Goal: Task Accomplishment & Management: Manage account settings

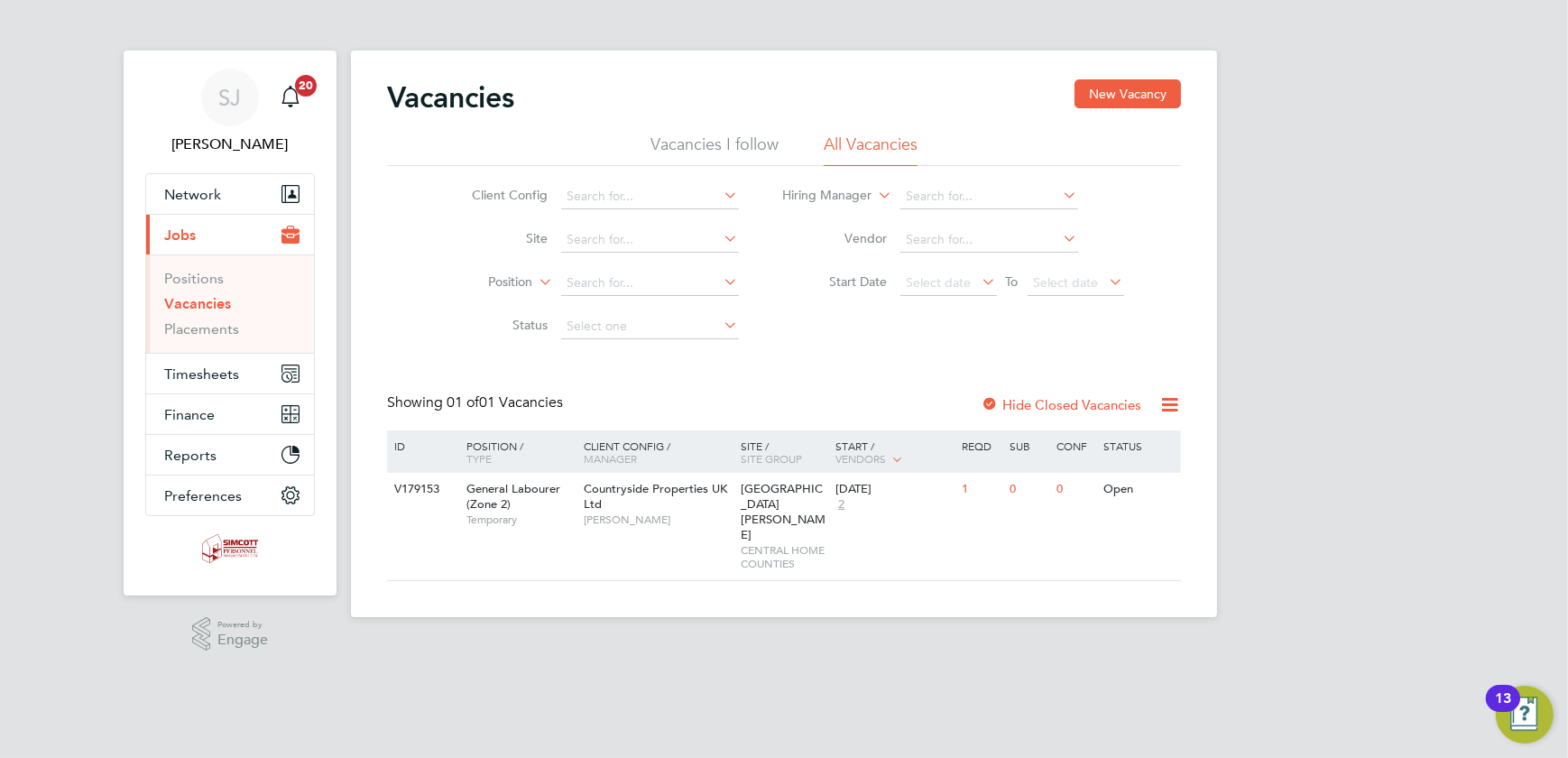
click at [172, 298] on link "Vacancies" at bounding box center [197, 303] width 66 height 17
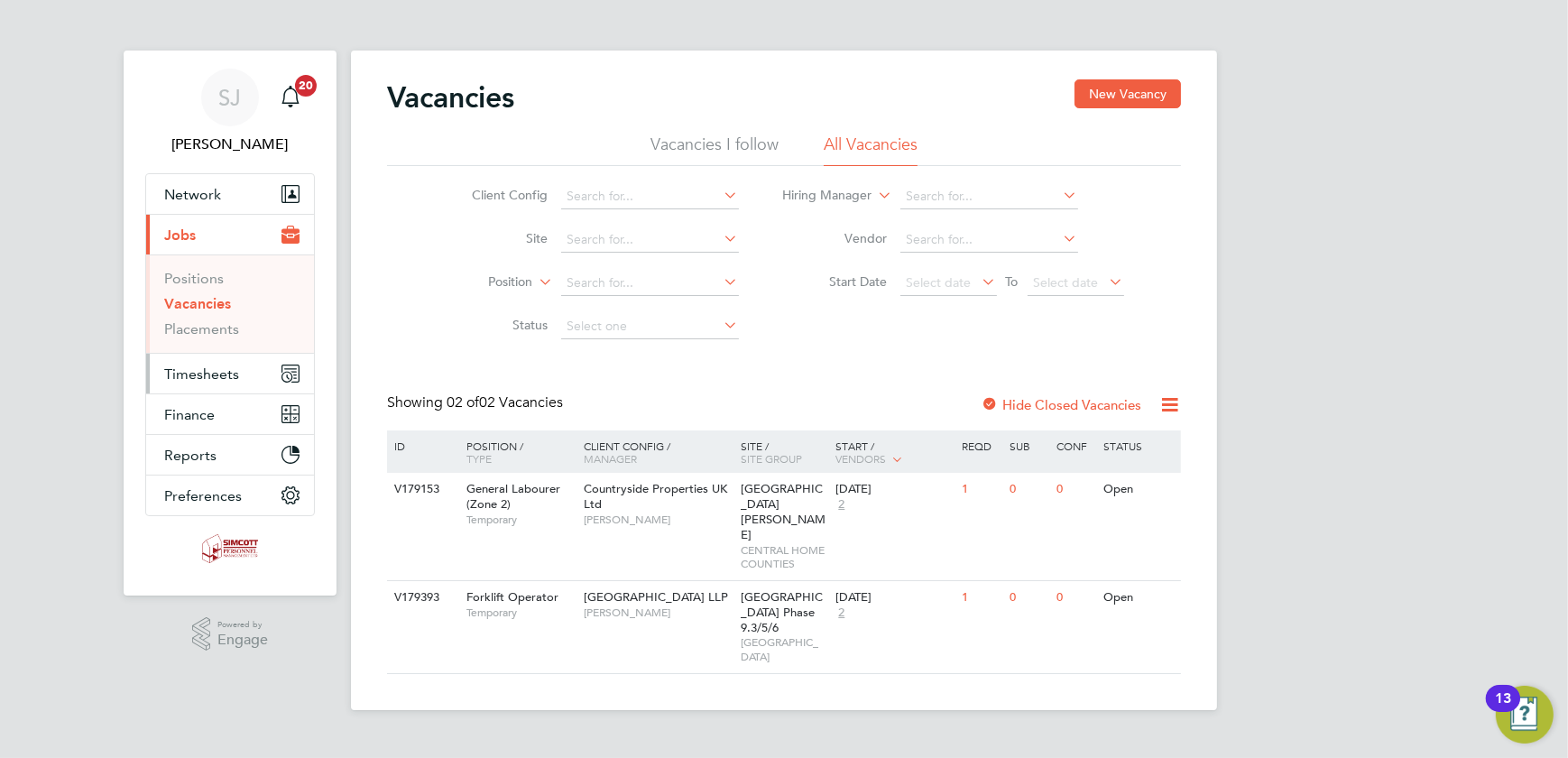
click at [235, 372] on span "Timesheets" at bounding box center [201, 374] width 75 height 17
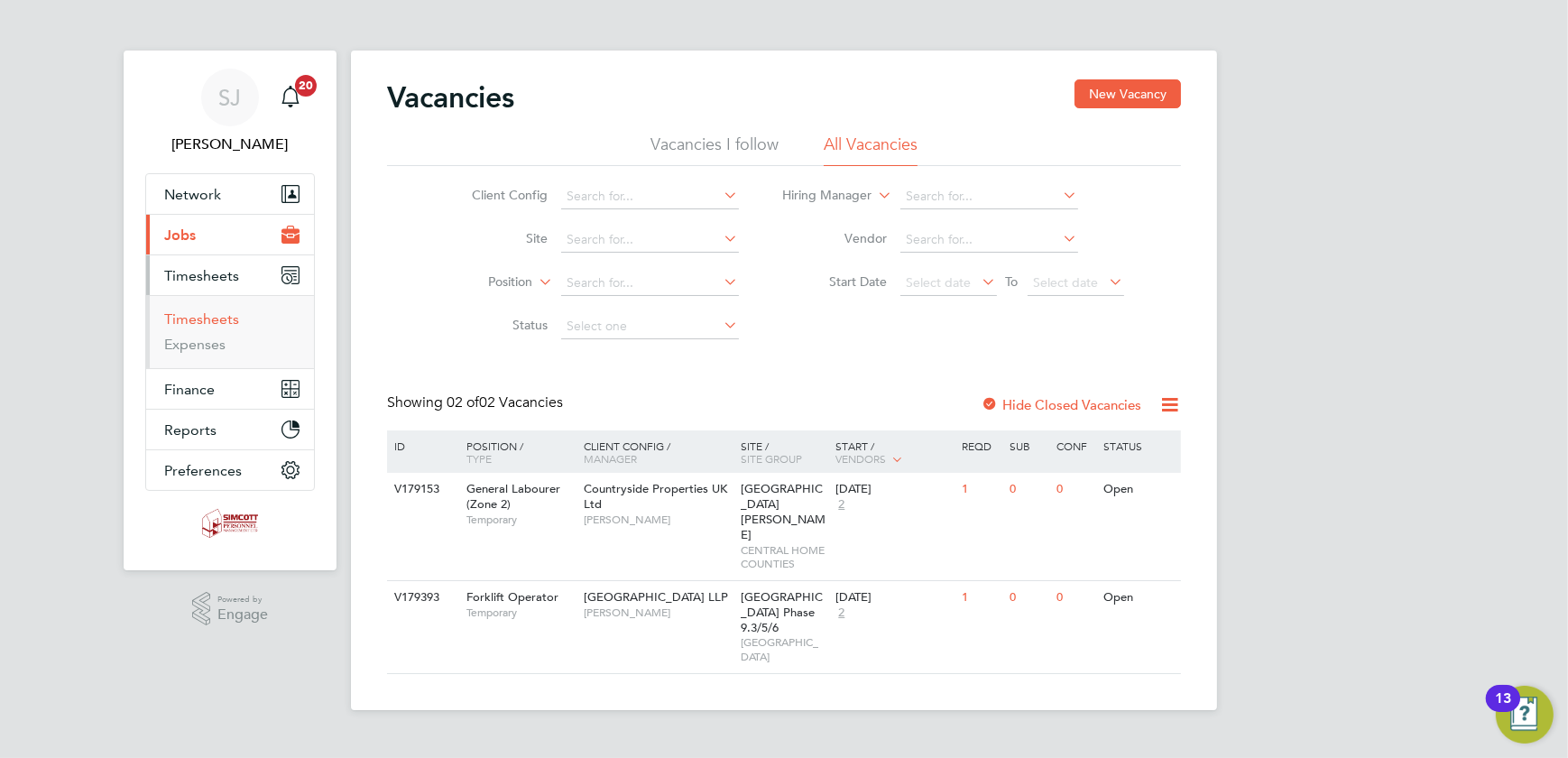
click at [204, 317] on link "Timesheets" at bounding box center [201, 318] width 75 height 17
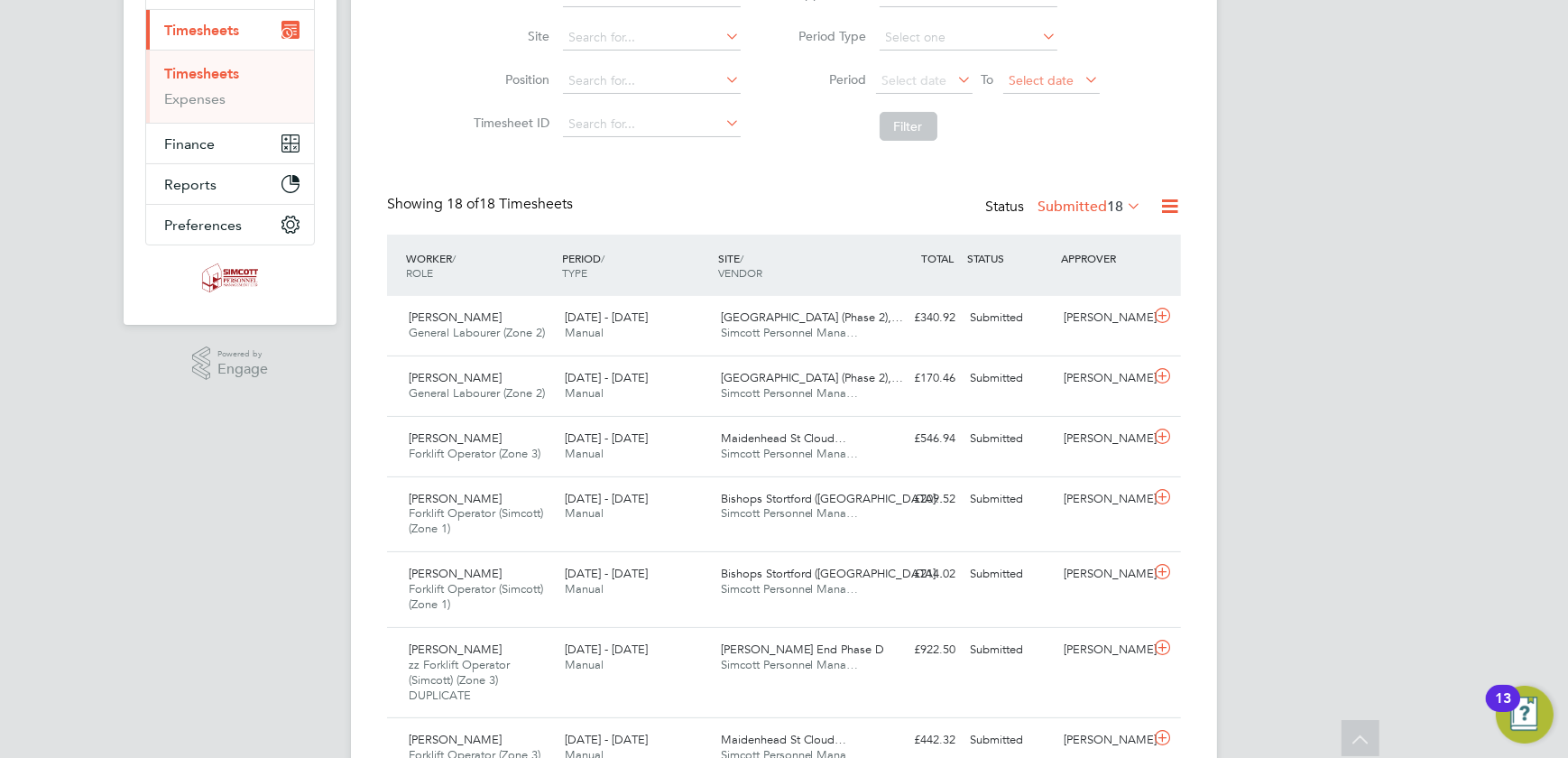
click at [1063, 76] on span "Select date" at bounding box center [1042, 80] width 65 height 16
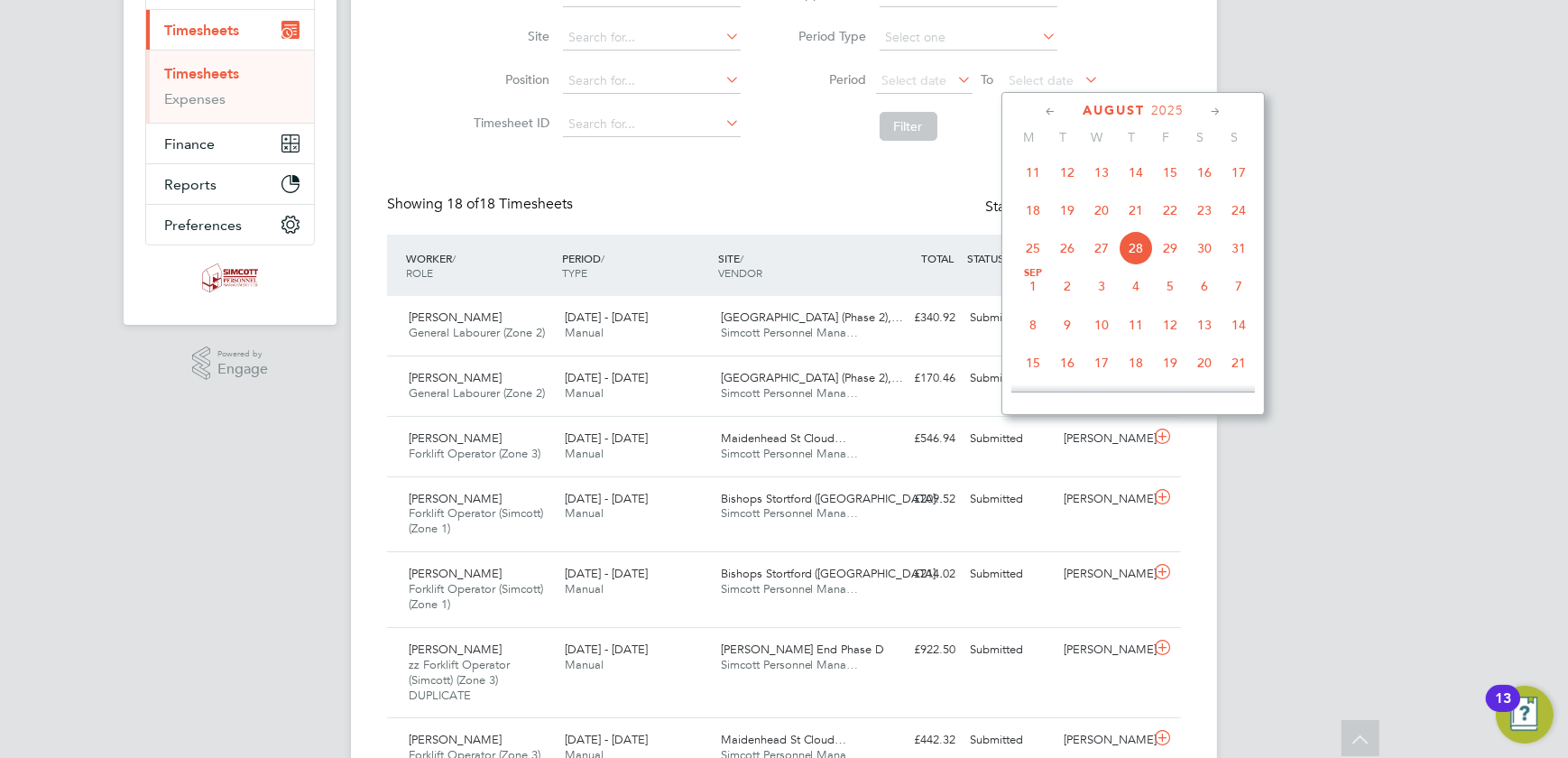
click at [1238, 207] on span "24" at bounding box center [1239, 210] width 35 height 35
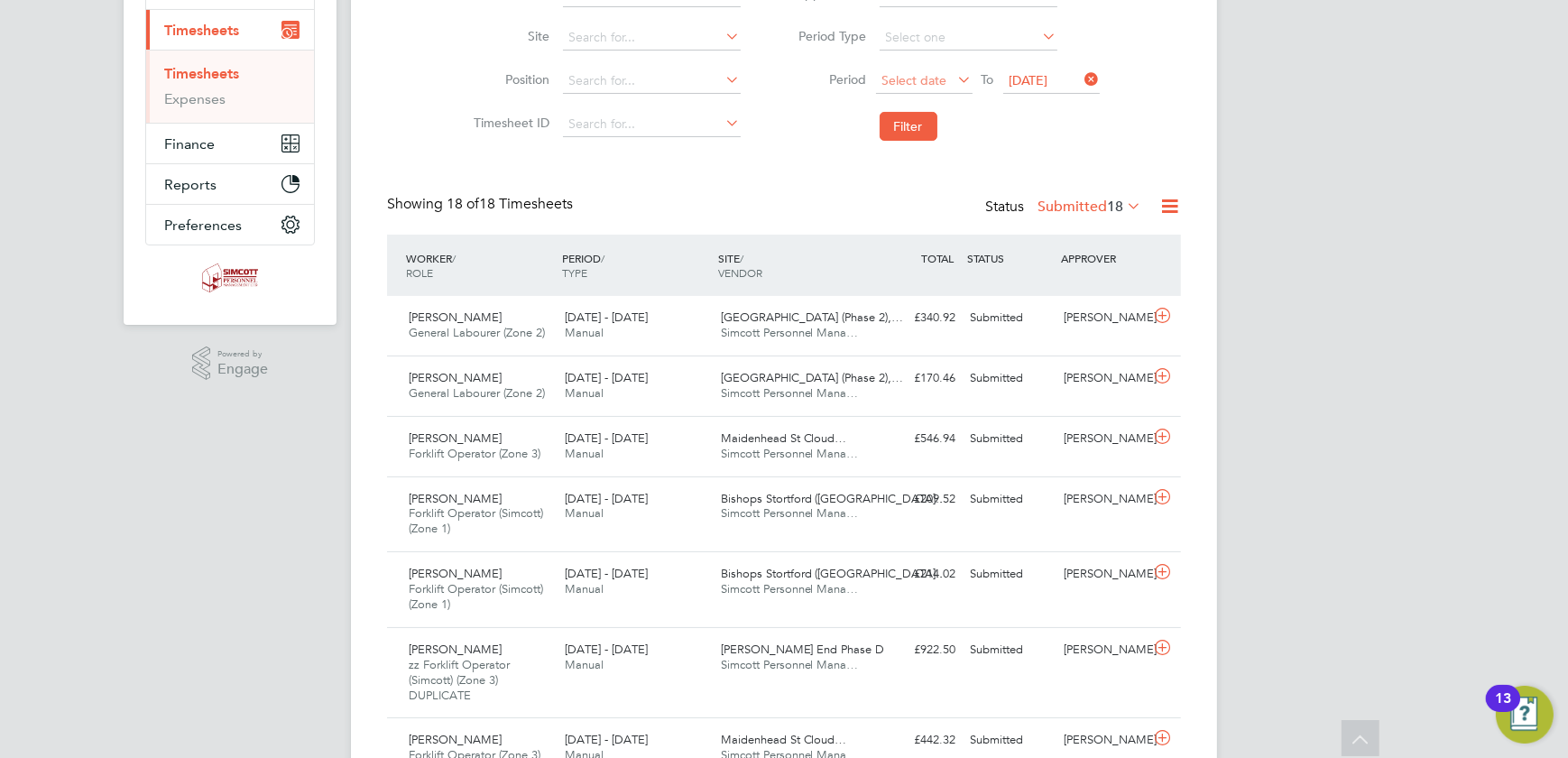
click at [936, 83] on span "Select date" at bounding box center [915, 80] width 65 height 16
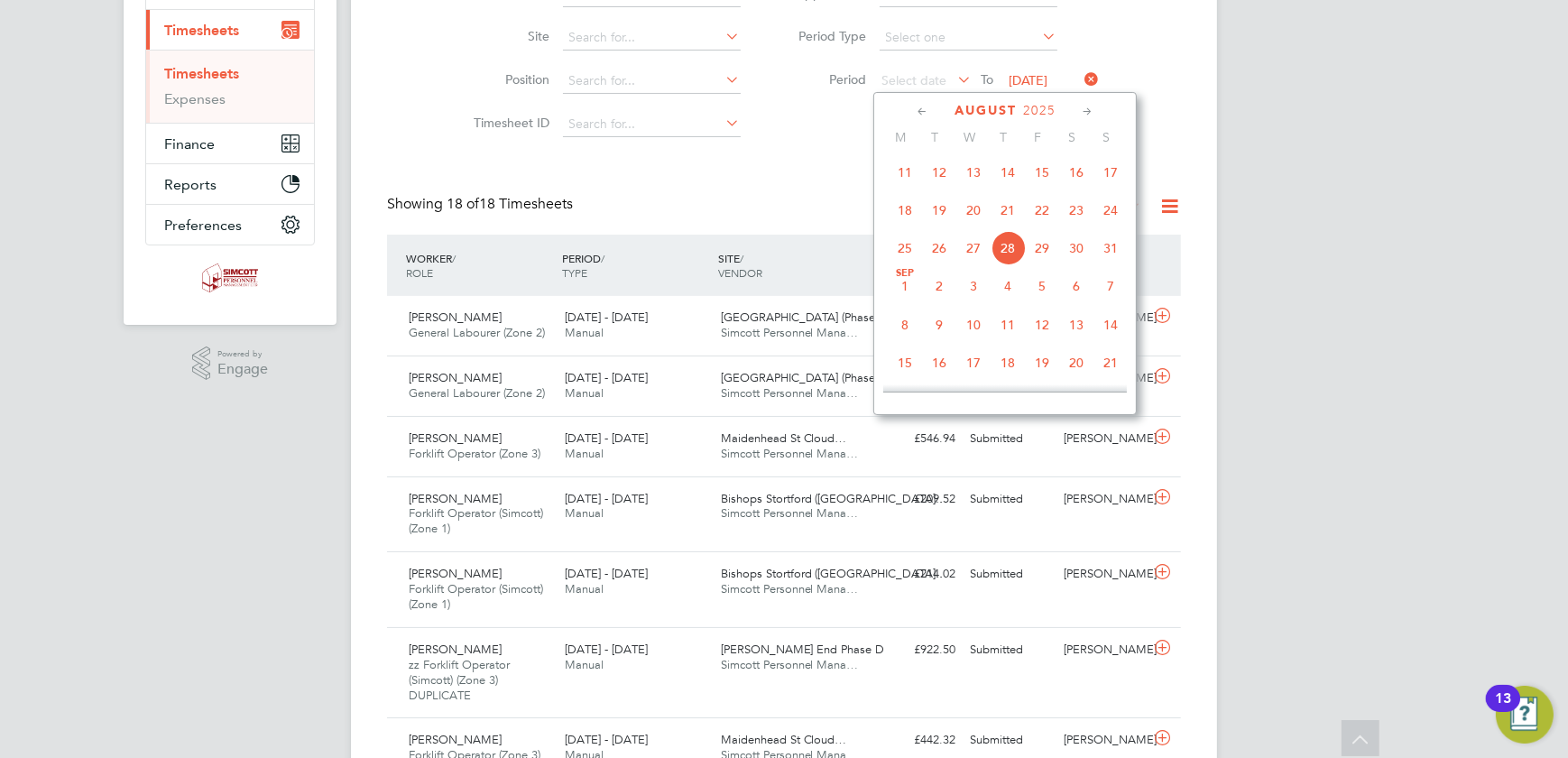
click at [895, 210] on span "18" at bounding box center [905, 210] width 35 height 35
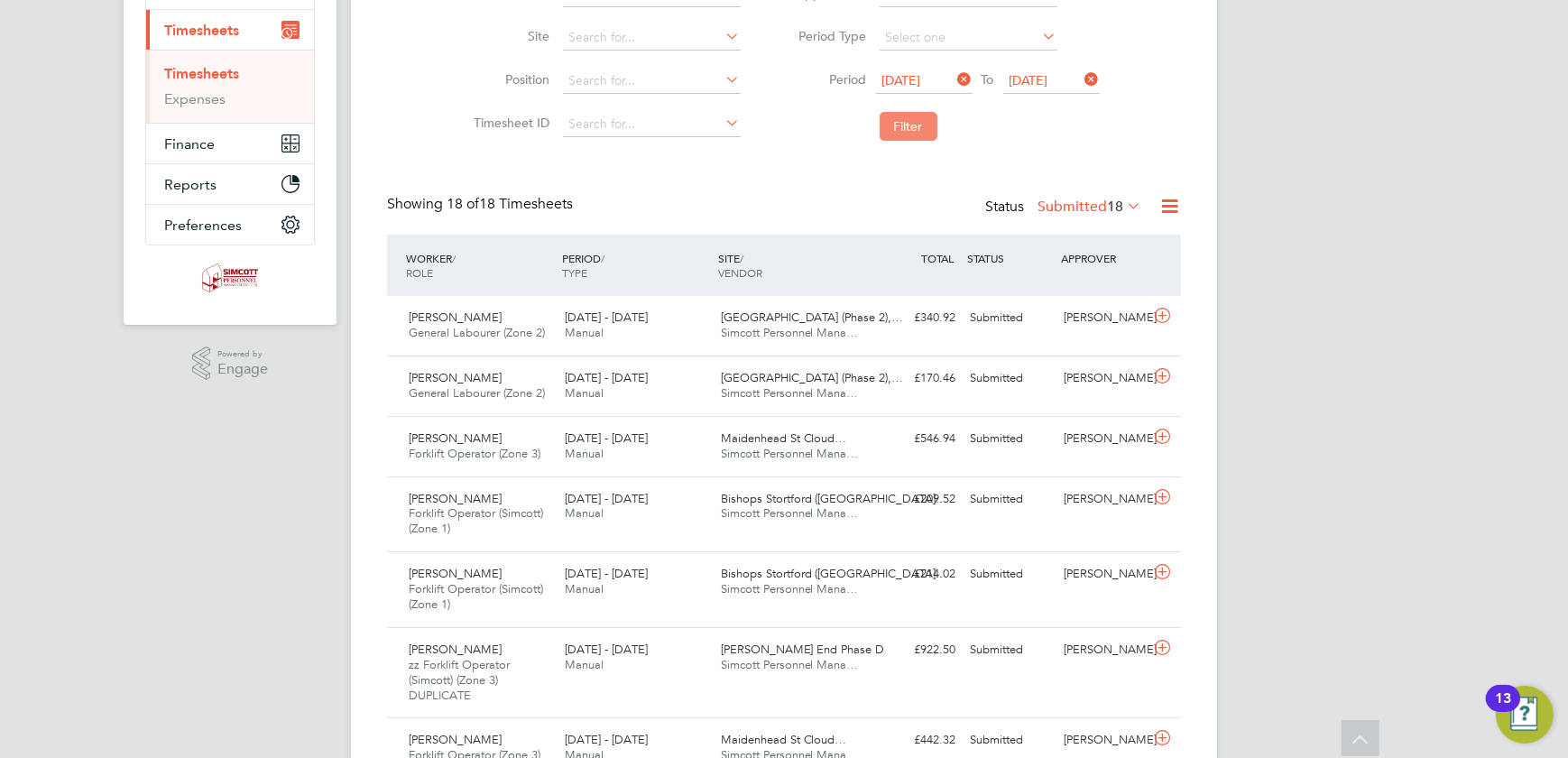
click at [908, 135] on button "Filter" at bounding box center [908, 126] width 57 height 29
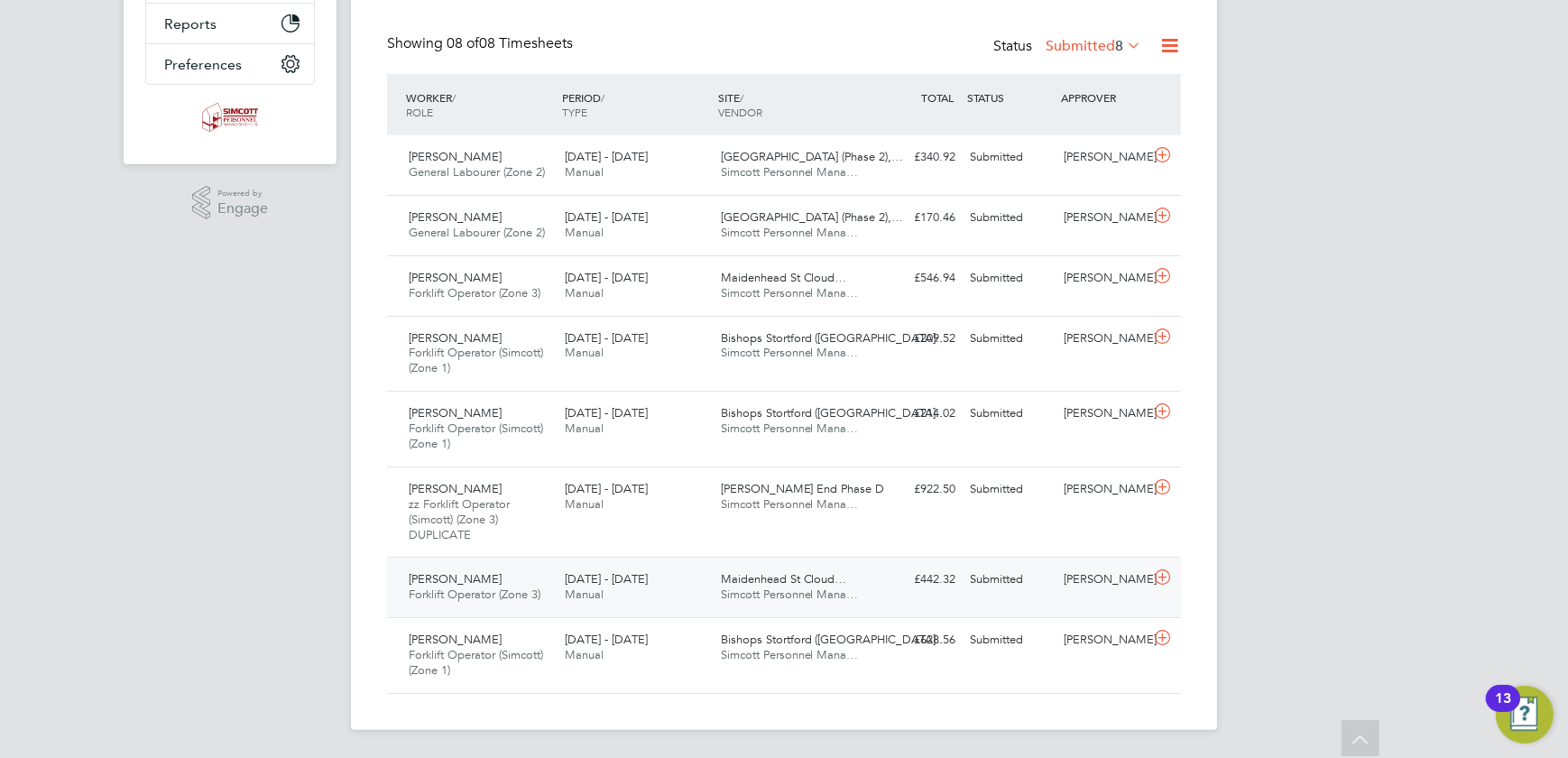
click at [1110, 590] on div "Stephen Nottage" at bounding box center [1103, 580] width 94 height 30
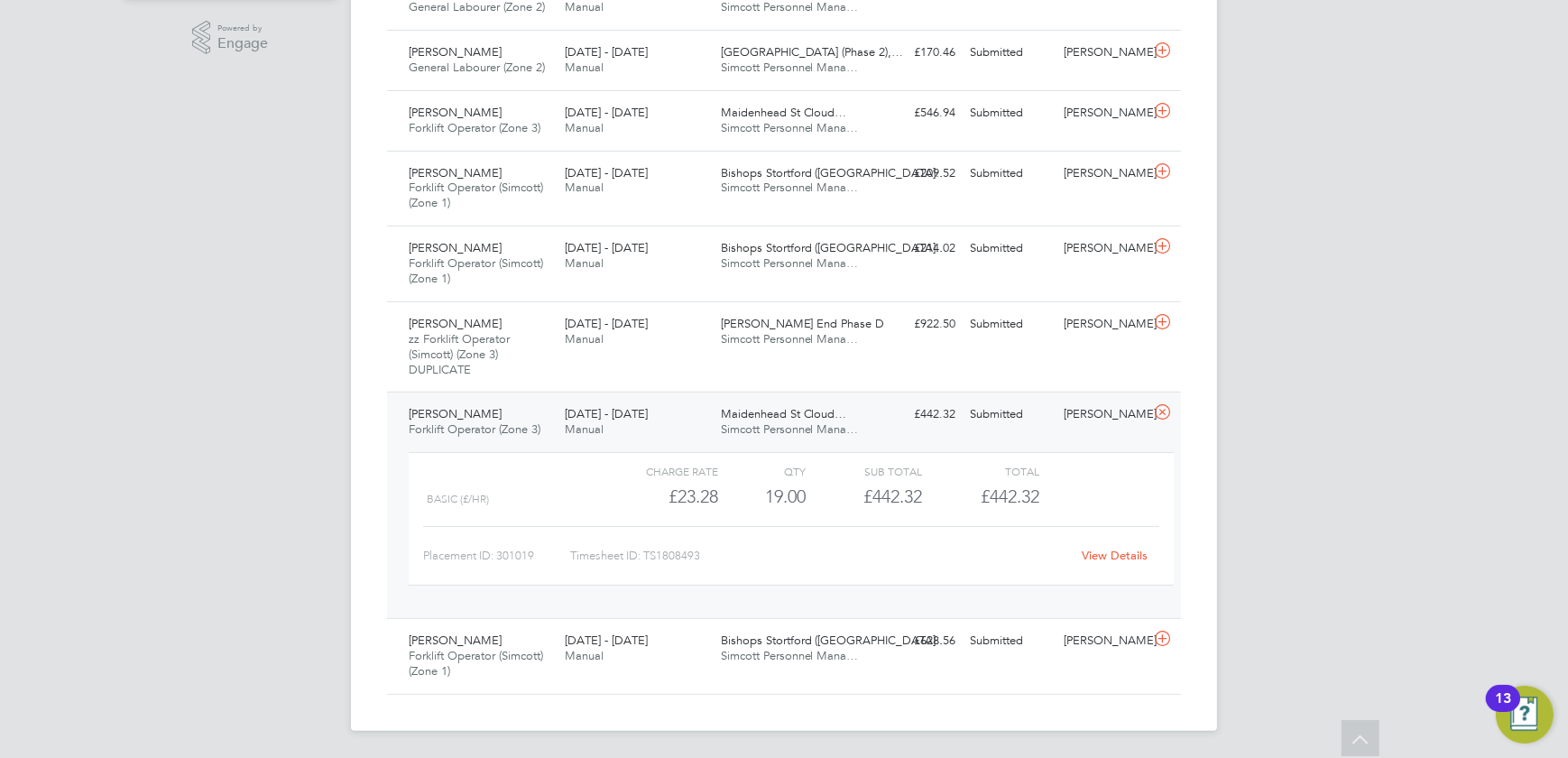
click at [1128, 556] on link "View Details" at bounding box center [1116, 555] width 66 height 15
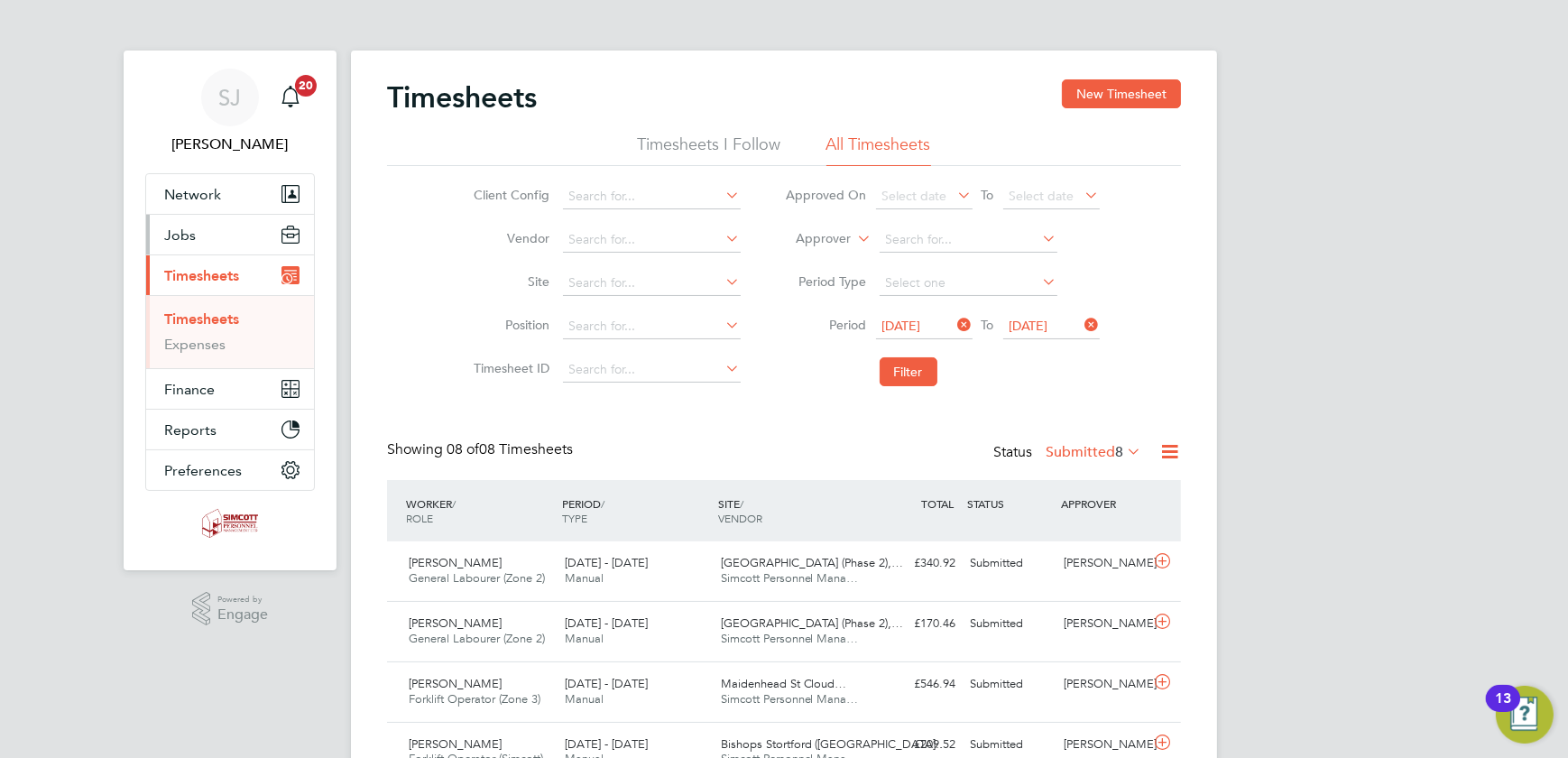
click at [187, 238] on span "Jobs" at bounding box center [179, 235] width 32 height 17
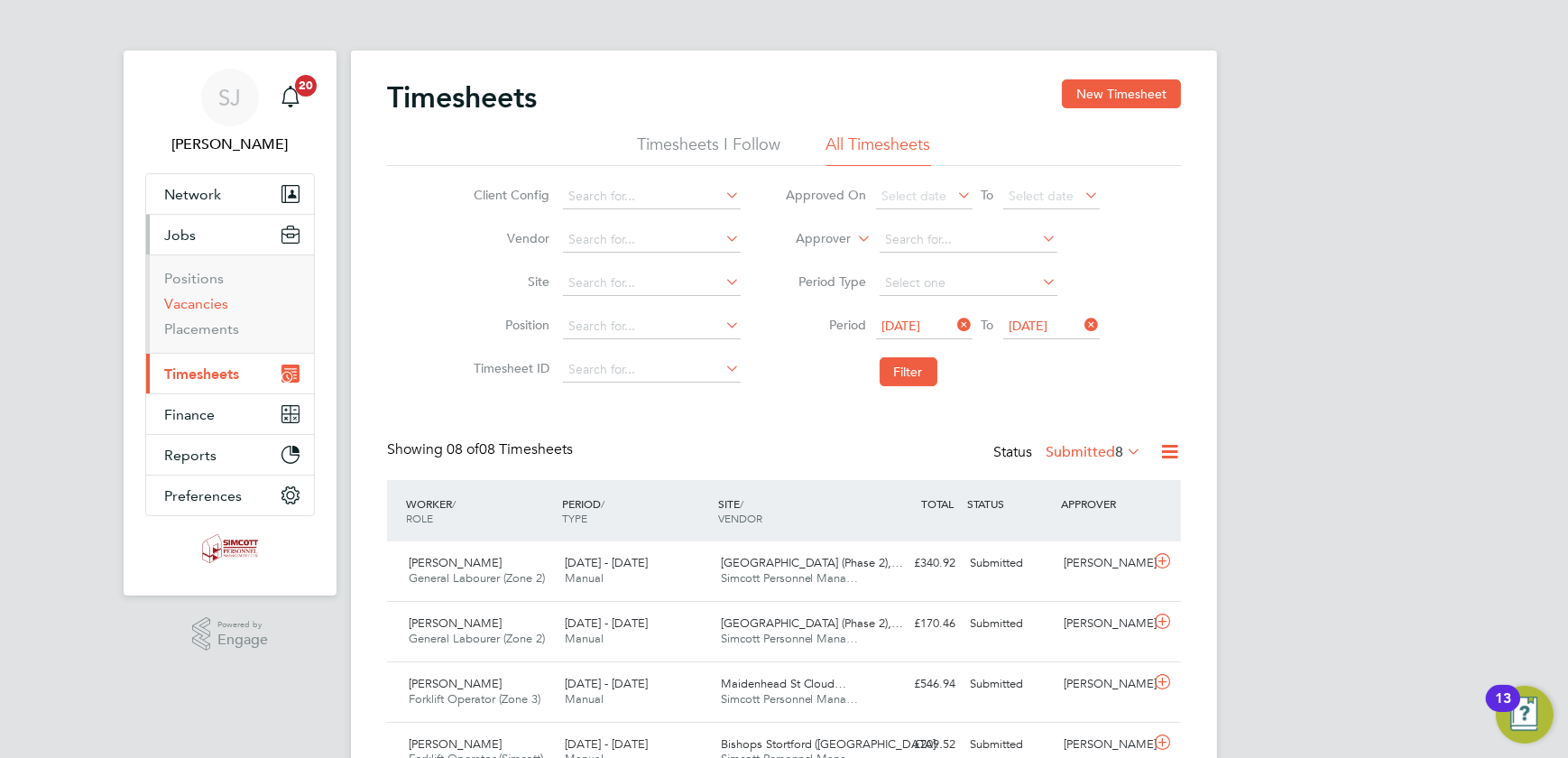
click at [207, 303] on link "Vacancies" at bounding box center [196, 303] width 64 height 17
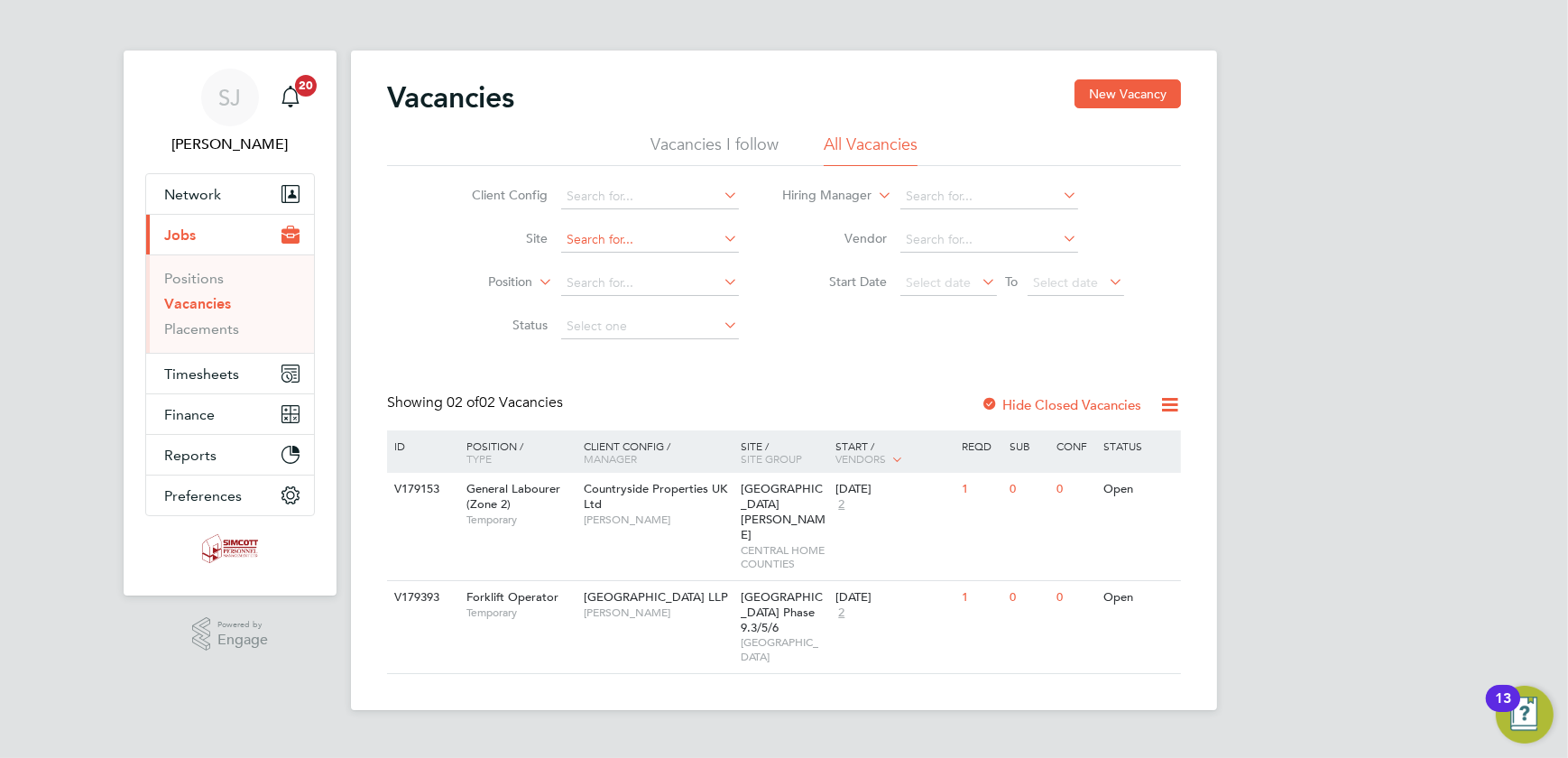
click at [605, 239] on input at bounding box center [650, 240] width 177 height 25
click at [841, 310] on div "Client Config Site Position Status Hiring Manager Vendor Start Date Select date…" at bounding box center [784, 257] width 794 height 182
click at [786, 590] on span "[GEOGRAPHIC_DATA] Phase 9.3/5/6" at bounding box center [783, 612] width 82 height 46
click at [198, 370] on span "Timesheets" at bounding box center [201, 374] width 75 height 17
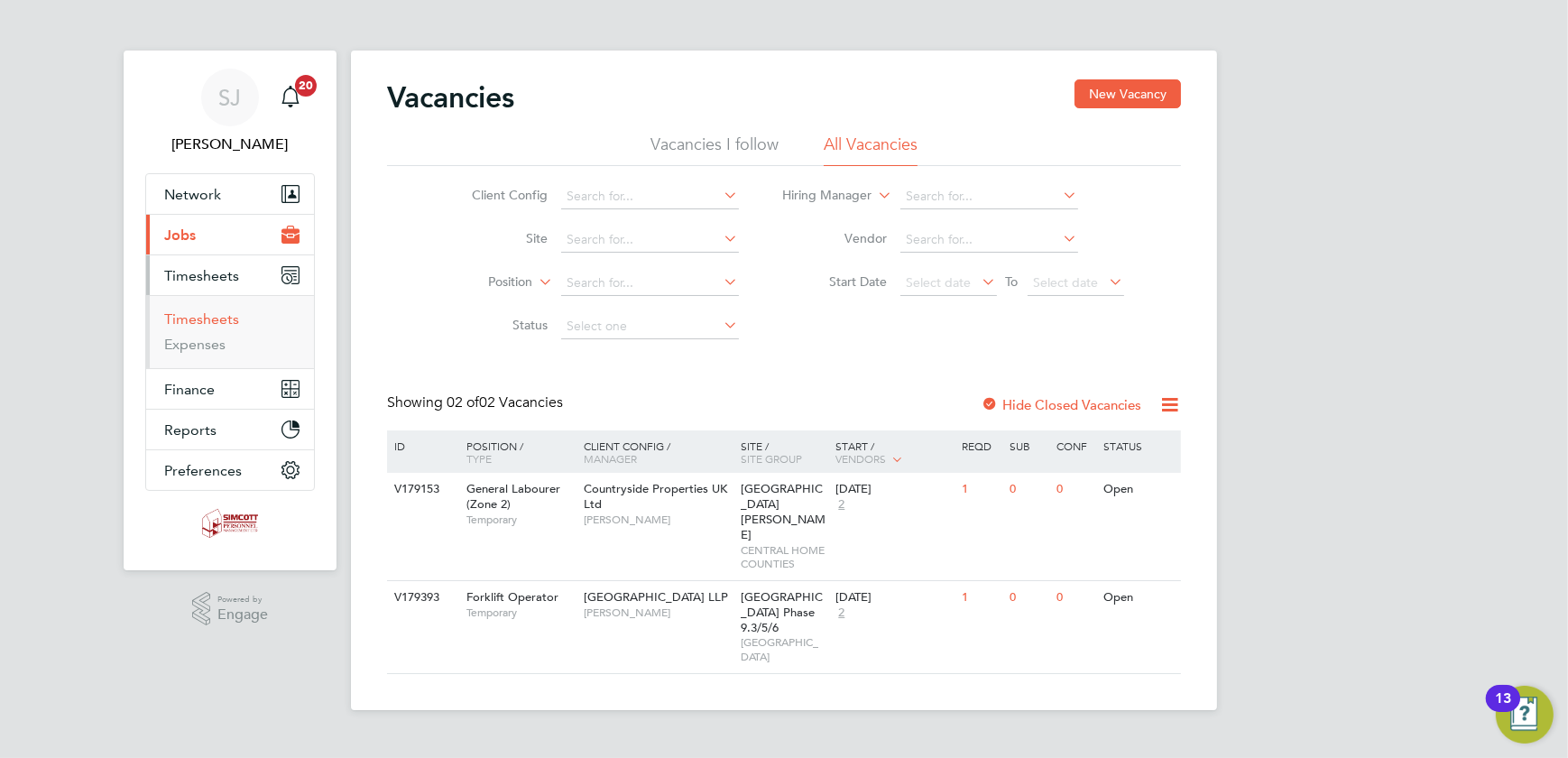
click at [195, 318] on link "Timesheets" at bounding box center [201, 318] width 75 height 17
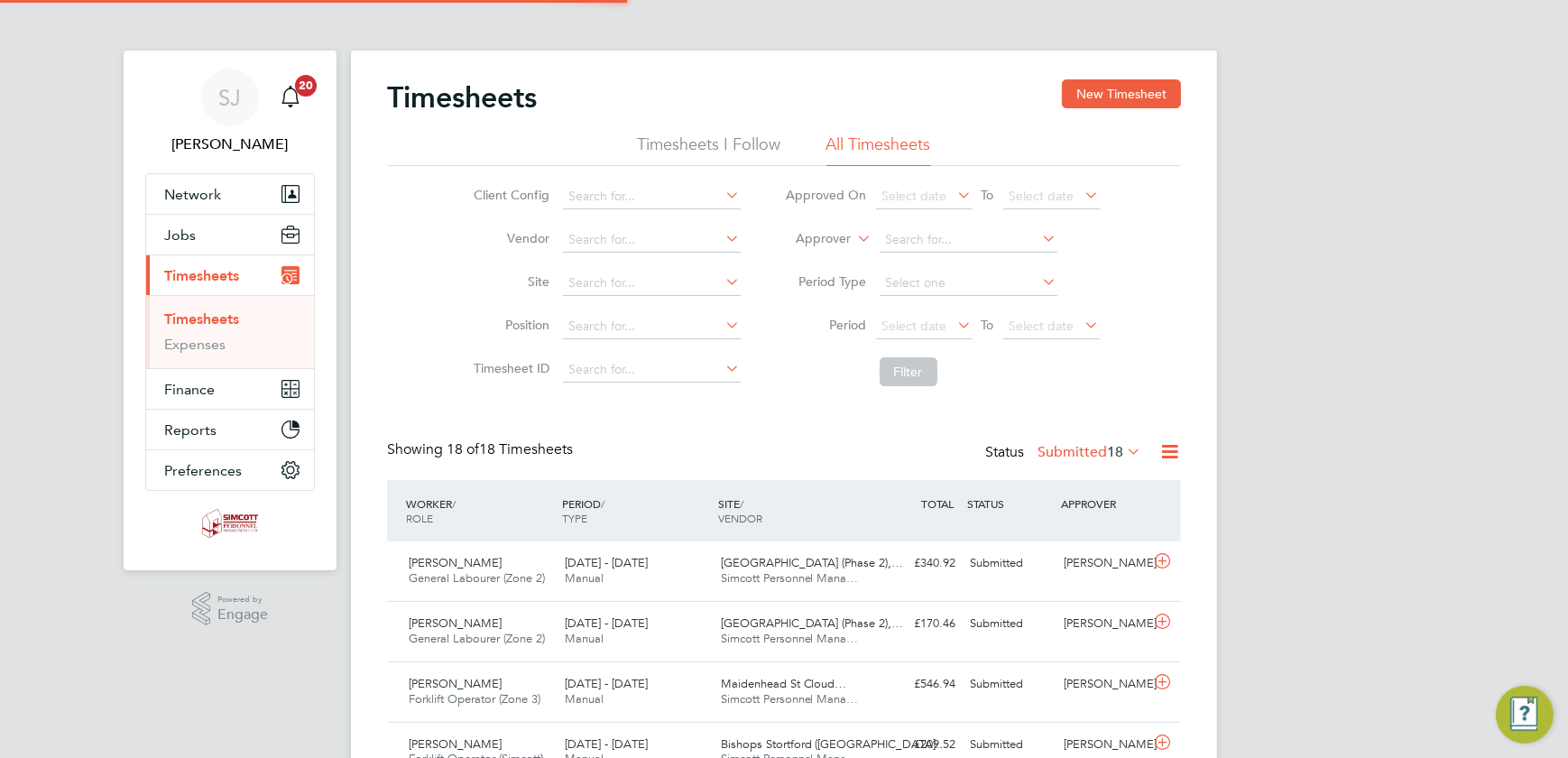
scroll to position [45, 157]
click at [1021, 328] on span "Select date" at bounding box center [1042, 326] width 65 height 16
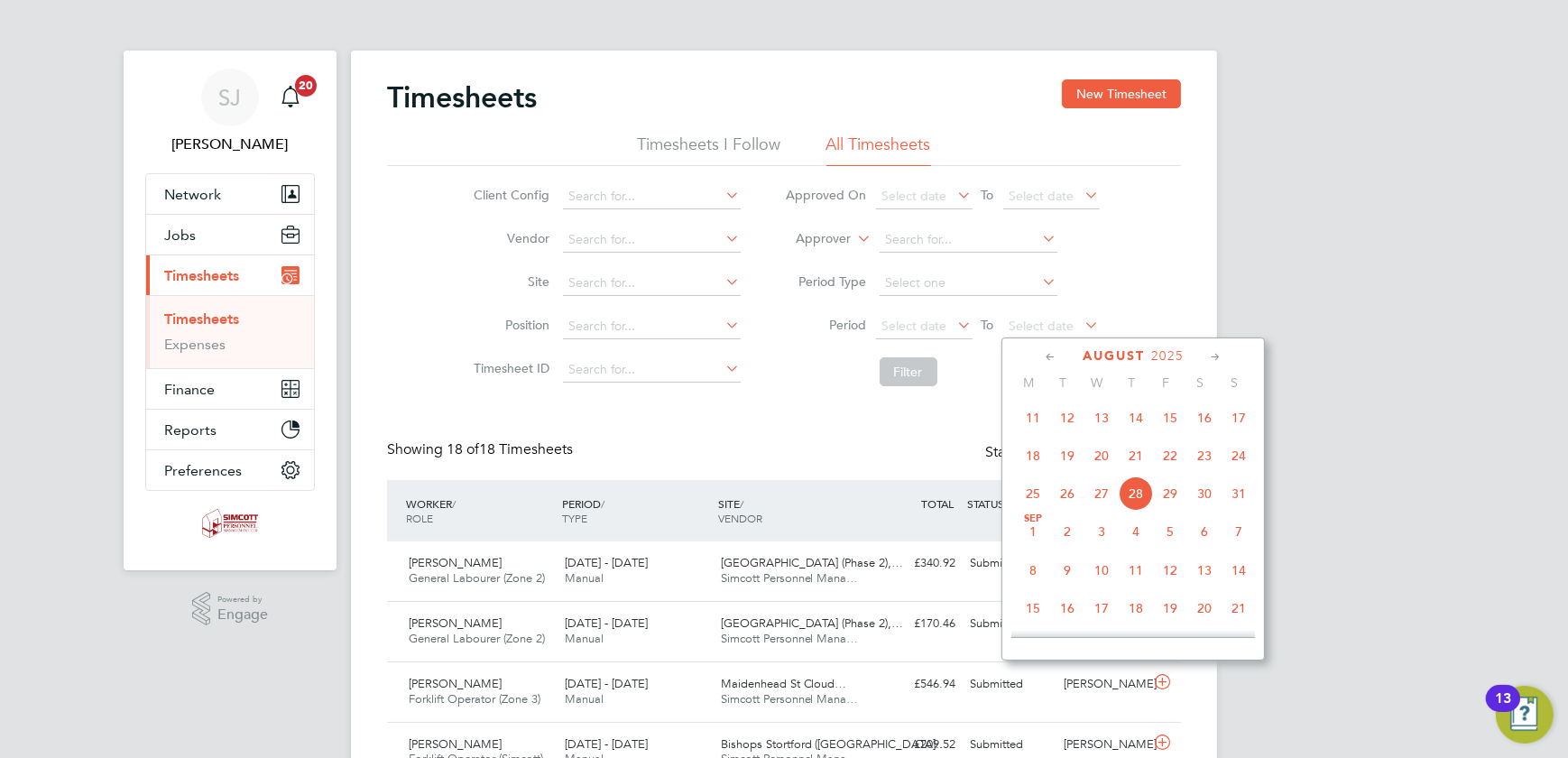
click at [1237, 462] on span "24" at bounding box center [1239, 456] width 35 height 35
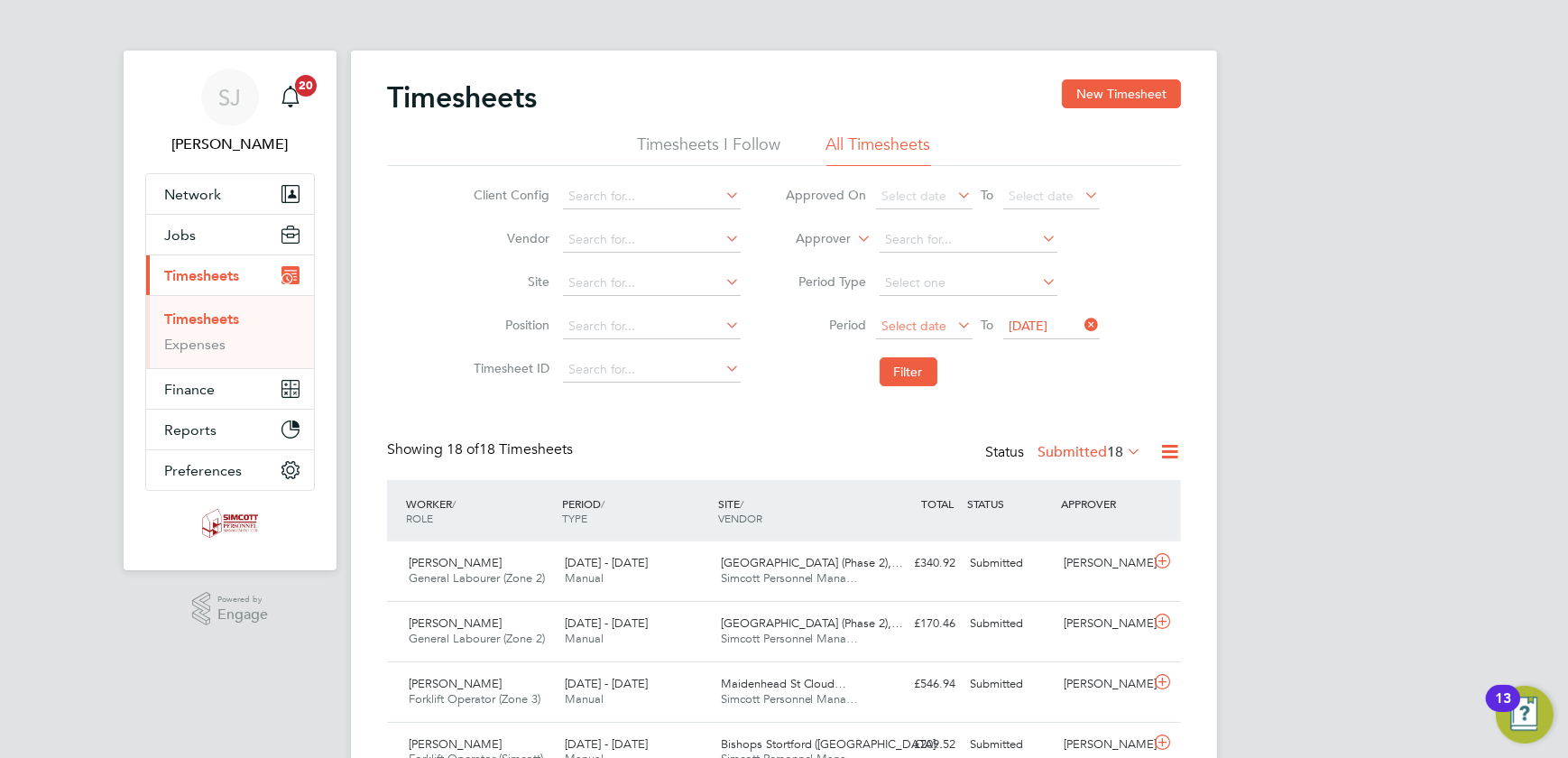
click at [938, 331] on span "Select date" at bounding box center [915, 326] width 65 height 16
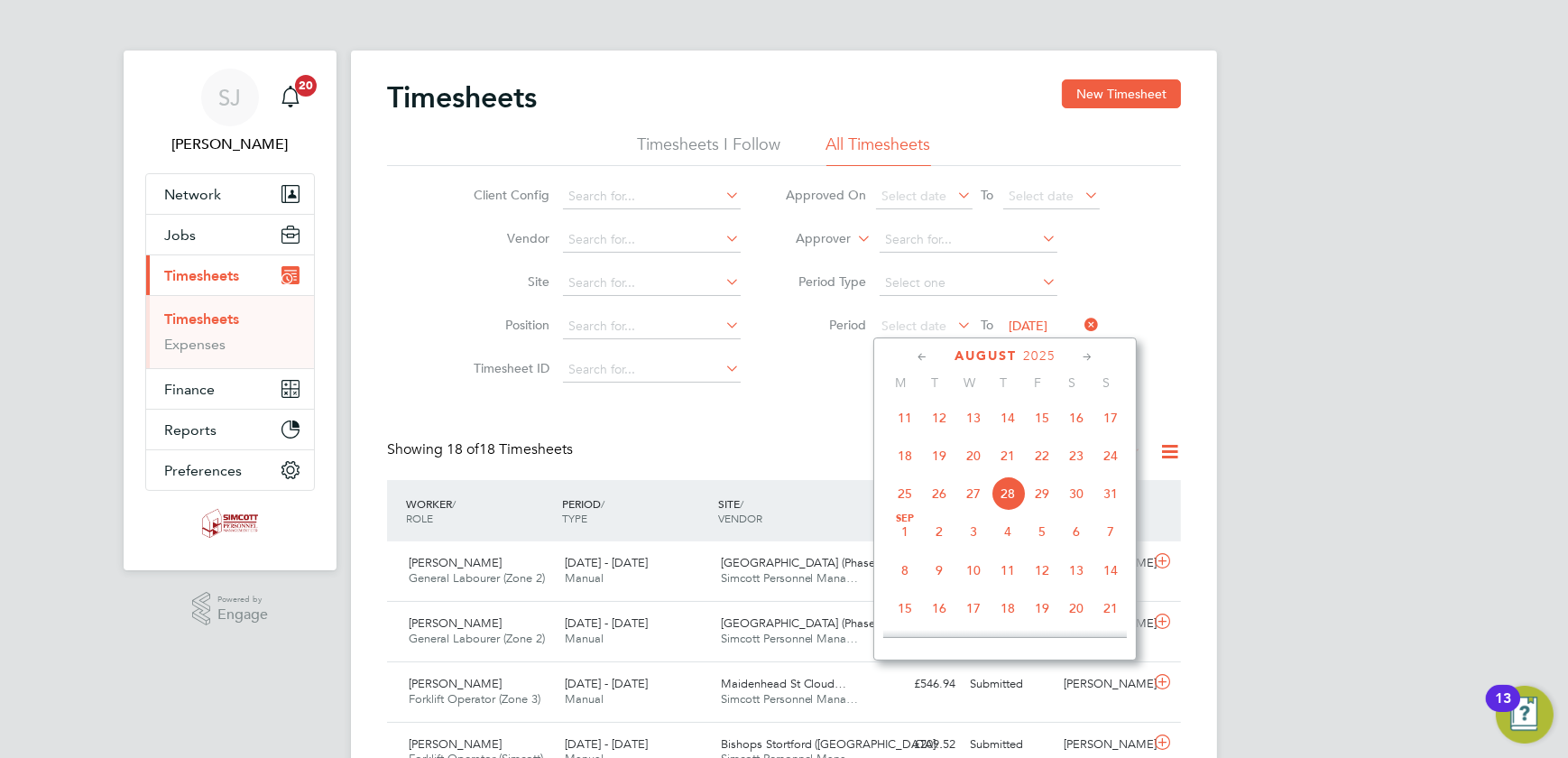
click at [907, 456] on span "18" at bounding box center [905, 456] width 35 height 35
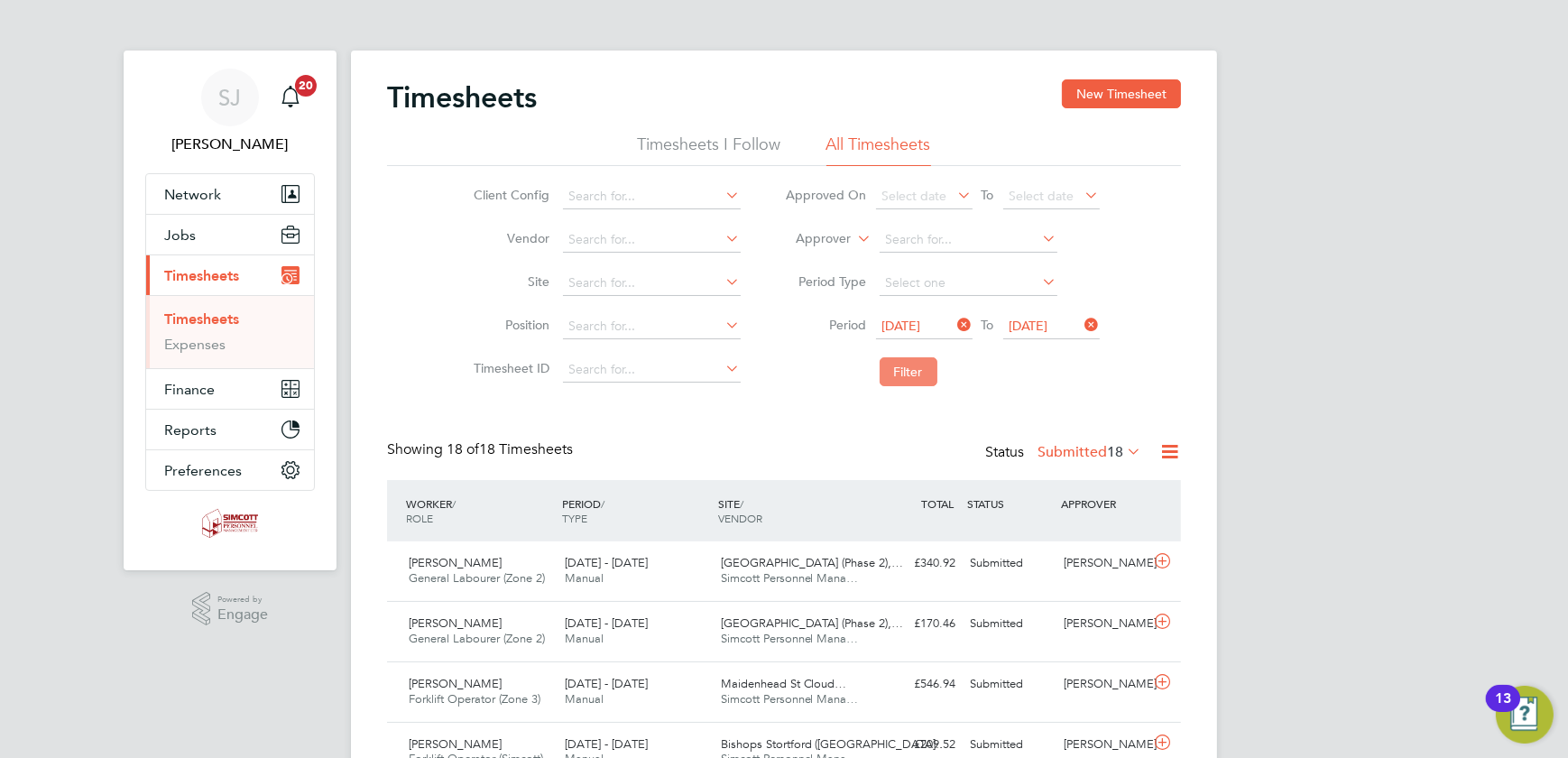
click at [911, 377] on button "Filter" at bounding box center [908, 372] width 57 height 29
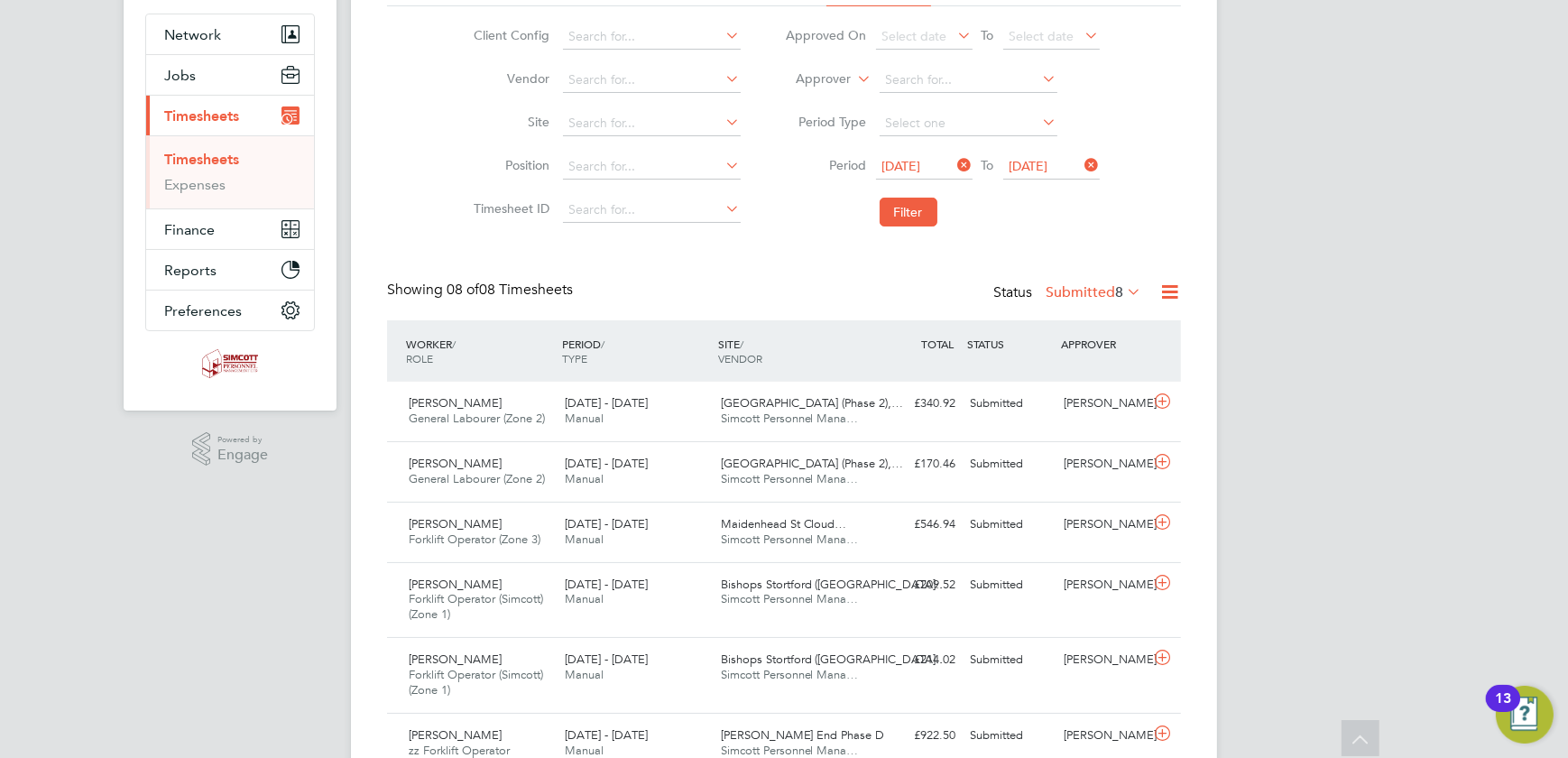
click at [1107, 278] on div "Timesheets New Timesheet Timesheets I Follow All Timesheets Client Config Vendo…" at bounding box center [784, 430] width 794 height 1021
click at [1095, 285] on label "Submitted 8" at bounding box center [1093, 292] width 96 height 18
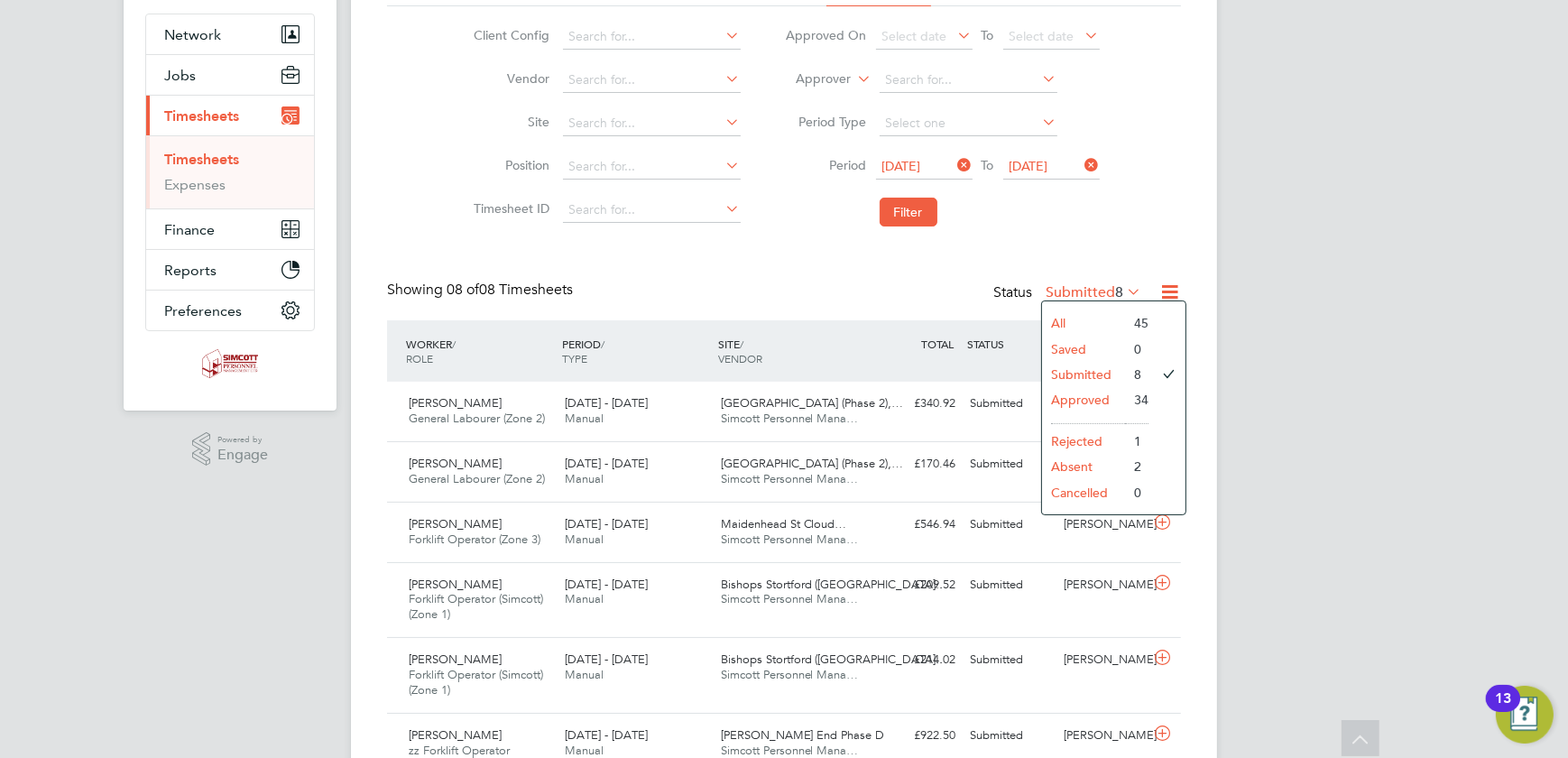
click at [1065, 320] on li "All" at bounding box center [1083, 323] width 83 height 25
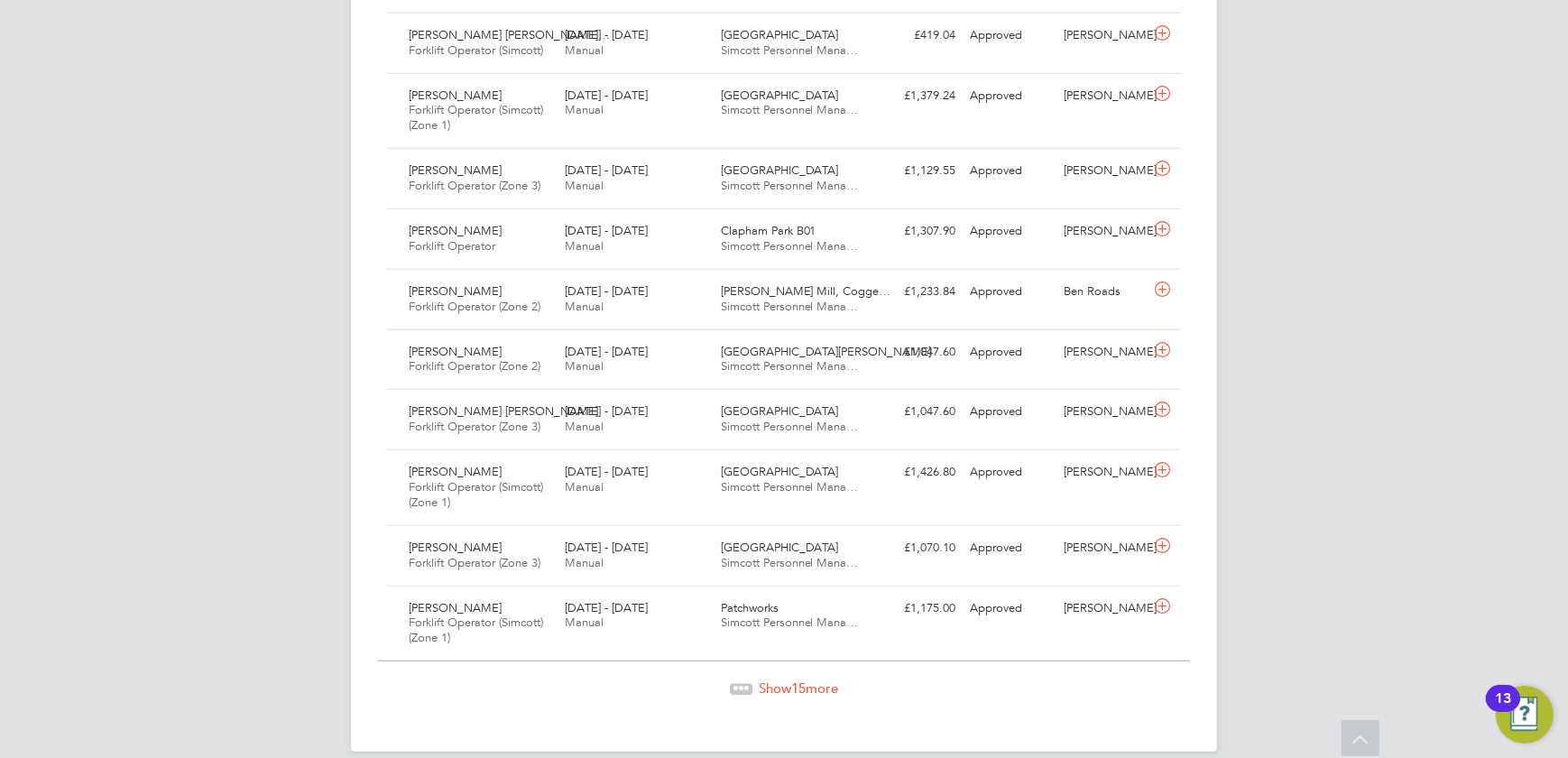
click at [797, 693] on div "Show 15 more" at bounding box center [784, 689] width 812 height 18
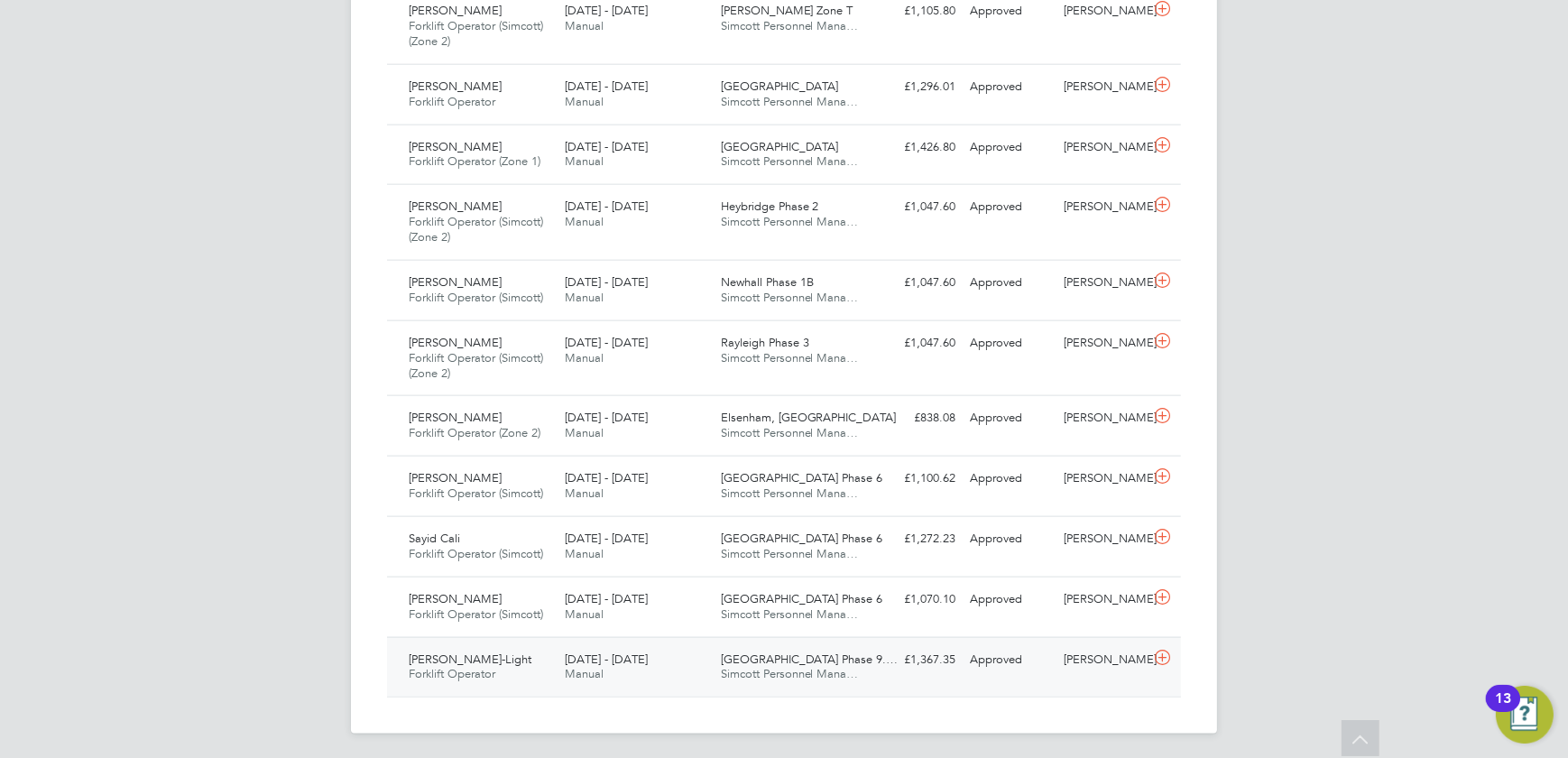
click at [745, 666] on span "Simcott Personnel Mana…" at bounding box center [790, 673] width 138 height 15
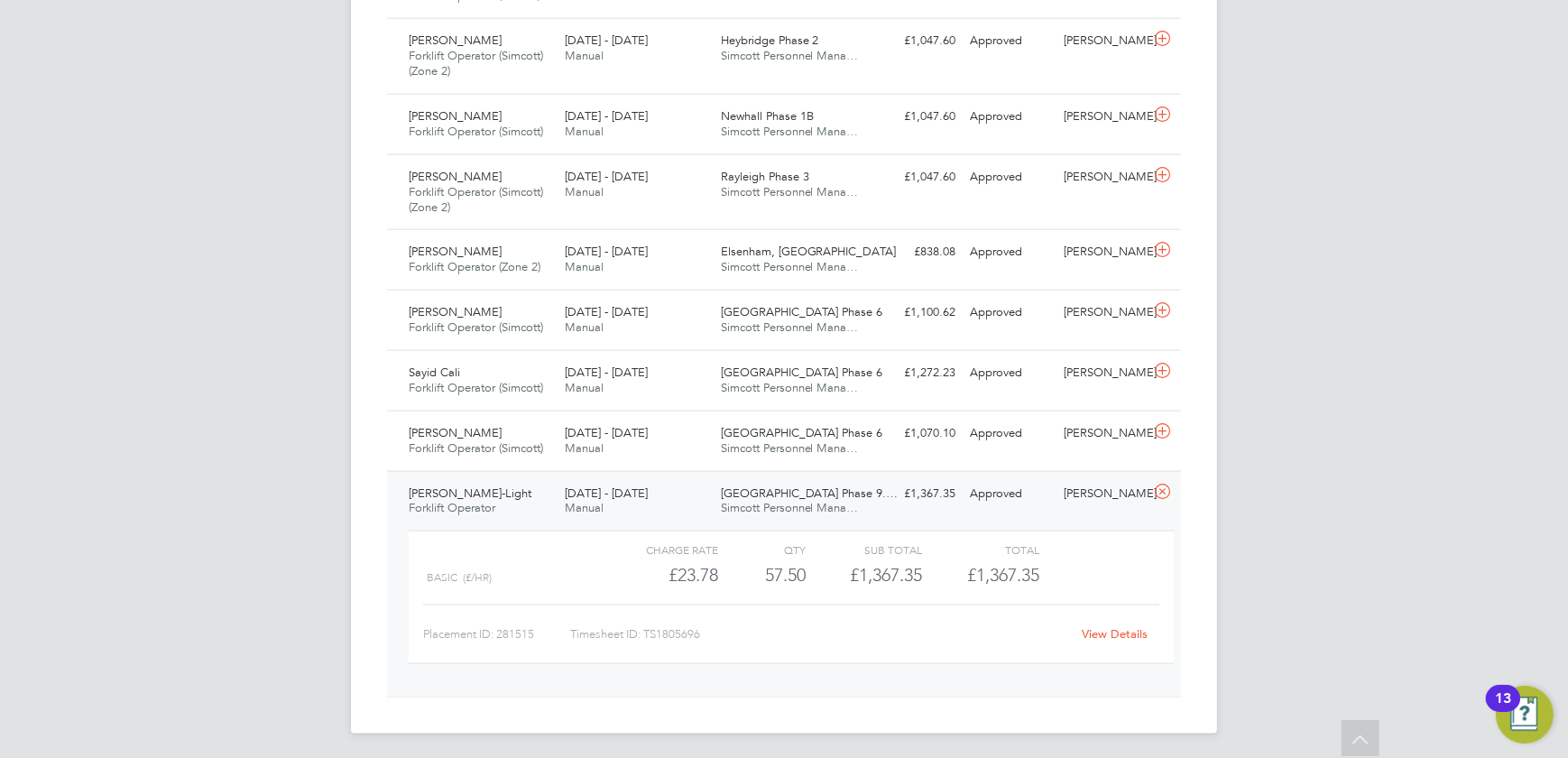
click at [1091, 630] on link "View Details" at bounding box center [1116, 633] width 66 height 15
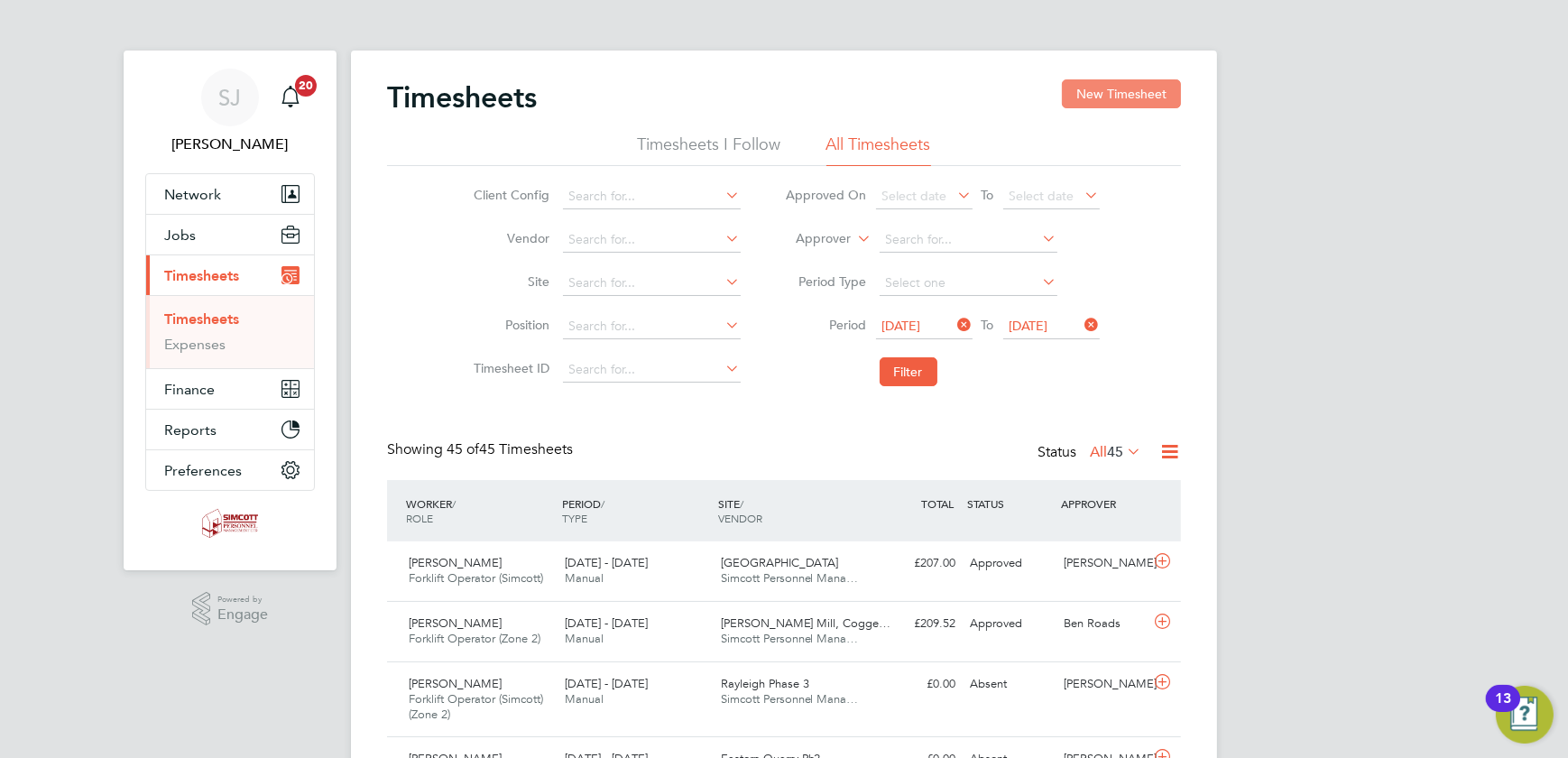
click at [1118, 85] on button "New Timesheet" at bounding box center [1121, 94] width 119 height 29
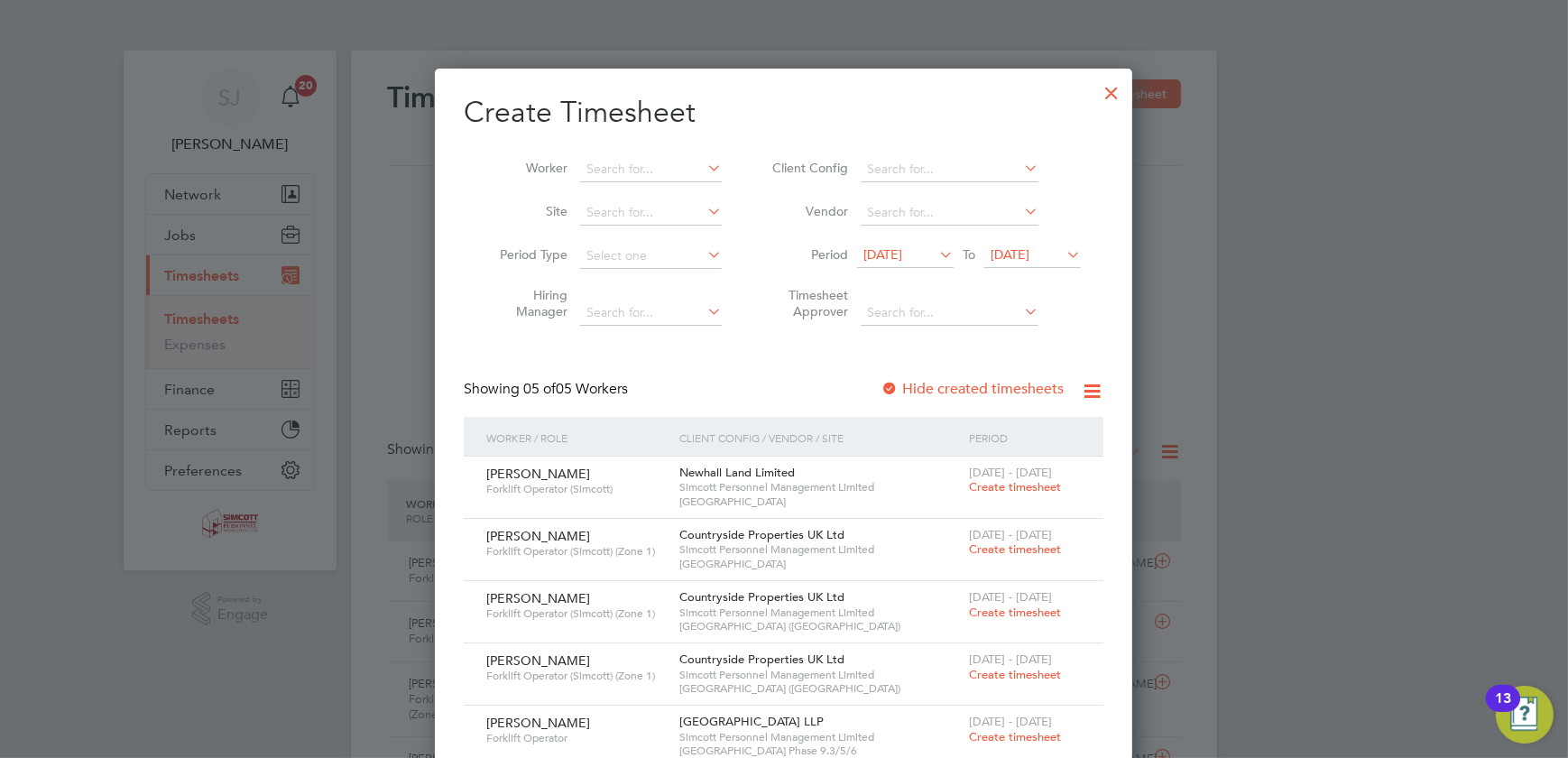
drag, startPoint x: 1038, startPoint y: 246, endPoint x: 1063, endPoint y: 285, distance: 46.3
click at [1029, 247] on span "[DATE]" at bounding box center [1010, 255] width 39 height 16
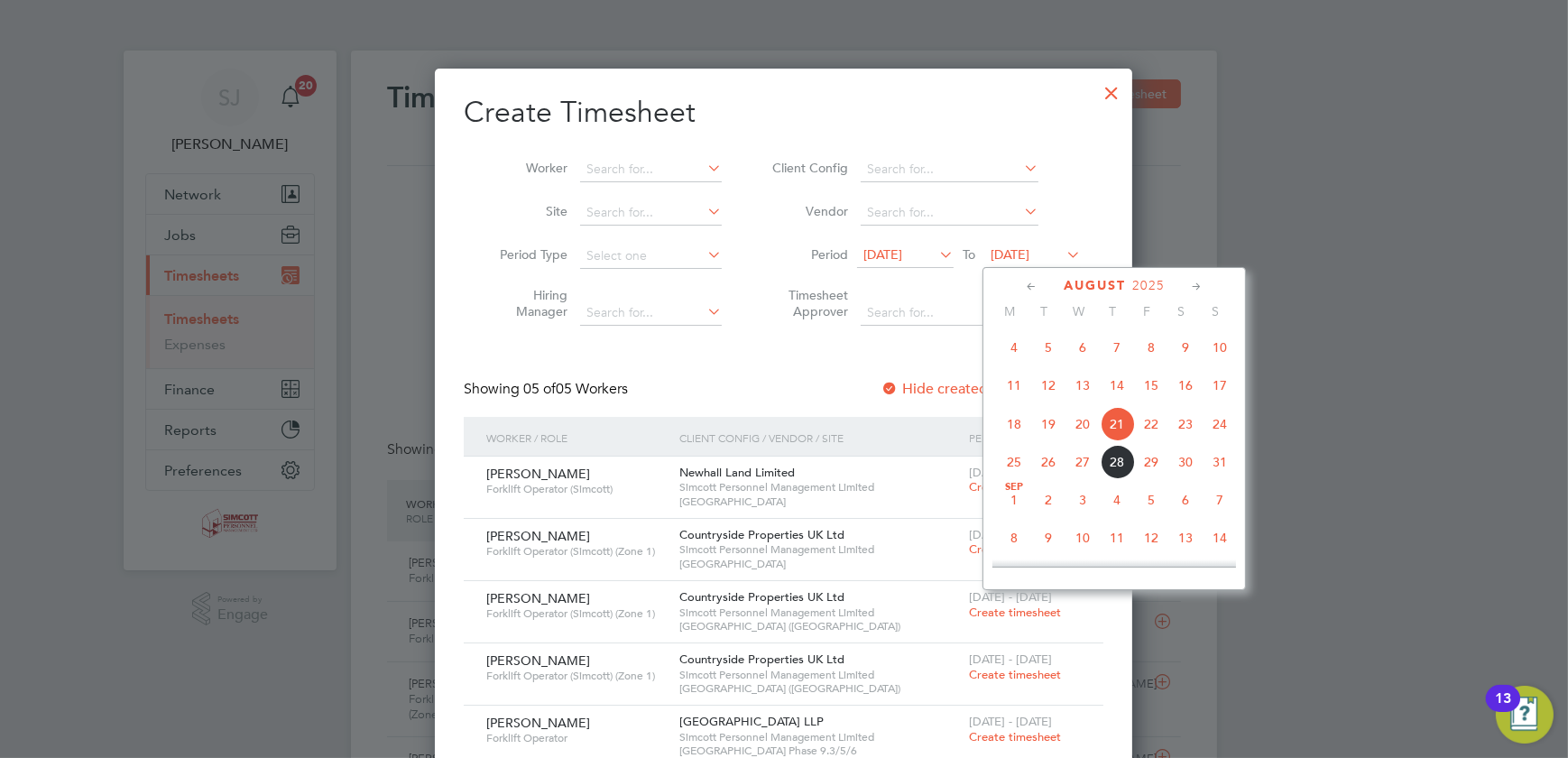
drag, startPoint x: 1215, startPoint y: 430, endPoint x: 1179, endPoint y: 428, distance: 36.1
click at [1207, 428] on span "24" at bounding box center [1220, 424] width 35 height 35
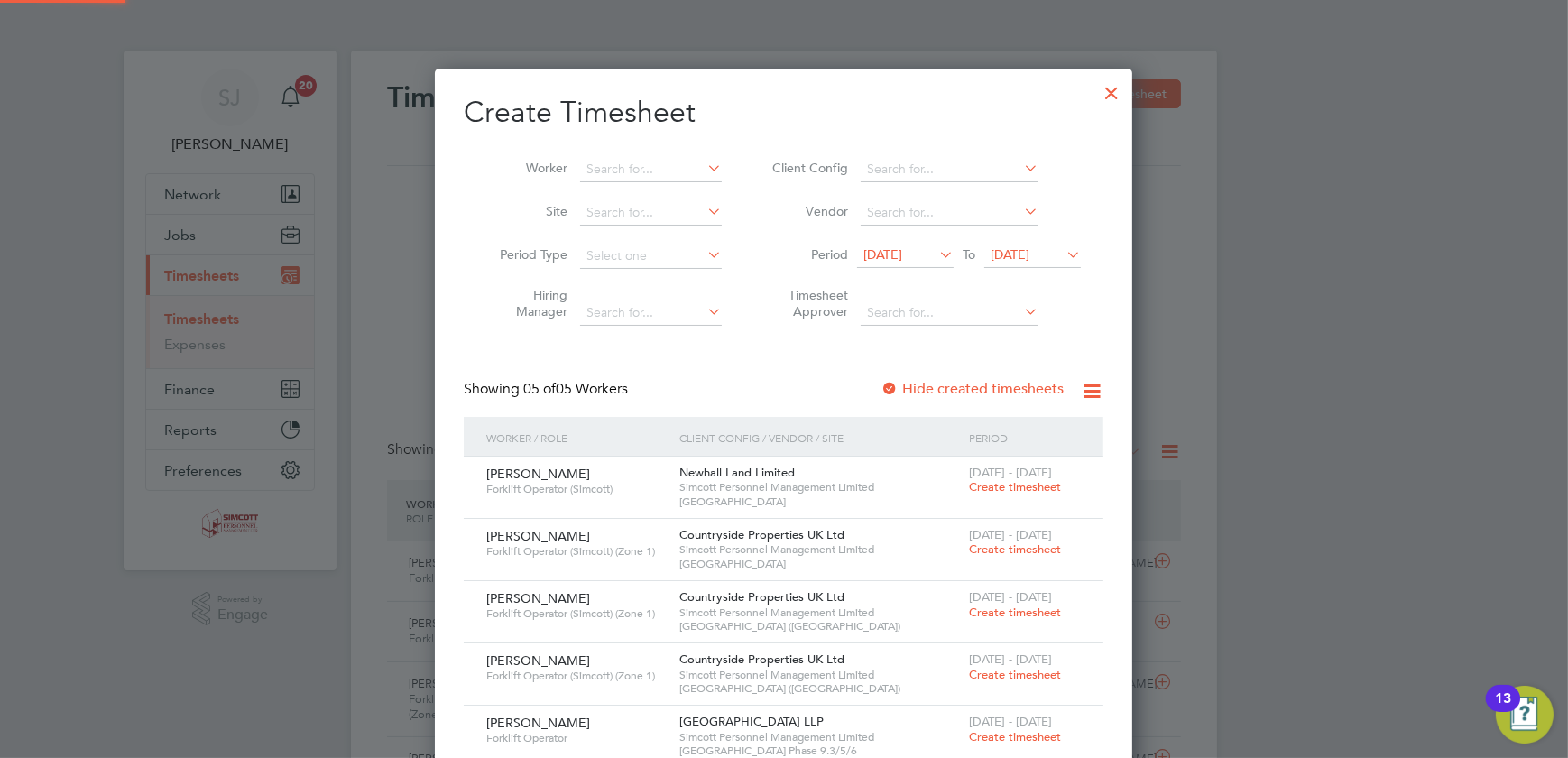
click at [903, 254] on span "[DATE]" at bounding box center [883, 255] width 39 height 16
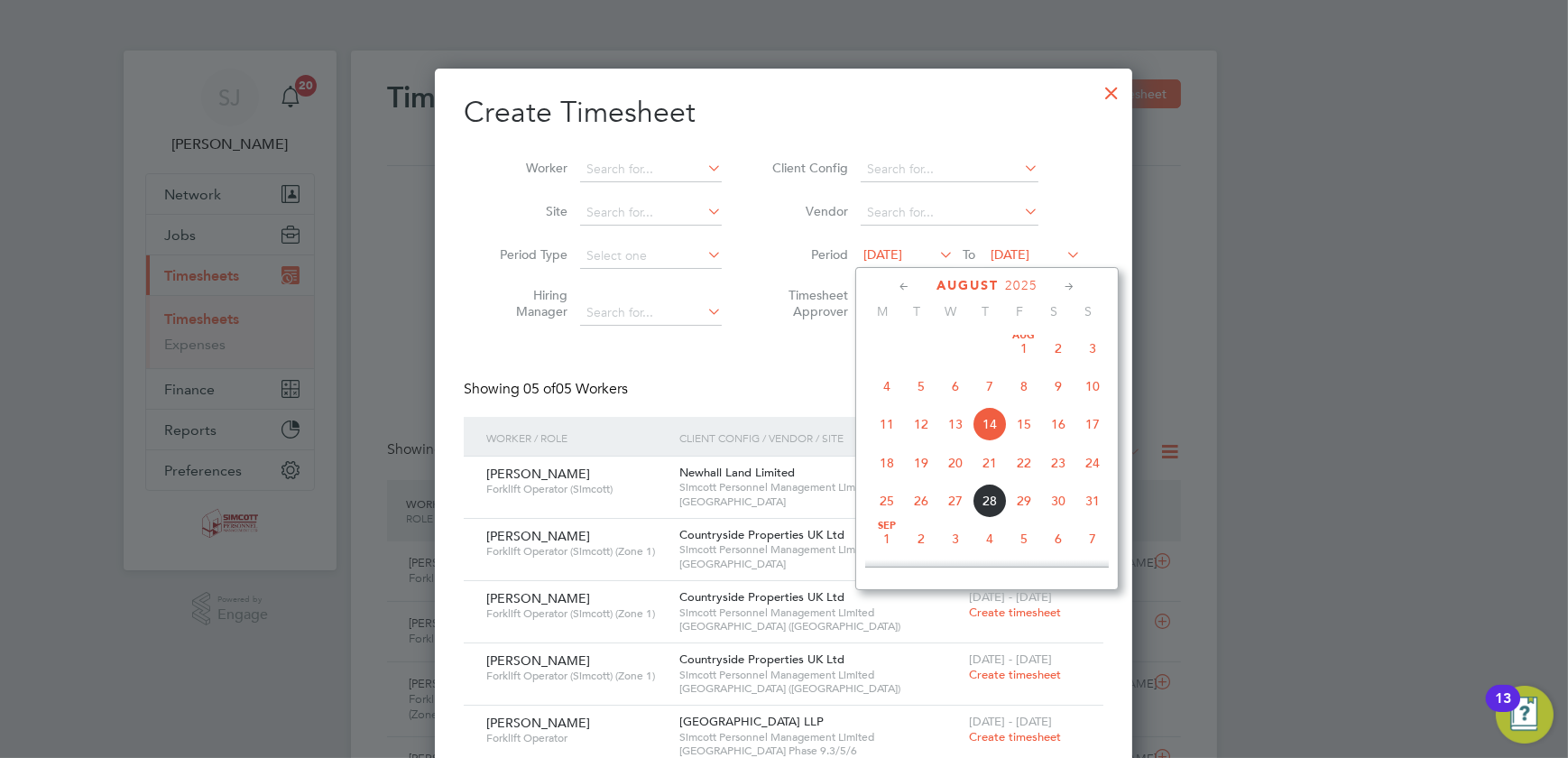
drag, startPoint x: 889, startPoint y: 461, endPoint x: 880, endPoint y: 460, distance: 9.1
click at [892, 461] on span "18" at bounding box center [887, 463] width 35 height 35
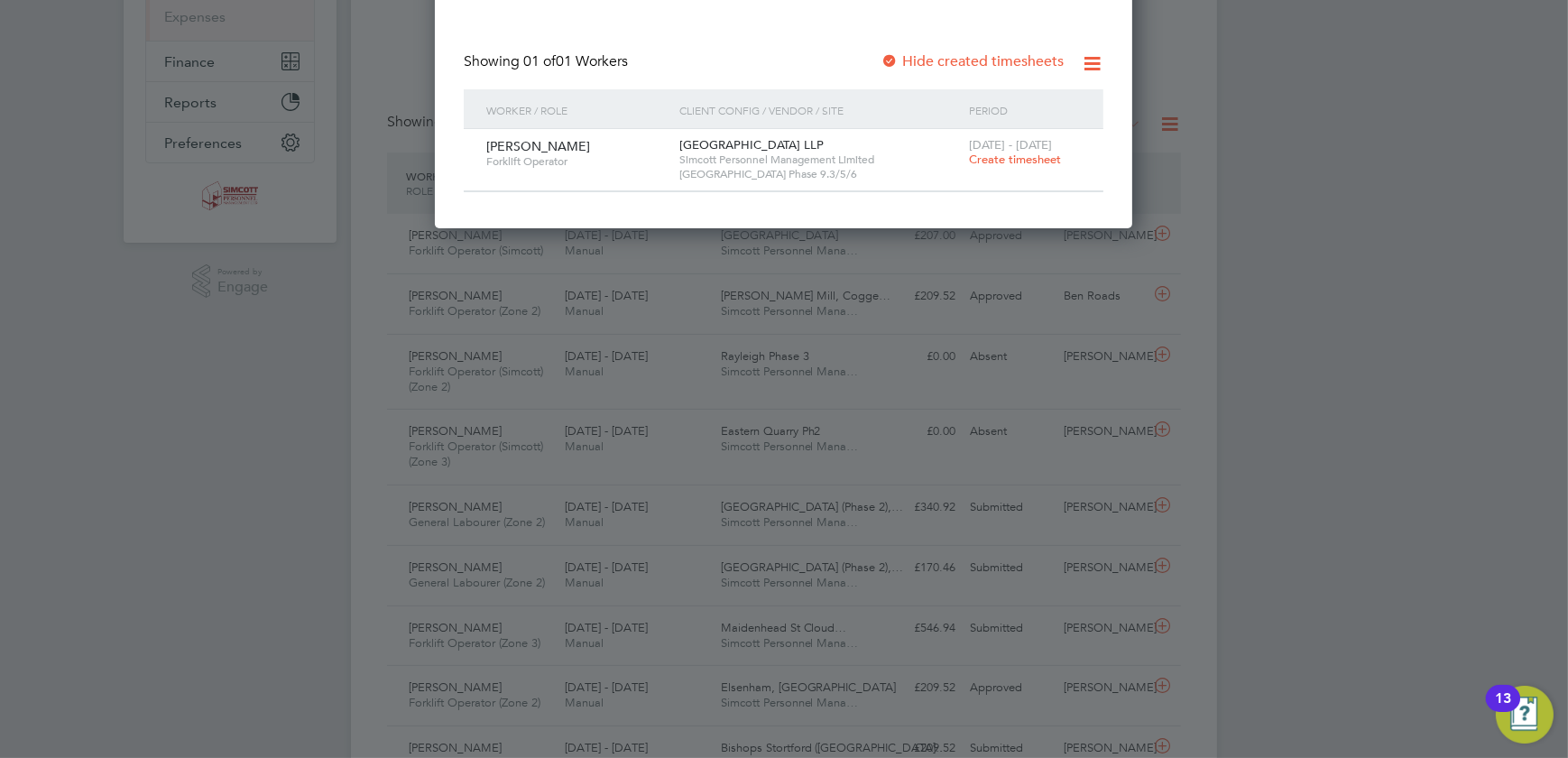
click at [1035, 157] on span "Create timesheet" at bounding box center [1015, 159] width 92 height 15
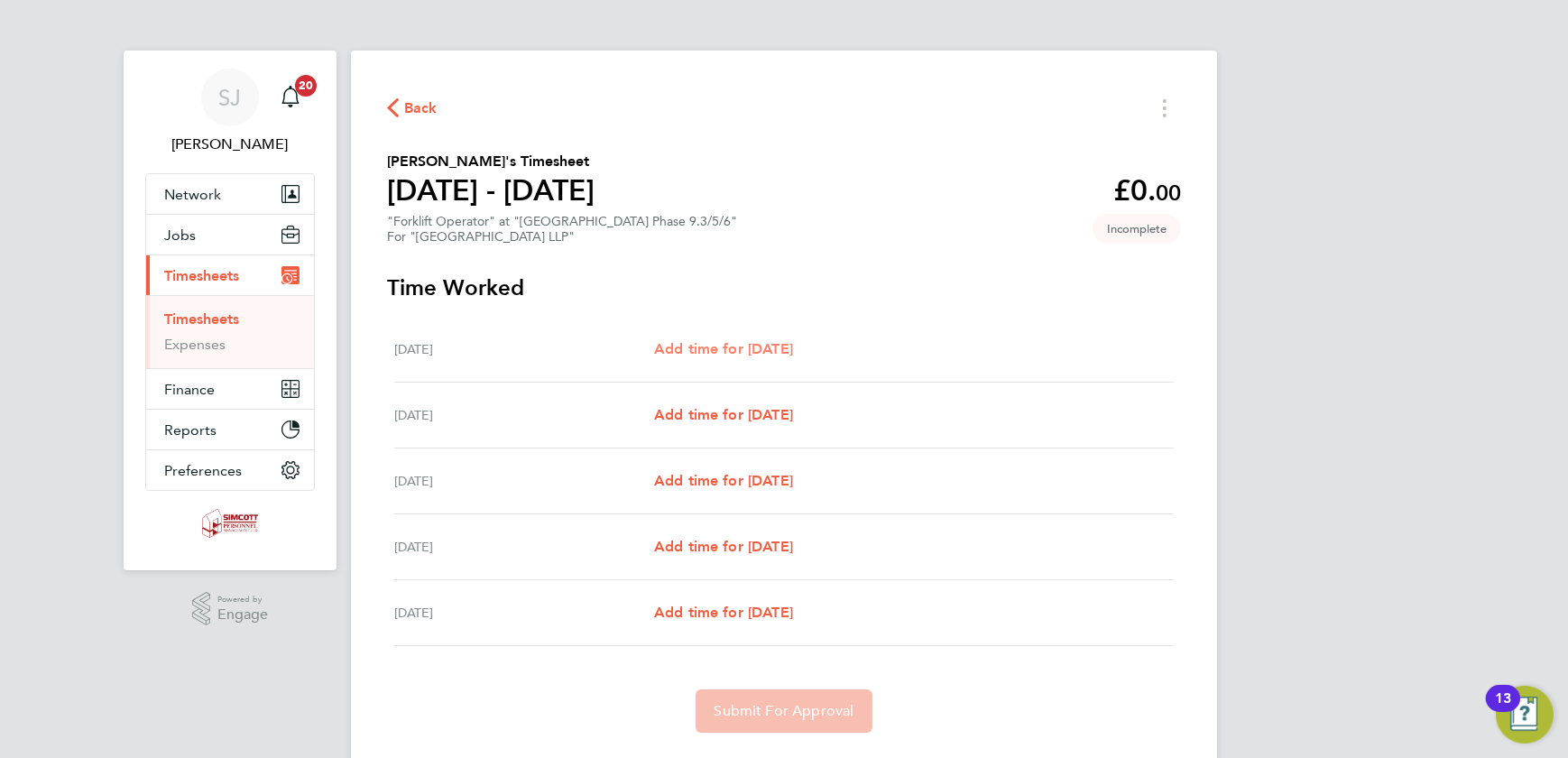
click at [745, 339] on link "Add time for Wed 20 Aug" at bounding box center [723, 349] width 139 height 22
select select "45"
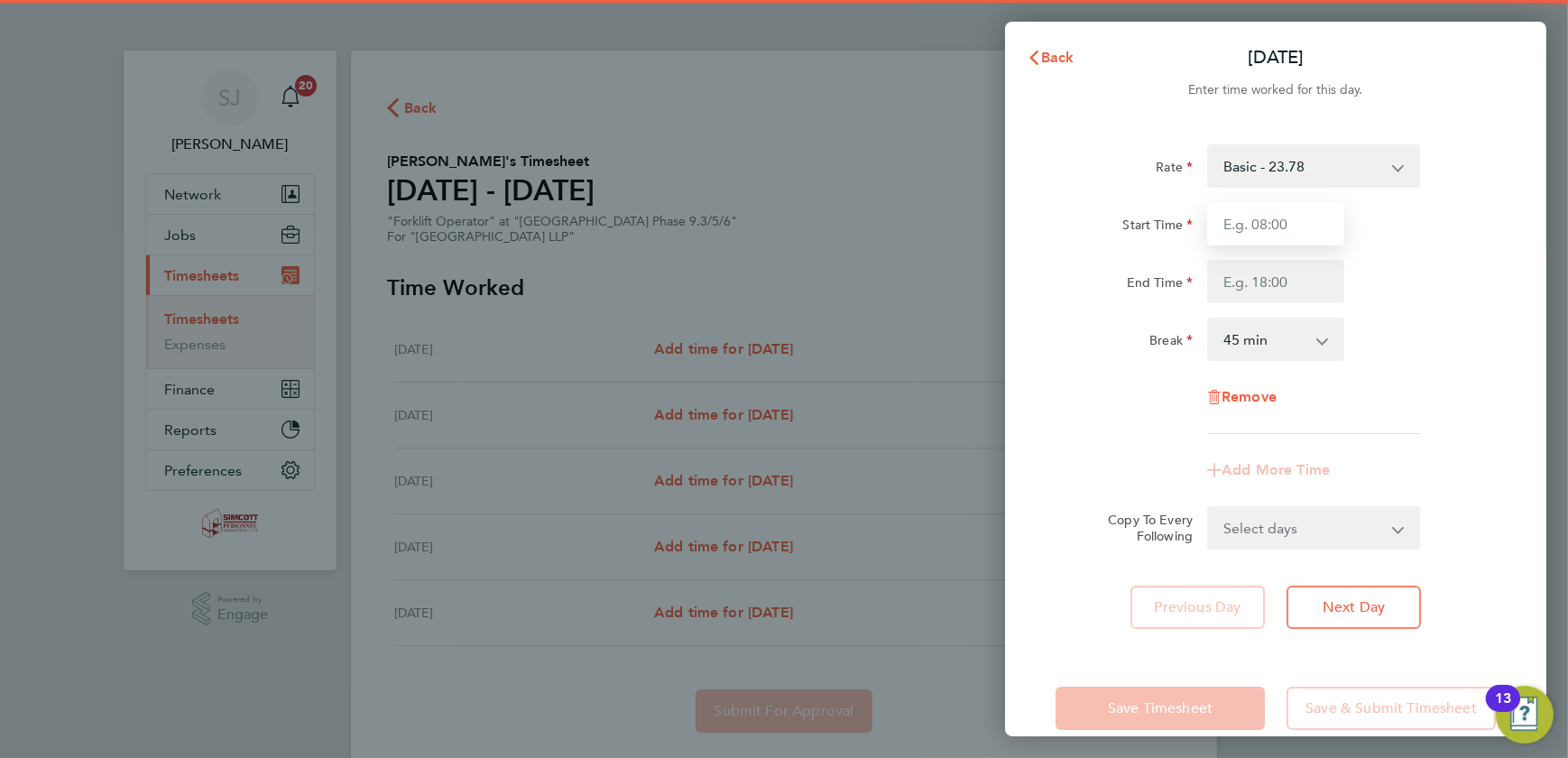
click at [1309, 210] on input "Start Time" at bounding box center [1276, 224] width 137 height 44
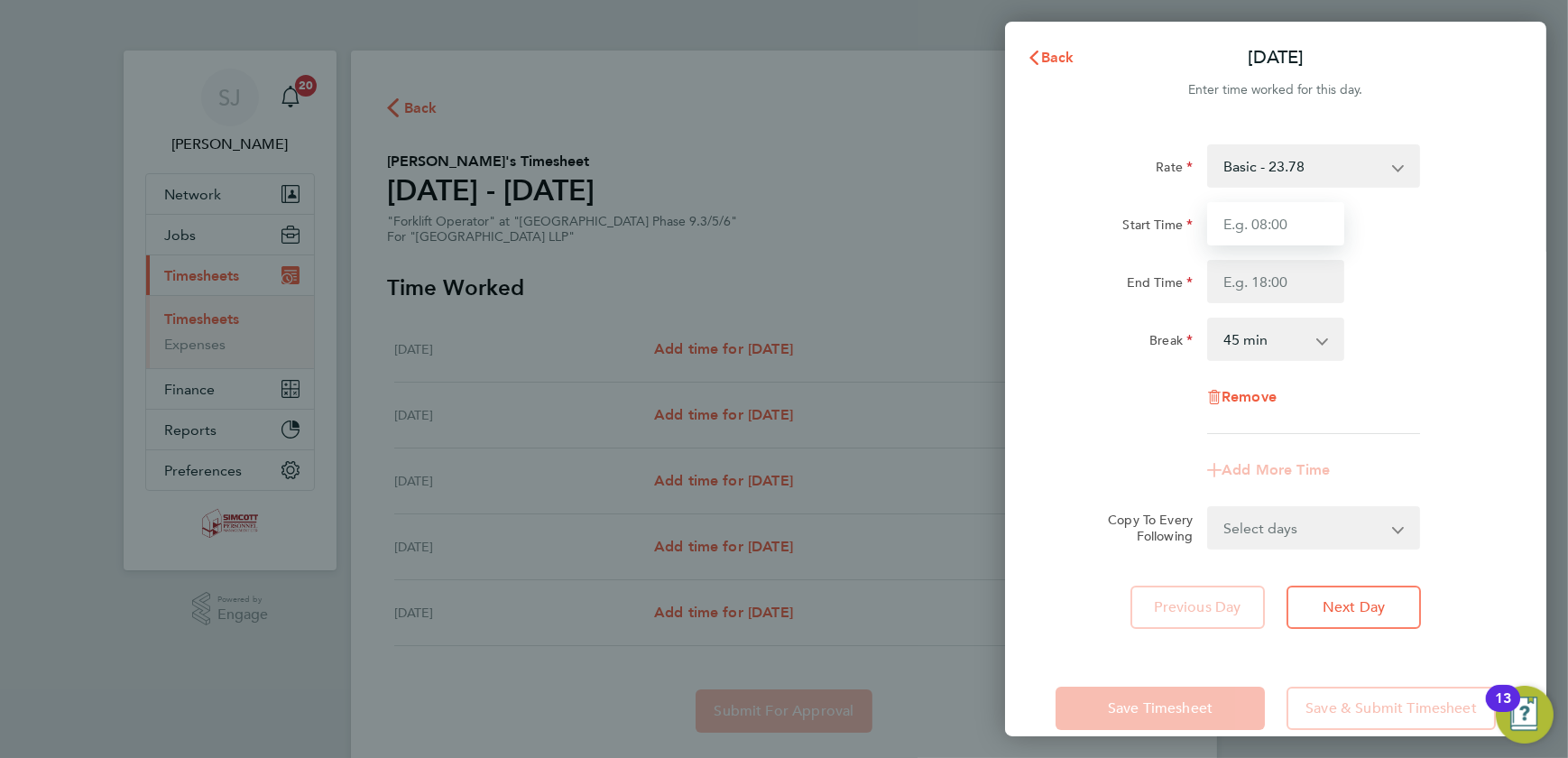
type input "07:30"
click at [1259, 288] on input "End Time" at bounding box center [1276, 282] width 137 height 44
type input "18:00"
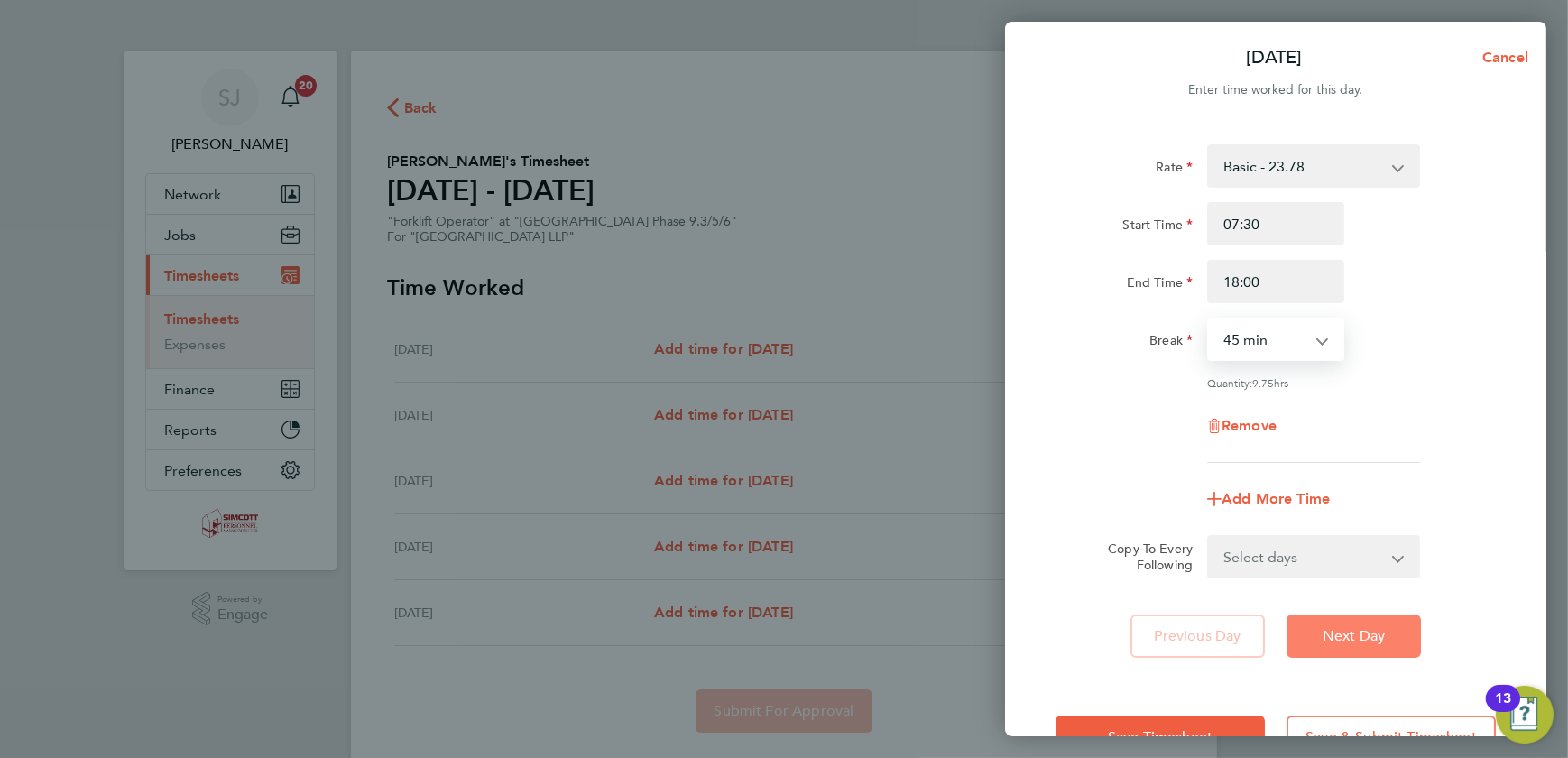
click at [1367, 631] on span "Next Day" at bounding box center [1354, 636] width 62 height 18
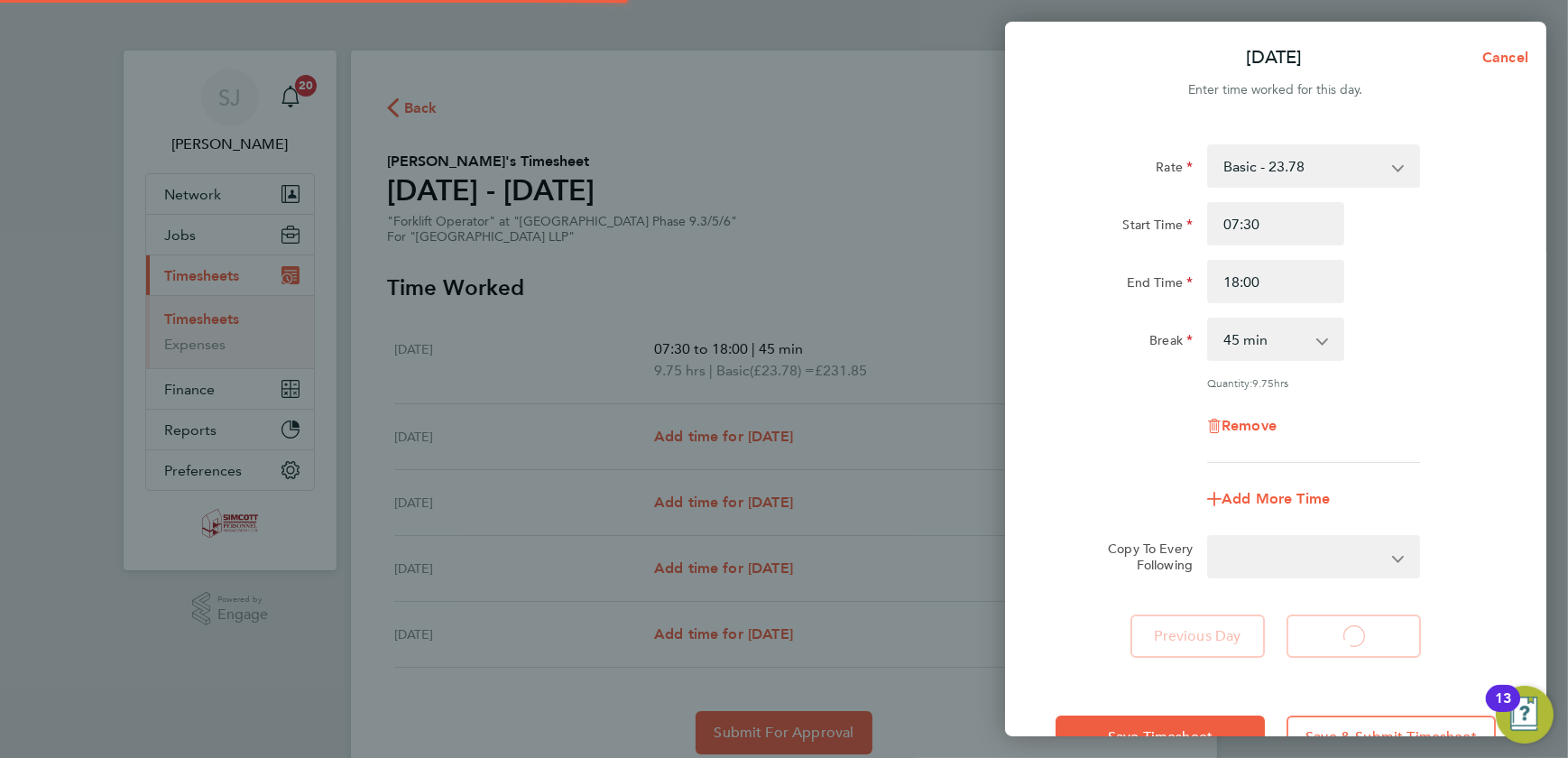
select select "45"
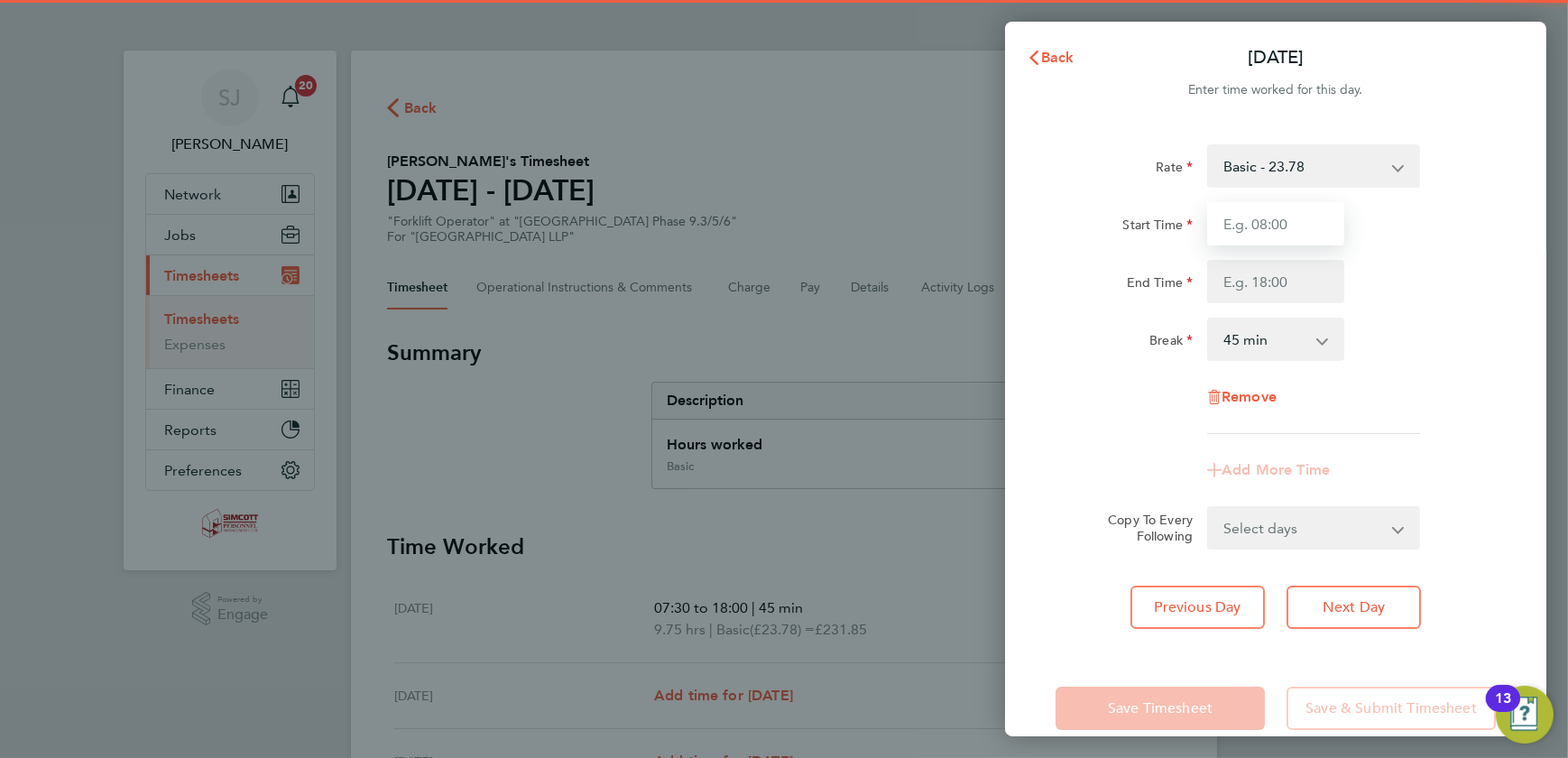
click at [1254, 230] on input "Start Time" at bounding box center [1276, 224] width 137 height 44
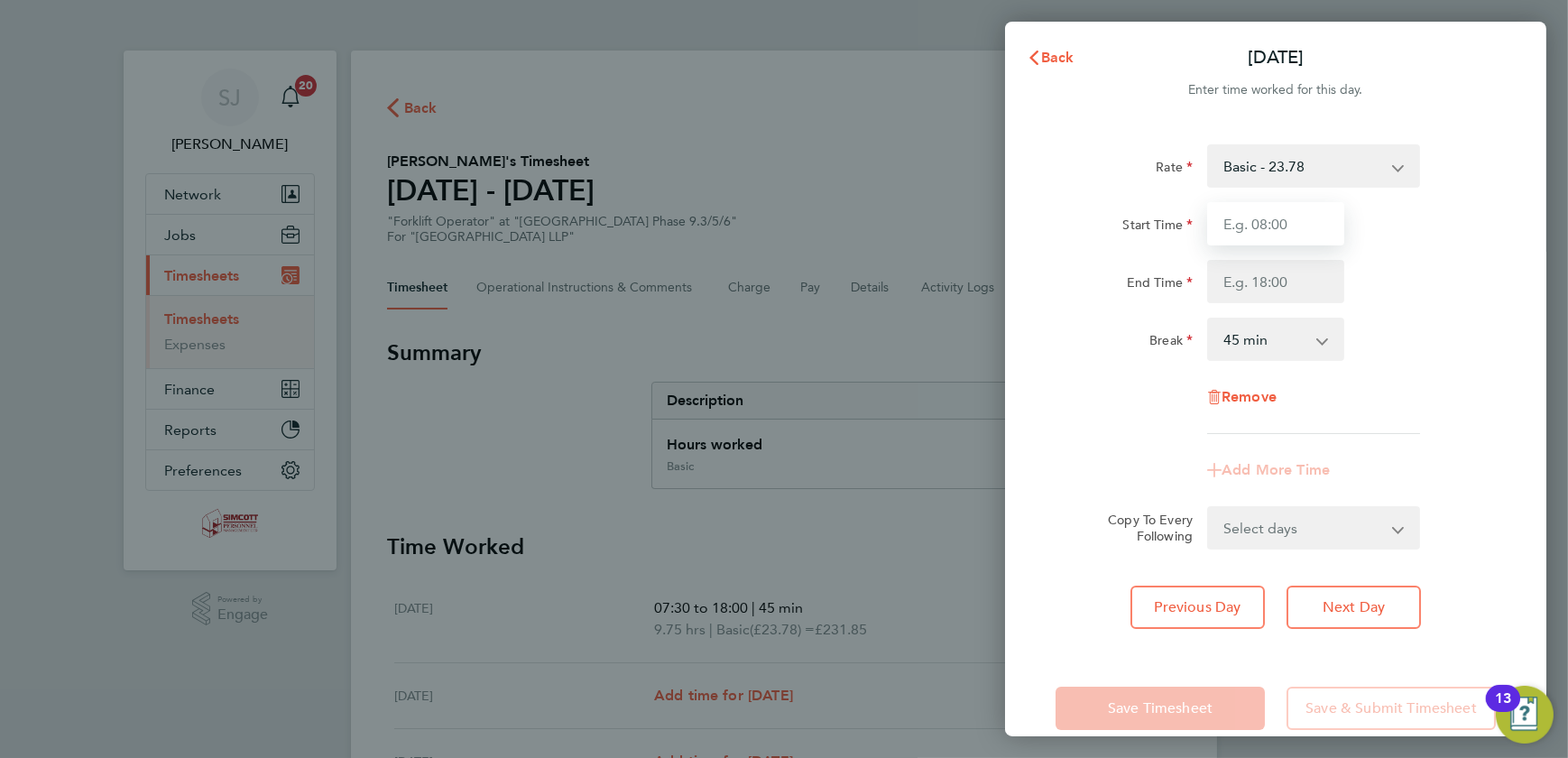
type input "07:30"
type input "18:00"
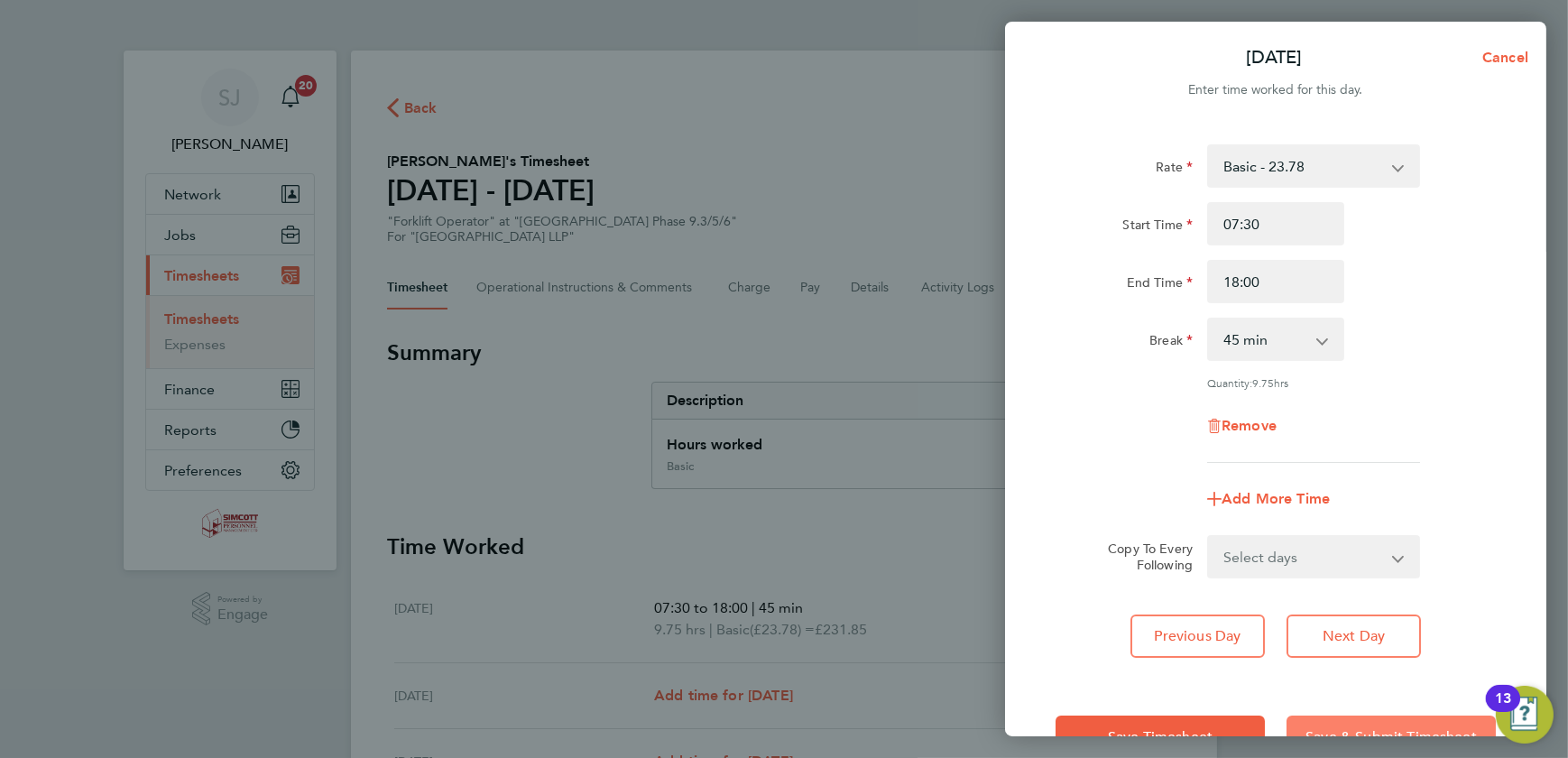
click at [1336, 722] on button "Save & Submit Timesheet" at bounding box center [1391, 737] width 209 height 44
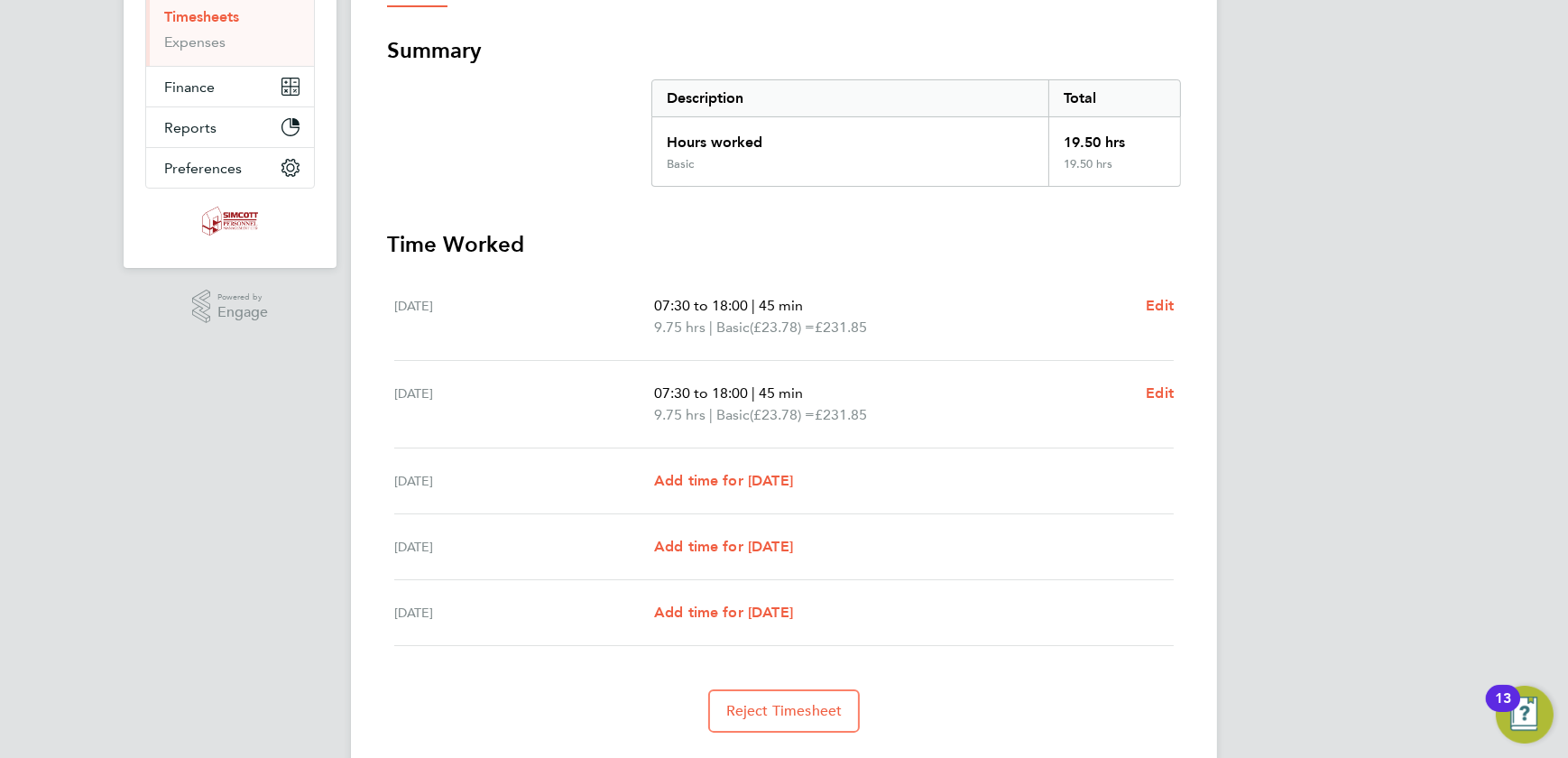
scroll to position [349, 0]
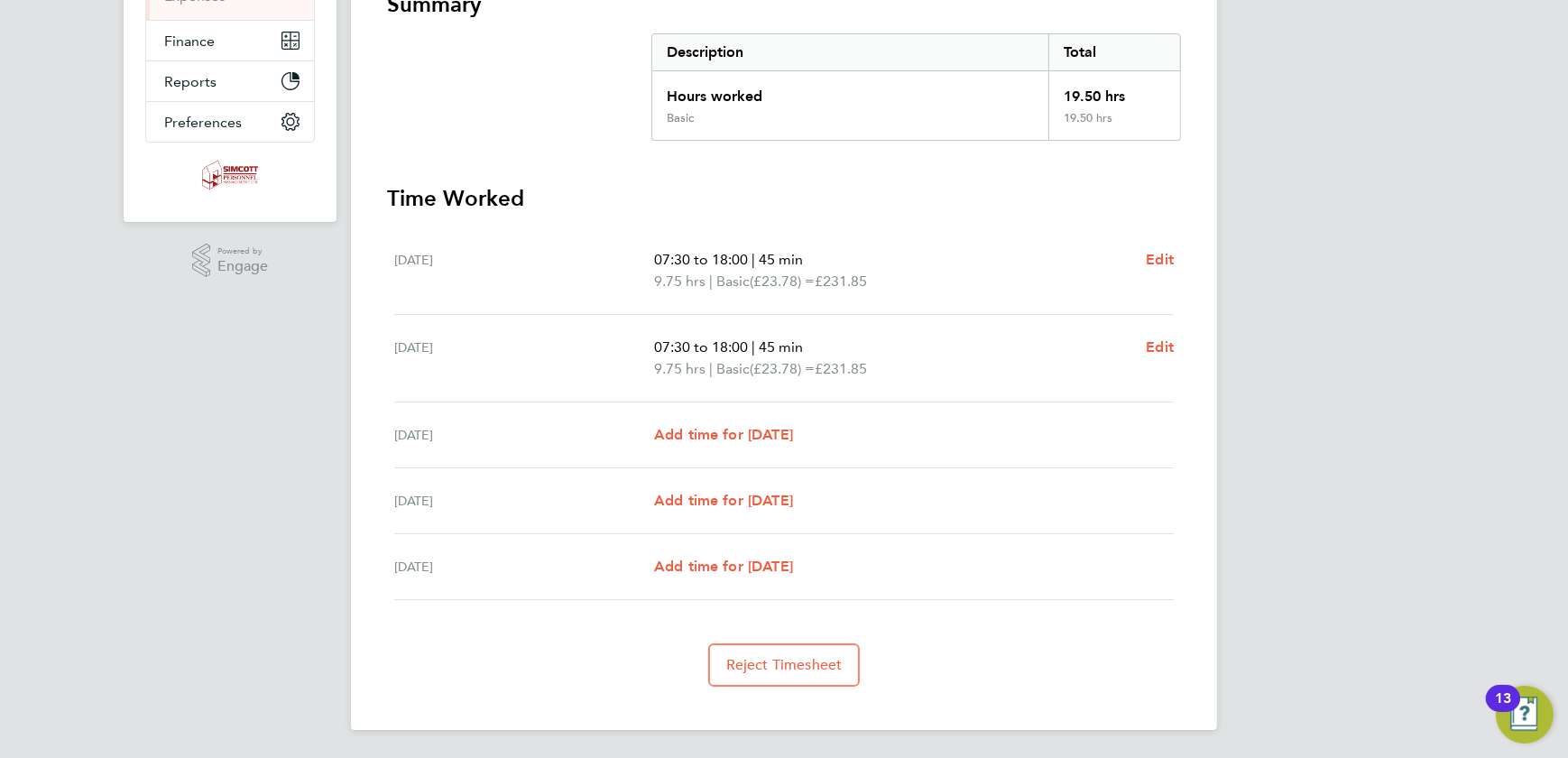
click at [740, 692] on div "Back Following Alin Barbieru's Timesheet 18 - 24 Aug 2025 £463. 71 "Forklift Op…" at bounding box center [784, 216] width 866 height 1027
click at [749, 668] on span "Reject Timesheet" at bounding box center [784, 665] width 116 height 18
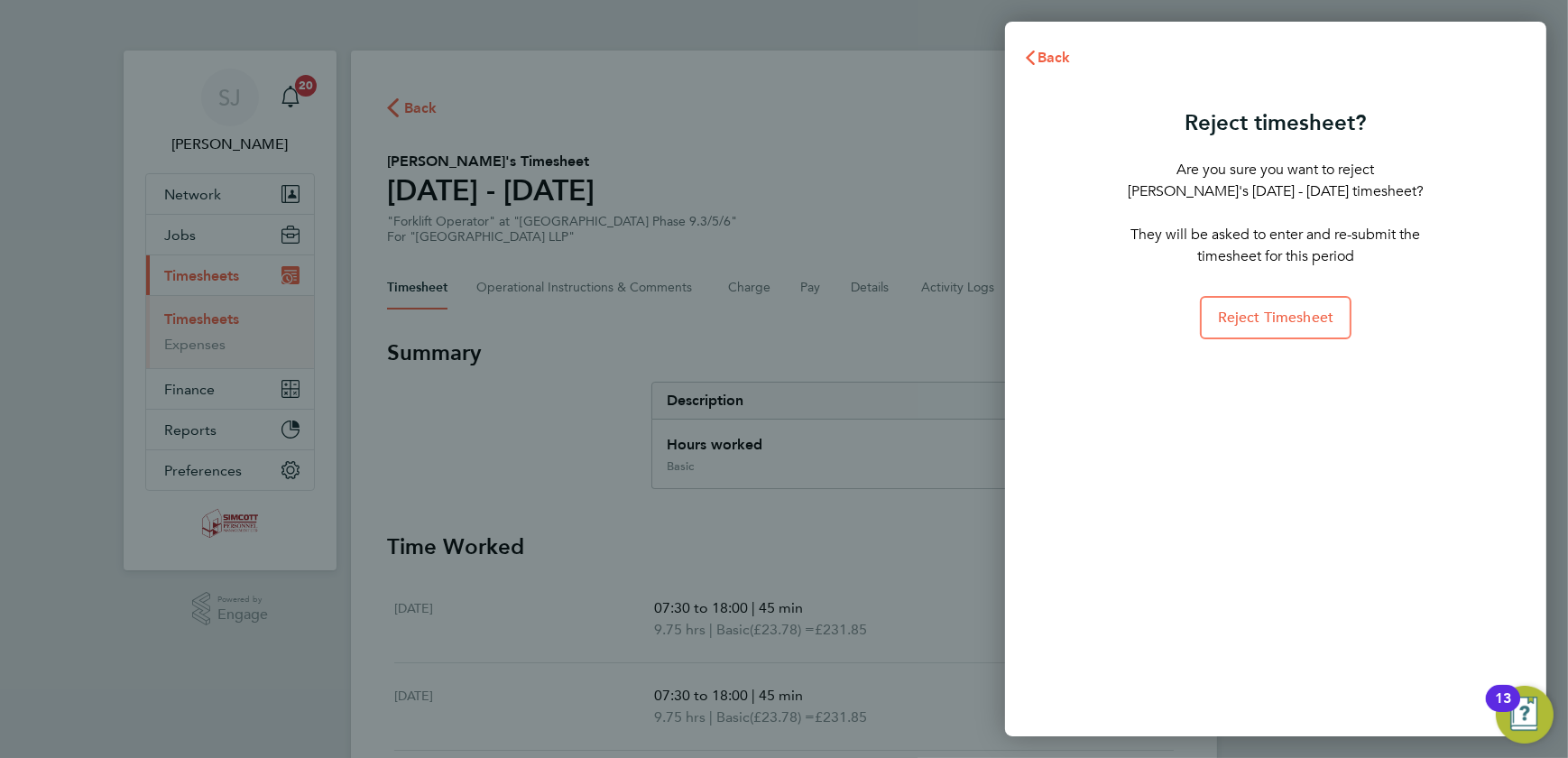
click at [1282, 290] on div "Reject timesheet? Are you sure you want to reject Alin Barbieru's 18 - 24 Aug 2…" at bounding box center [1276, 220] width 318 height 238
click at [1272, 309] on span "Reject Timesheet" at bounding box center [1277, 318] width 116 height 18
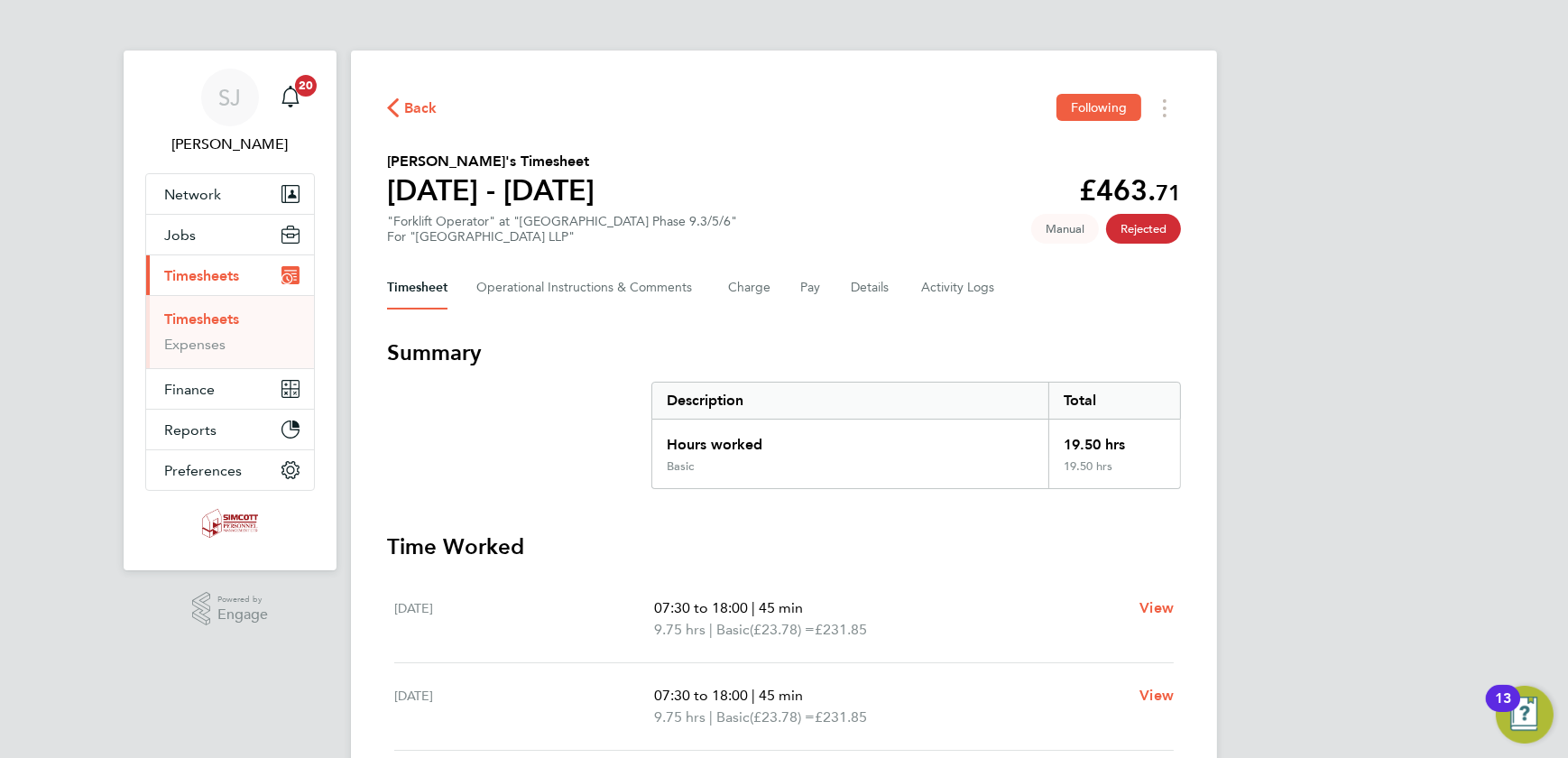
click at [197, 322] on link "Timesheets" at bounding box center [201, 318] width 75 height 17
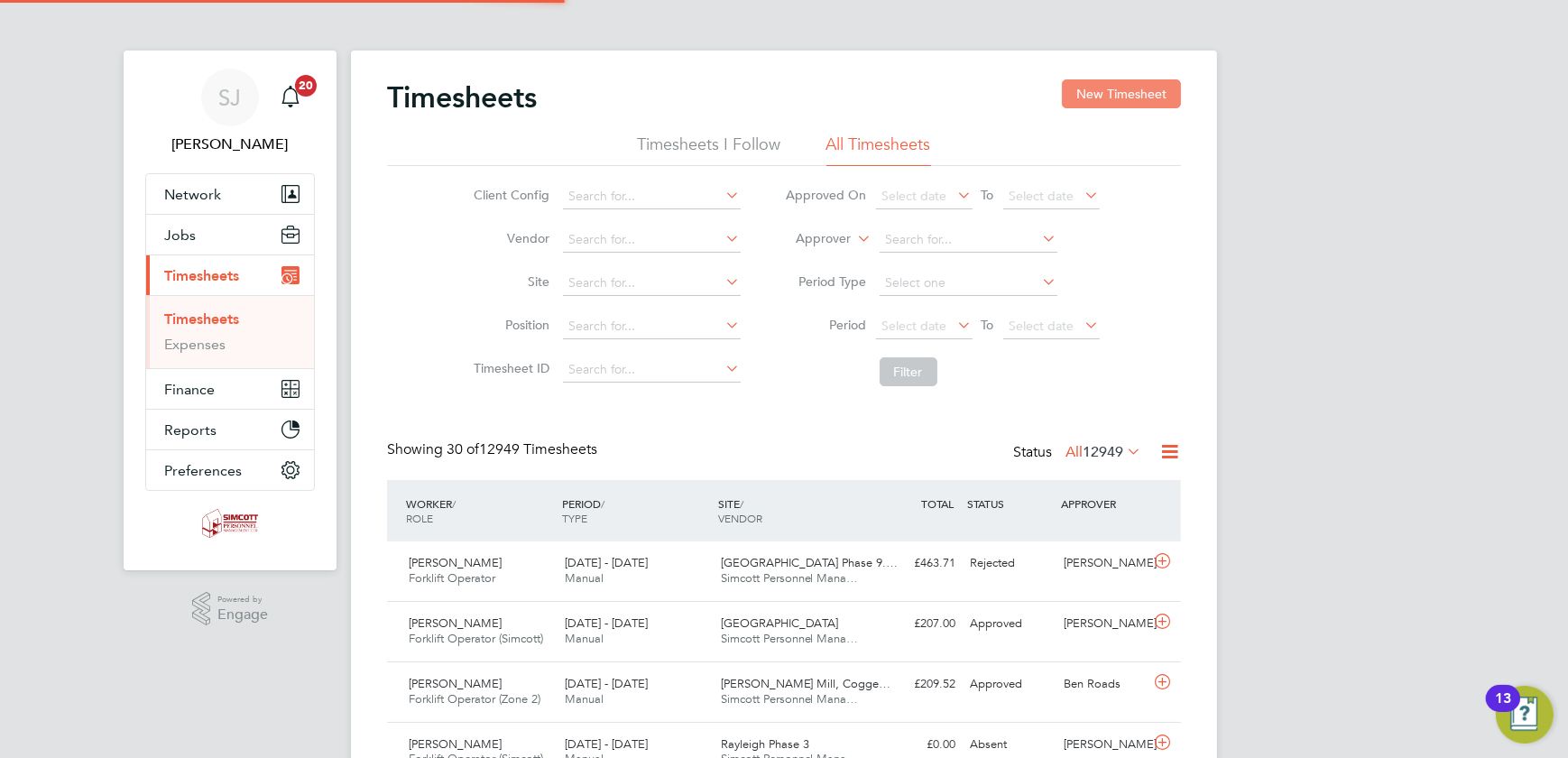
scroll to position [45, 157]
click at [1125, 96] on button "New Timesheet" at bounding box center [1121, 94] width 119 height 29
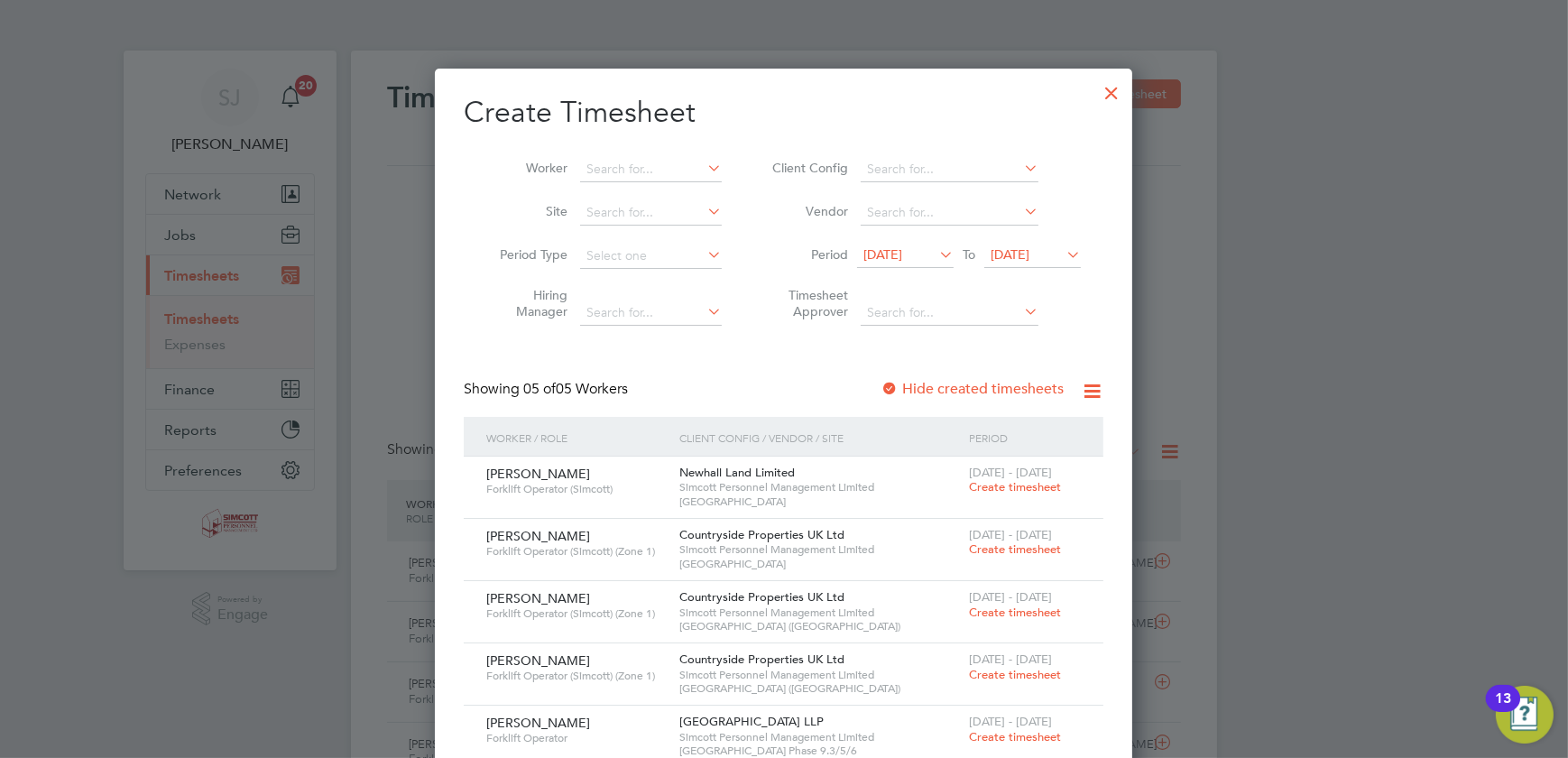
click at [1037, 244] on div "14 Aug 2025 To 21 Aug 2025" at bounding box center [969, 257] width 224 height 25
click at [1037, 262] on span "21 Aug 2025" at bounding box center [1033, 256] width 96 height 25
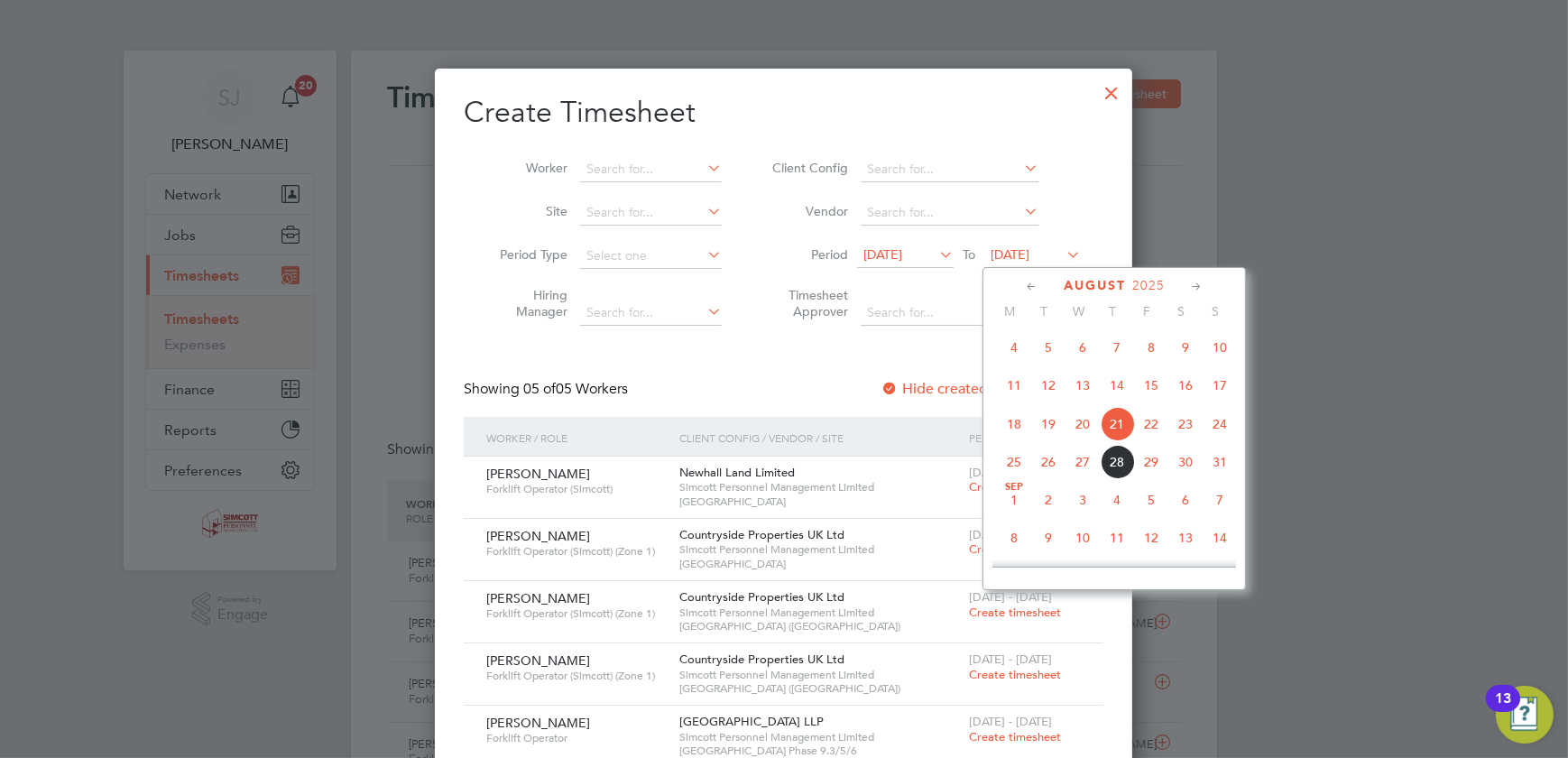
drag, startPoint x: 1228, startPoint y: 432, endPoint x: 1209, endPoint y: 430, distance: 19.1
click at [1227, 432] on span "24" at bounding box center [1220, 424] width 35 height 35
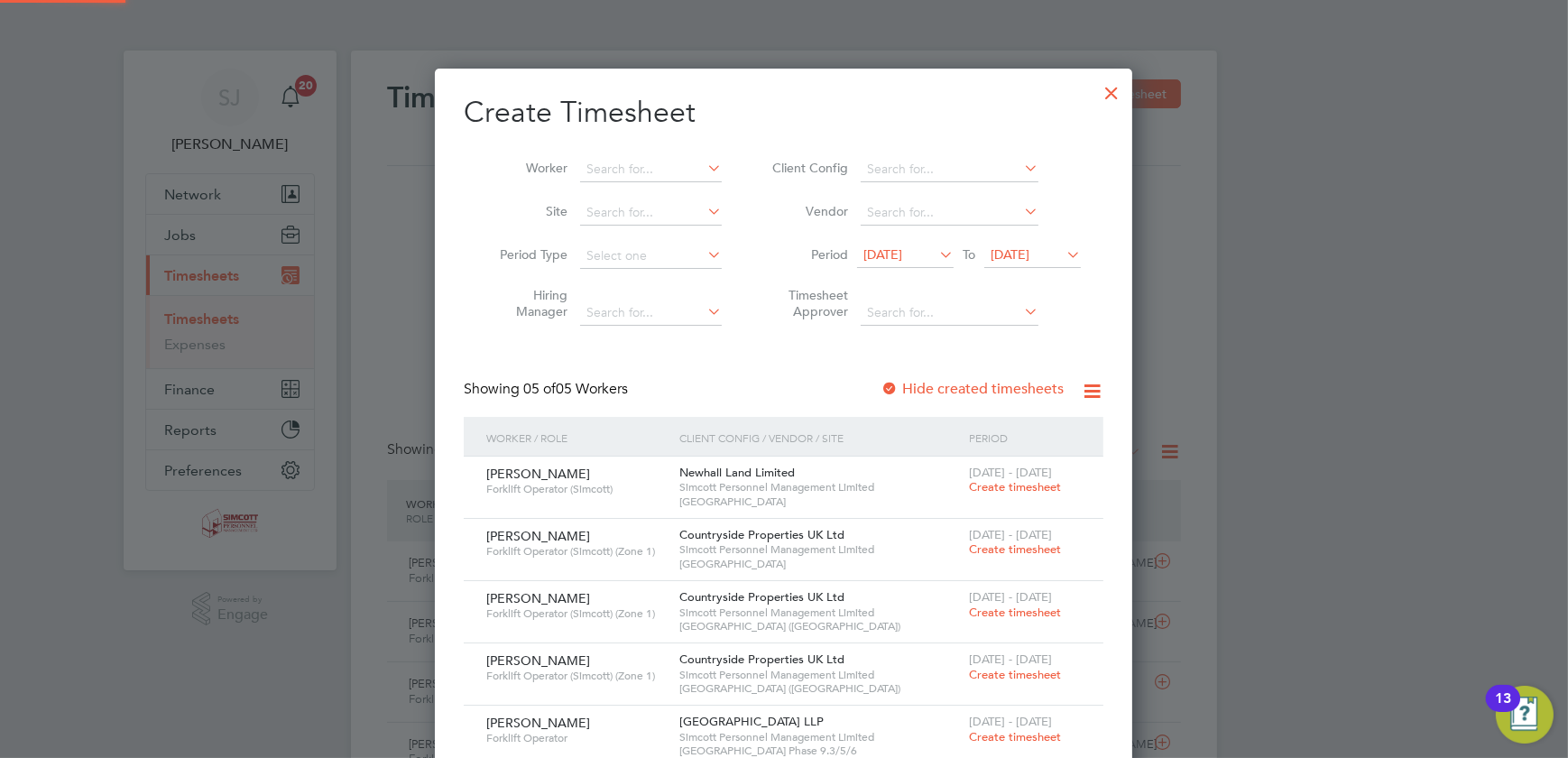
click at [903, 256] on span "14 Aug 2025" at bounding box center [883, 255] width 39 height 16
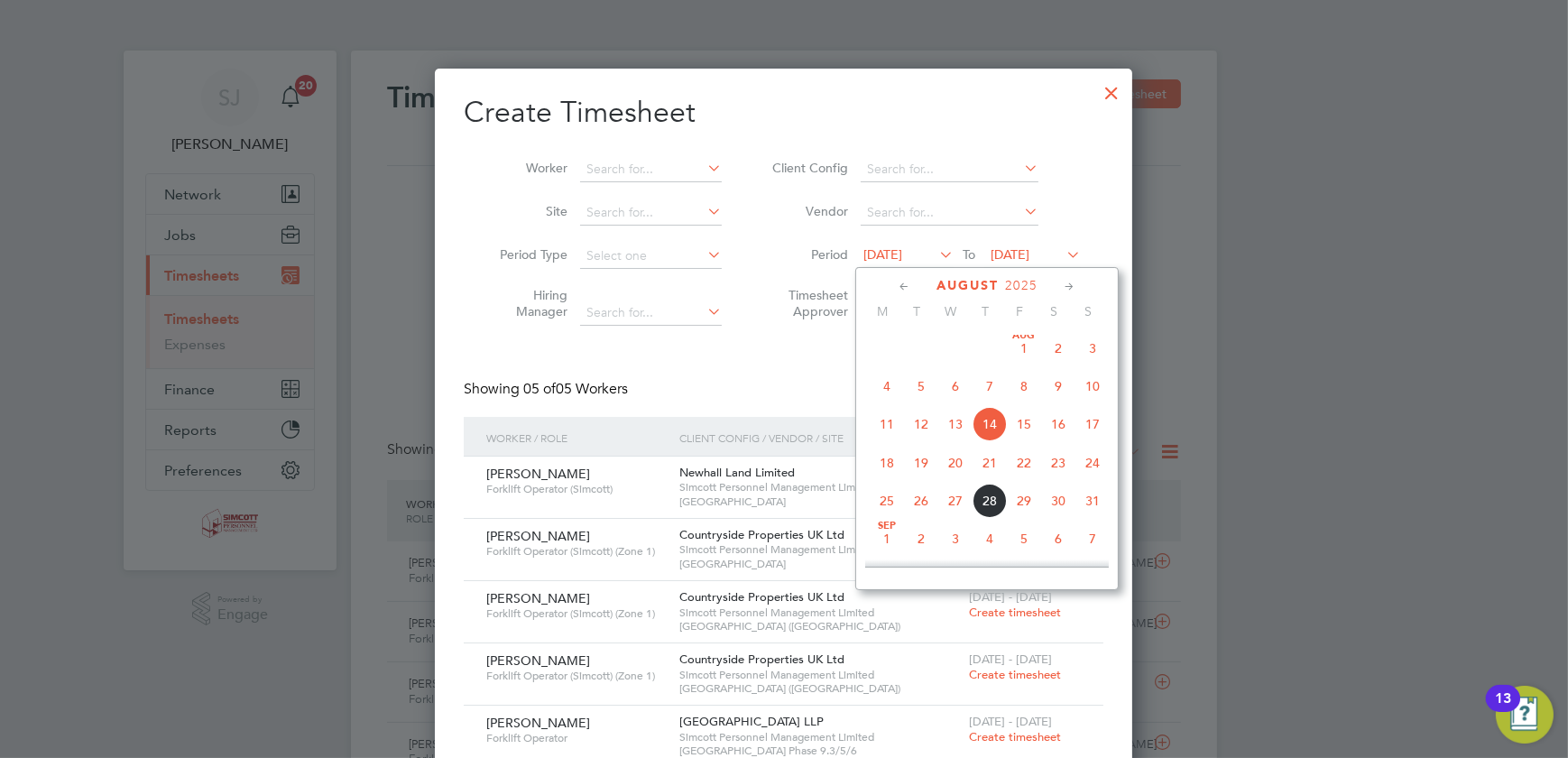
click at [890, 464] on span "18" at bounding box center [887, 463] width 35 height 35
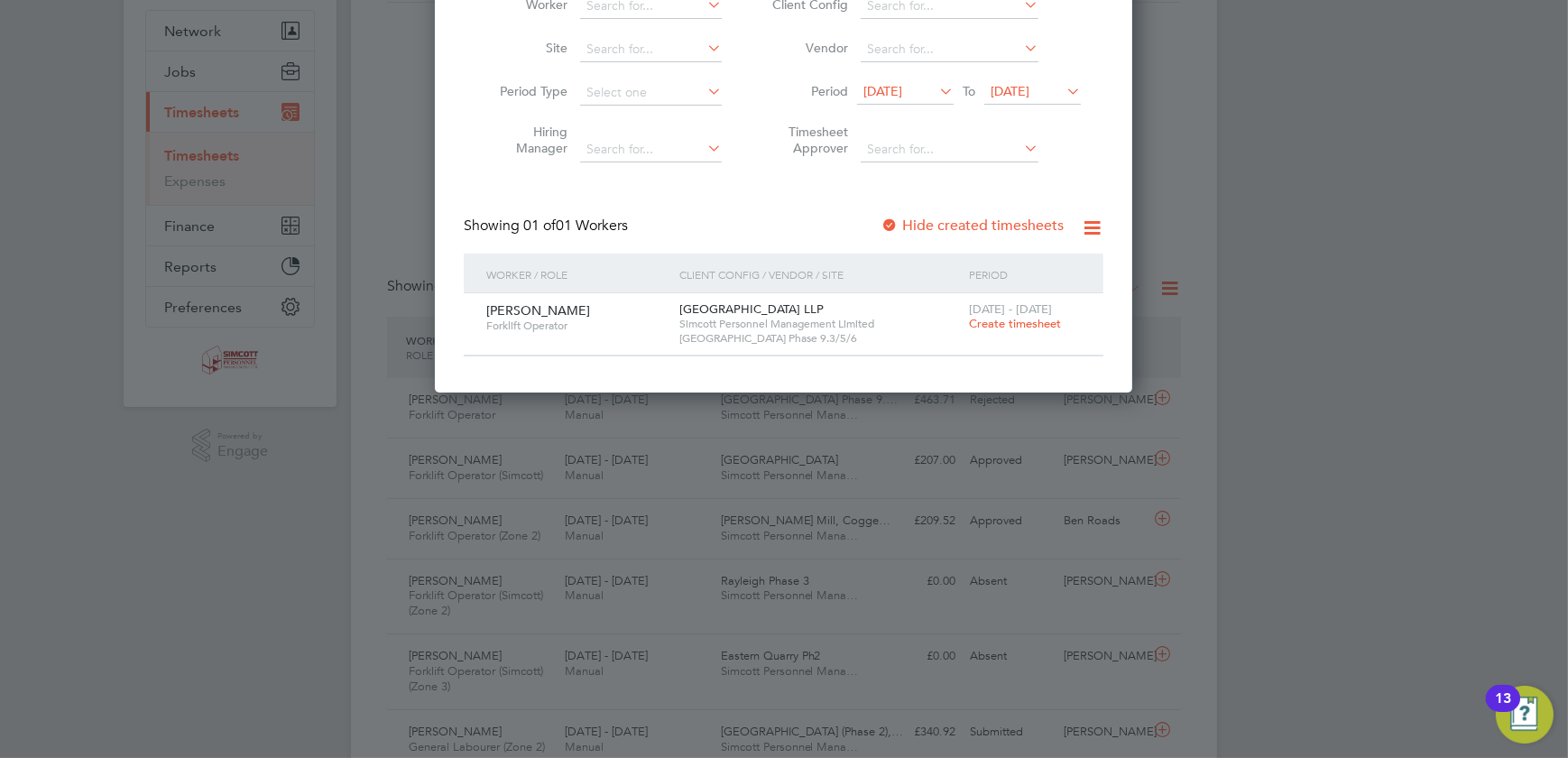
click at [1026, 318] on span "Create timesheet" at bounding box center [1015, 323] width 92 height 15
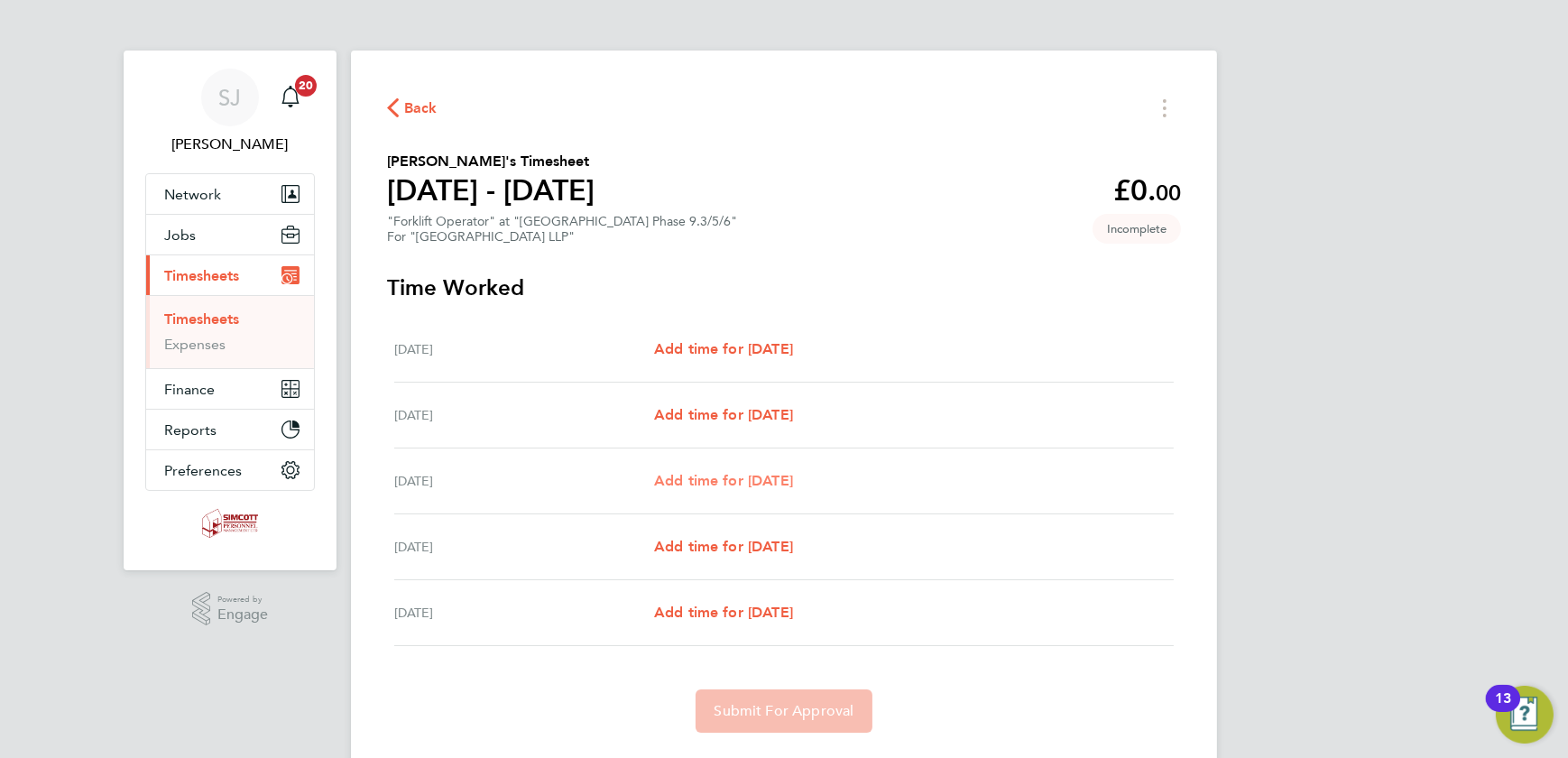
click at [767, 468] on div "Fri 22 Aug Add time for Fri 22 Aug Add time for Fri 22 Aug" at bounding box center [784, 481] width 780 height 66
click at [768, 475] on span "Add time for Fri 22 Aug" at bounding box center [723, 480] width 139 height 17
select select "45"
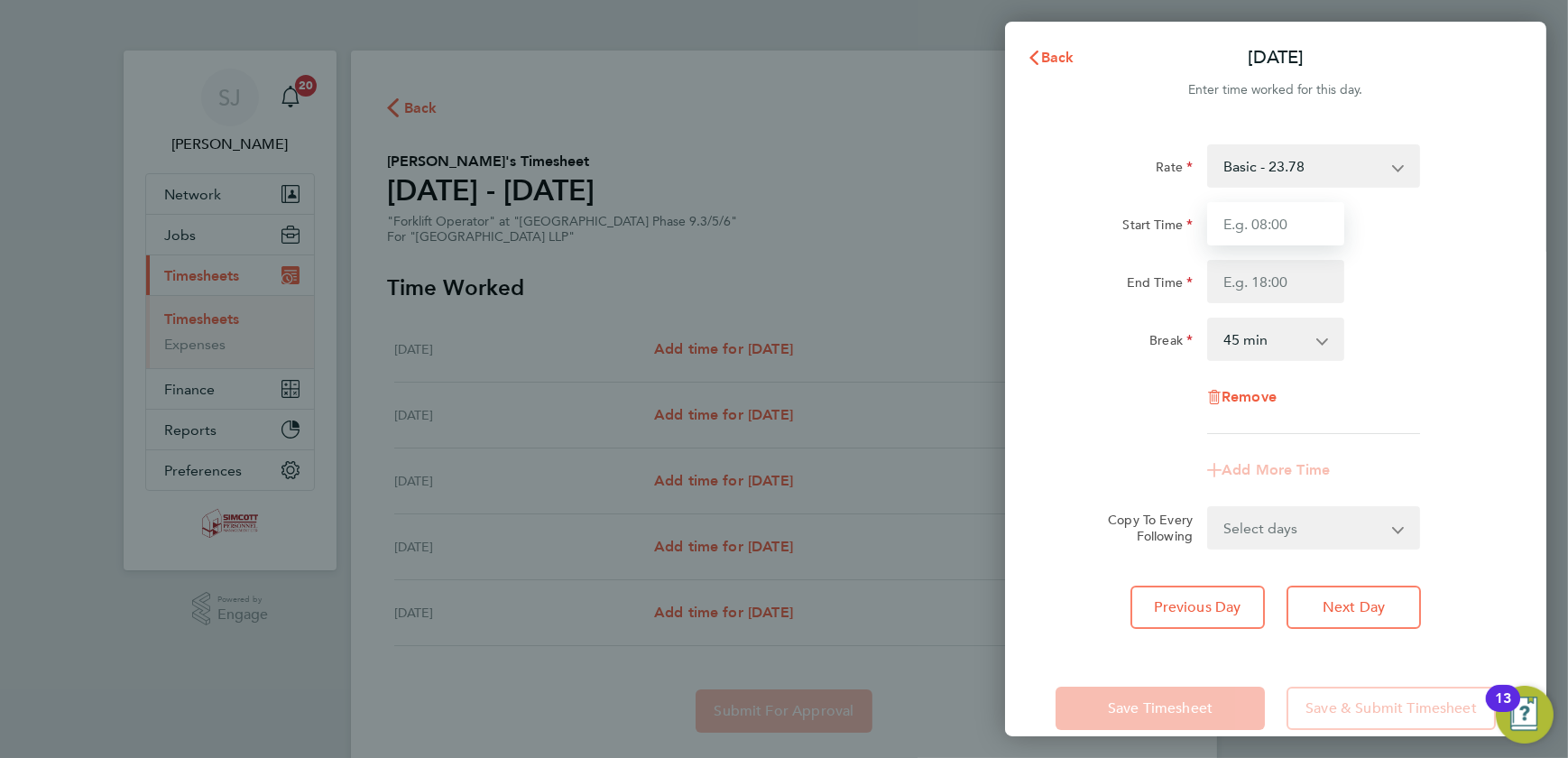
click at [1288, 236] on input "Start Time" at bounding box center [1276, 224] width 137 height 44
type input "07:30"
type input "18:00"
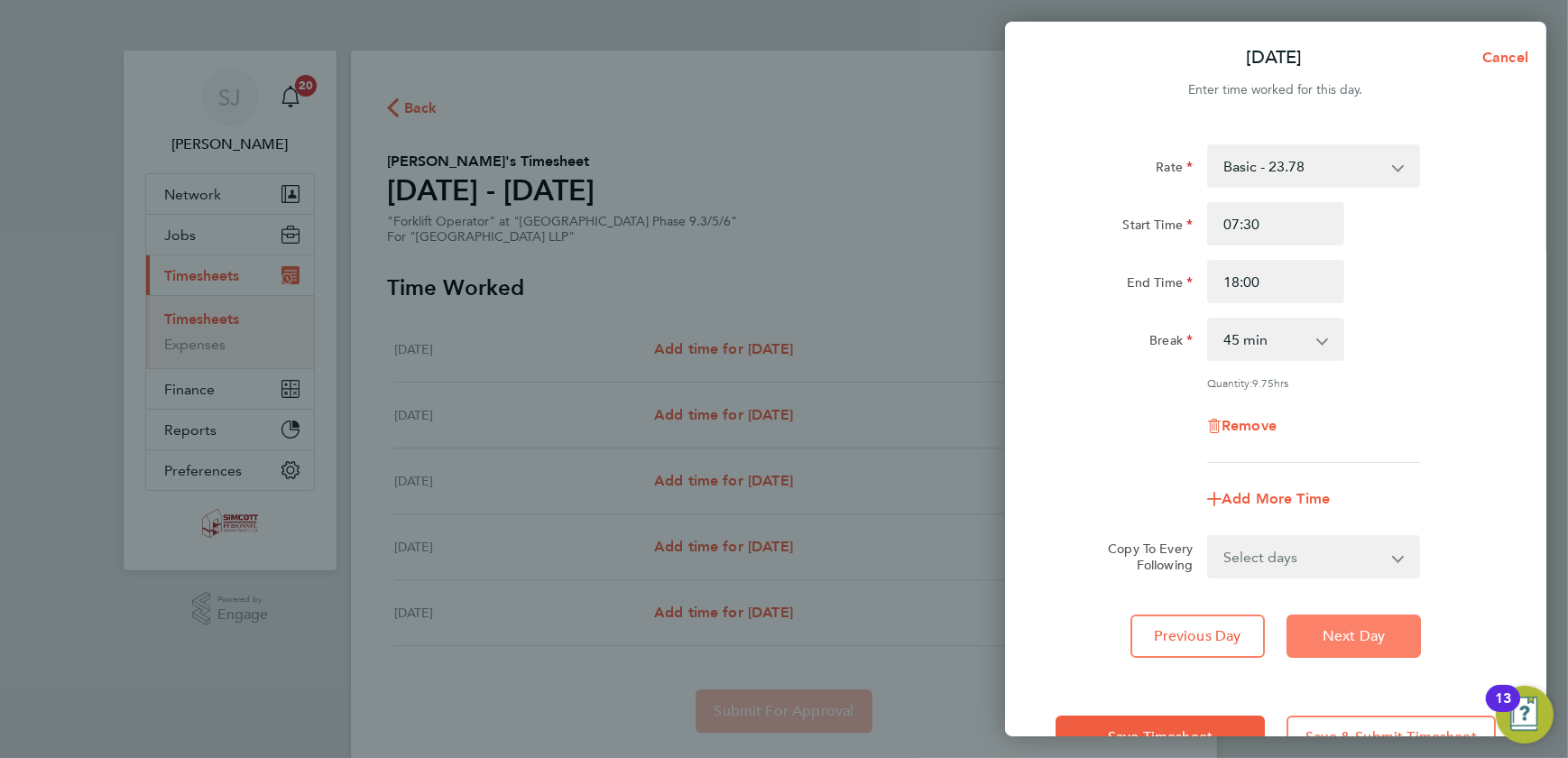
click at [1329, 632] on span "Next Day" at bounding box center [1354, 636] width 62 height 18
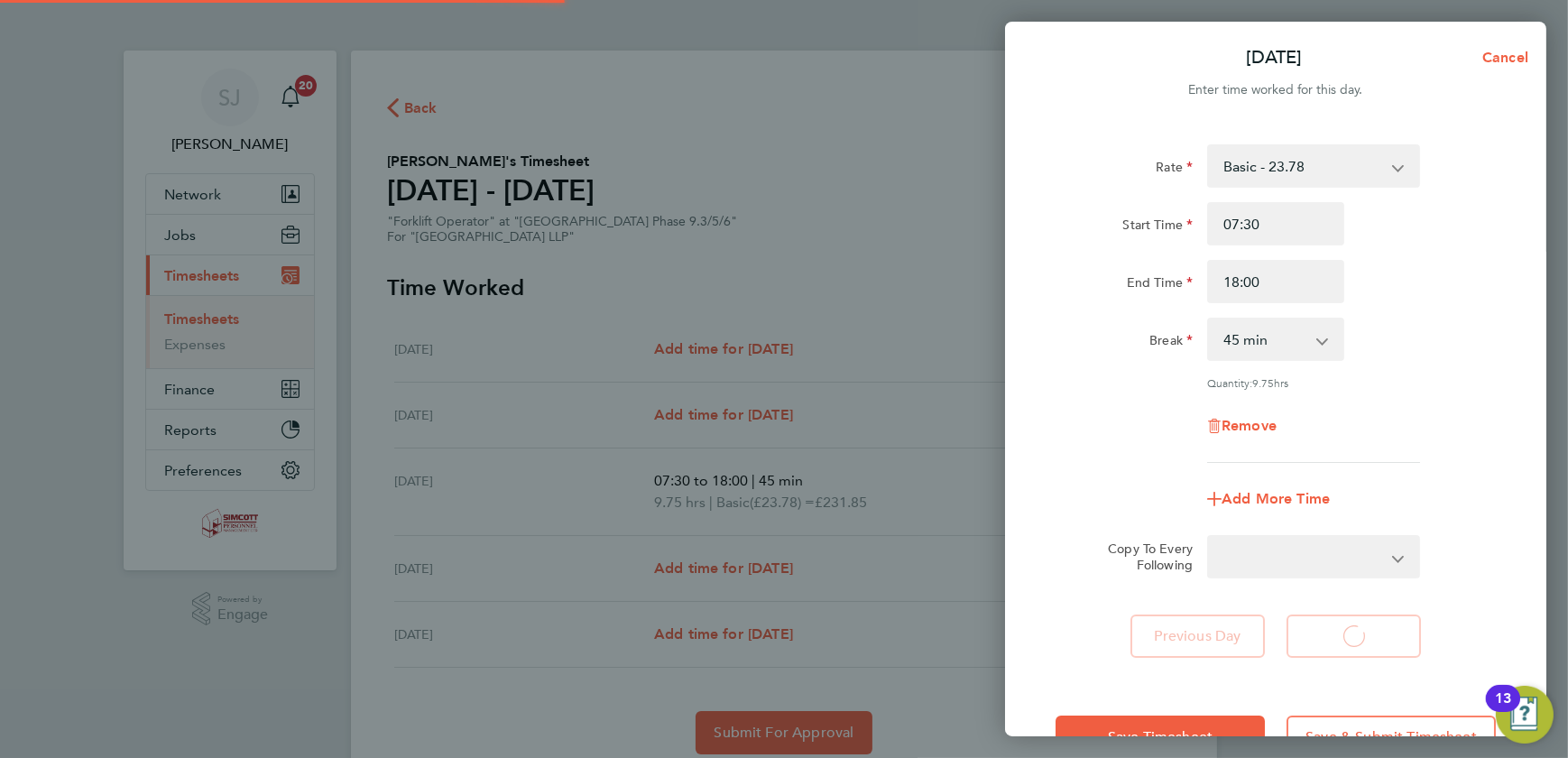
select select "45"
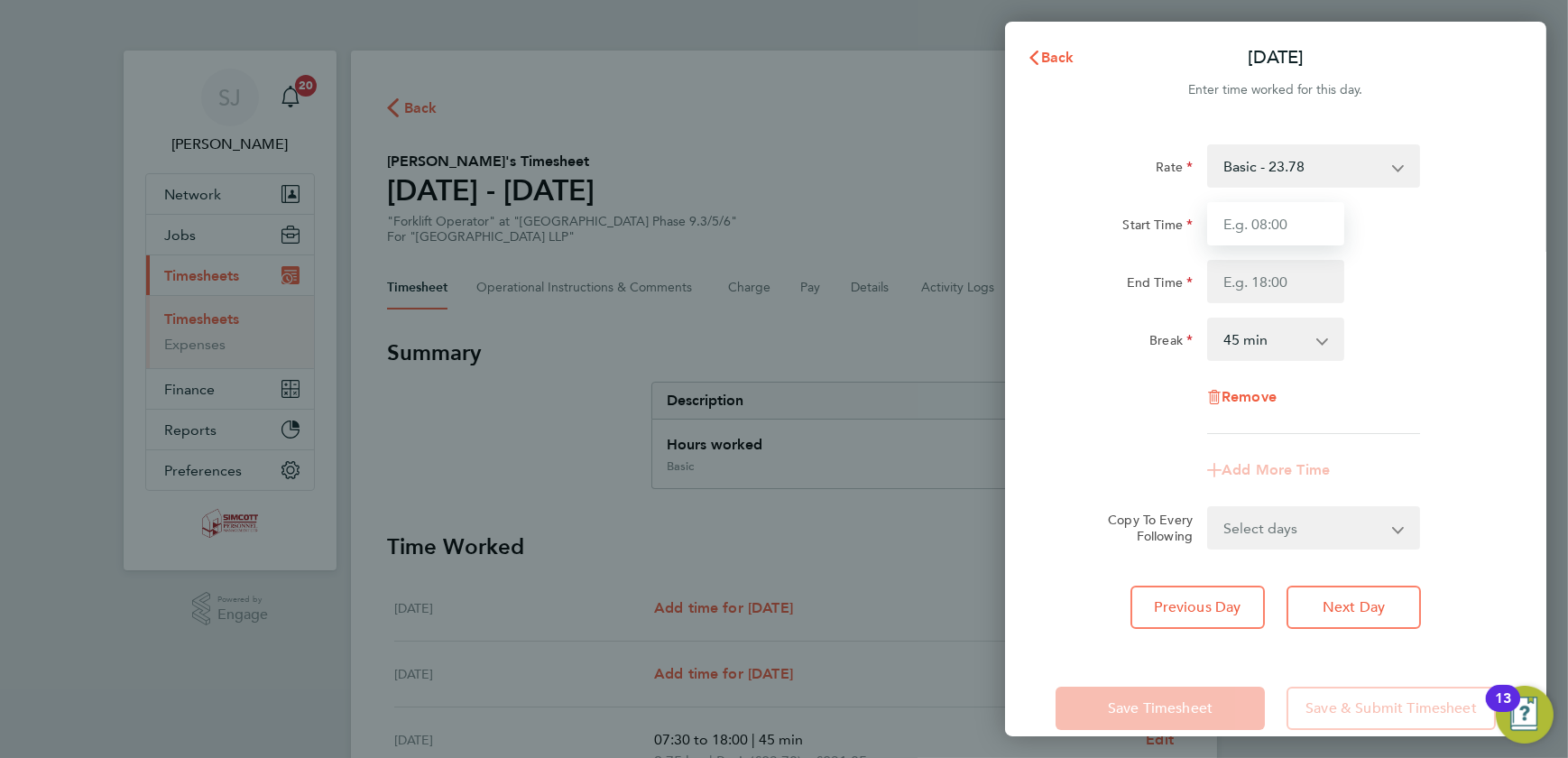
click at [1277, 225] on input "Start Time" at bounding box center [1276, 224] width 137 height 44
type input "07:30"
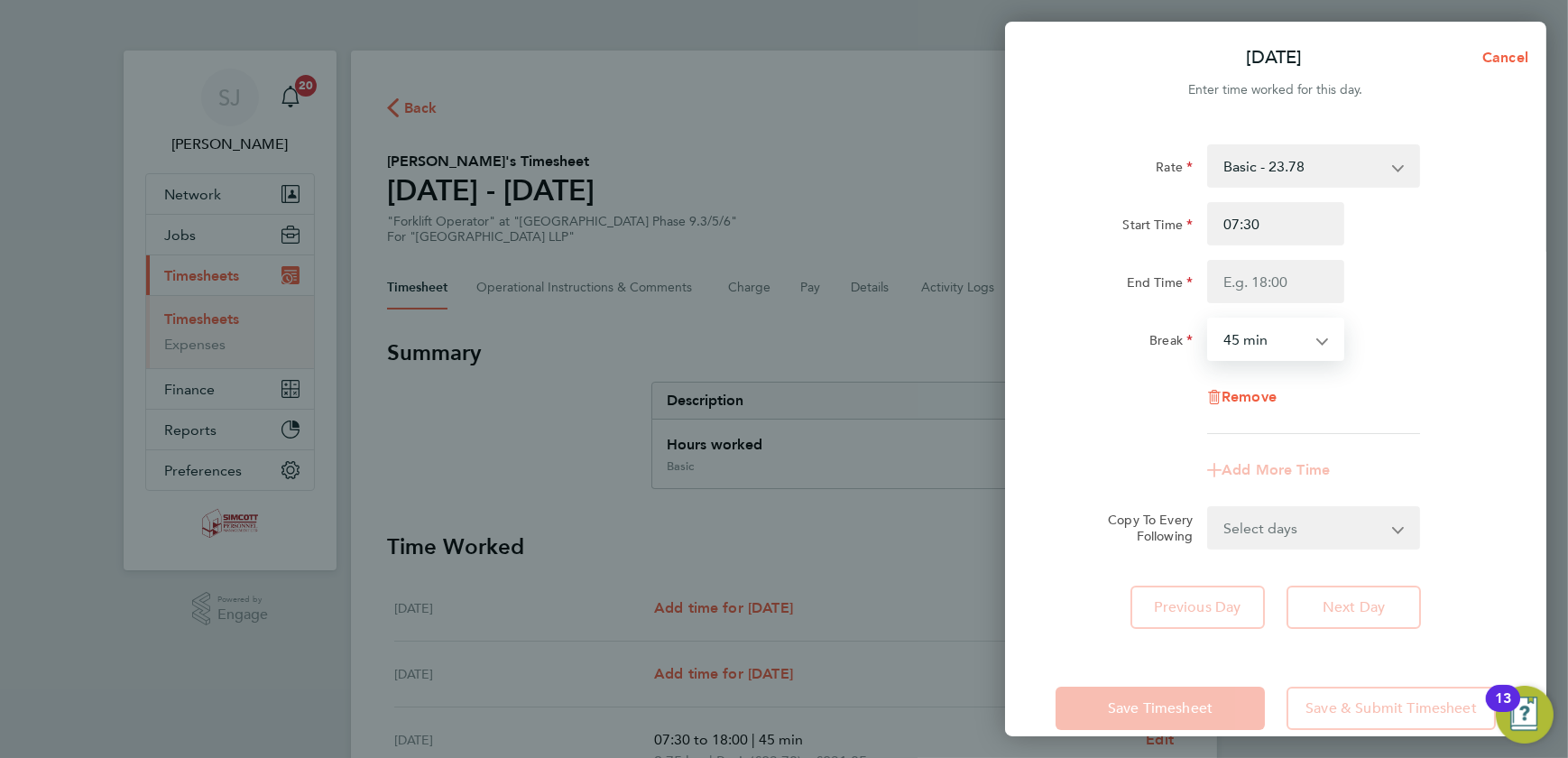
click at [1277, 330] on select "0 min 15 min 30 min 45 min 60 min 75 min 90 min" at bounding box center [1265, 339] width 112 height 40
click at [1270, 292] on input "End Time" at bounding box center [1276, 282] width 137 height 44
type input "15:30"
click at [1293, 343] on select "0 min 15 min 30 min 45 min 60 min 75 min 90 min" at bounding box center [1265, 339] width 112 height 40
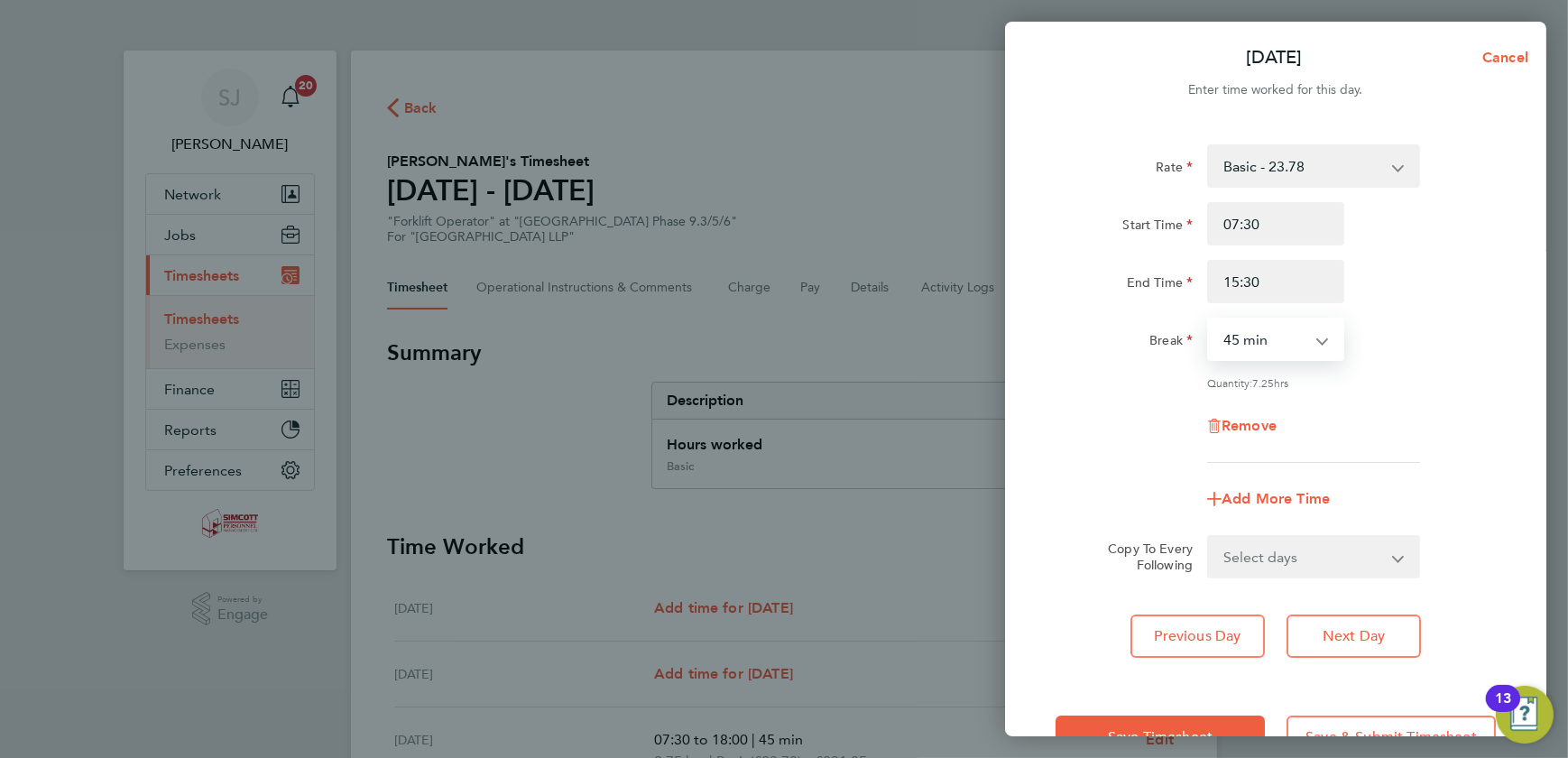
select select "30"
click at [1209, 319] on select "0 min 15 min 30 min 45 min 60 min 75 min 90 min" at bounding box center [1265, 339] width 112 height 40
click at [1158, 721] on button "Save Timesheet" at bounding box center [1160, 737] width 209 height 44
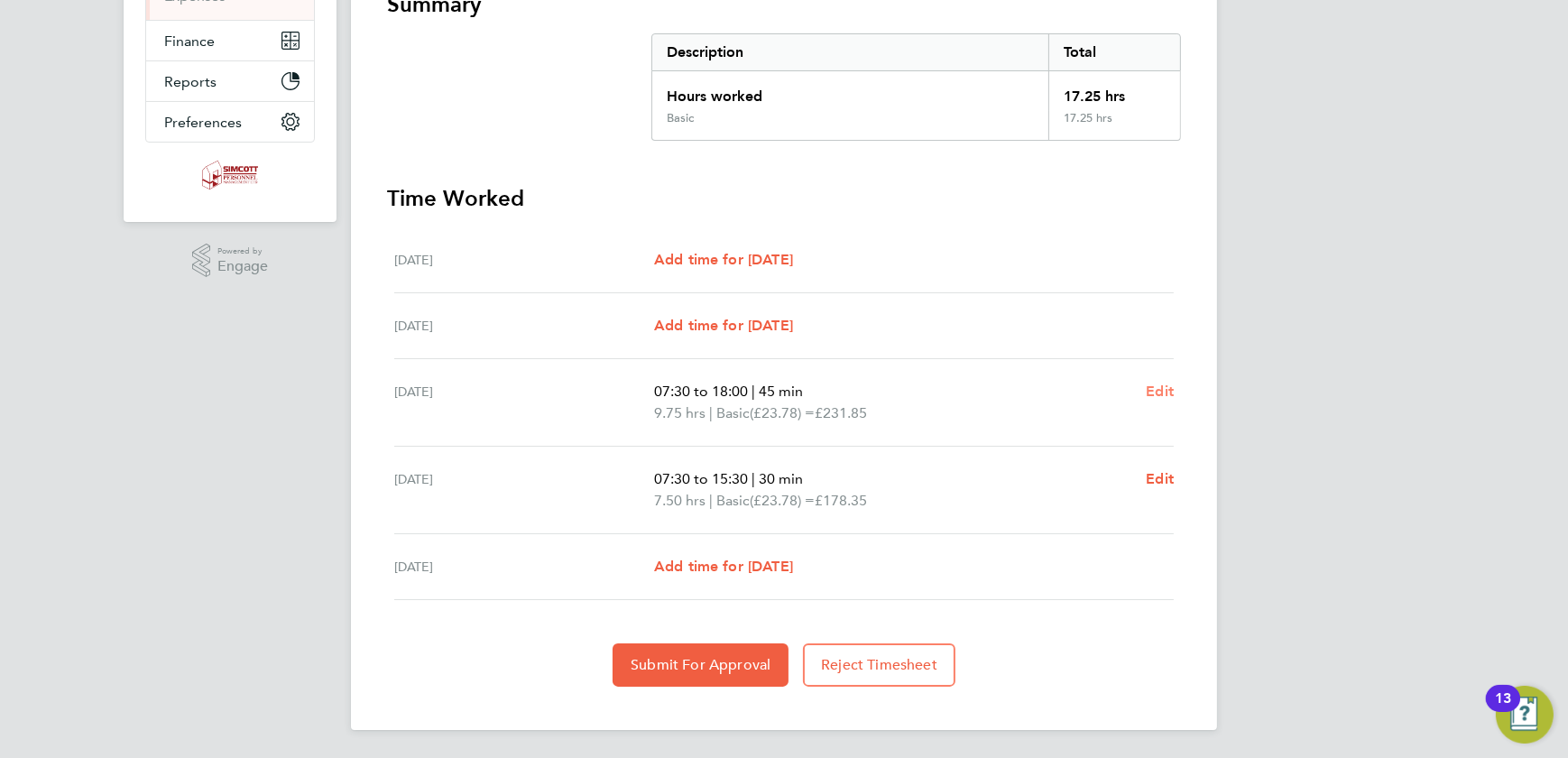
click at [1157, 390] on span "Edit" at bounding box center [1159, 390] width 28 height 17
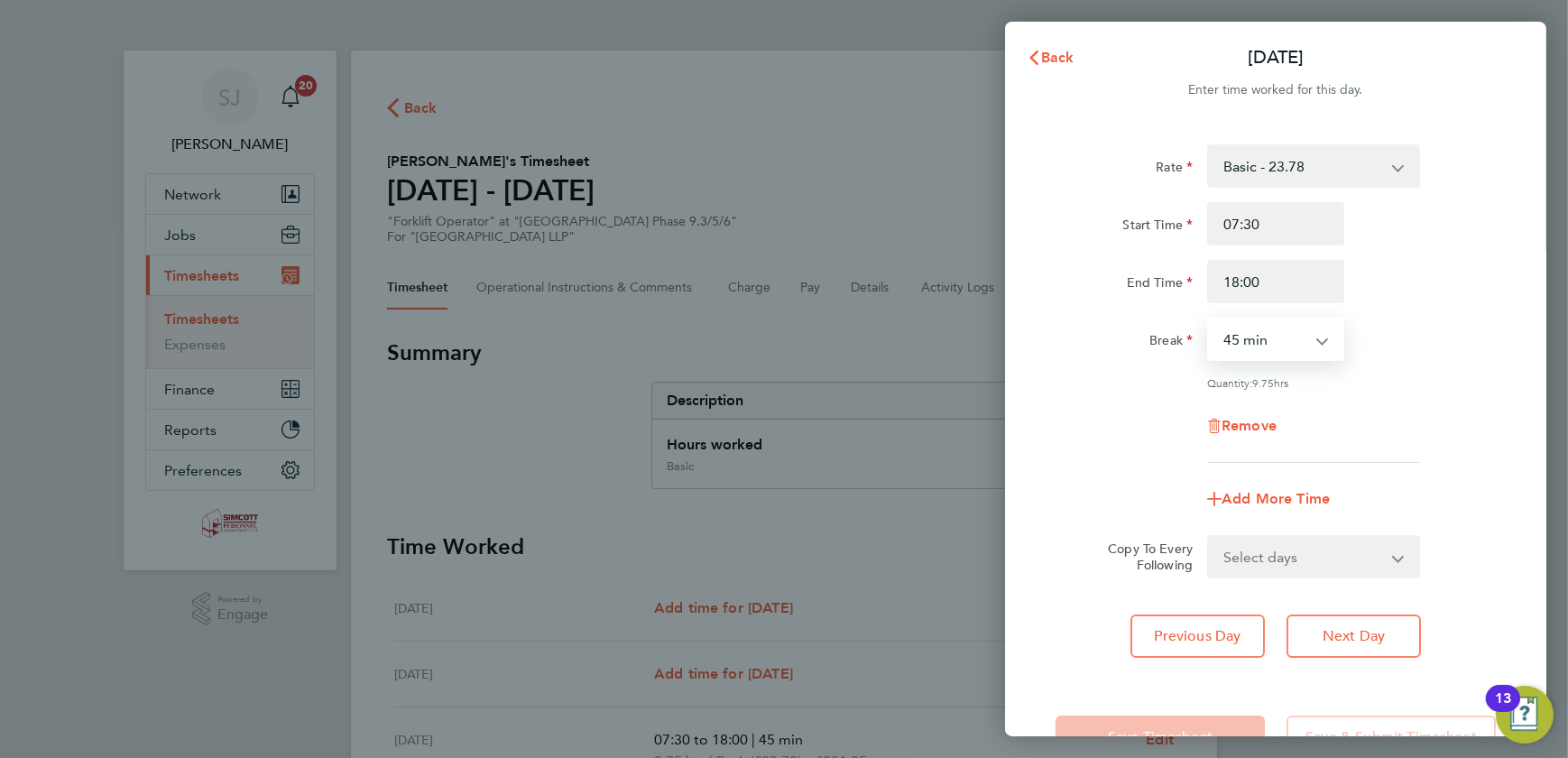
click at [1271, 338] on select "0 min 15 min 30 min 45 min 60 min 75 min 90 min" at bounding box center [1265, 339] width 112 height 40
select select "30"
click at [1209, 319] on select "0 min 15 min 30 min 45 min 60 min 75 min 90 min" at bounding box center [1265, 339] width 112 height 40
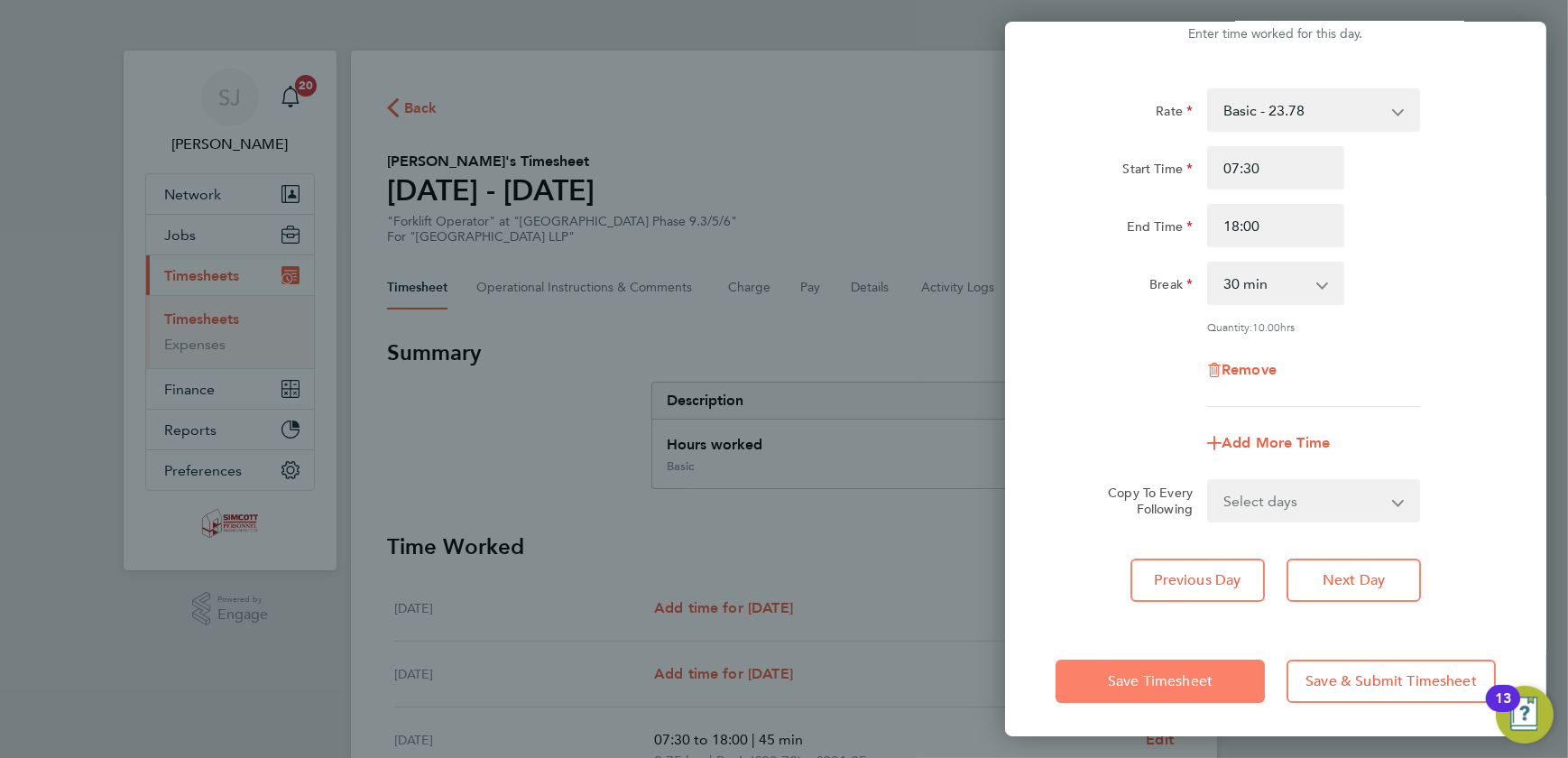
click at [1155, 684] on span "Save Timesheet" at bounding box center [1160, 682] width 105 height 18
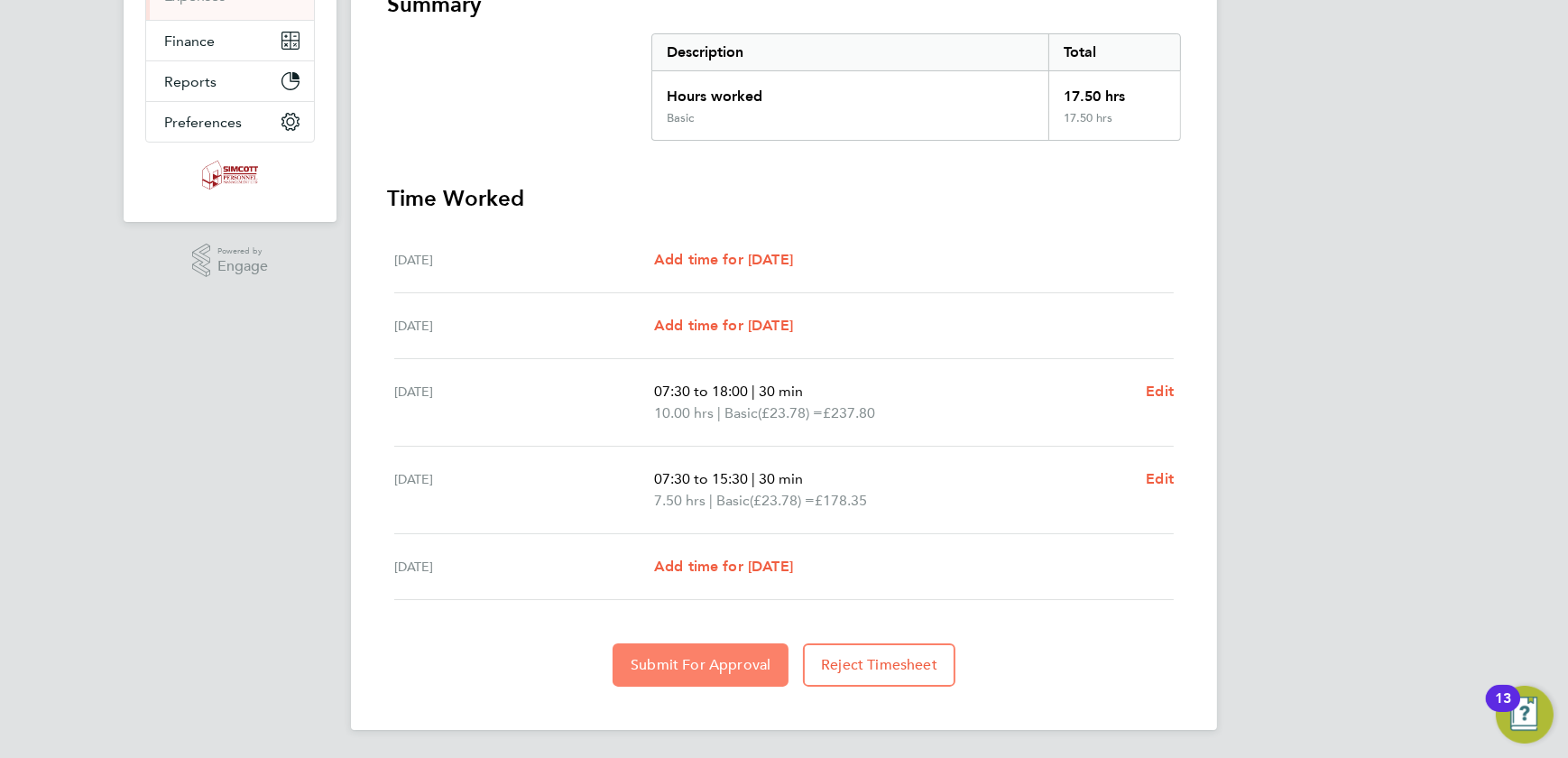
click at [712, 646] on button "Submit For Approval" at bounding box center [700, 665] width 176 height 44
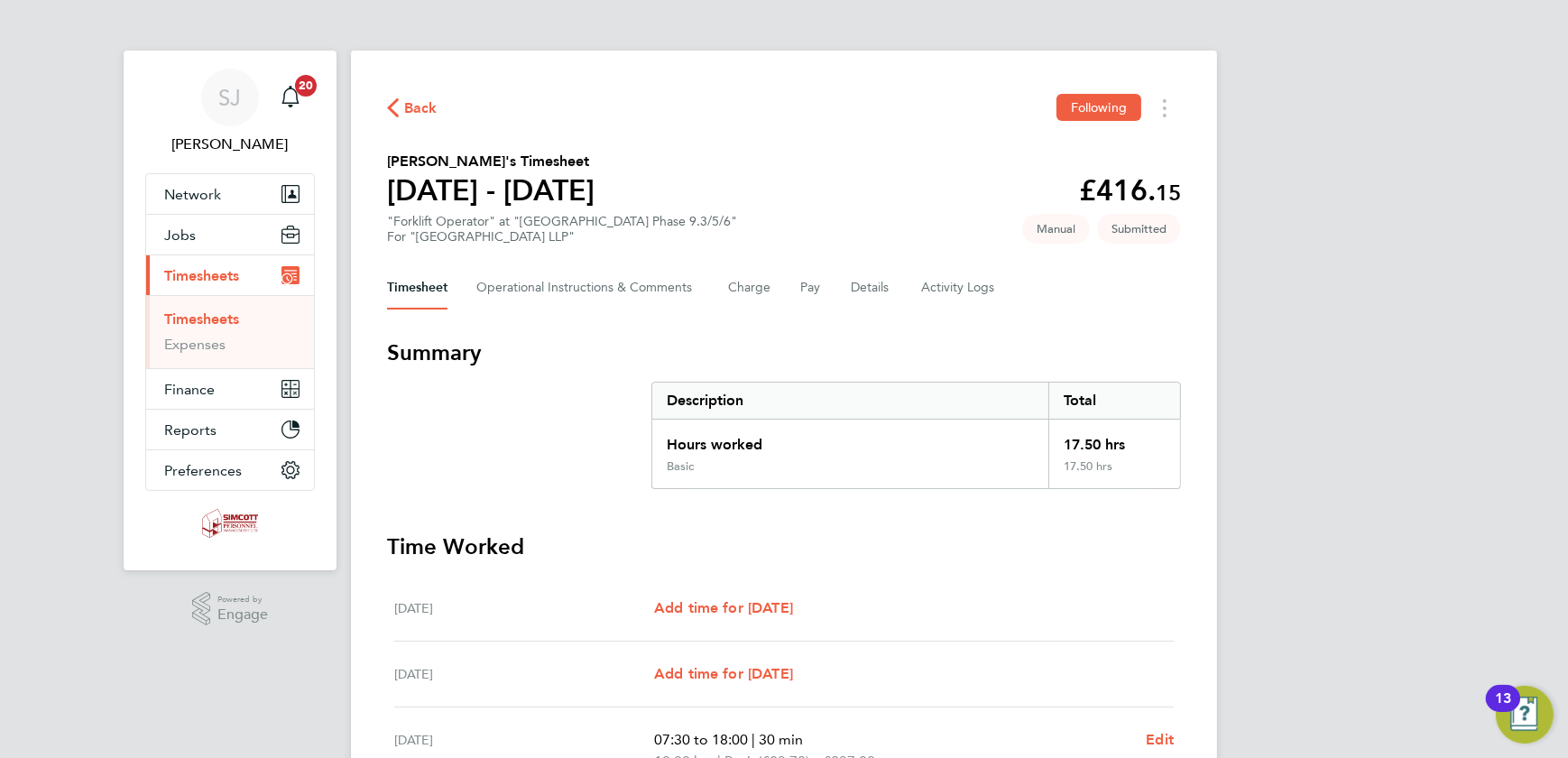
click at [217, 316] on link "Timesheets" at bounding box center [201, 318] width 75 height 17
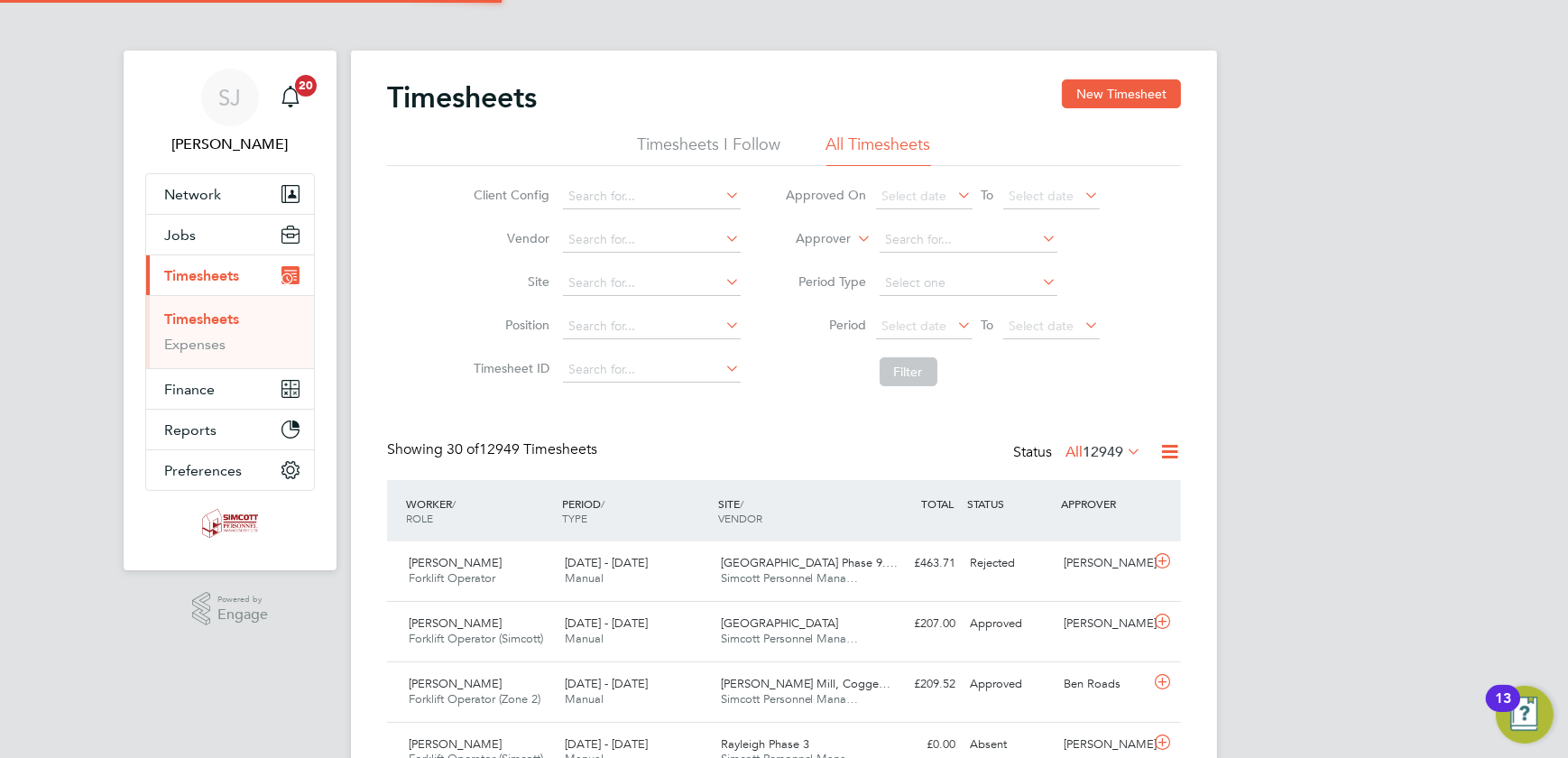
scroll to position [45, 157]
click at [1042, 327] on span "Select date" at bounding box center [1042, 326] width 65 height 16
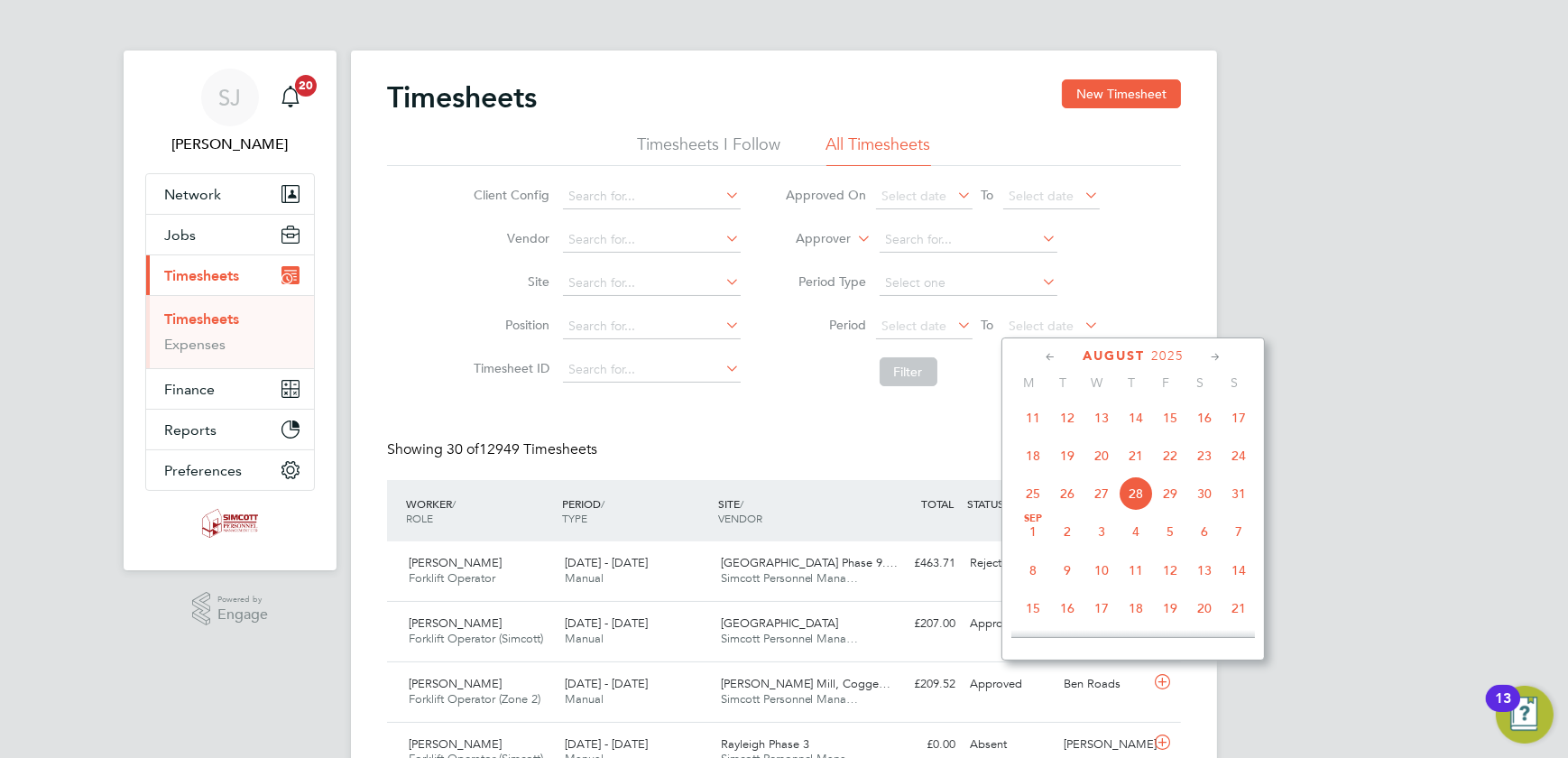
drag, startPoint x: 1244, startPoint y: 460, endPoint x: 1161, endPoint y: 432, distance: 87.6
click at [1241, 460] on span "24" at bounding box center [1239, 456] width 35 height 35
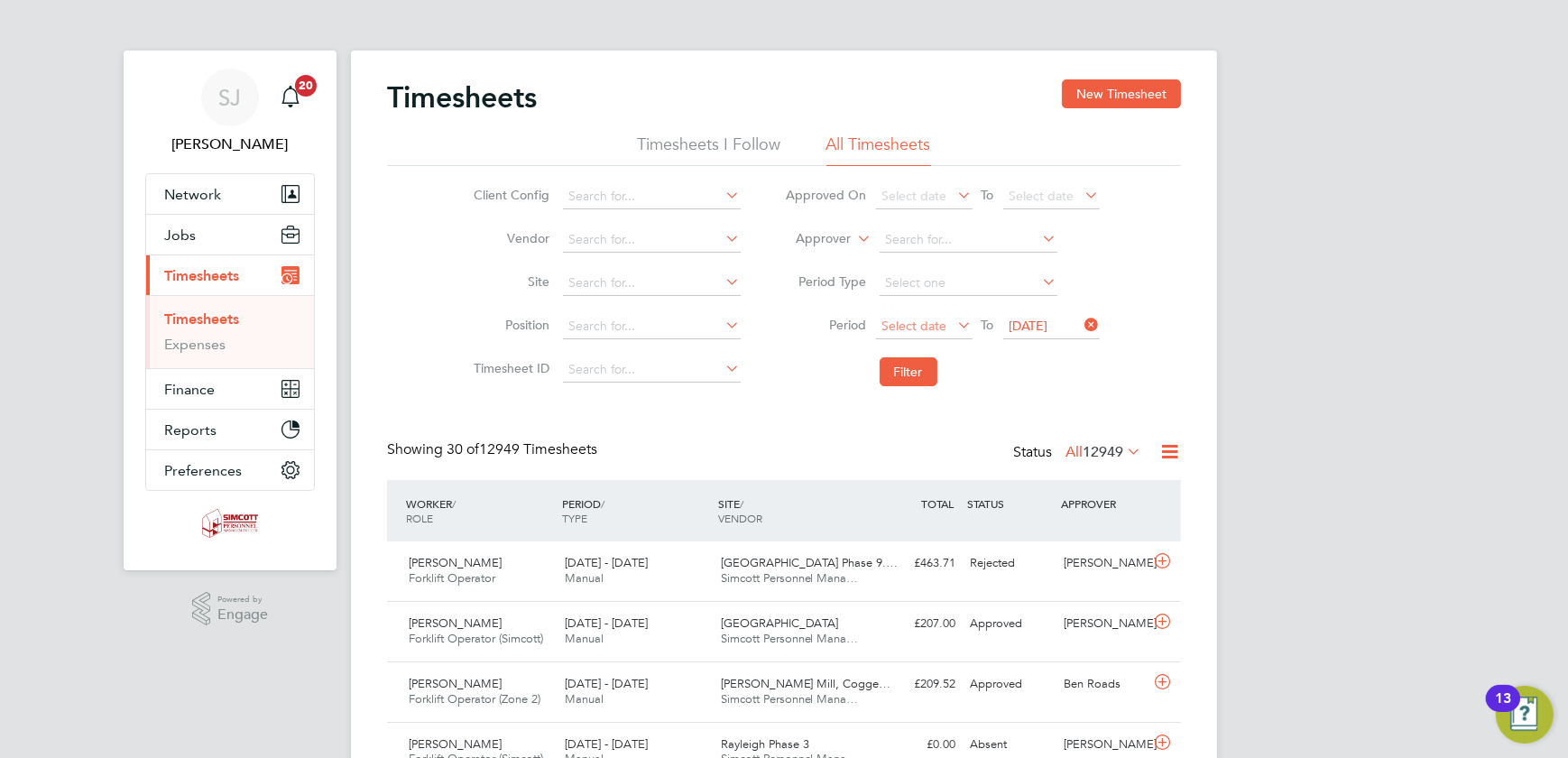
click at [929, 321] on span "Select date" at bounding box center [915, 326] width 65 height 16
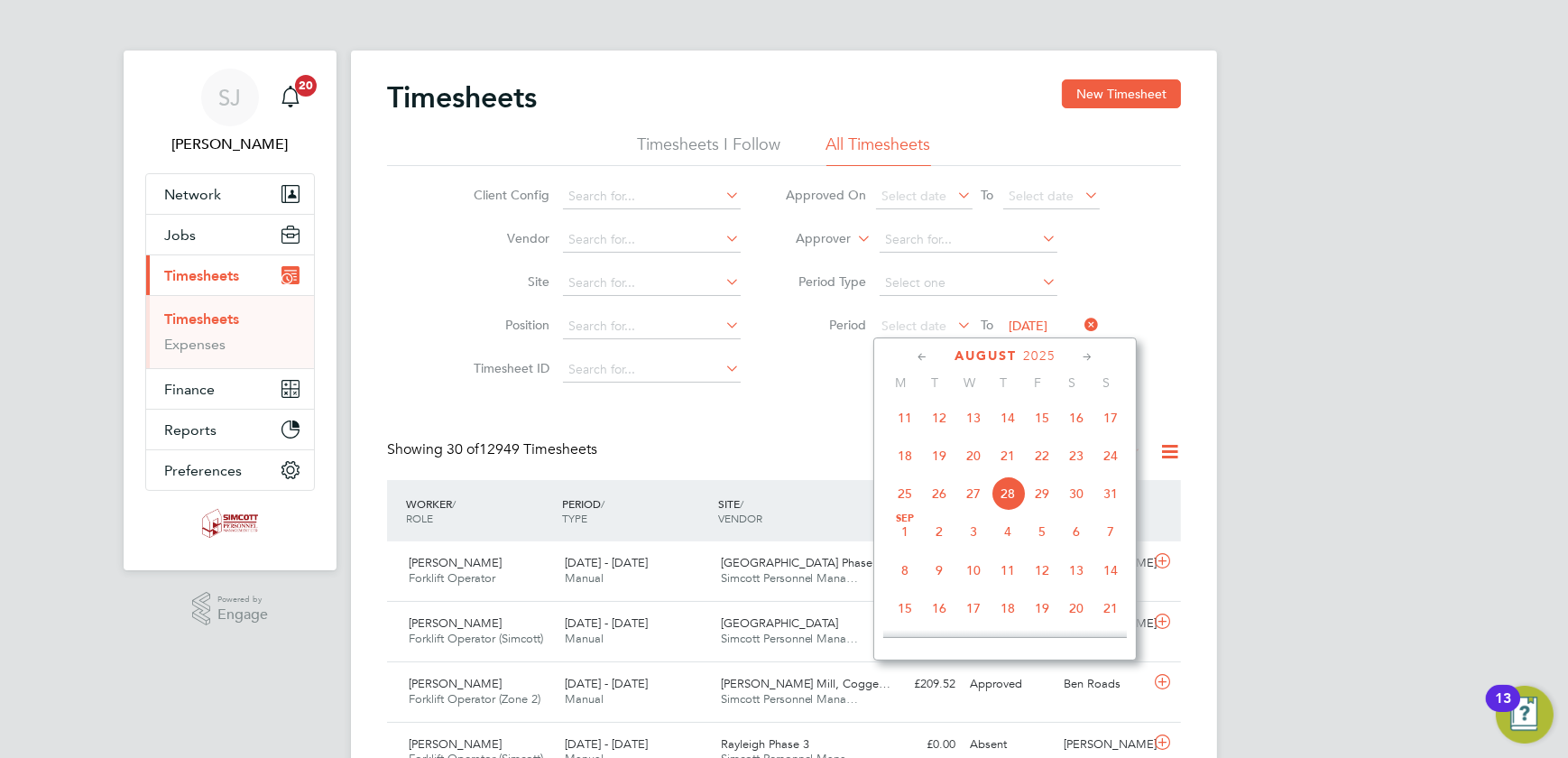
click at [916, 460] on span "18" at bounding box center [905, 456] width 35 height 35
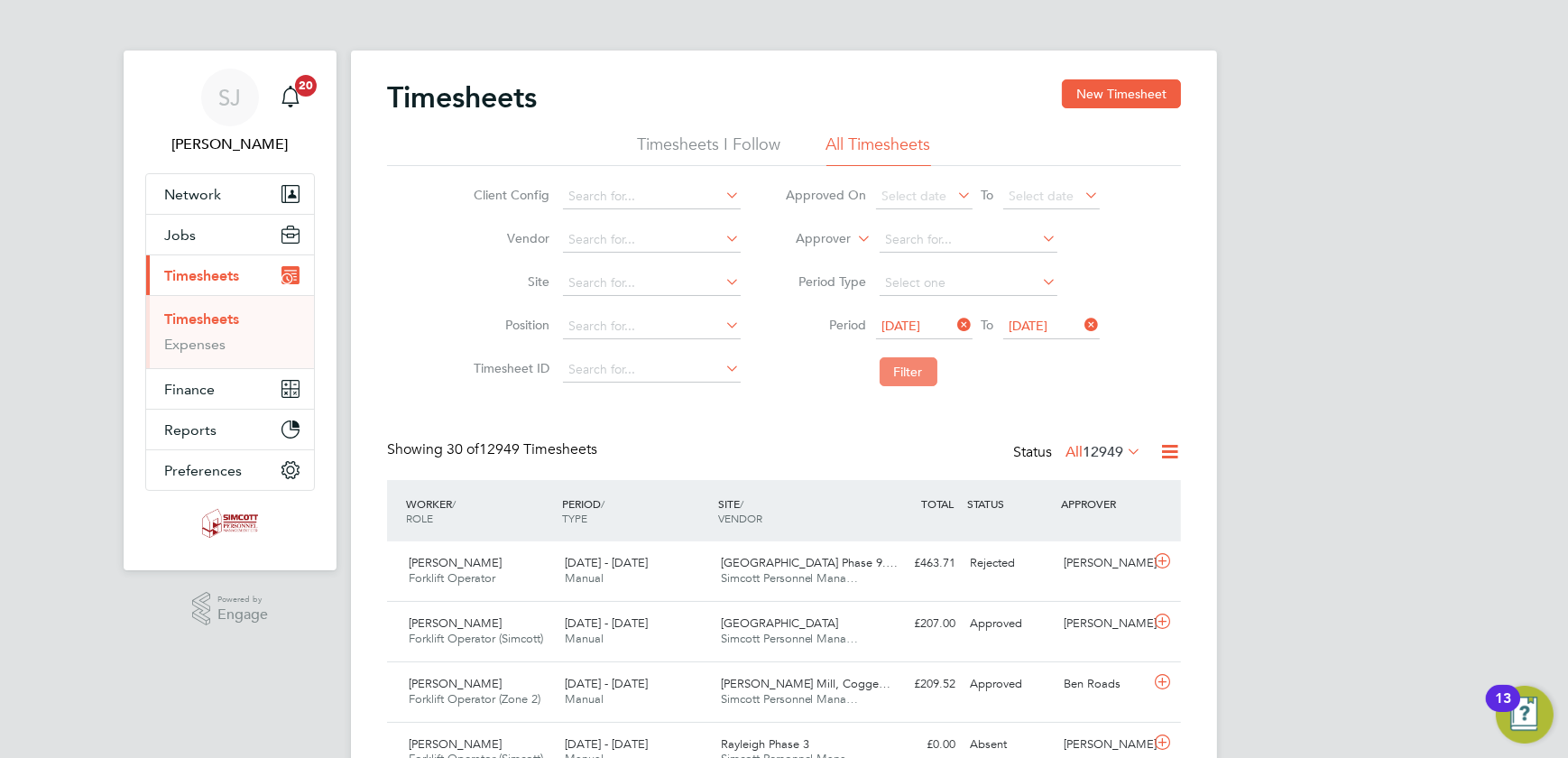
click at [909, 371] on button "Filter" at bounding box center [908, 372] width 57 height 29
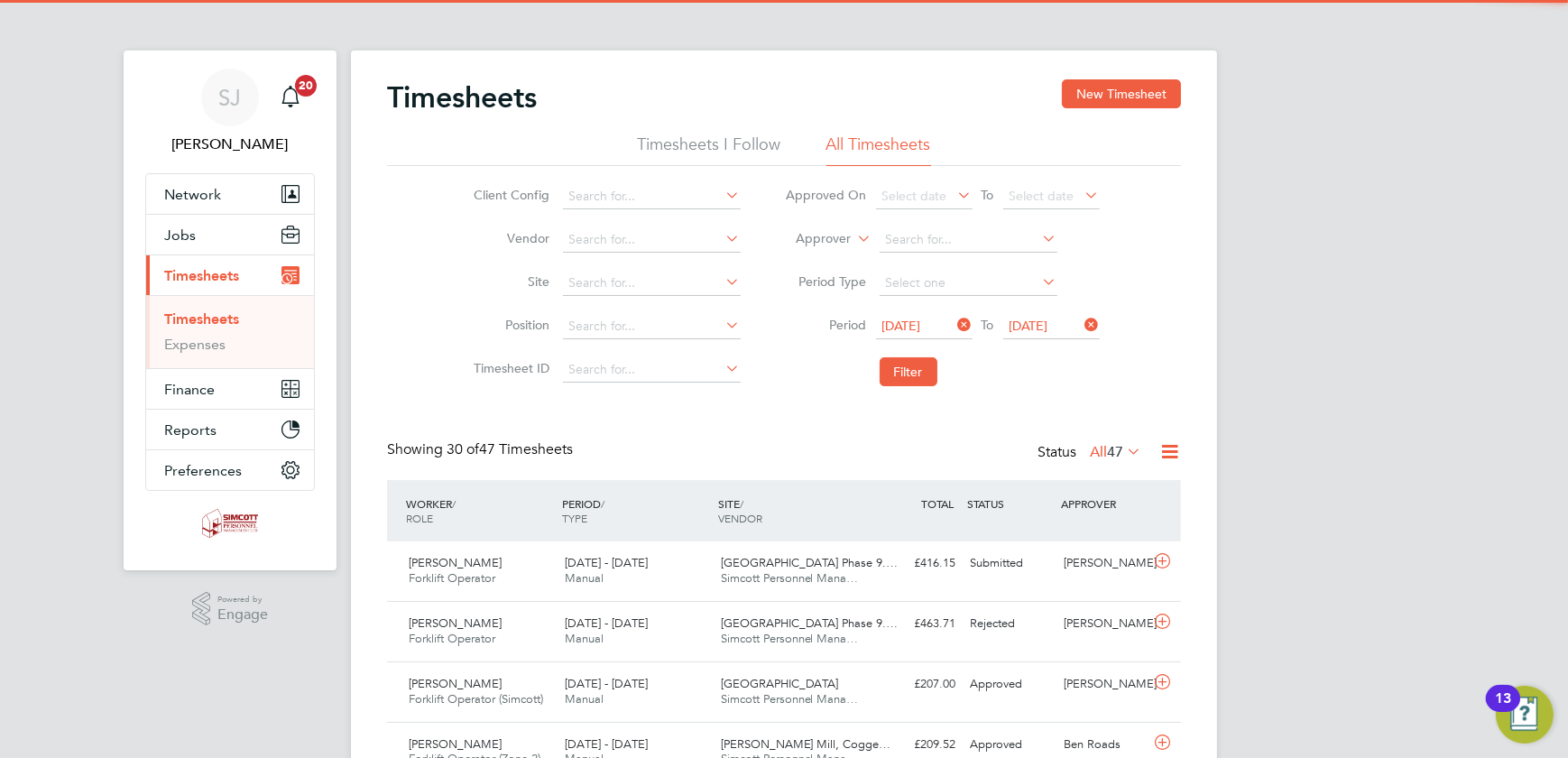
click at [1100, 448] on label "All 47" at bounding box center [1116, 452] width 52 height 18
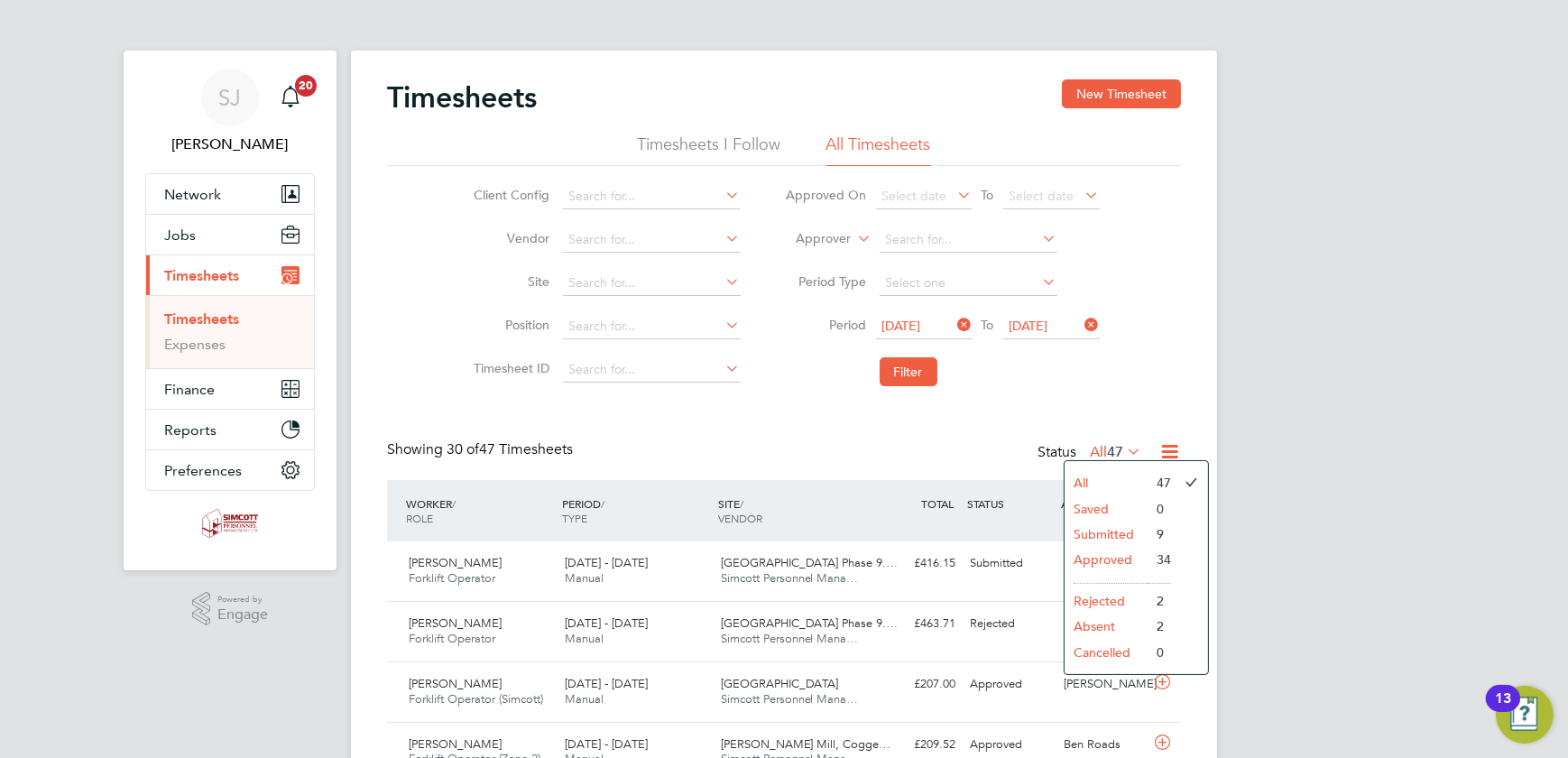
click at [1098, 527] on li "Submitted" at bounding box center [1106, 534] width 83 height 25
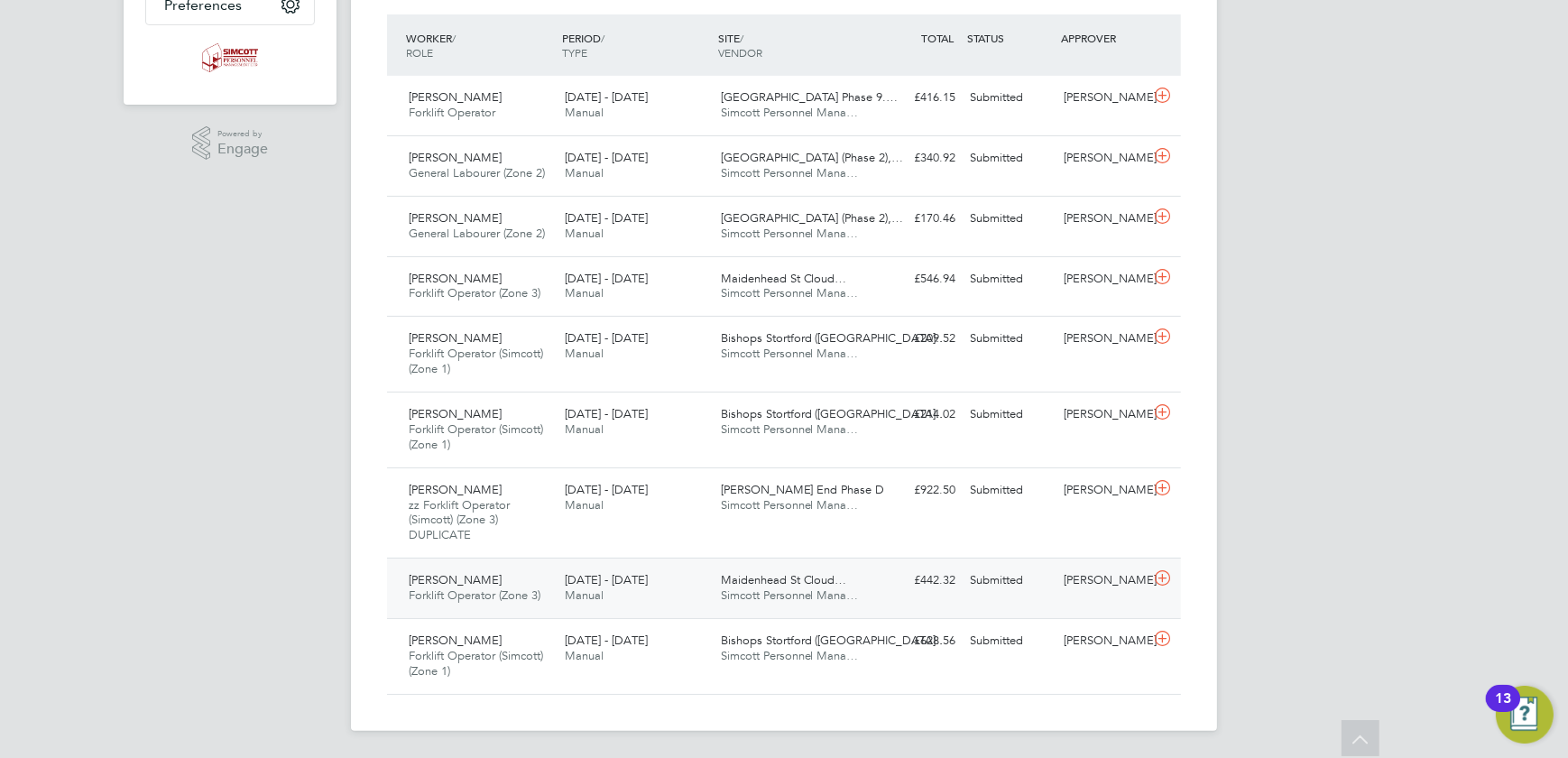
click at [806, 580] on span "Maidenhead St Cloud…" at bounding box center [784, 580] width 126 height 15
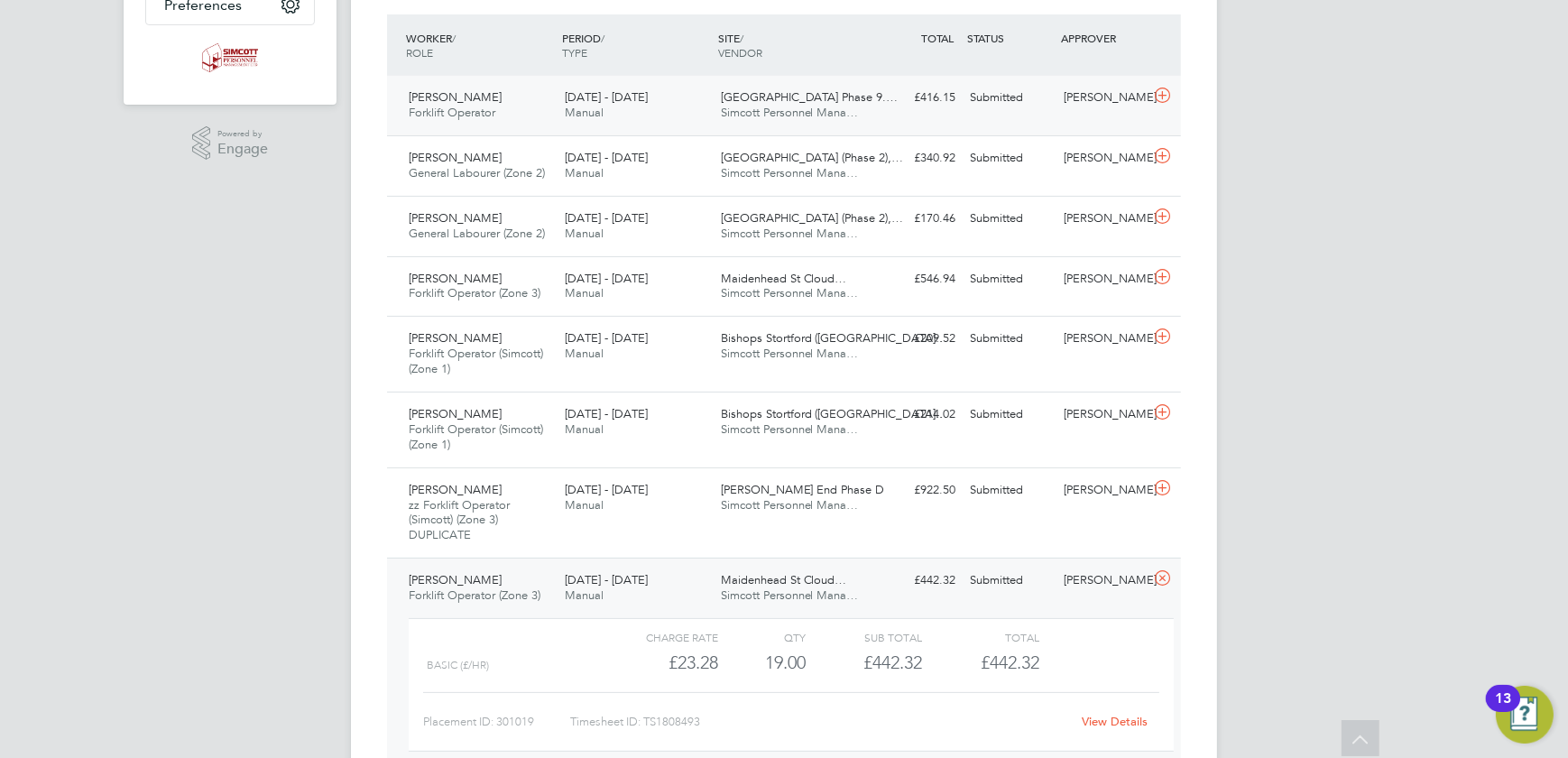
click at [773, 102] on span "Acton Gardens Phase 9.…" at bounding box center [809, 96] width 177 height 15
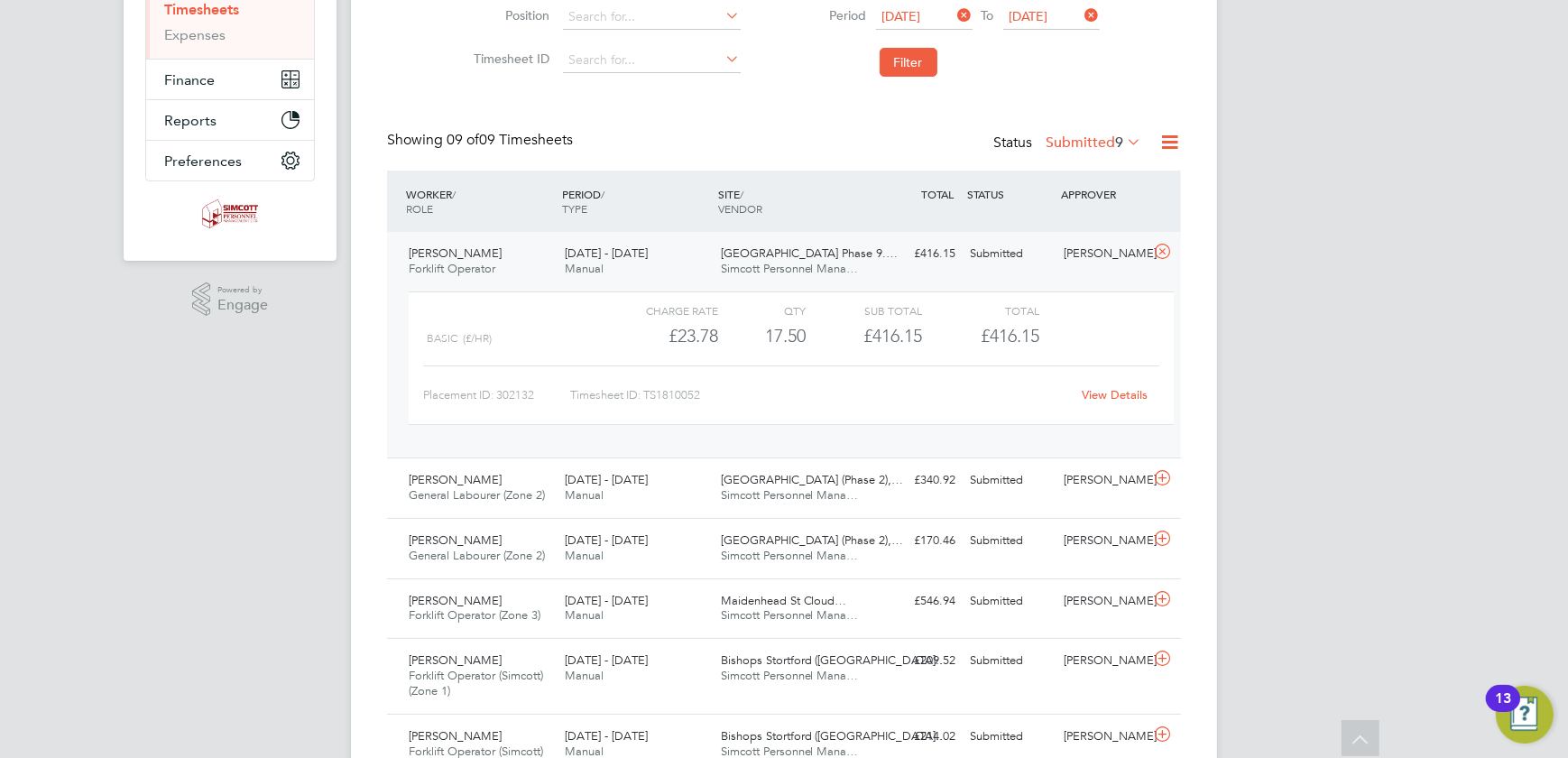
scroll to position [55, 0]
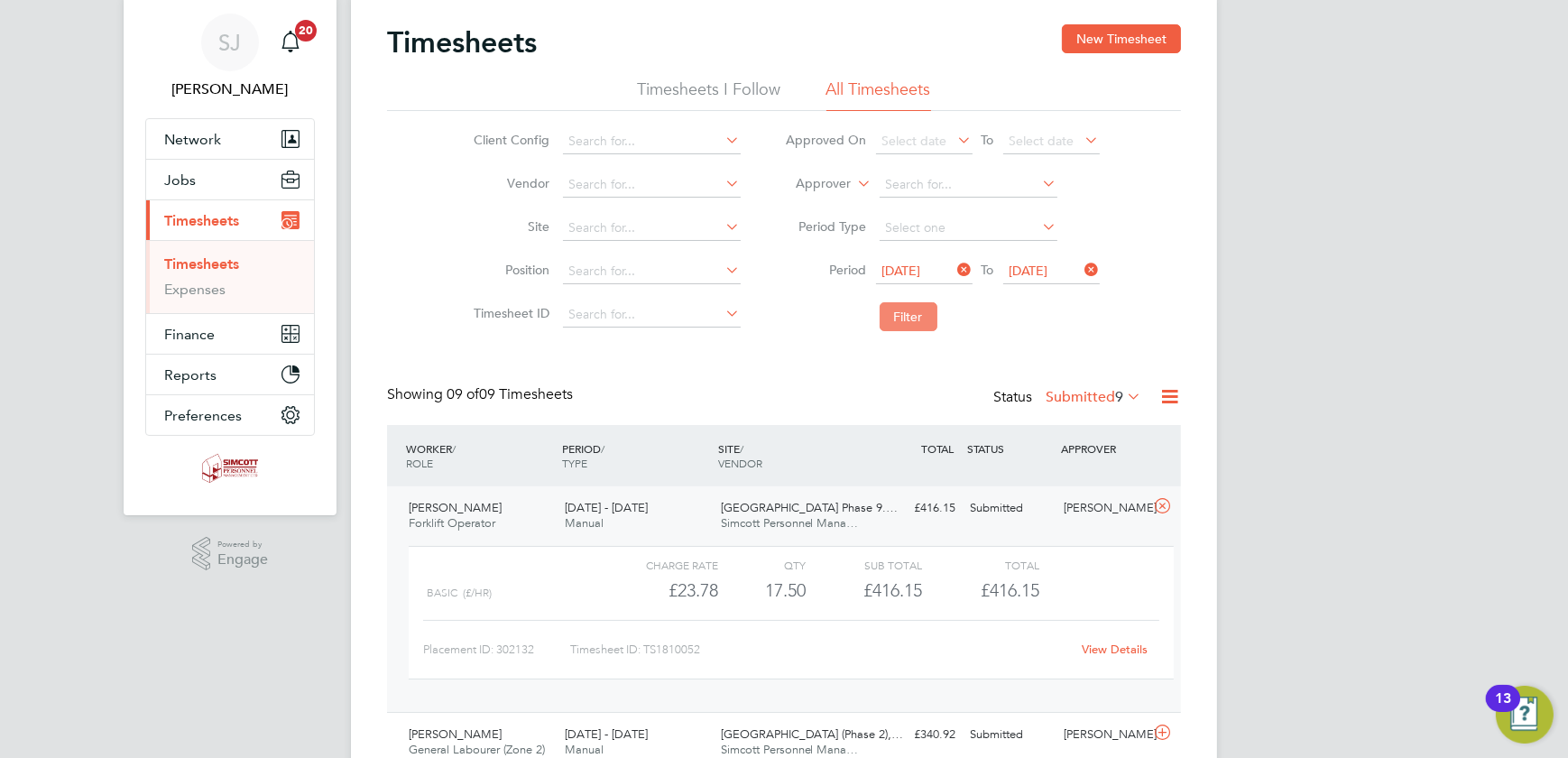
click at [911, 318] on button "Filter" at bounding box center [908, 317] width 57 height 29
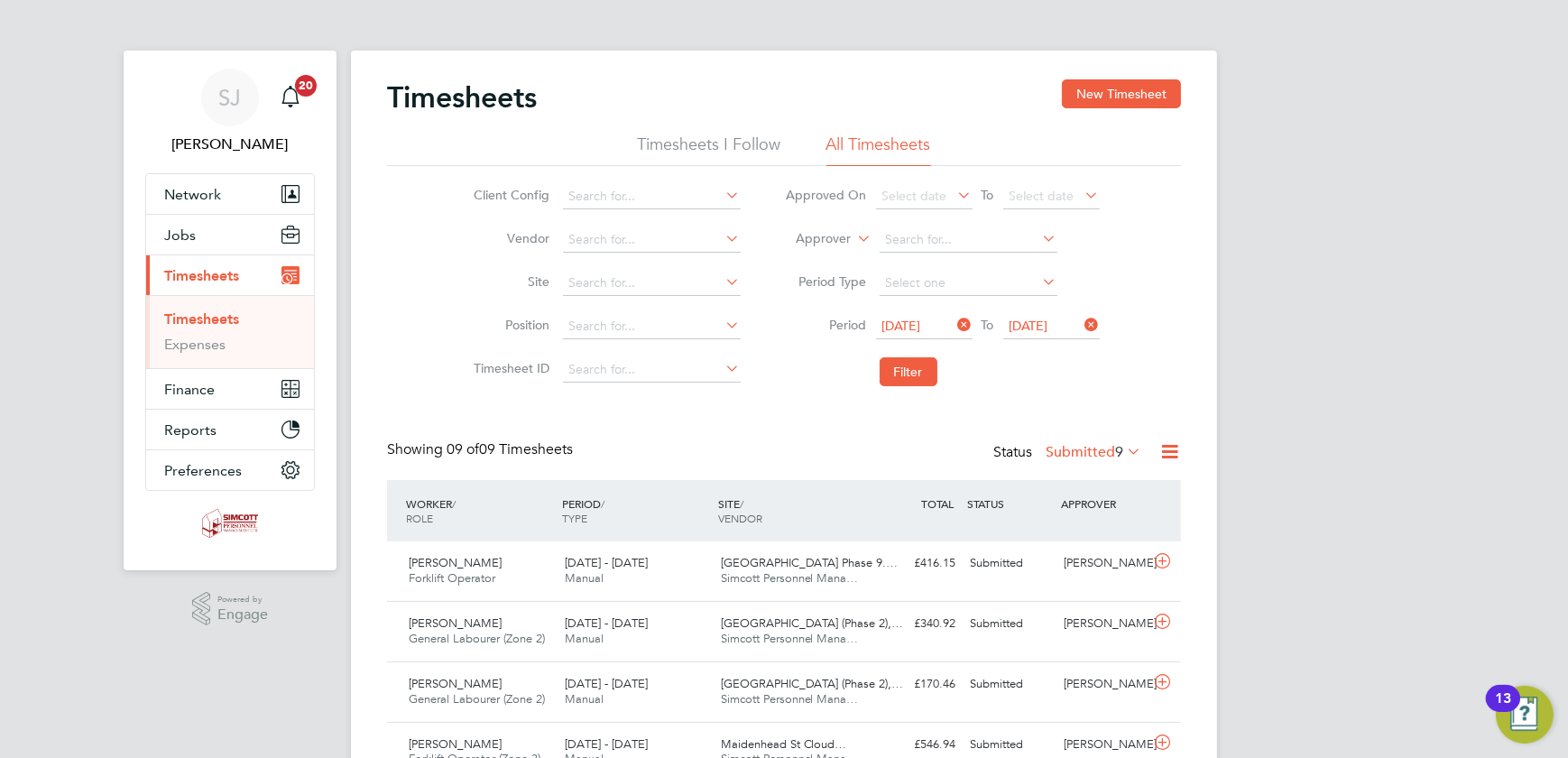
scroll to position [9, 9]
click at [1041, 320] on span "[DATE]" at bounding box center [1029, 326] width 39 height 16
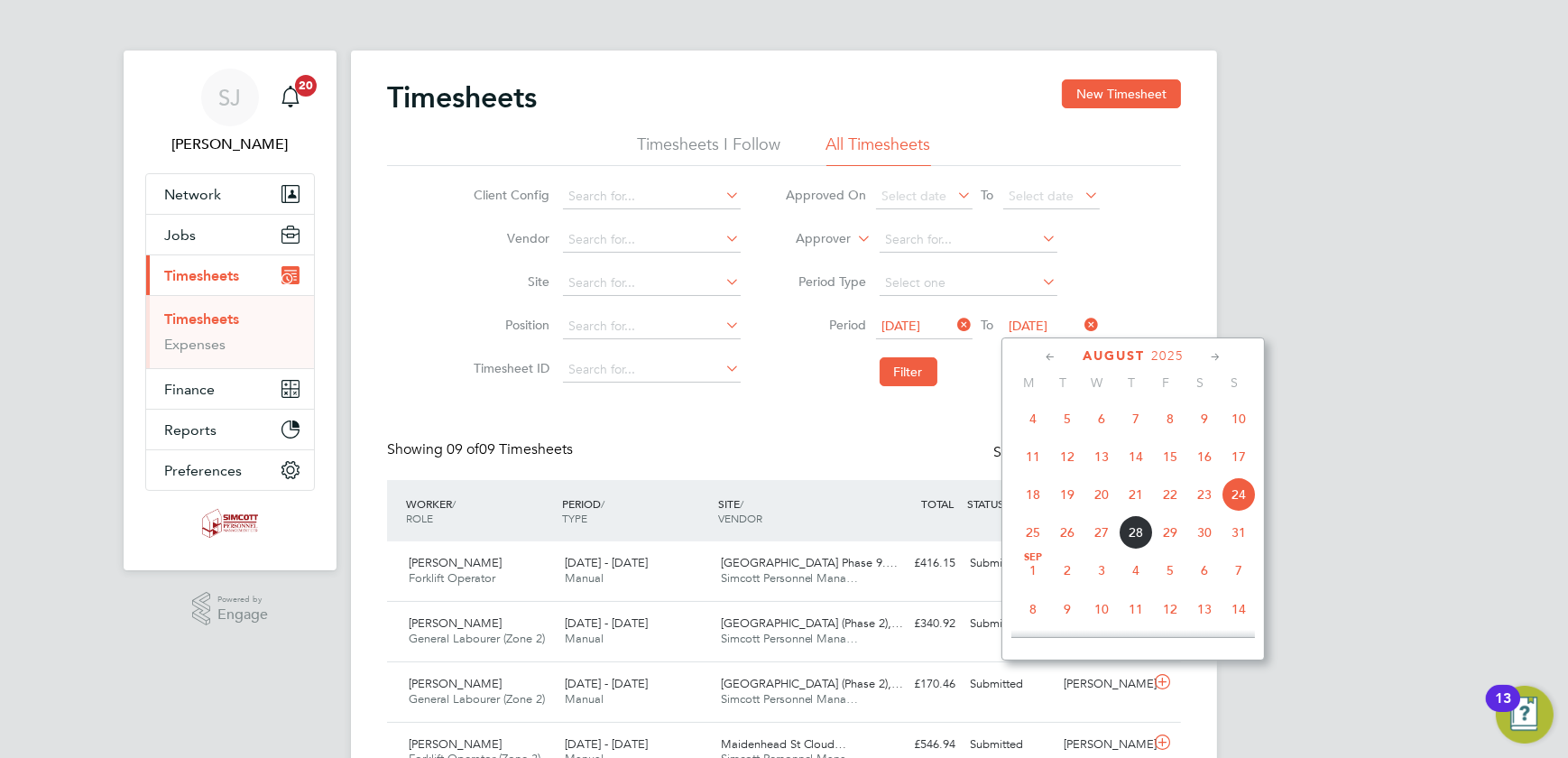
click at [1238, 461] on span "17" at bounding box center [1239, 457] width 35 height 35
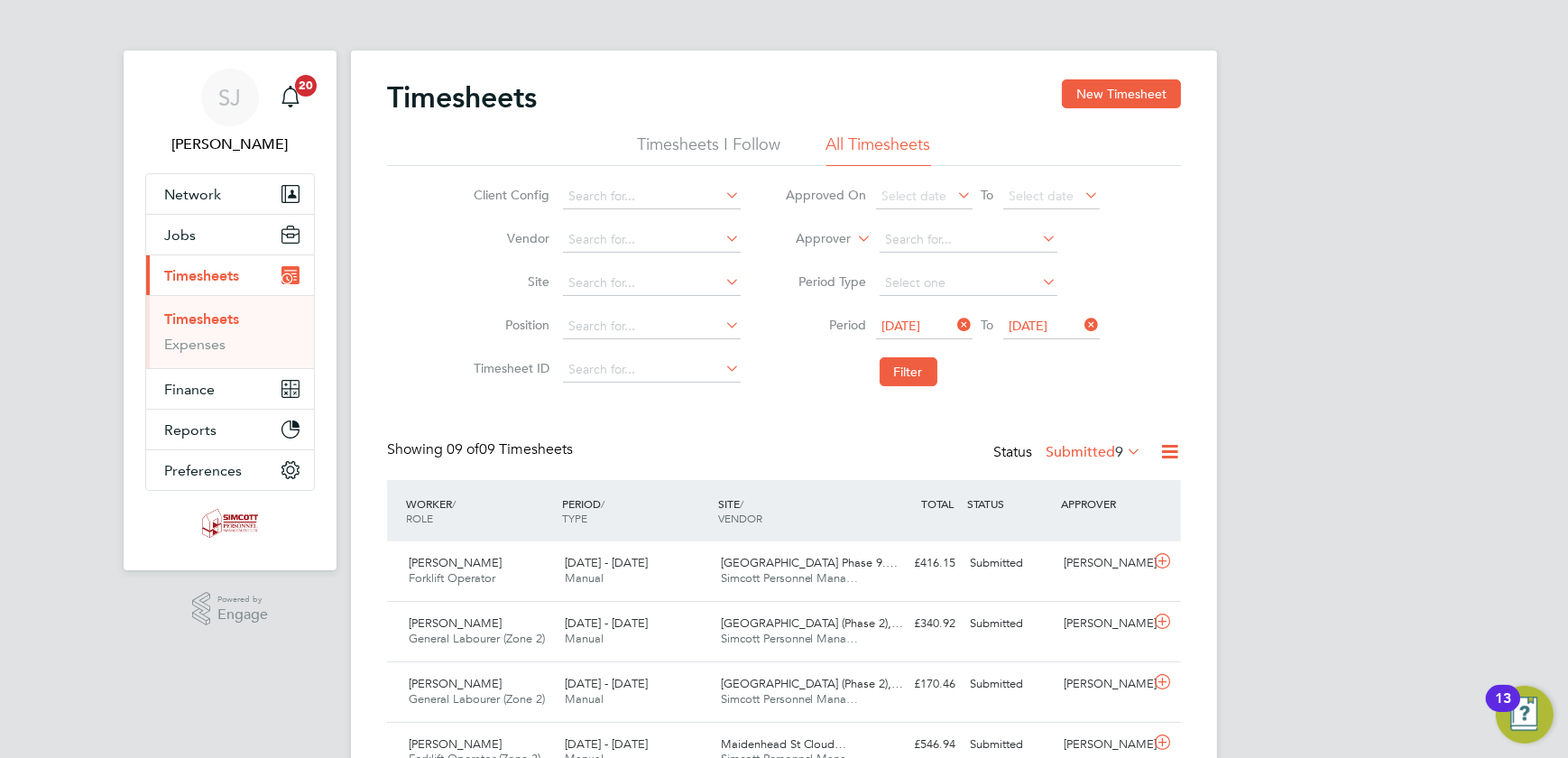
click at [921, 326] on span "17 Aug 2025" at bounding box center [902, 326] width 39 height 16
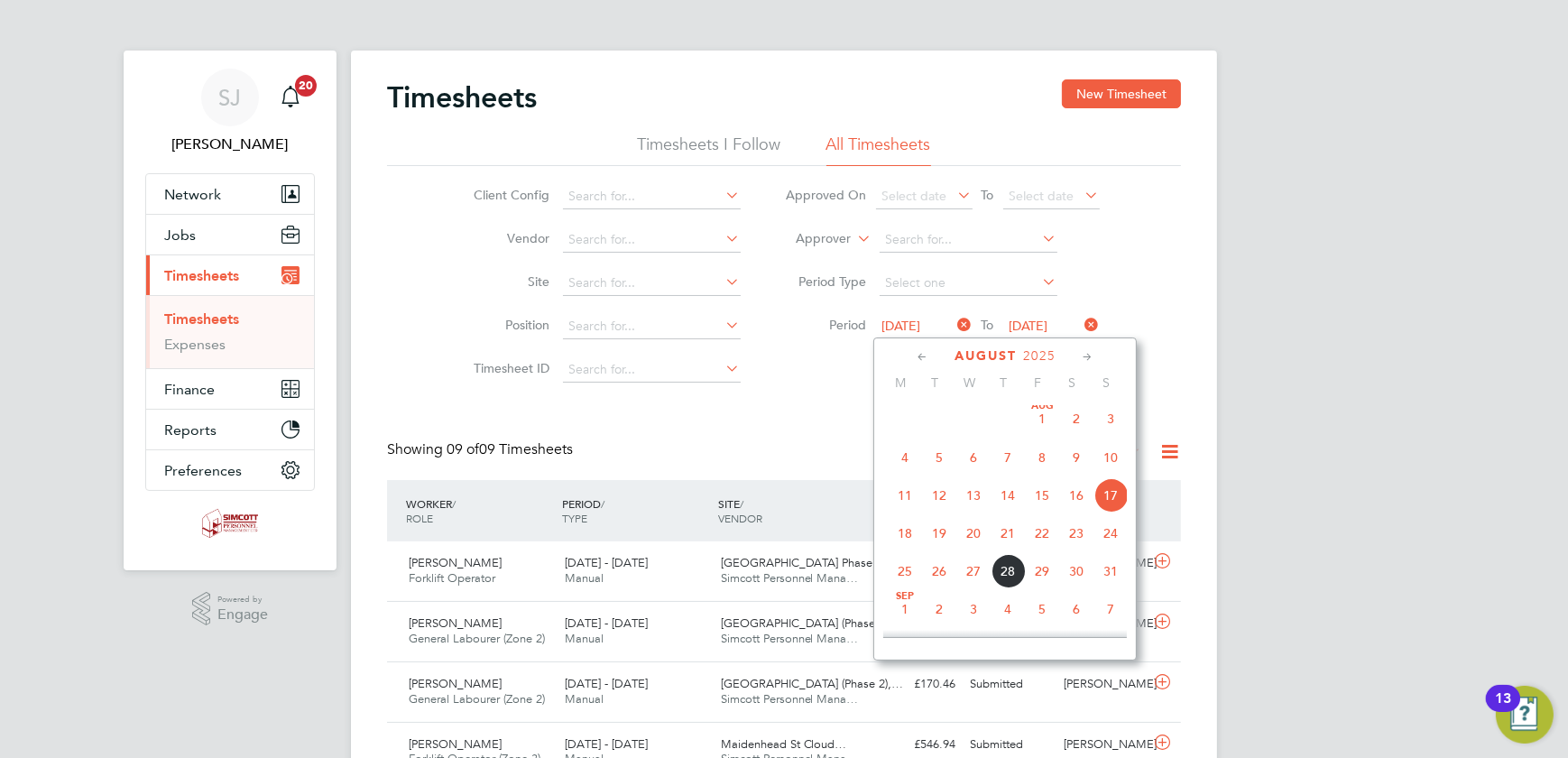
click at [892, 491] on span "11" at bounding box center [905, 496] width 35 height 35
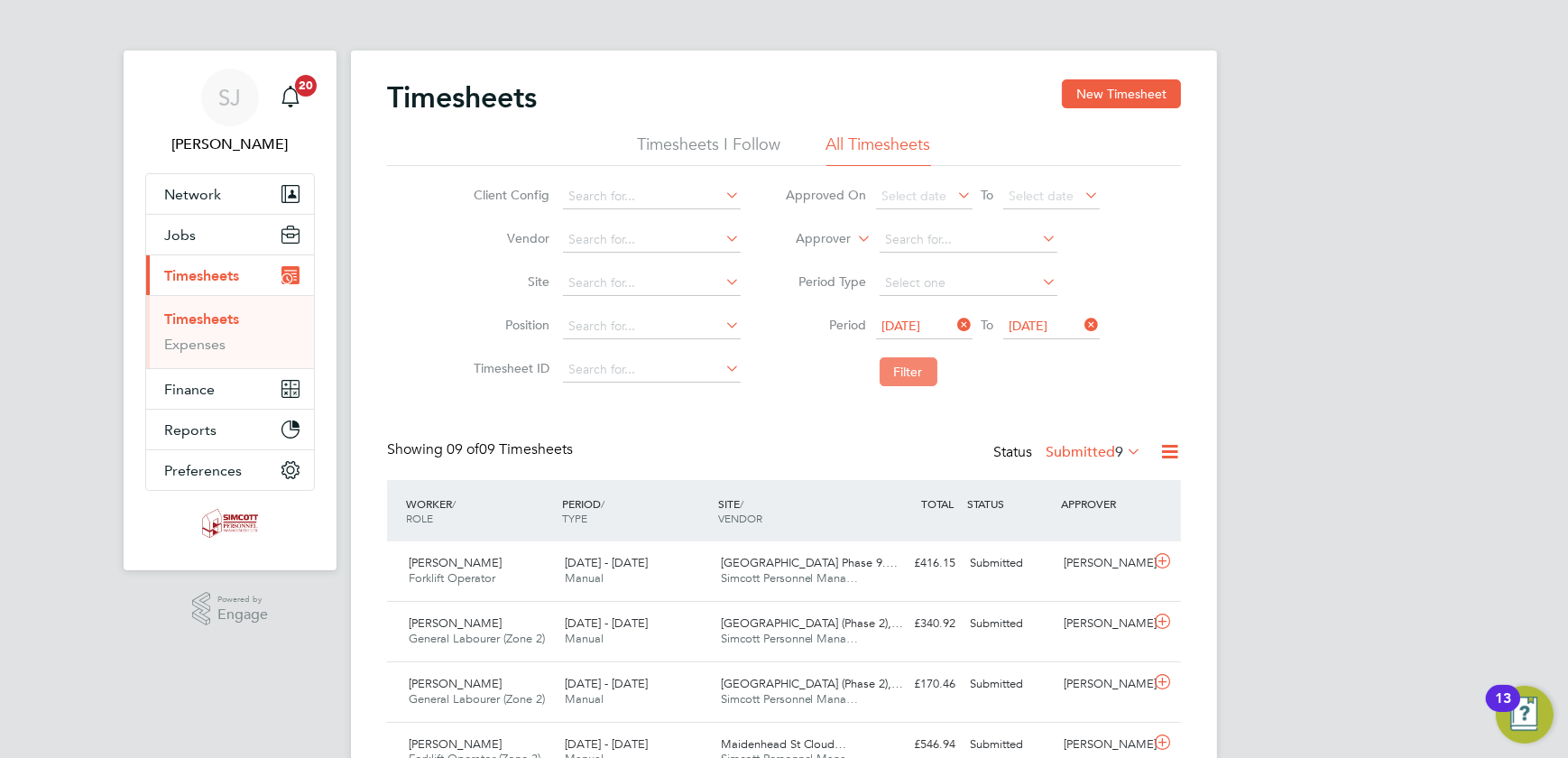
click at [891, 376] on button "Filter" at bounding box center [908, 372] width 57 height 29
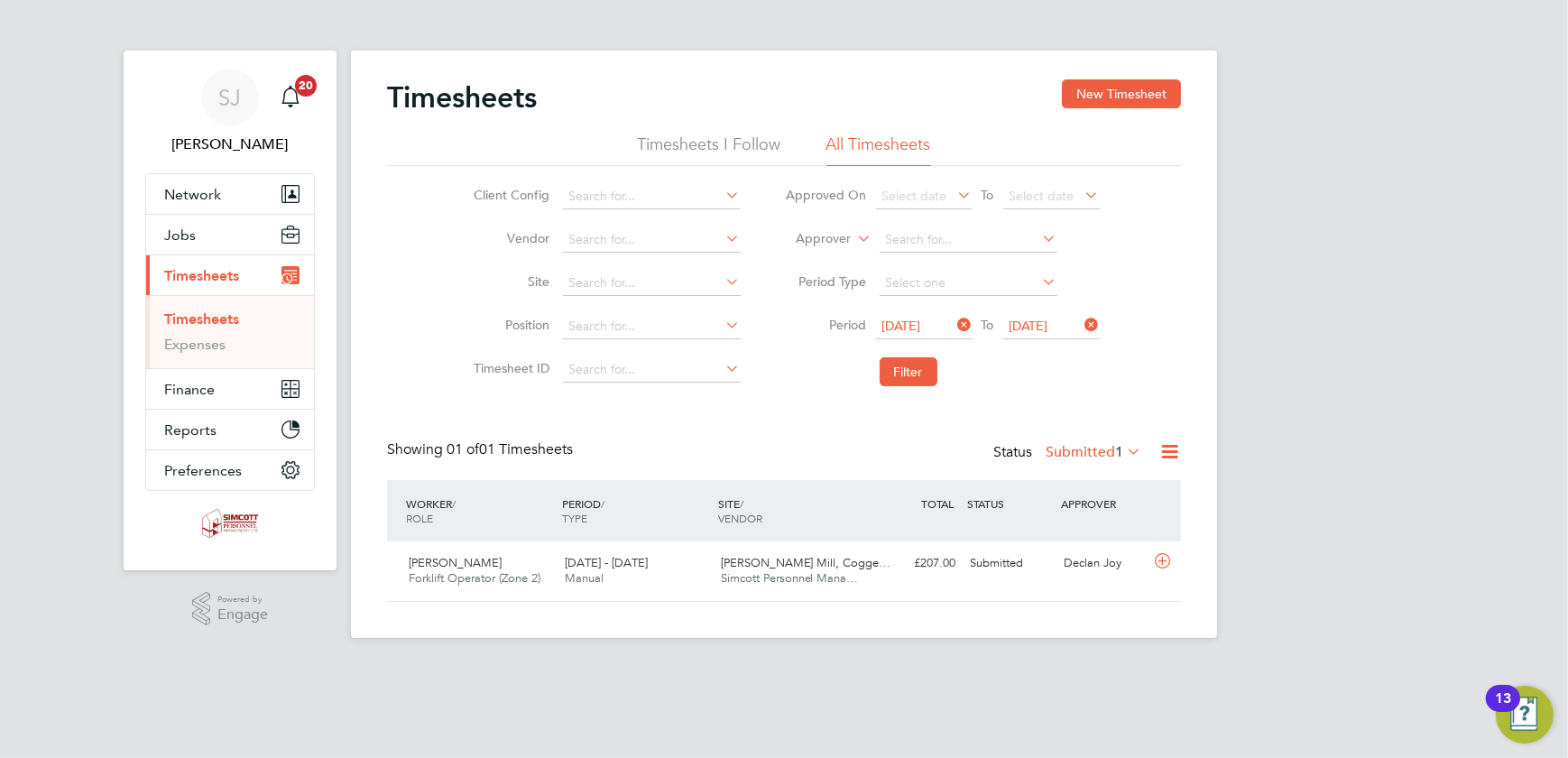
click at [1057, 453] on label "Submitted 1" at bounding box center [1093, 452] width 96 height 18
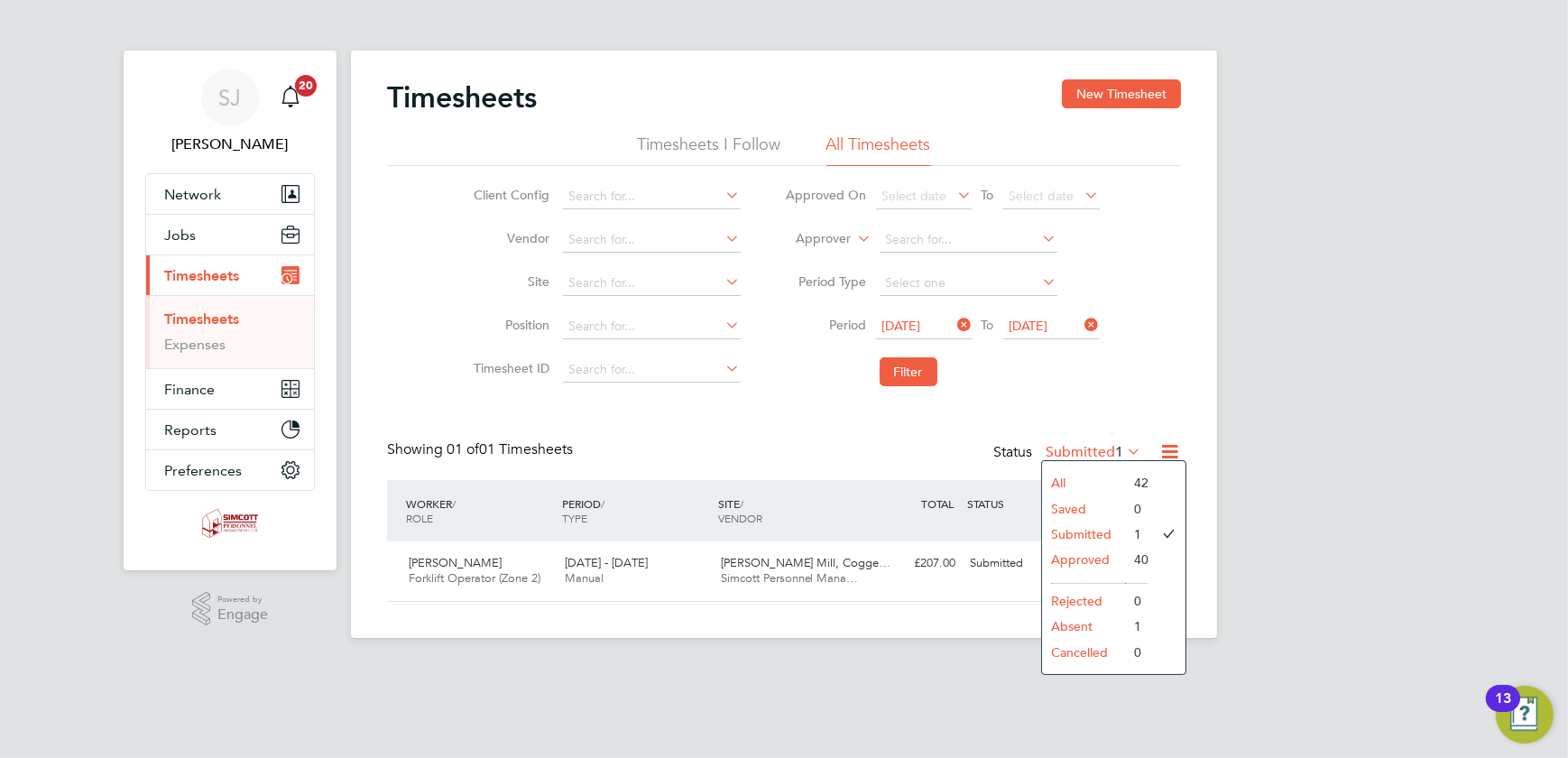
click at [1082, 480] on li "All" at bounding box center [1083, 483] width 83 height 25
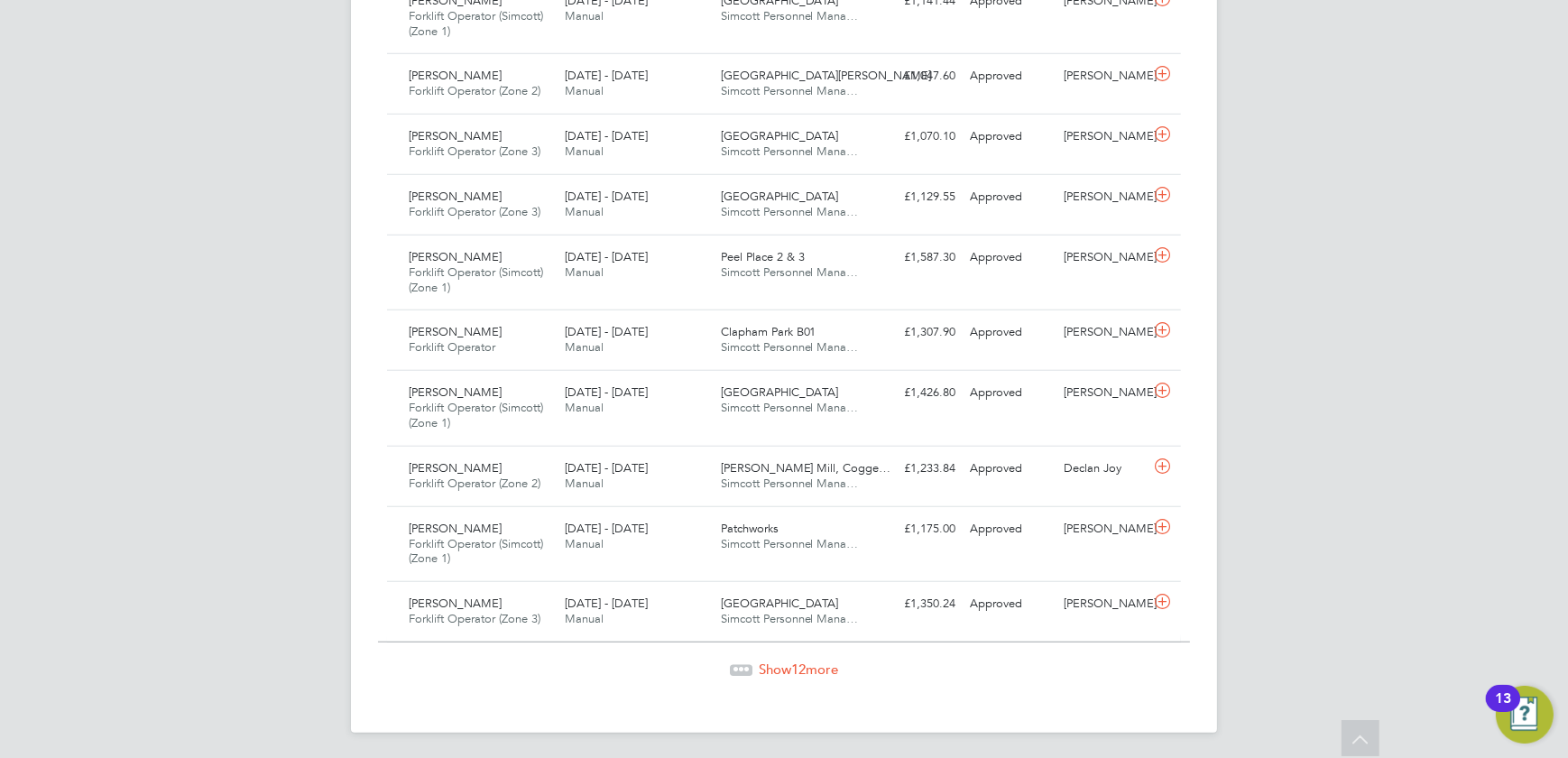
click at [794, 666] on span "12" at bounding box center [799, 669] width 15 height 17
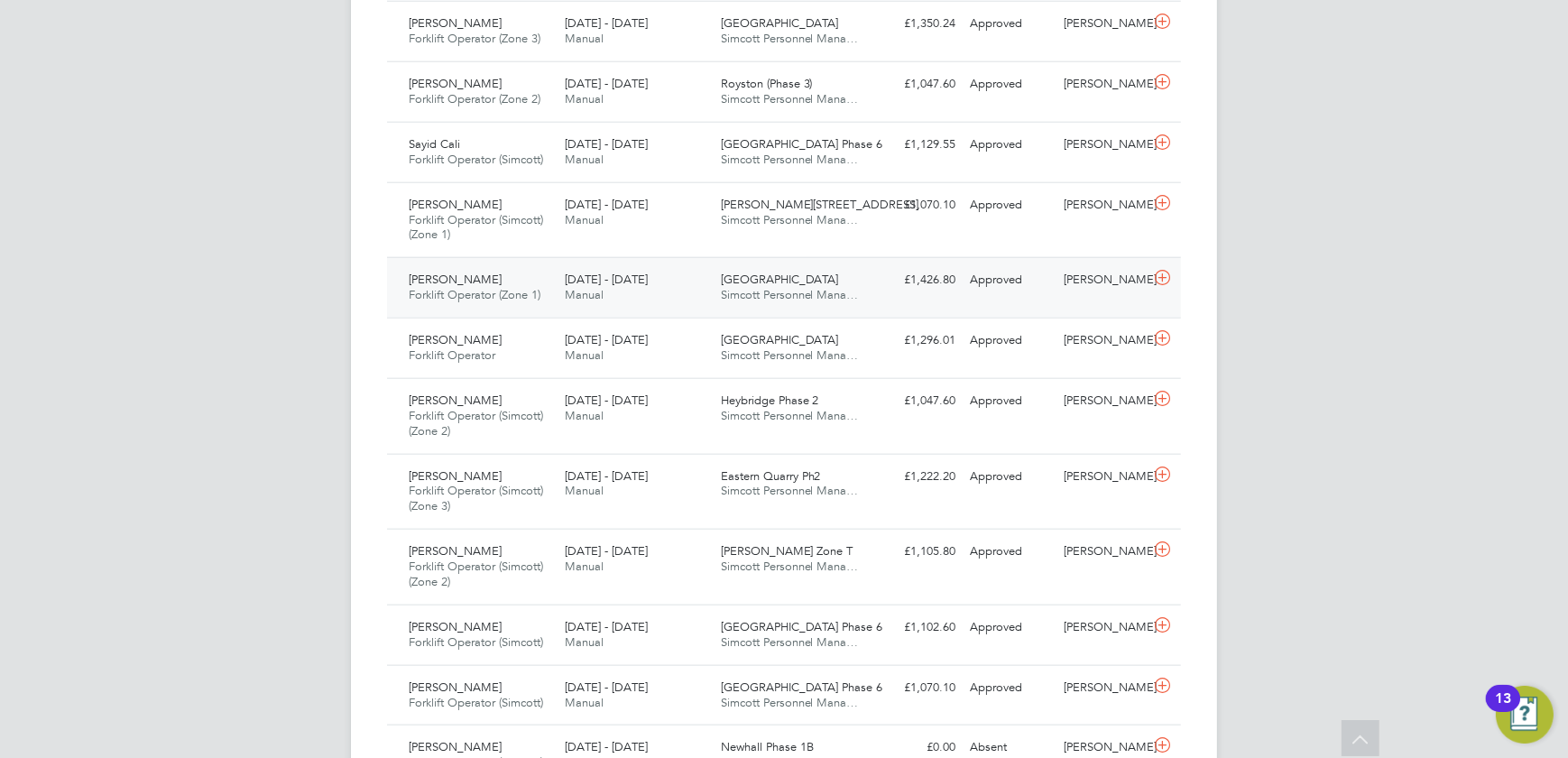
click at [764, 281] on span "Northwick Park" at bounding box center [780, 278] width 118 height 15
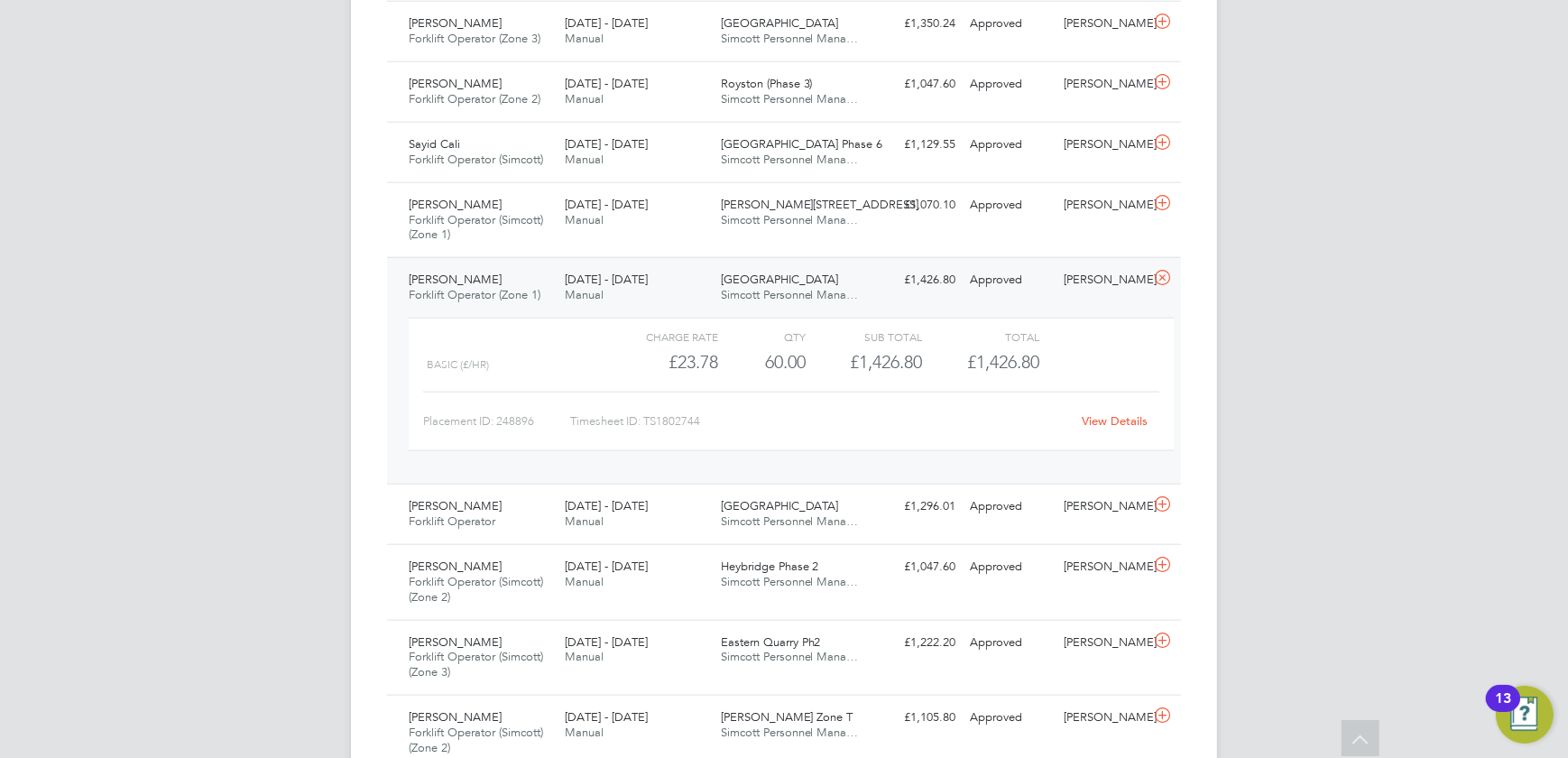
click at [1113, 418] on link "View Details" at bounding box center [1116, 420] width 66 height 15
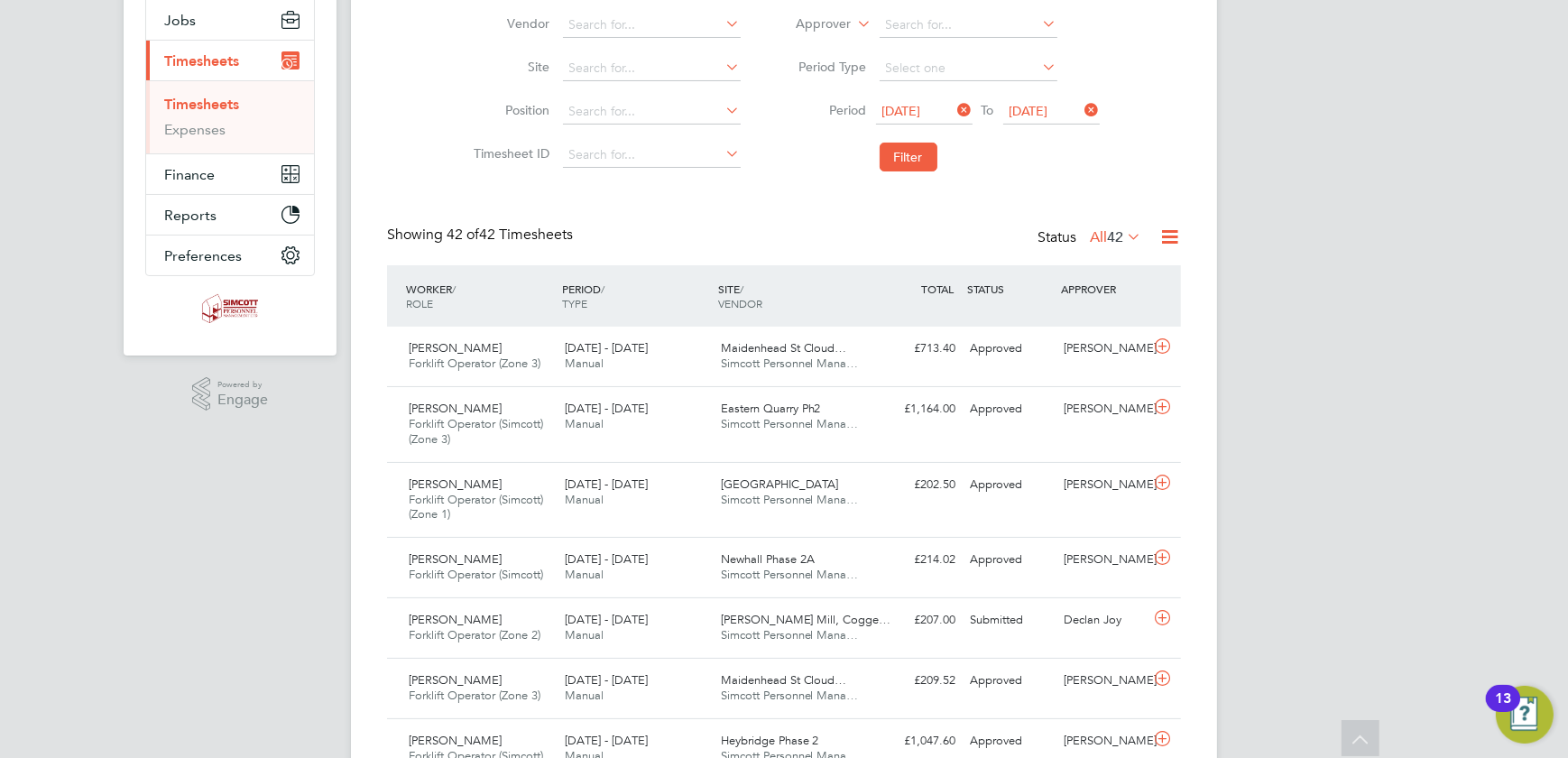
scroll to position [0, 0]
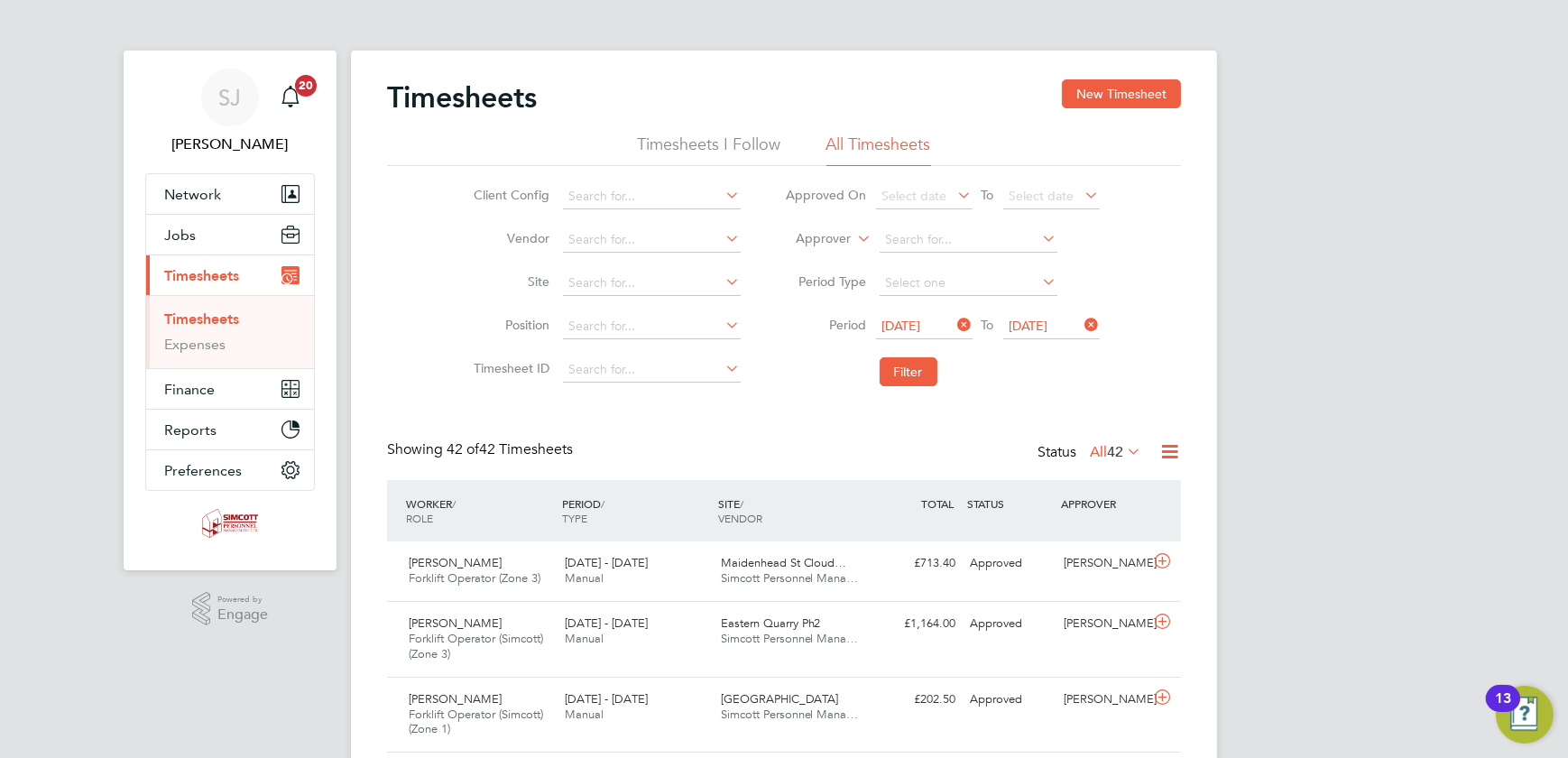
click at [1047, 327] on span "17 Aug 2025" at bounding box center [1029, 326] width 39 height 16
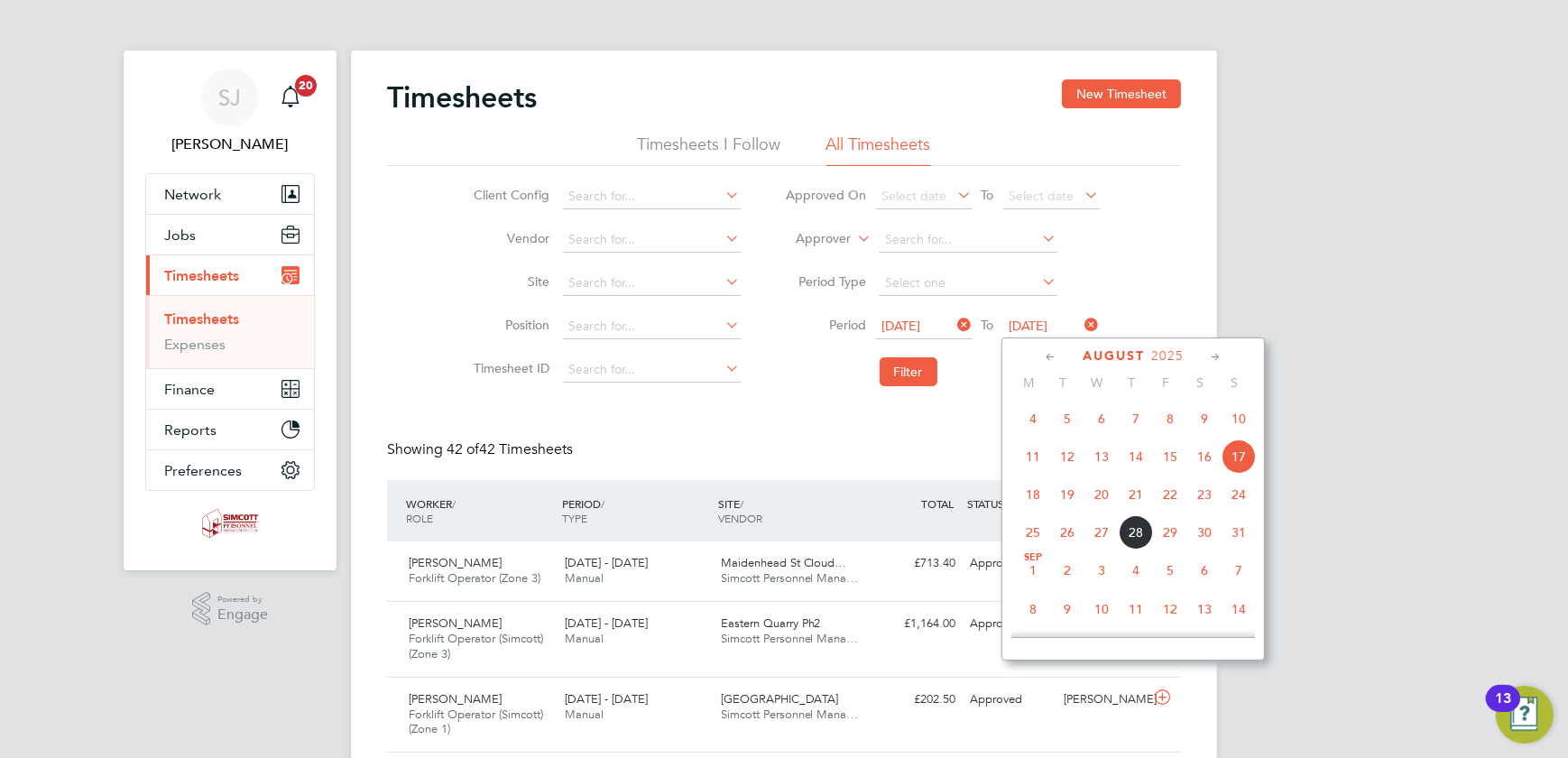
scroll to position [613, 0]
click at [1243, 458] on span "10" at bounding box center [1239, 458] width 35 height 35
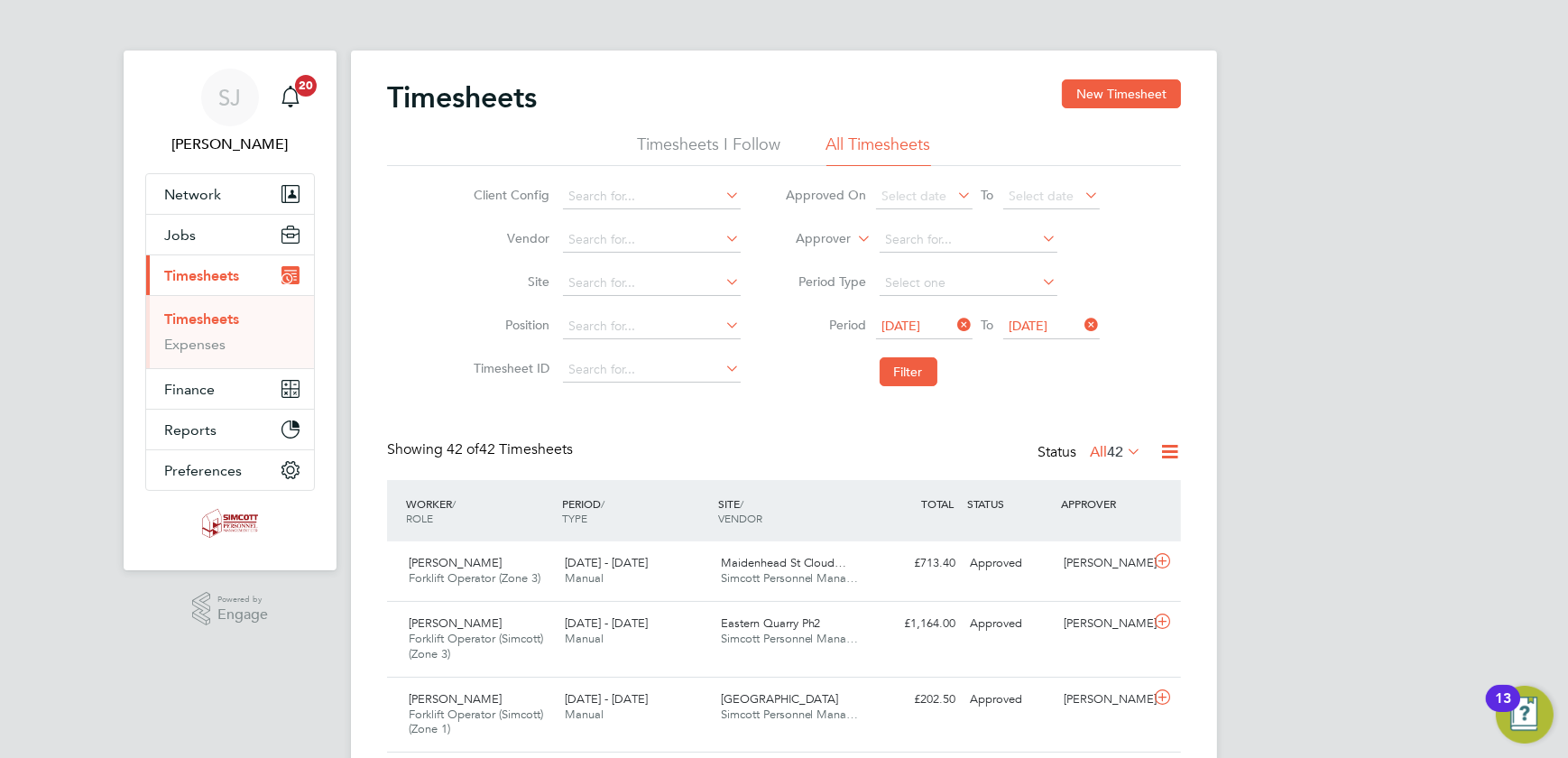
click at [921, 323] on span "10 Aug 2025" at bounding box center [902, 326] width 39 height 16
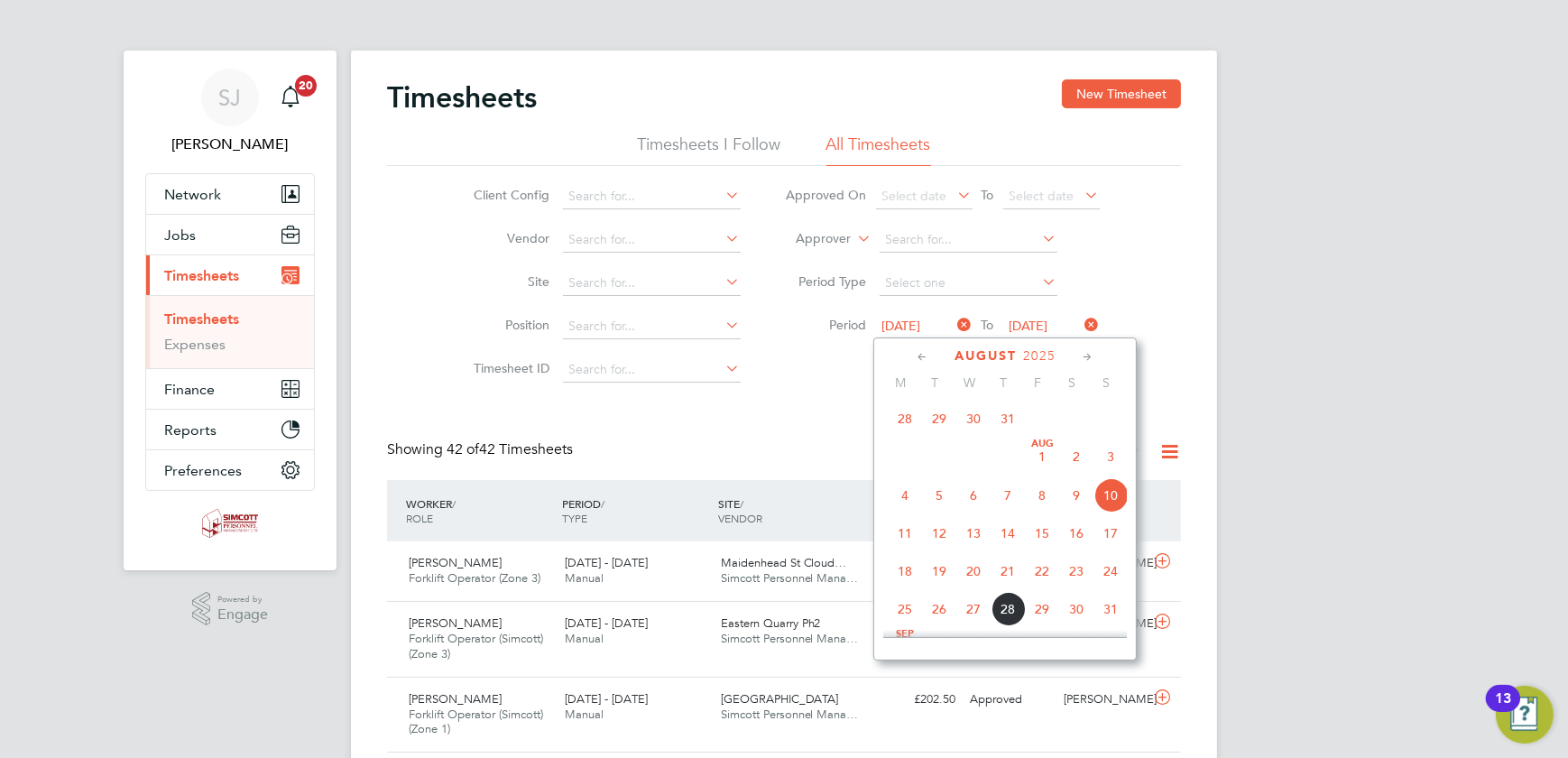
click at [907, 496] on span "4" at bounding box center [905, 496] width 35 height 35
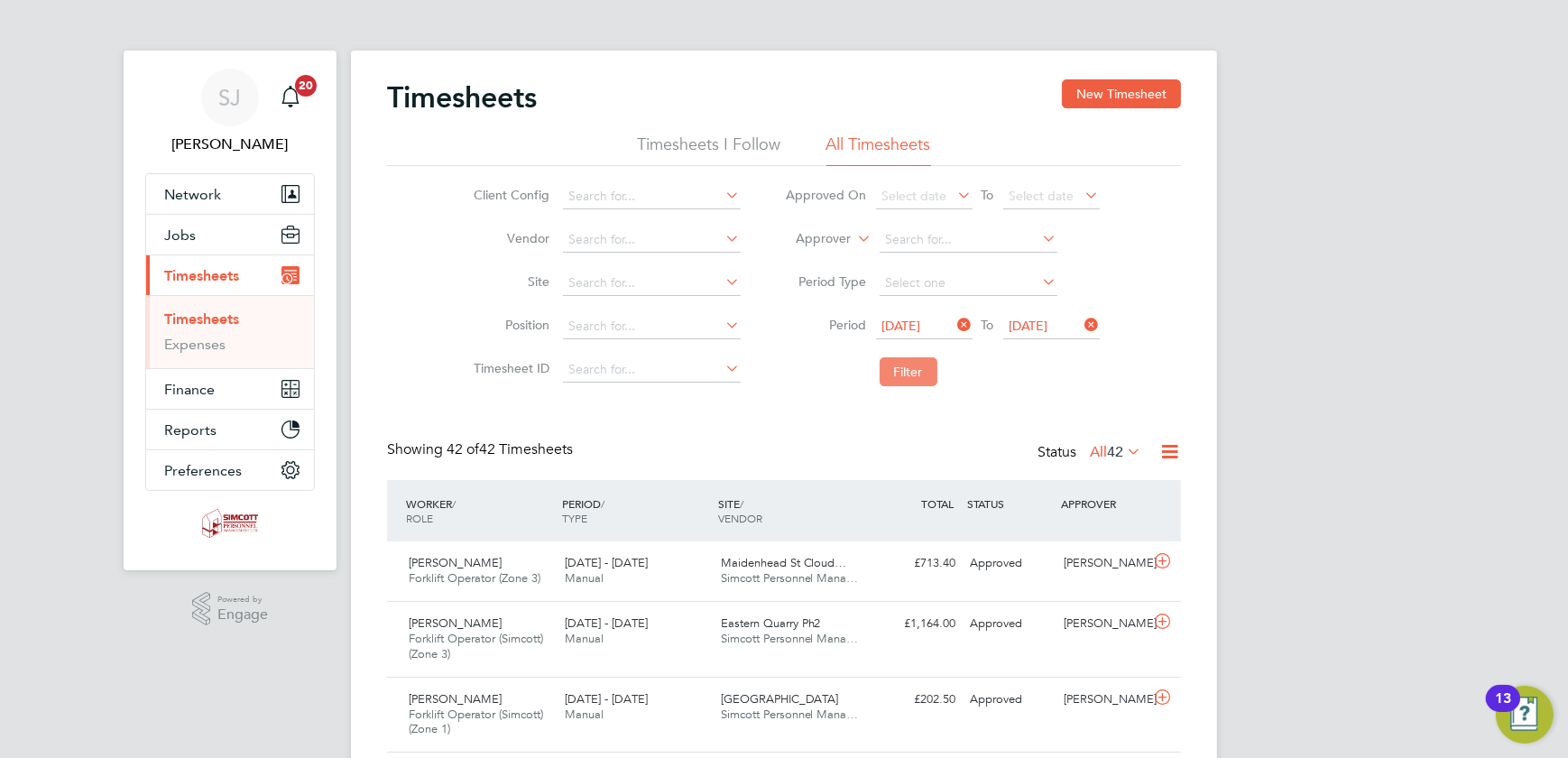
click at [908, 367] on button "Filter" at bounding box center [908, 372] width 57 height 29
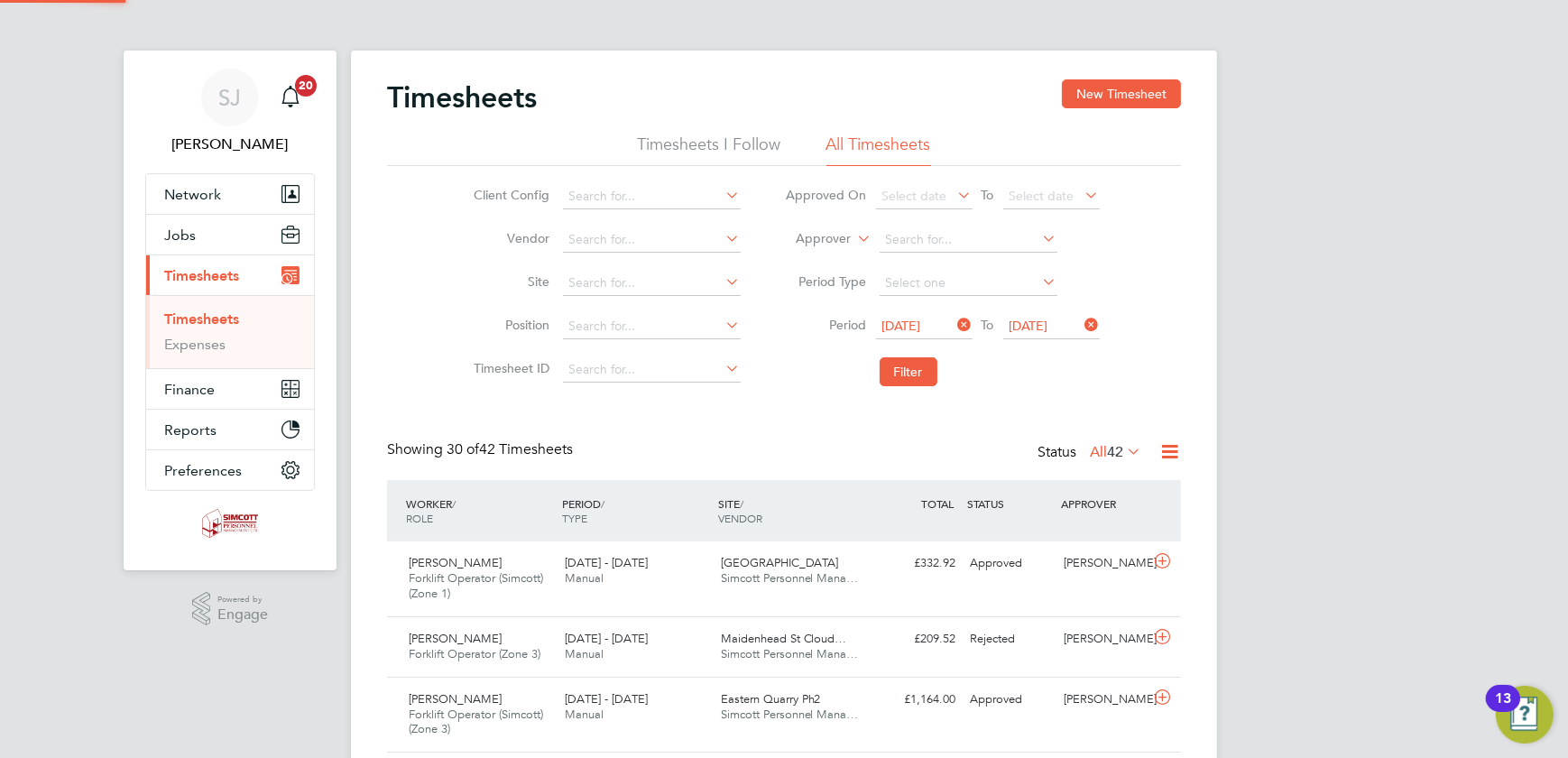
scroll to position [61, 157]
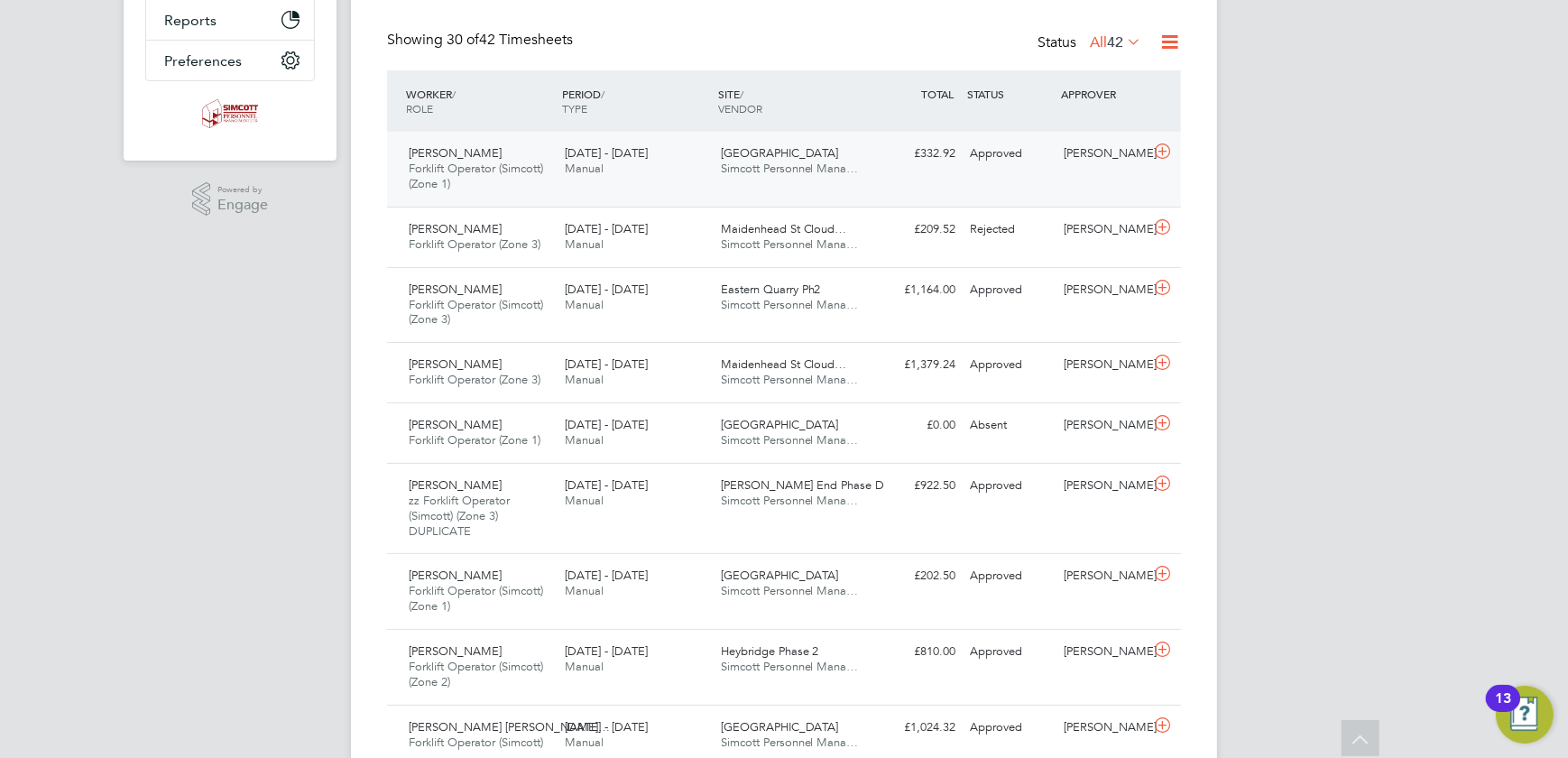
click at [762, 151] on span "Northwick Park" at bounding box center [780, 153] width 118 height 15
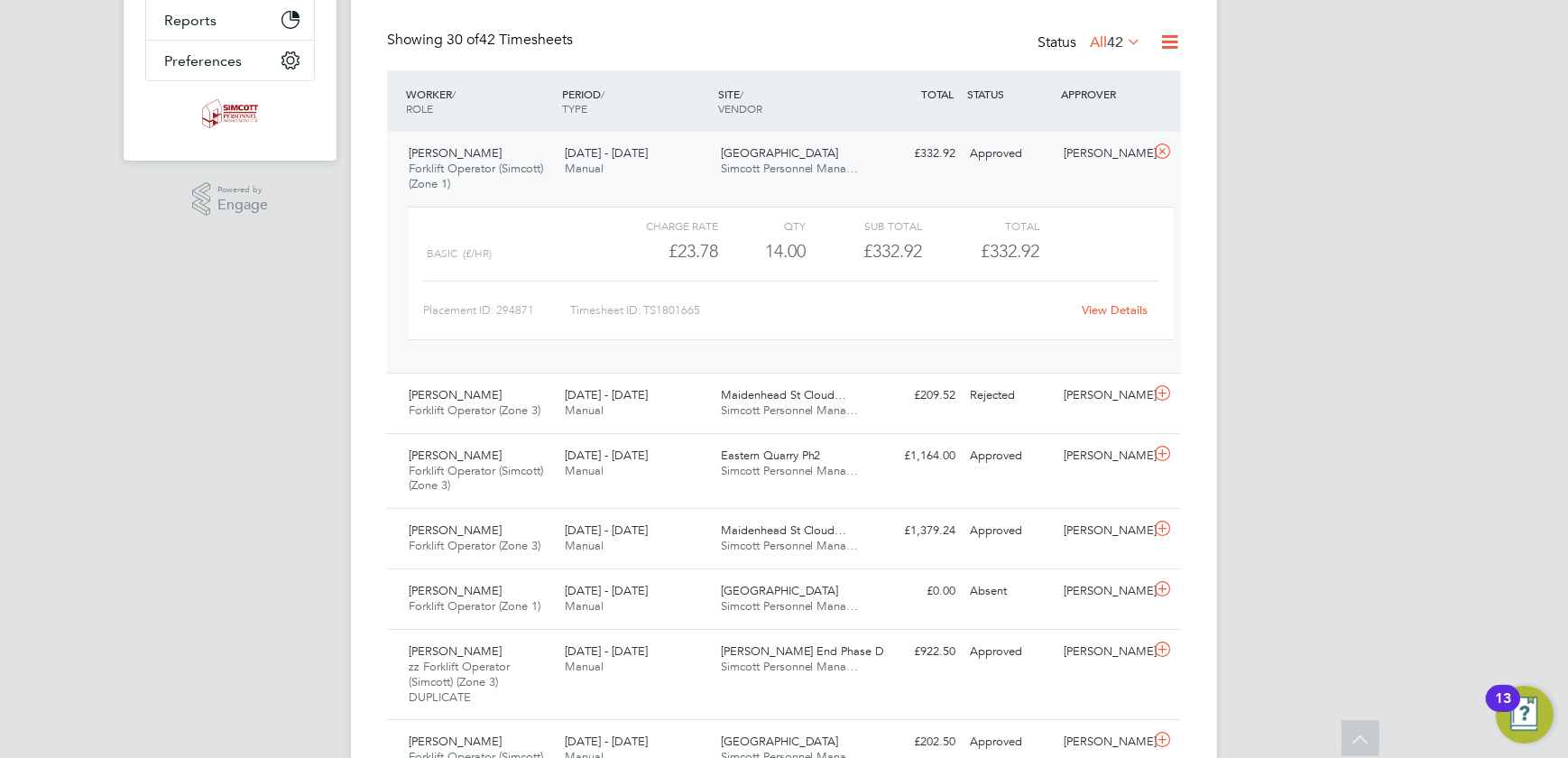
click at [1094, 313] on link "View Details" at bounding box center [1116, 309] width 66 height 15
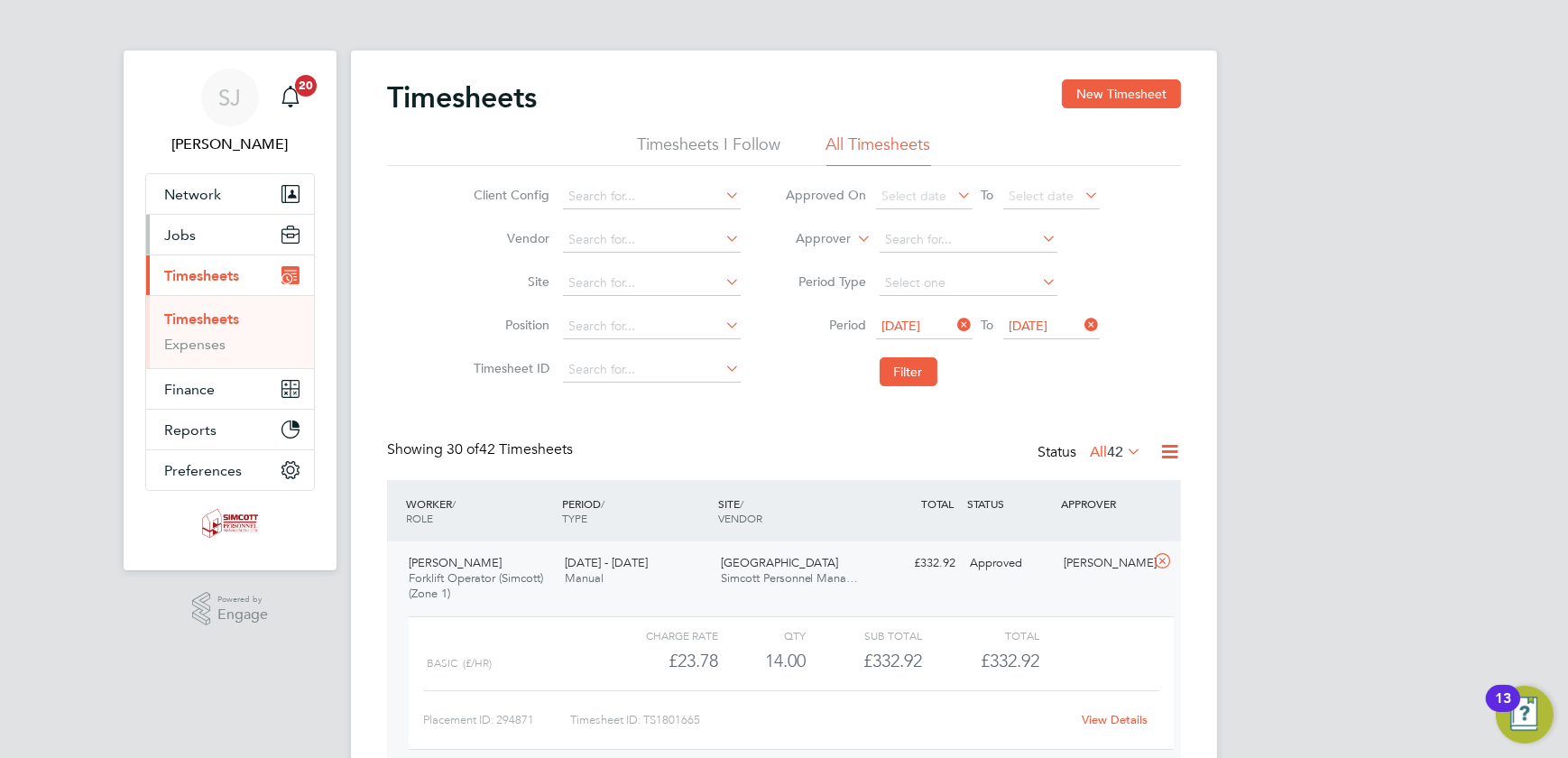
click at [180, 235] on span "Jobs" at bounding box center [179, 235] width 32 height 17
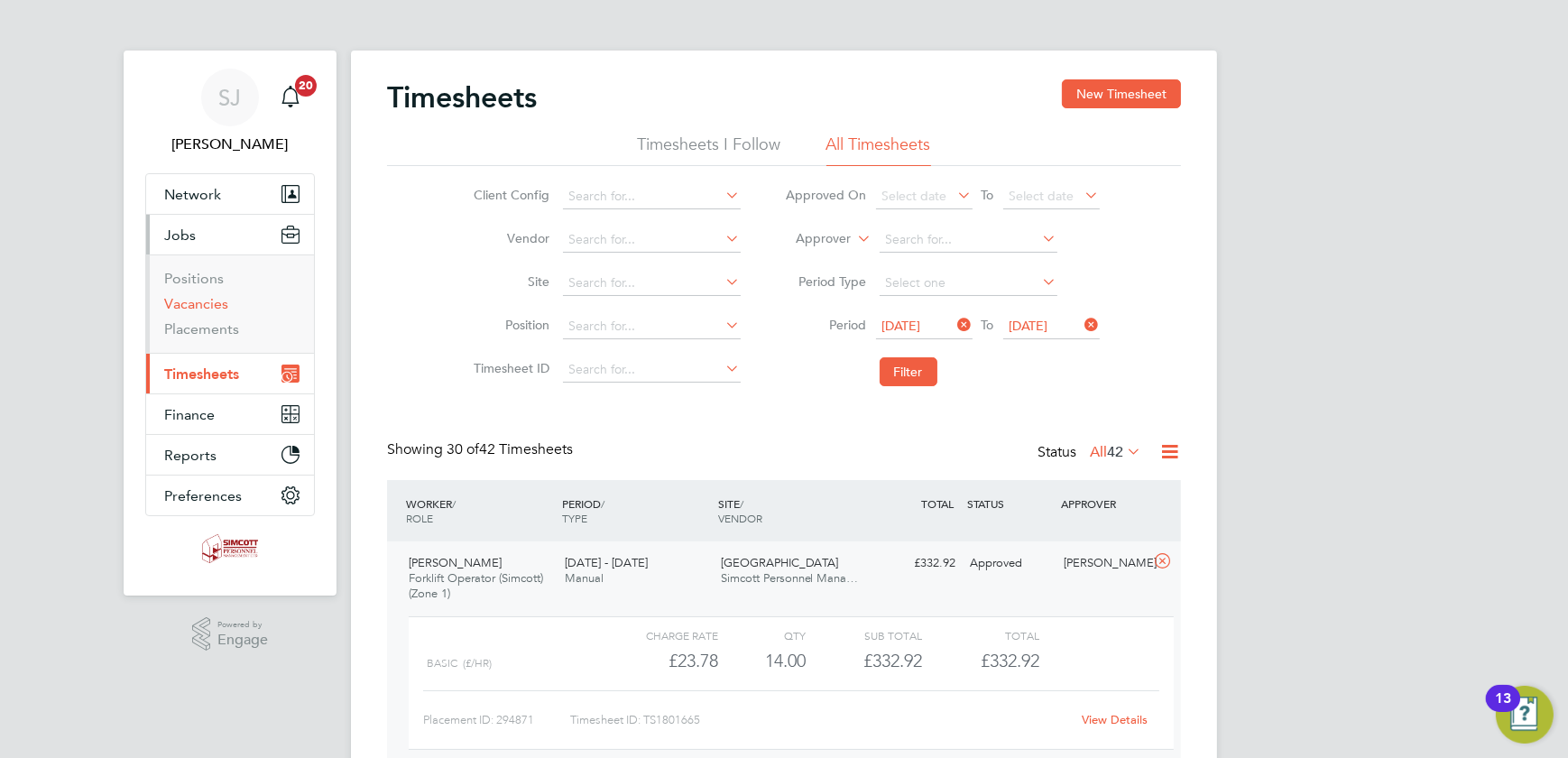
click at [209, 299] on link "Vacancies" at bounding box center [196, 303] width 64 height 17
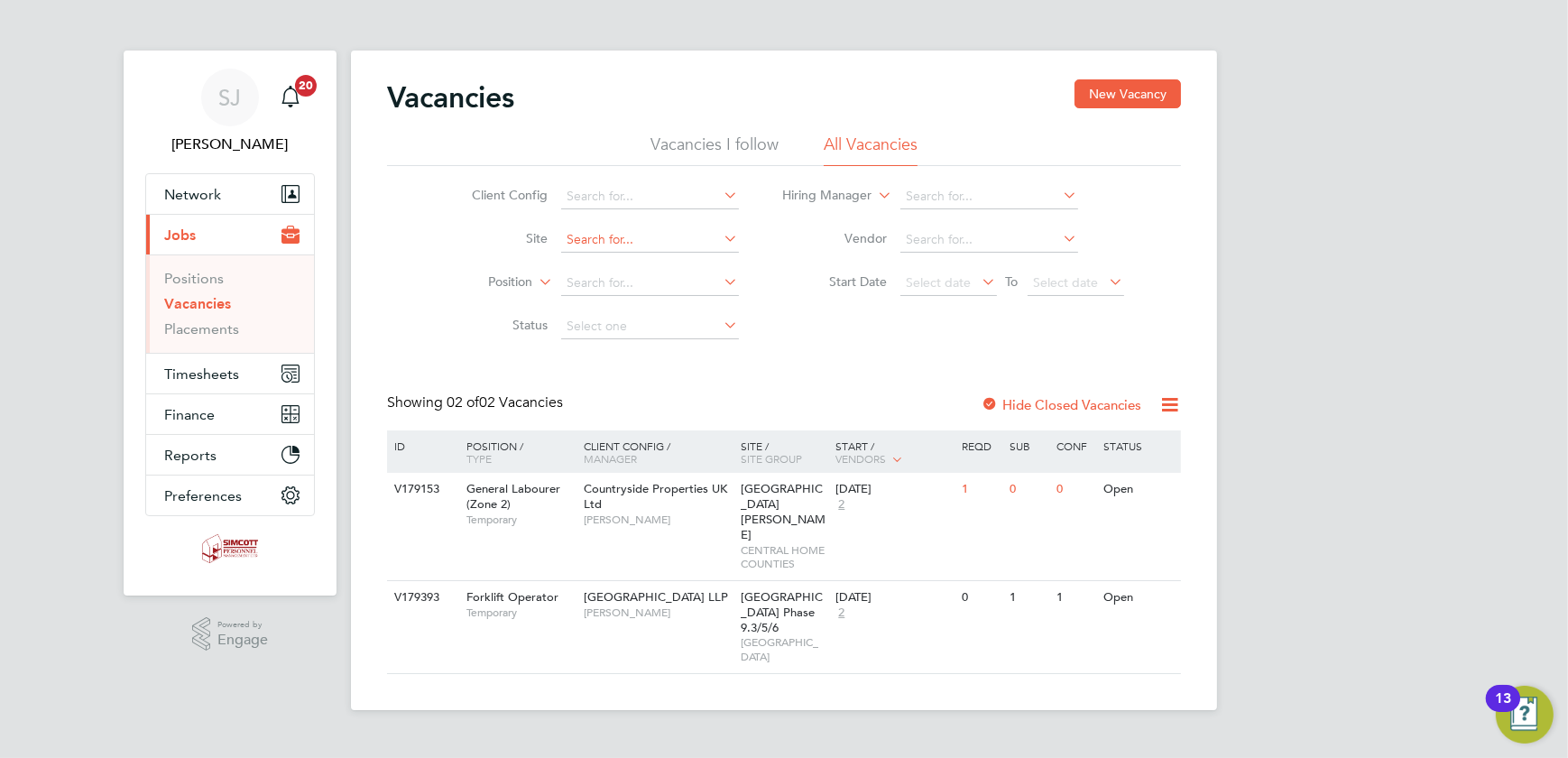
click at [632, 240] on input at bounding box center [650, 240] width 177 height 25
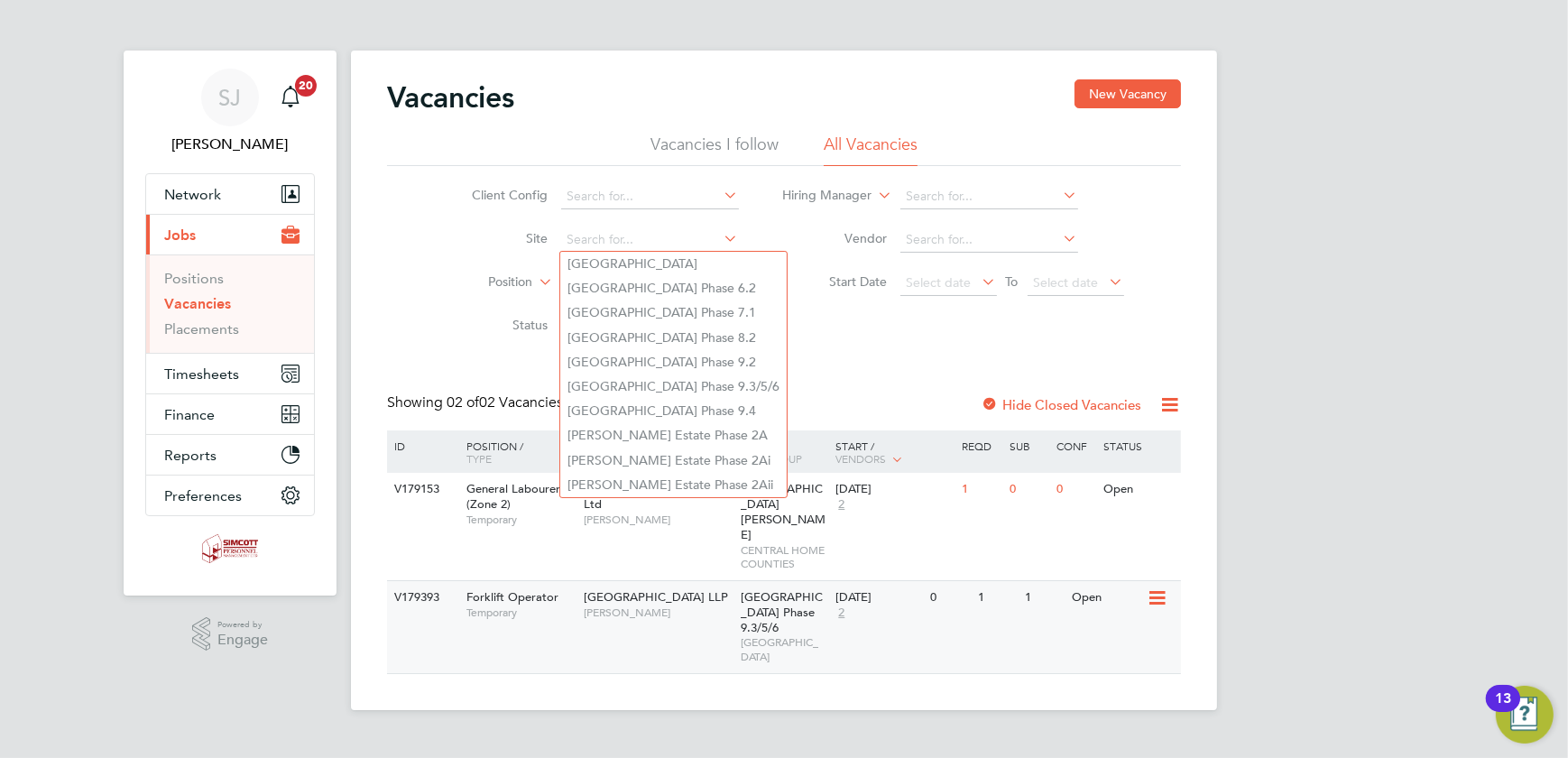
click at [845, 605] on span "2" at bounding box center [841, 612] width 12 height 15
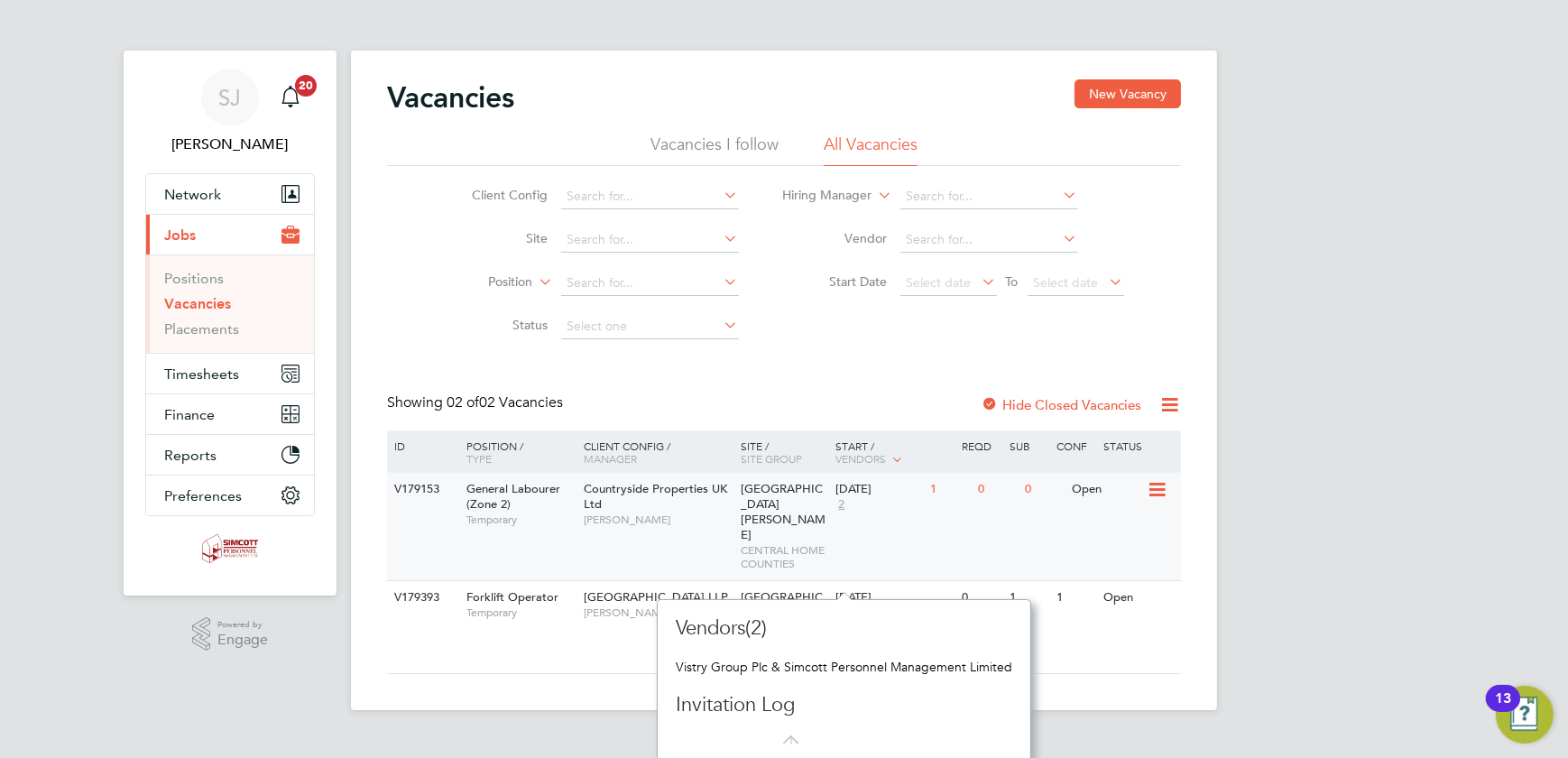
scroll to position [2, 0]
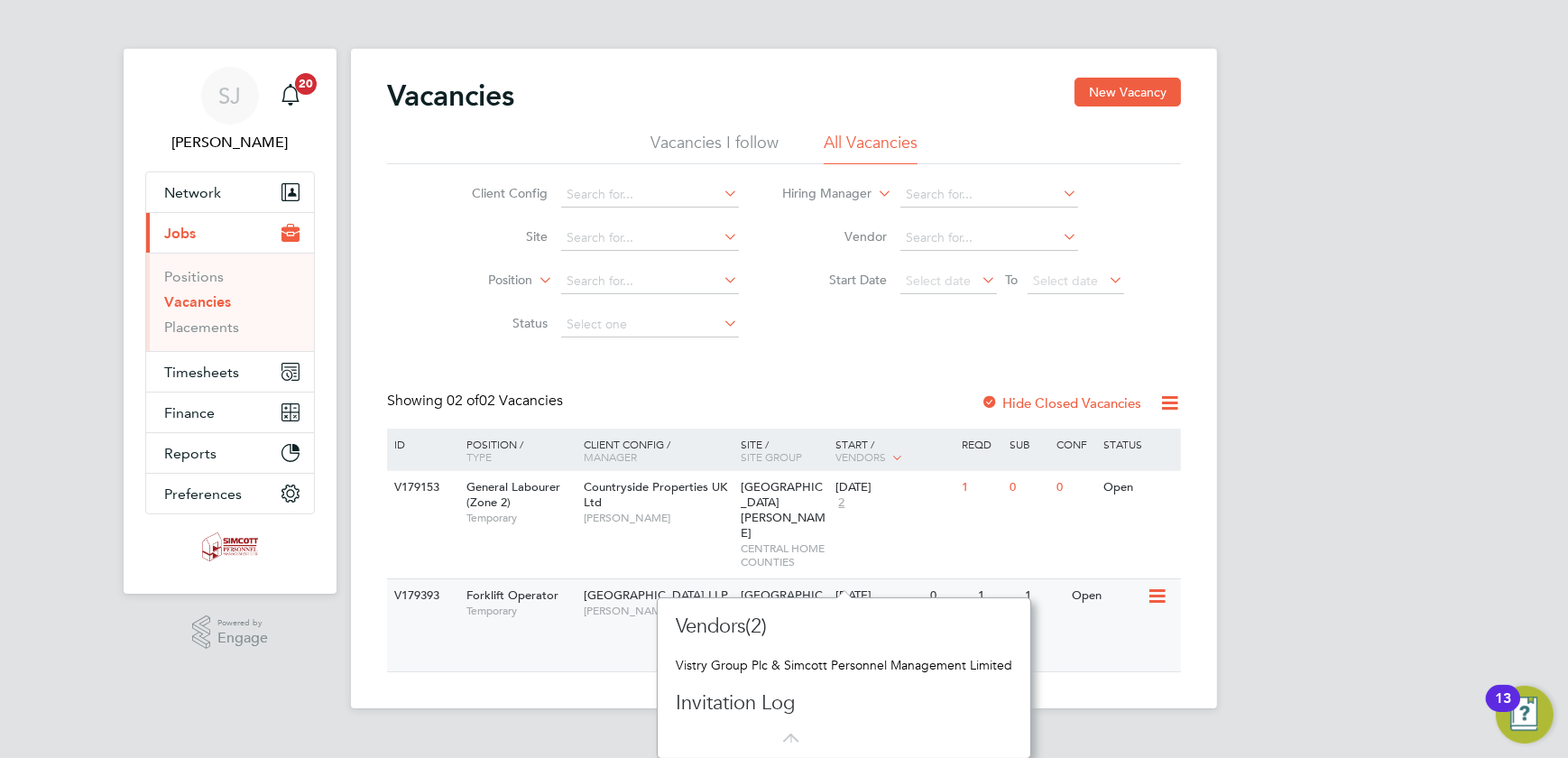
click at [929, 580] on div "0" at bounding box center [949, 596] width 47 height 34
click at [188, 369] on span "Timesheets" at bounding box center [201, 372] width 75 height 17
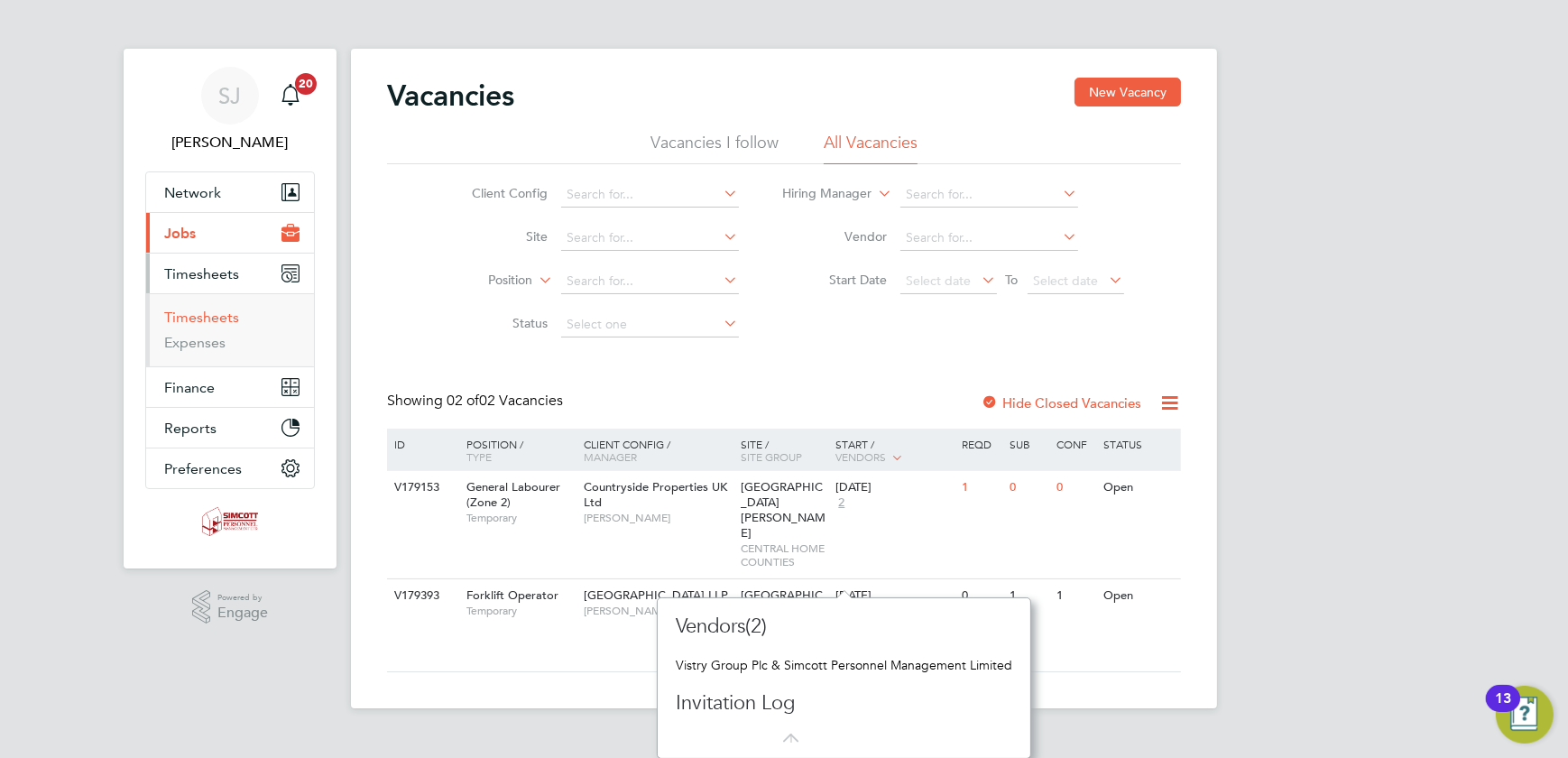
click at [194, 323] on link "Timesheets" at bounding box center [201, 317] width 75 height 17
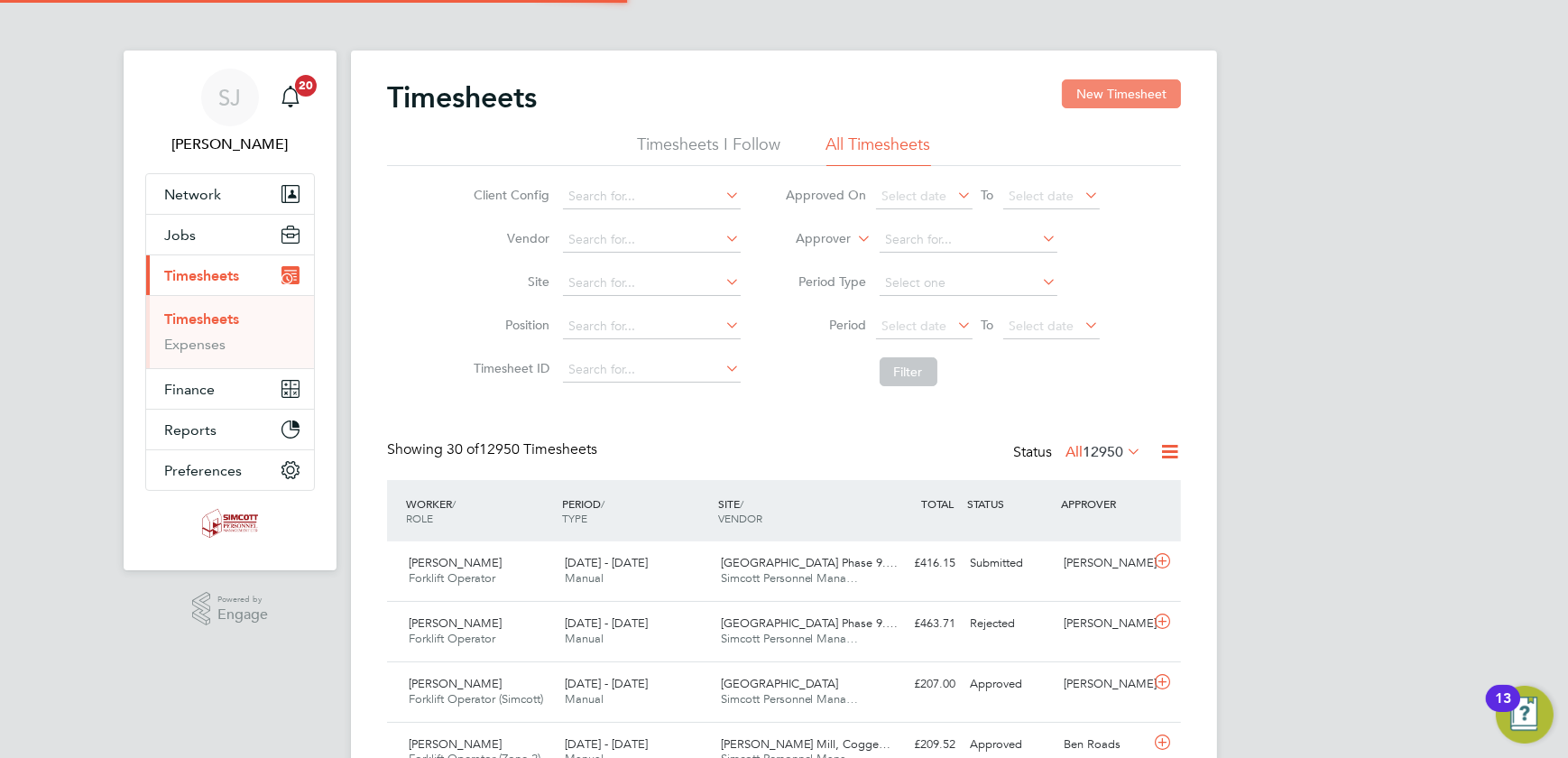
scroll to position [9, 9]
click at [1101, 91] on button "New Timesheet" at bounding box center [1121, 94] width 119 height 29
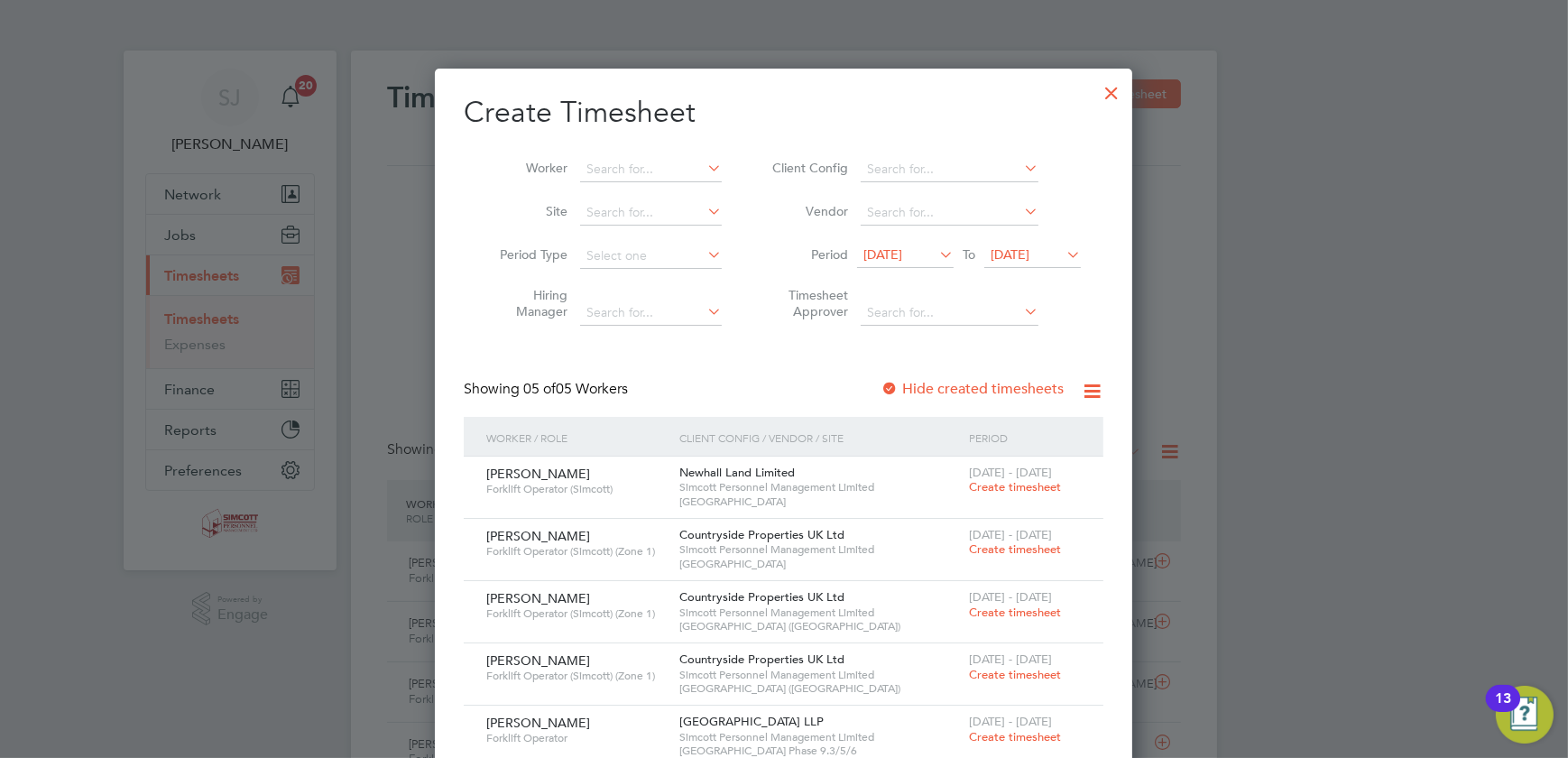
click at [1029, 253] on span "21 Aug 2025" at bounding box center [1010, 255] width 39 height 16
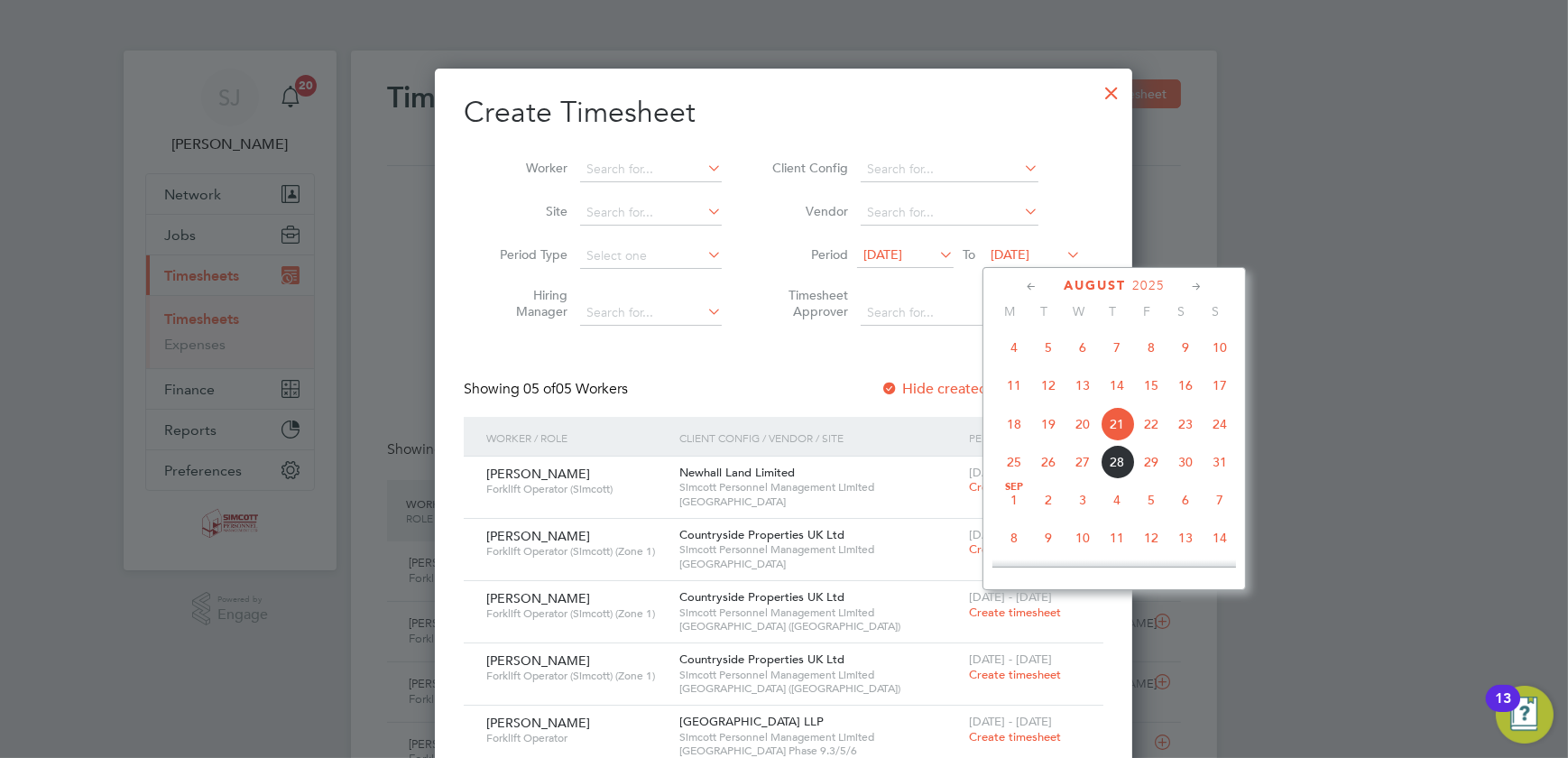
click at [1218, 430] on span "24" at bounding box center [1220, 424] width 35 height 35
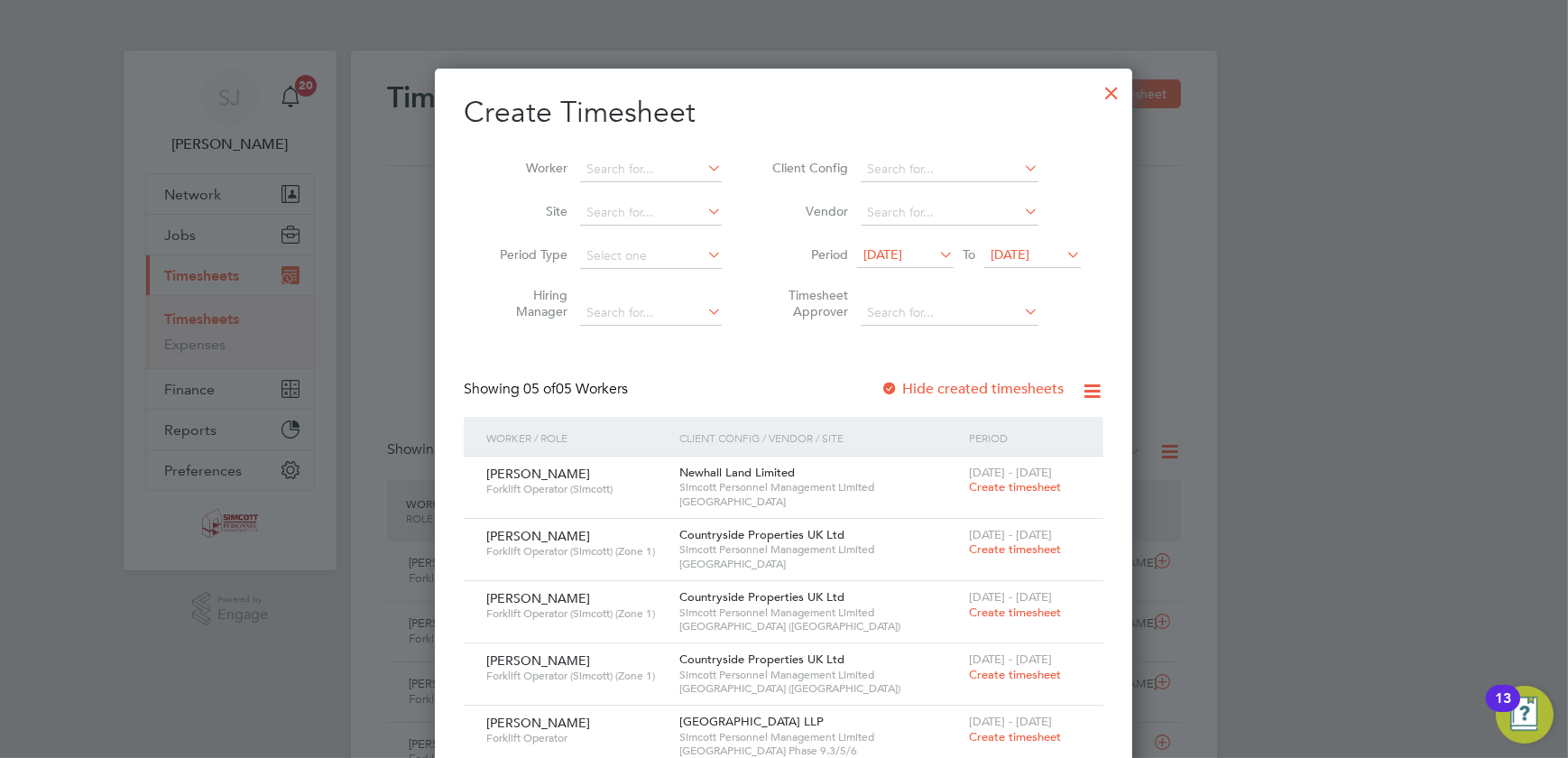
click at [903, 254] on span "[DATE]" at bounding box center [883, 255] width 39 height 16
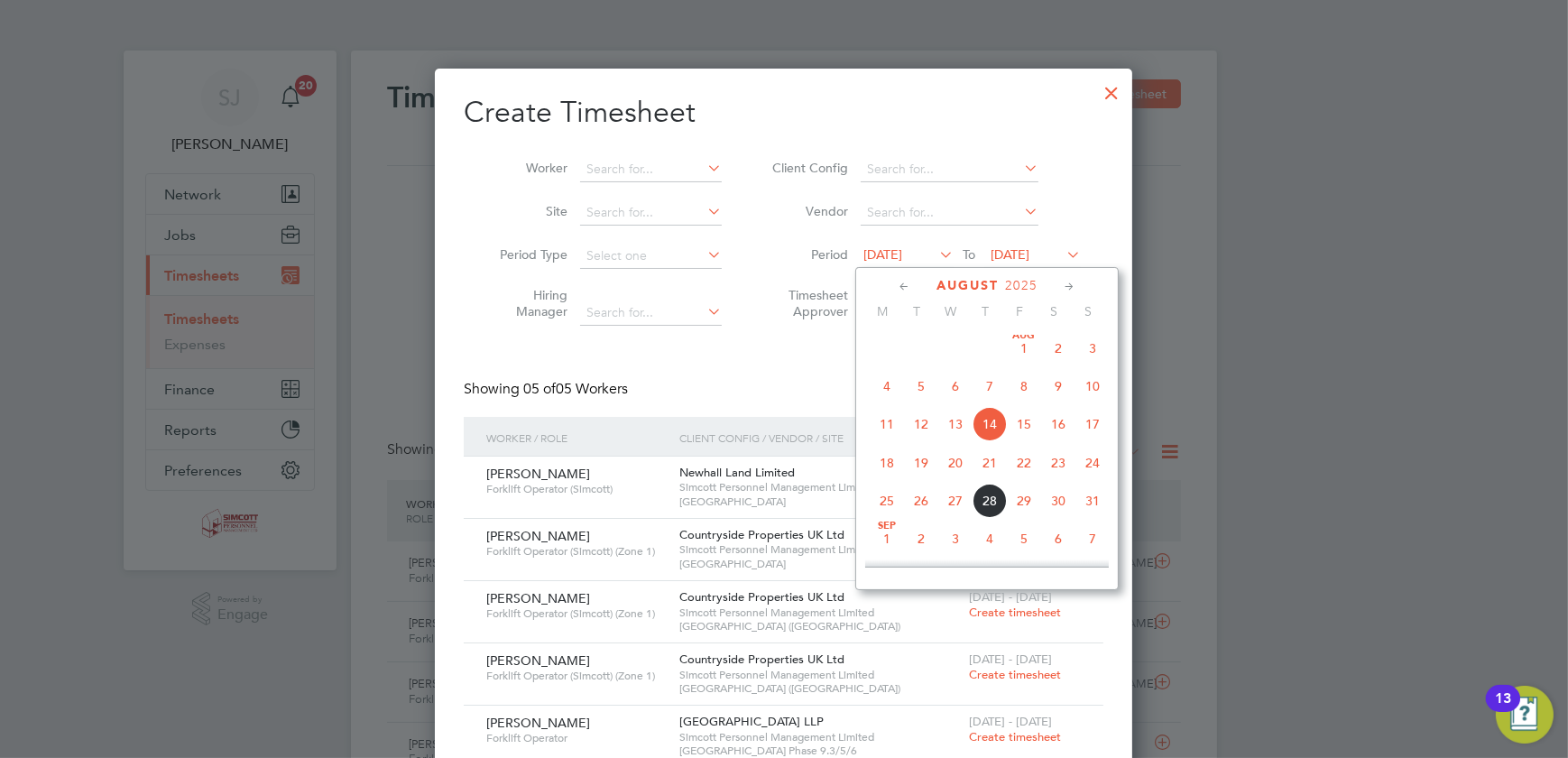
click at [880, 459] on span "18" at bounding box center [887, 463] width 35 height 35
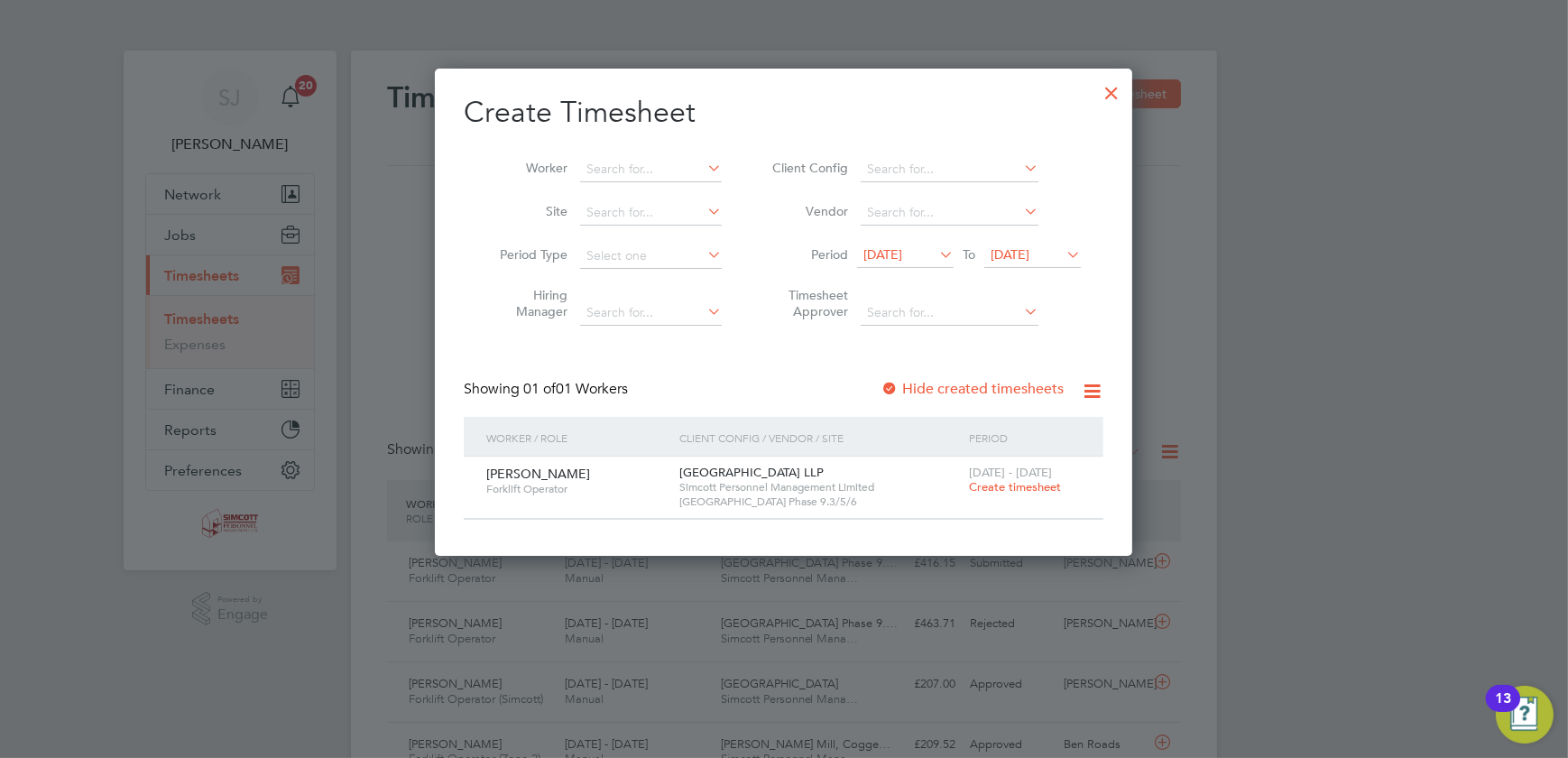
click at [1031, 483] on span "Create timesheet" at bounding box center [1015, 487] width 92 height 15
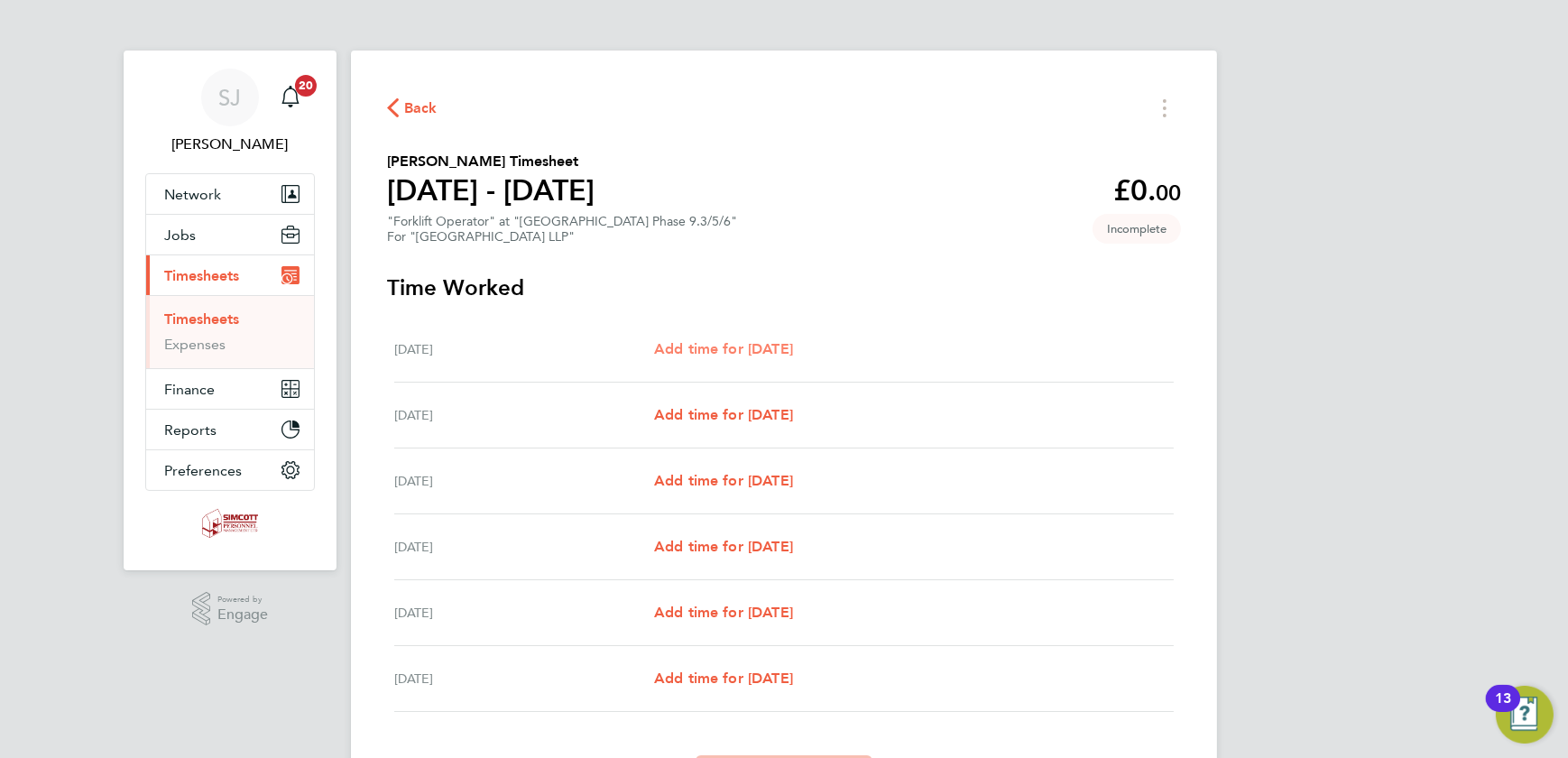
click at [760, 345] on span "Add time for Tue 19 Aug" at bounding box center [723, 349] width 139 height 17
select select "45"
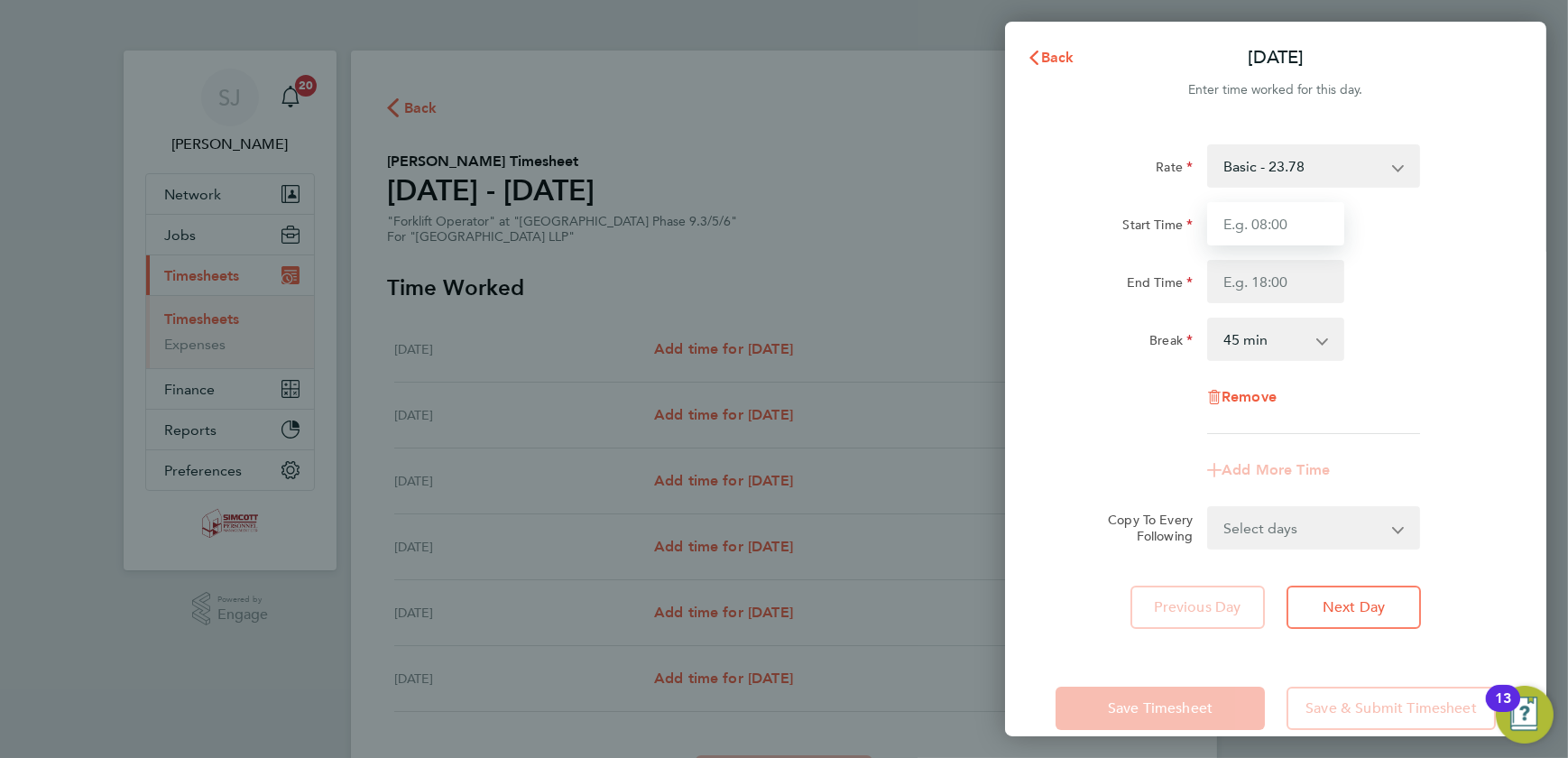
click at [1296, 217] on input "Start Time" at bounding box center [1276, 224] width 137 height 44
type input "07:30"
type input "18:00"
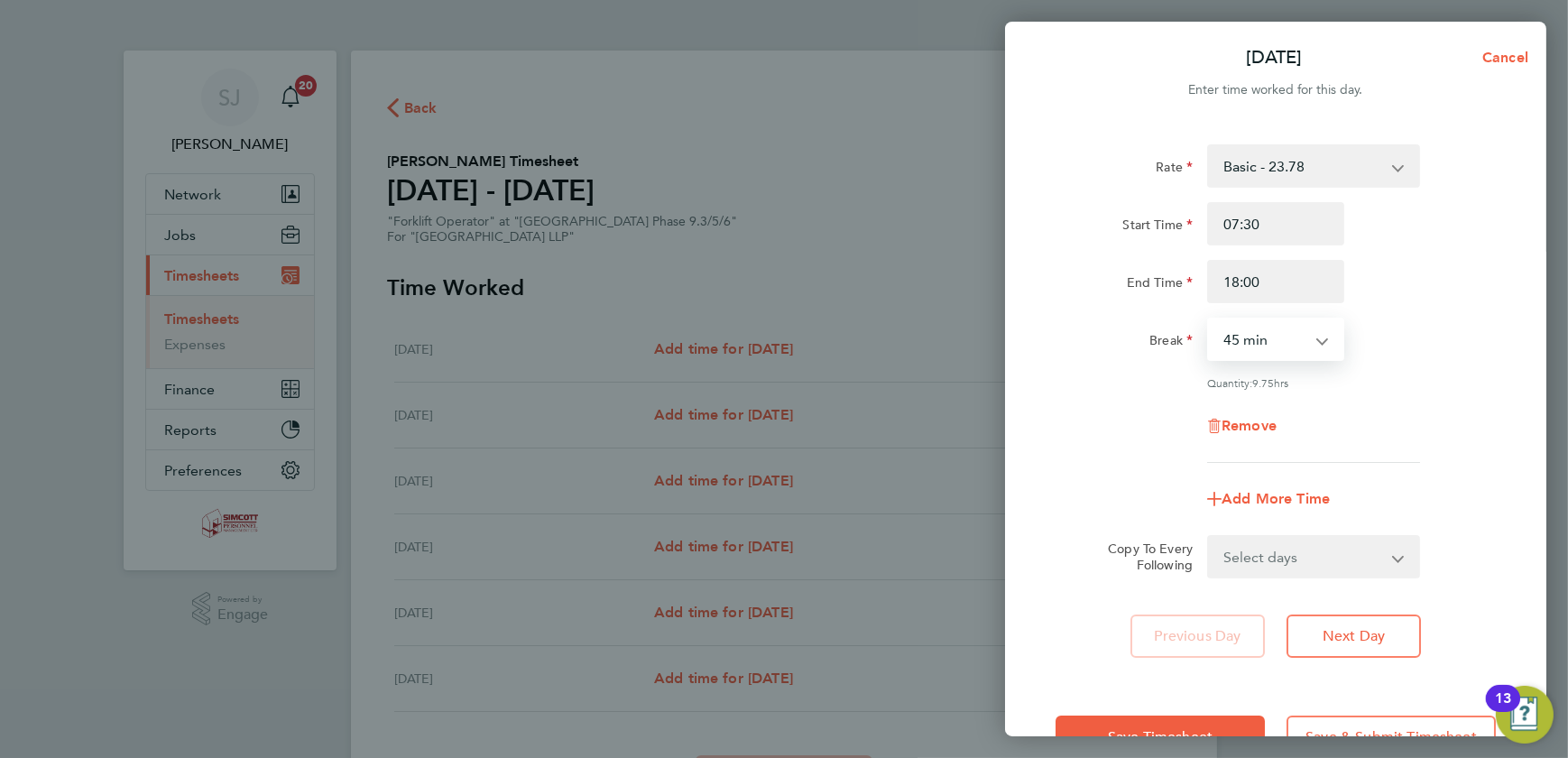
click at [1268, 348] on select "0 min 15 min 30 min 45 min 60 min 75 min 90 min" at bounding box center [1265, 339] width 112 height 40
select select "30"
click at [1209, 319] on select "0 min 15 min 30 min 45 min 60 min 75 min 90 min" at bounding box center [1265, 339] width 112 height 40
click at [1346, 629] on span "Next Day" at bounding box center [1354, 636] width 62 height 18
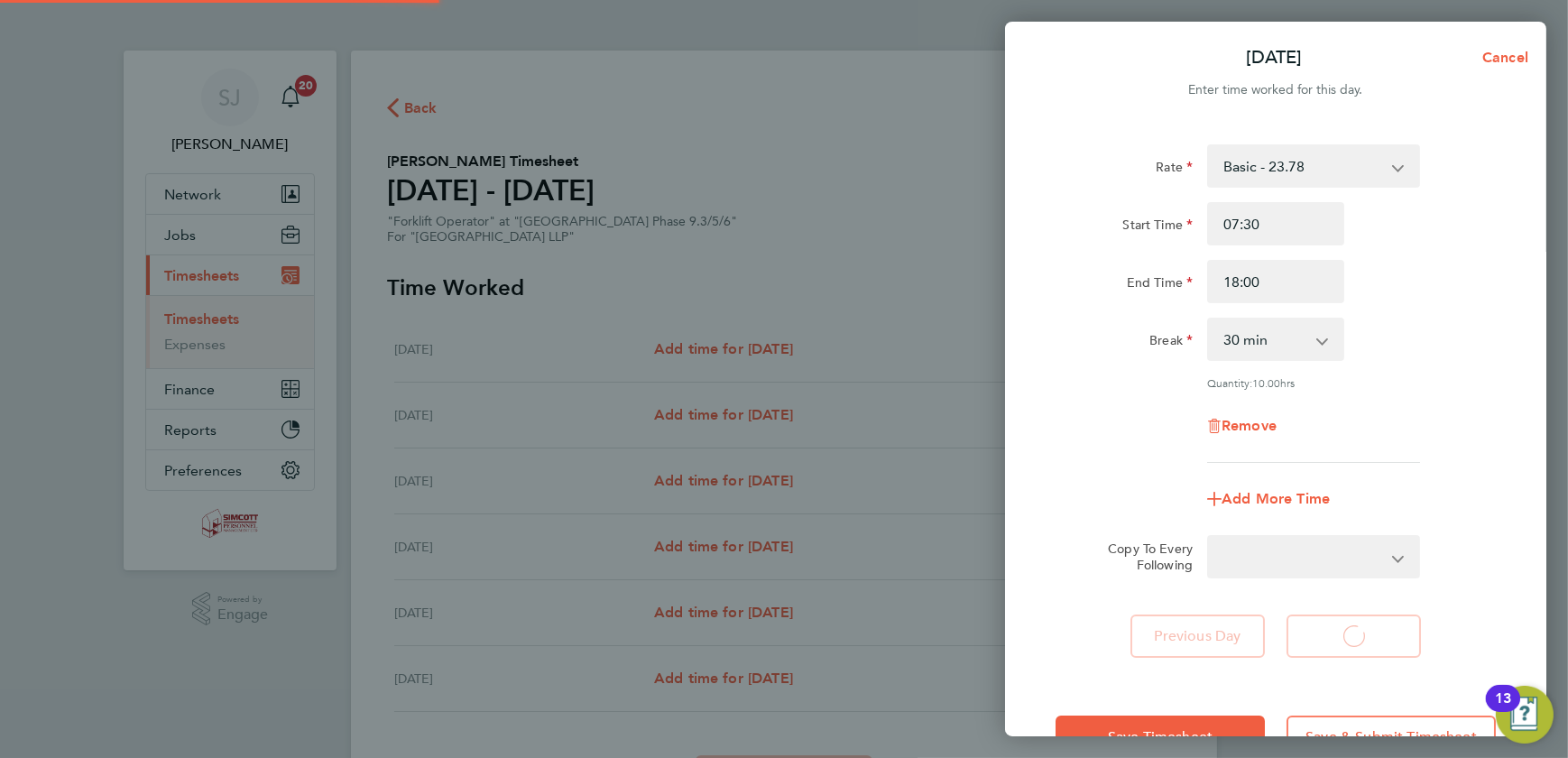
select select "45"
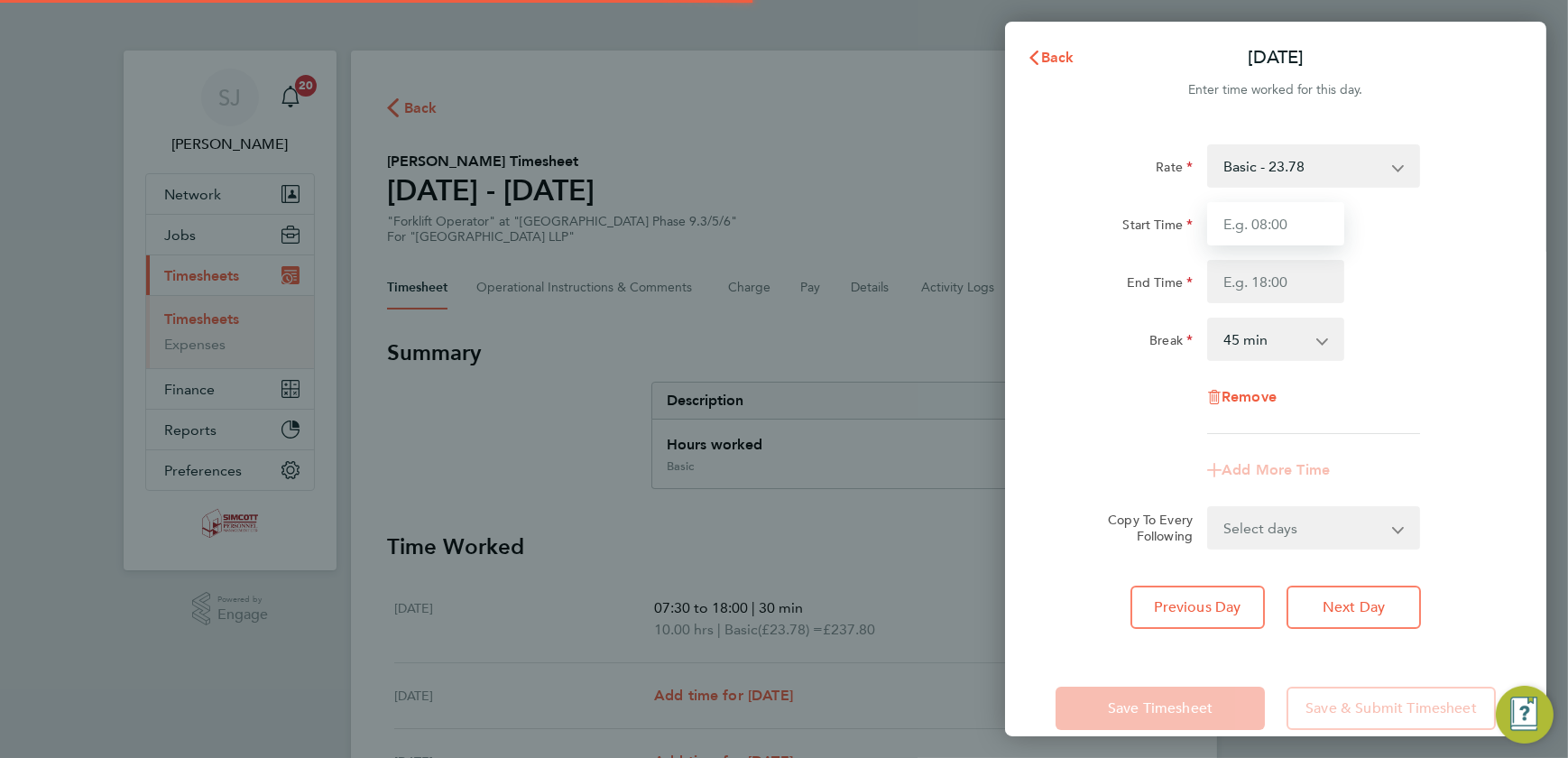
click at [1277, 219] on input "Start Time" at bounding box center [1276, 224] width 137 height 44
type input "07:30"
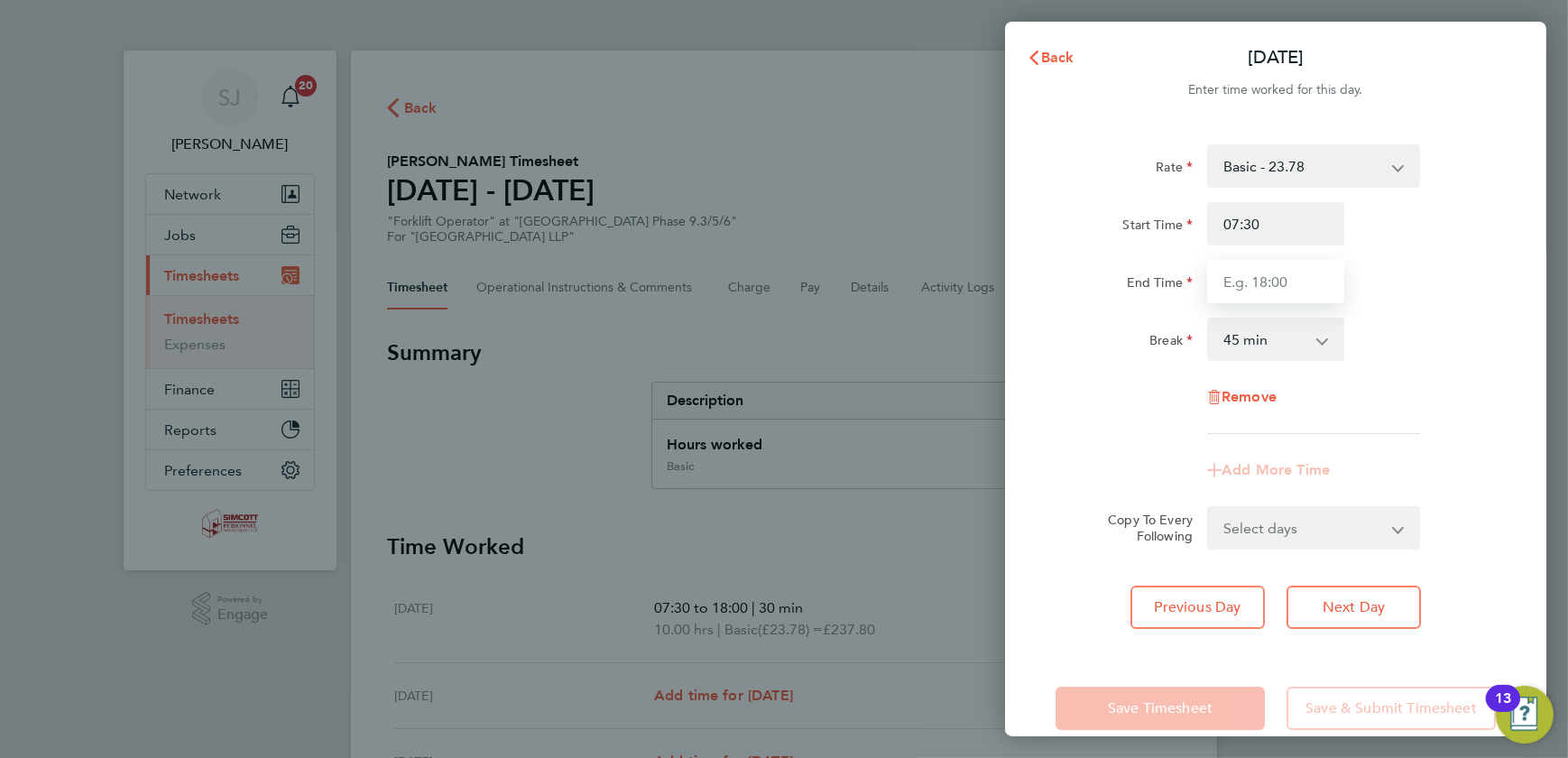
type input "18:00"
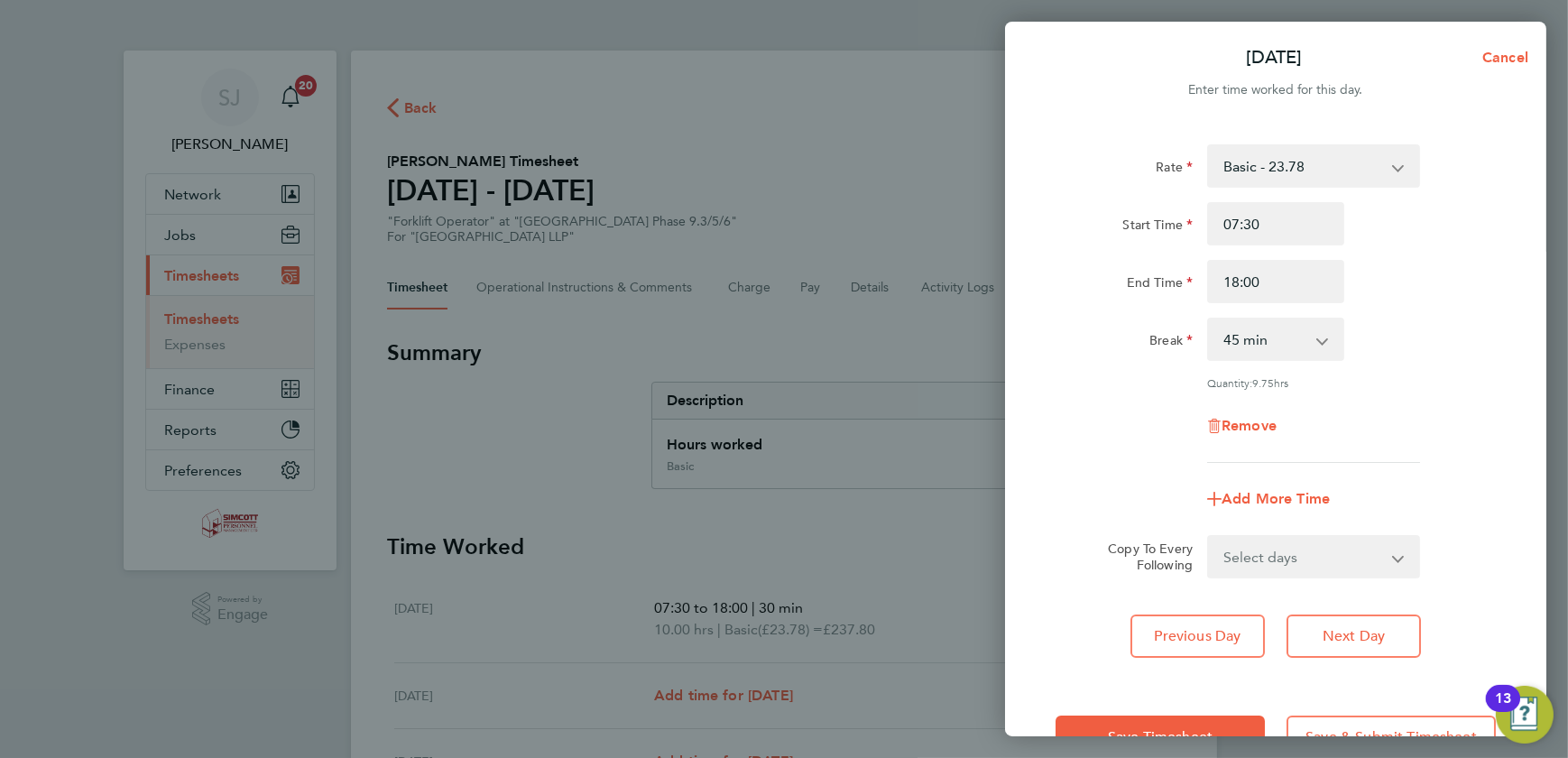
click at [1272, 339] on select "0 min 15 min 30 min 45 min 60 min 75 min 90 min" at bounding box center [1265, 339] width 112 height 40
select select "30"
click at [1209, 319] on select "0 min 15 min 30 min 45 min 60 min 75 min 90 min" at bounding box center [1265, 339] width 112 height 40
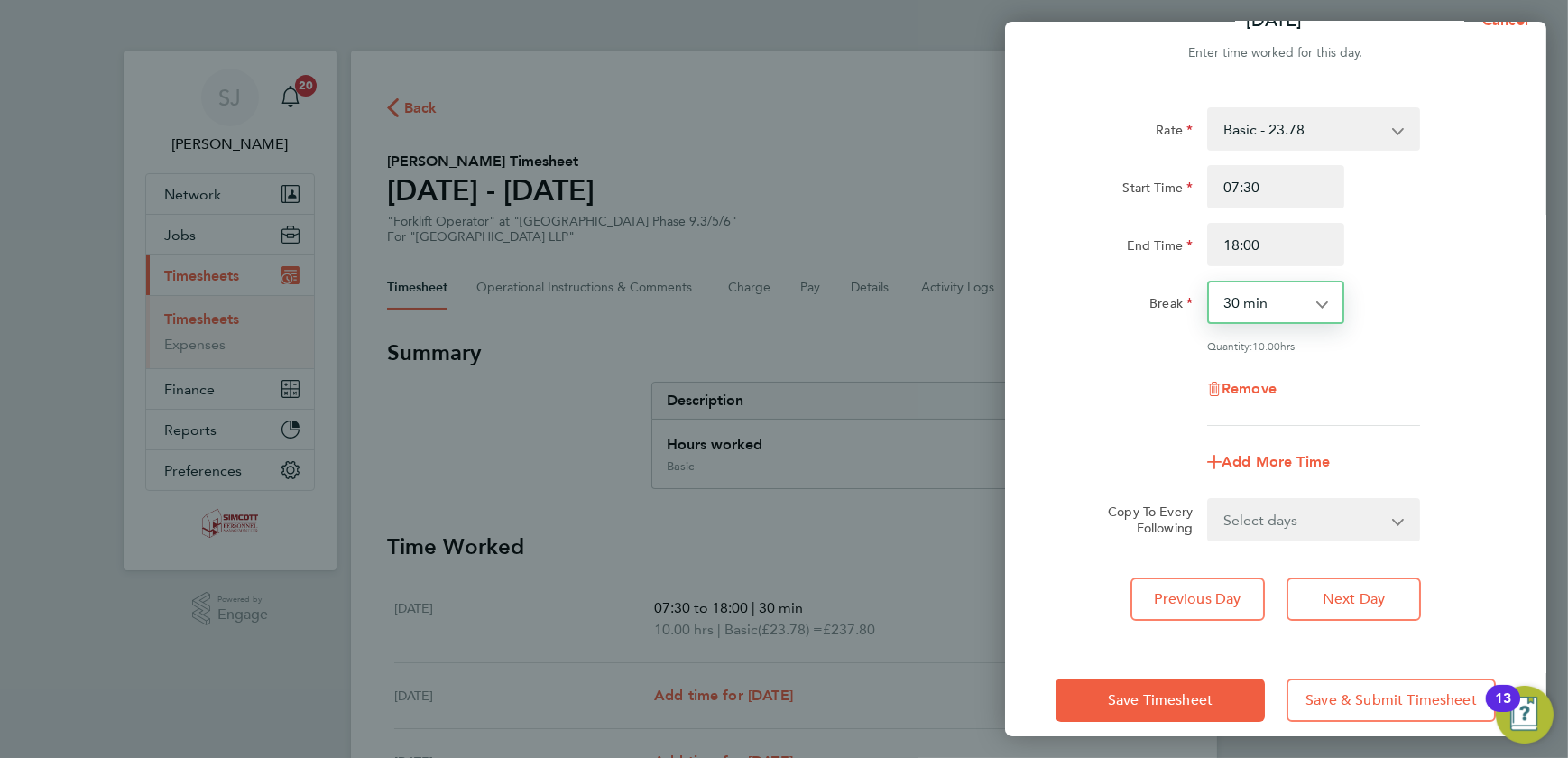
scroll to position [56, 0]
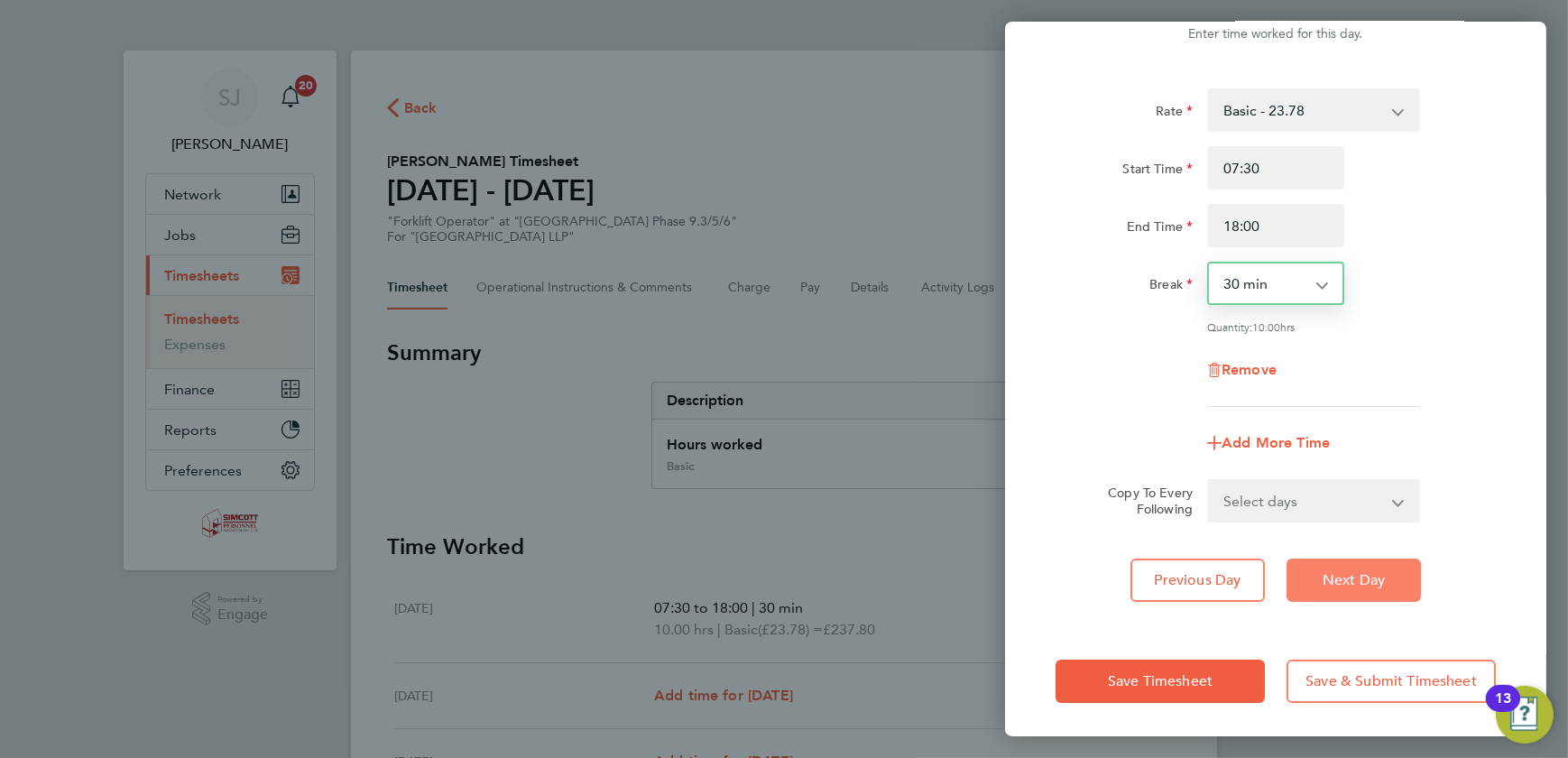
click at [1356, 566] on button "Next Day" at bounding box center [1354, 581] width 135 height 44
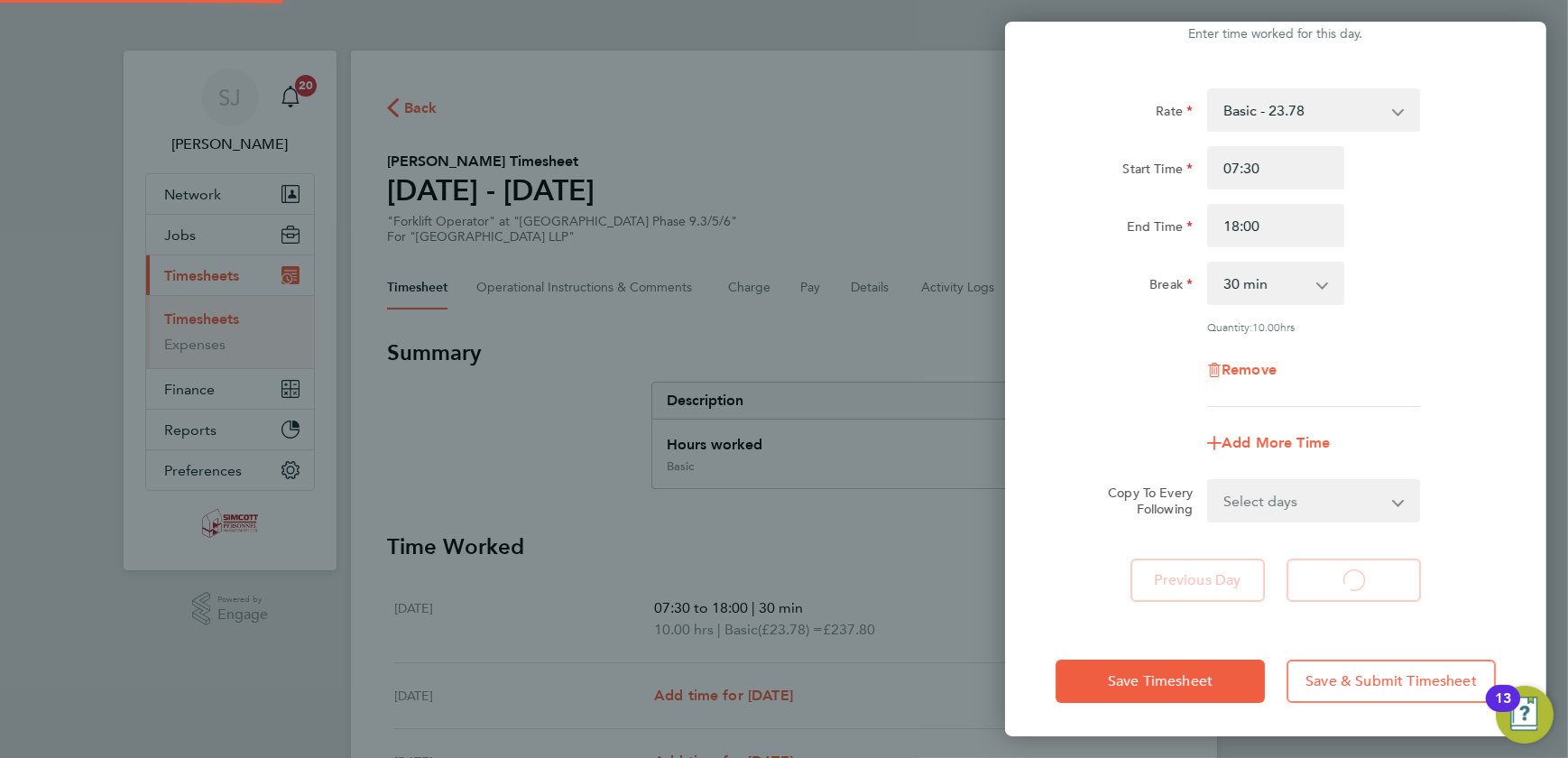
scroll to position [29, 0]
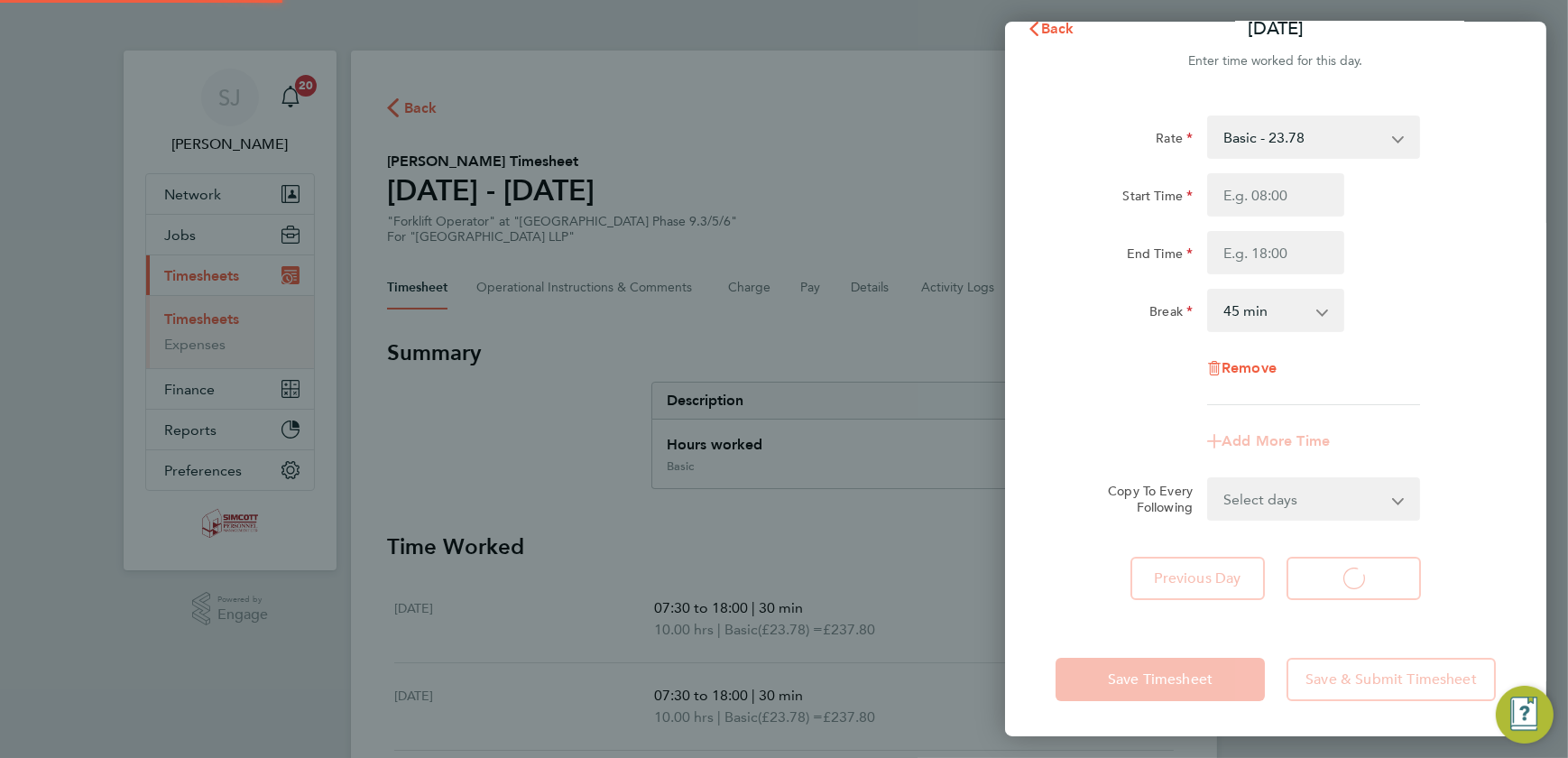
select select "45"
click at [1273, 204] on input "Start Time" at bounding box center [1276, 195] width 137 height 44
type input "07:30"
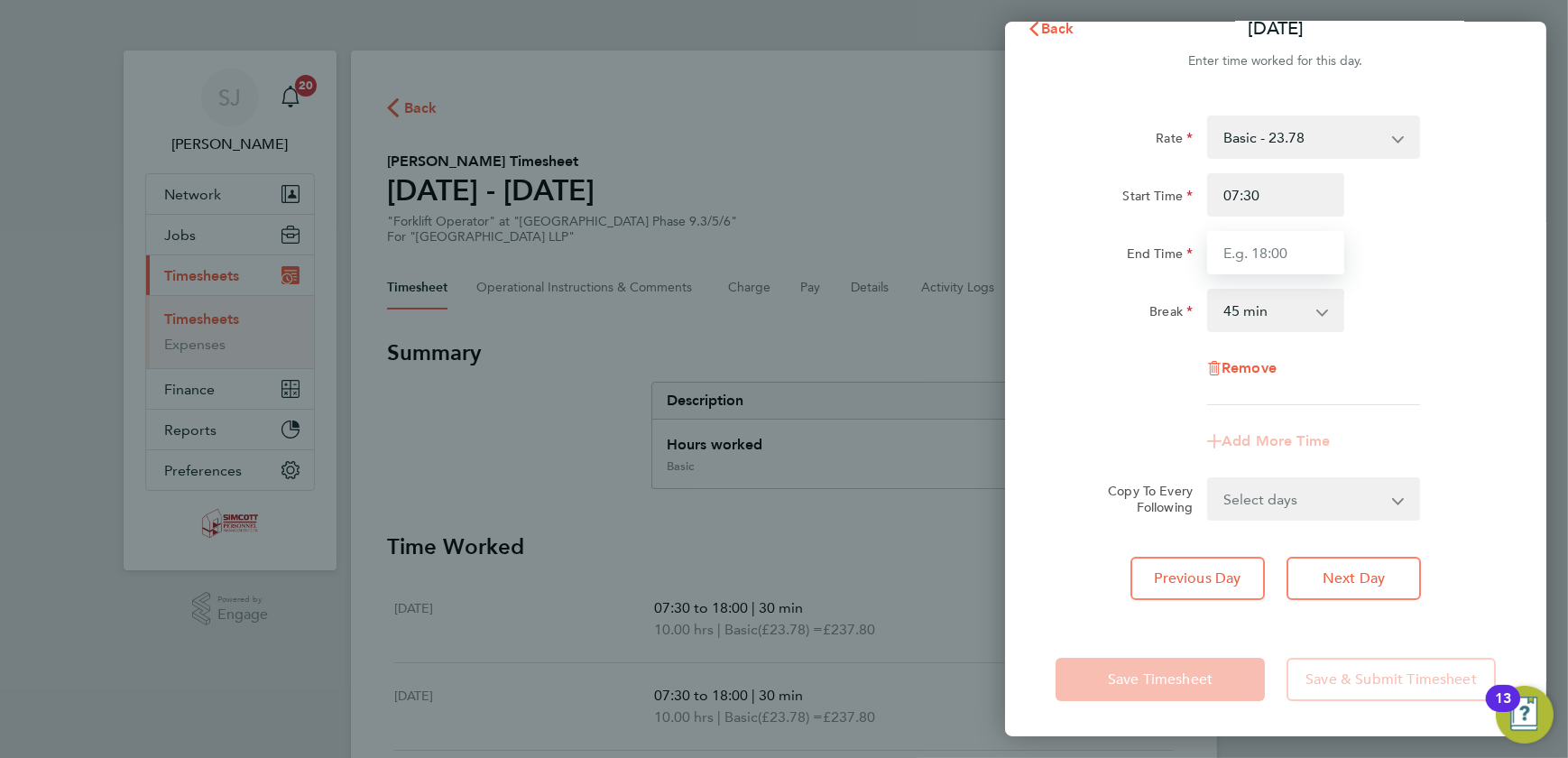
type input "18:00"
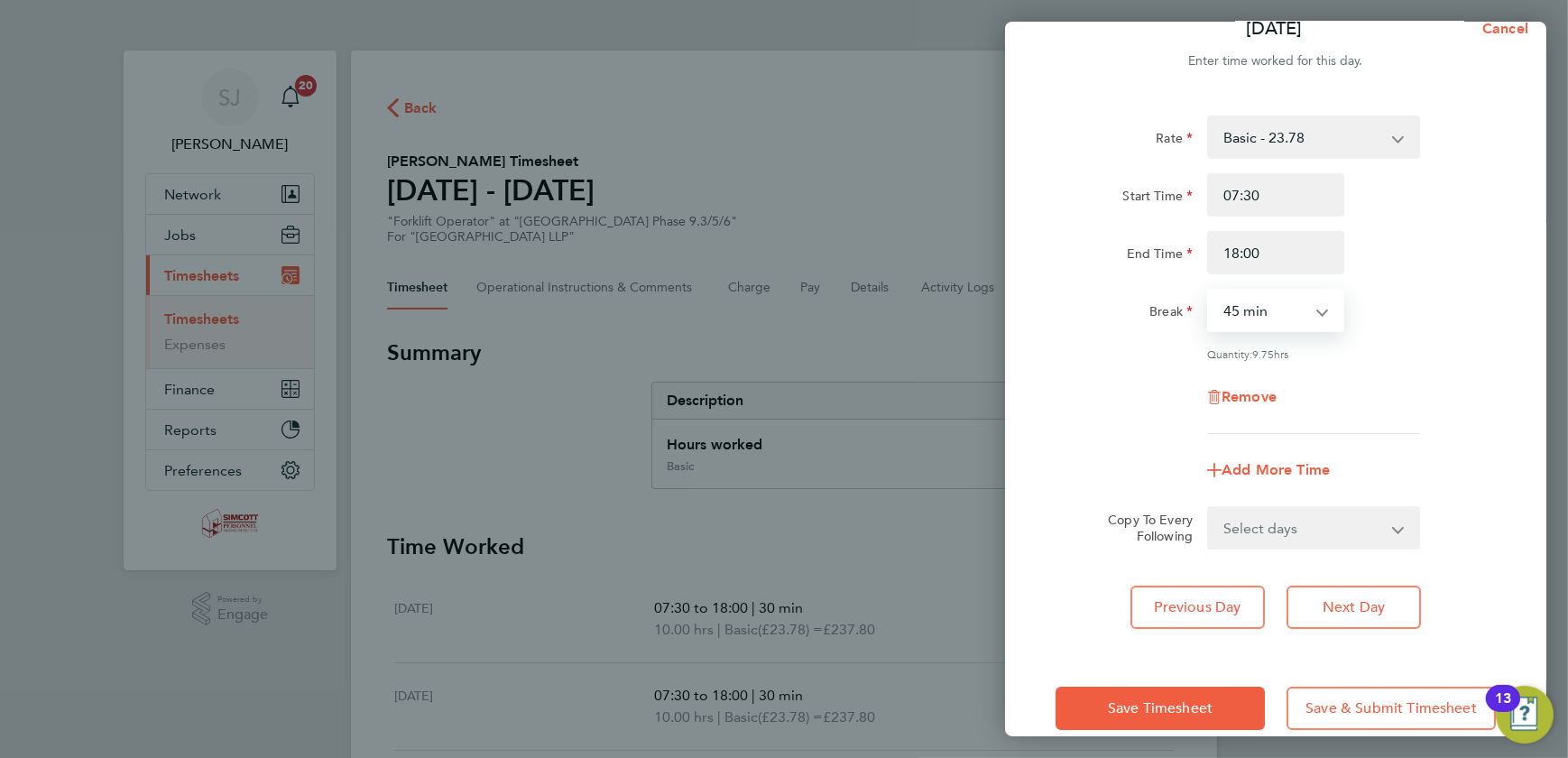
click at [1281, 316] on select "0 min 15 min 30 min 45 min 60 min 75 min 90 min" at bounding box center [1265, 310] width 112 height 40
select select "30"
click at [1209, 290] on select "0 min 15 min 30 min 45 min 60 min 75 min 90 min" at bounding box center [1265, 310] width 112 height 40
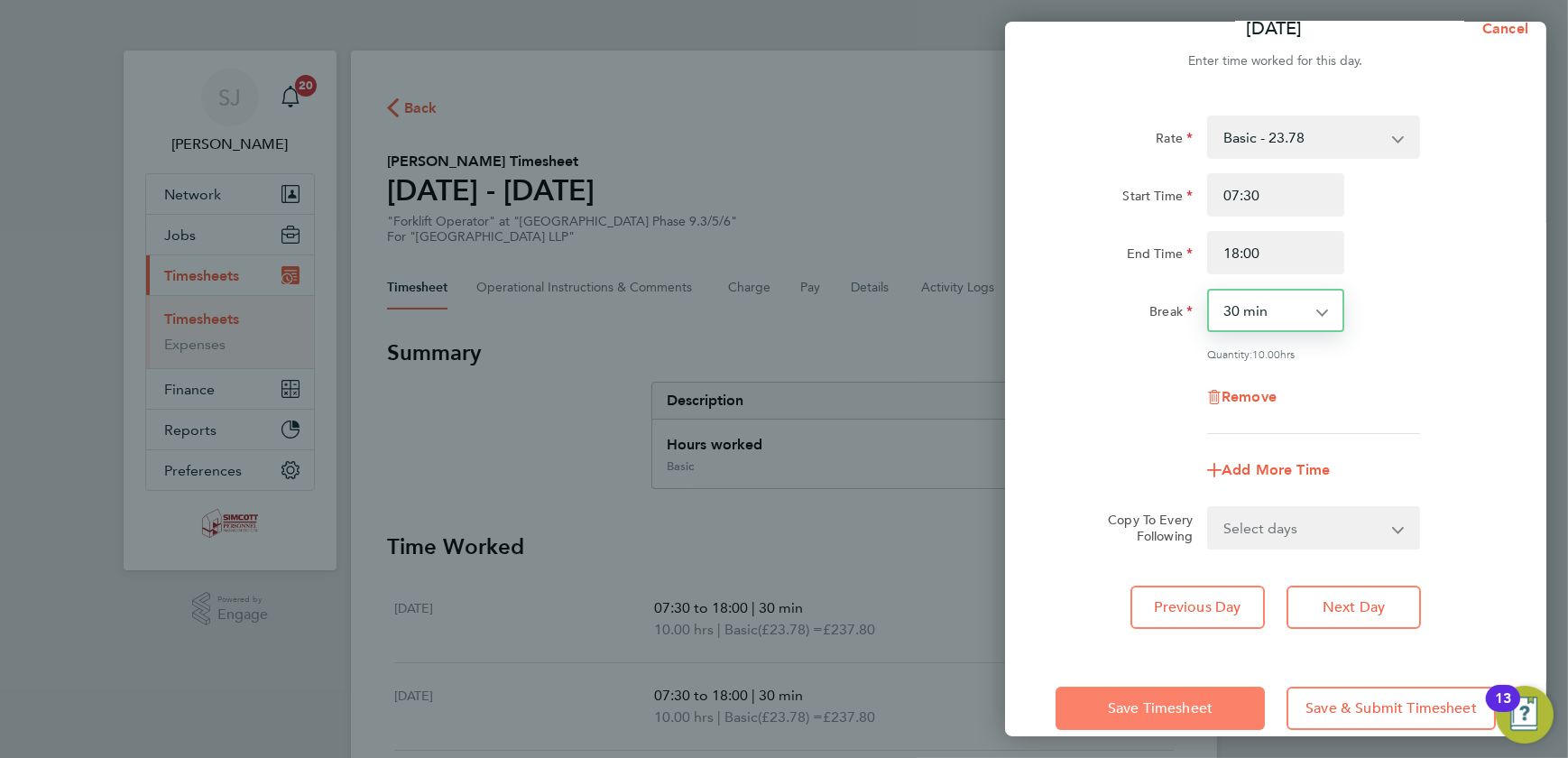
click at [1201, 713] on span "Save Timesheet" at bounding box center [1160, 709] width 105 height 18
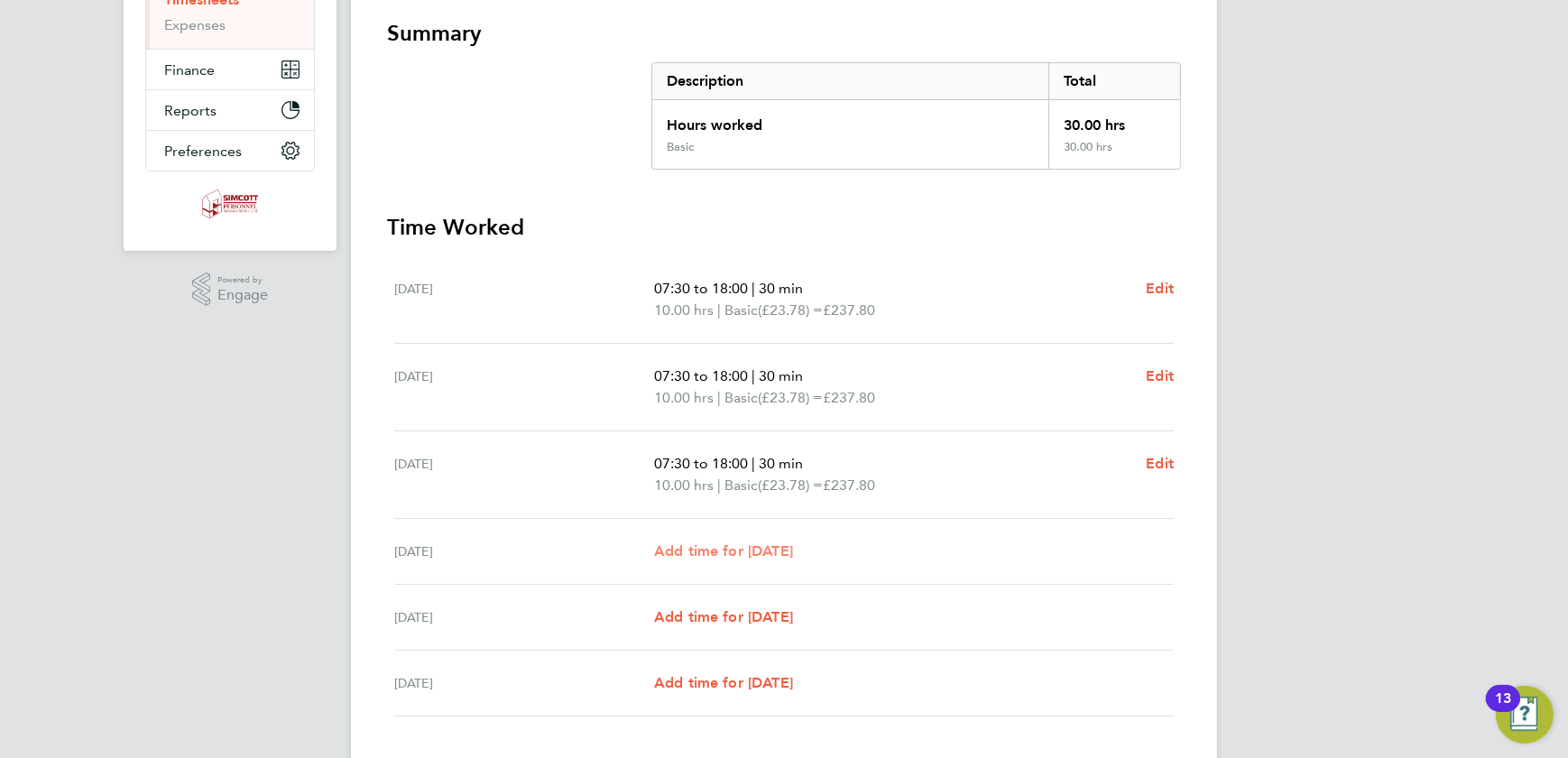
scroll to position [436, 0]
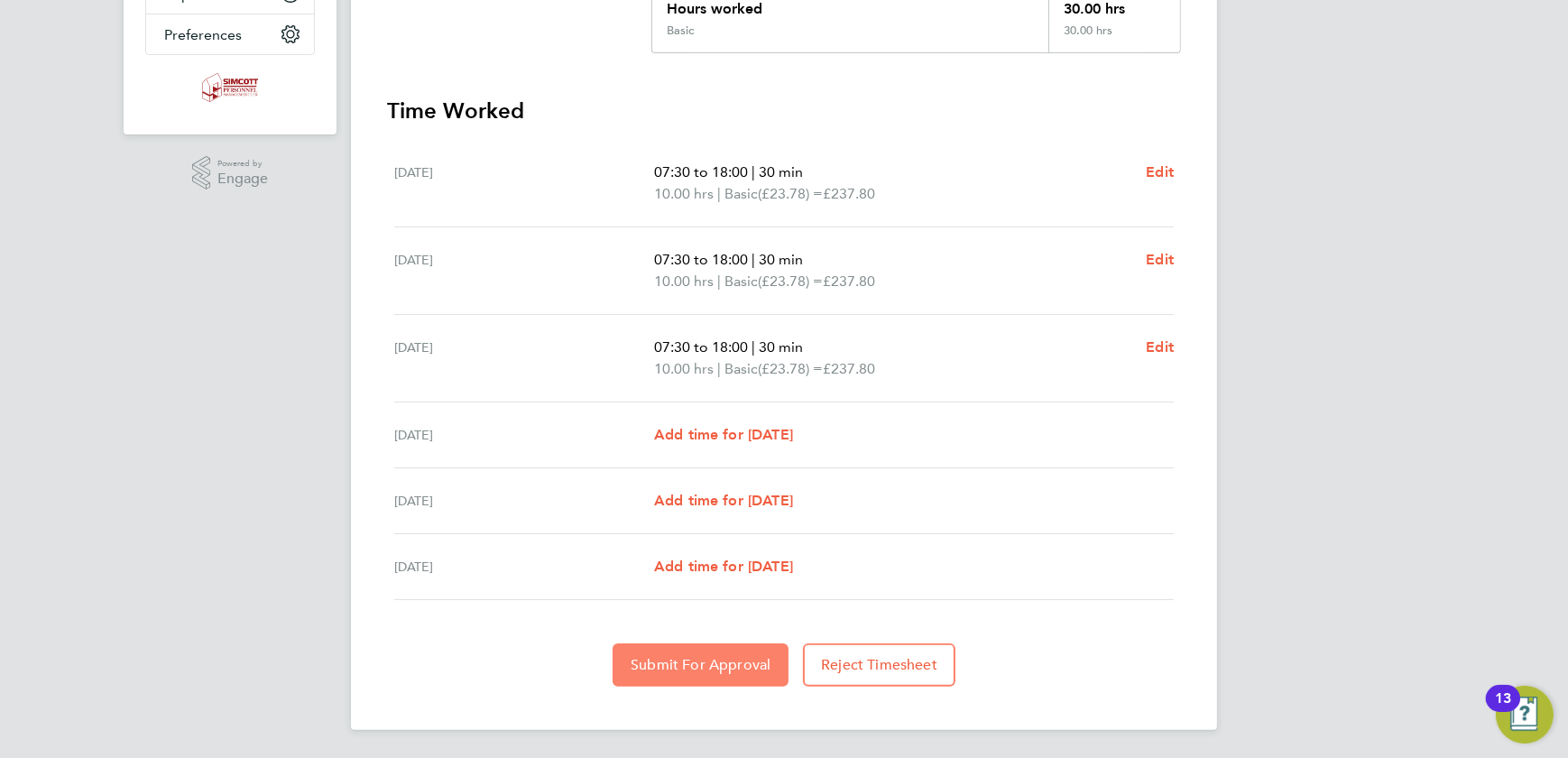
click at [722, 644] on button "Submit For Approval" at bounding box center [700, 665] width 176 height 44
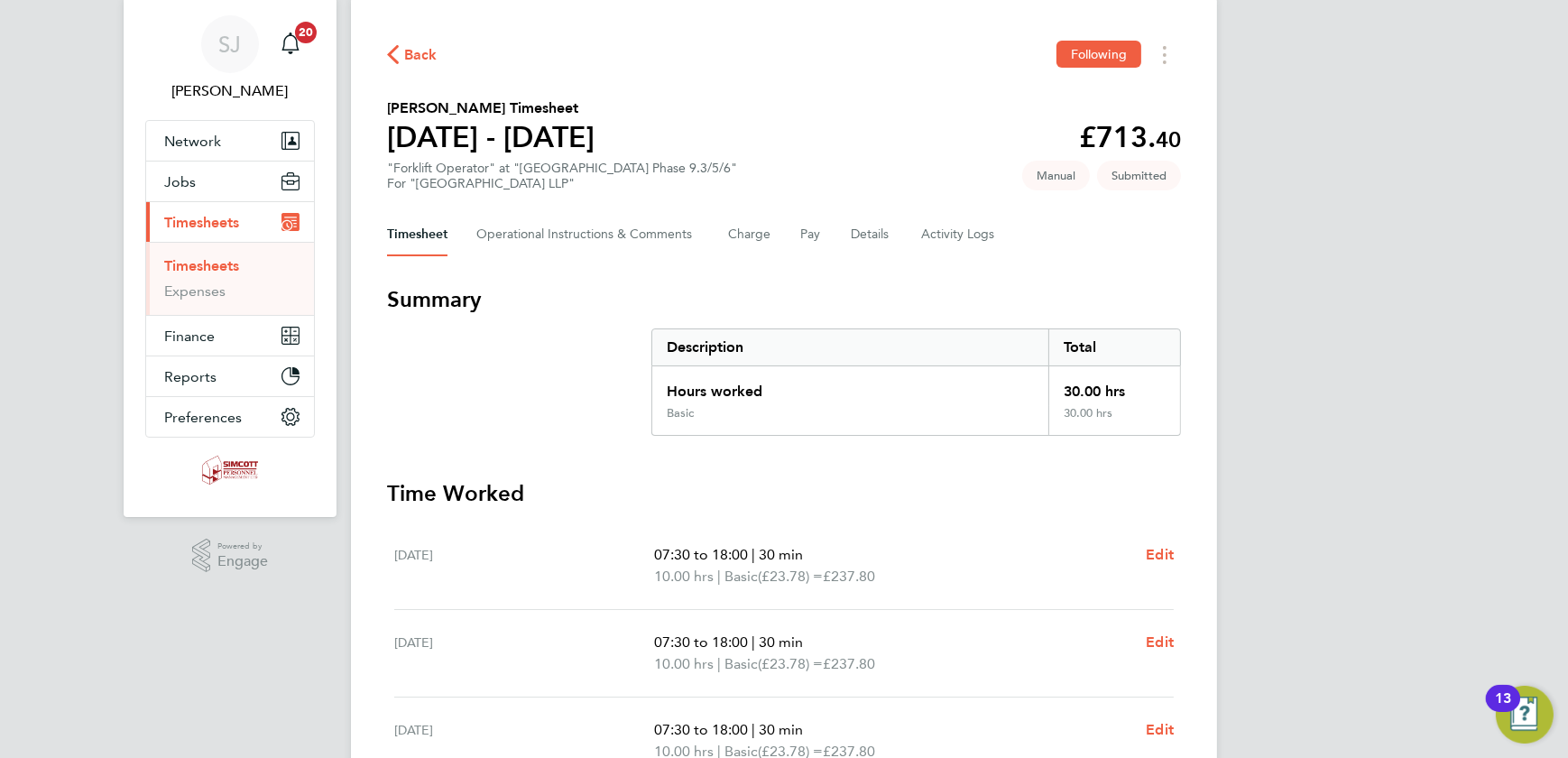
scroll to position [0, 0]
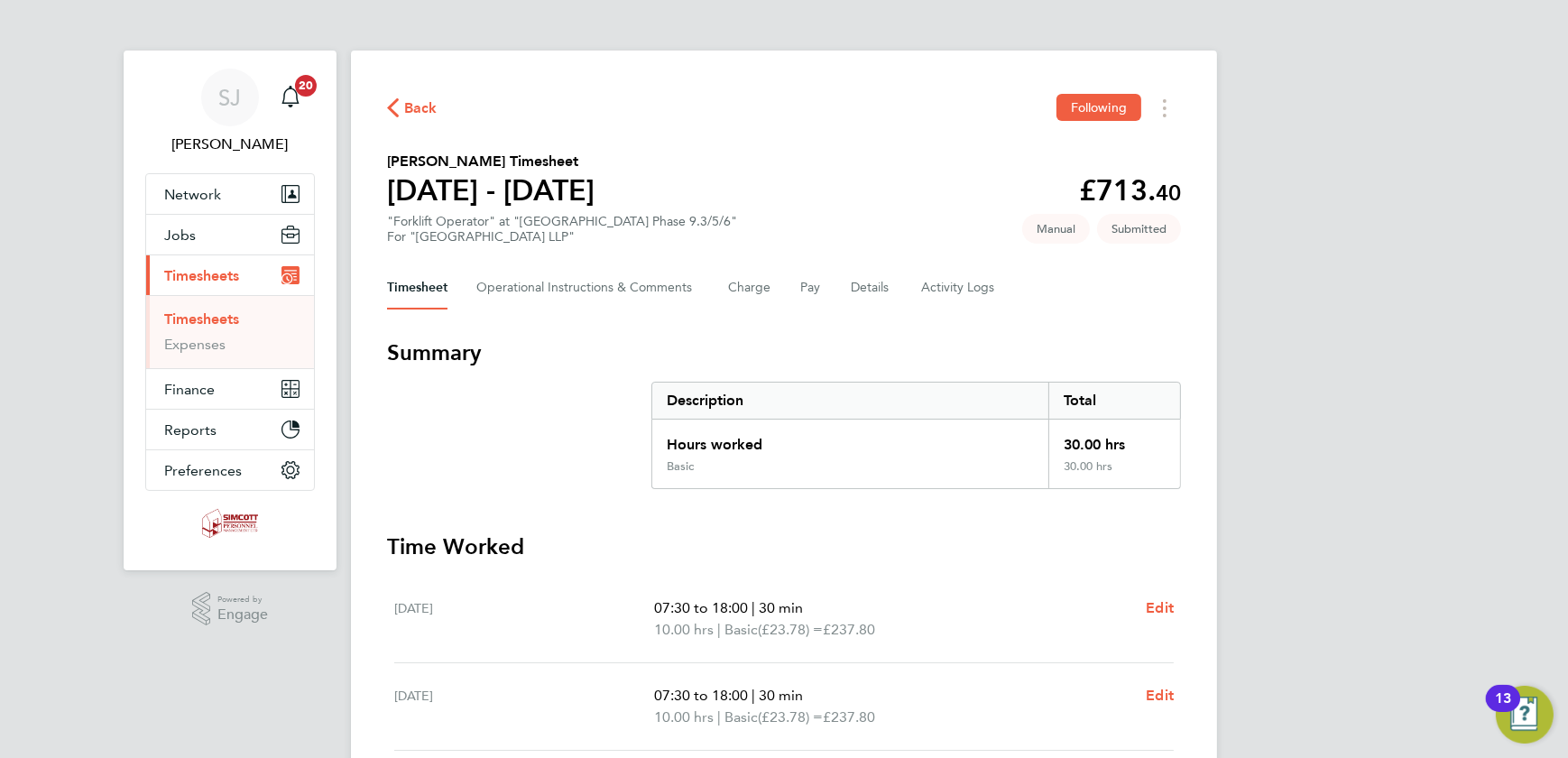
click at [194, 316] on link "Timesheets" at bounding box center [201, 318] width 75 height 17
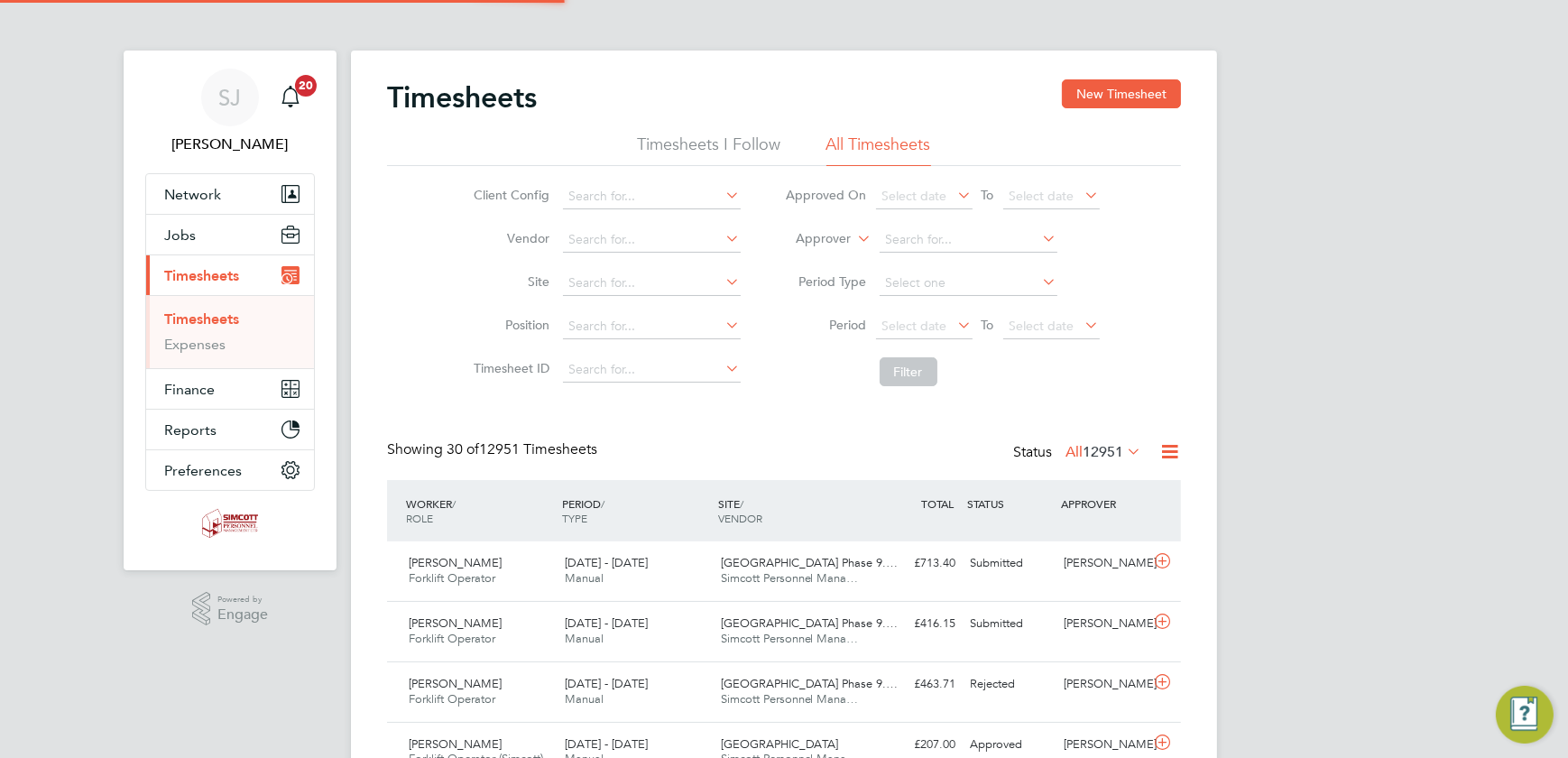
scroll to position [45, 157]
click at [1074, 328] on span "Select date" at bounding box center [1052, 327] width 96 height 25
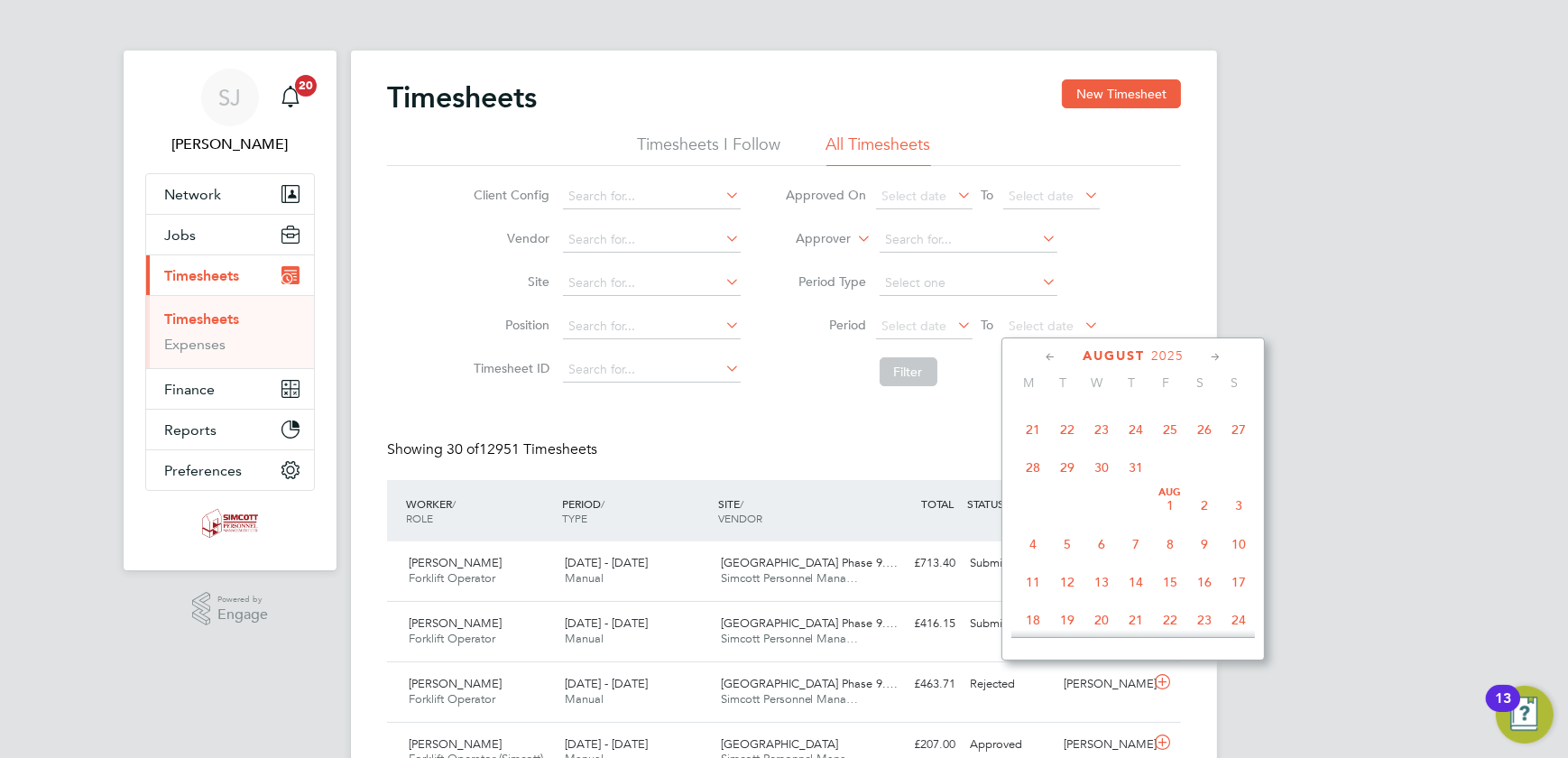
click at [1243, 550] on span "10" at bounding box center [1239, 544] width 35 height 35
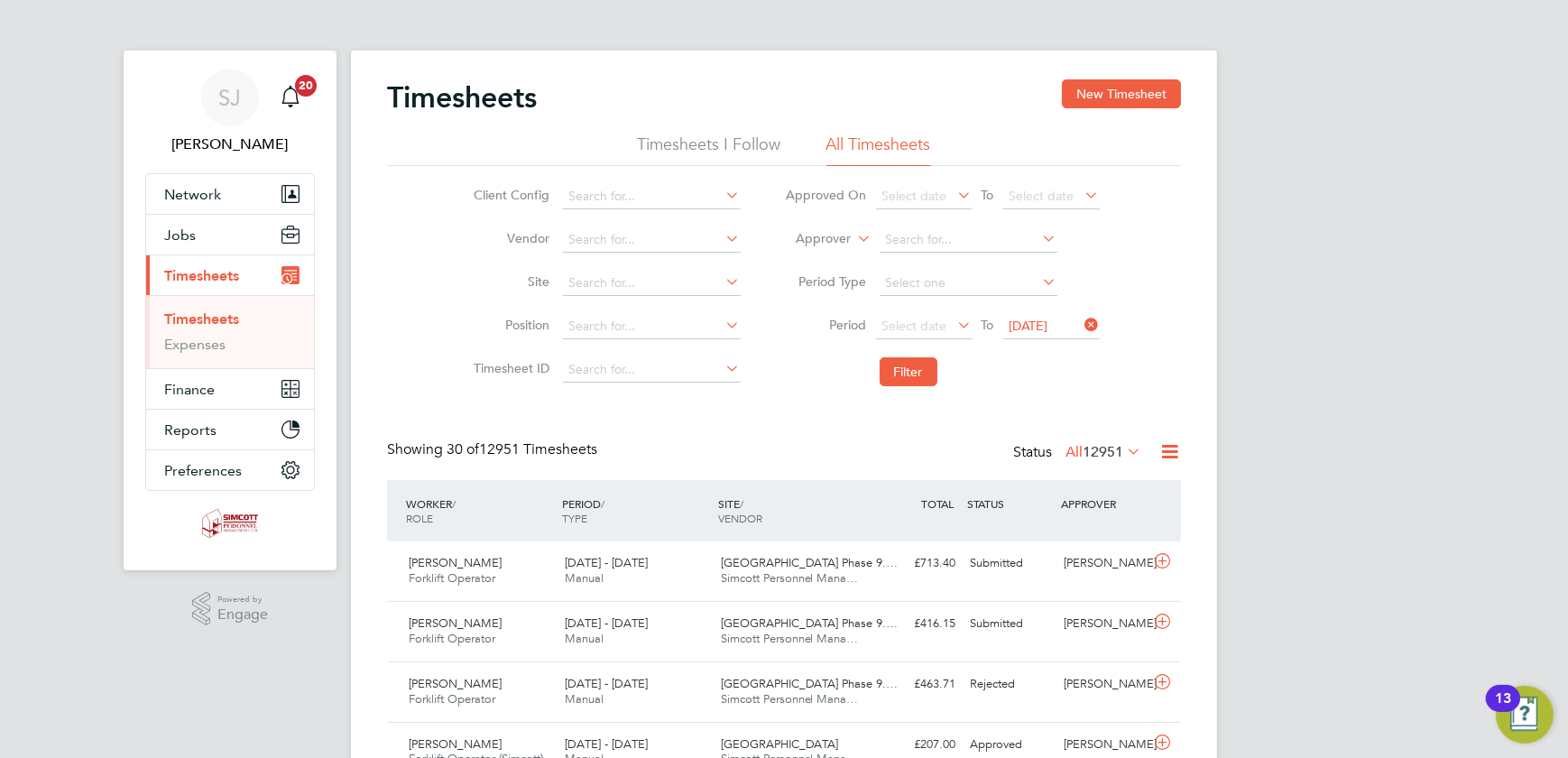
drag, startPoint x: 920, startPoint y: 320, endPoint x: 982, endPoint y: 385, distance: 89.8
click at [921, 320] on span "Select date" at bounding box center [915, 326] width 65 height 16
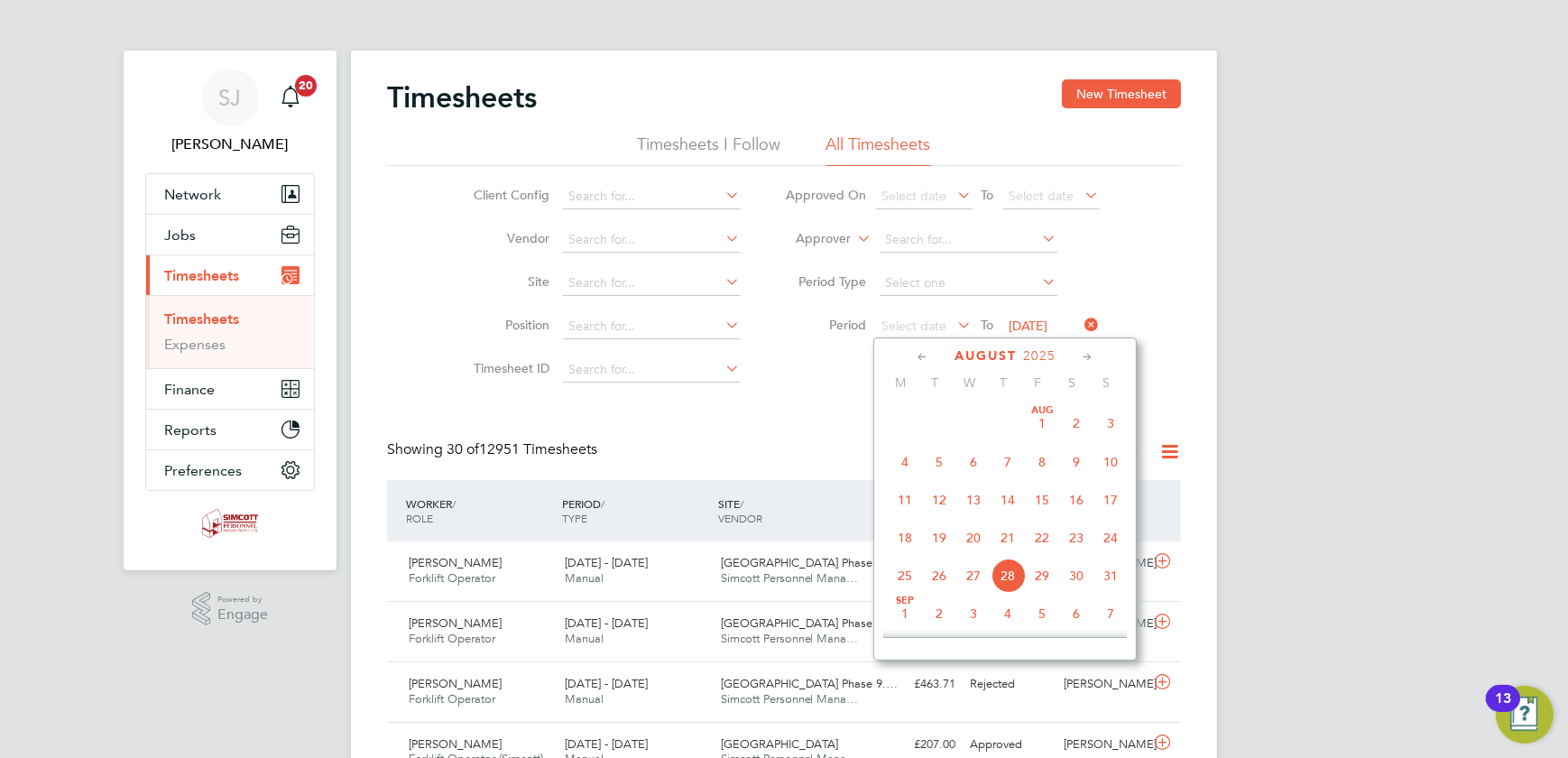
click at [901, 460] on span "4" at bounding box center [905, 462] width 35 height 35
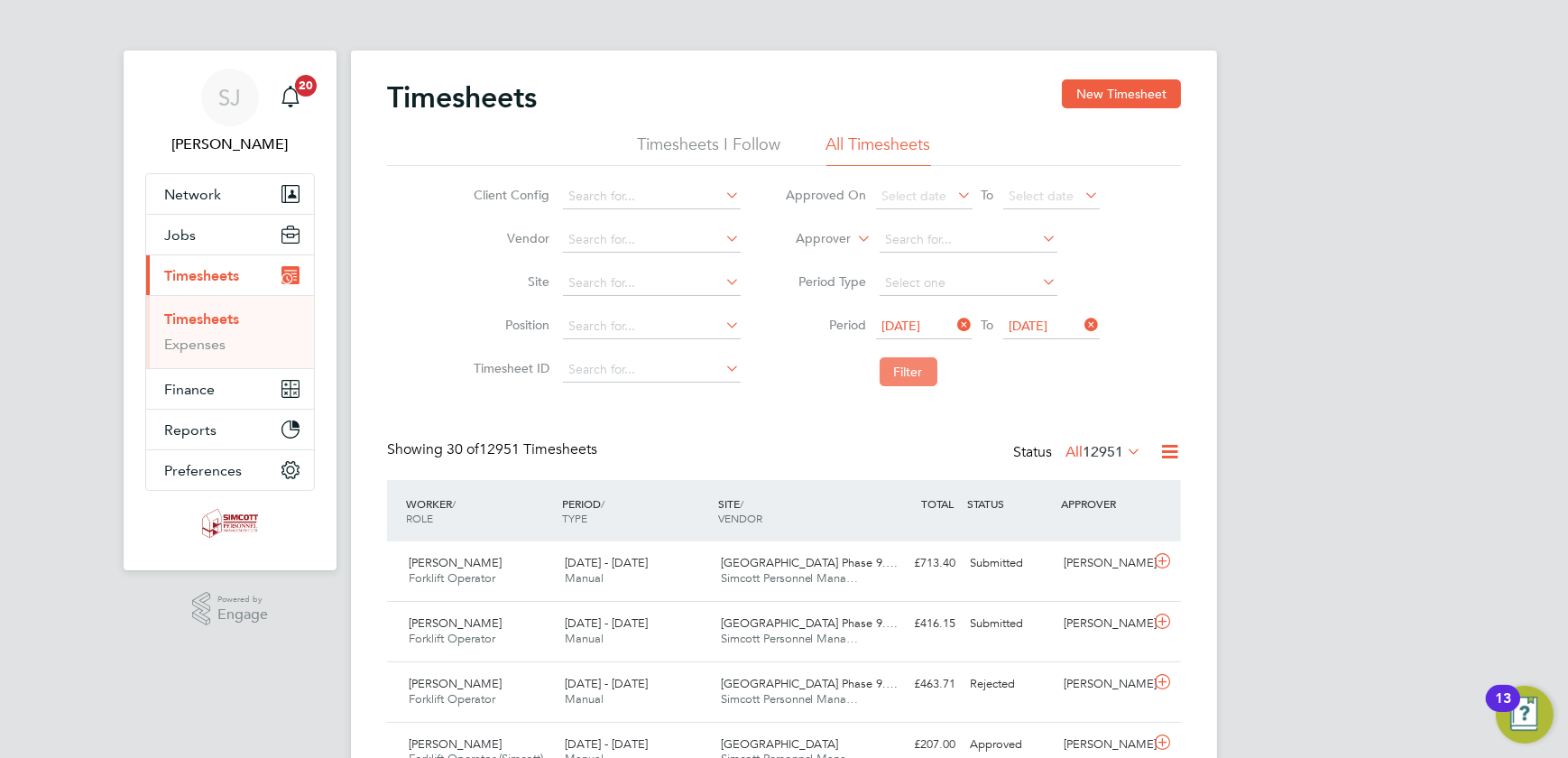
click at [901, 370] on button "Filter" at bounding box center [908, 372] width 57 height 29
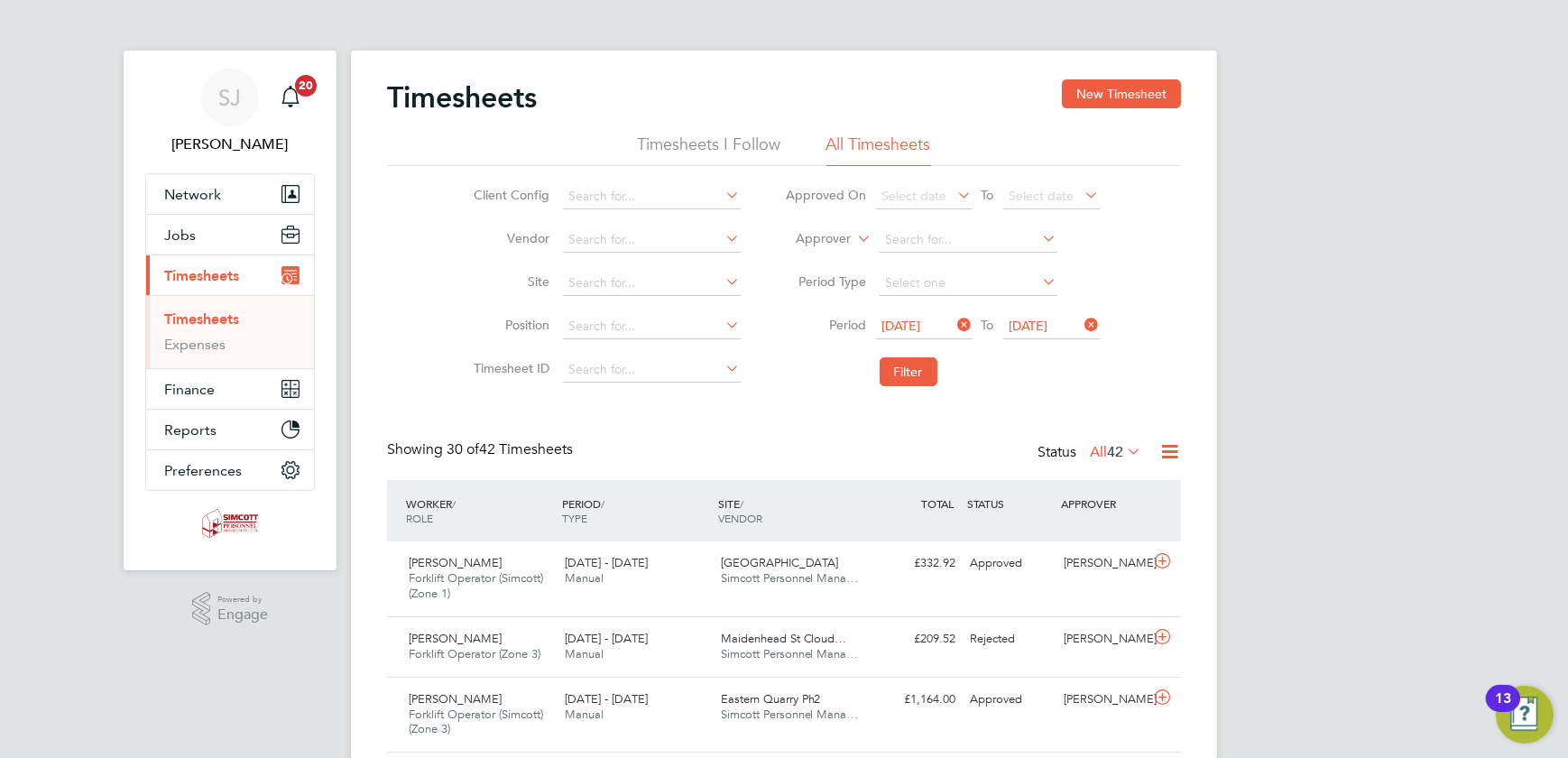
click at [1111, 449] on span "42" at bounding box center [1116, 452] width 16 height 18
click at [1086, 480] on li "All" at bounding box center [1106, 483] width 83 height 25
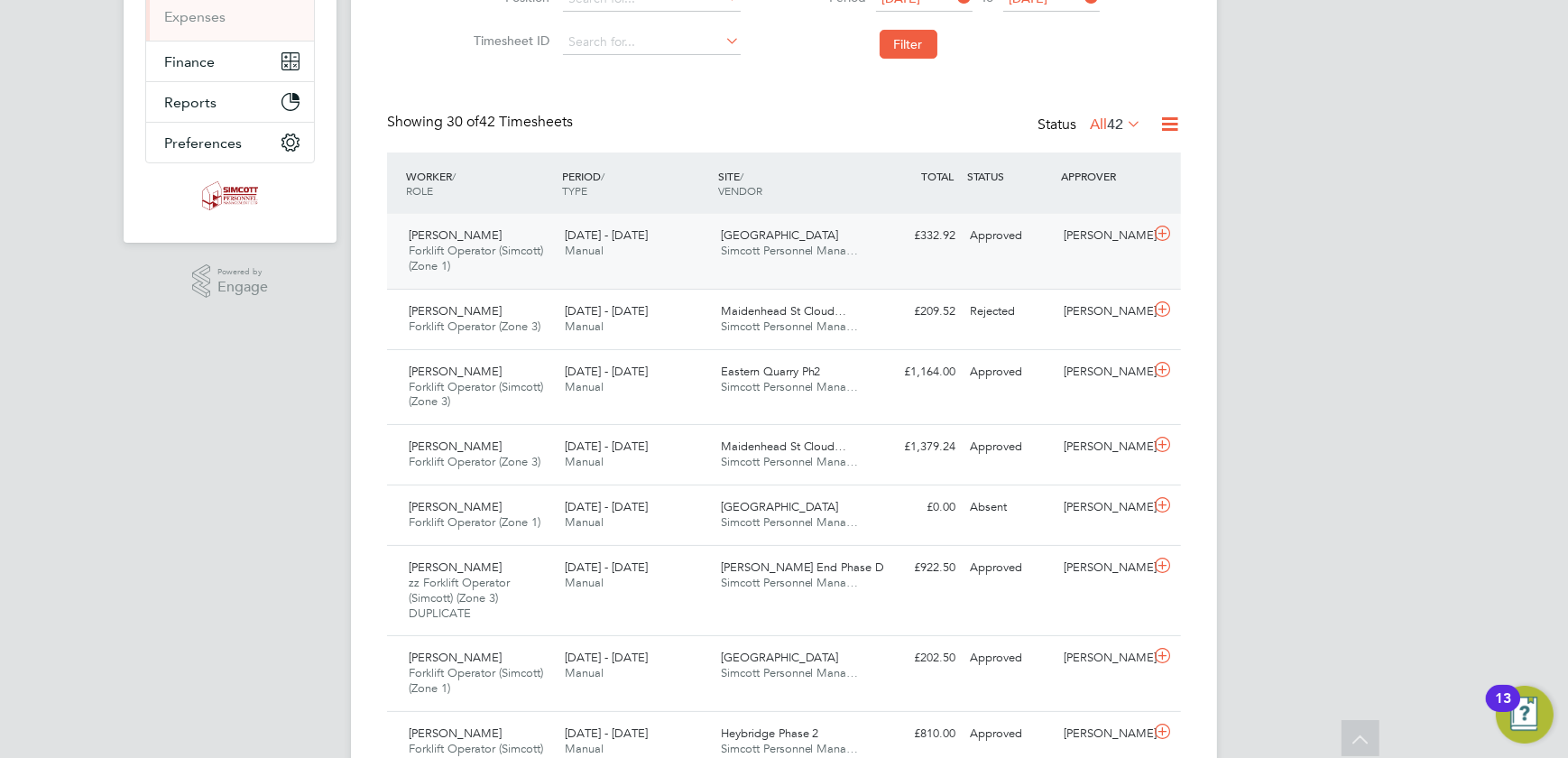
click at [792, 235] on span "Northwick Park" at bounding box center [780, 235] width 118 height 15
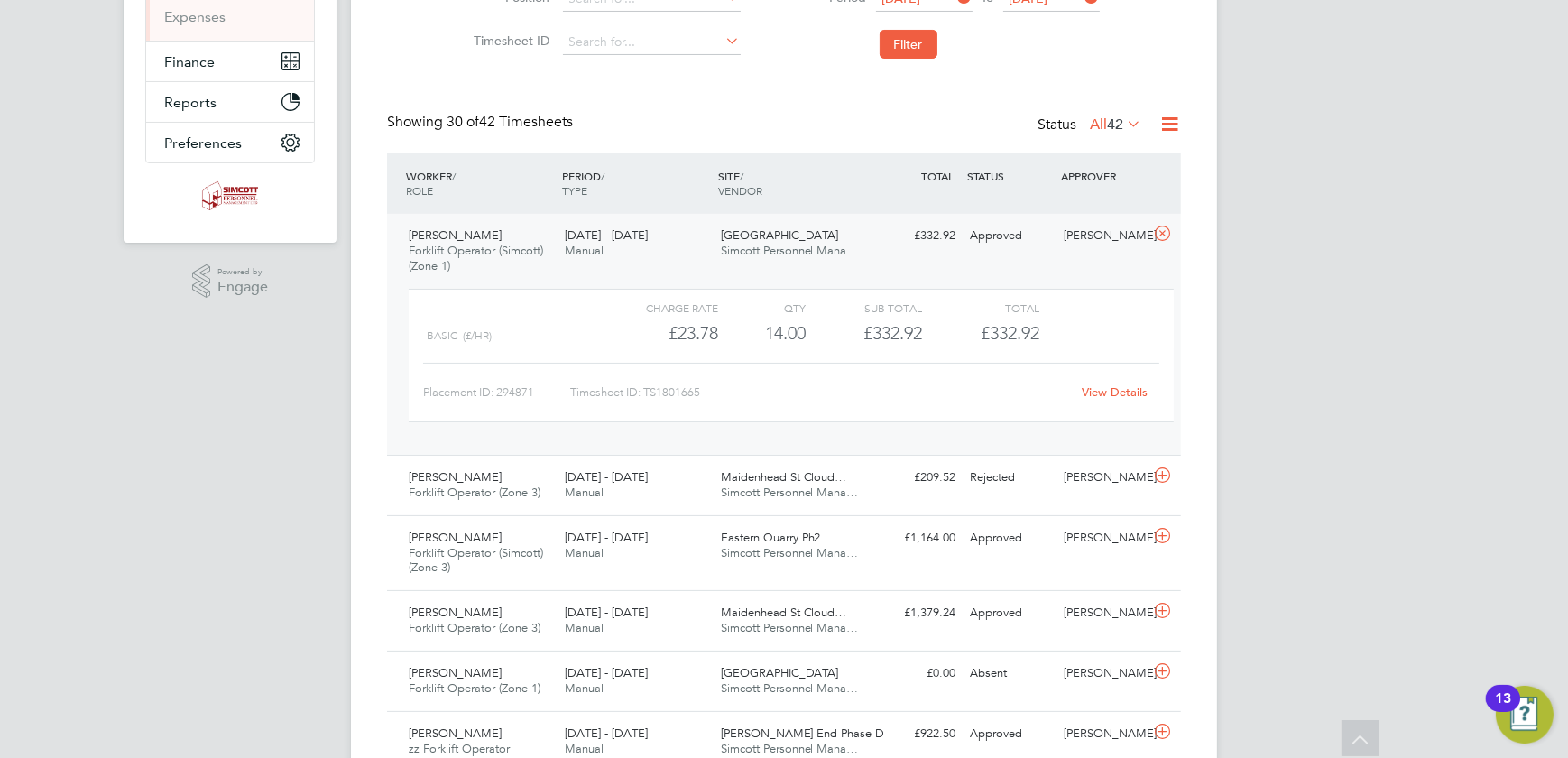
click at [1108, 391] on link "View Details" at bounding box center [1116, 391] width 66 height 15
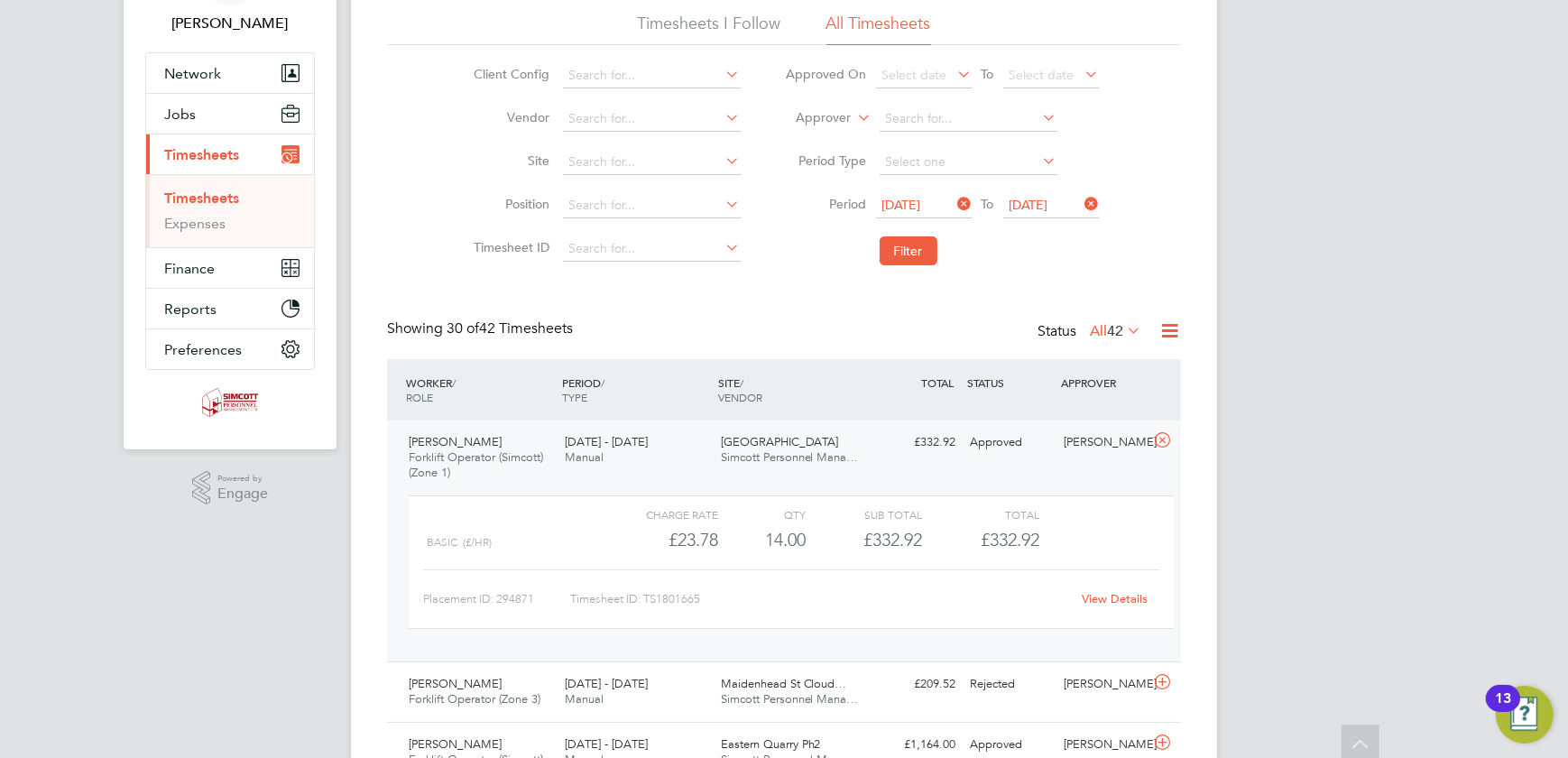
scroll to position [0, 0]
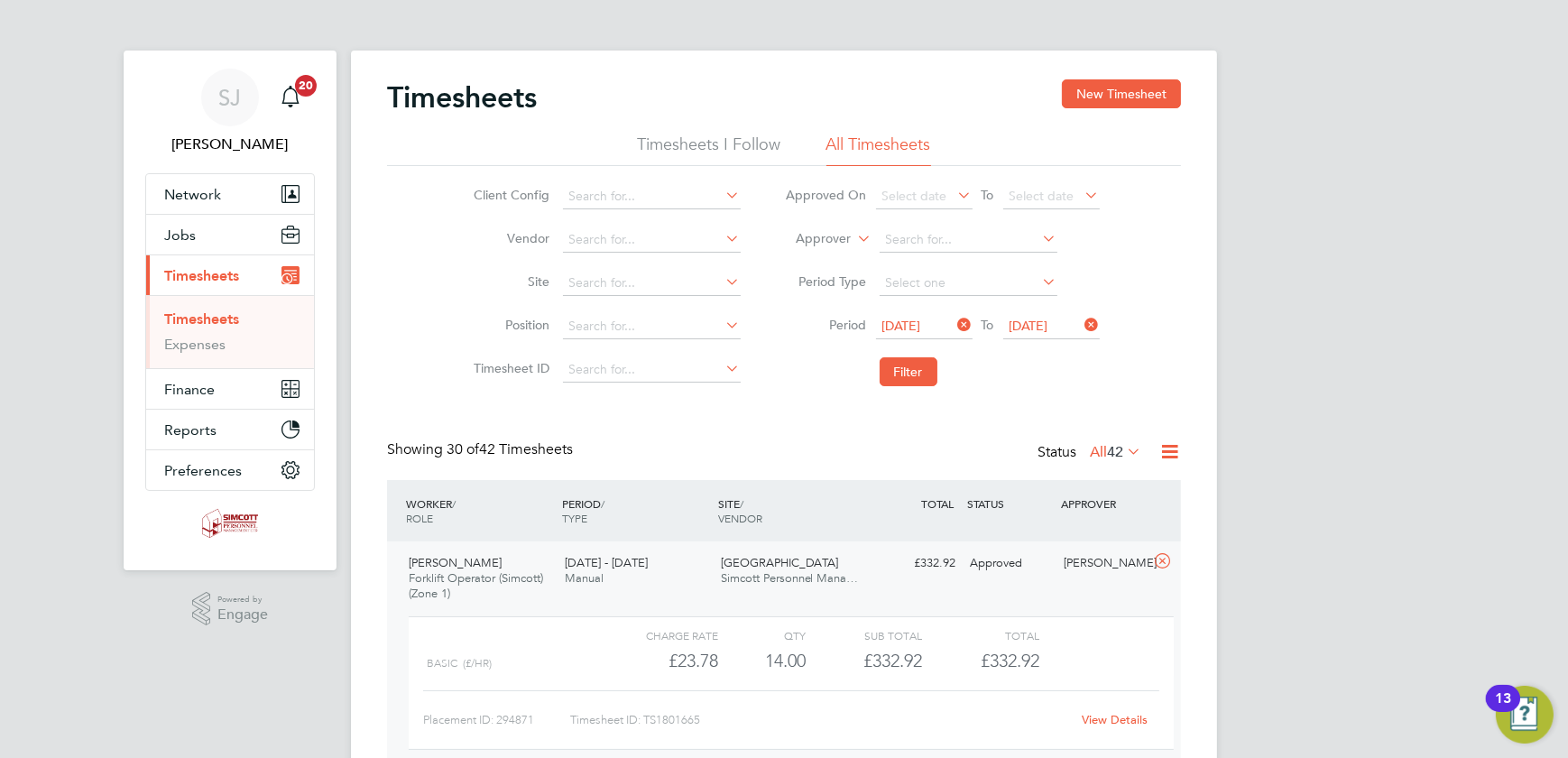
click at [187, 312] on link "Timesheets" at bounding box center [201, 318] width 75 height 17
click at [190, 281] on span "Timesheets" at bounding box center [201, 276] width 75 height 17
click at [1048, 326] on span "10 Aug 2025" at bounding box center [1029, 326] width 39 height 16
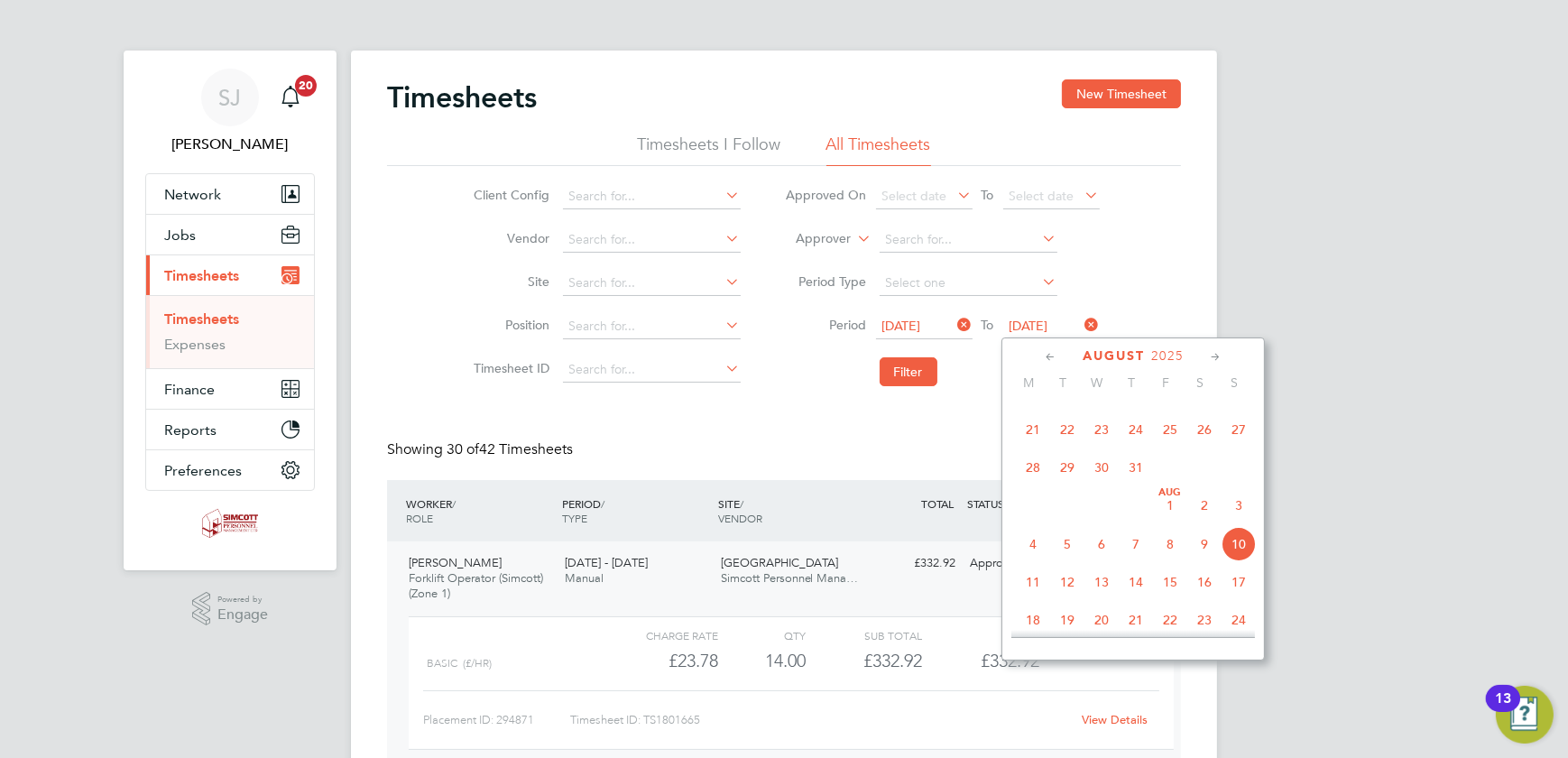
scroll to position [576, 0]
drag, startPoint x: 1244, startPoint y: 582, endPoint x: 1213, endPoint y: 559, distance: 38.6
click at [1244, 581] on span "24" at bounding box center [1239, 571] width 35 height 35
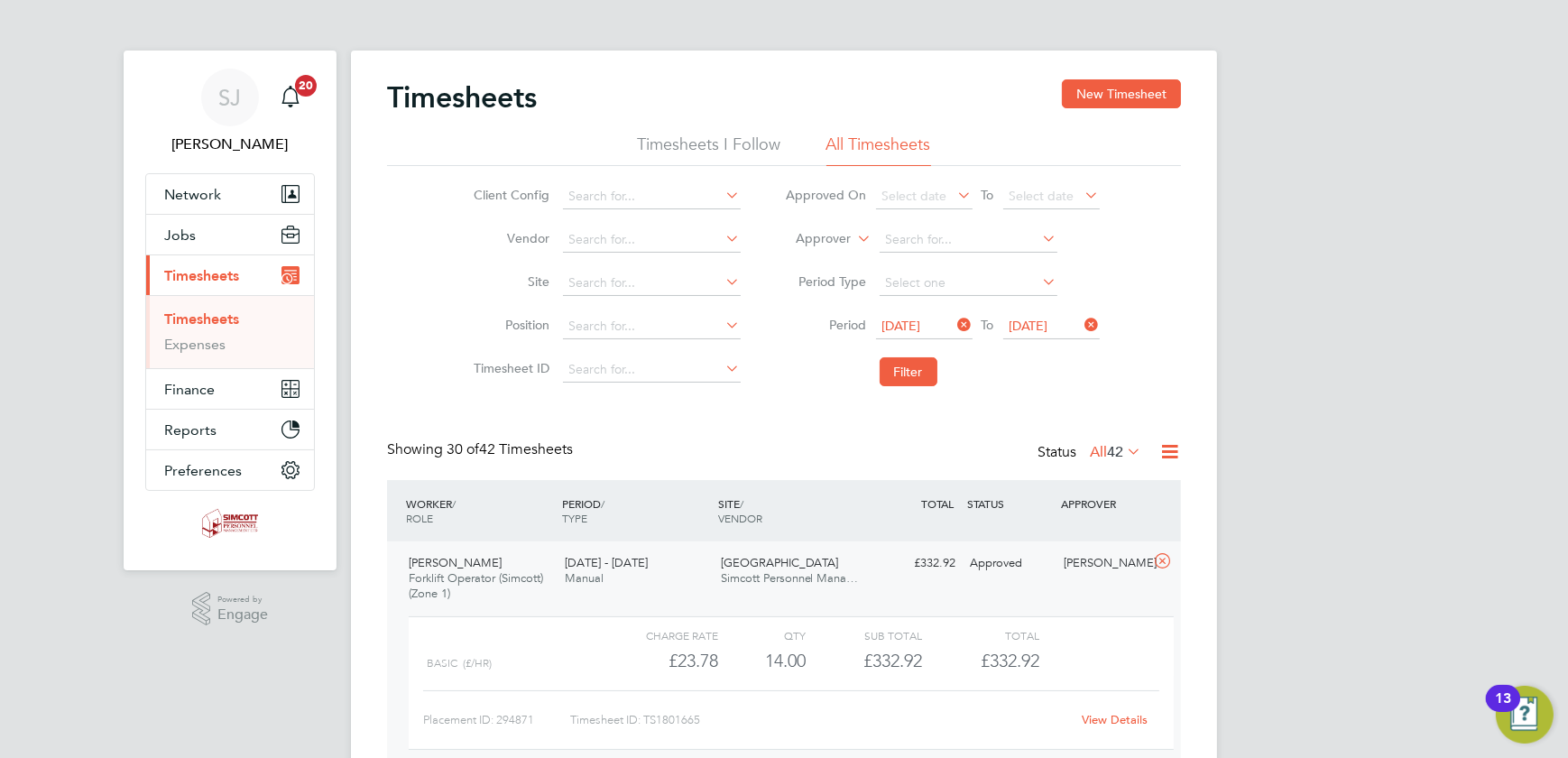
click at [928, 316] on span "04 Aug 2025" at bounding box center [925, 327] width 96 height 25
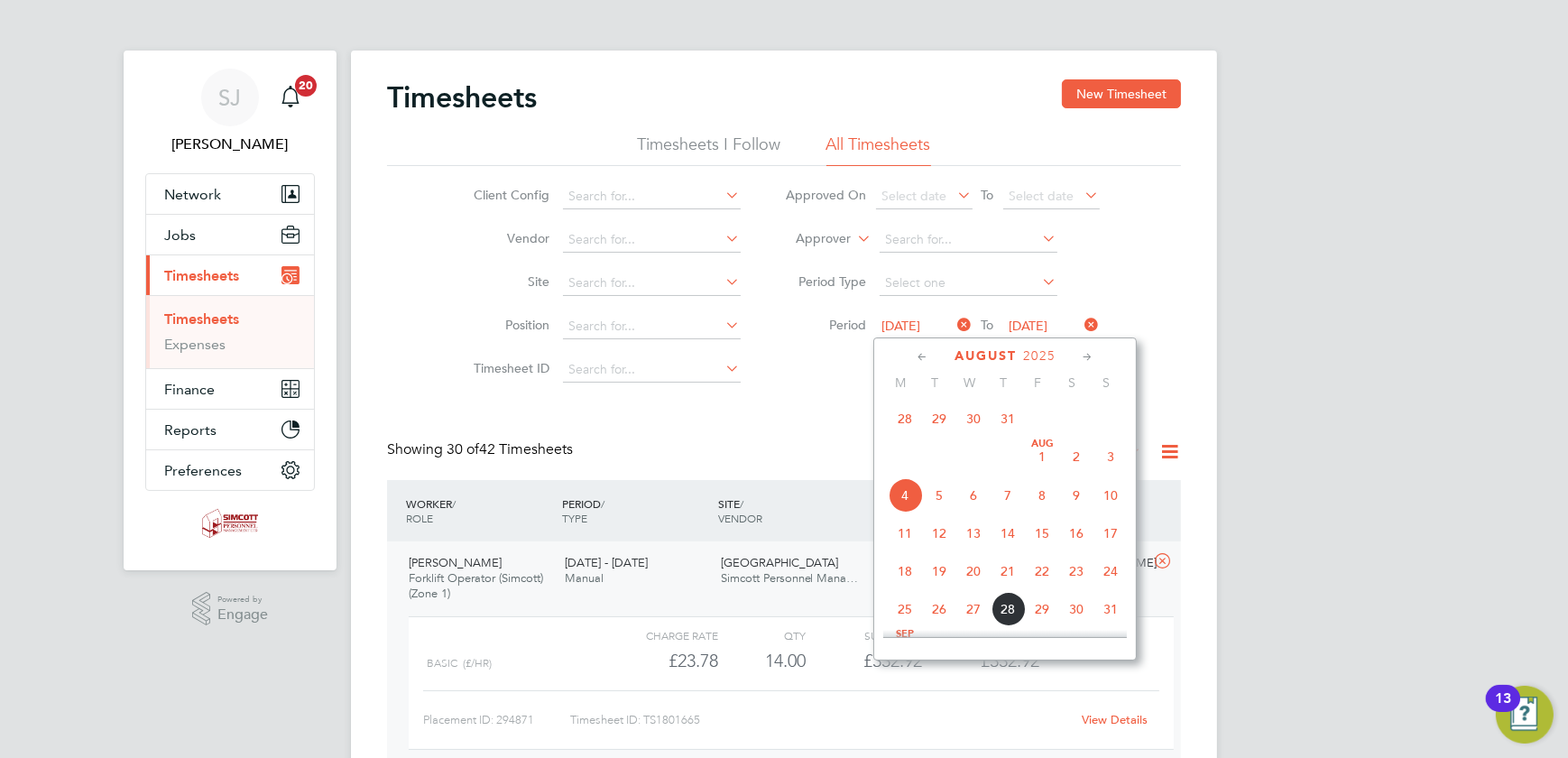
click at [914, 568] on span "18" at bounding box center [905, 571] width 35 height 35
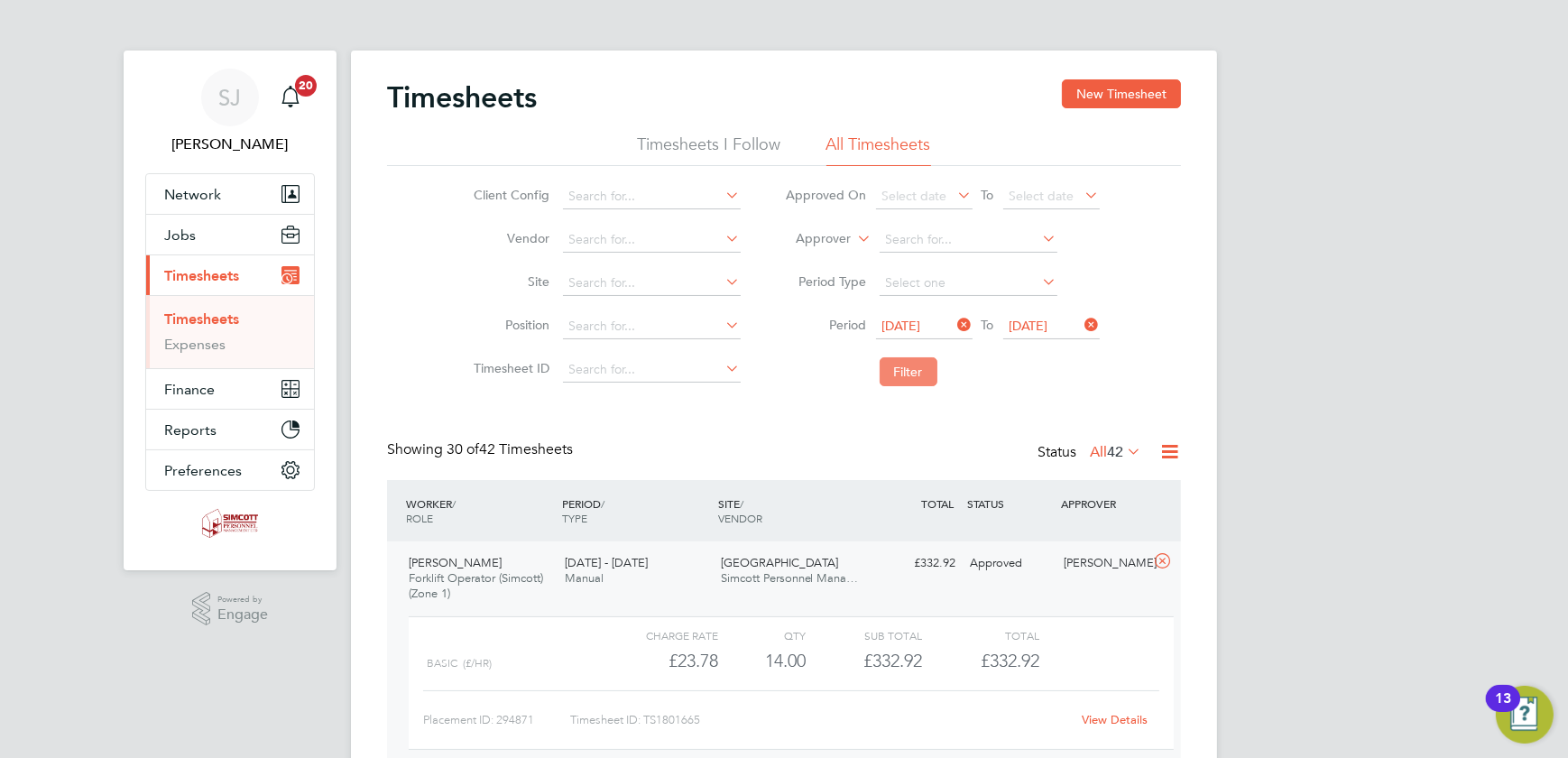
click at [922, 367] on button "Filter" at bounding box center [908, 372] width 57 height 29
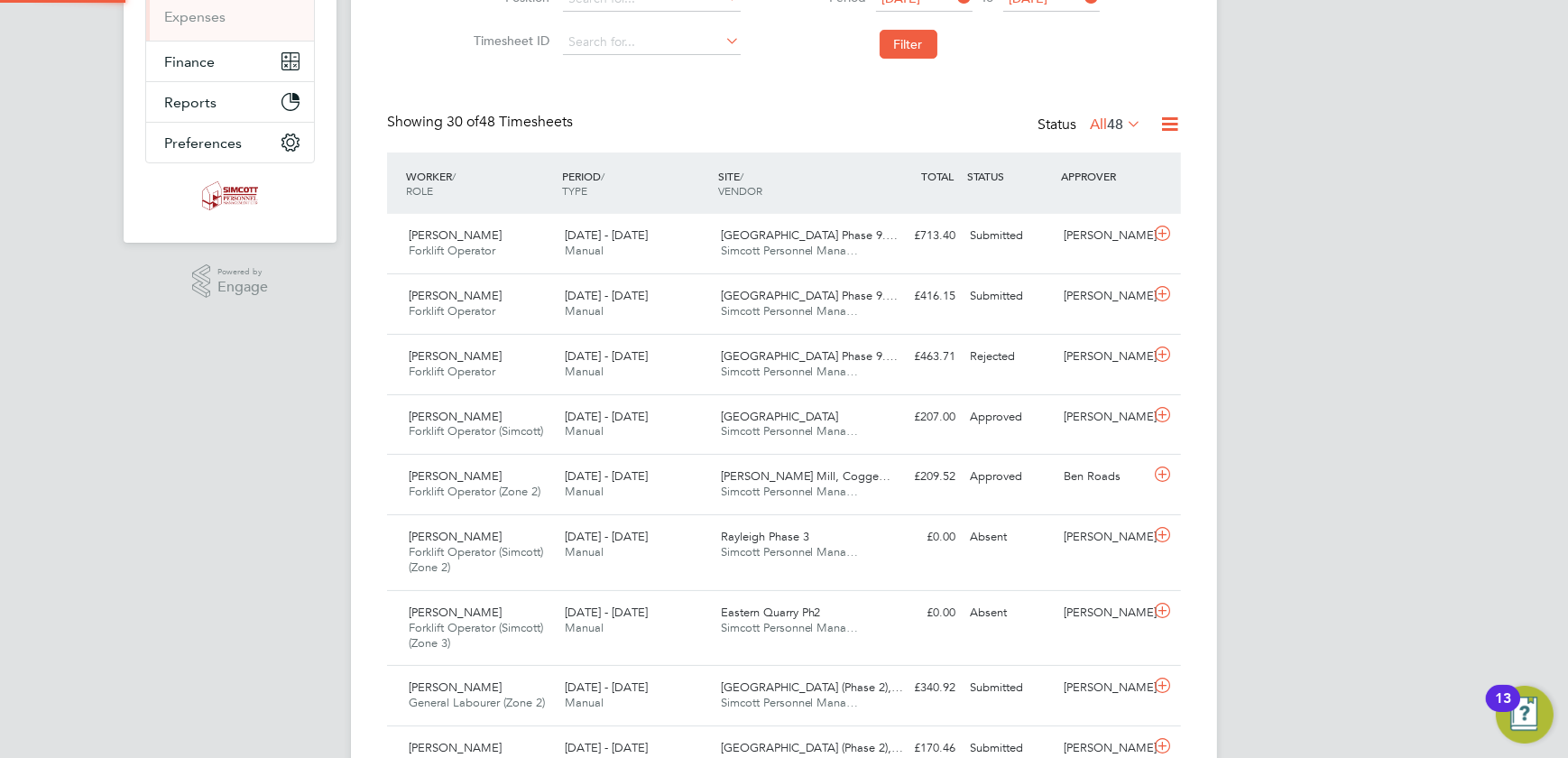
scroll to position [9, 9]
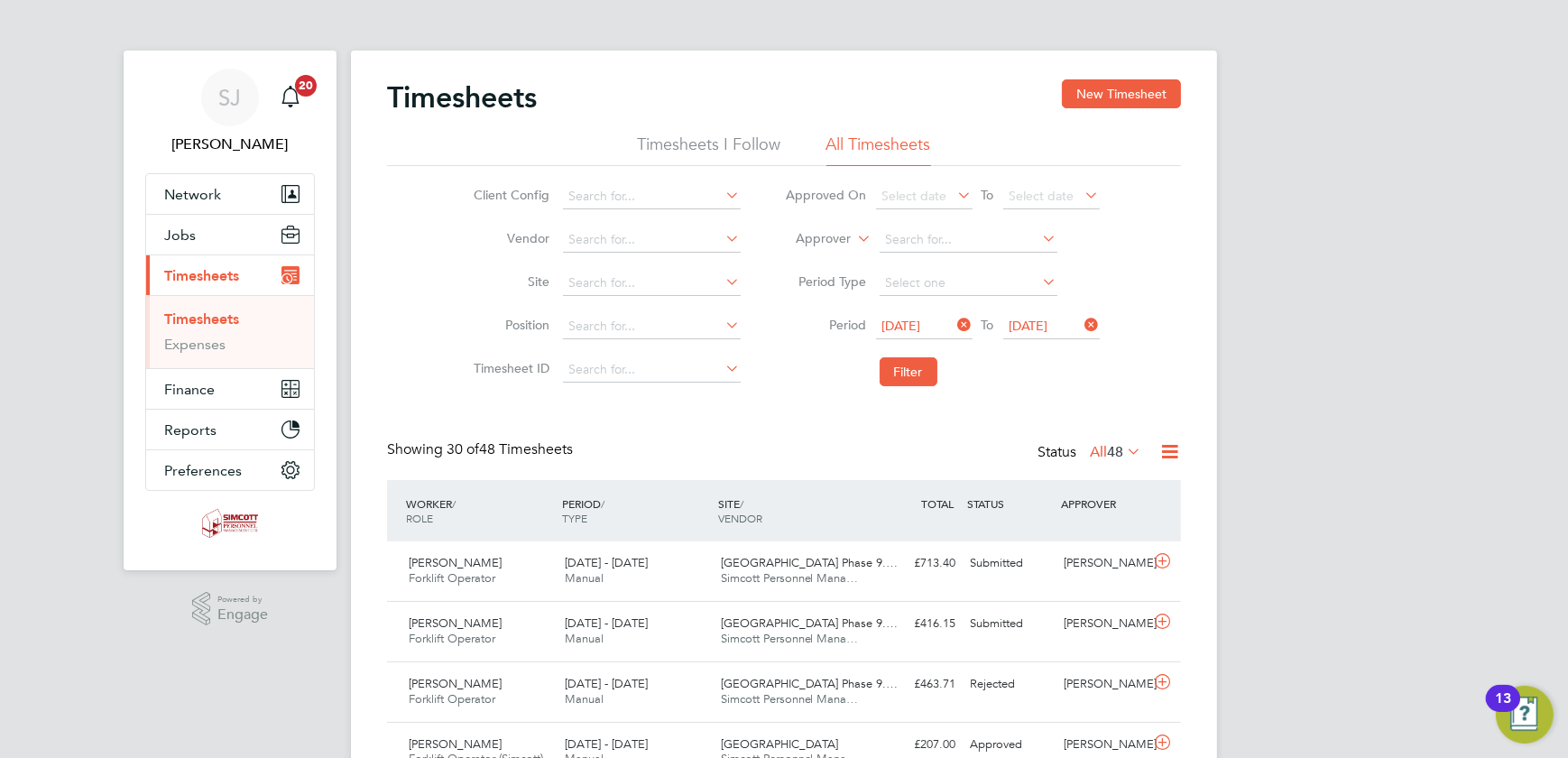
click at [1110, 453] on span "48" at bounding box center [1116, 452] width 16 height 18
click at [1108, 532] on li "Submitted" at bounding box center [1106, 534] width 83 height 25
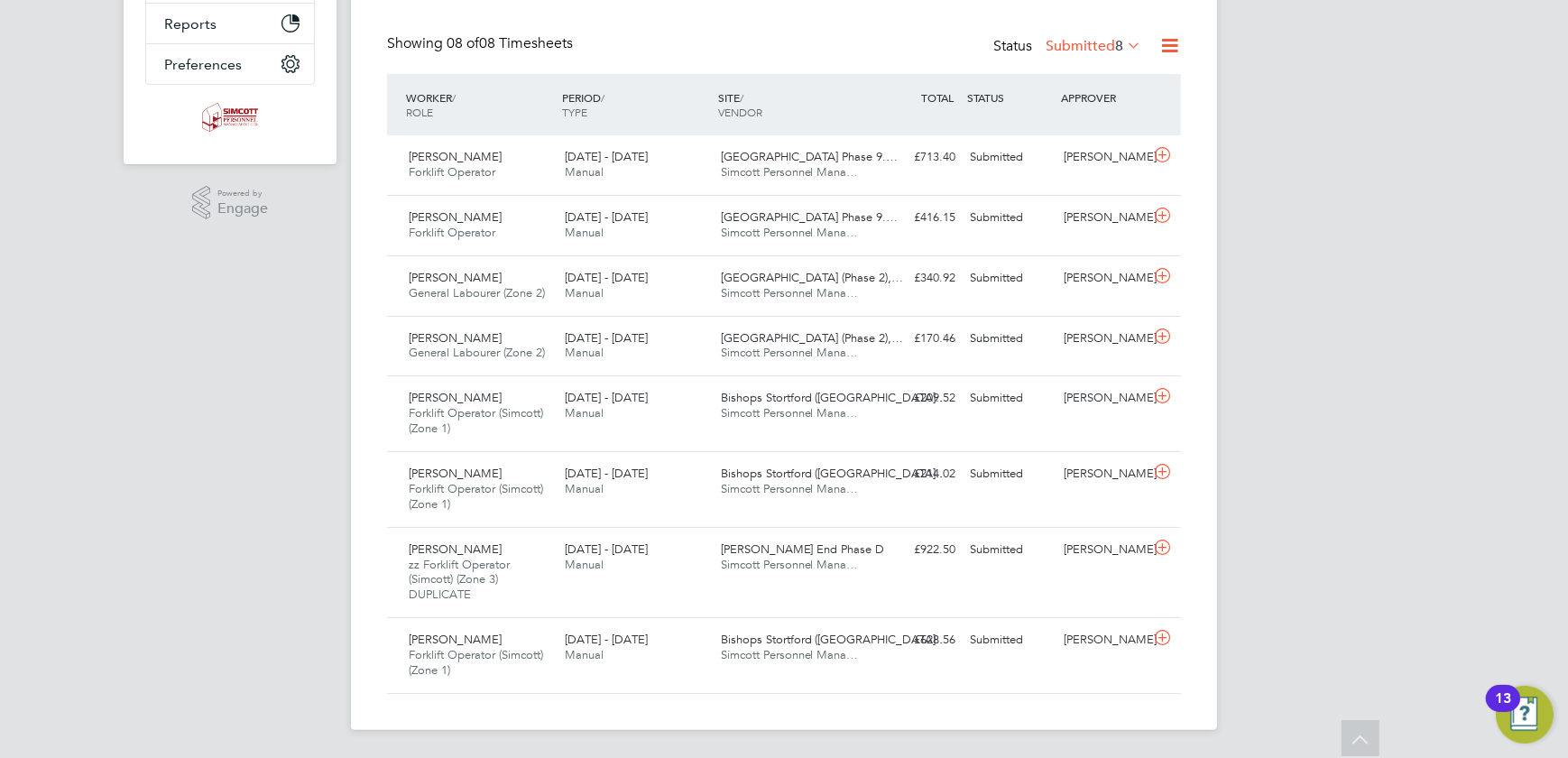
scroll to position [0, 0]
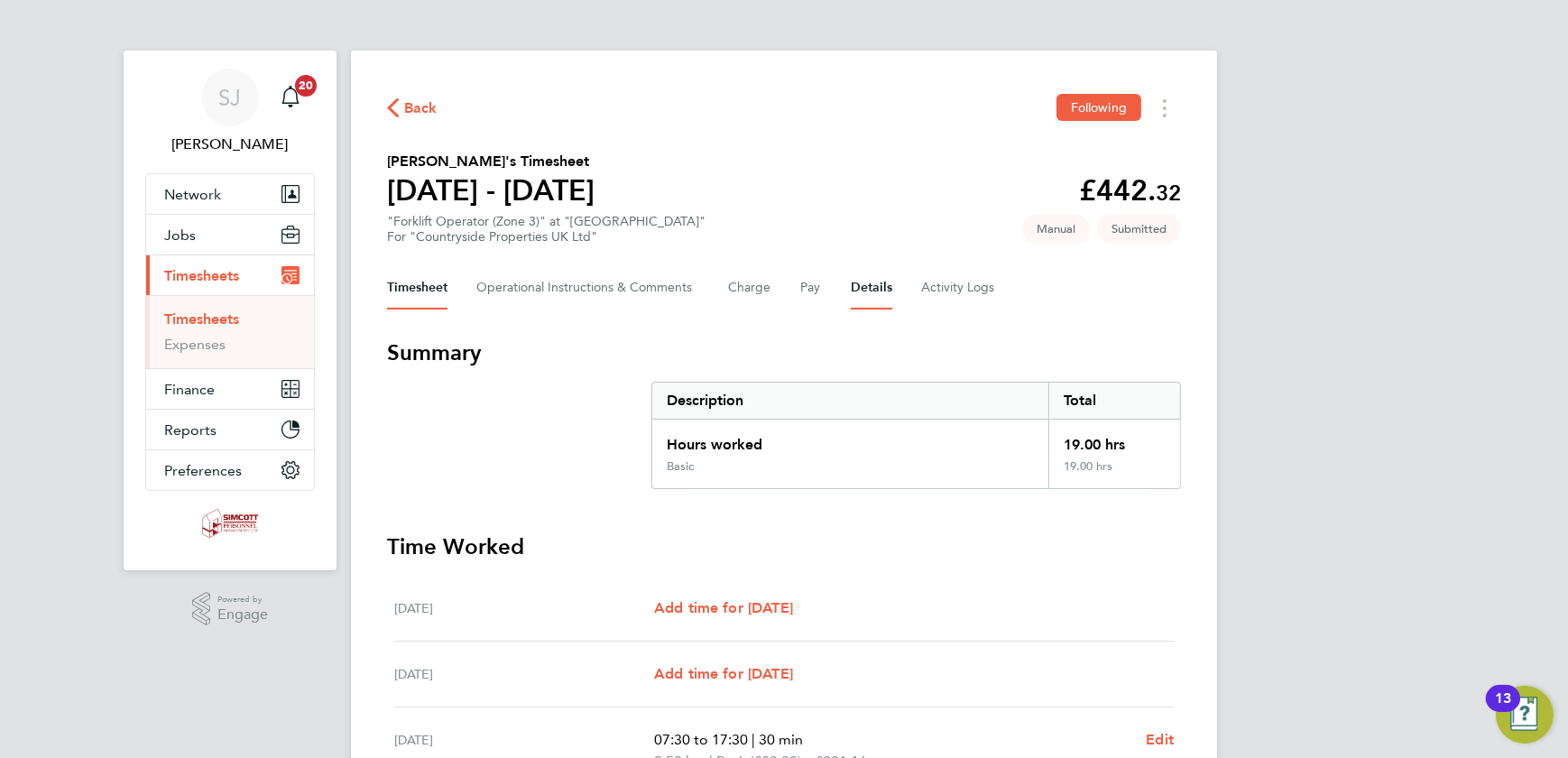
click at [882, 282] on button "Details" at bounding box center [872, 288] width 42 height 44
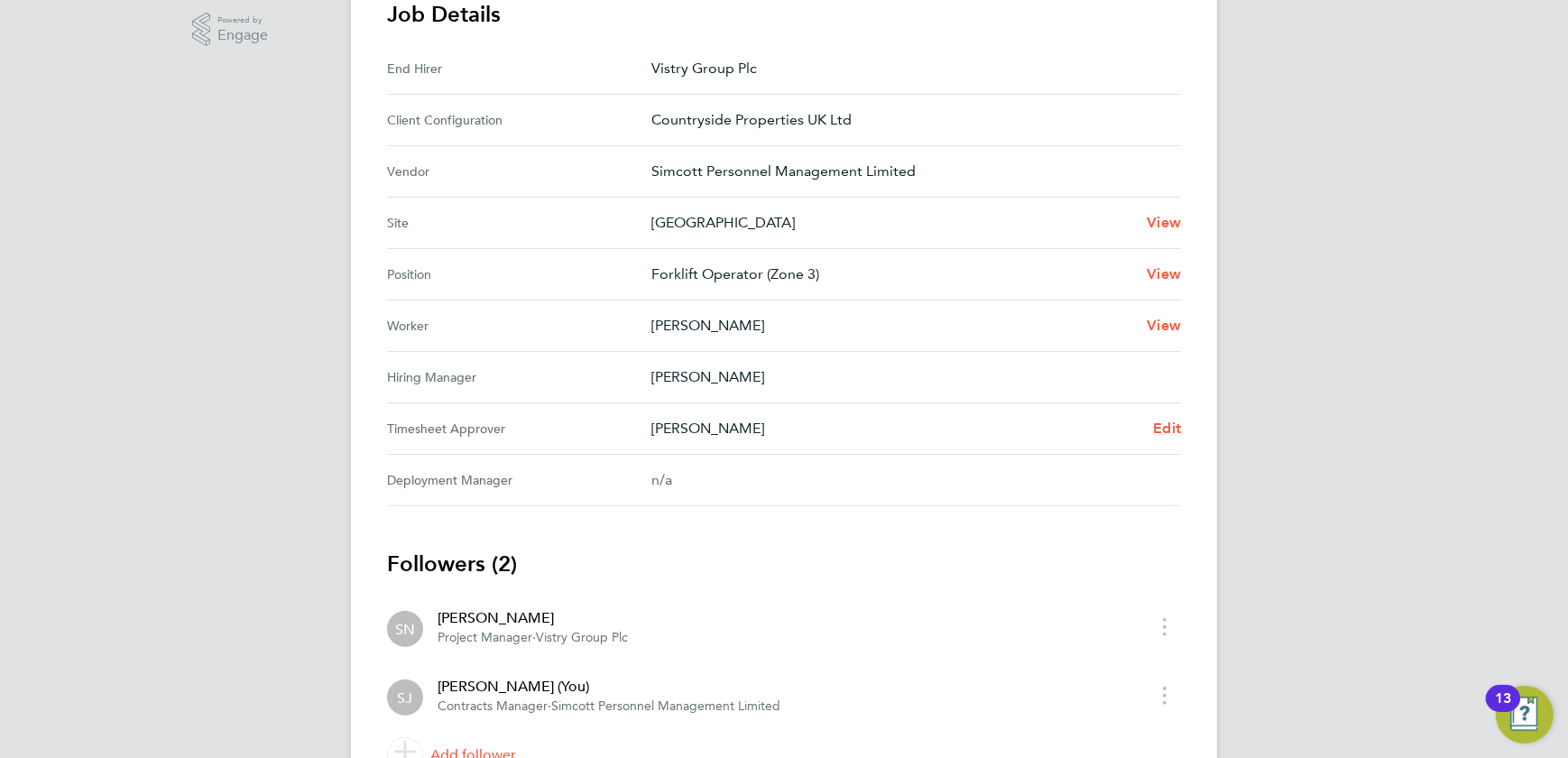
scroll to position [673, 0]
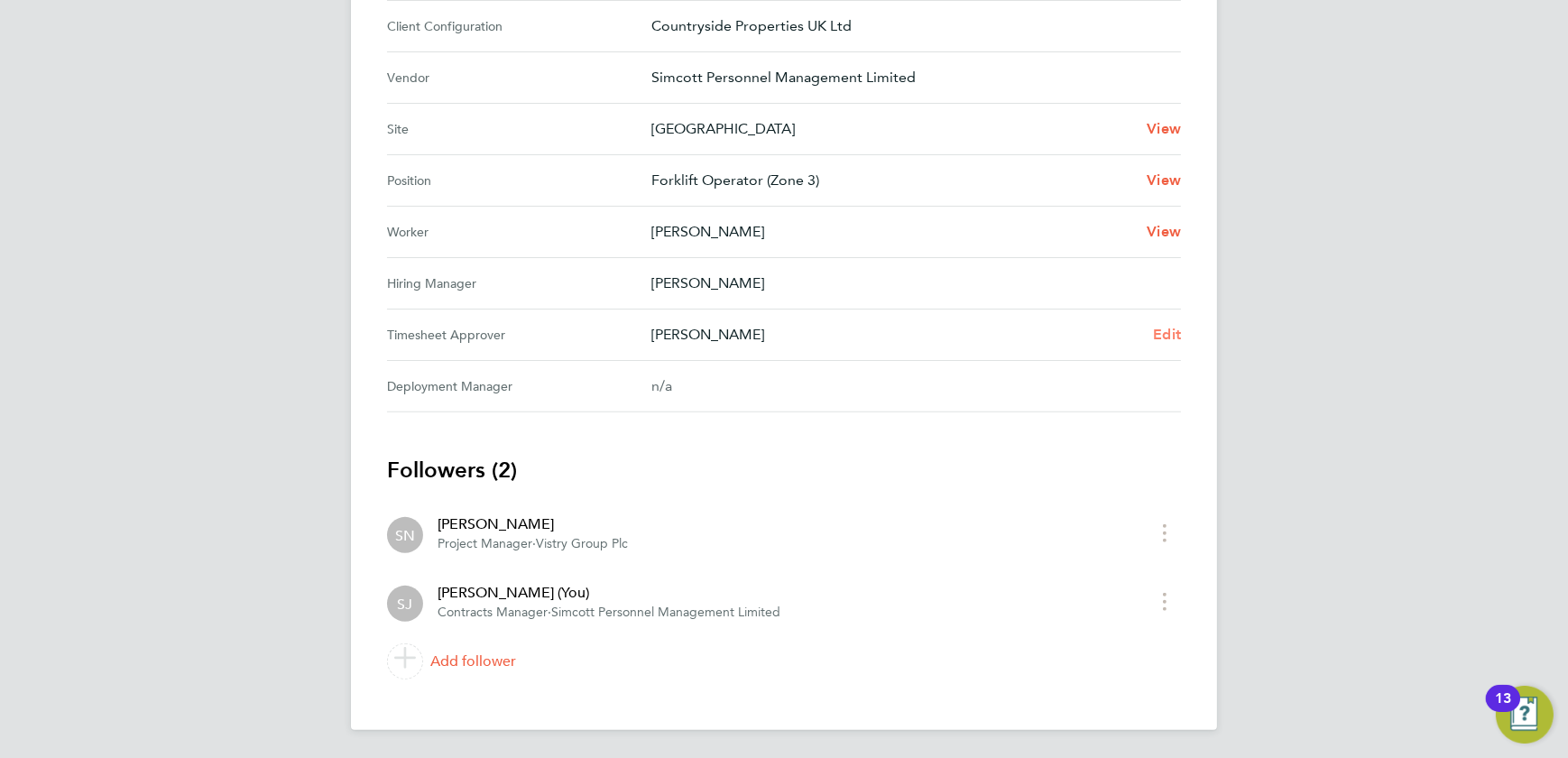
click at [1177, 329] on span "Edit" at bounding box center [1167, 334] width 28 height 17
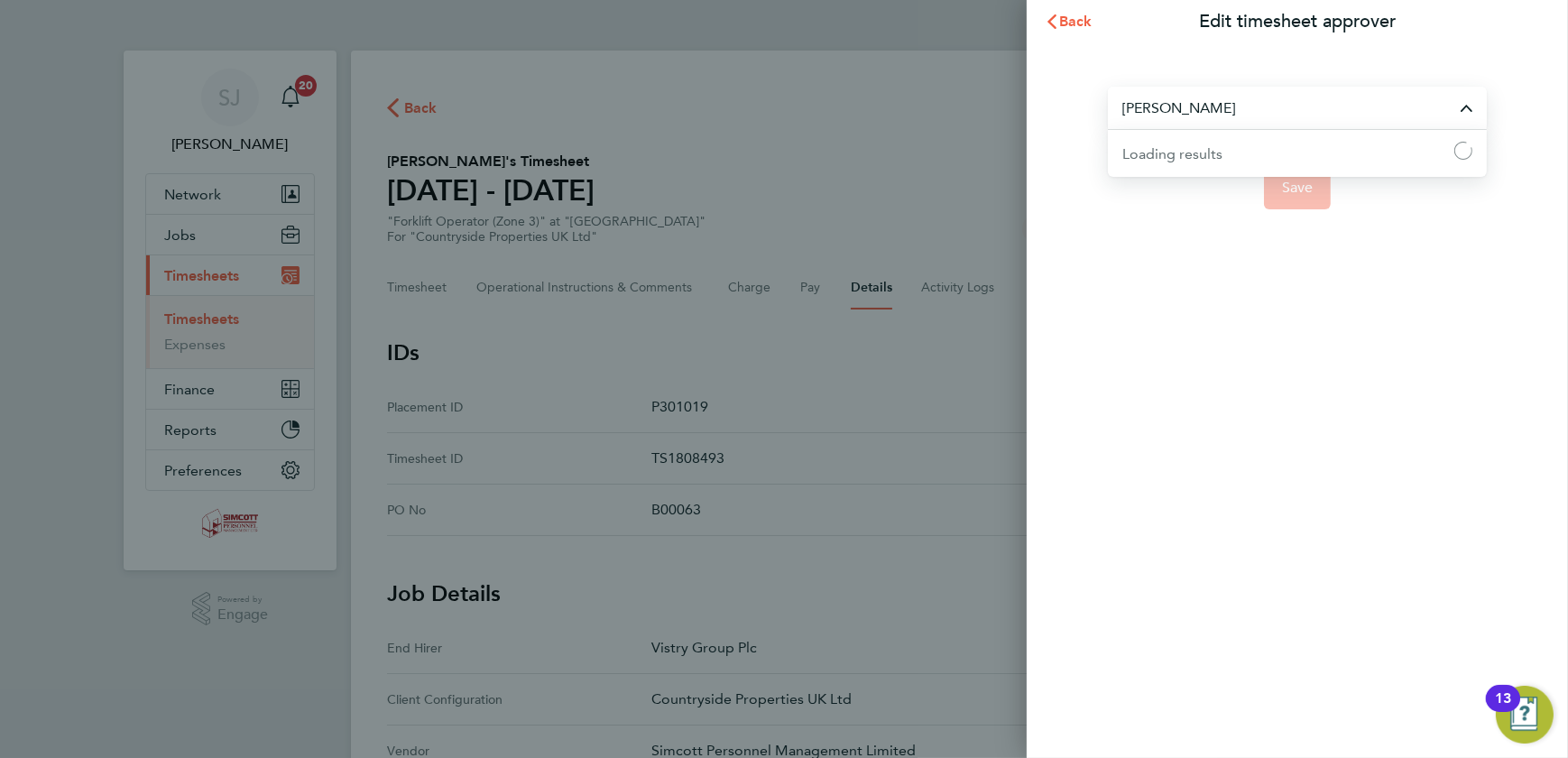
click at [1208, 96] on input "Stephen Nottage" at bounding box center [1298, 107] width 379 height 43
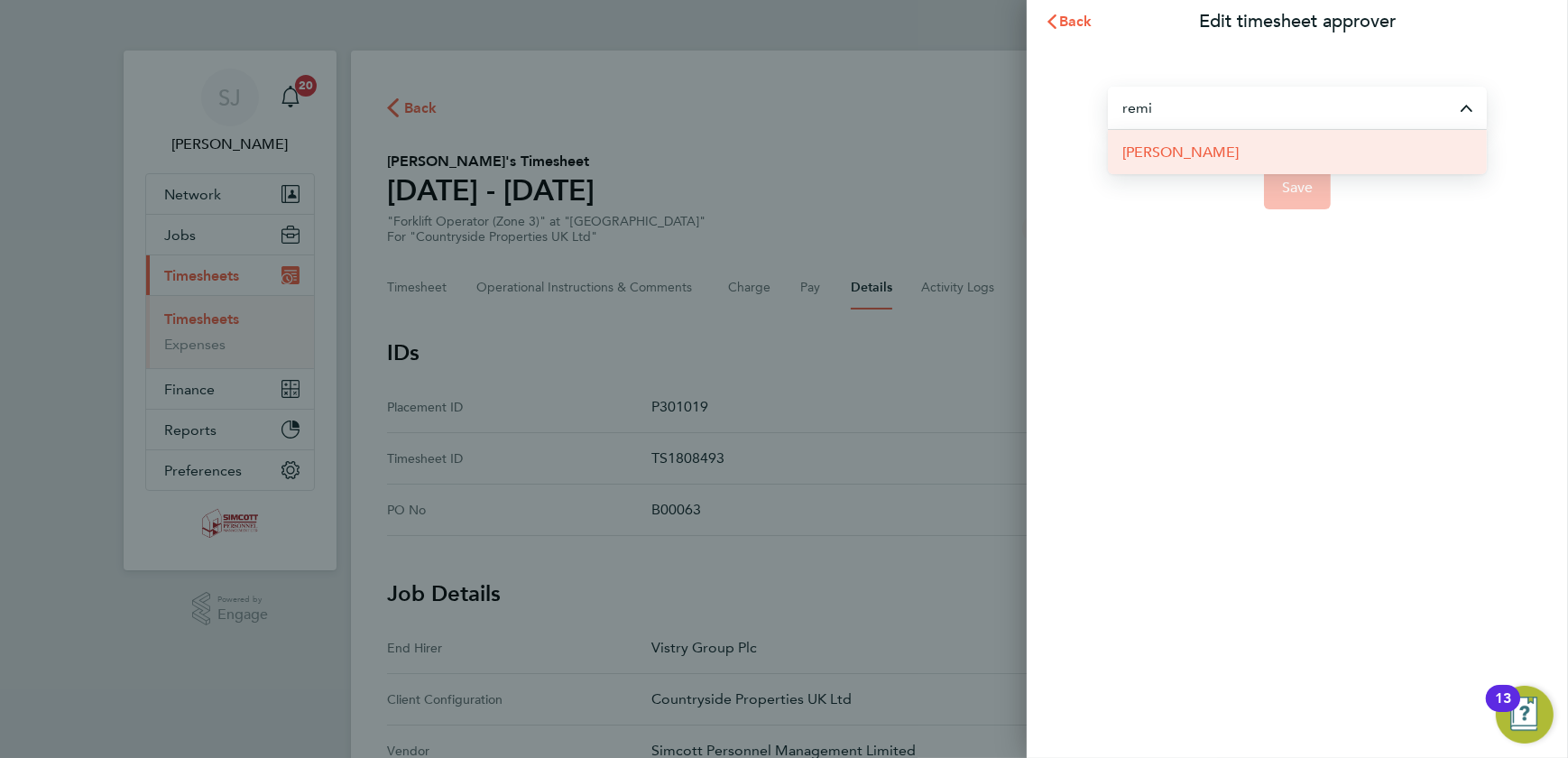
click at [1194, 163] on li "Remi Jelinskas" at bounding box center [1298, 152] width 379 height 45
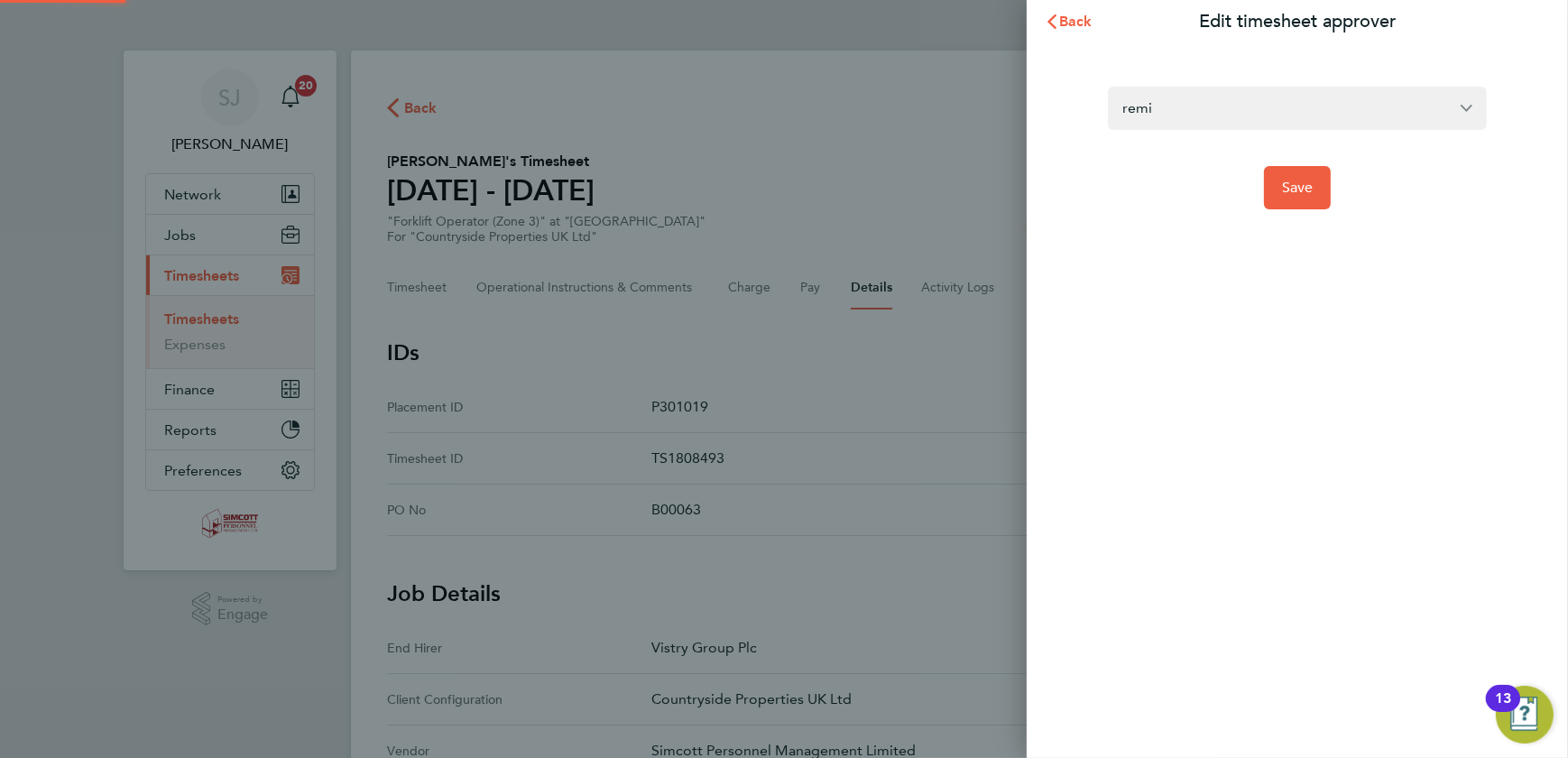
type input "Remi Jelinskas"
click at [1290, 189] on span "Save" at bounding box center [1298, 187] width 32 height 18
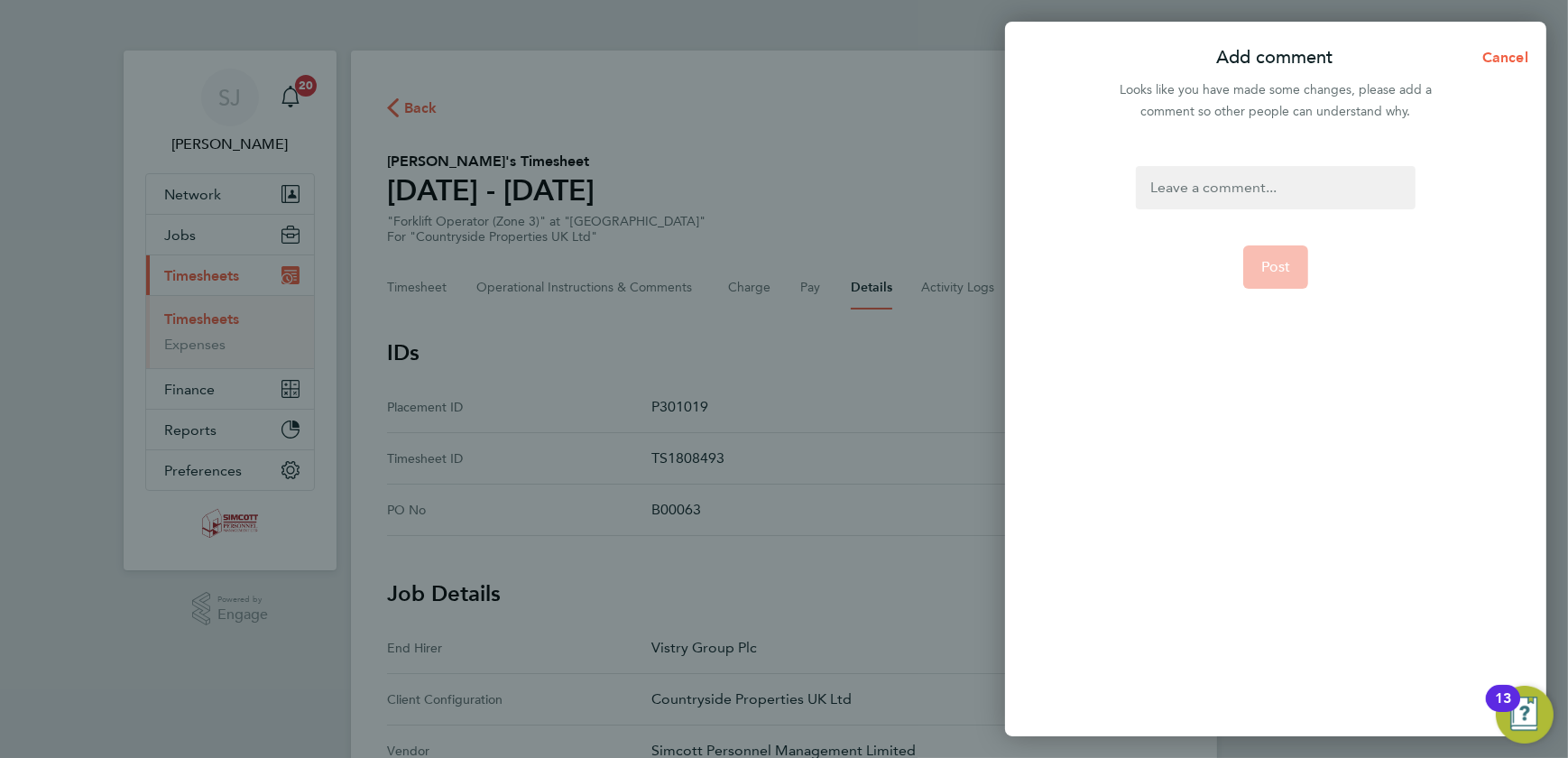
click at [1229, 186] on div at bounding box center [1275, 187] width 278 height 44
click at [1287, 275] on button "Post" at bounding box center [1276, 289] width 66 height 44
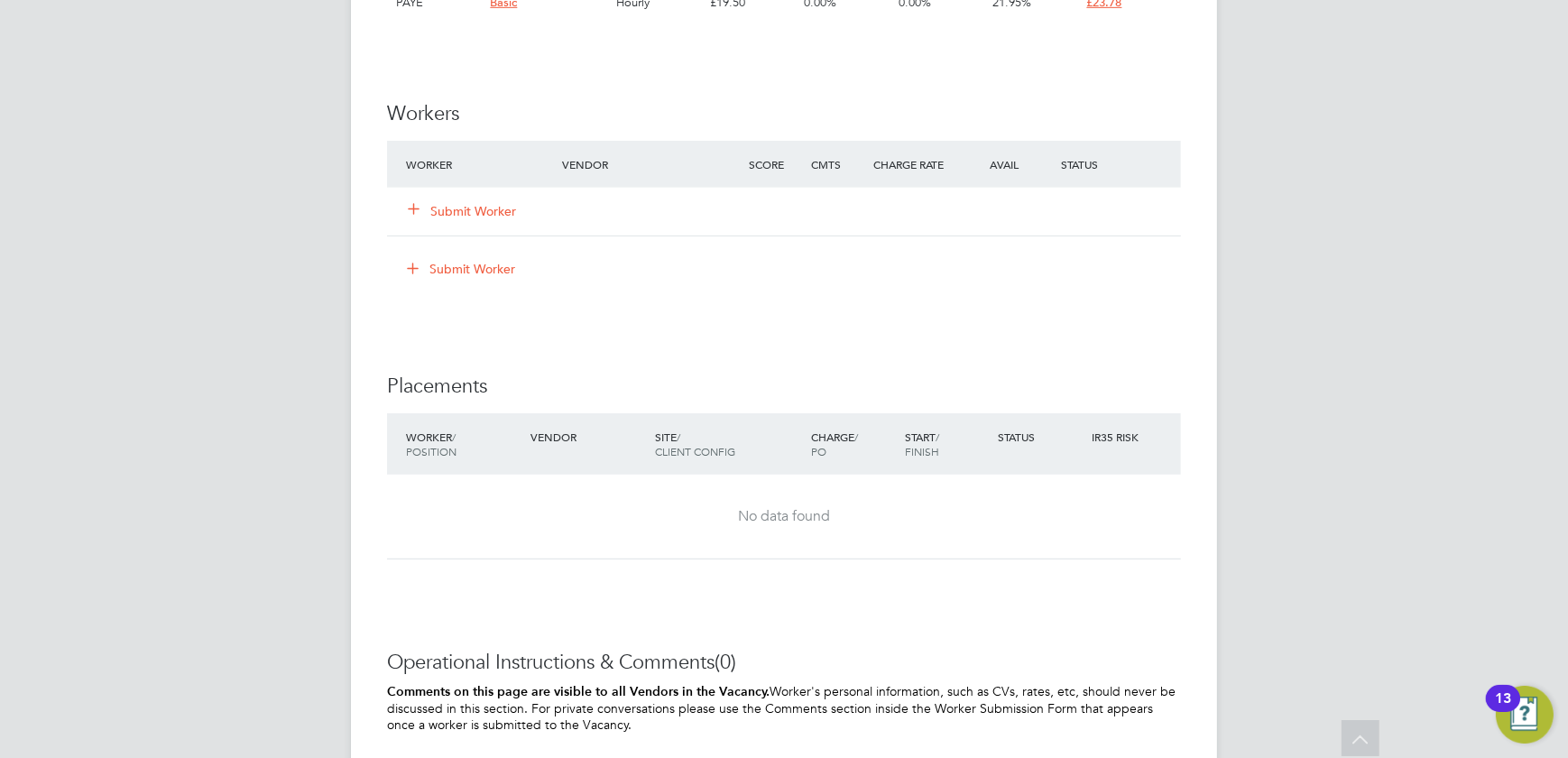
scroll to position [1147, 0]
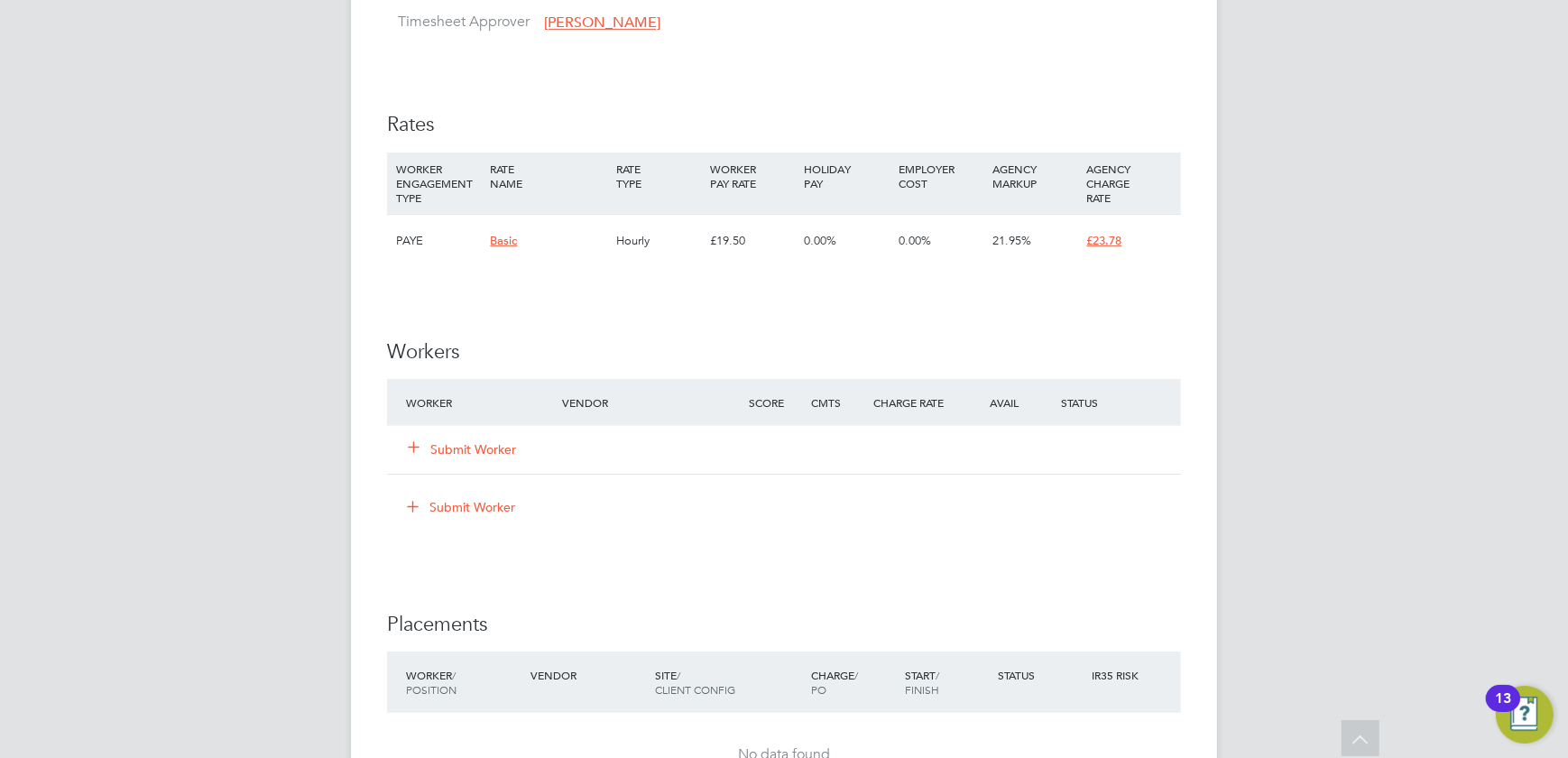
click at [485, 451] on button "Submit Worker" at bounding box center [462, 450] width 108 height 18
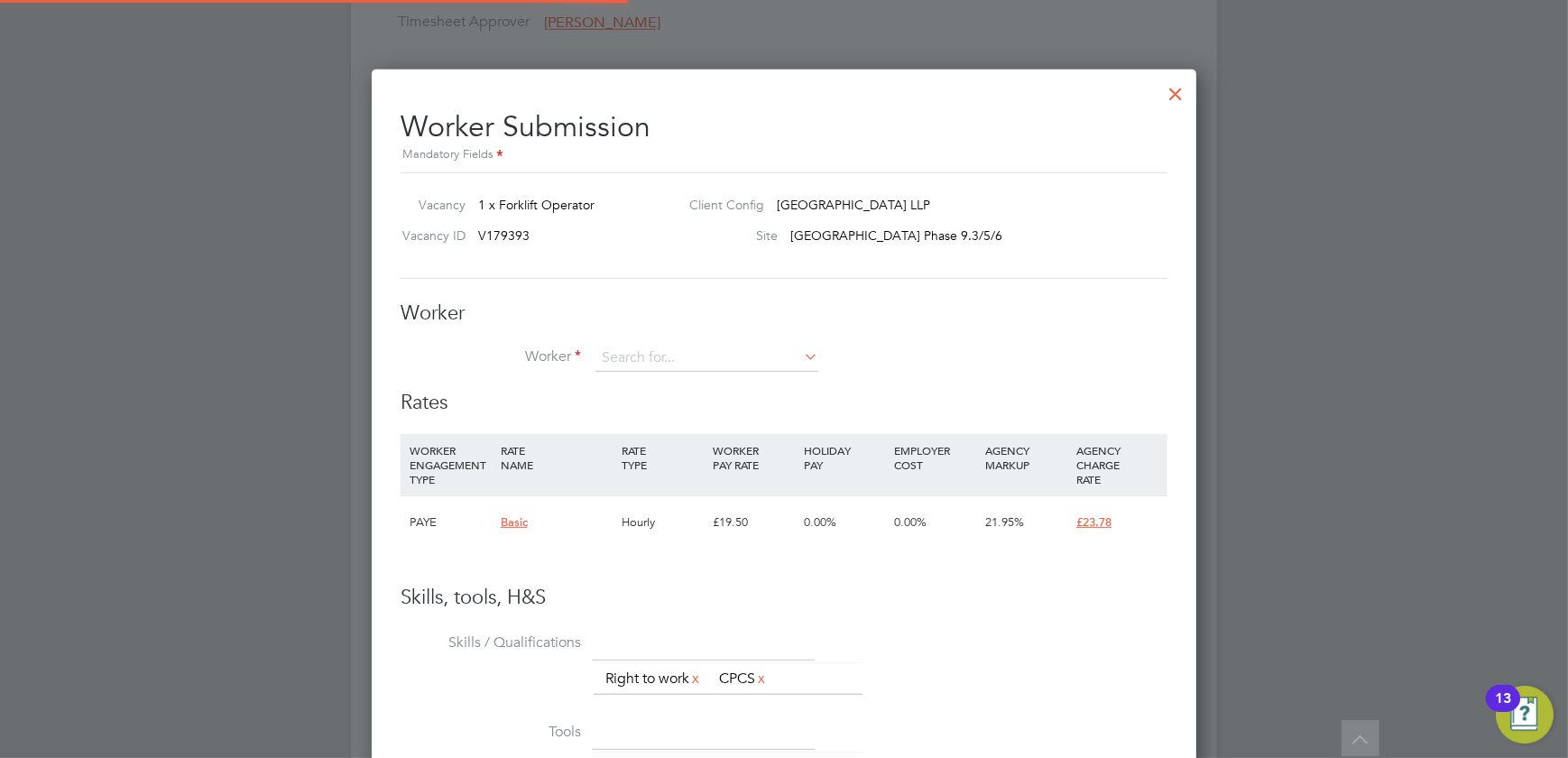
scroll to position [1094, 825]
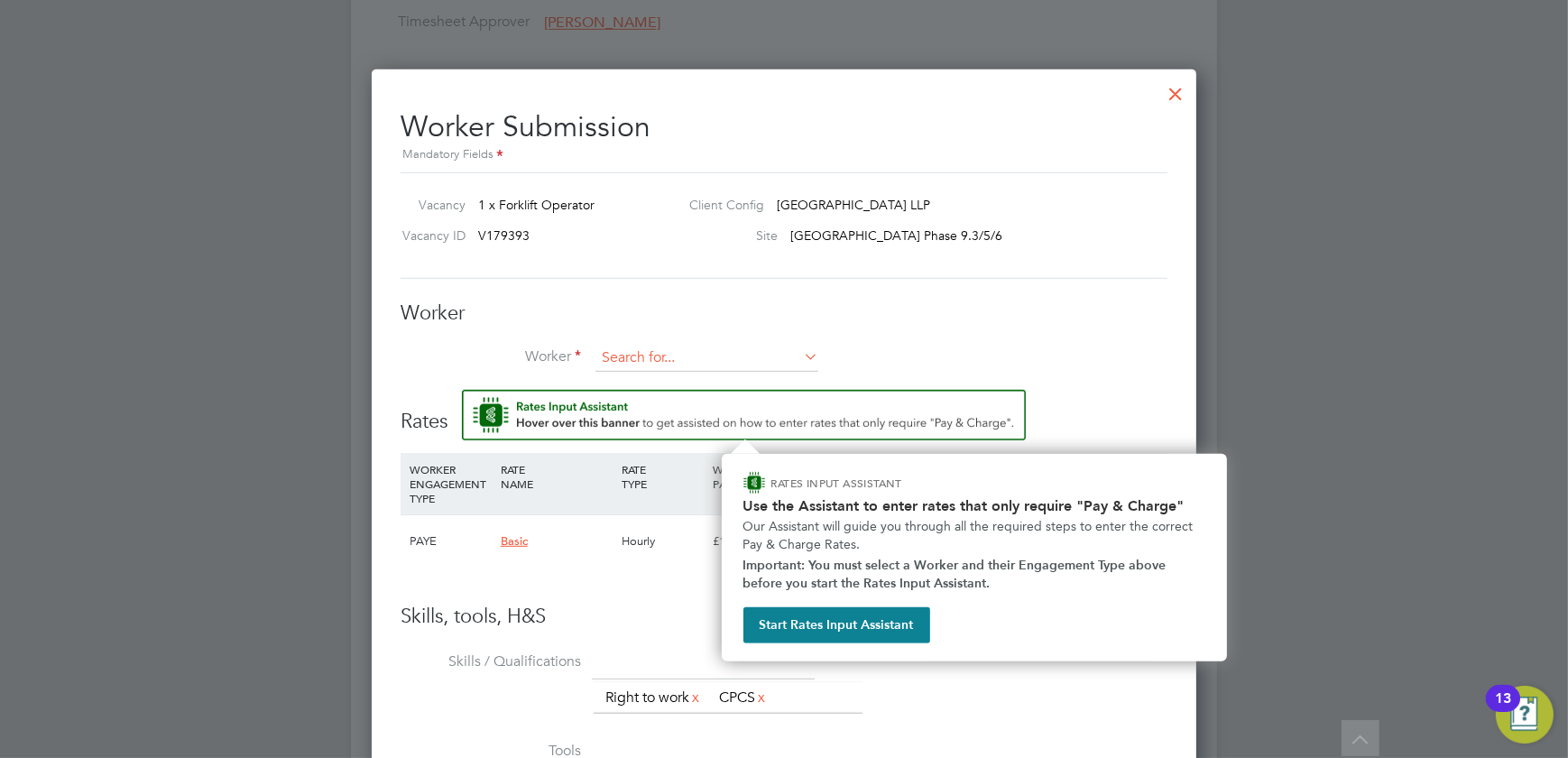
click at [674, 366] on input at bounding box center [706, 359] width 223 height 27
click at [687, 377] on li "Alin Barbieru (alba1)" at bounding box center [707, 383] width 224 height 25
type input "Alin Barbieru (alba1)"
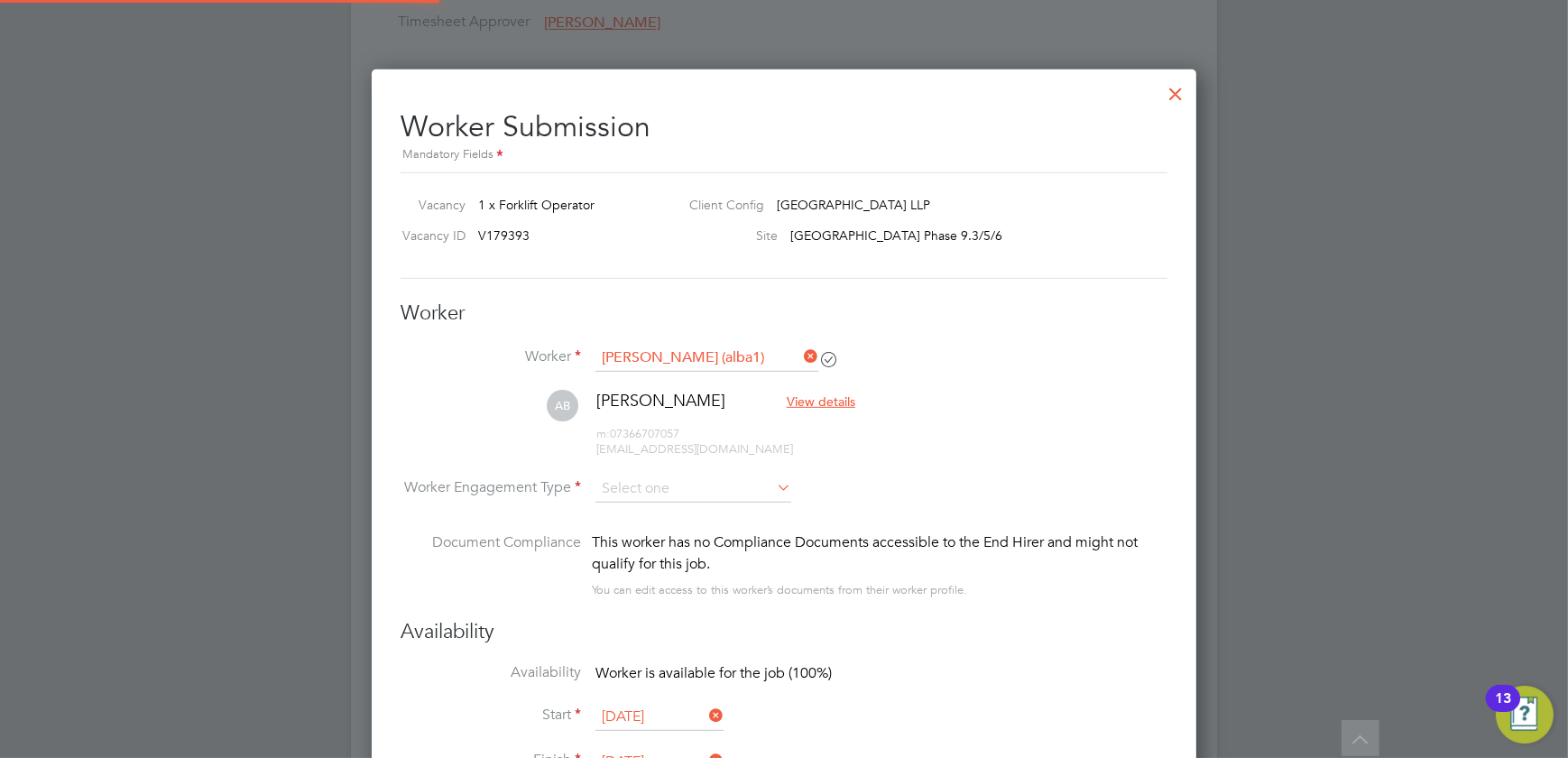
scroll to position [9, 9]
click at [740, 477] on input at bounding box center [693, 490] width 196 height 27
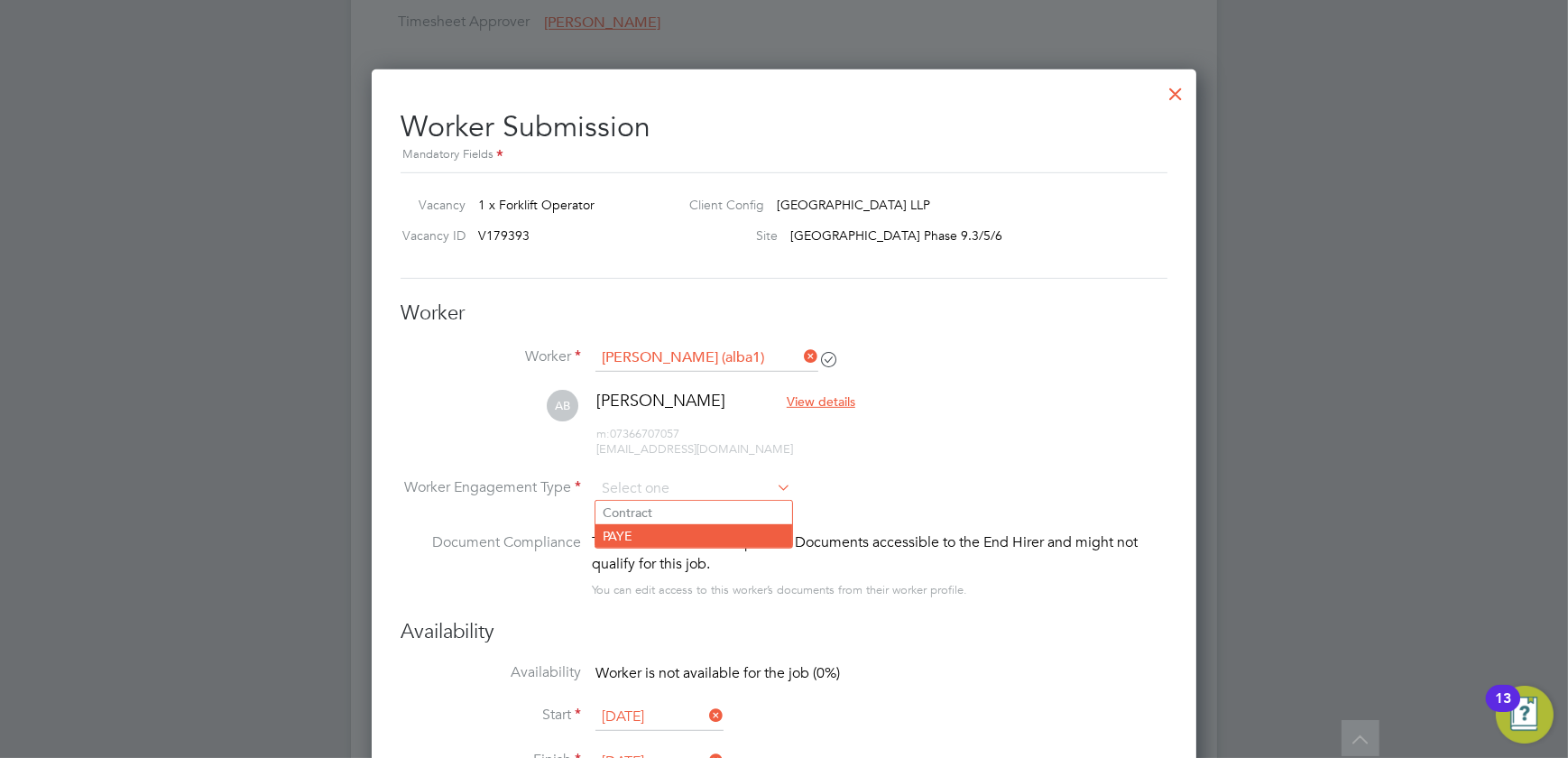
click at [708, 541] on li "PAYE" at bounding box center [693, 536] width 197 height 24
type input "PAYE"
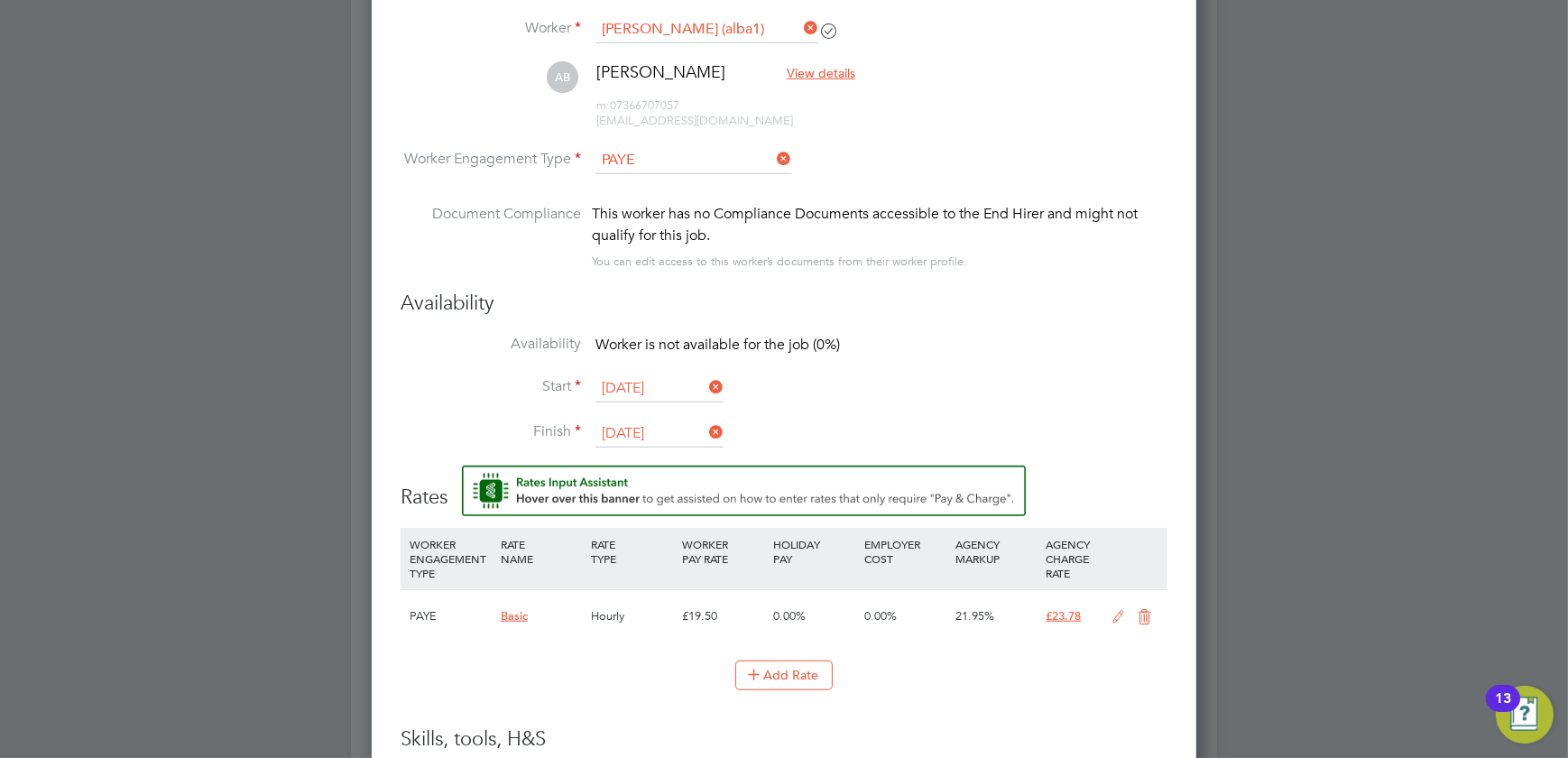
click at [1118, 613] on icon at bounding box center [1118, 617] width 23 height 15
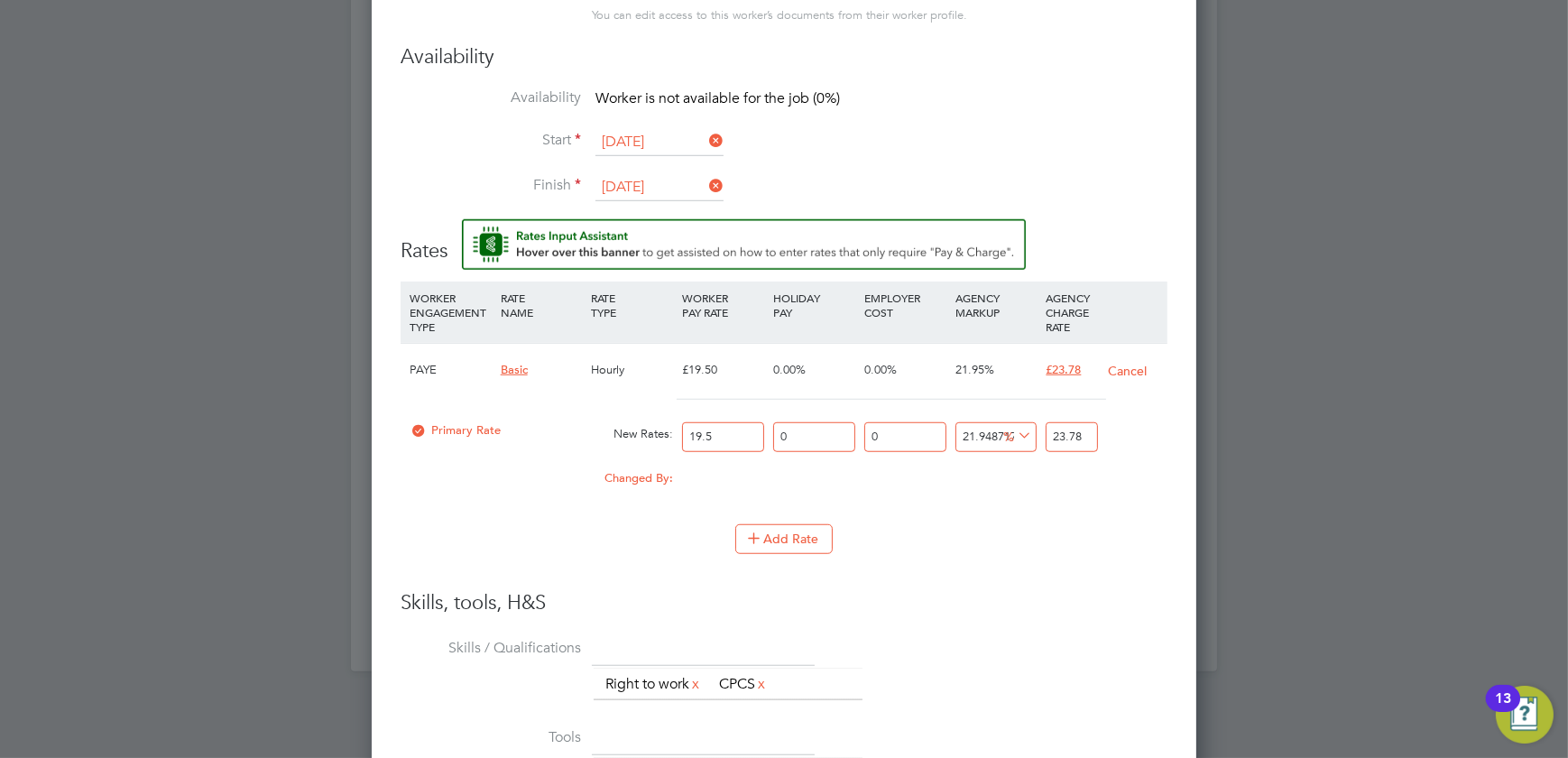
click at [731, 425] on input "19.5" at bounding box center [723, 437] width 82 height 30
type input "19"
type input "23.17025641025641"
type input "1"
type input "1.2194871794871796"
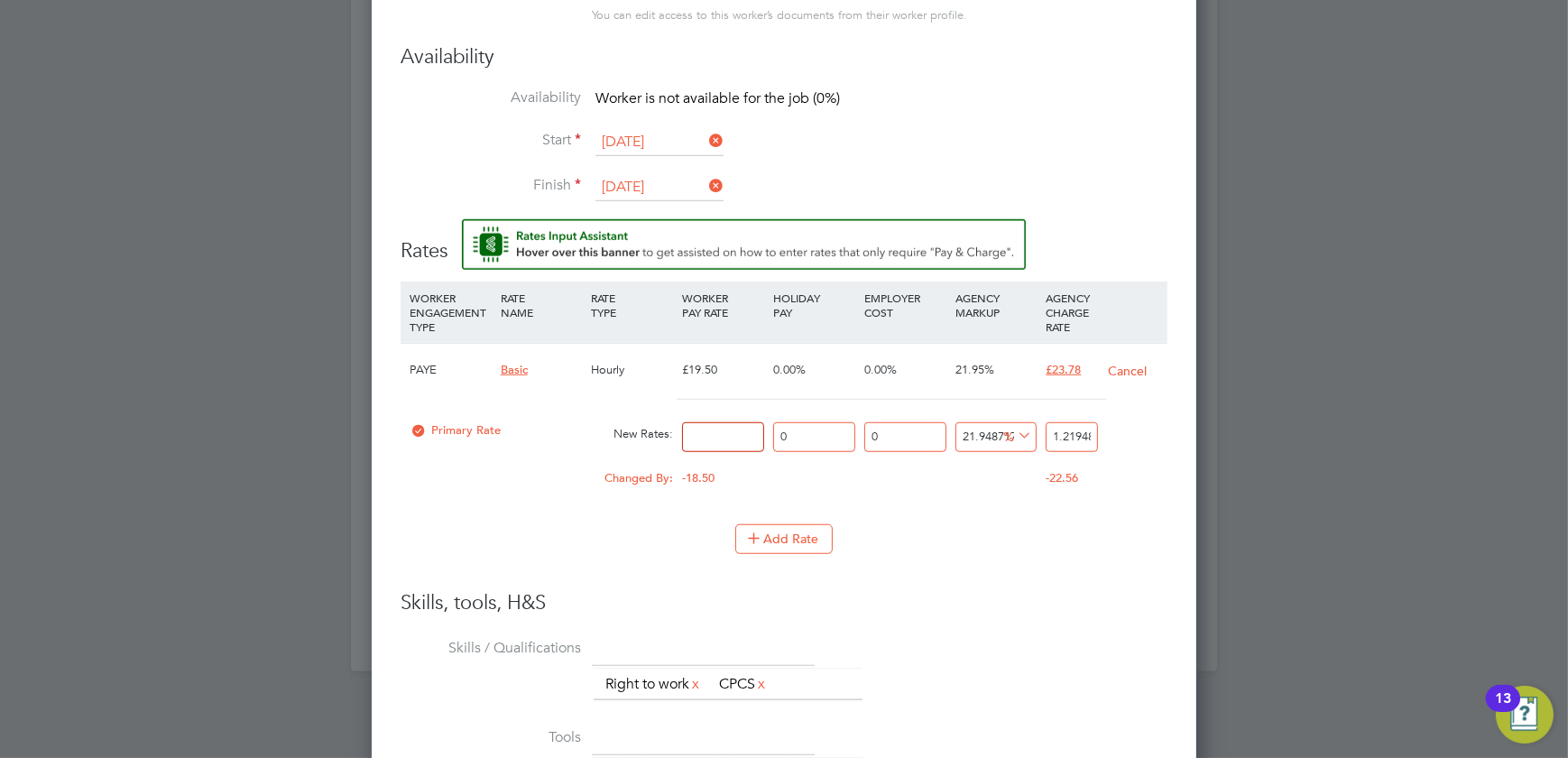
type input "2"
type input "2.438974358974359"
type input "21"
type input "25.60923076923077"
type input "21"
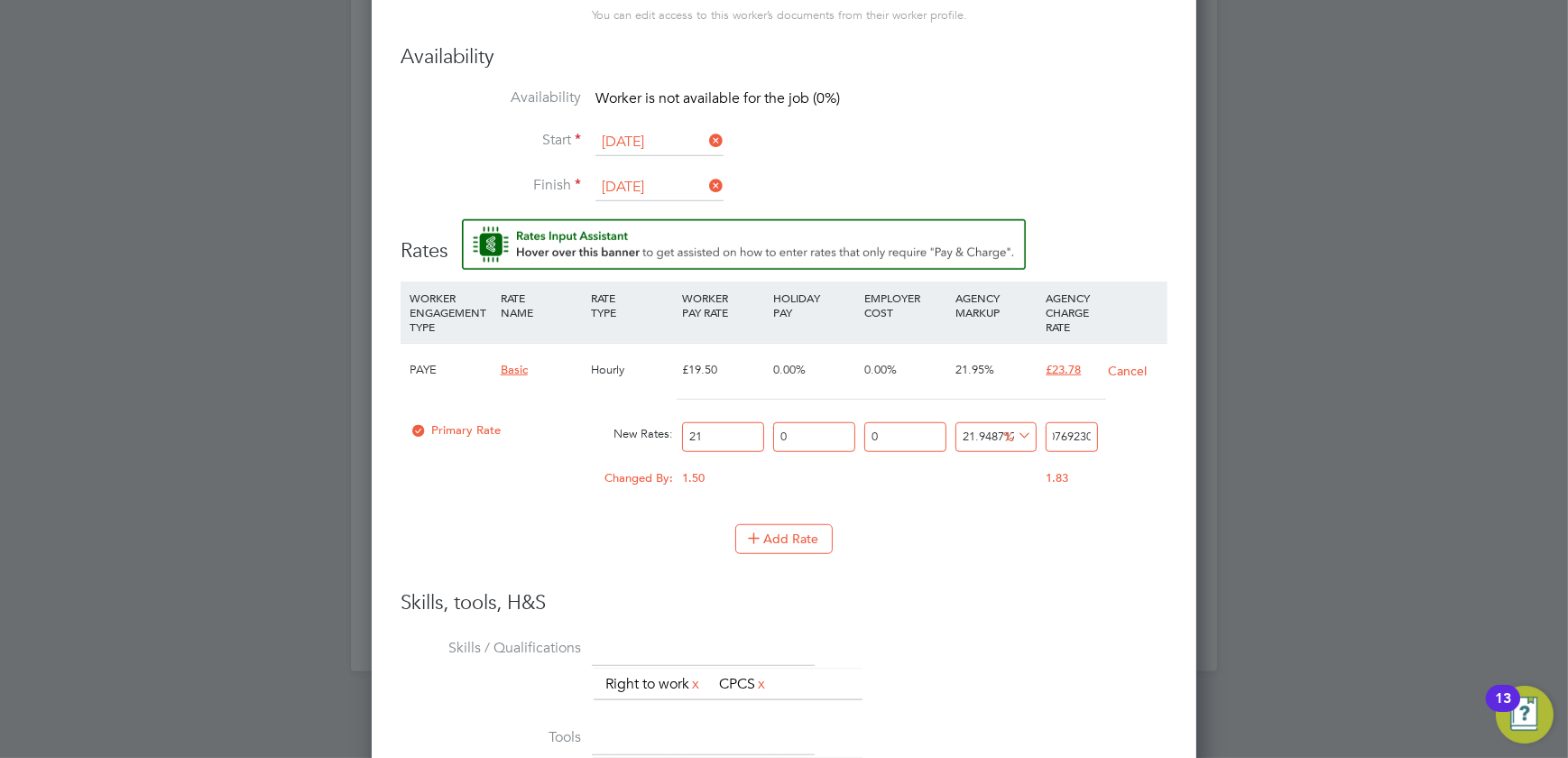
scroll to position [0, 0]
drag, startPoint x: 1096, startPoint y: 432, endPoint x: 1044, endPoint y: 430, distance: 52.0
click at [1044, 432] on div "25.60923076923077" at bounding box center [1071, 437] width 60 height 48
type input "14652014552.380953"
type input "3076923077"
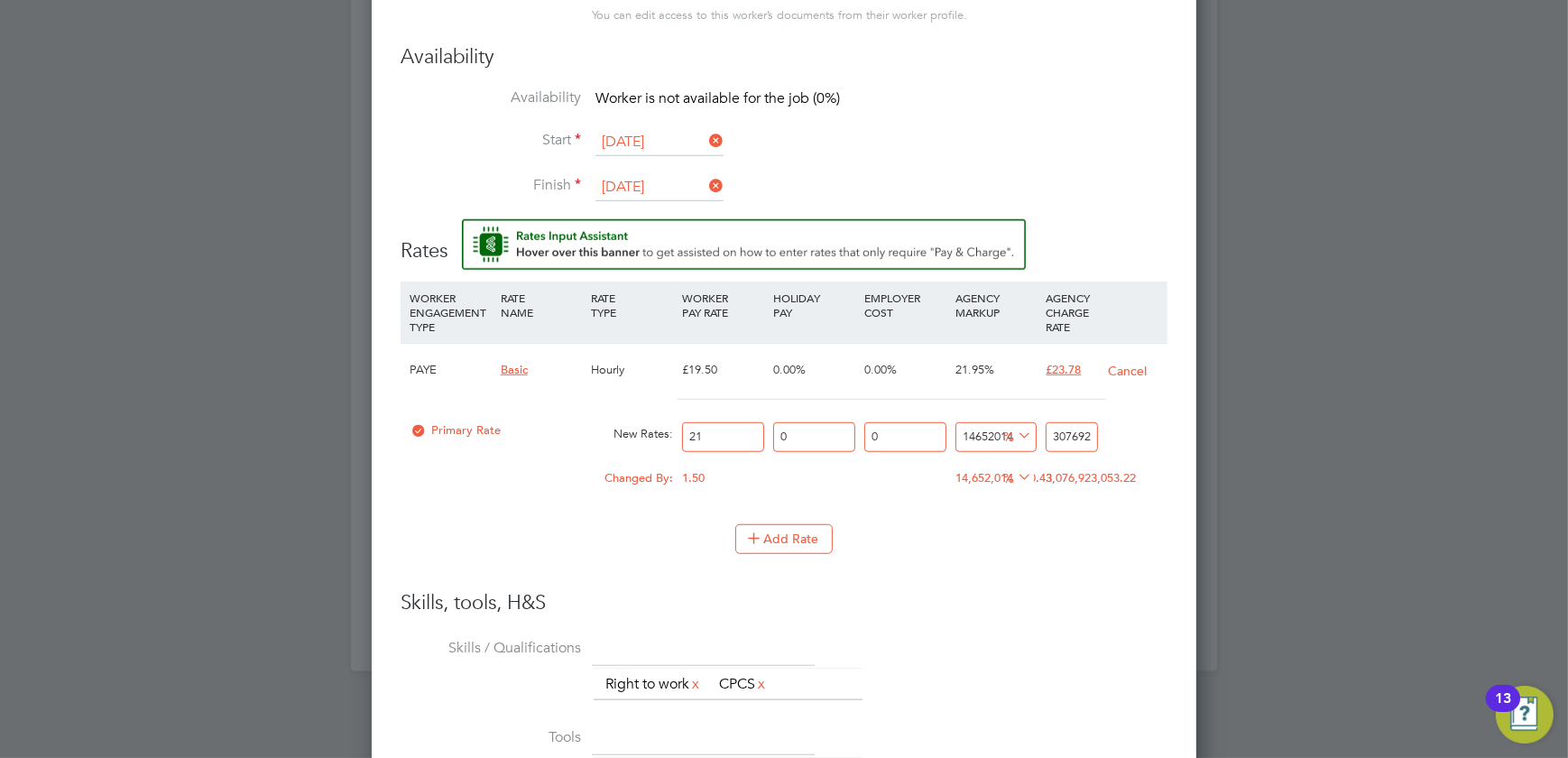
type input "366300266.6666667"
type input "76923077"
type input "32966933.333333332"
type input "6923077"
type input "4395504.761904762"
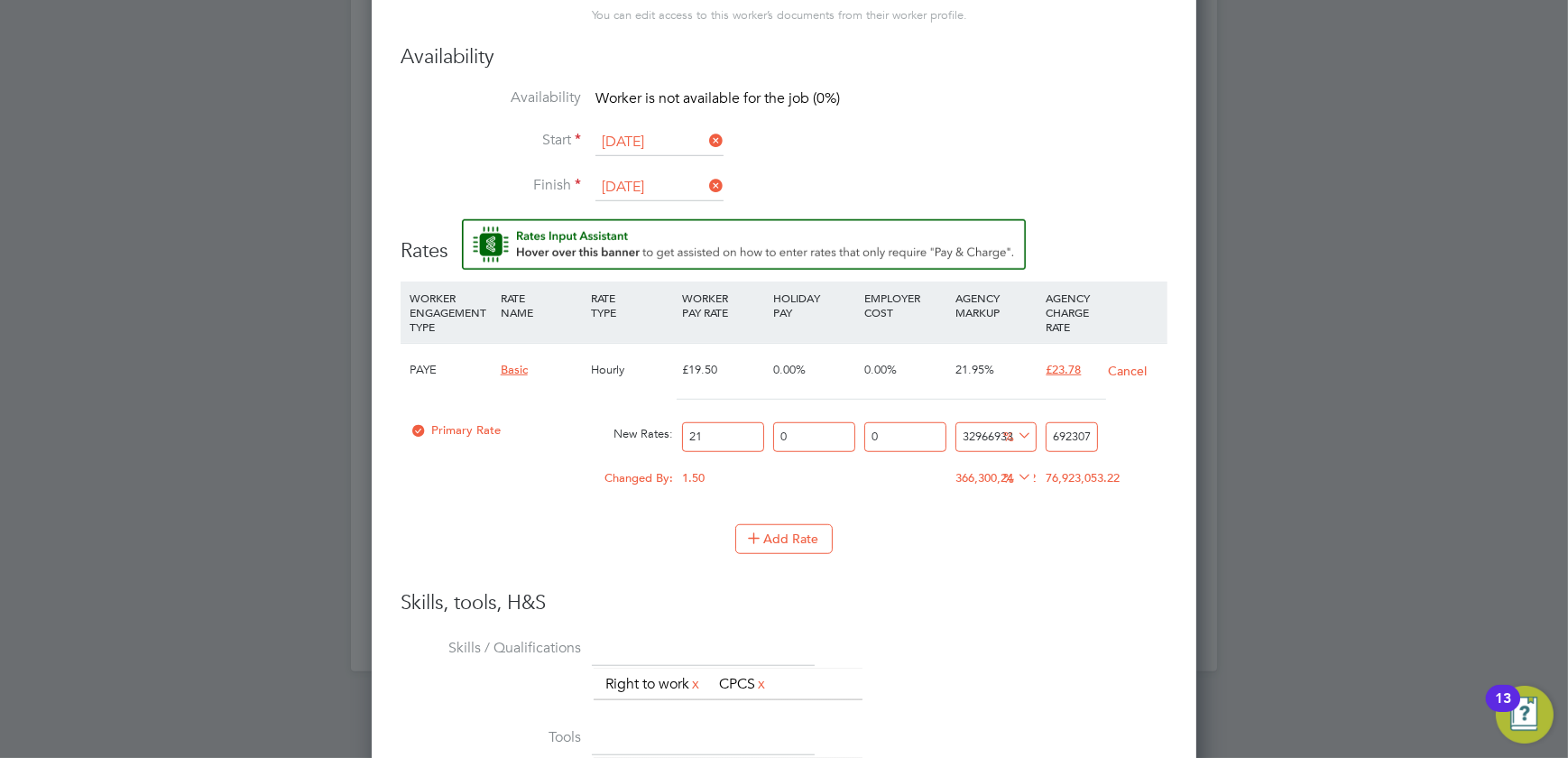
type input "923077"
type input "109790.47619047618"
type input "23077"
type input "14552.380952380952"
type input "3077"
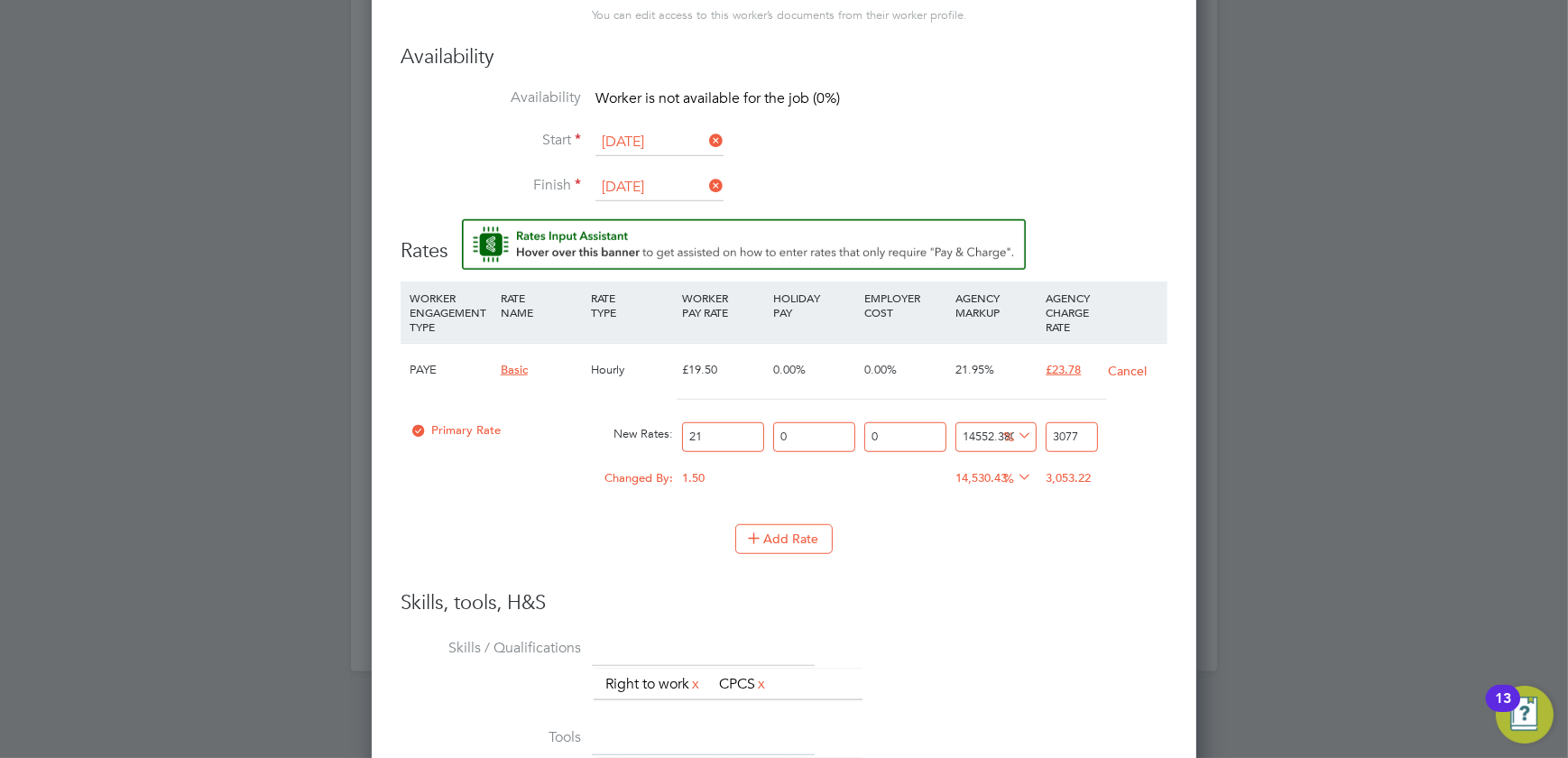
type input "266.6666666666667"
type input "77"
type input "-66.66666666666667"
type input "7"
type input "-90.47619047619048"
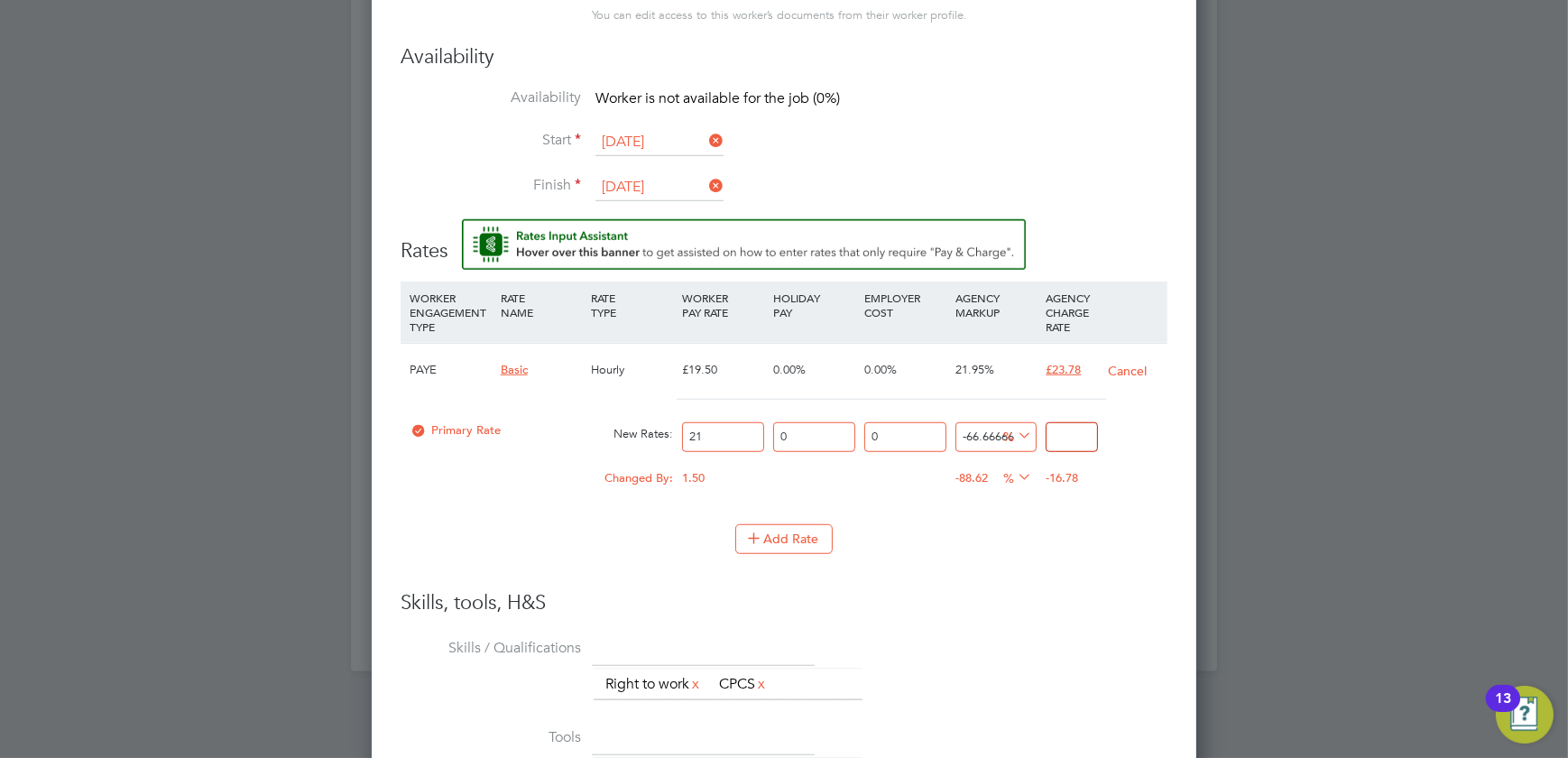
type input "2"
type input "9.523809523809524"
type input "23"
type input "13.333333333333334"
type input "23.8"
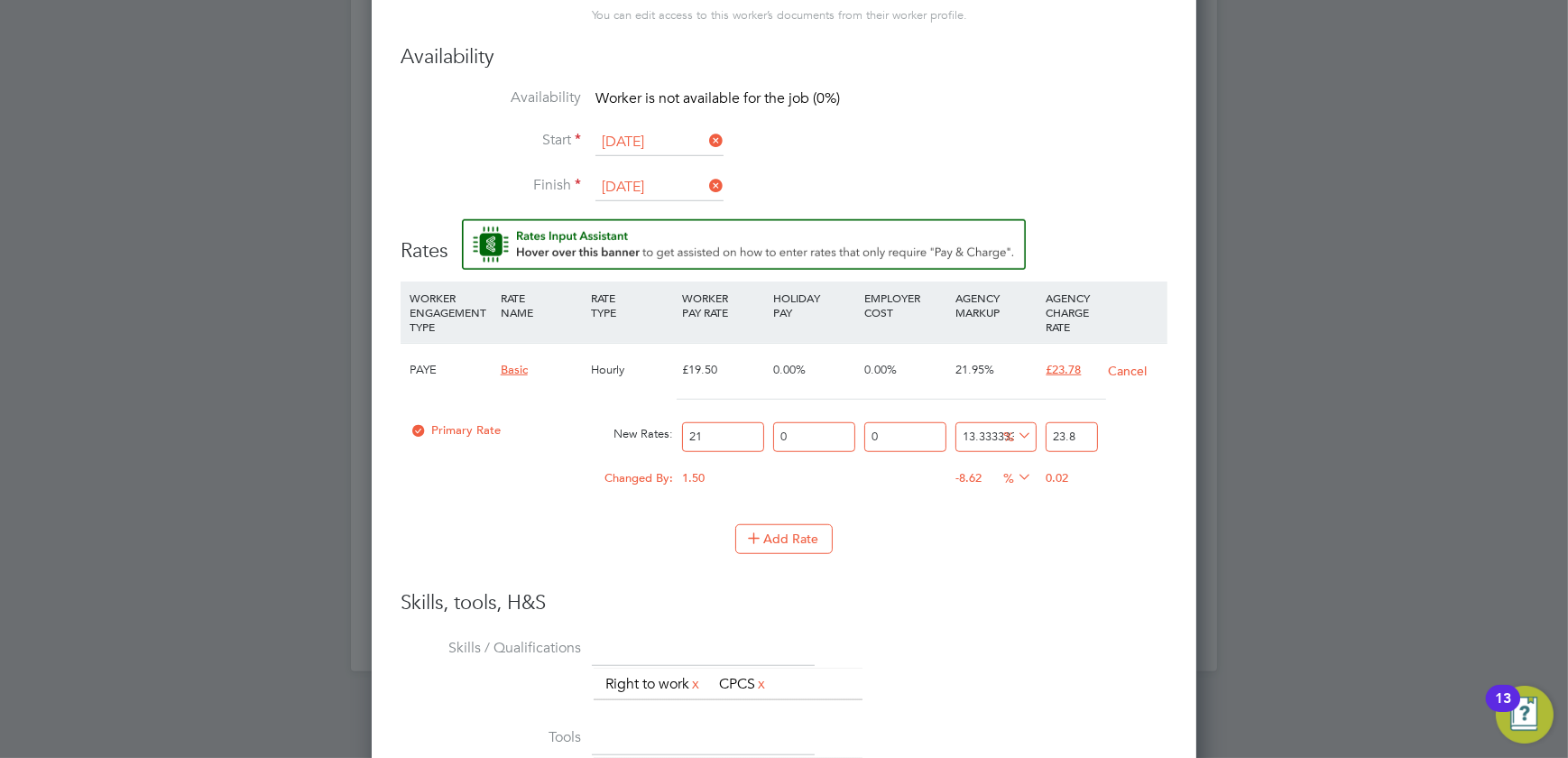
type input "9.523809523809524"
type input "23"
type input "12.857142857142858"
type input "23.78"
type input "13.271428571428572"
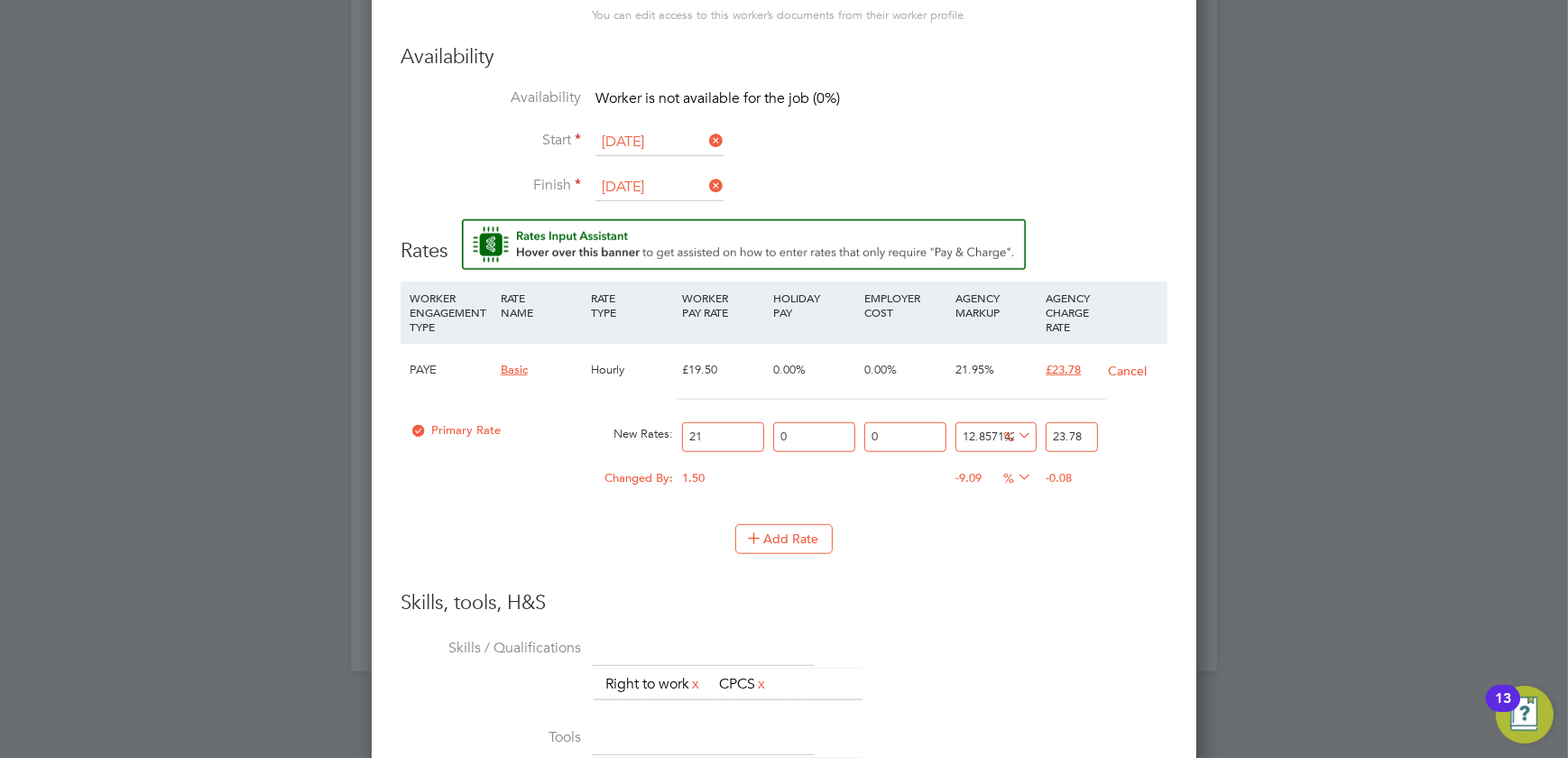
type input "23.787"
type input "13.238095238095237"
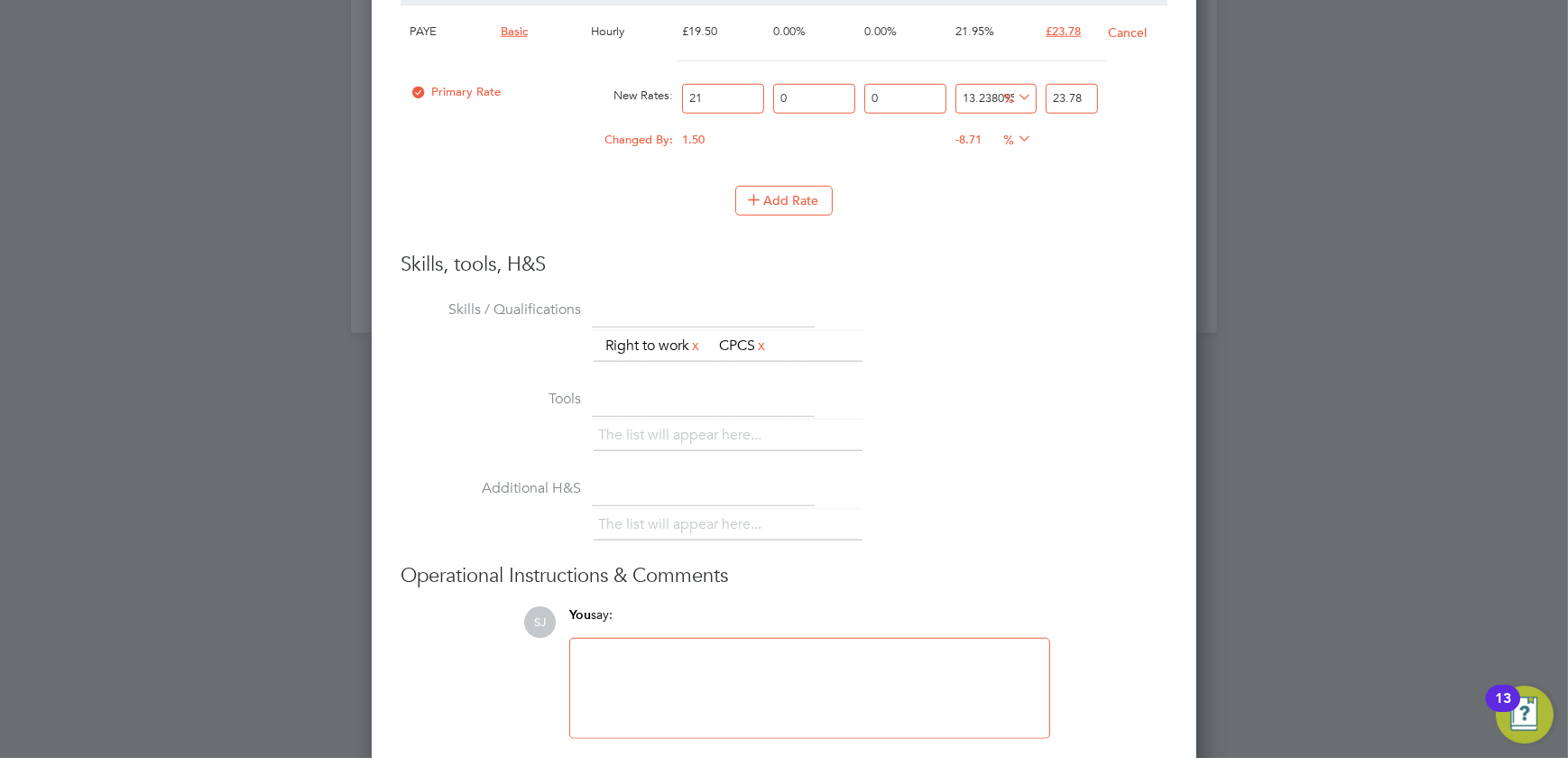
scroll to position [2128, 0]
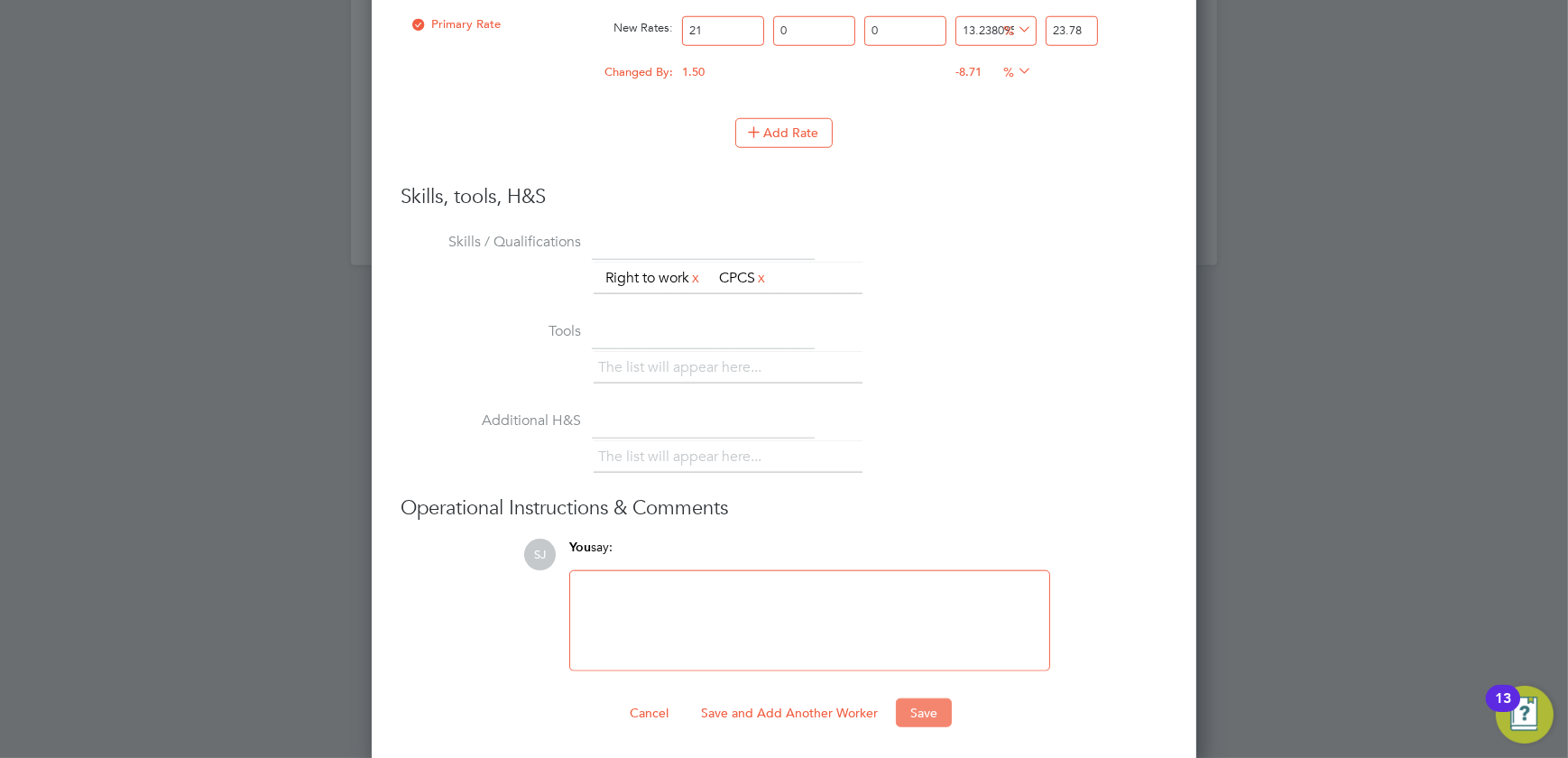
type input "23.78"
click at [929, 705] on button "Save" at bounding box center [924, 713] width 56 height 29
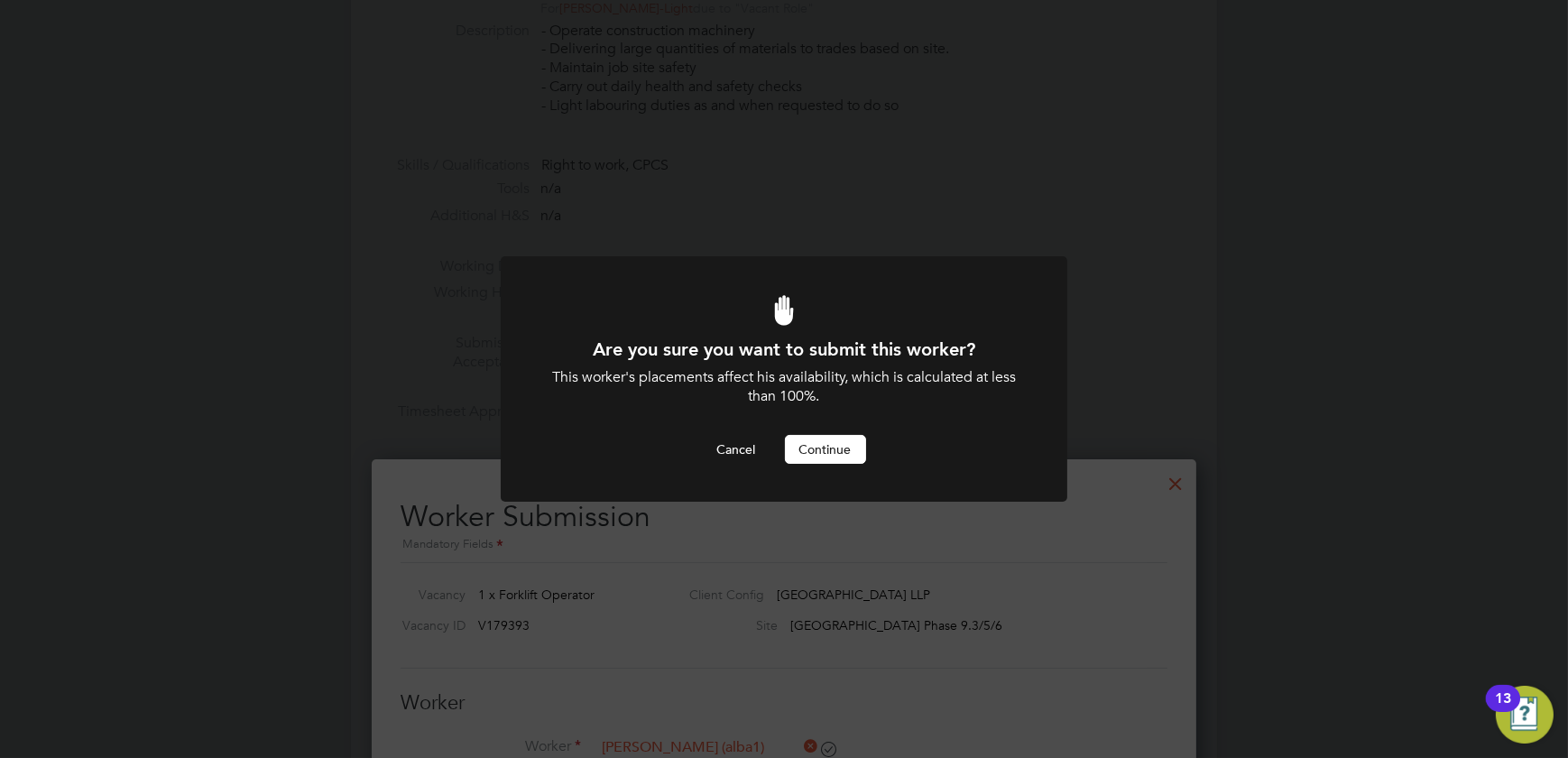
scroll to position [0, 0]
click at [835, 459] on button "Continue" at bounding box center [825, 450] width 81 height 29
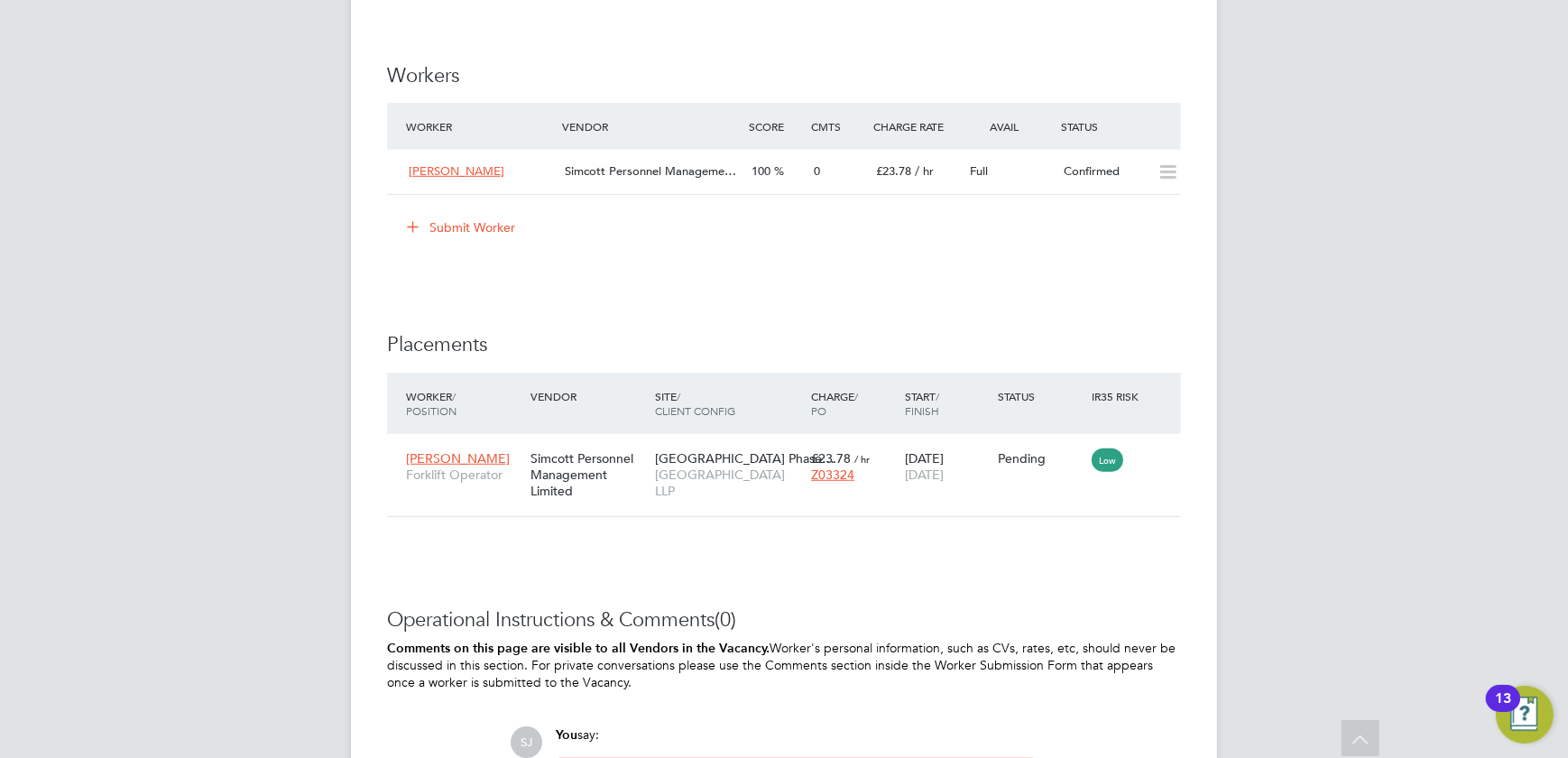
scroll to position [1394, 0]
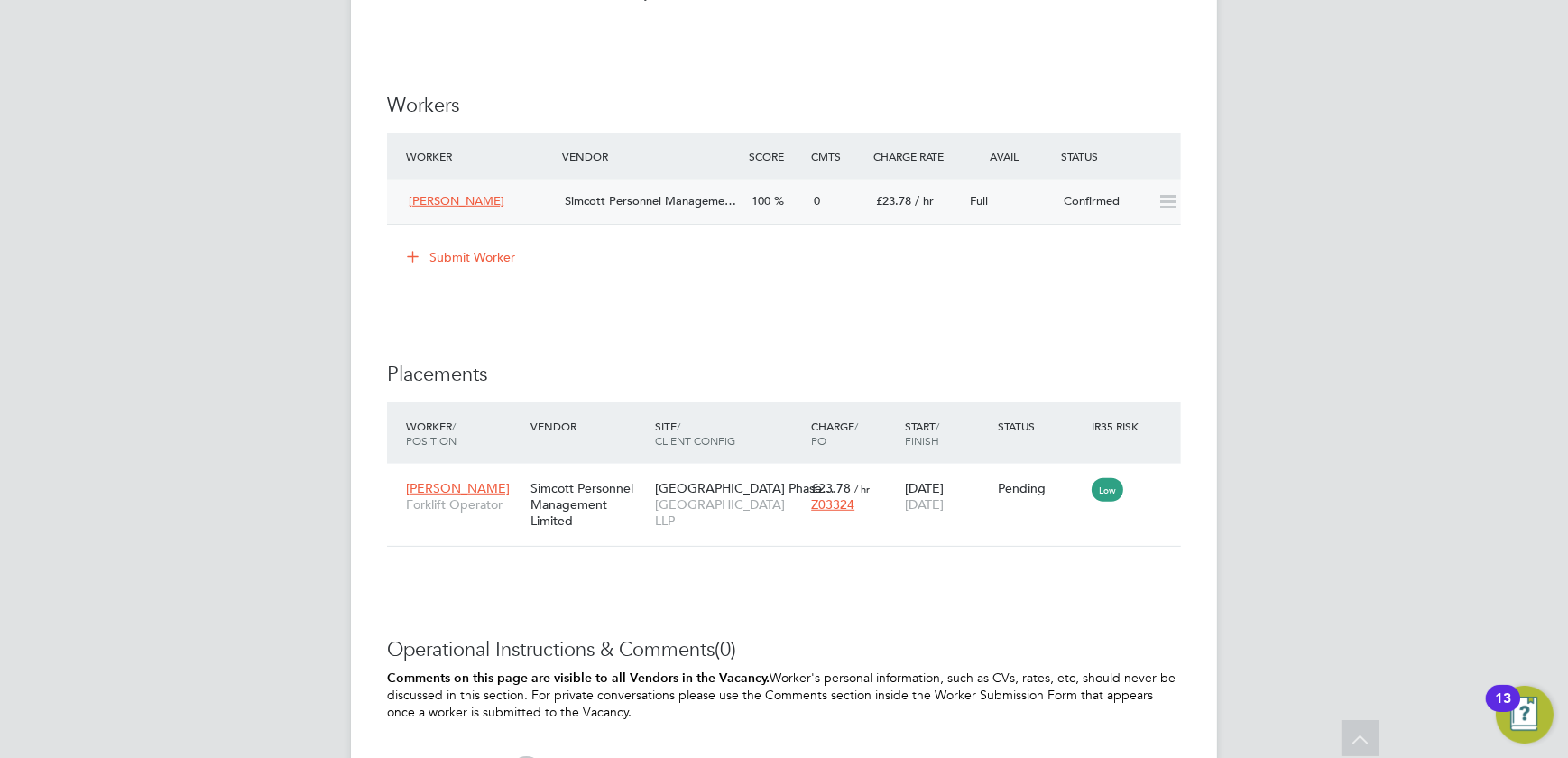
click at [766, 206] on span "100" at bounding box center [761, 200] width 19 height 15
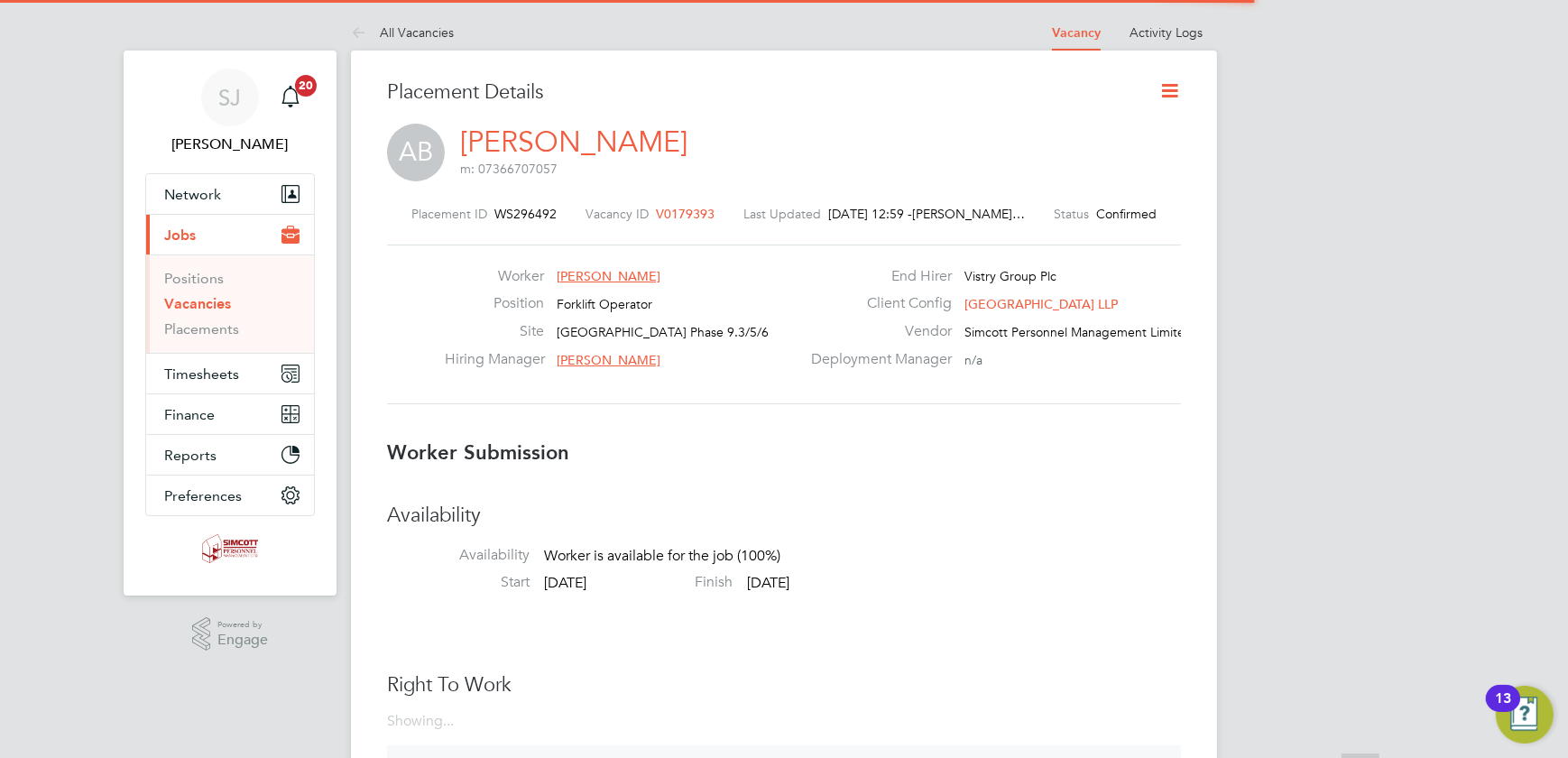
scroll to position [17, 126]
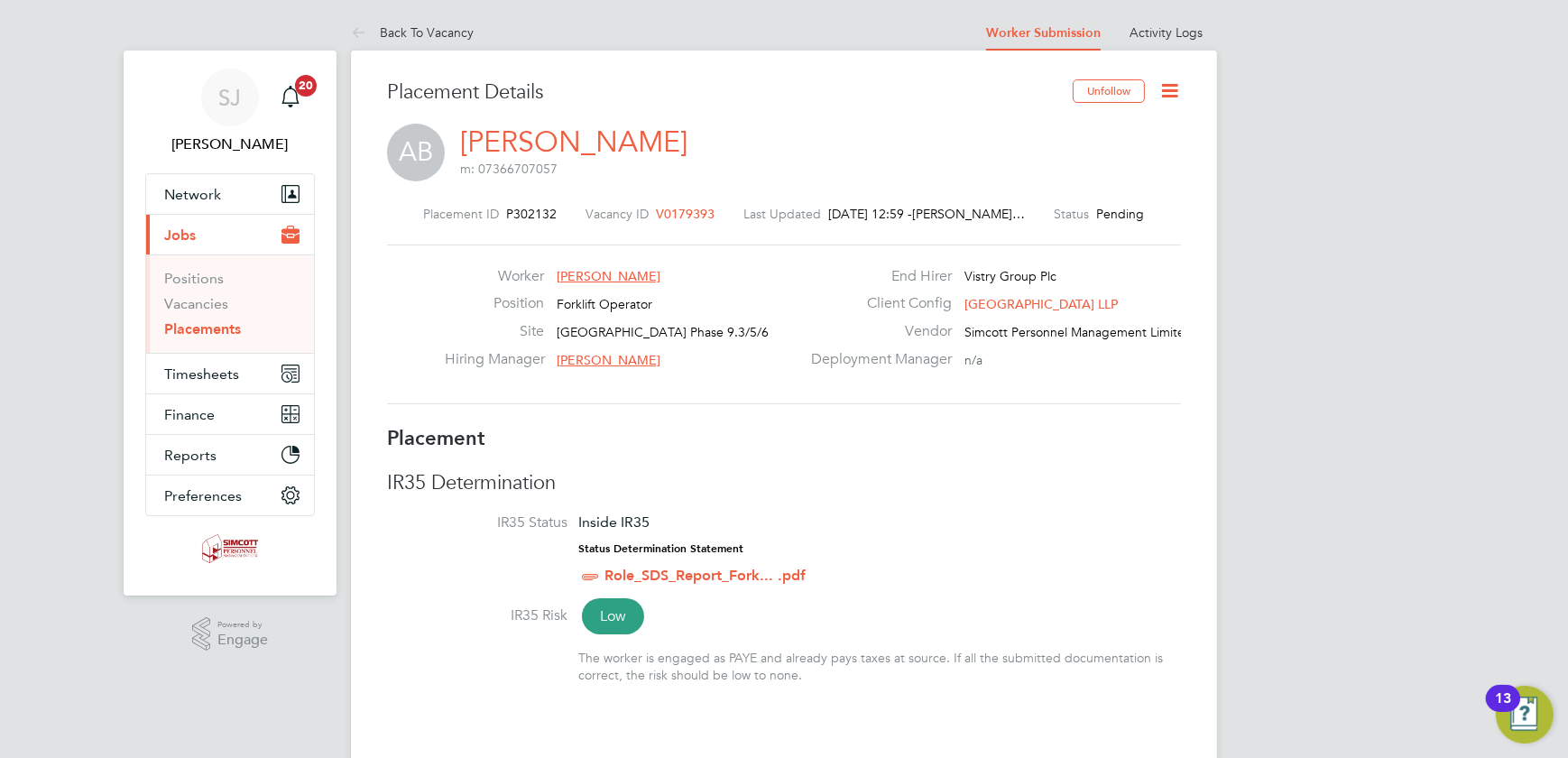
click at [1169, 87] on icon at bounding box center [1169, 90] width 23 height 23
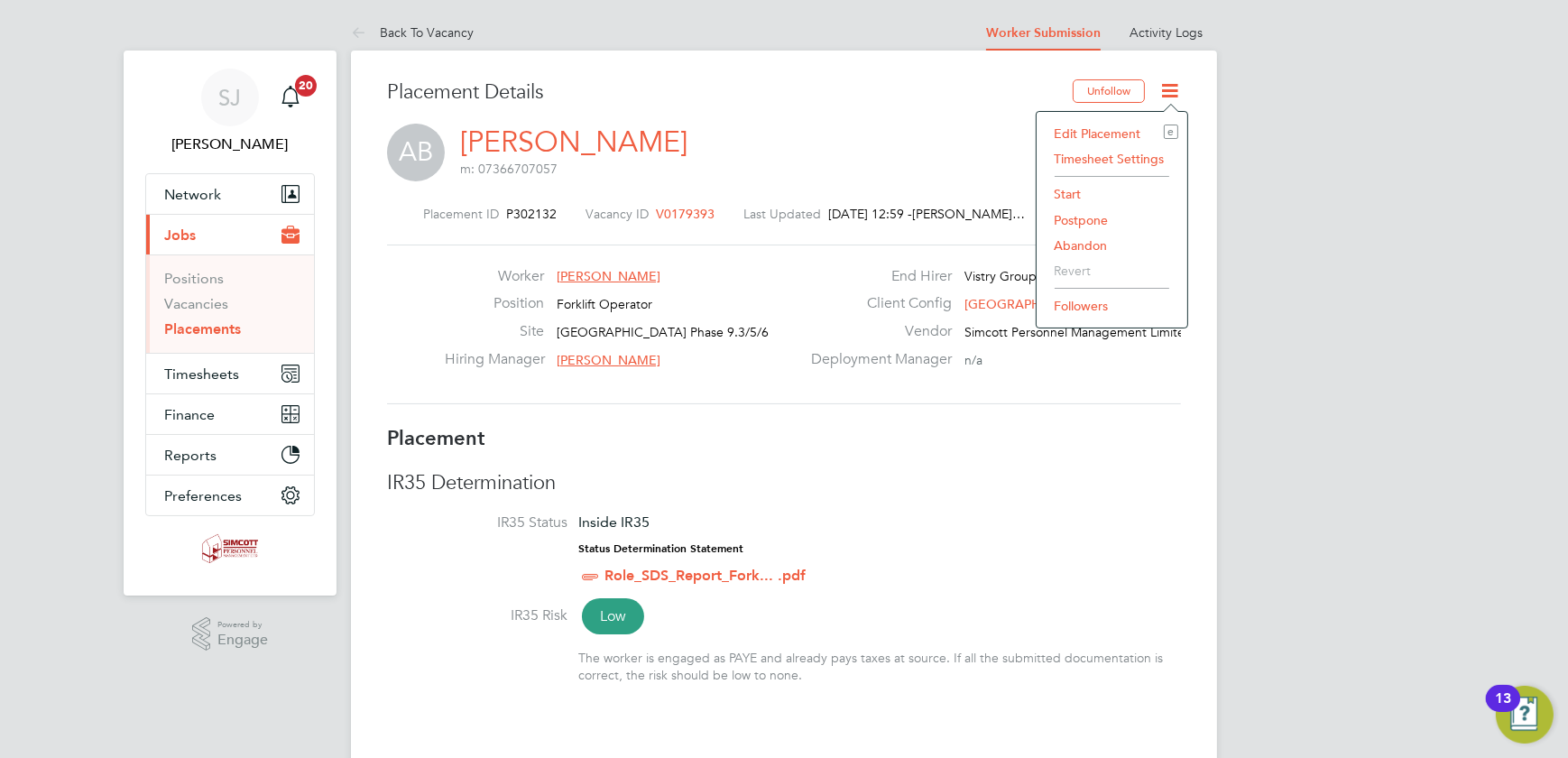
click at [1064, 185] on li "Start" at bounding box center [1112, 194] width 133 height 25
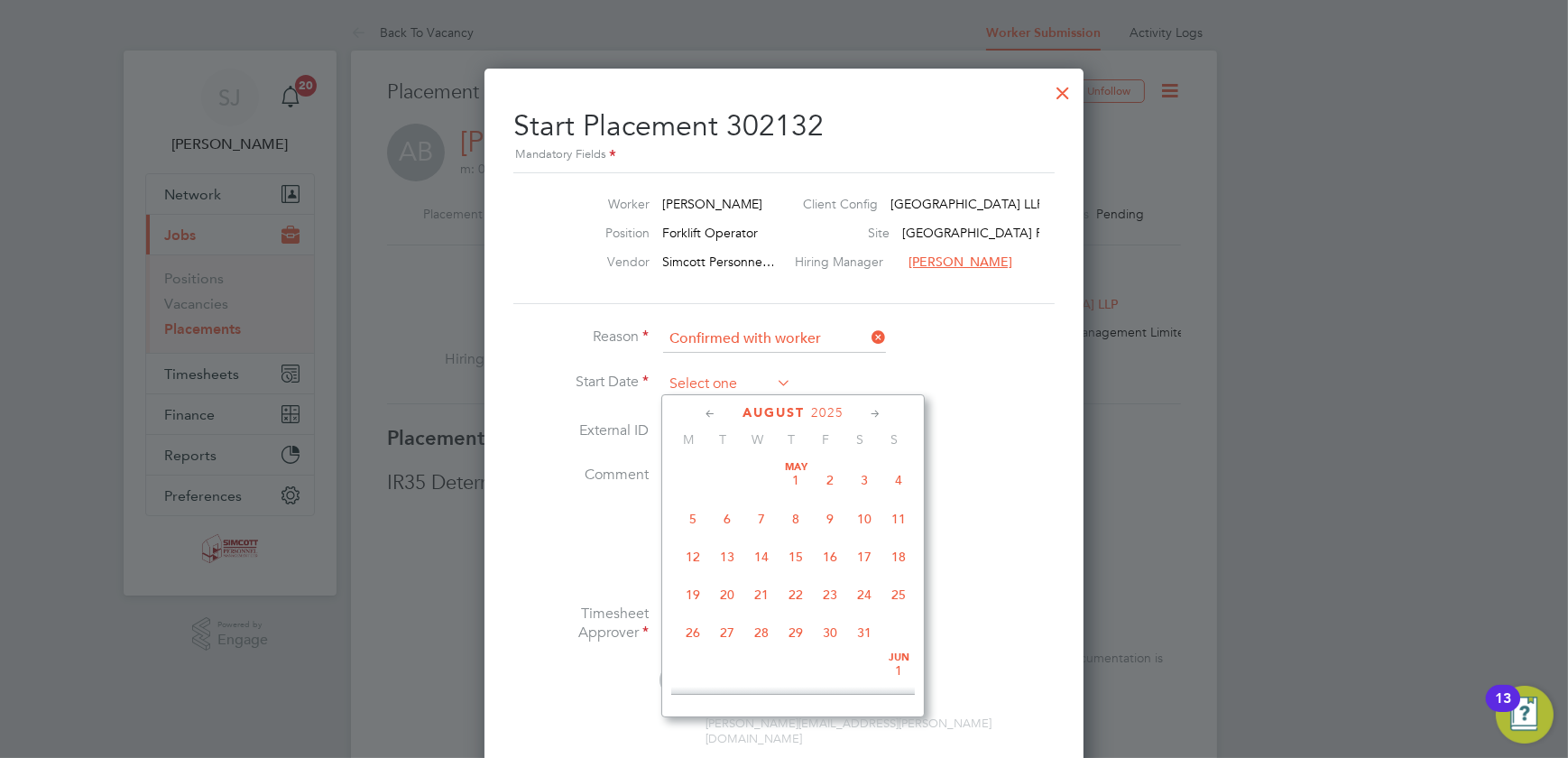
click at [737, 374] on input at bounding box center [727, 385] width 128 height 27
click at [762, 517] on span "20" at bounding box center [762, 512] width 35 height 35
type input "20 Aug 2025"
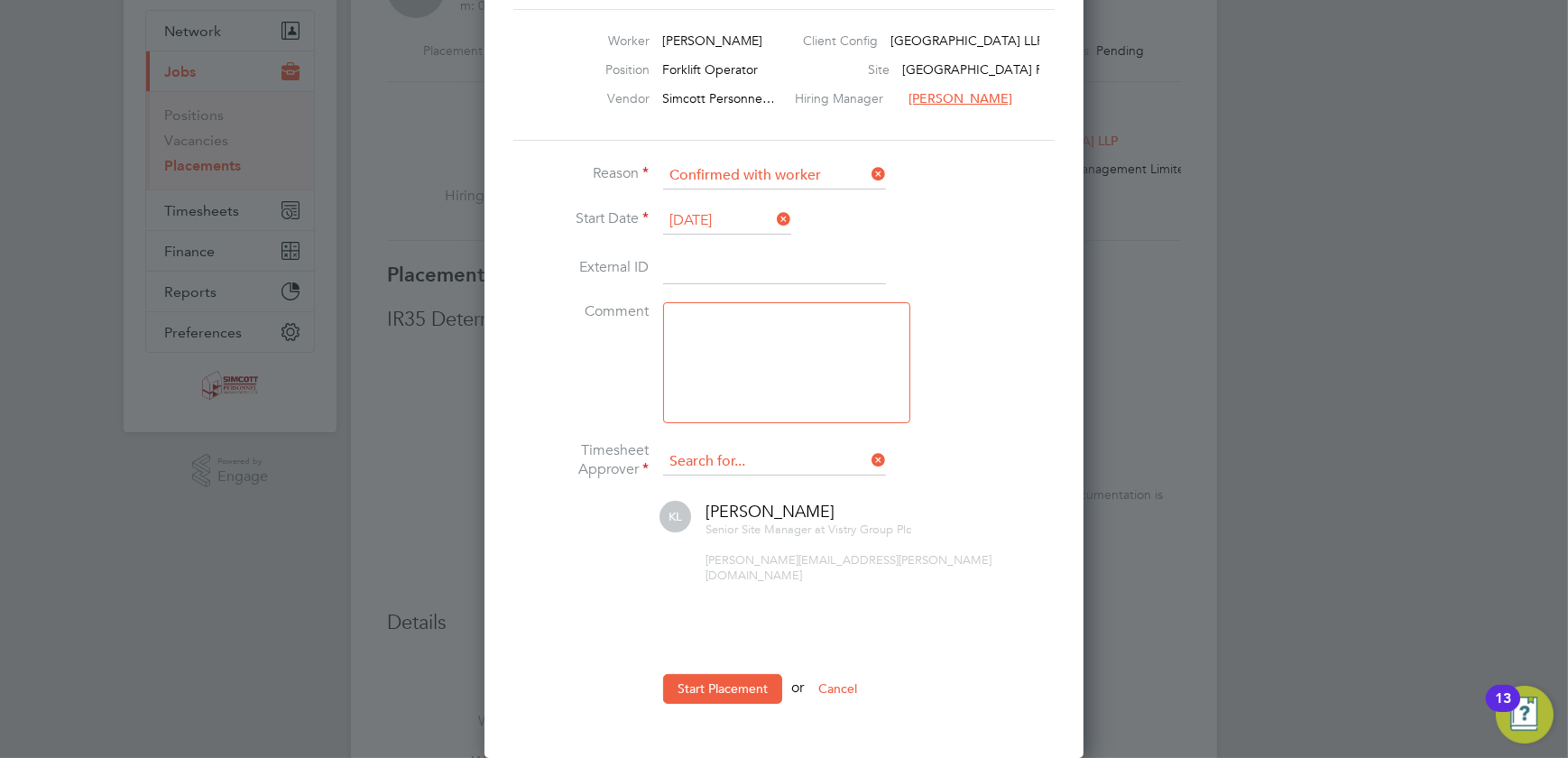
click at [768, 452] on input at bounding box center [774, 462] width 223 height 27
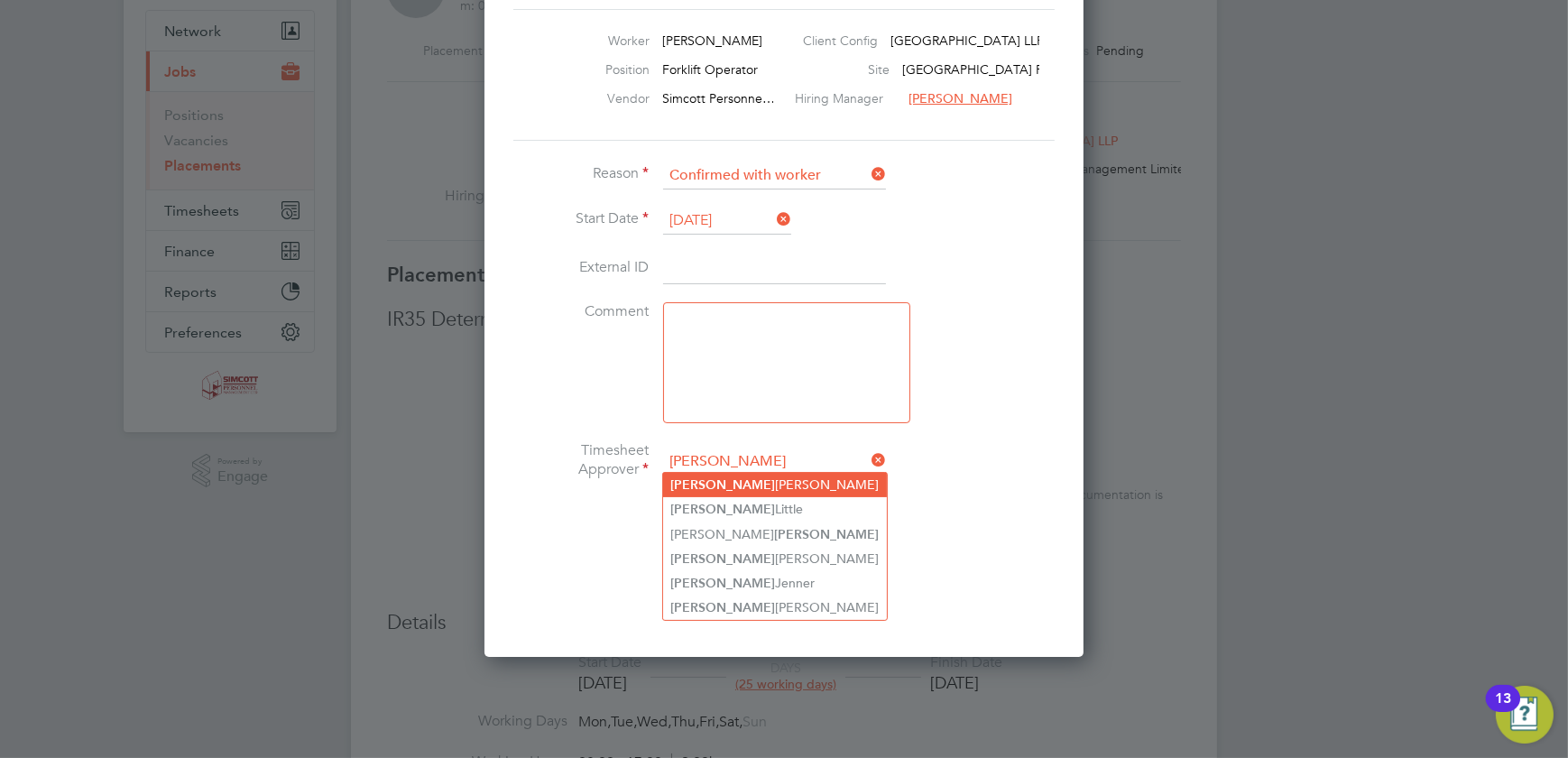
click at [763, 484] on li "Lewis Tucker" at bounding box center [775, 485] width 224 height 25
type input "[PERSON_NAME]"
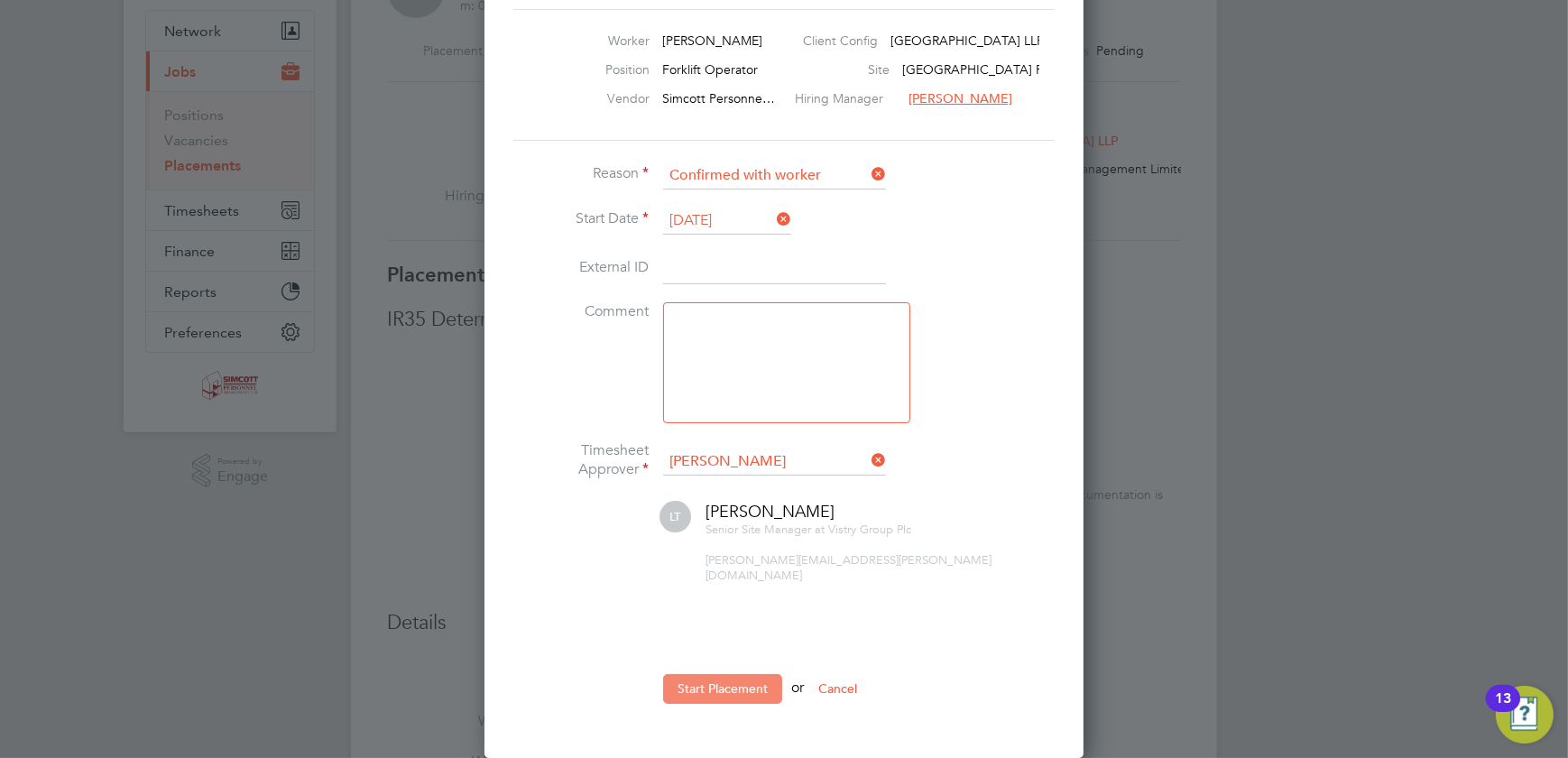
click at [736, 675] on button "Start Placement" at bounding box center [723, 689] width 119 height 29
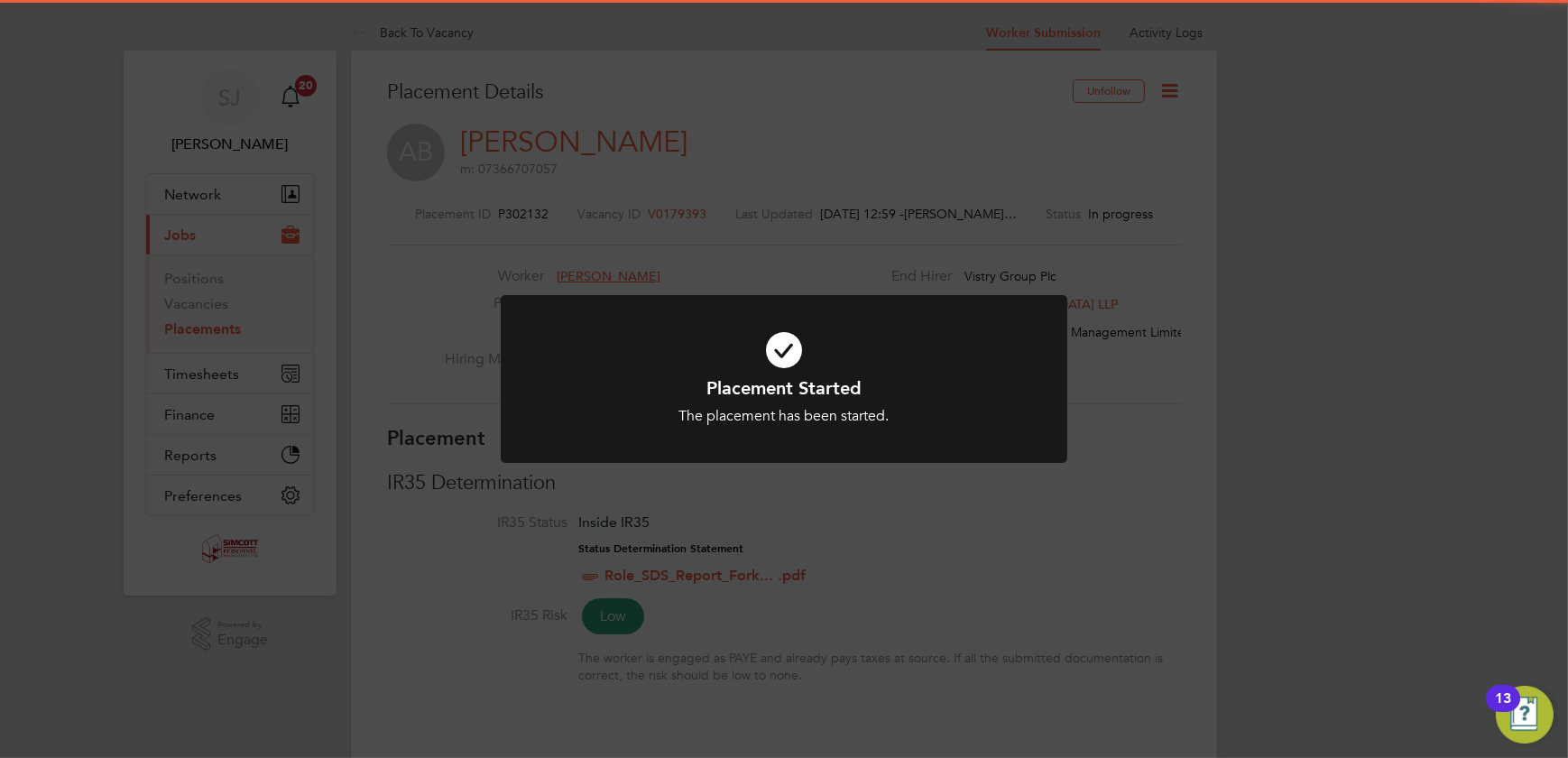
click at [1158, 433] on div "Placement Started The placement has been started. Cancel Okay" at bounding box center [784, 379] width 1568 height 758
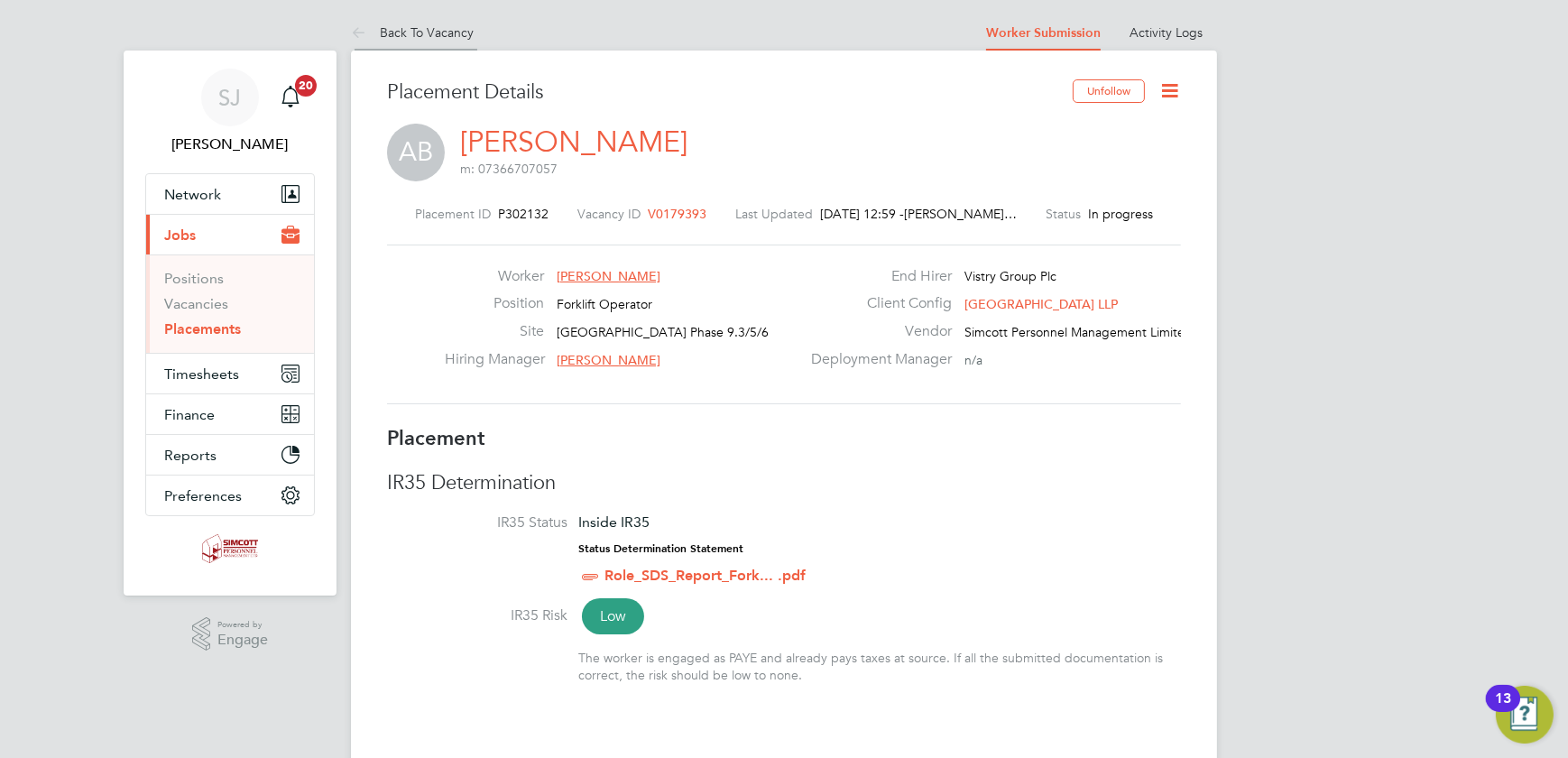
click at [439, 28] on link "Back To Vacancy" at bounding box center [412, 33] width 123 height 16
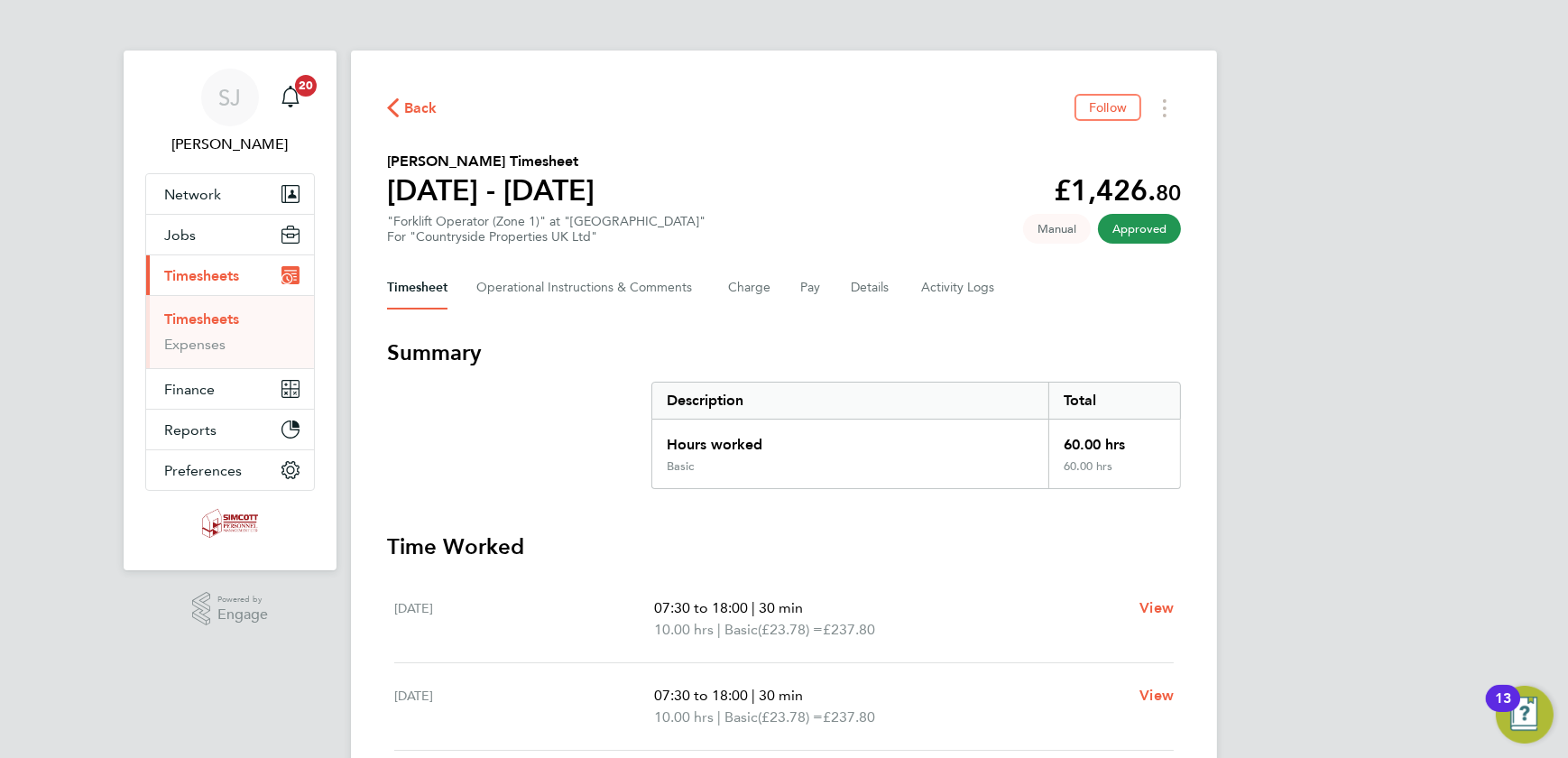
click at [427, 99] on span "Back" at bounding box center [420, 108] width 34 height 22
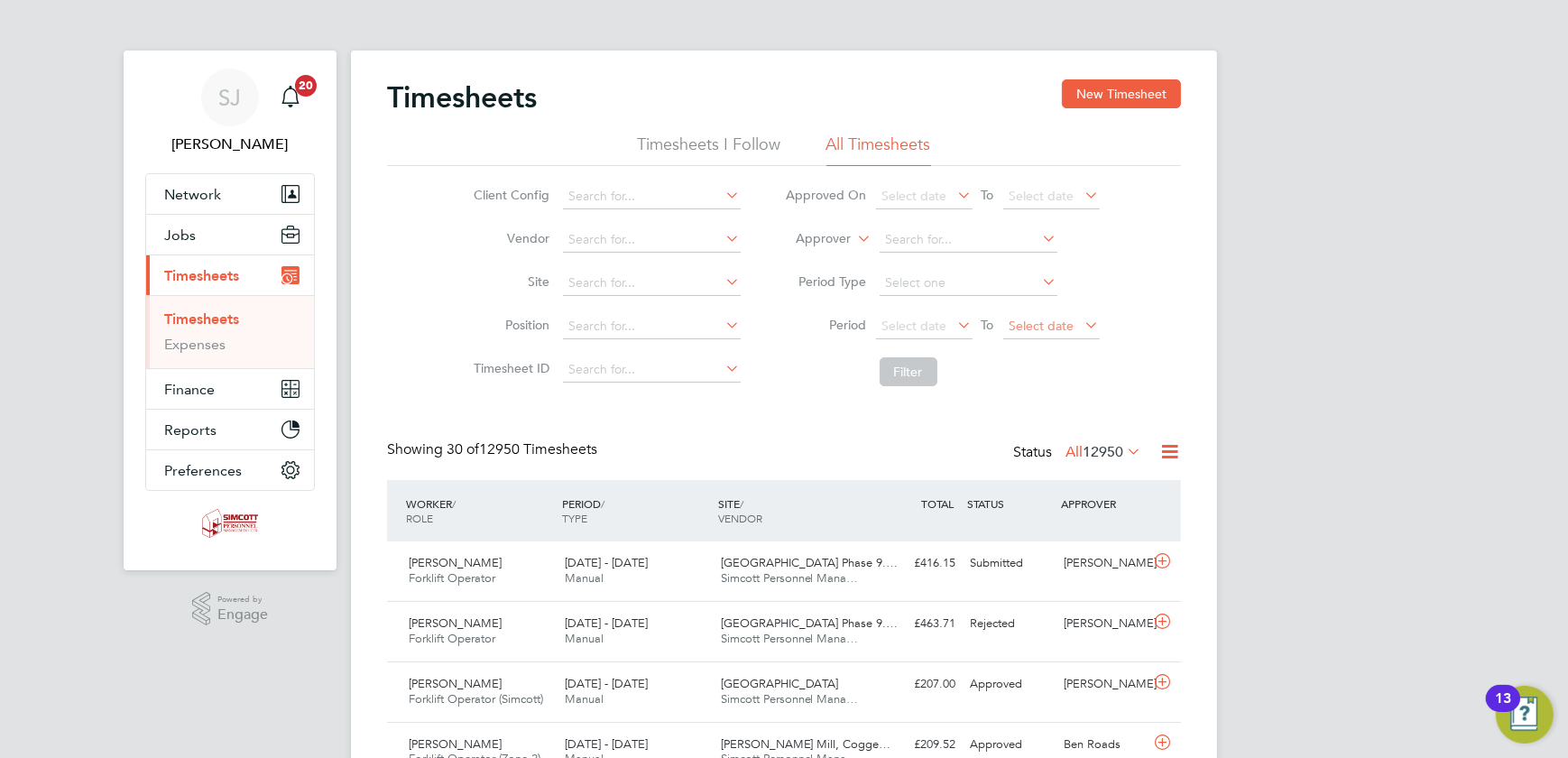
click at [1027, 318] on span "Select date" at bounding box center [1042, 326] width 65 height 16
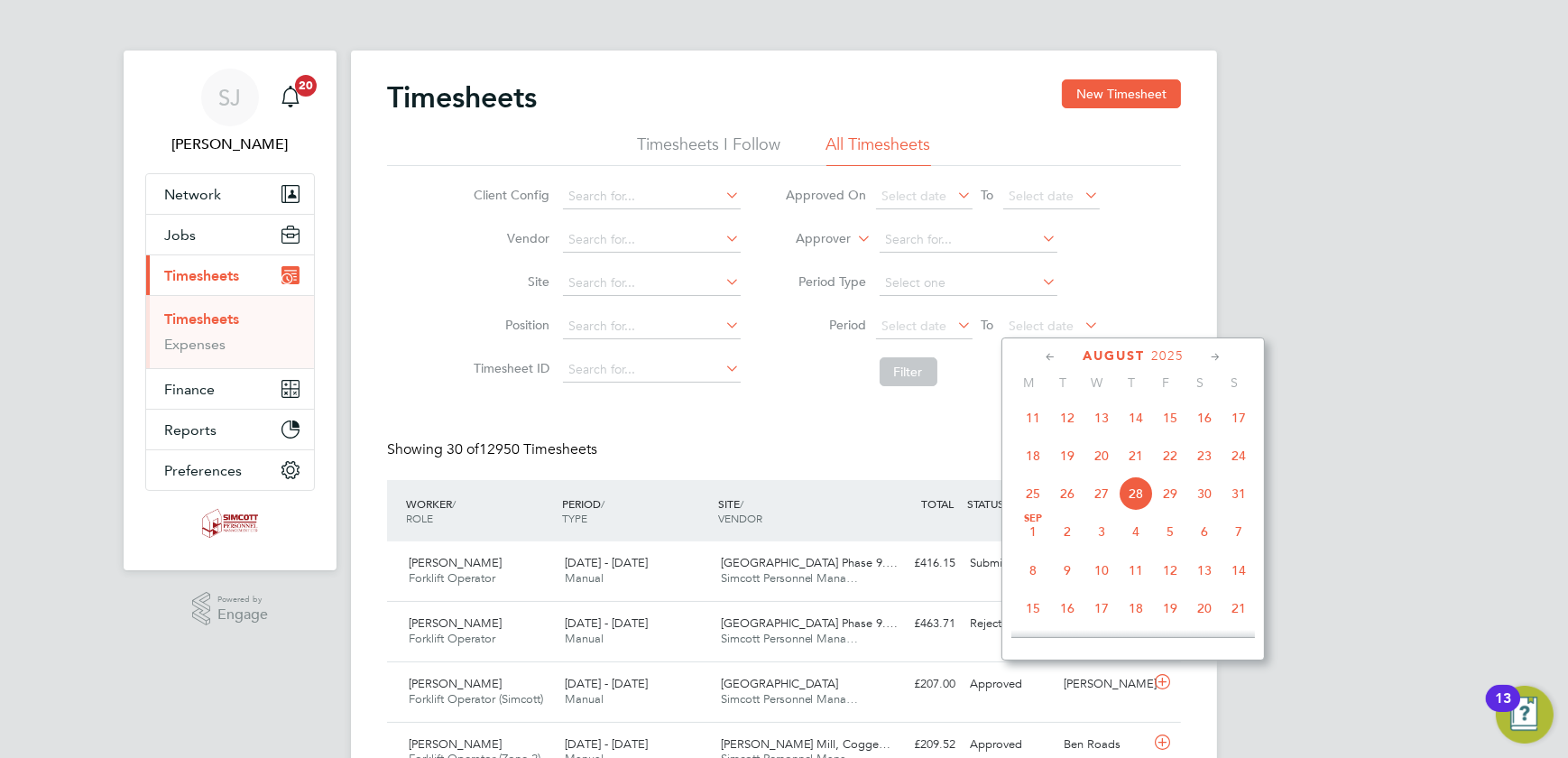
click at [1237, 458] on span "24" at bounding box center [1239, 456] width 35 height 35
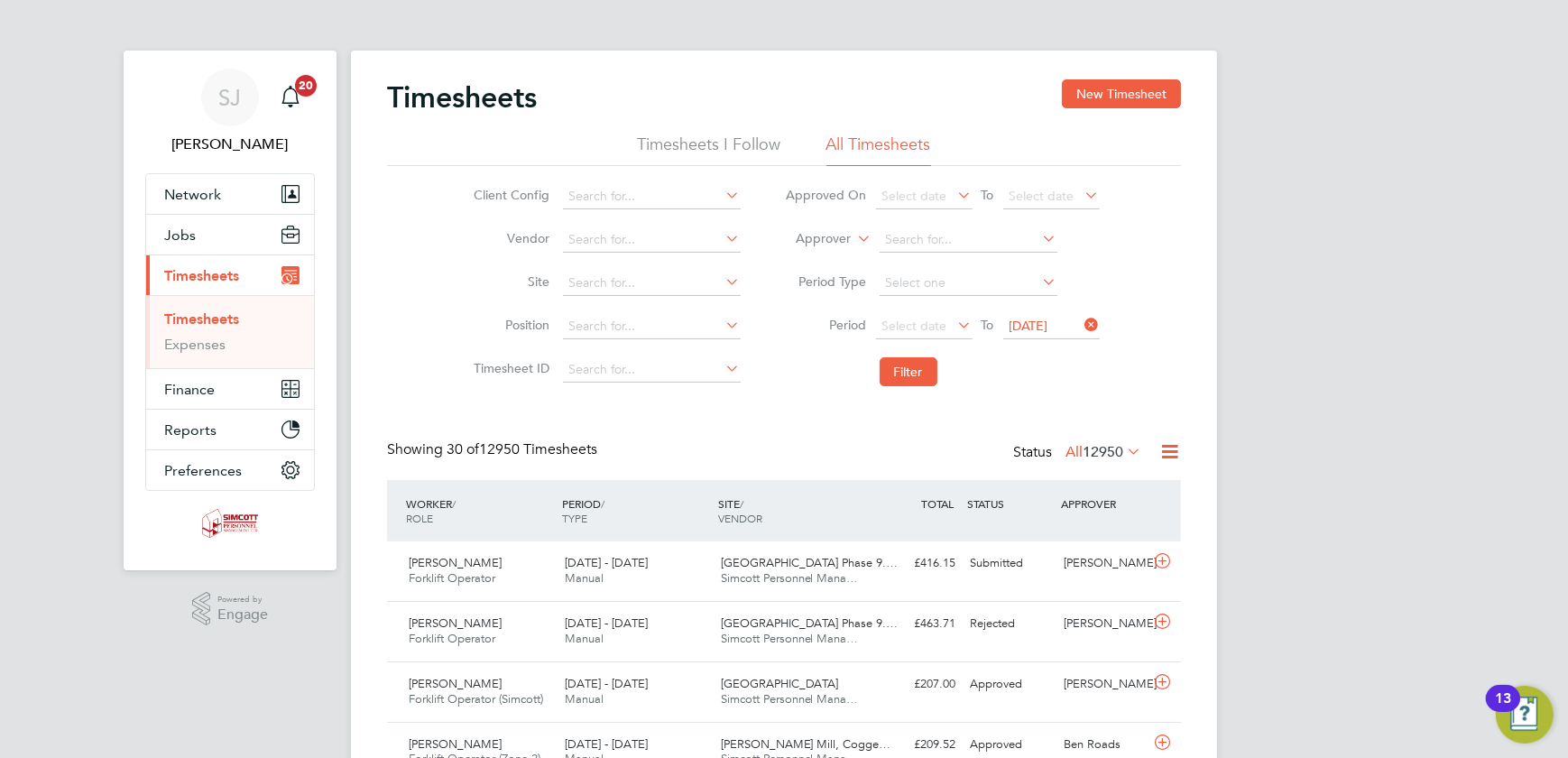
click at [1037, 311] on li "Period Select date To 24 Aug 2025" at bounding box center [943, 327] width 359 height 44
drag, startPoint x: 1092, startPoint y: 322, endPoint x: 1107, endPoint y: 348, distance: 30.0
click at [1082, 323] on icon at bounding box center [1082, 325] width 0 height 25
click at [1046, 322] on span "Select date" at bounding box center [1042, 326] width 65 height 16
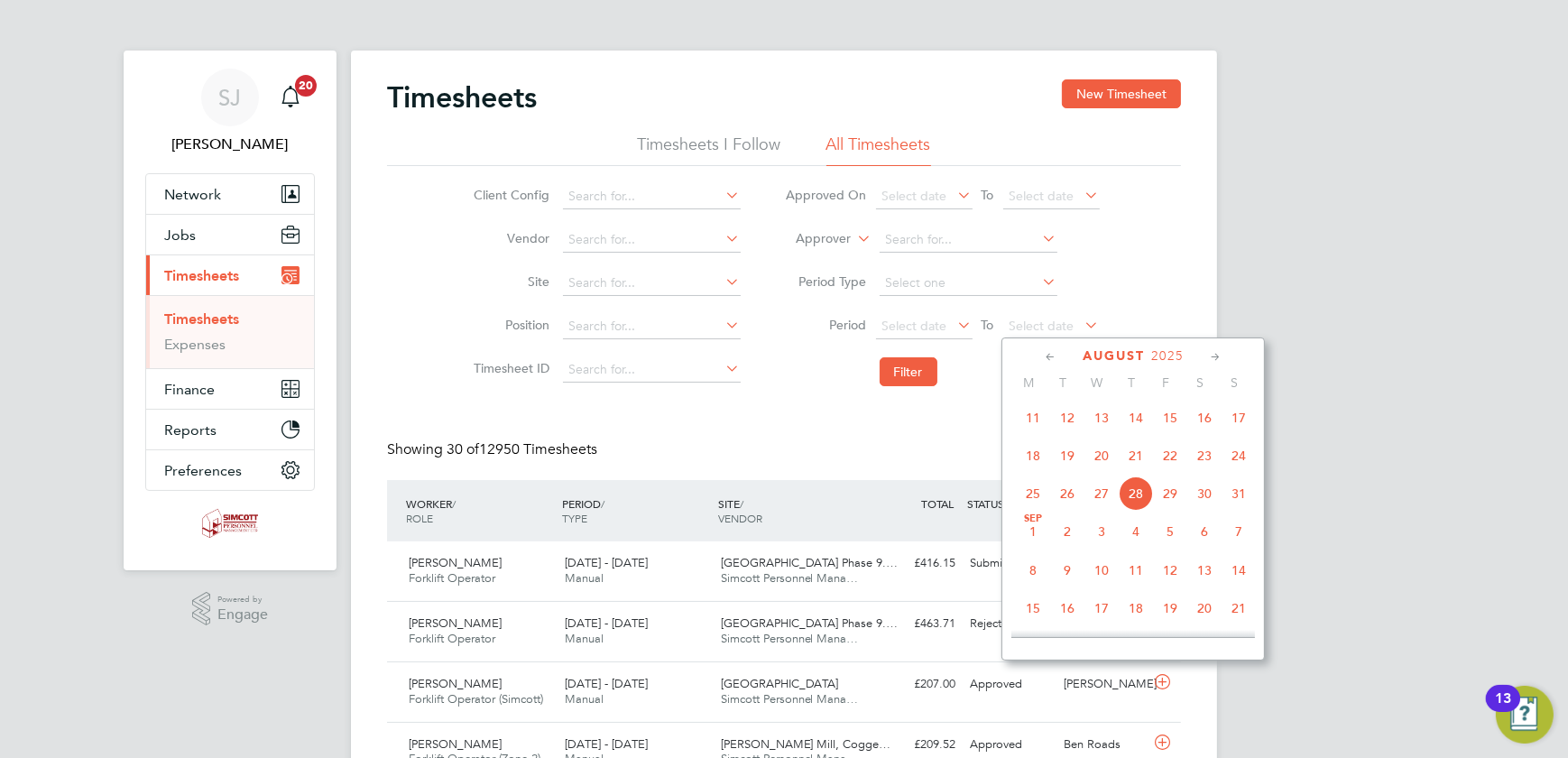
click at [1245, 423] on span "17" at bounding box center [1239, 418] width 35 height 35
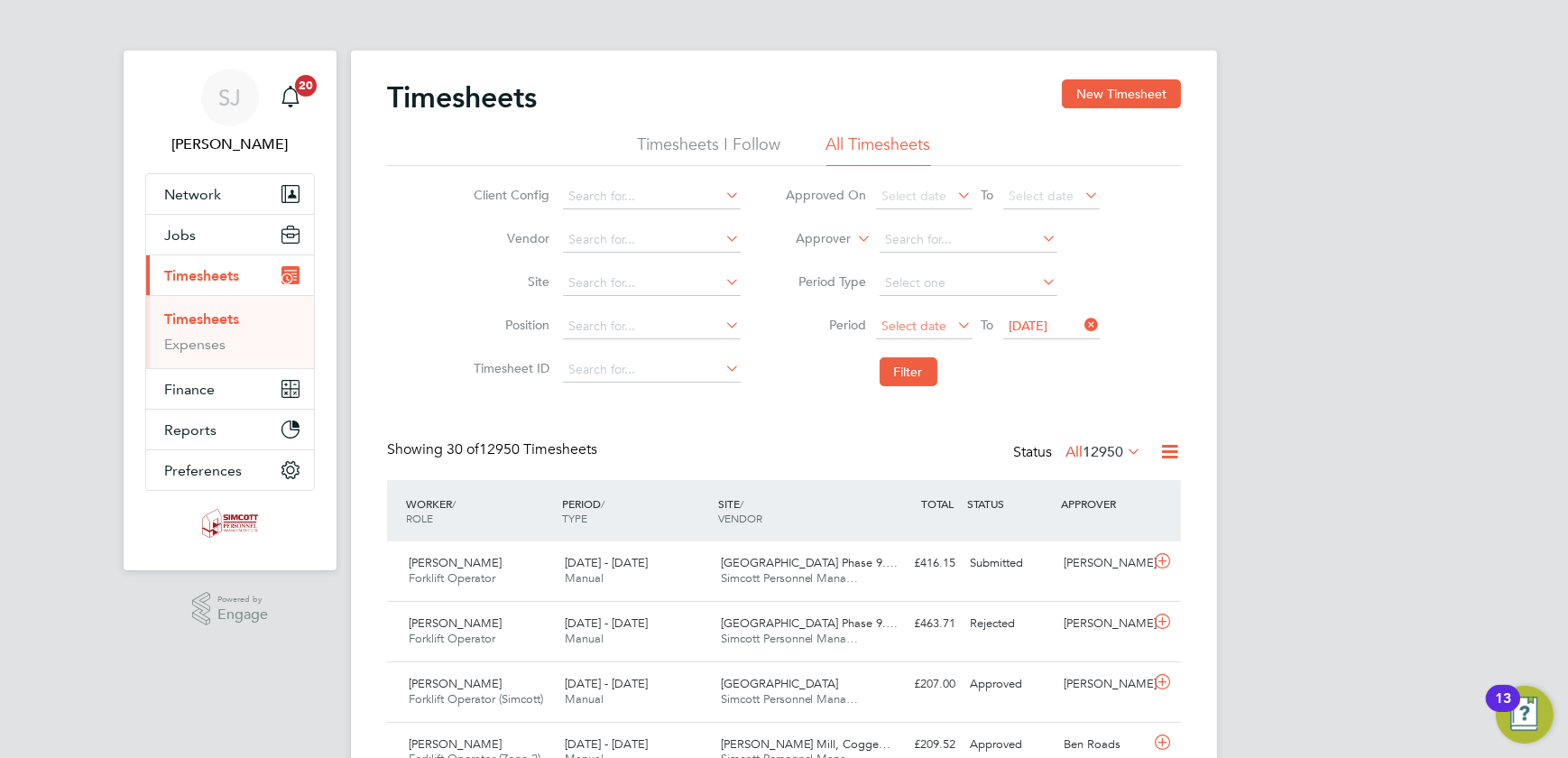
click at [937, 319] on span "Select date" at bounding box center [915, 326] width 65 height 16
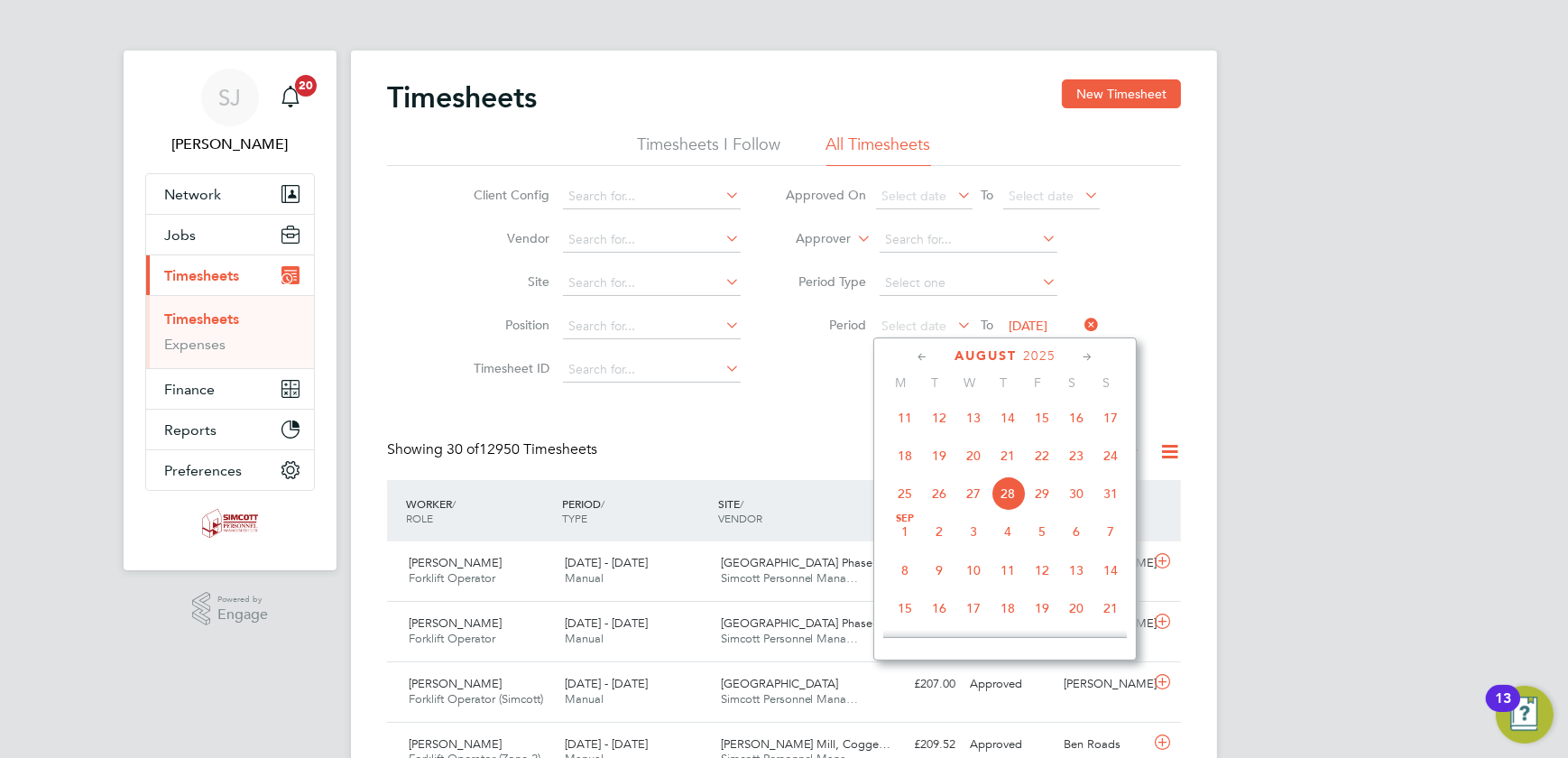
click at [909, 417] on span "11" at bounding box center [905, 418] width 35 height 35
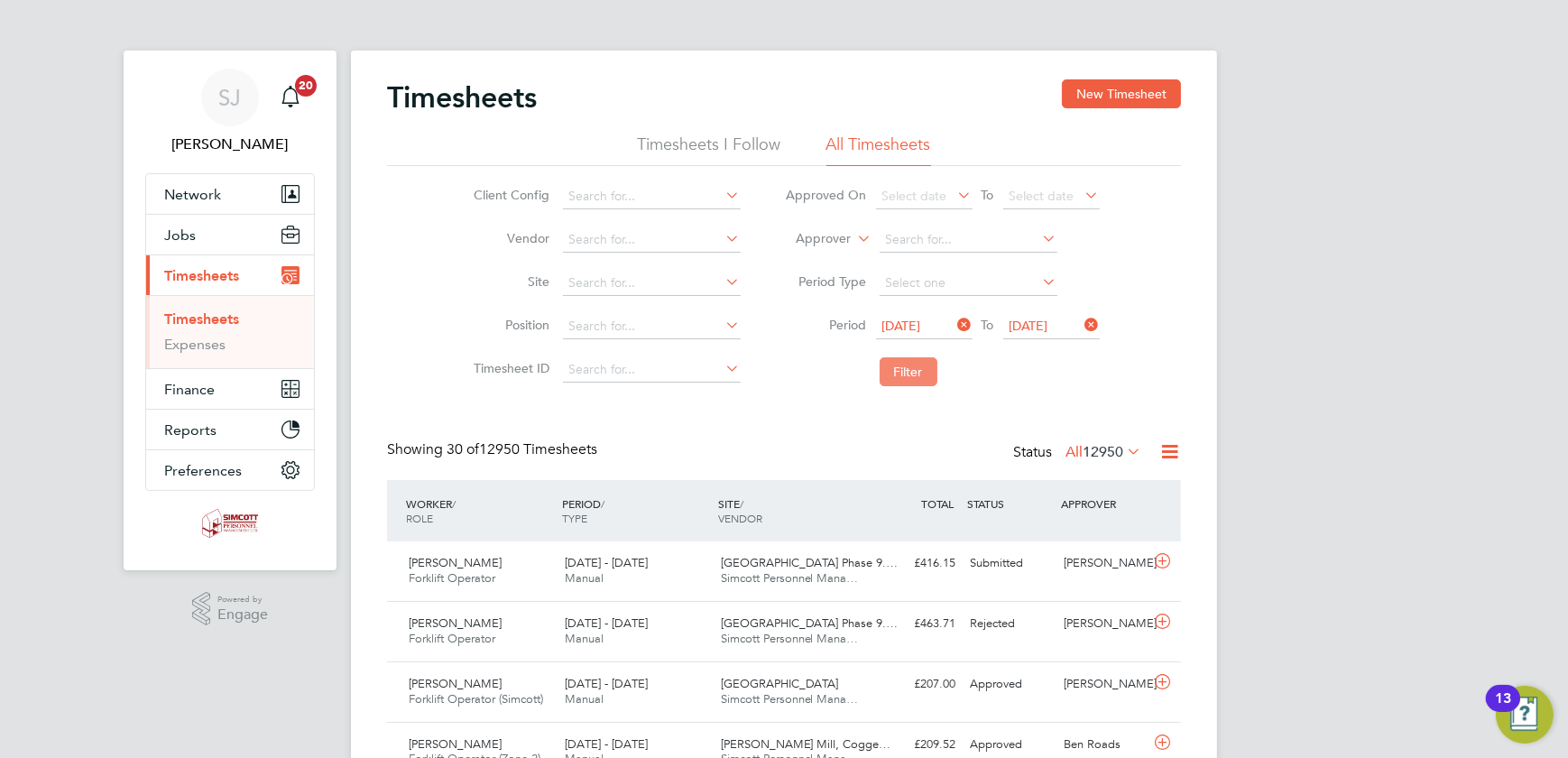
click at [891, 366] on button "Filter" at bounding box center [908, 372] width 57 height 29
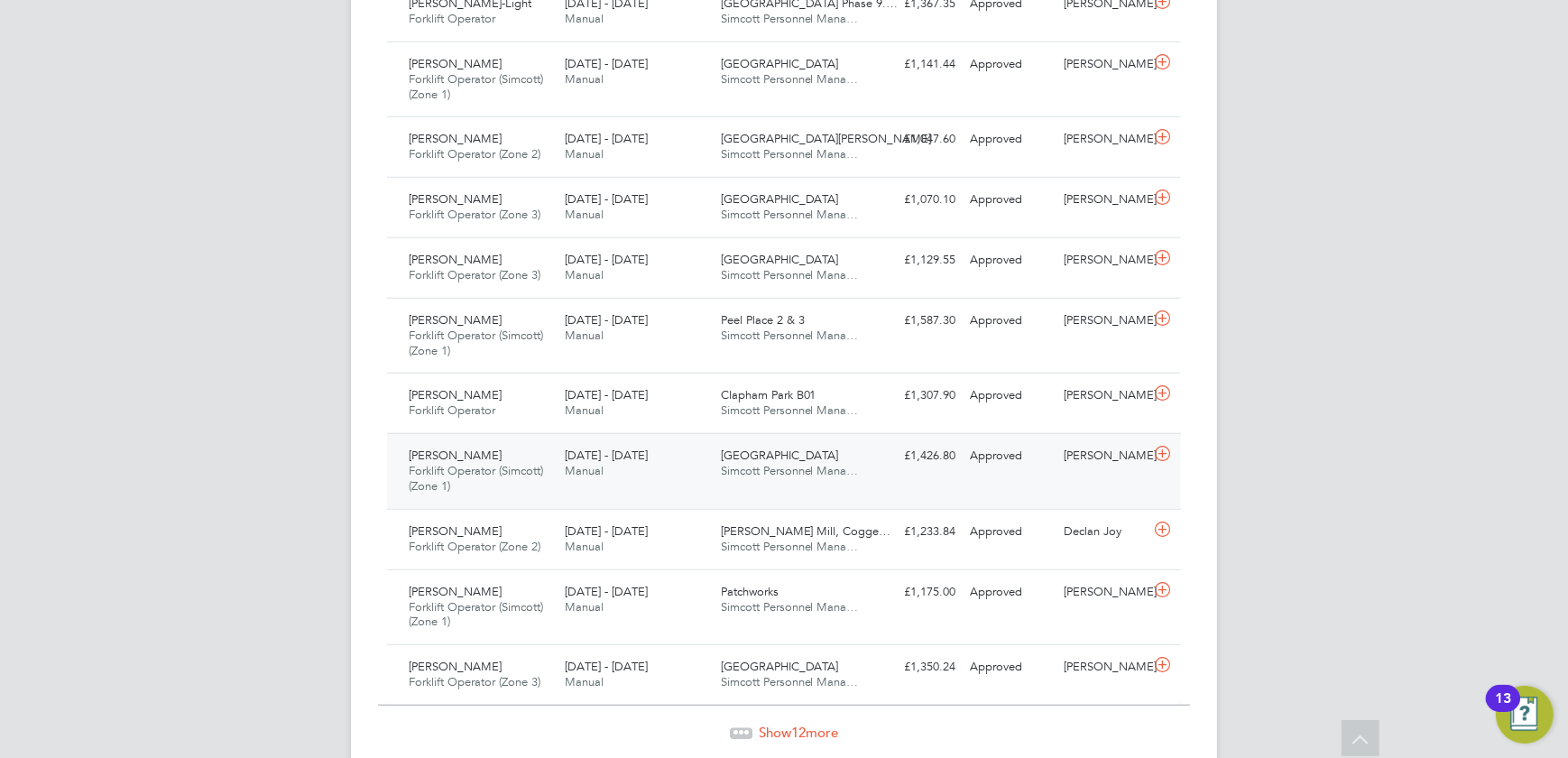
scroll to position [1920, 0]
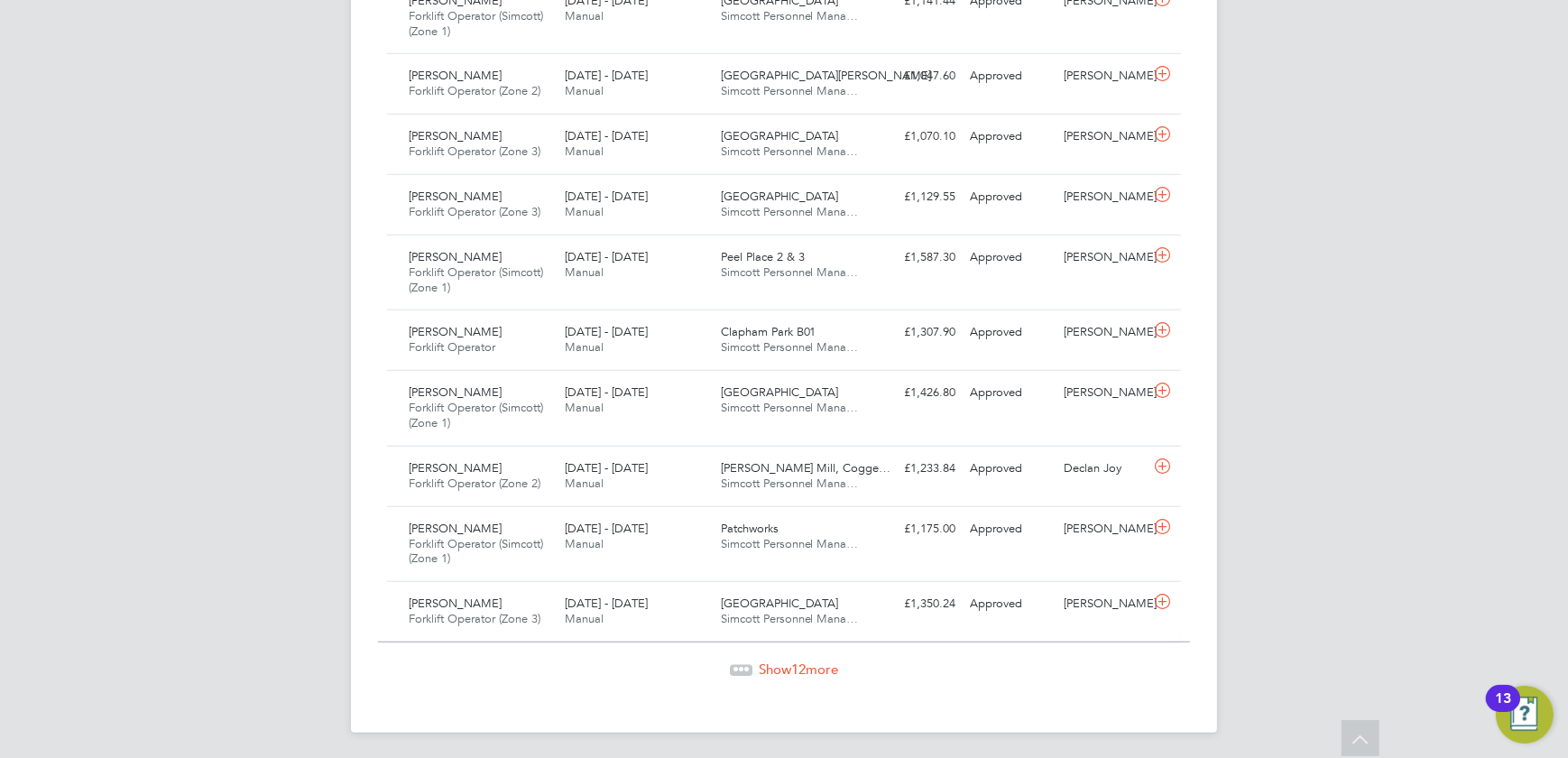
click at [784, 667] on span "Show 12 more" at bounding box center [798, 669] width 79 height 17
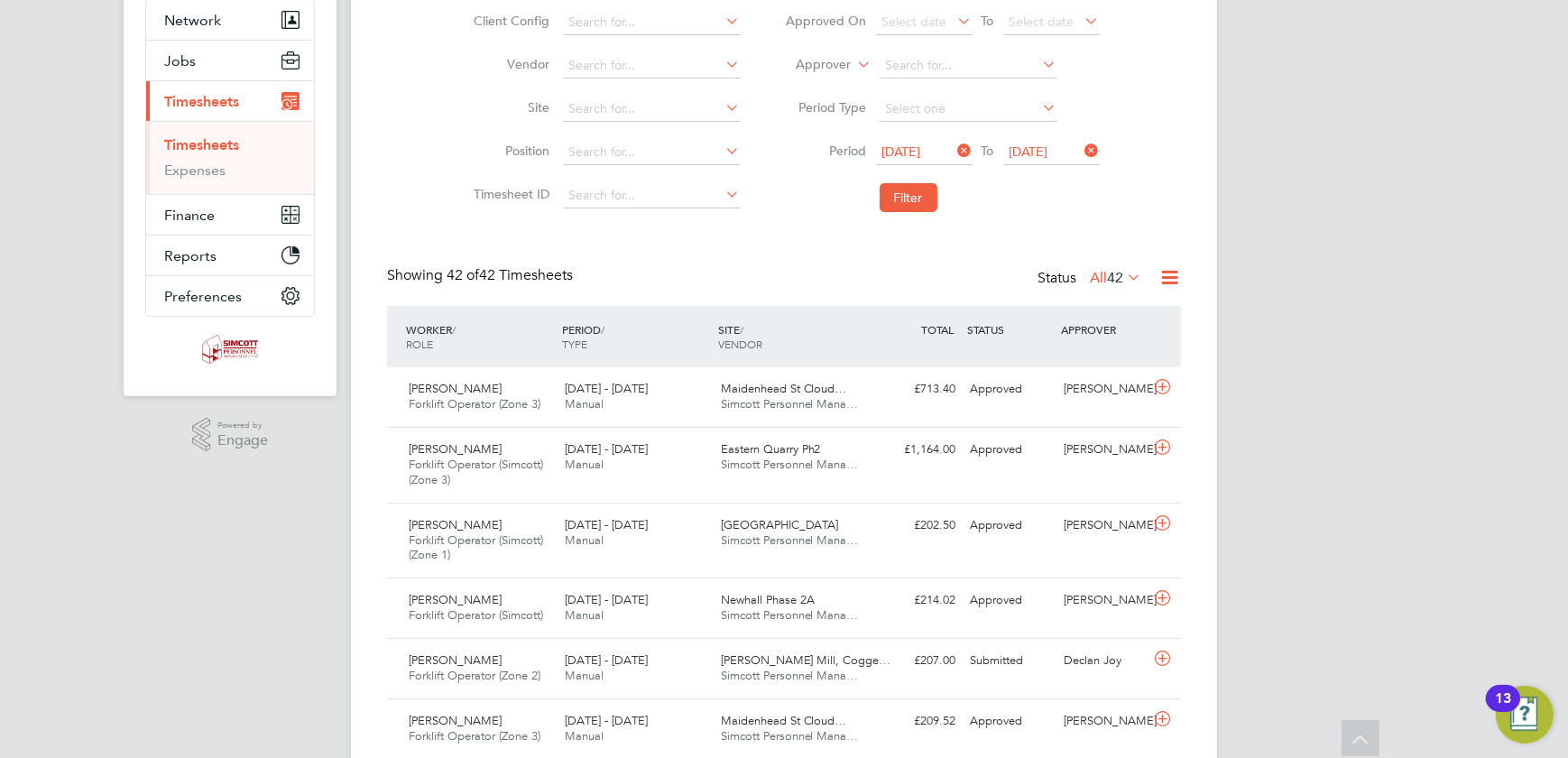
scroll to position [0, 0]
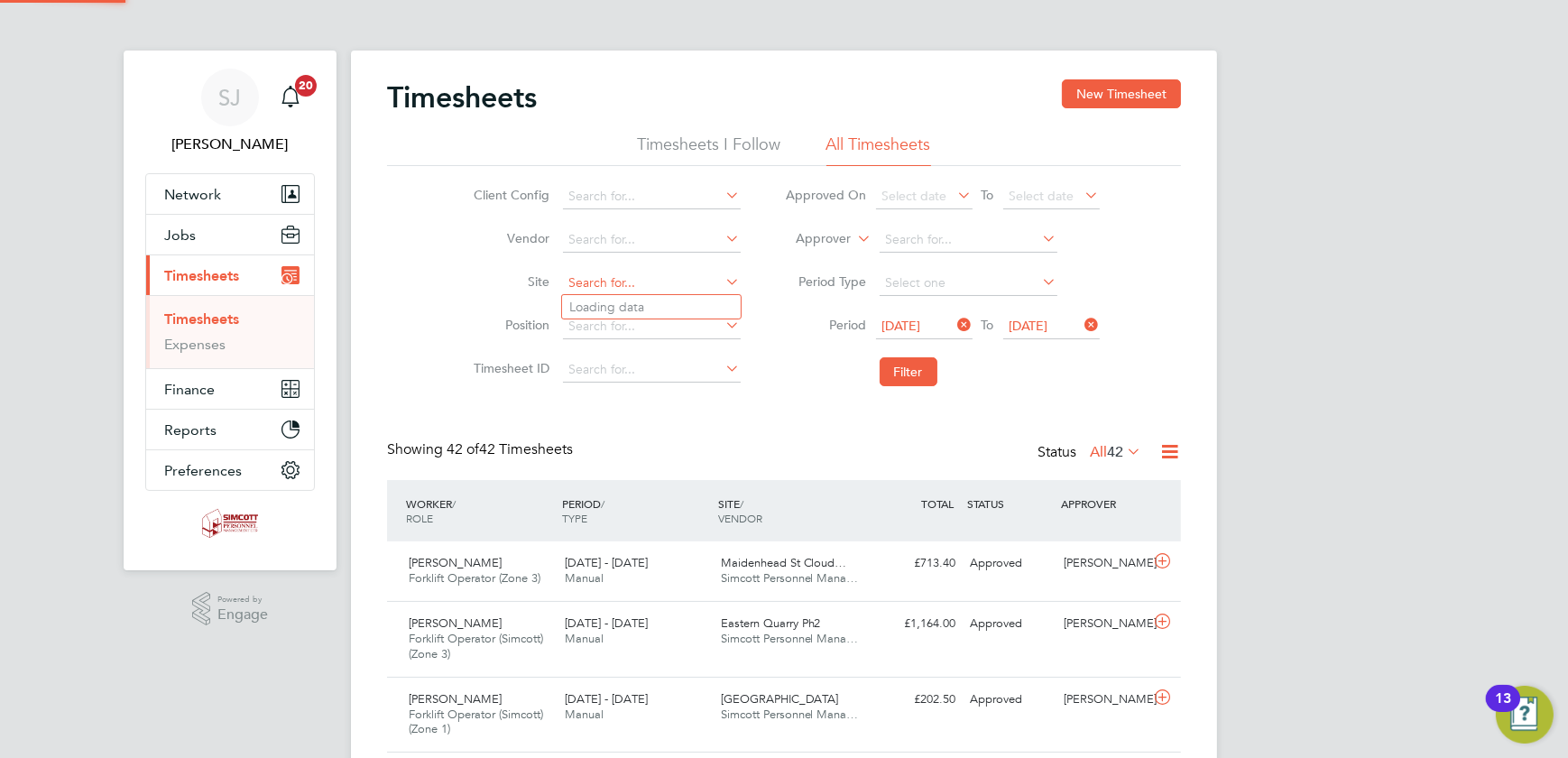
click at [615, 275] on input at bounding box center [652, 283] width 177 height 25
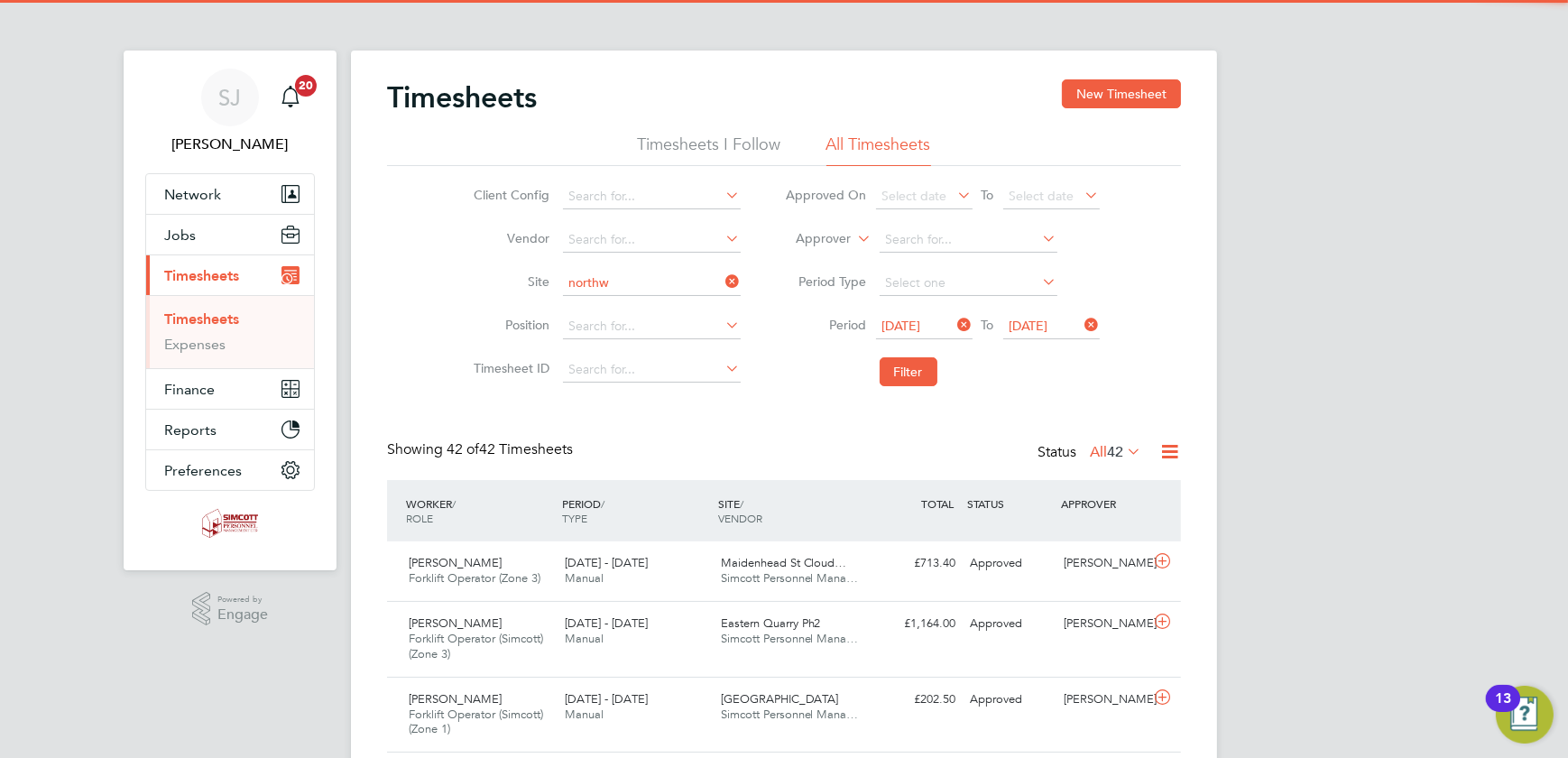
click at [637, 309] on li "Northw ick Park" at bounding box center [656, 307] width 188 height 25
type input "Northwick Park"
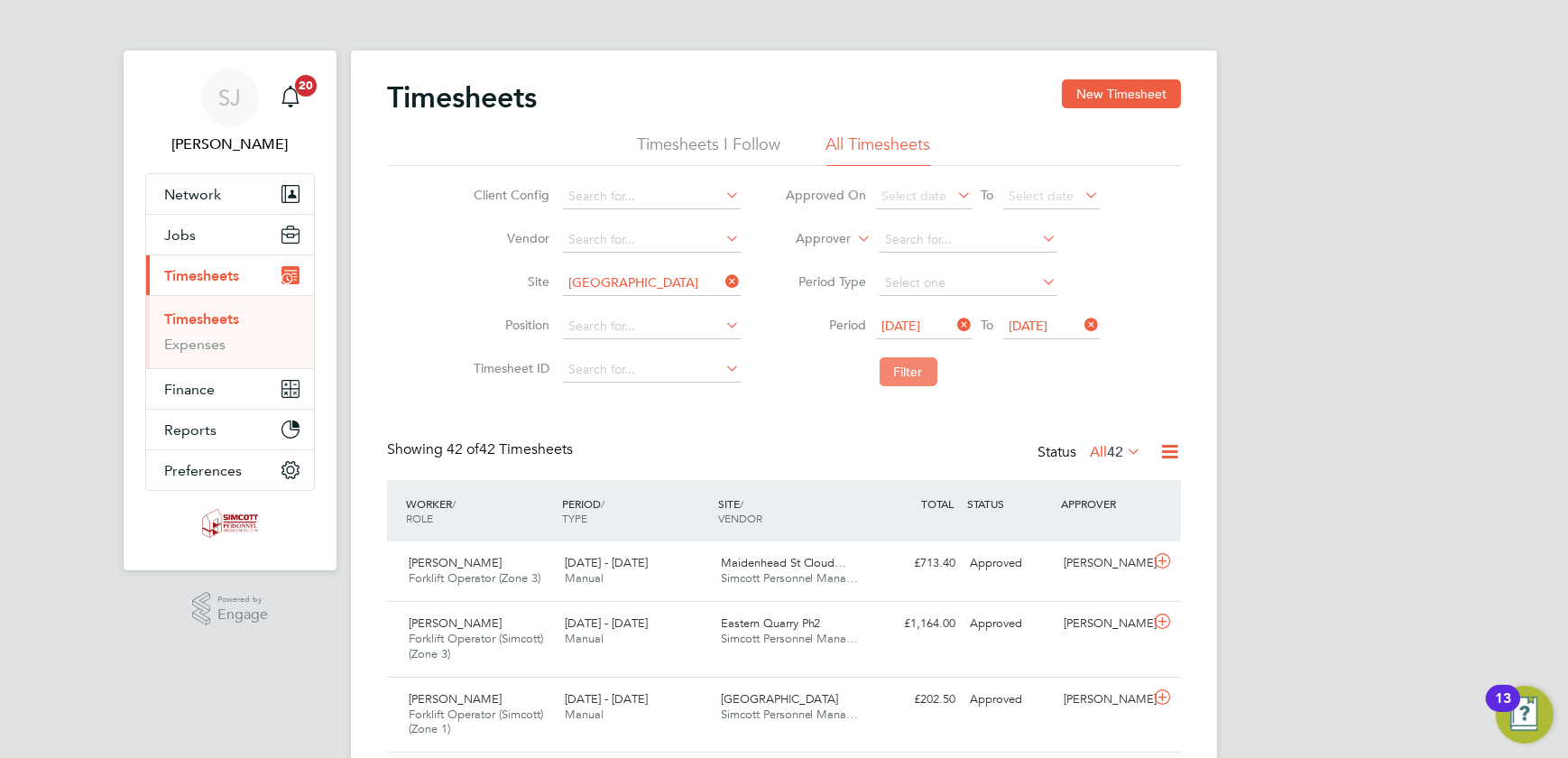
click at [910, 364] on button "Filter" at bounding box center [908, 372] width 57 height 29
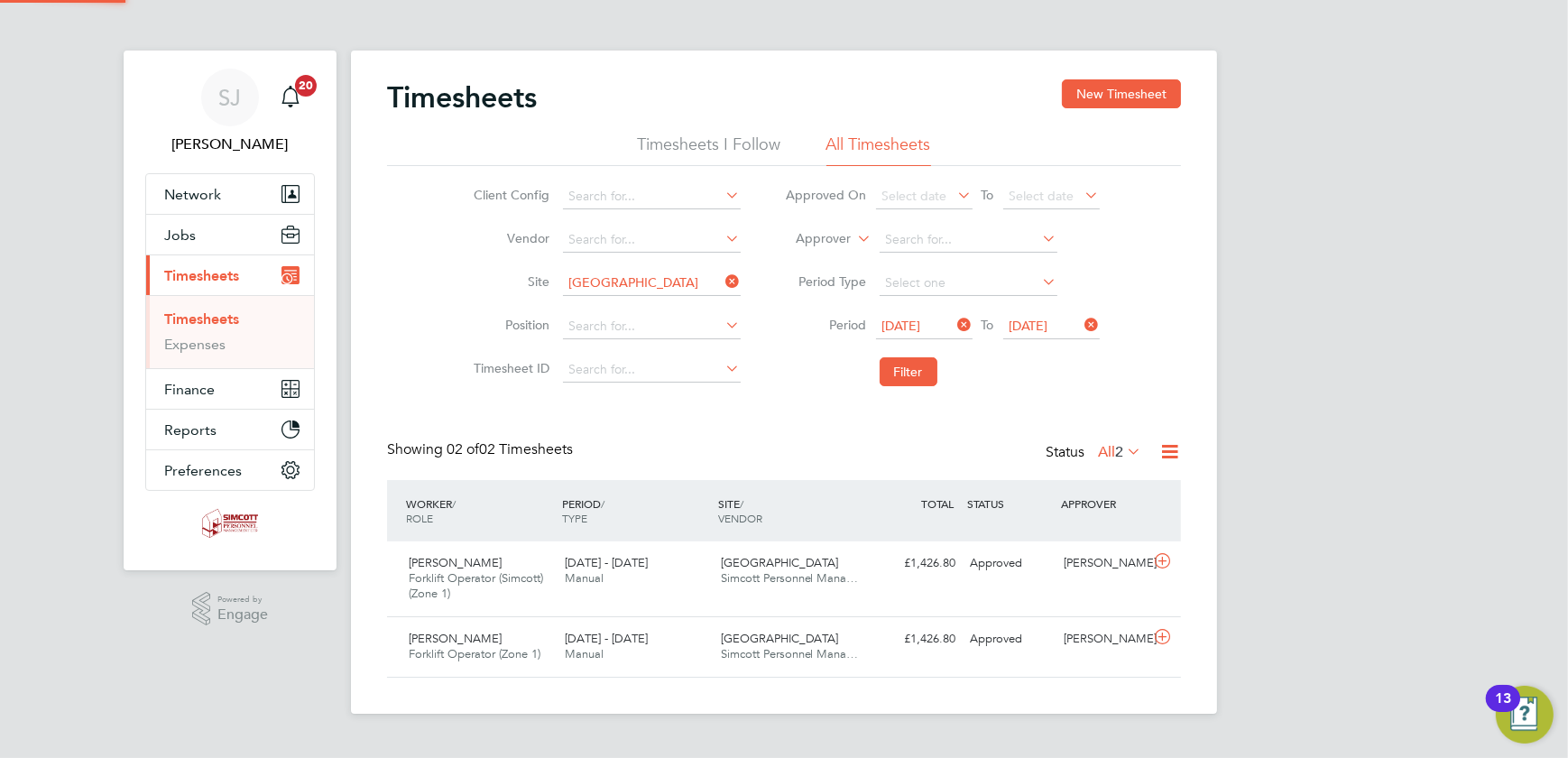
scroll to position [45, 157]
click at [1058, 336] on span "17 Aug 2025" at bounding box center [1052, 327] width 96 height 25
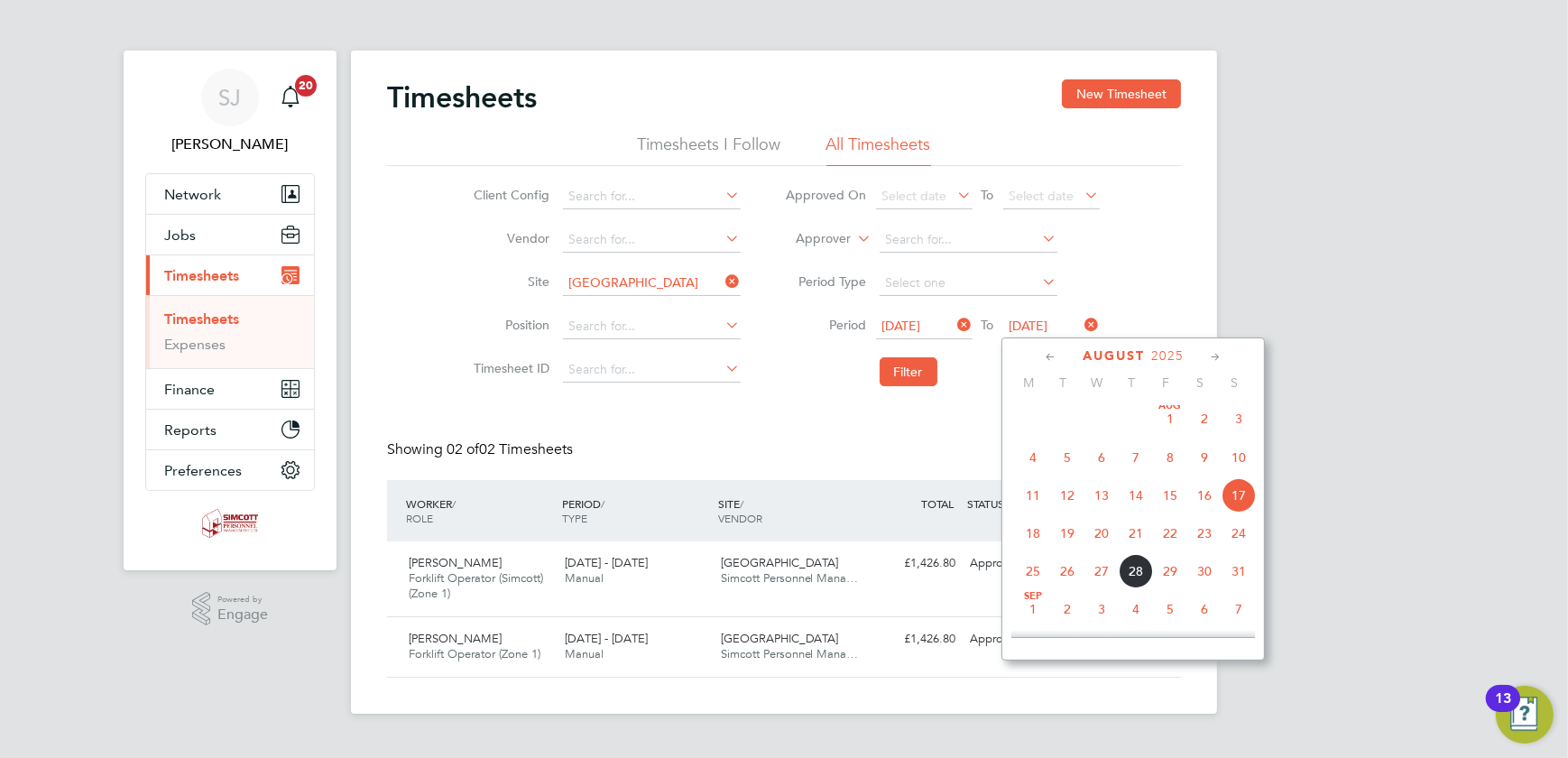
click at [1240, 455] on span "10" at bounding box center [1239, 458] width 35 height 35
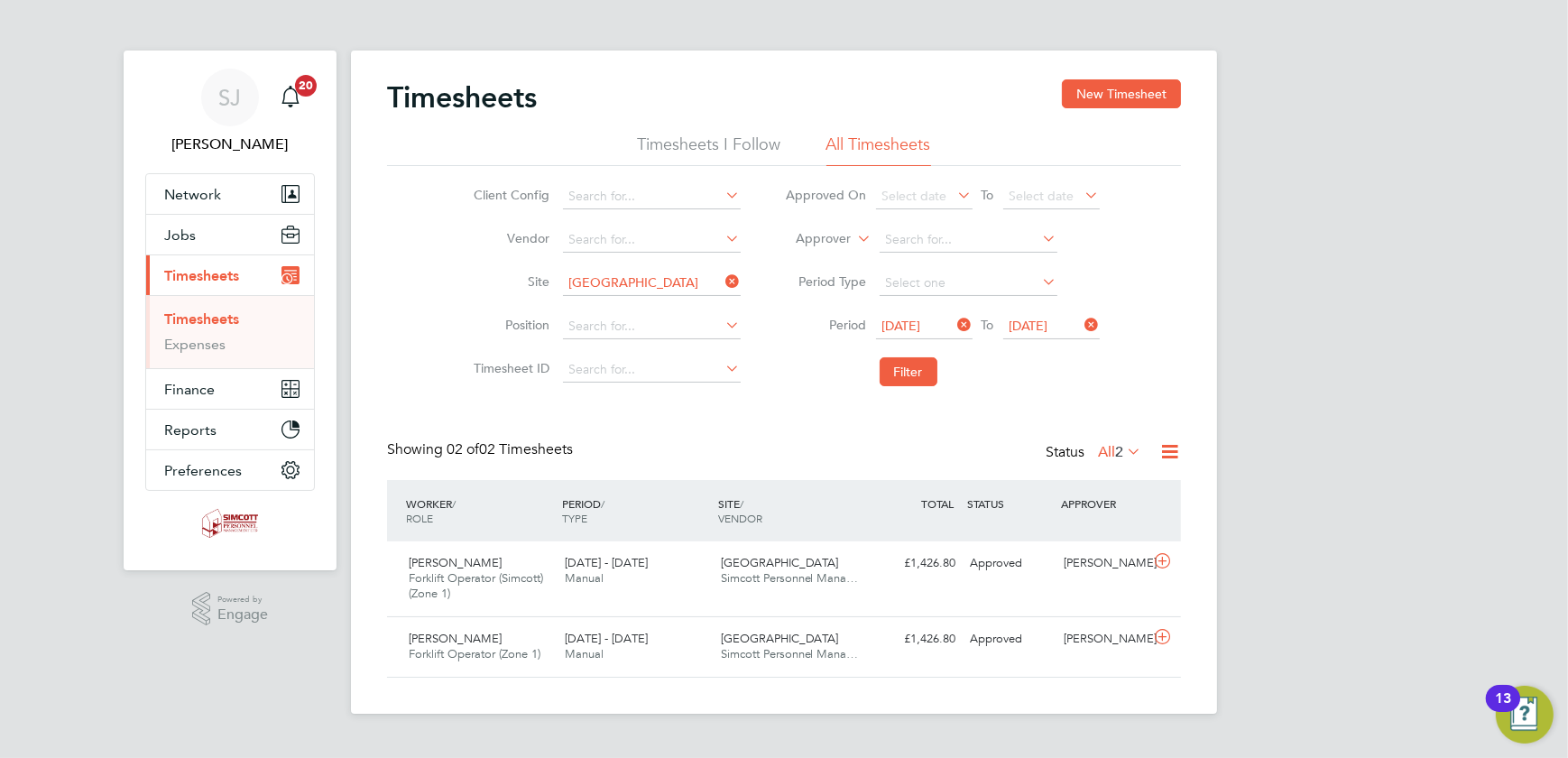
click at [918, 323] on span "10 Aug 2025" at bounding box center [902, 326] width 39 height 16
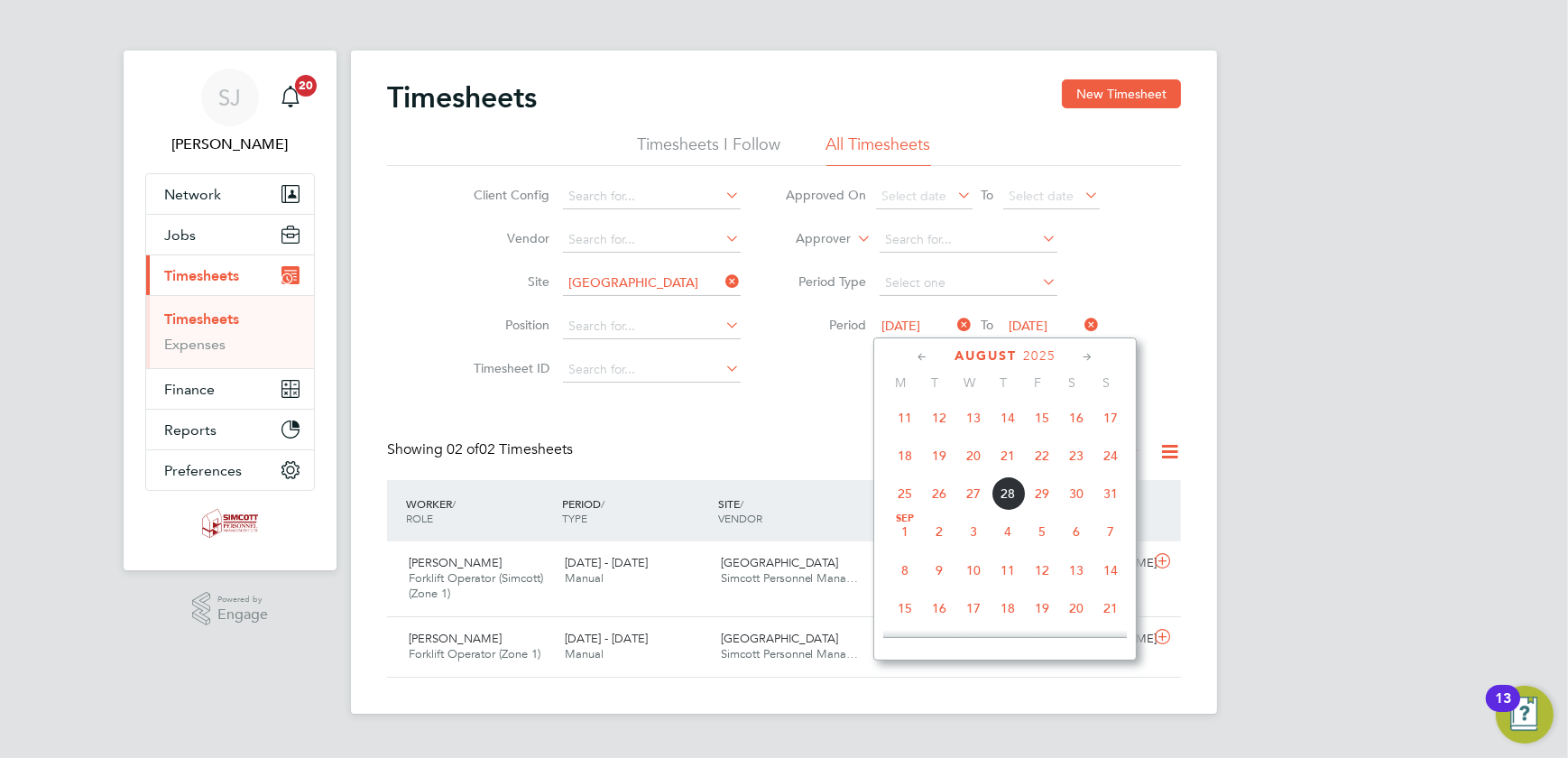
scroll to position [576, 0]
click at [905, 493] on span "4" at bounding box center [905, 496] width 35 height 35
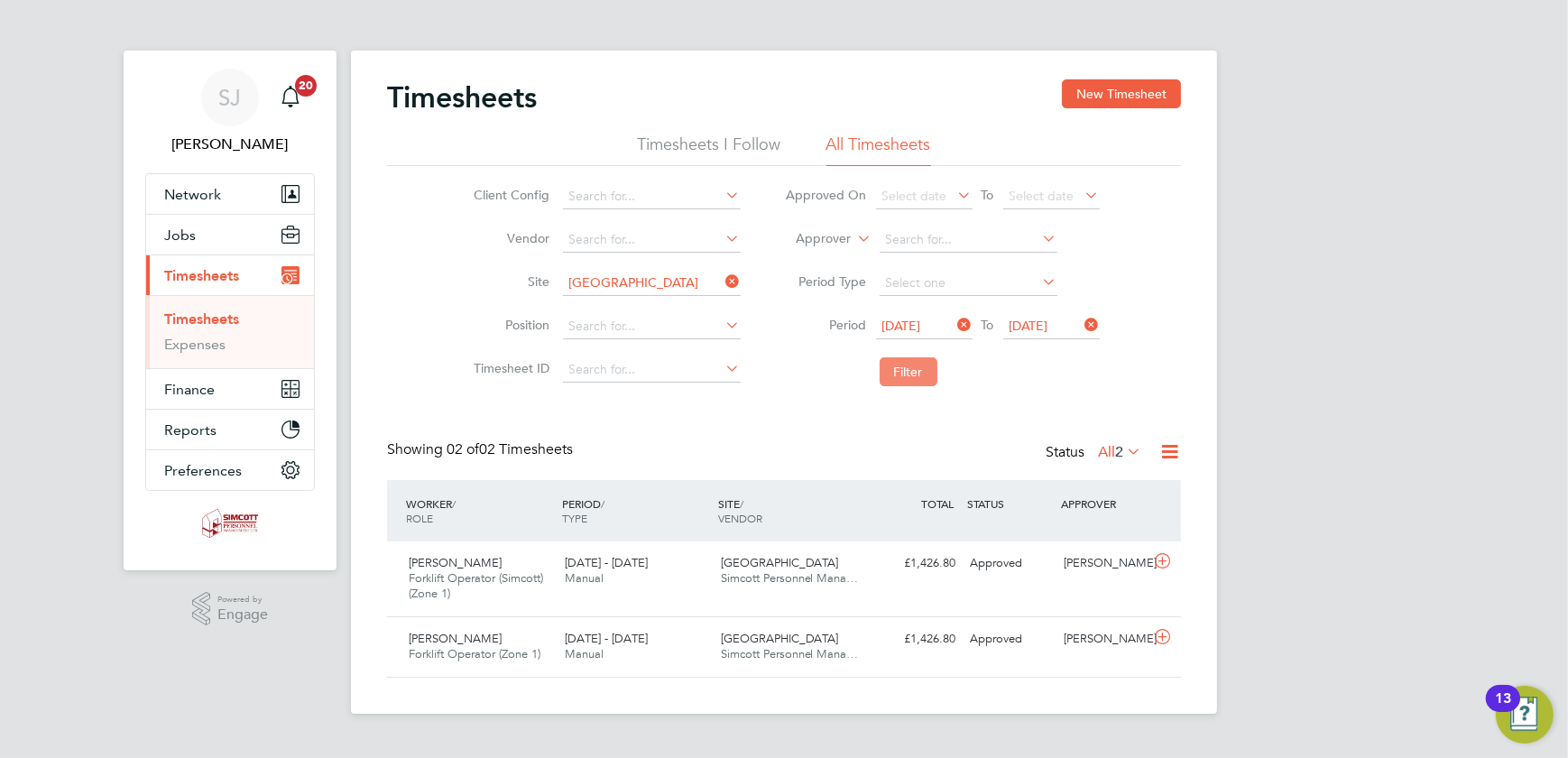
click at [905, 375] on button "Filter" at bounding box center [908, 372] width 57 height 29
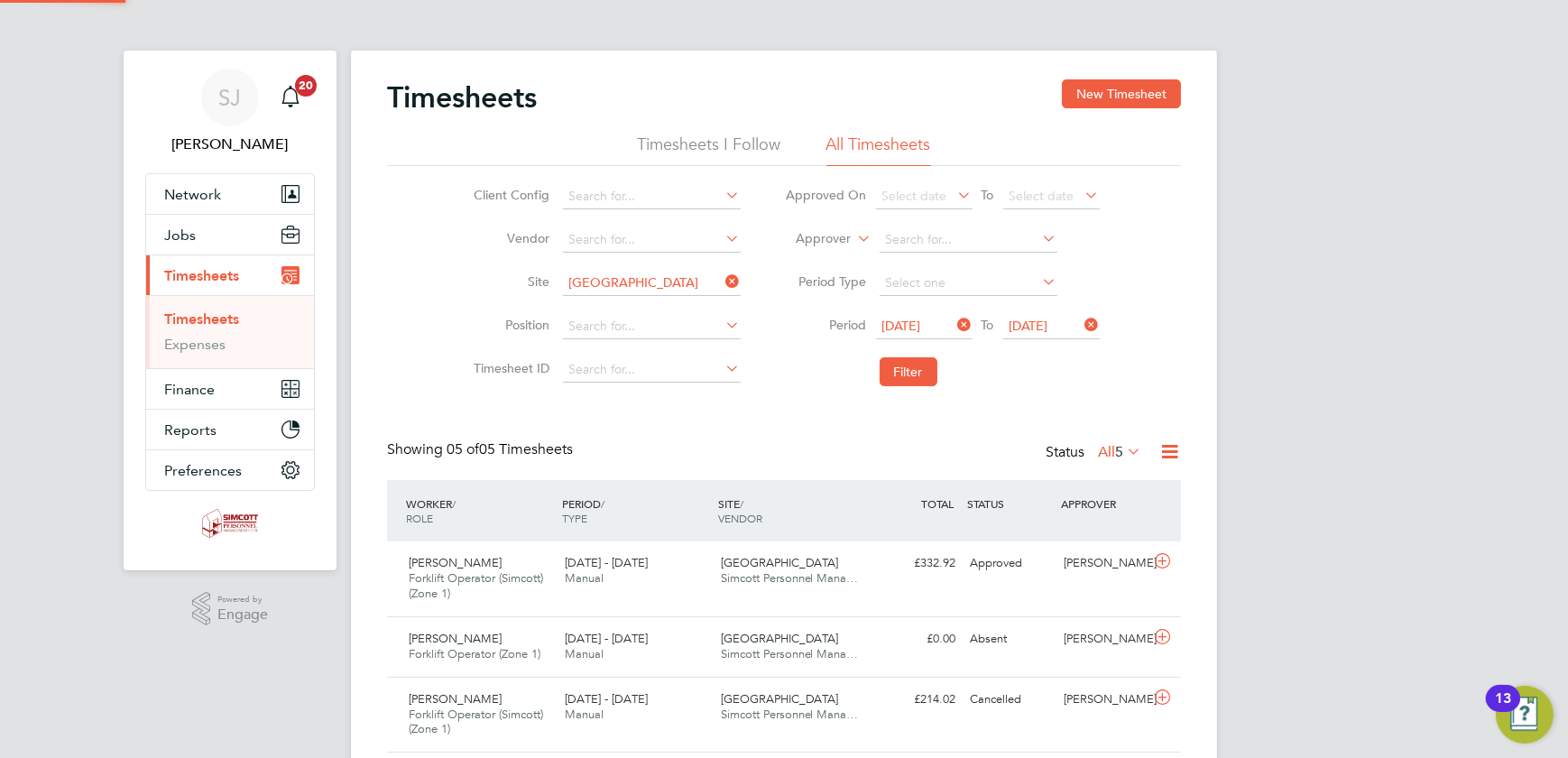
scroll to position [61, 157]
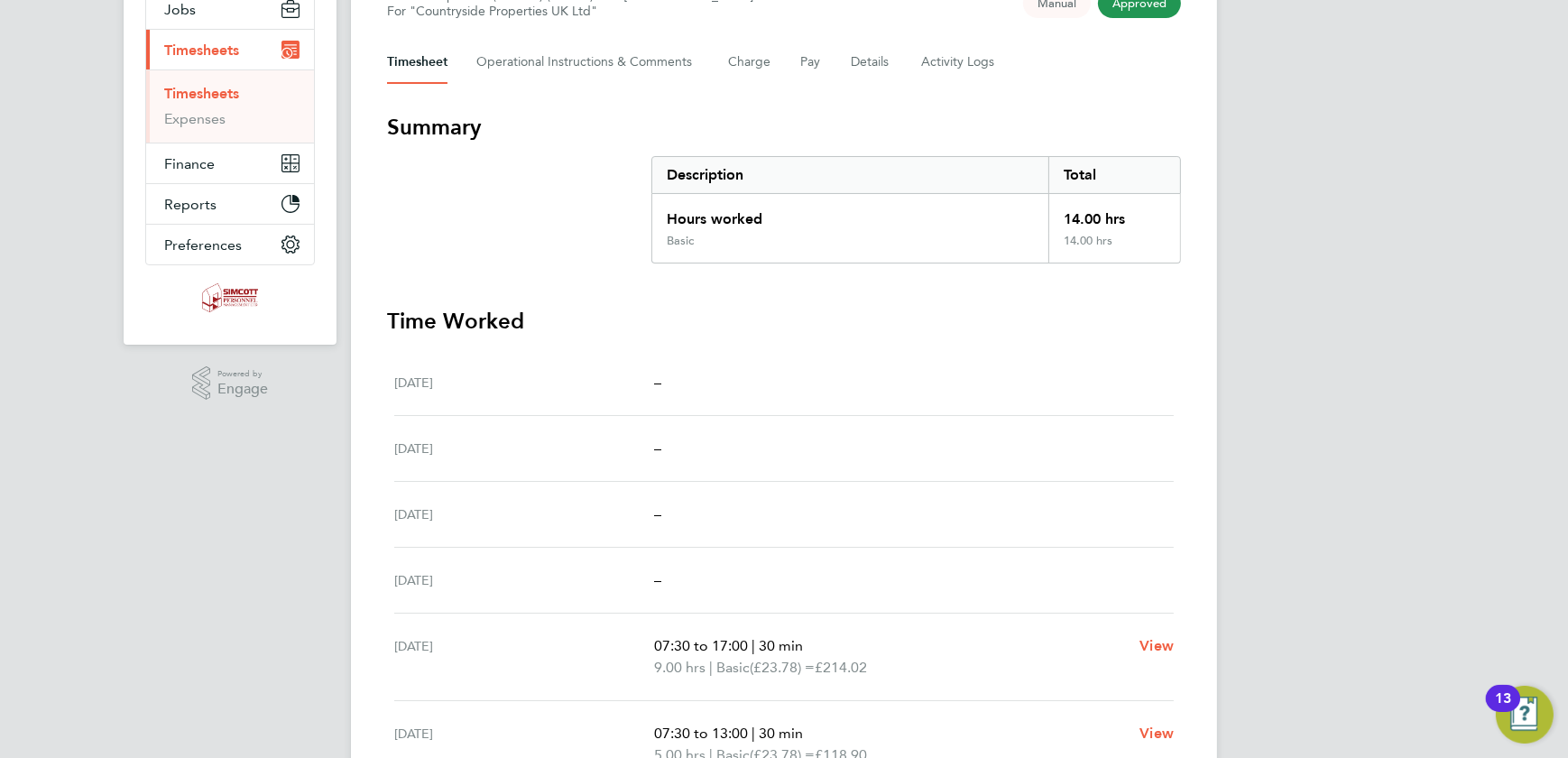
scroll to position [69, 0]
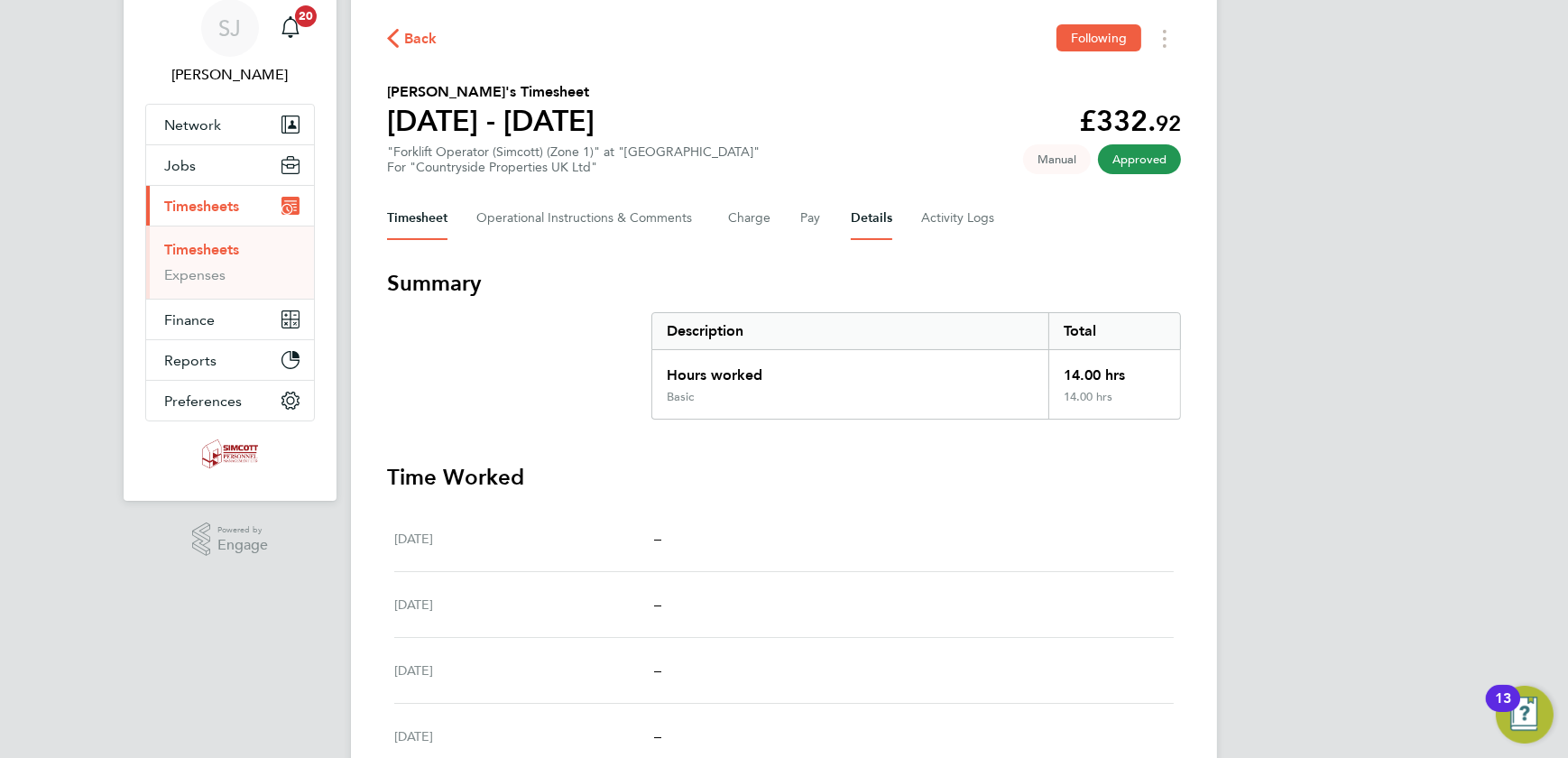
drag, startPoint x: 876, startPoint y: 220, endPoint x: 870, endPoint y: 228, distance: 10.0
click at [875, 224] on button "Details" at bounding box center [872, 218] width 42 height 44
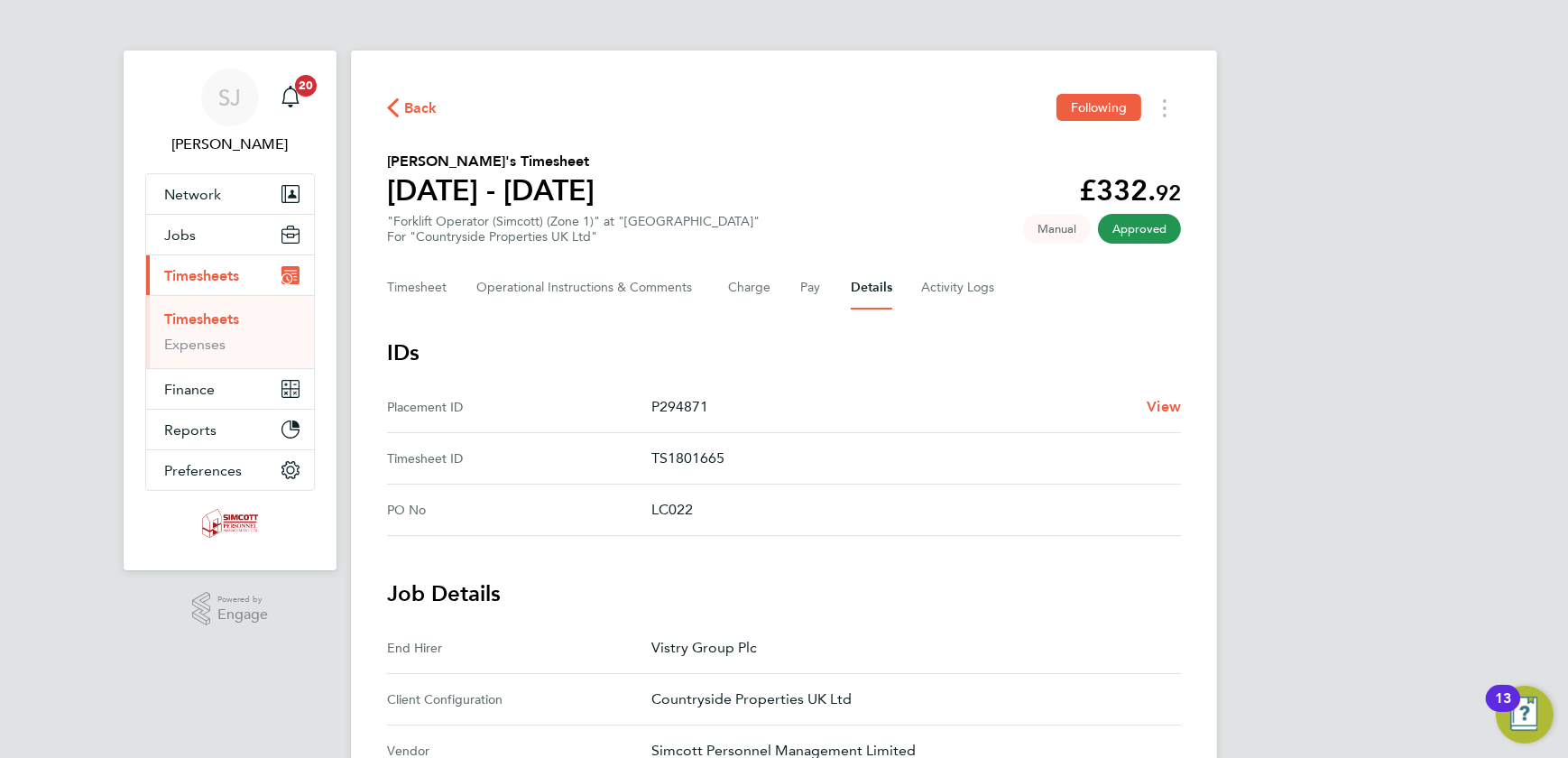
click at [882, 281] on button "Details" at bounding box center [872, 288] width 42 height 44
click at [433, 282] on button "Timesheet" at bounding box center [417, 288] width 60 height 44
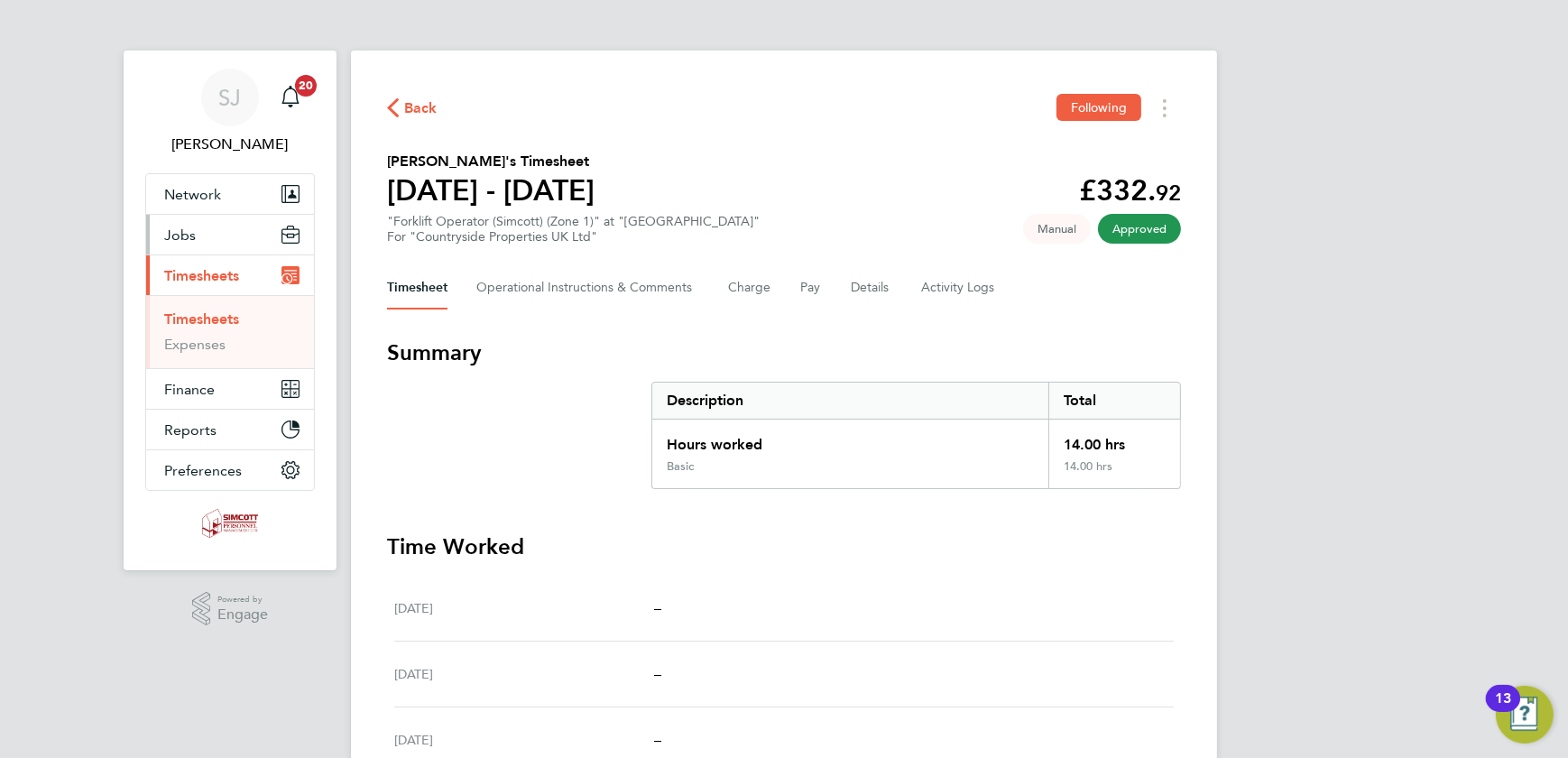
click at [190, 230] on span "Jobs" at bounding box center [179, 235] width 32 height 17
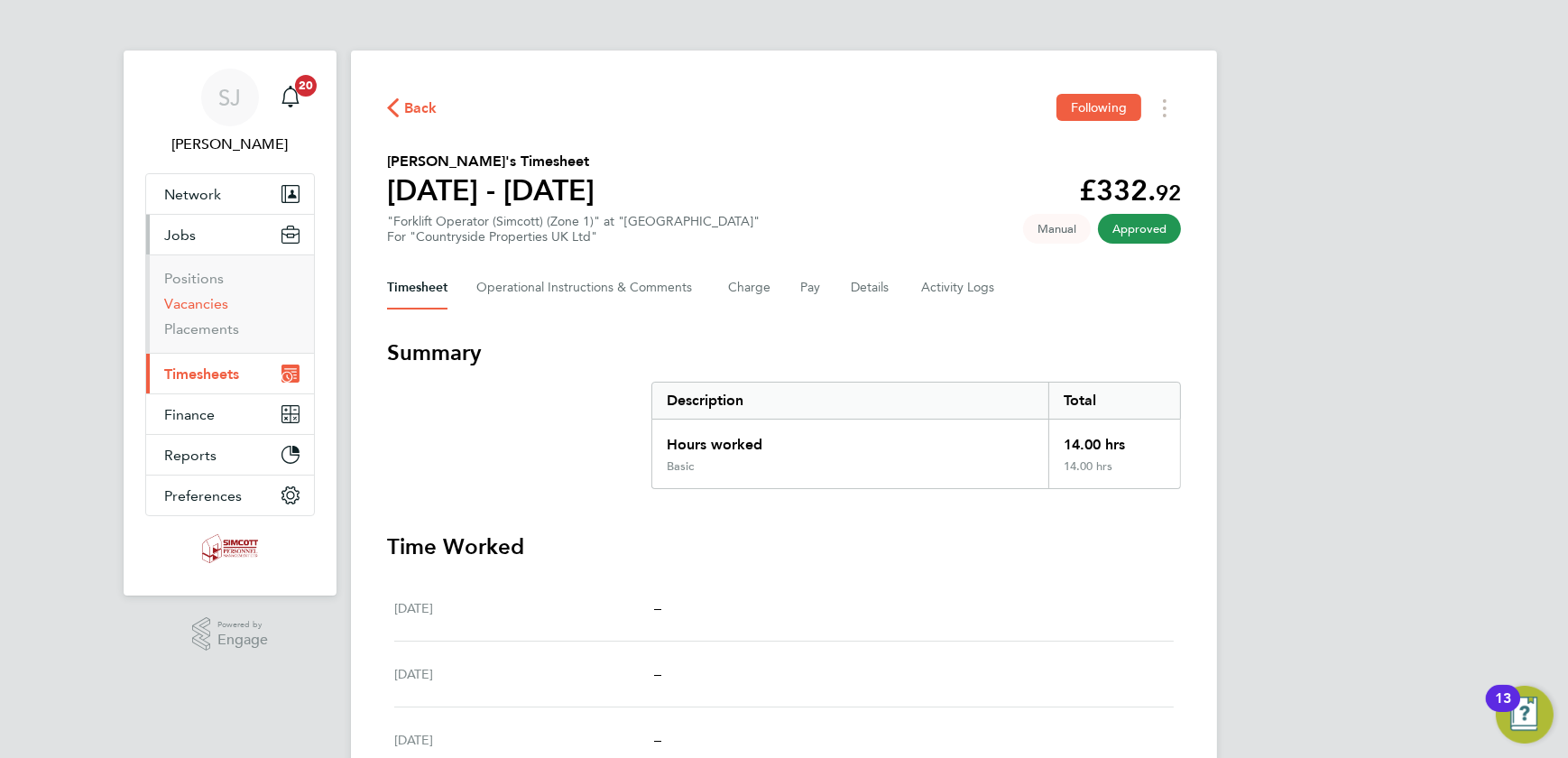
click at [197, 300] on link "Vacancies" at bounding box center [196, 303] width 64 height 17
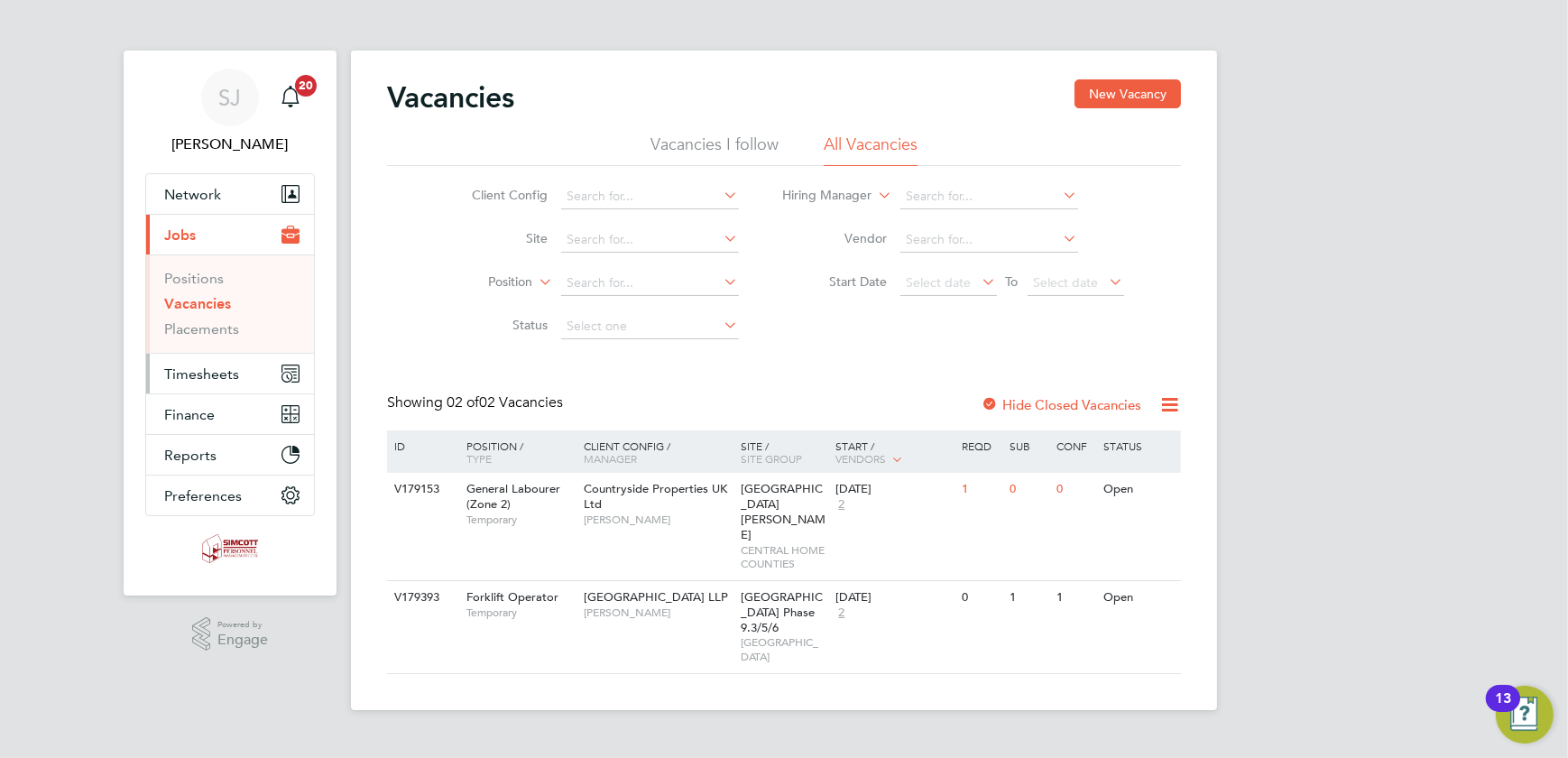
click at [159, 375] on button "Timesheets" at bounding box center [230, 374] width 167 height 40
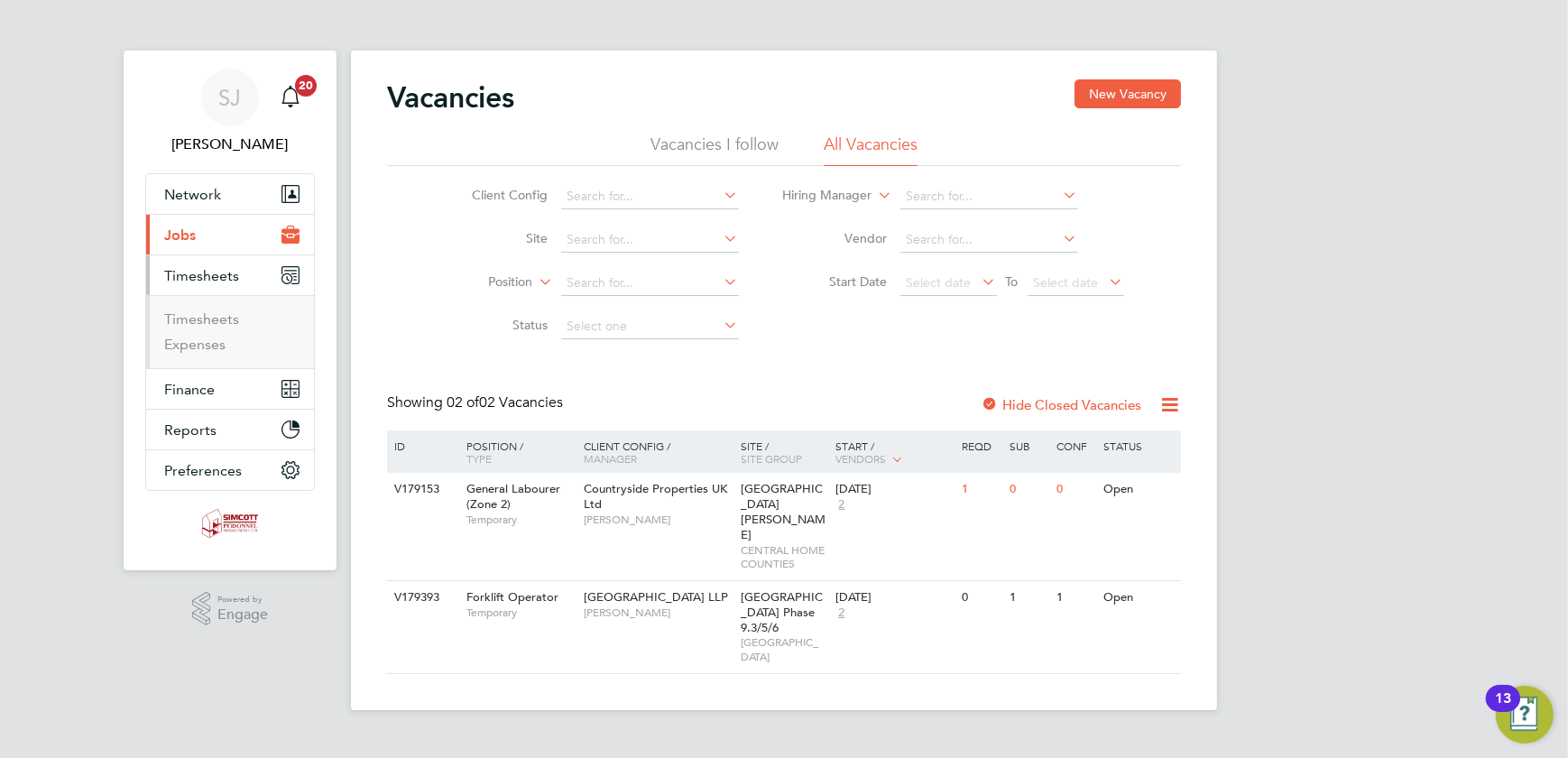
click at [207, 329] on li "Timesheets" at bounding box center [231, 323] width 136 height 25
click at [207, 316] on link "Timesheets" at bounding box center [201, 318] width 75 height 17
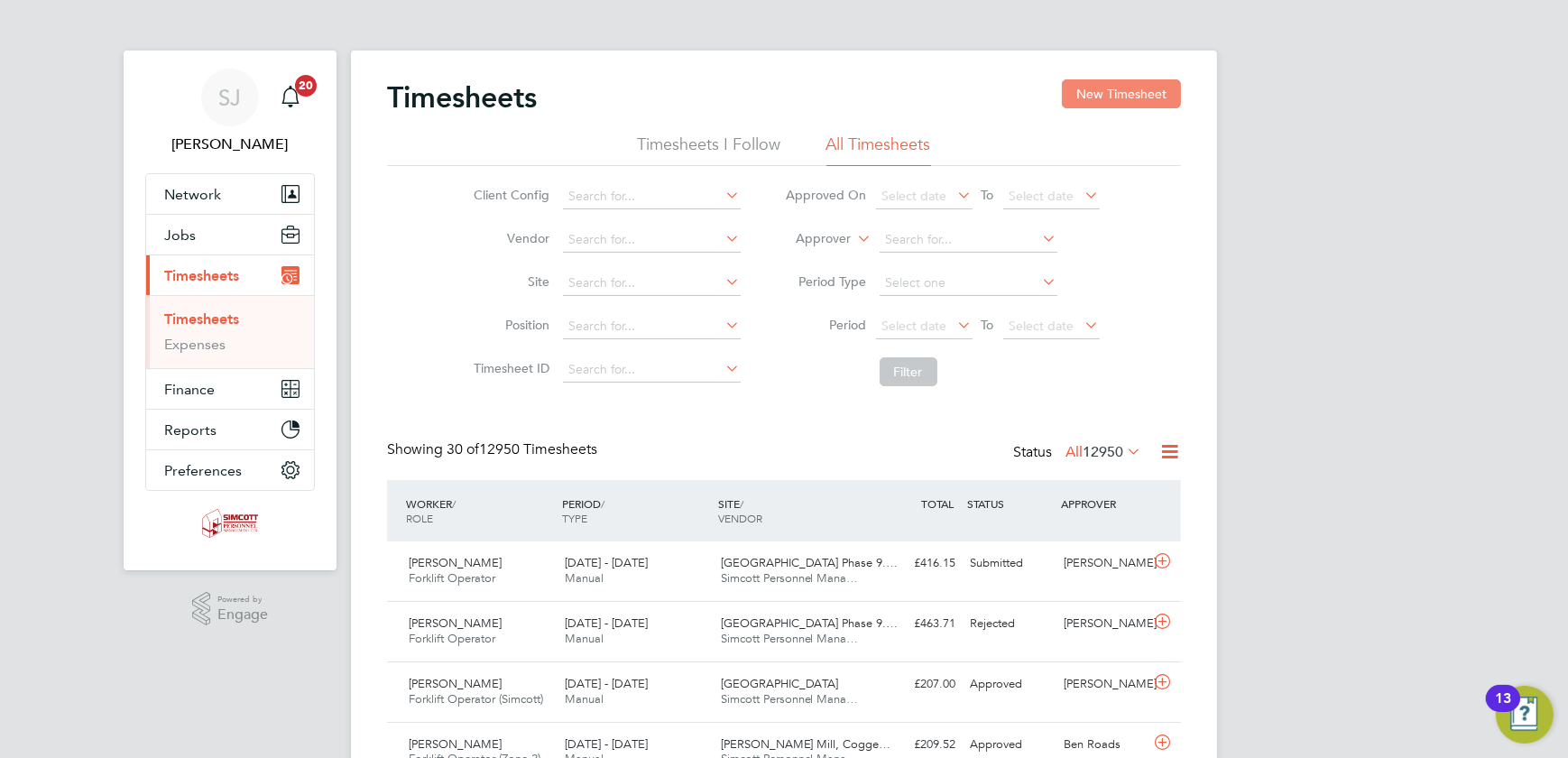
click at [1133, 92] on button "New Timesheet" at bounding box center [1121, 94] width 119 height 29
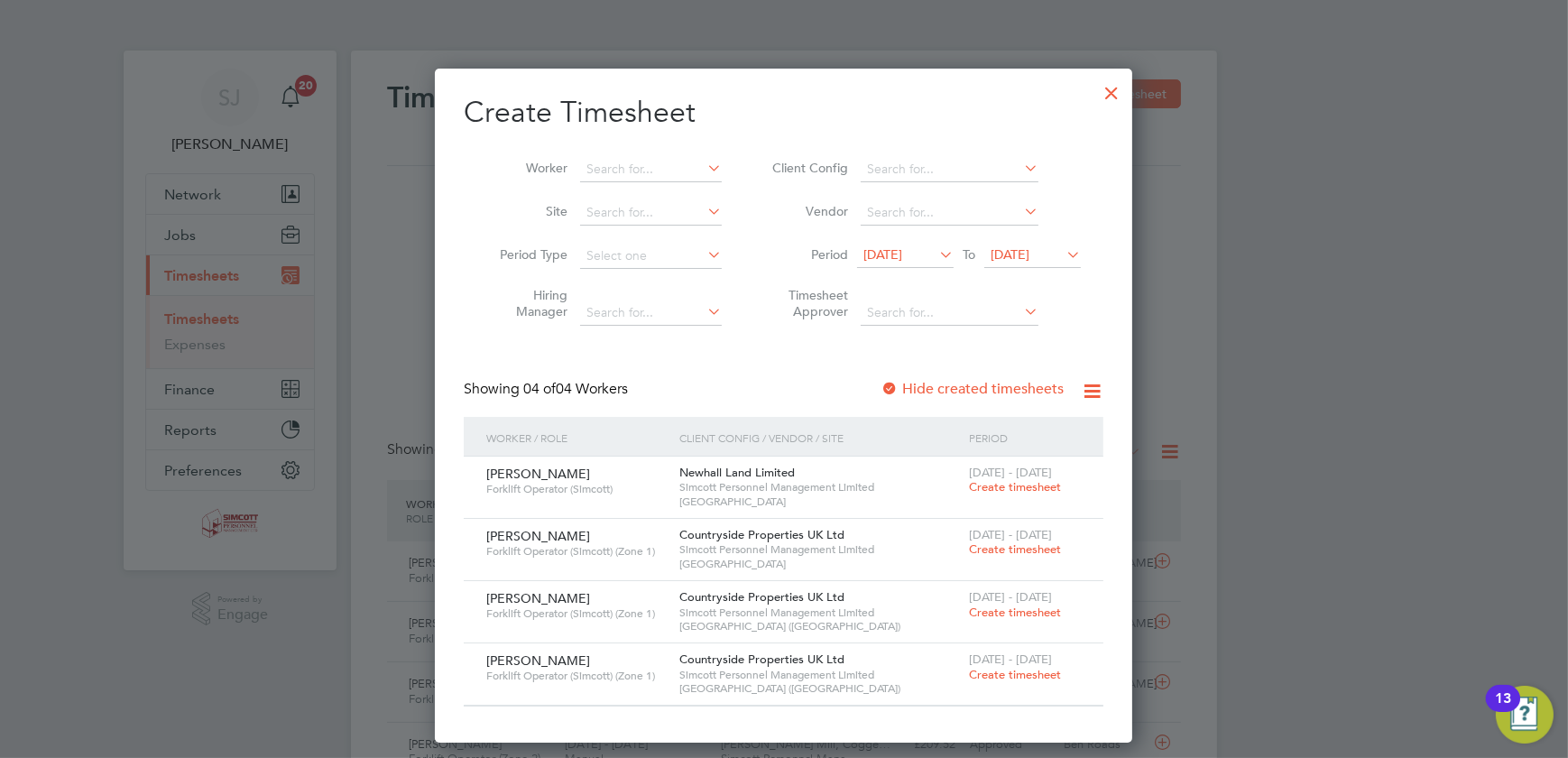
click at [1027, 251] on span "[DATE]" at bounding box center [1010, 255] width 39 height 16
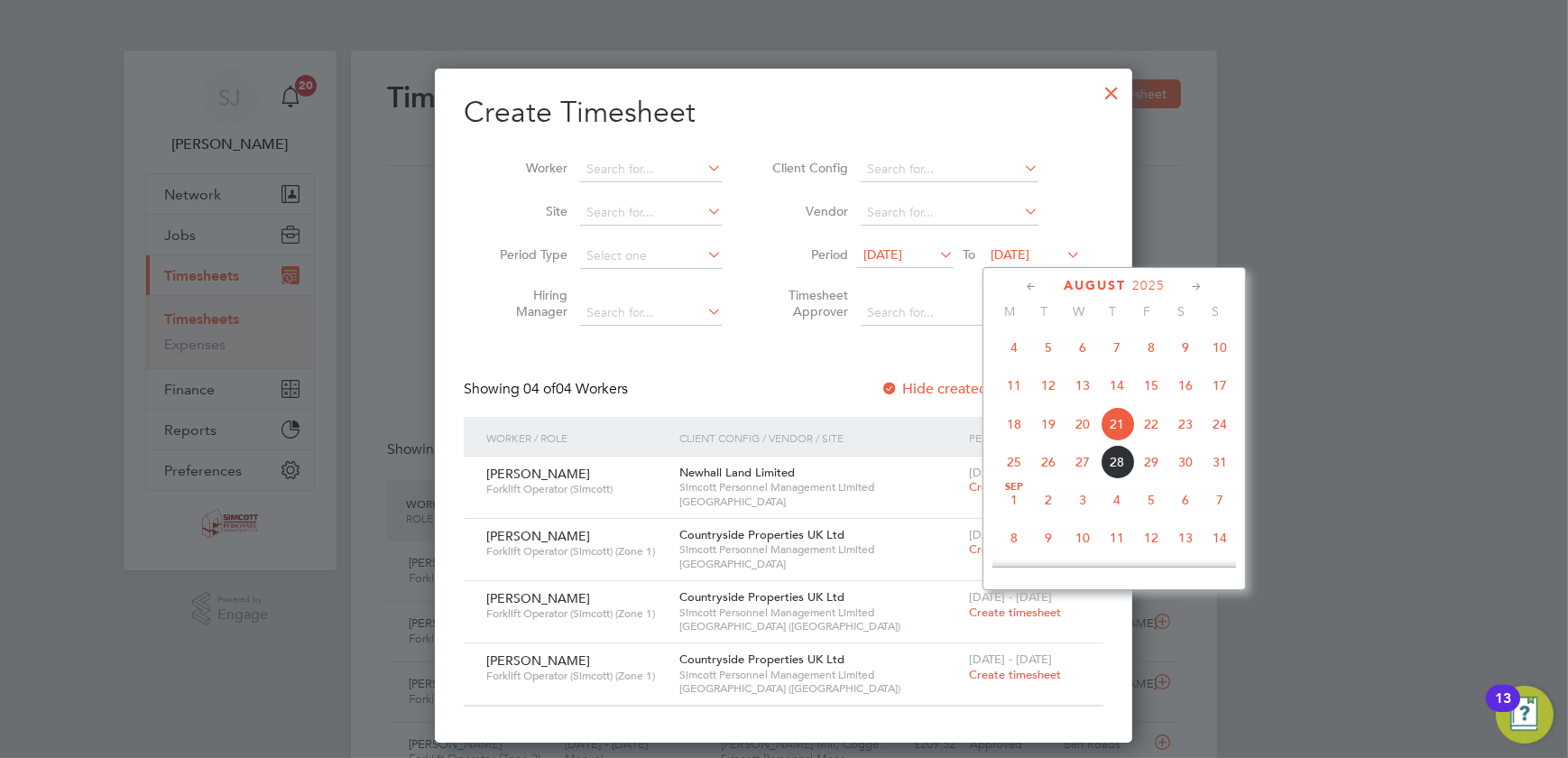
drag, startPoint x: 1226, startPoint y: 427, endPoint x: 1212, endPoint y: 420, distance: 15.7
click at [1223, 425] on span "24" at bounding box center [1220, 424] width 35 height 35
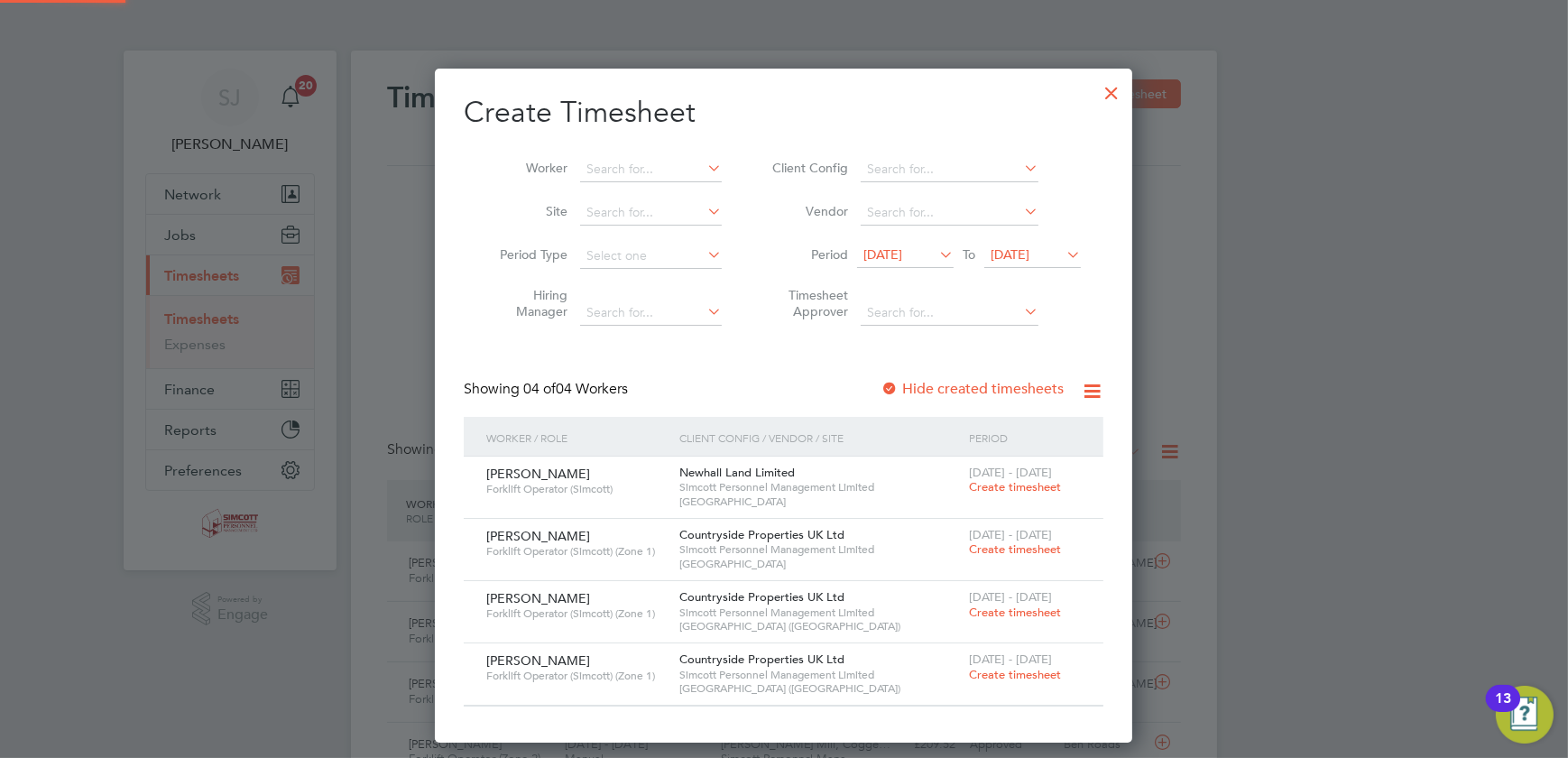
click at [903, 250] on span "[DATE]" at bounding box center [883, 255] width 39 height 16
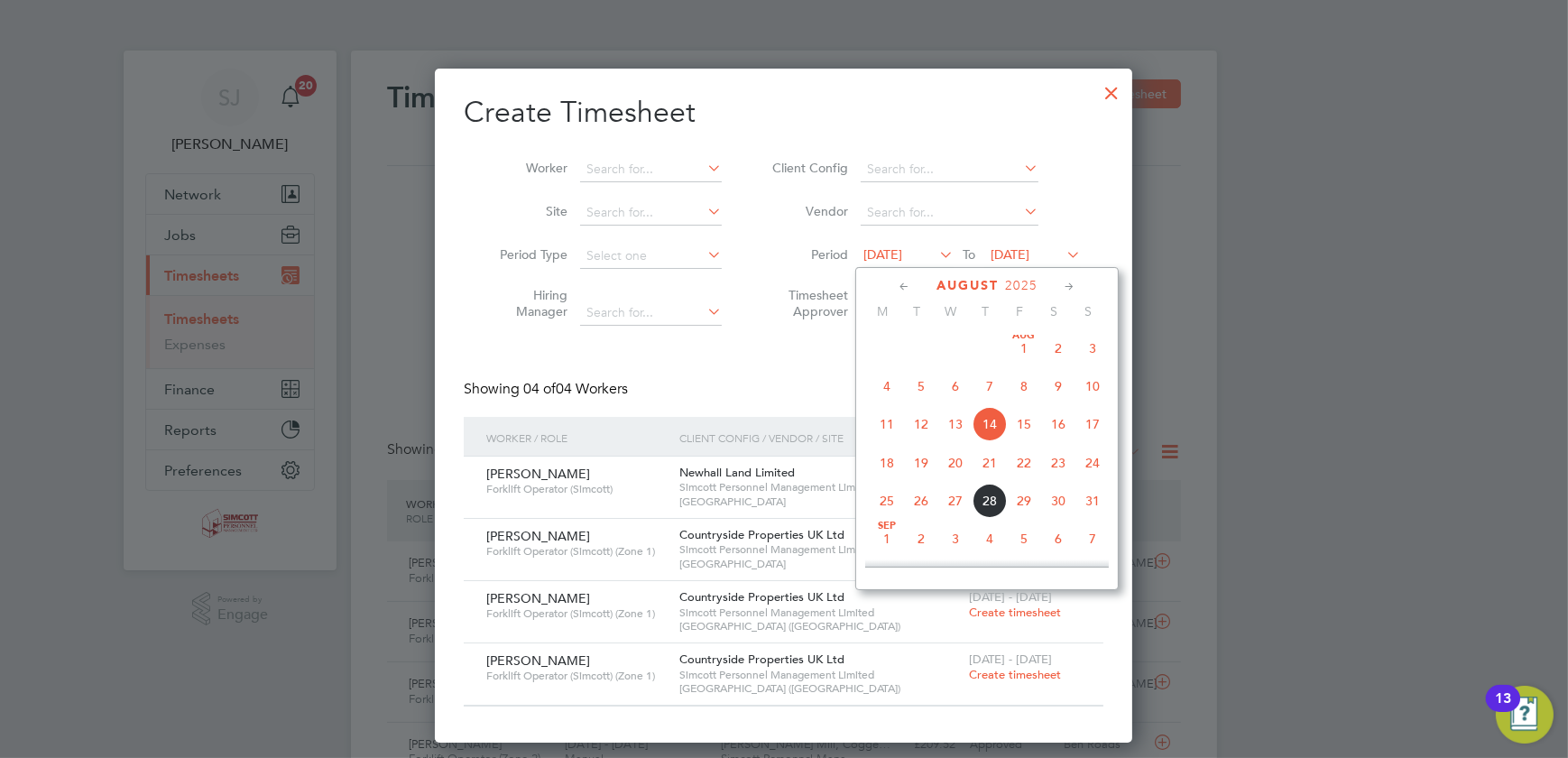
click at [895, 461] on span "18" at bounding box center [887, 463] width 35 height 35
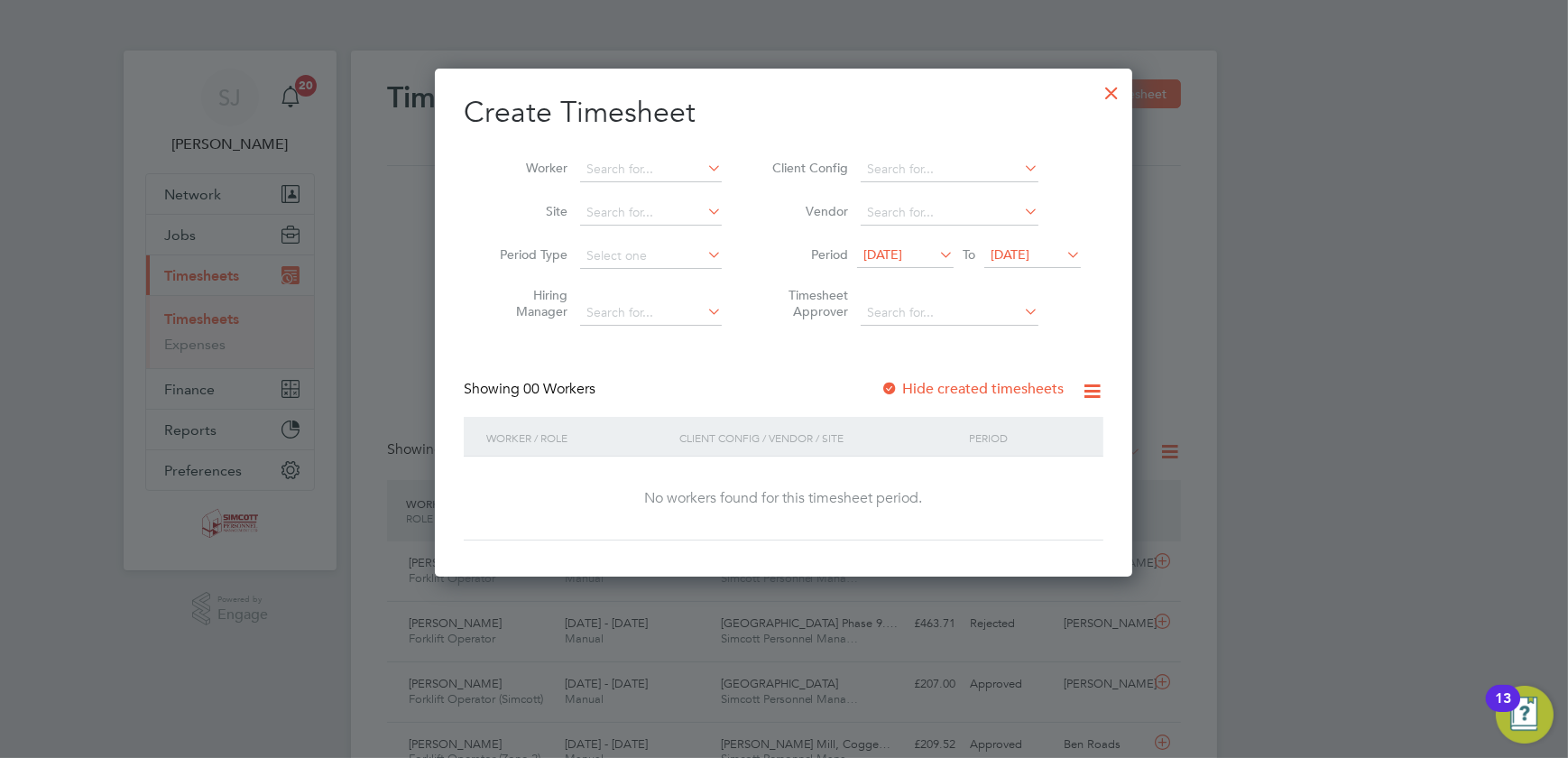
click at [1112, 91] on div at bounding box center [1112, 88] width 33 height 33
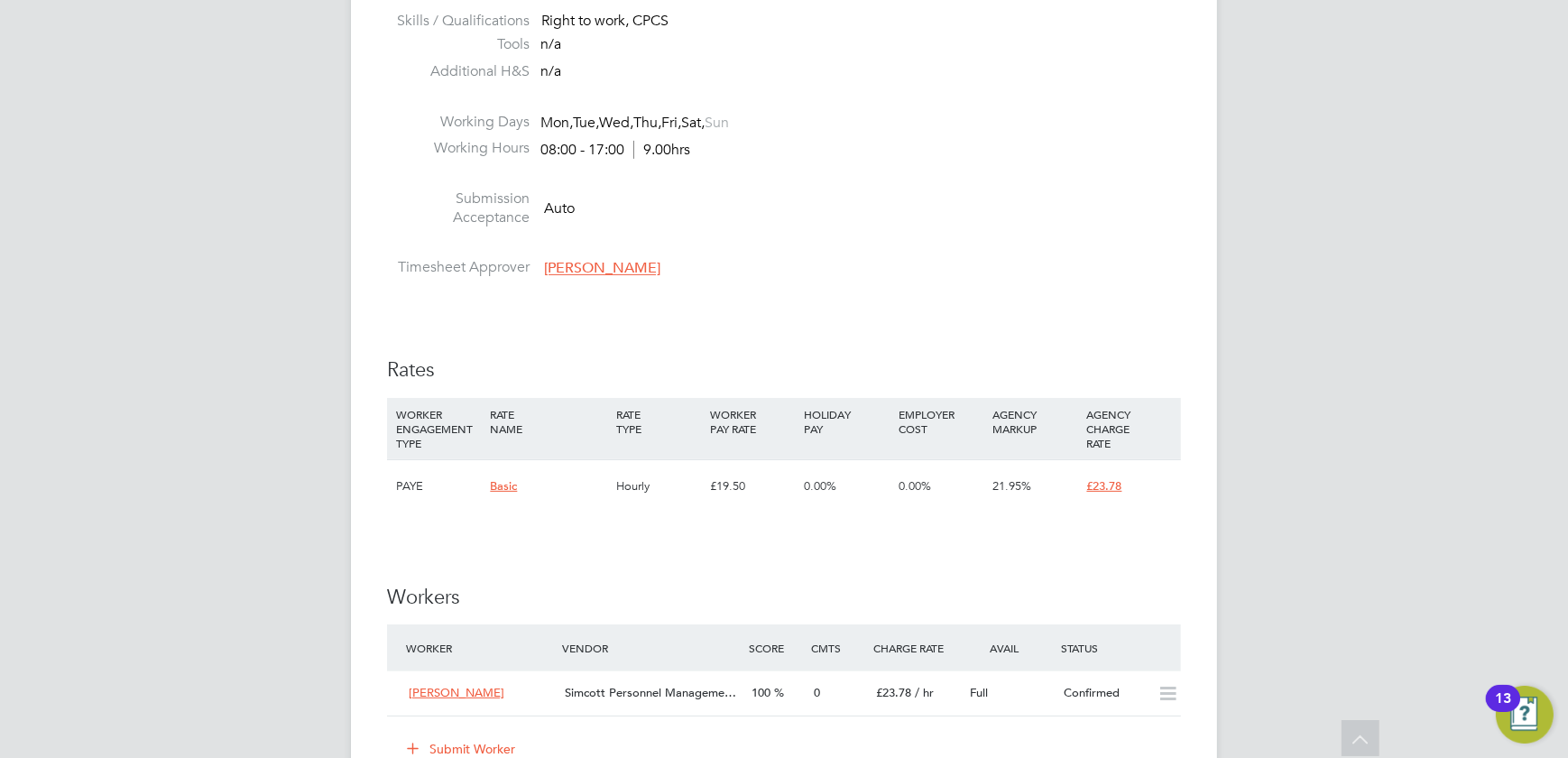
scroll to position [1230, 0]
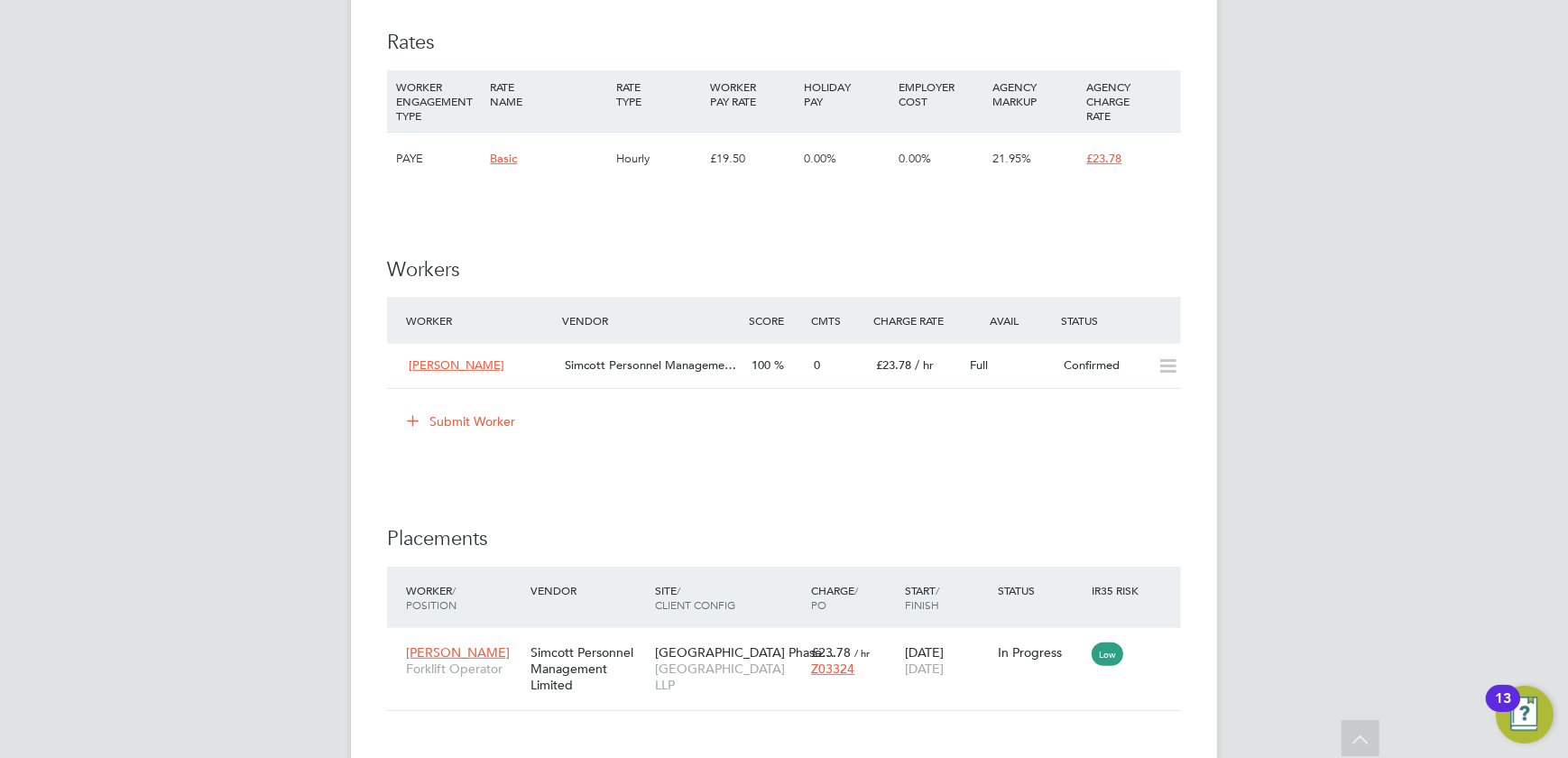
click at [479, 423] on button "Submit Worker" at bounding box center [461, 421] width 136 height 29
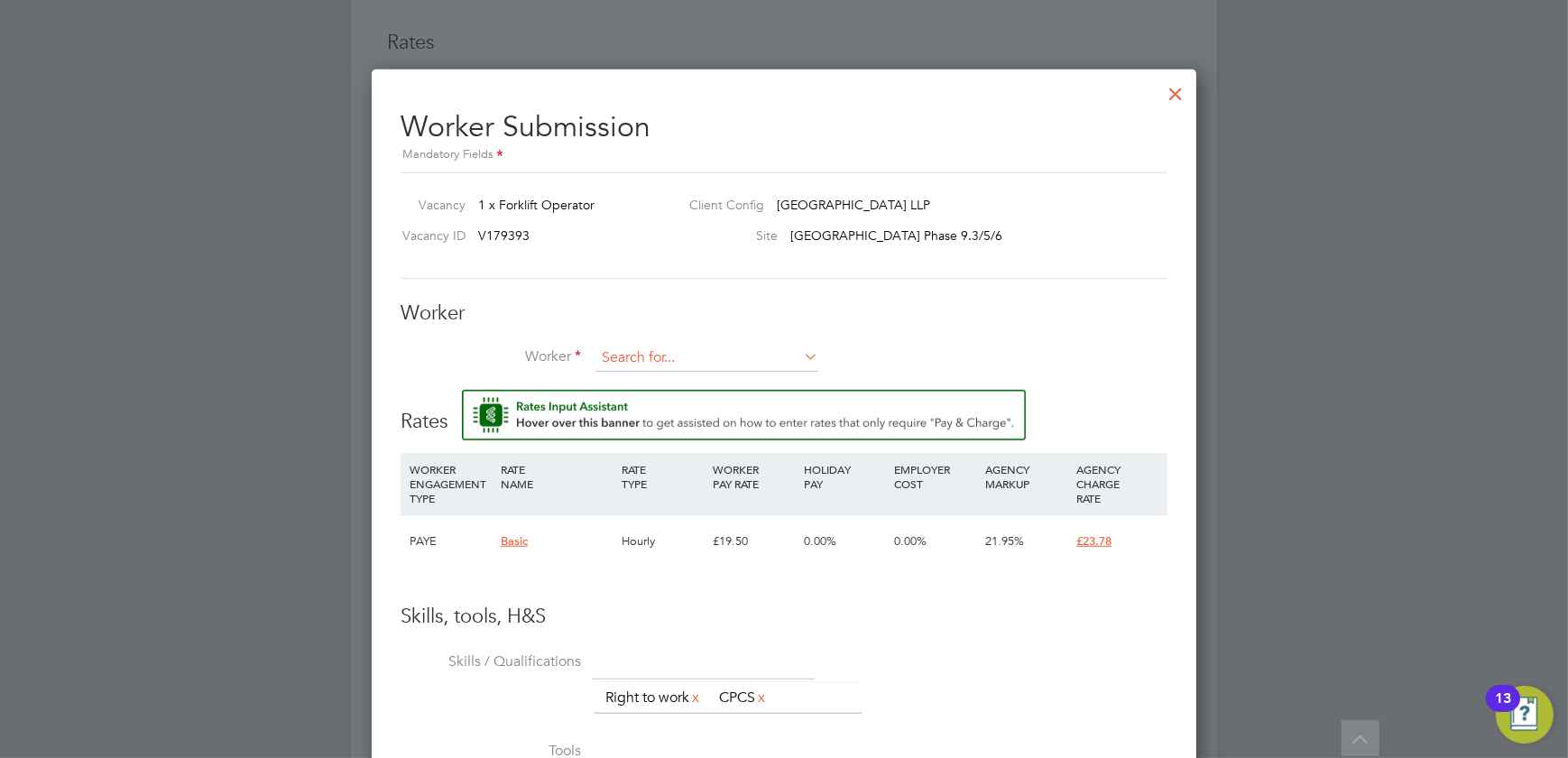
click at [677, 349] on input at bounding box center [706, 359] width 223 height 27
click at [694, 405] on li "Rich ard Boriel (Rchb)" at bounding box center [707, 407] width 224 height 25
type input "Richard Boriel (Rchb)"
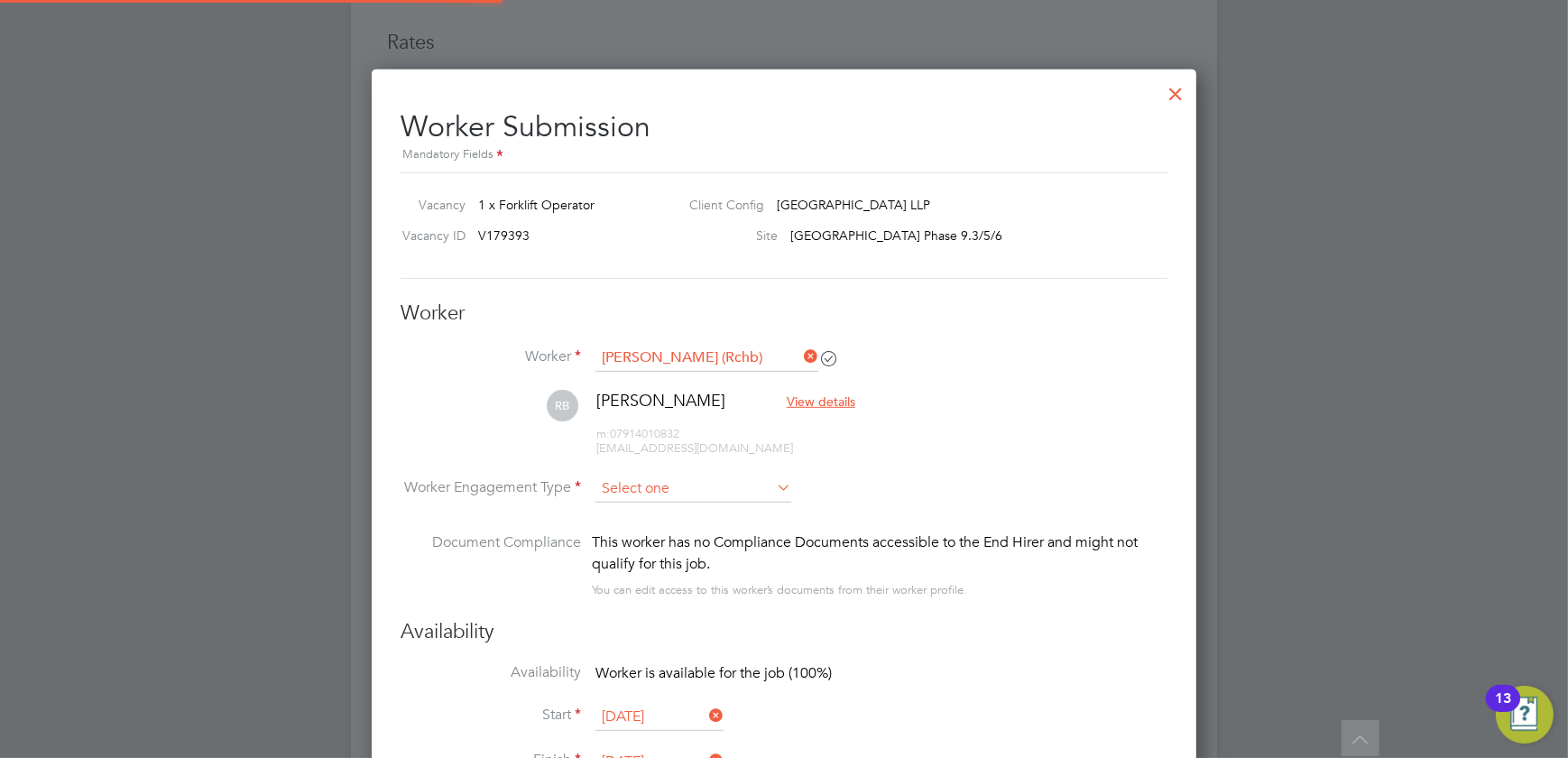
click at [693, 485] on input at bounding box center [693, 490] width 196 height 27
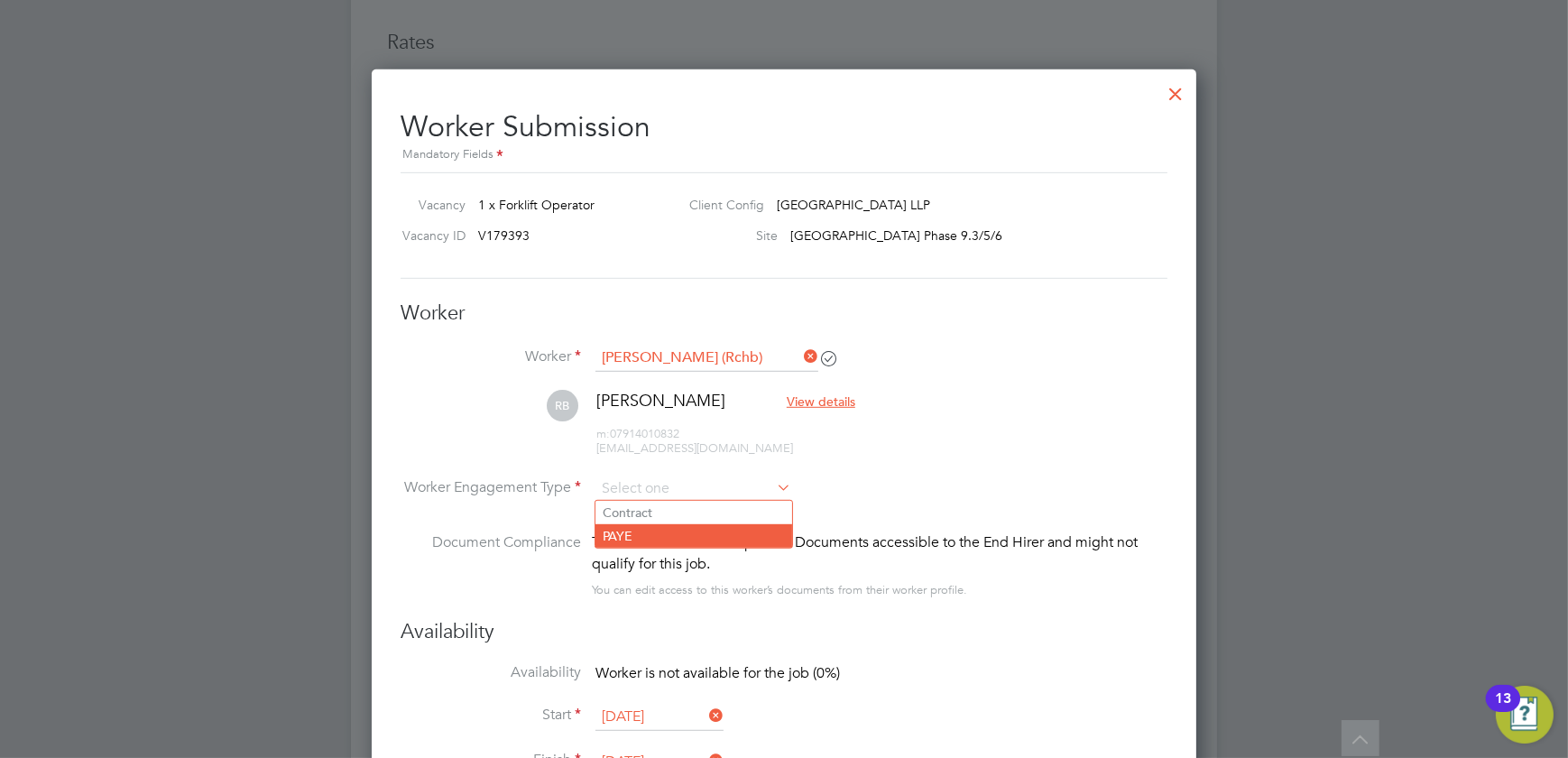
click at [661, 538] on li "PAYE" at bounding box center [693, 536] width 197 height 24
type input "PAYE"
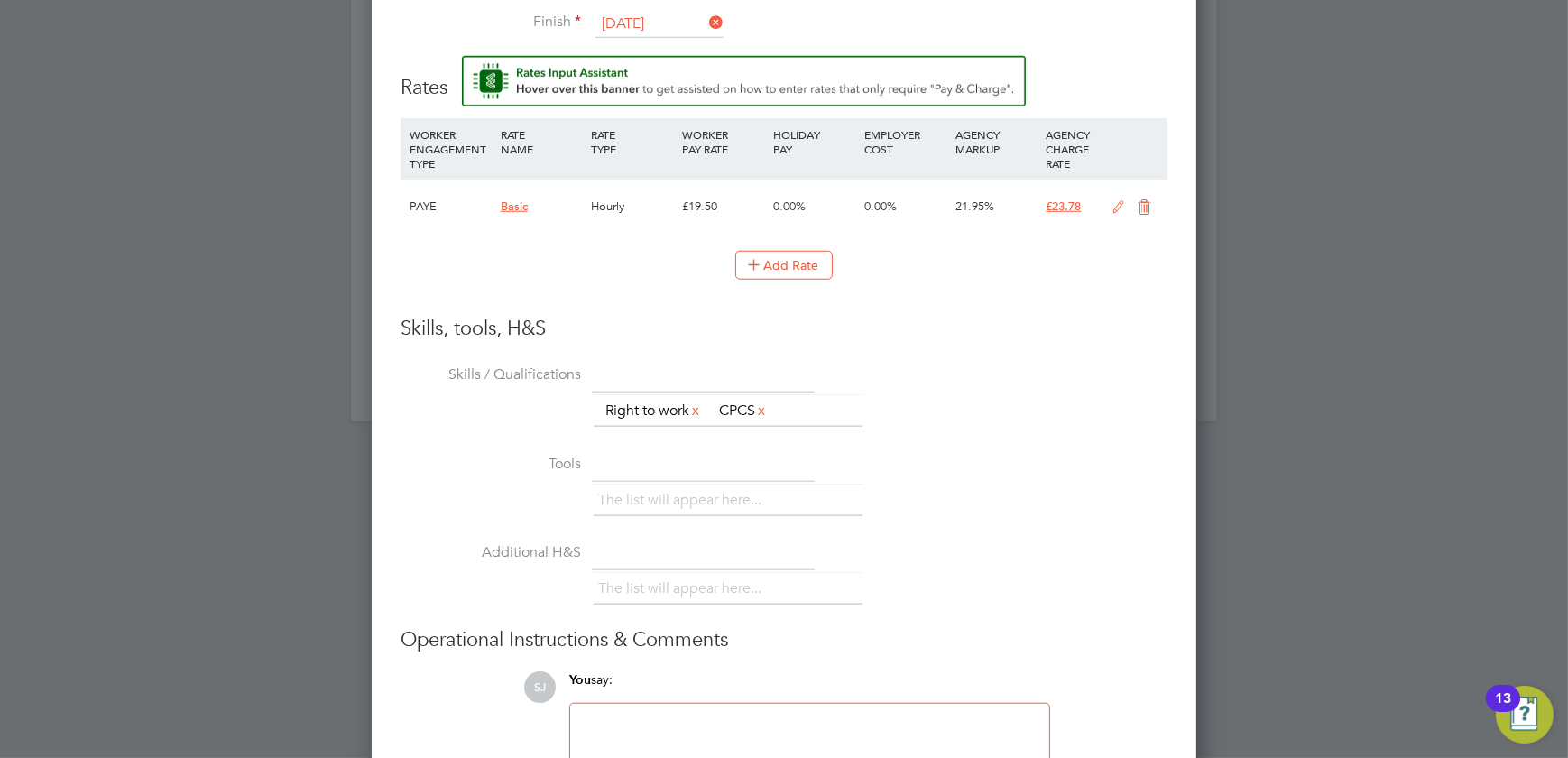
click at [1116, 200] on icon at bounding box center [1118, 207] width 23 height 15
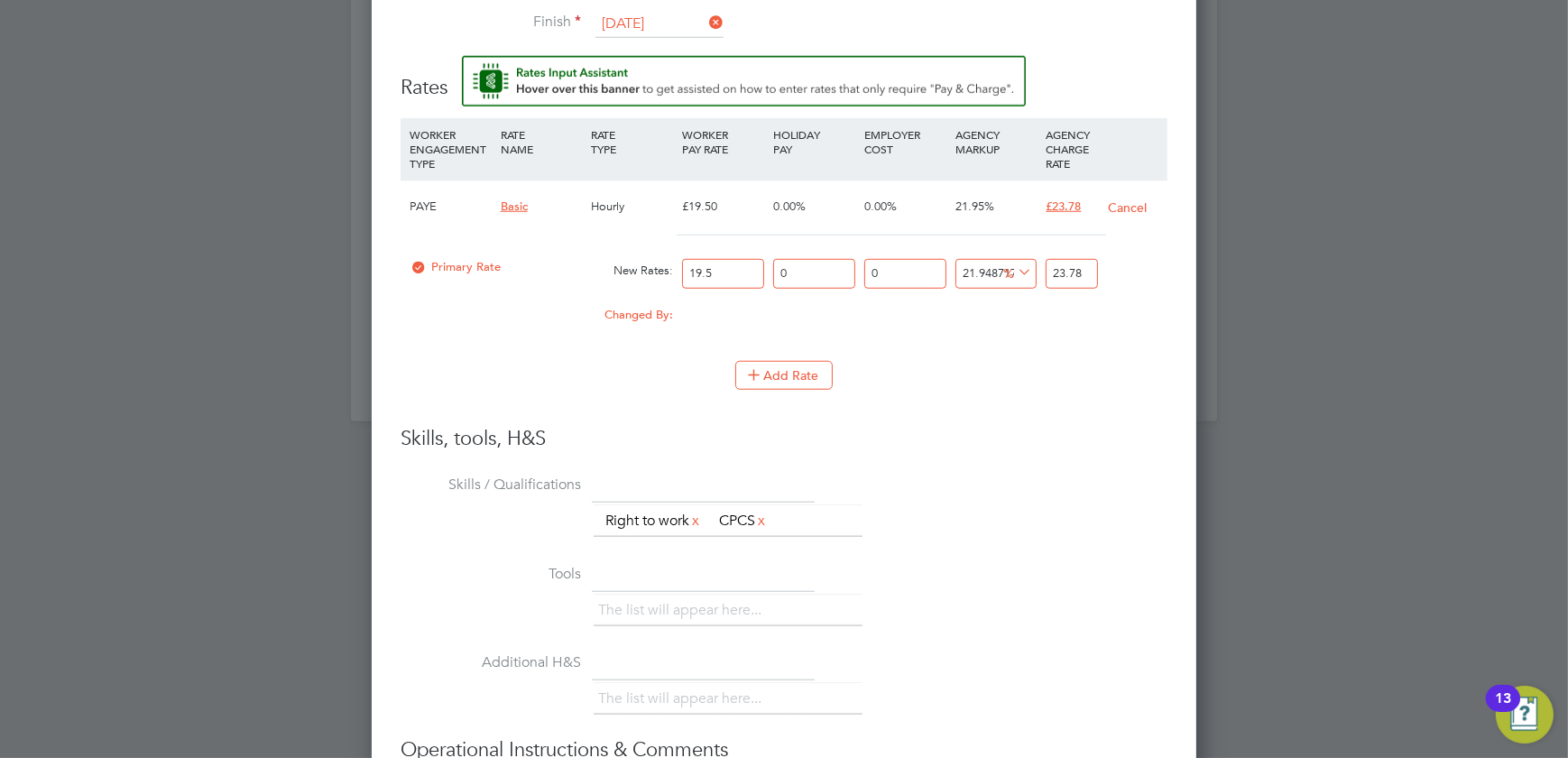
drag, startPoint x: 732, startPoint y: 267, endPoint x: 631, endPoint y: 260, distance: 101.2
click at [631, 260] on div "Primary Rate New Rates: 19.5 0 n/a 0 n/a 21.94871794871795 0 % 23.78" at bounding box center [784, 274] width 767 height 48
type input "1"
type input "1.2194871794871796"
type input "19"
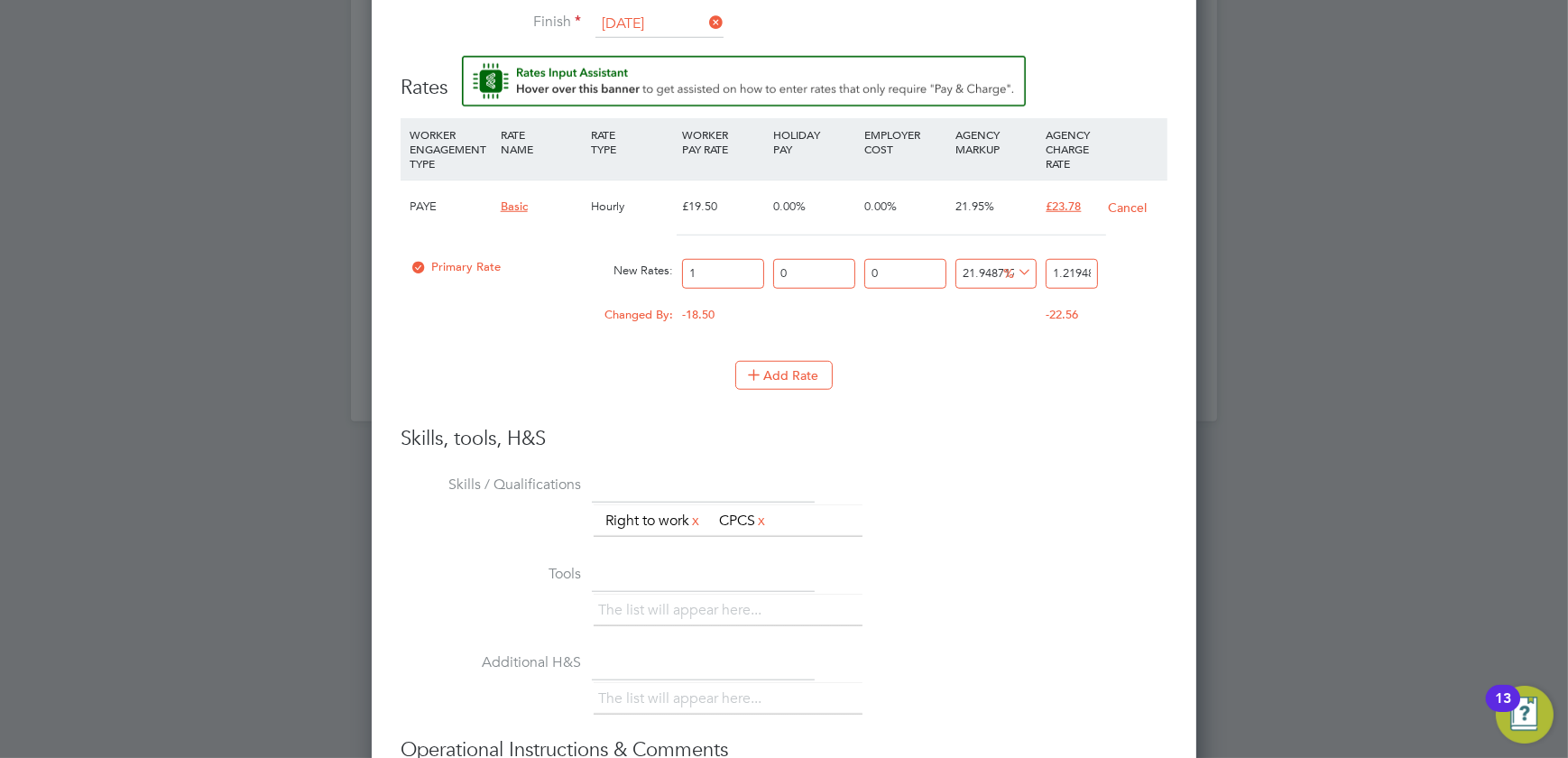
type input "23.17025641025641"
type input "19"
drag, startPoint x: 1092, startPoint y: 264, endPoint x: 1075, endPoint y: 265, distance: 17.0
click at [1075, 265] on input "23.17025641025641" at bounding box center [1071, 274] width 52 height 30
type input "21.948636842105262"
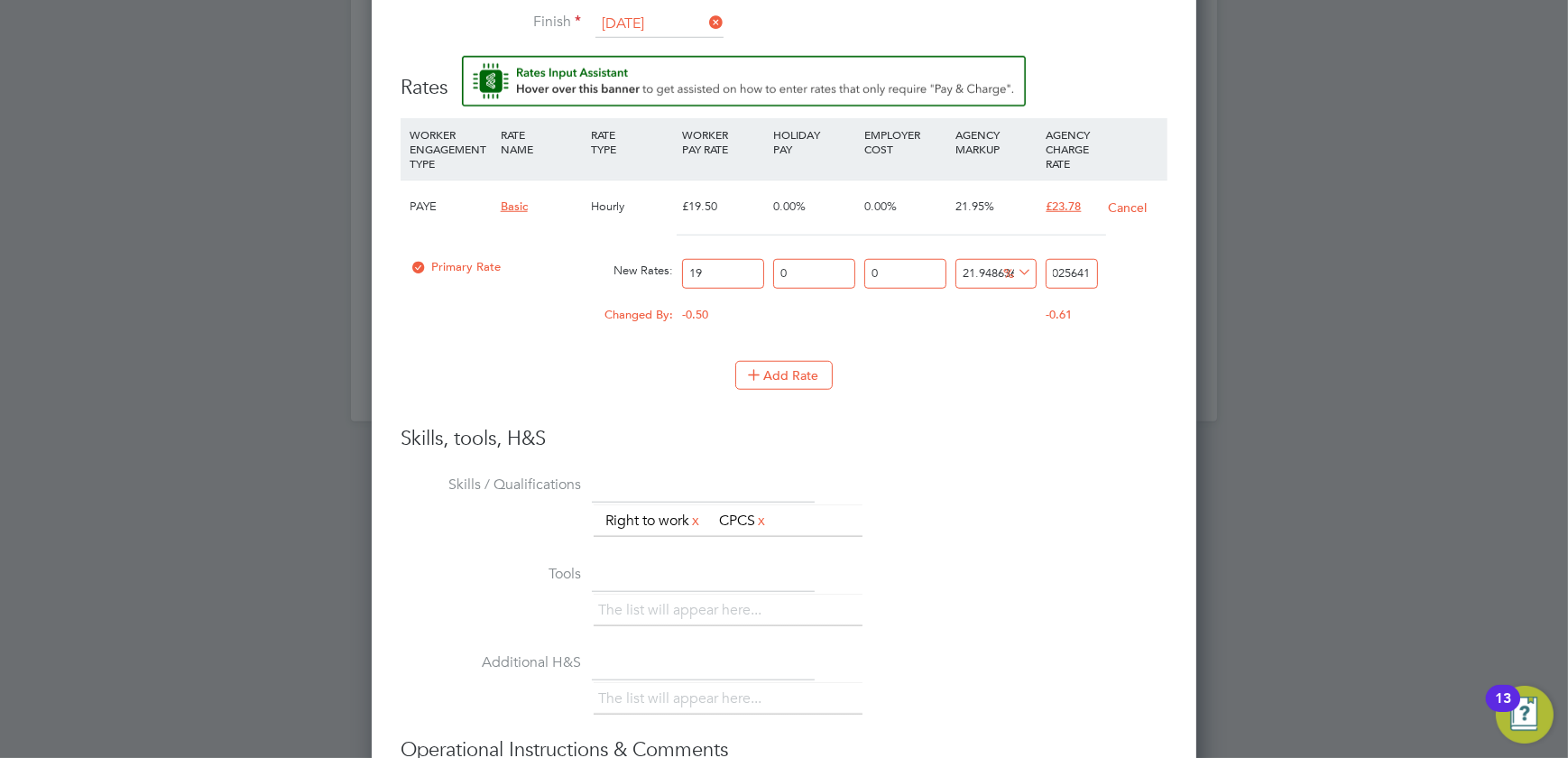
type input "23.170241"
type input "21.949526315789473"
type input "23.17041"
type input "21.968947368421052"
type input "23.1741"
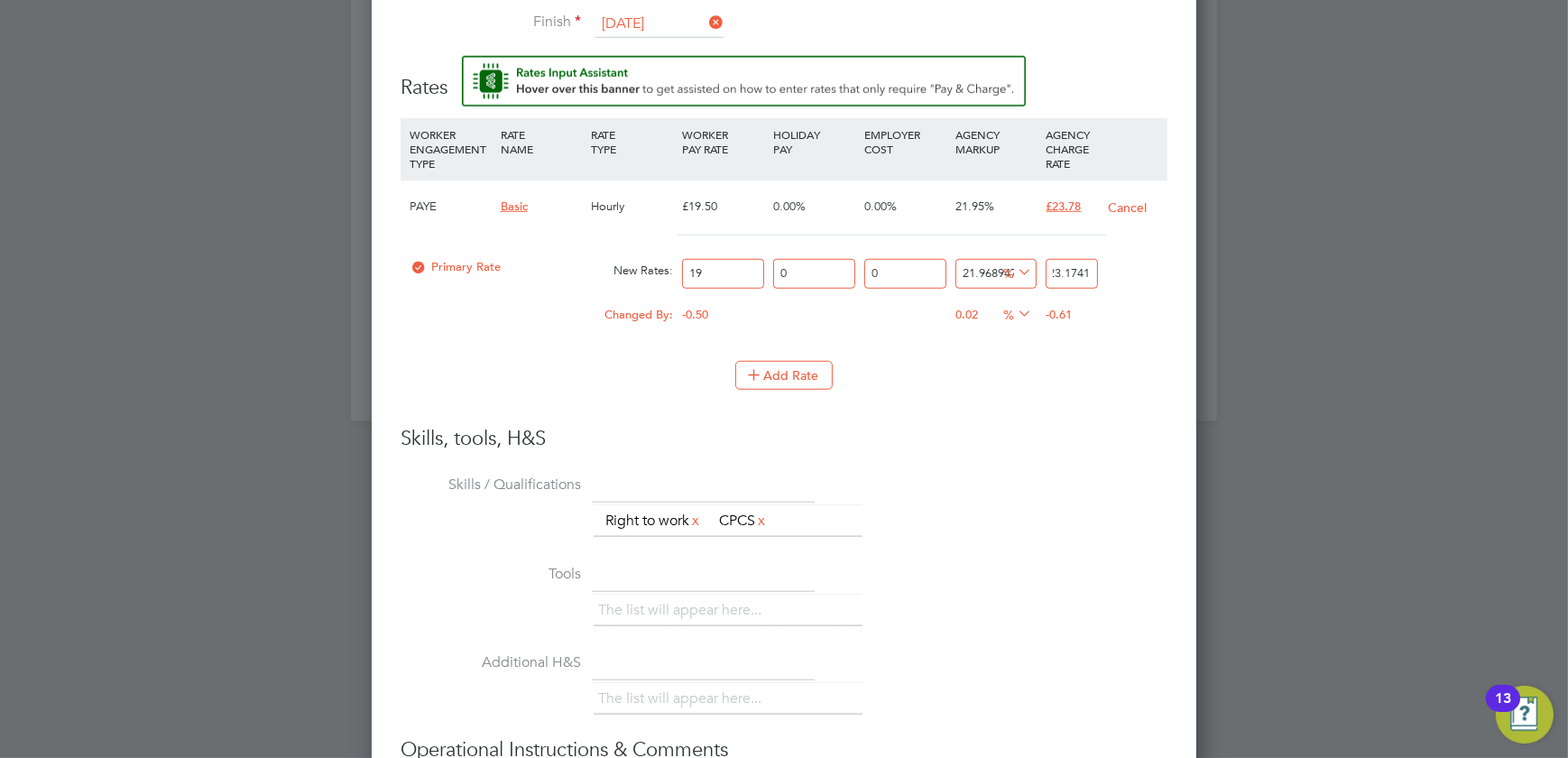
type input "21.794736842105262"
type input "23.141"
type input "23.210526315789473"
type input "23.41"
type input "12221.052631578947"
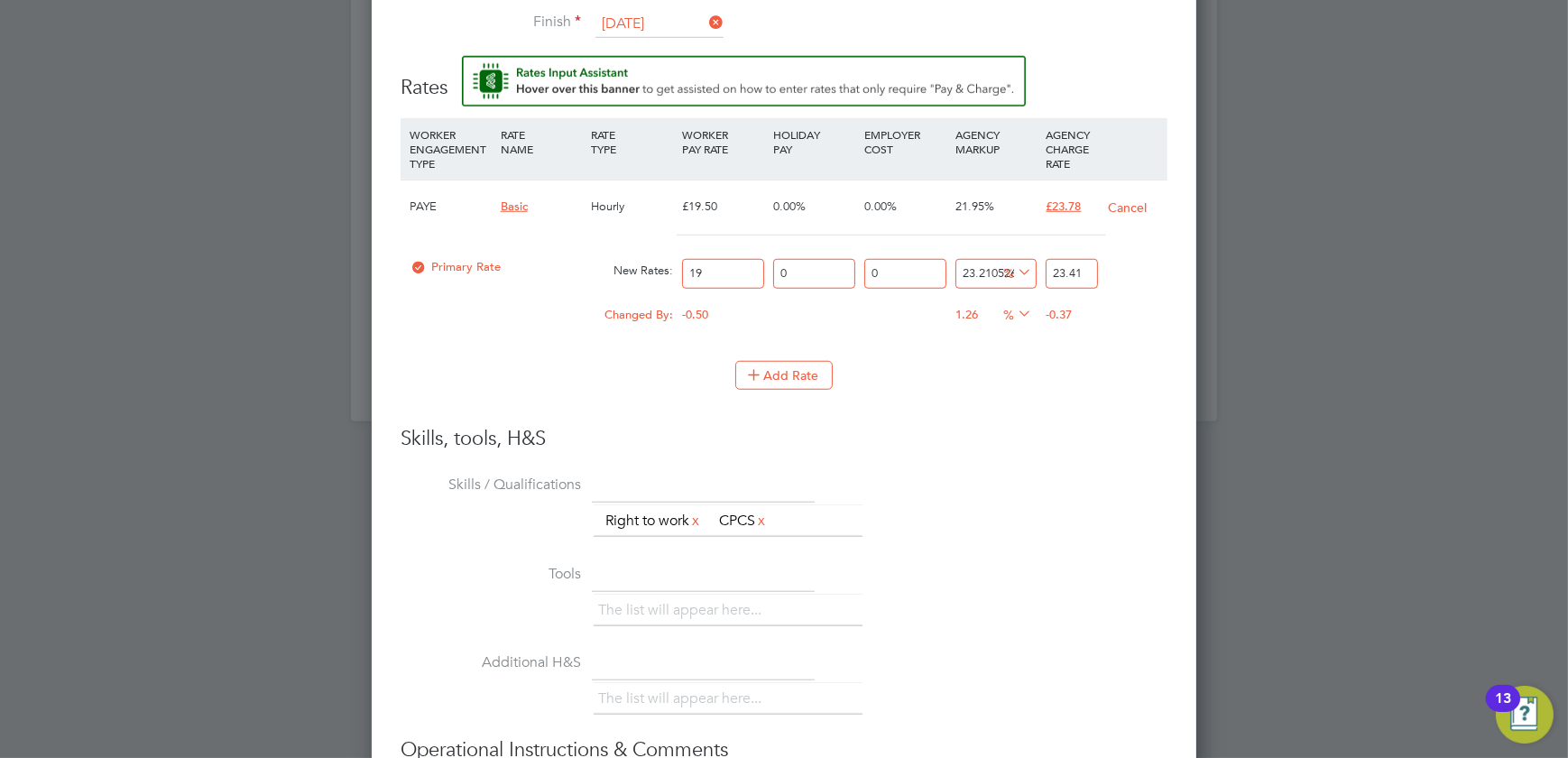
type input "2341"
type input "1168.421052631579"
type input "241"
type input "115.78947368421052"
type input "41"
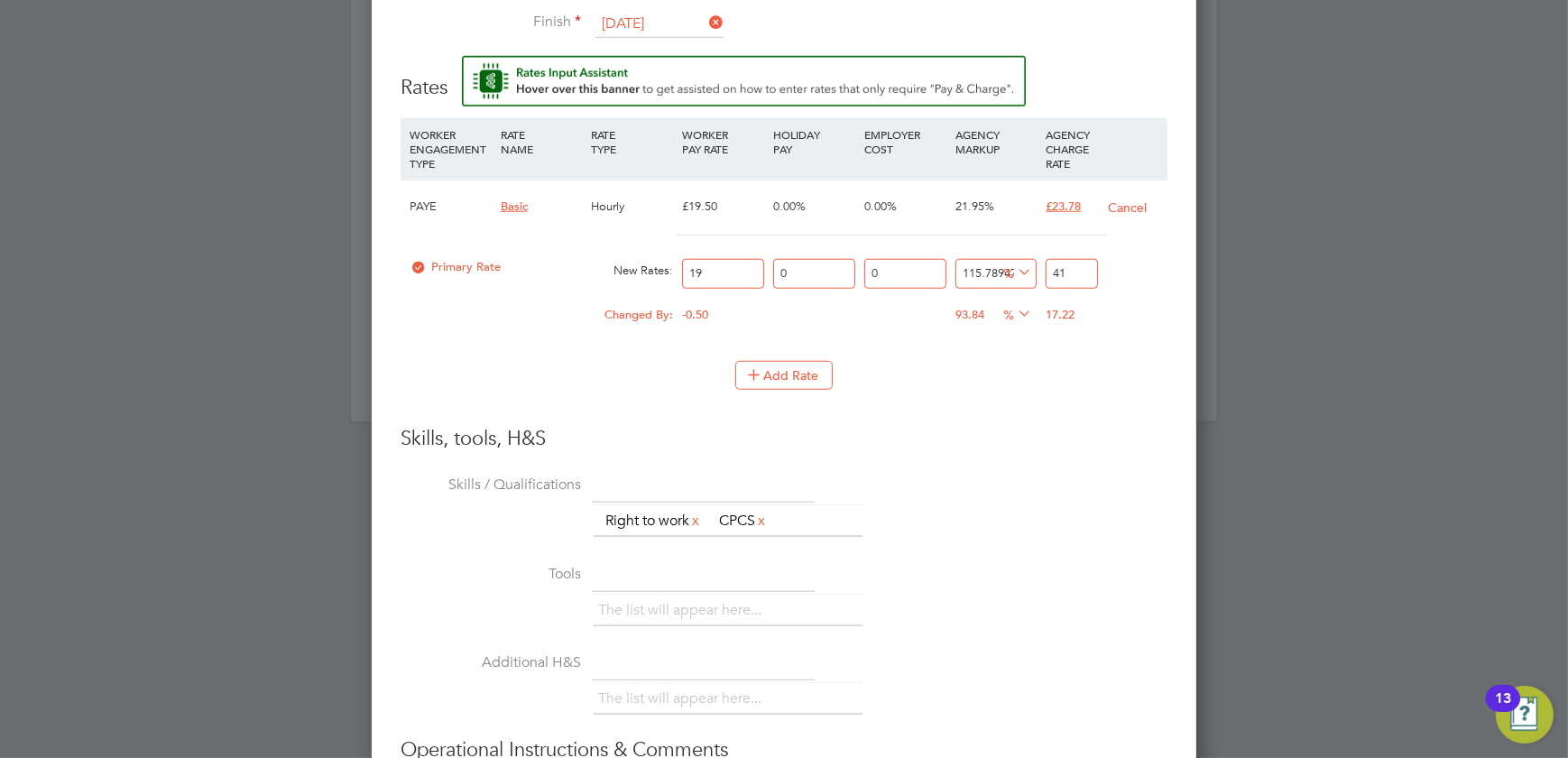
type input "-94.73684210526316"
type input "1"
type input "-89.47368421052632"
type input "2"
type input "21.05263157894737"
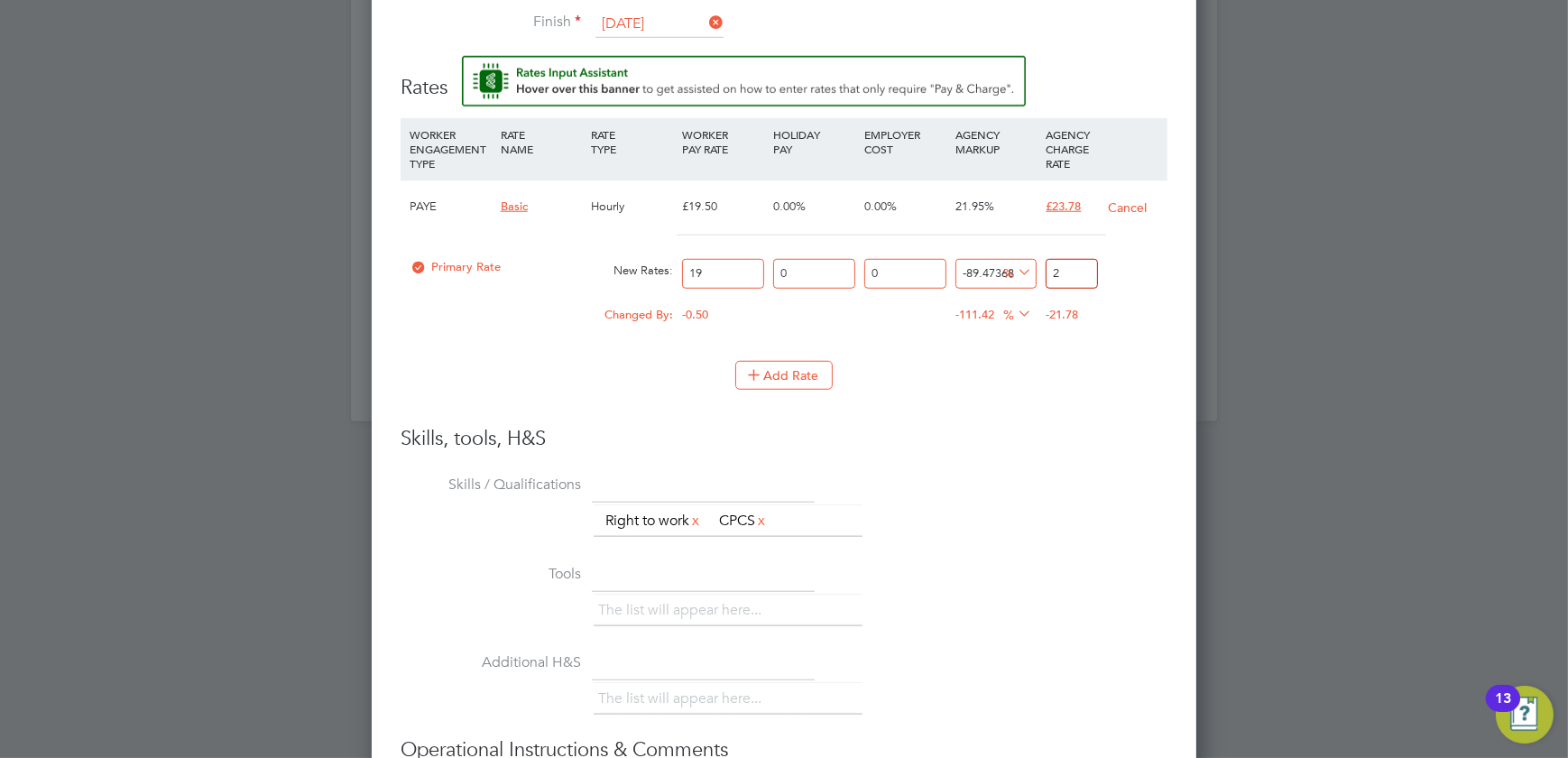
type input "23"
type input "24.736842105263158"
type input "23.7"
type input "25.157894736842106"
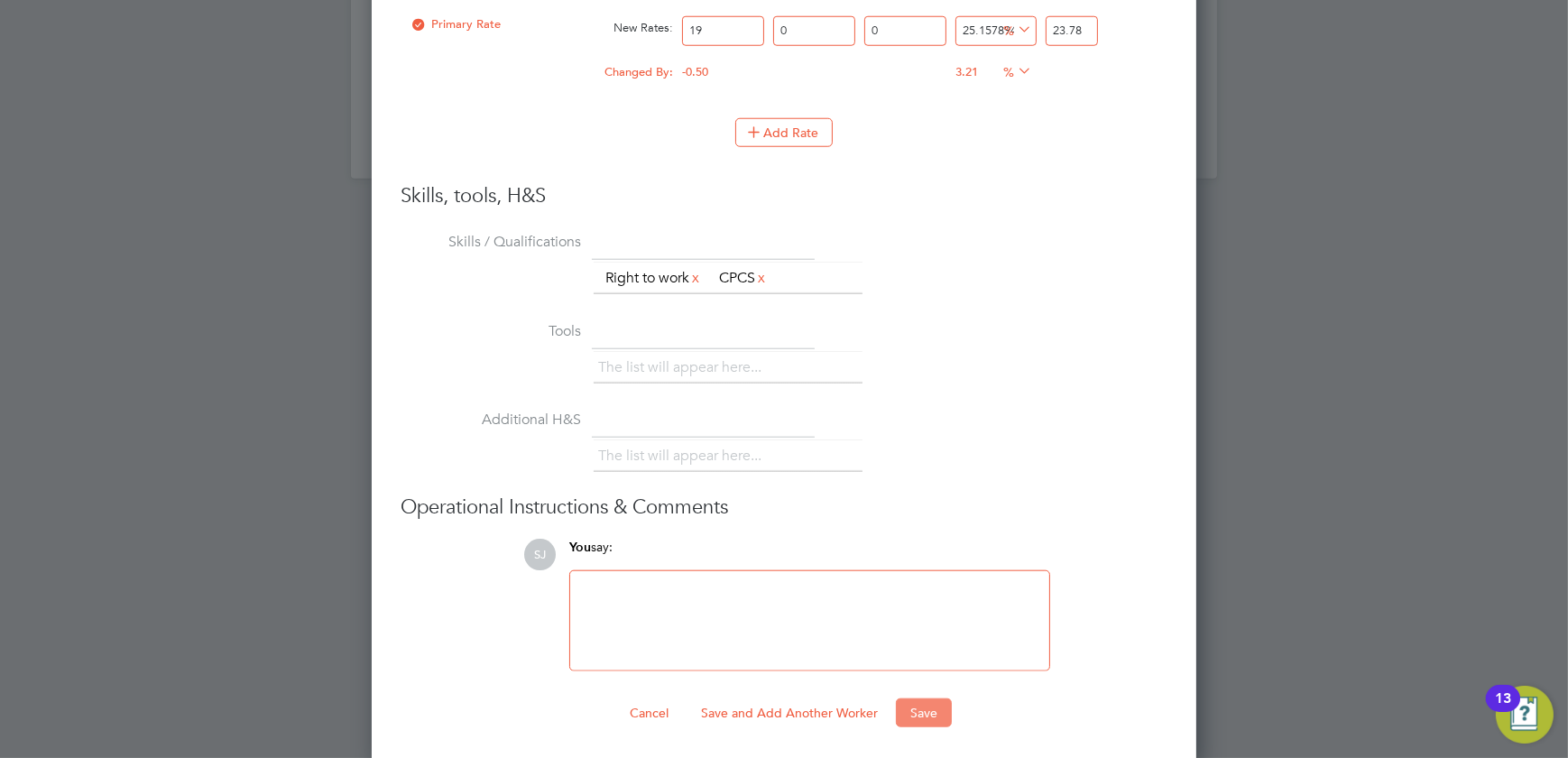
type input "23.78"
click at [945, 709] on button "Save" at bounding box center [924, 713] width 56 height 29
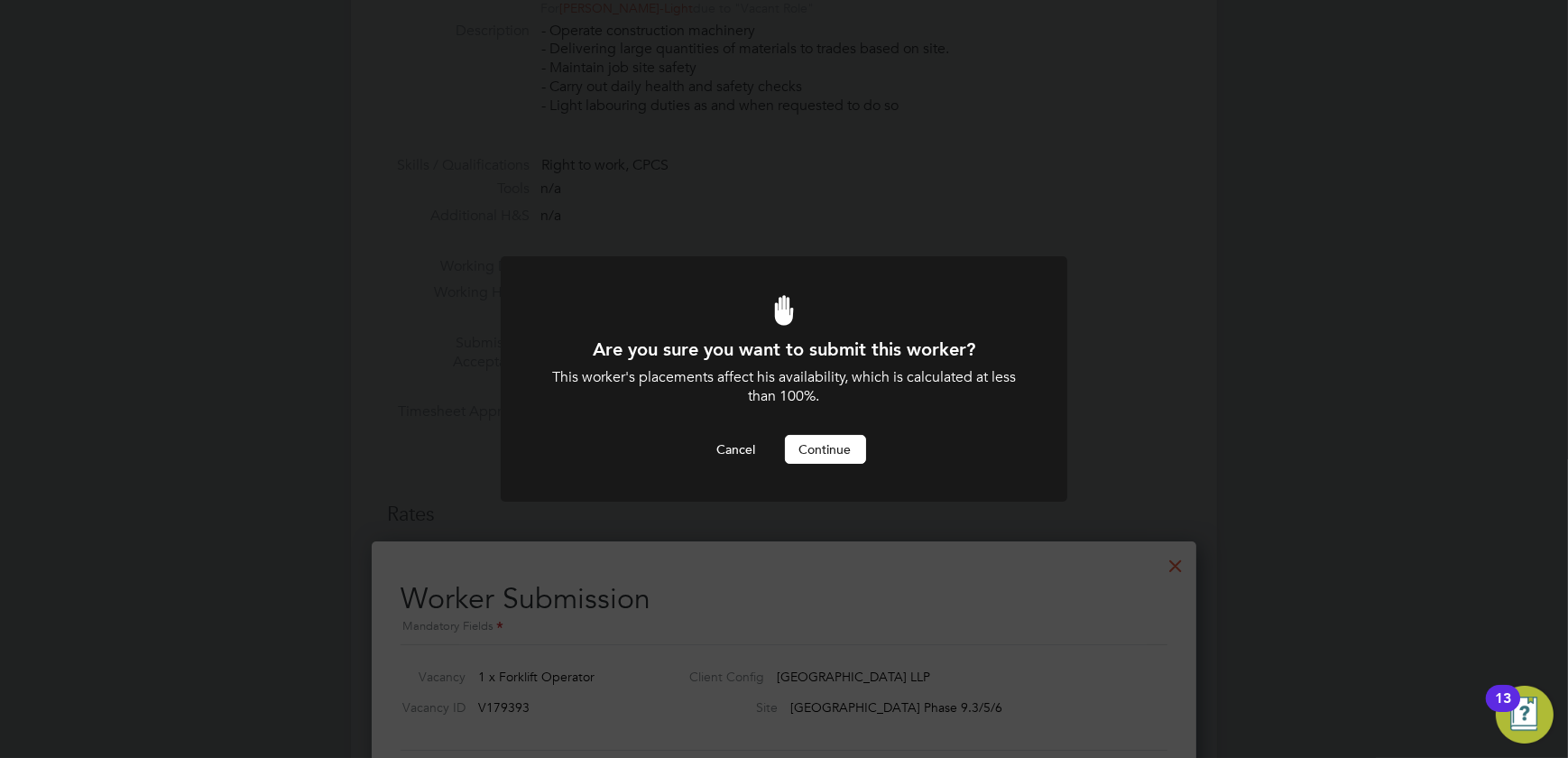
click at [824, 446] on button "Continue" at bounding box center [825, 450] width 81 height 29
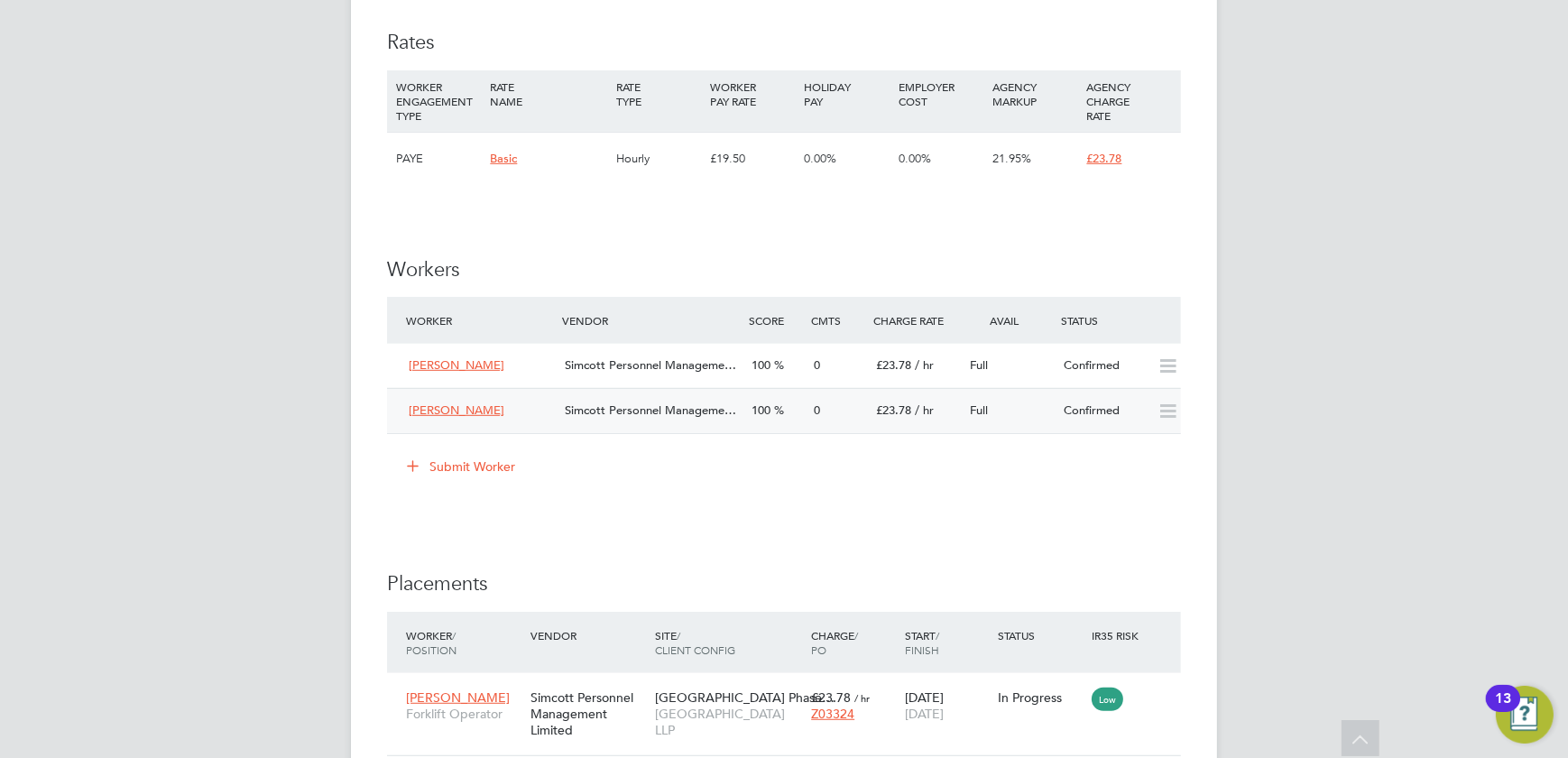
click at [812, 429] on div "Richard Boriel Simcott Personnel Manageme… 100 0 £23.78 / hr Full Confirmed" at bounding box center [784, 410] width 794 height 45
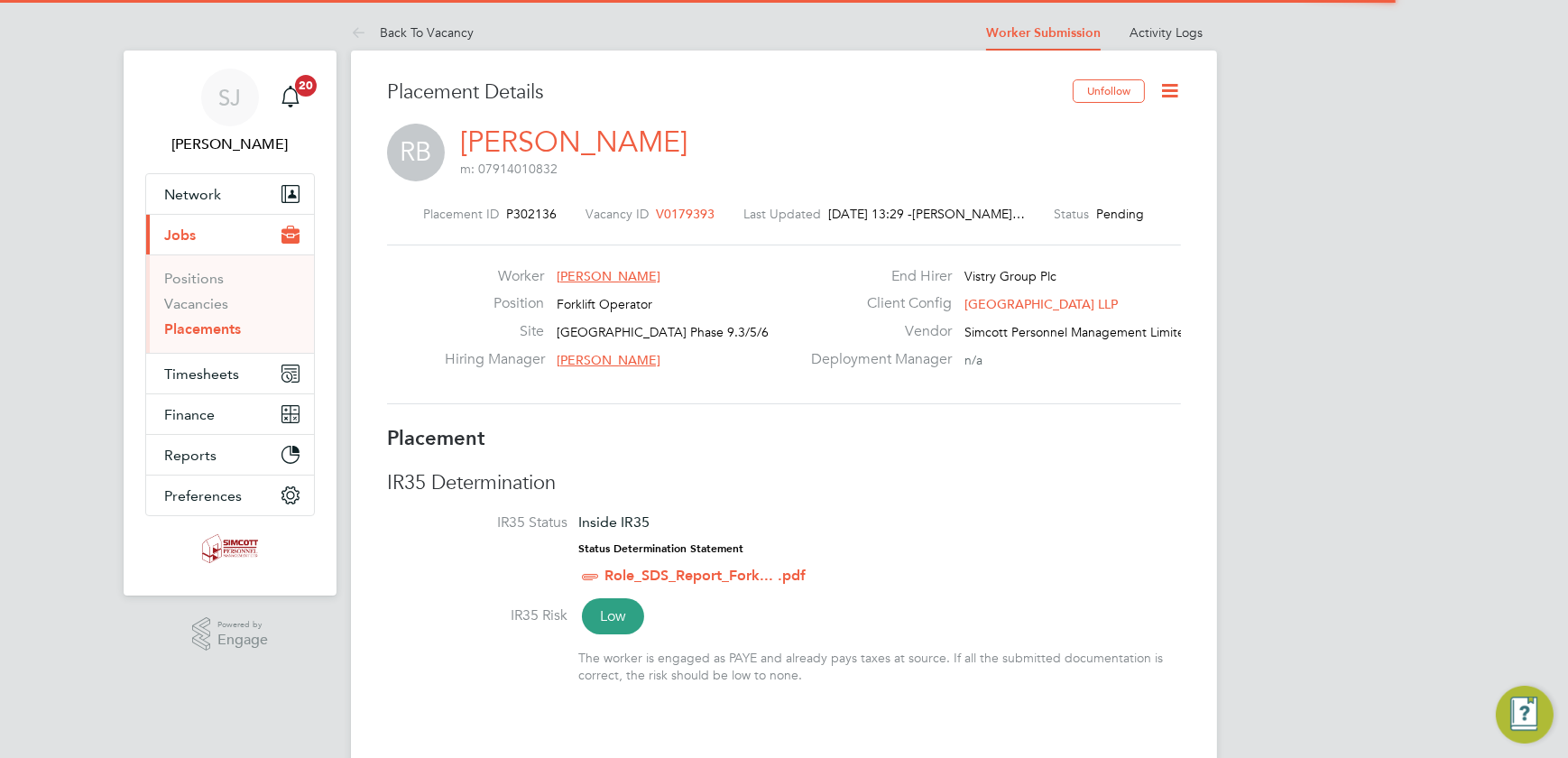
drag, startPoint x: 1189, startPoint y: 86, endPoint x: 1159, endPoint y: 86, distance: 30.0
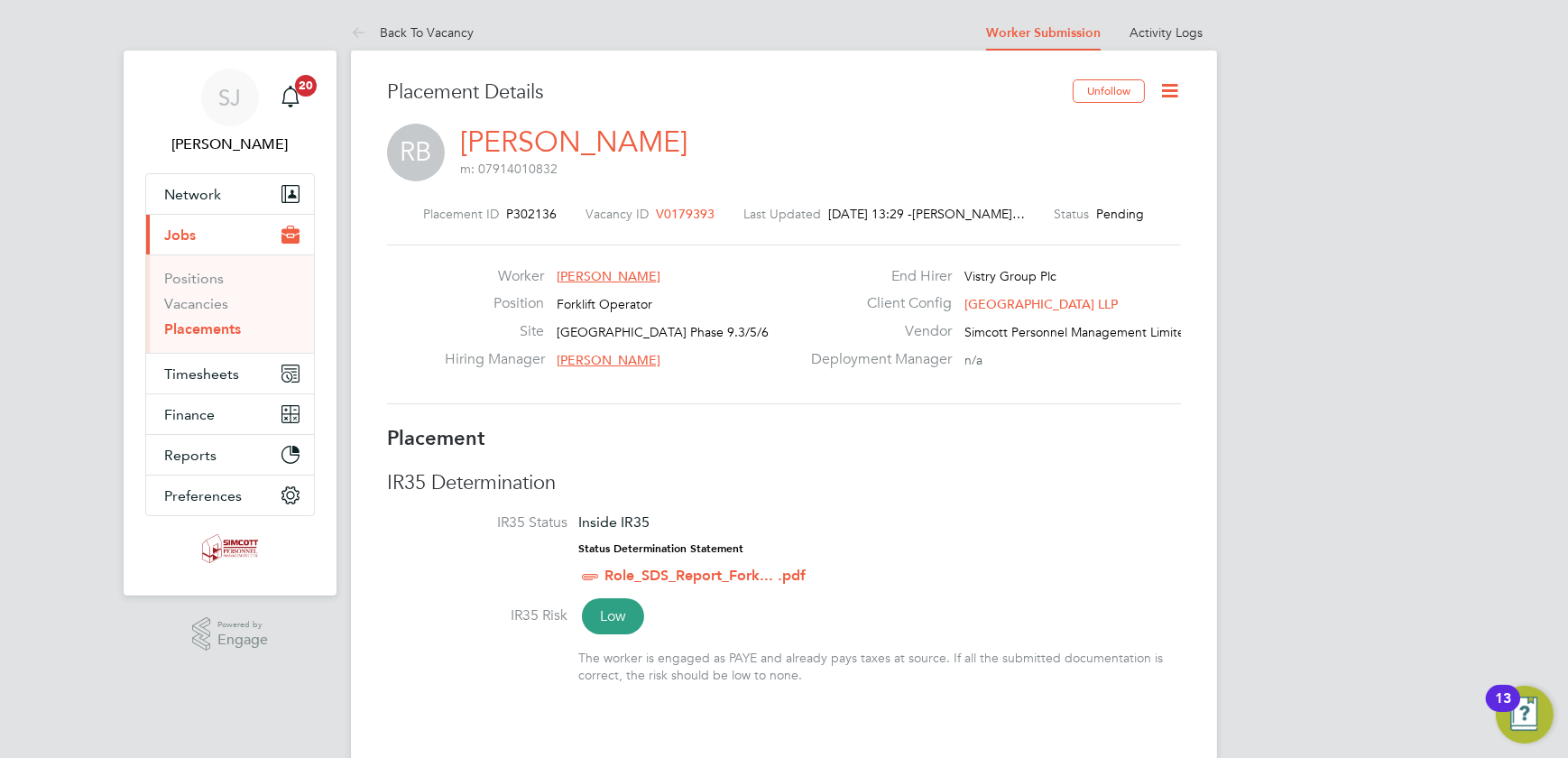
click at [1170, 86] on icon at bounding box center [1169, 90] width 23 height 23
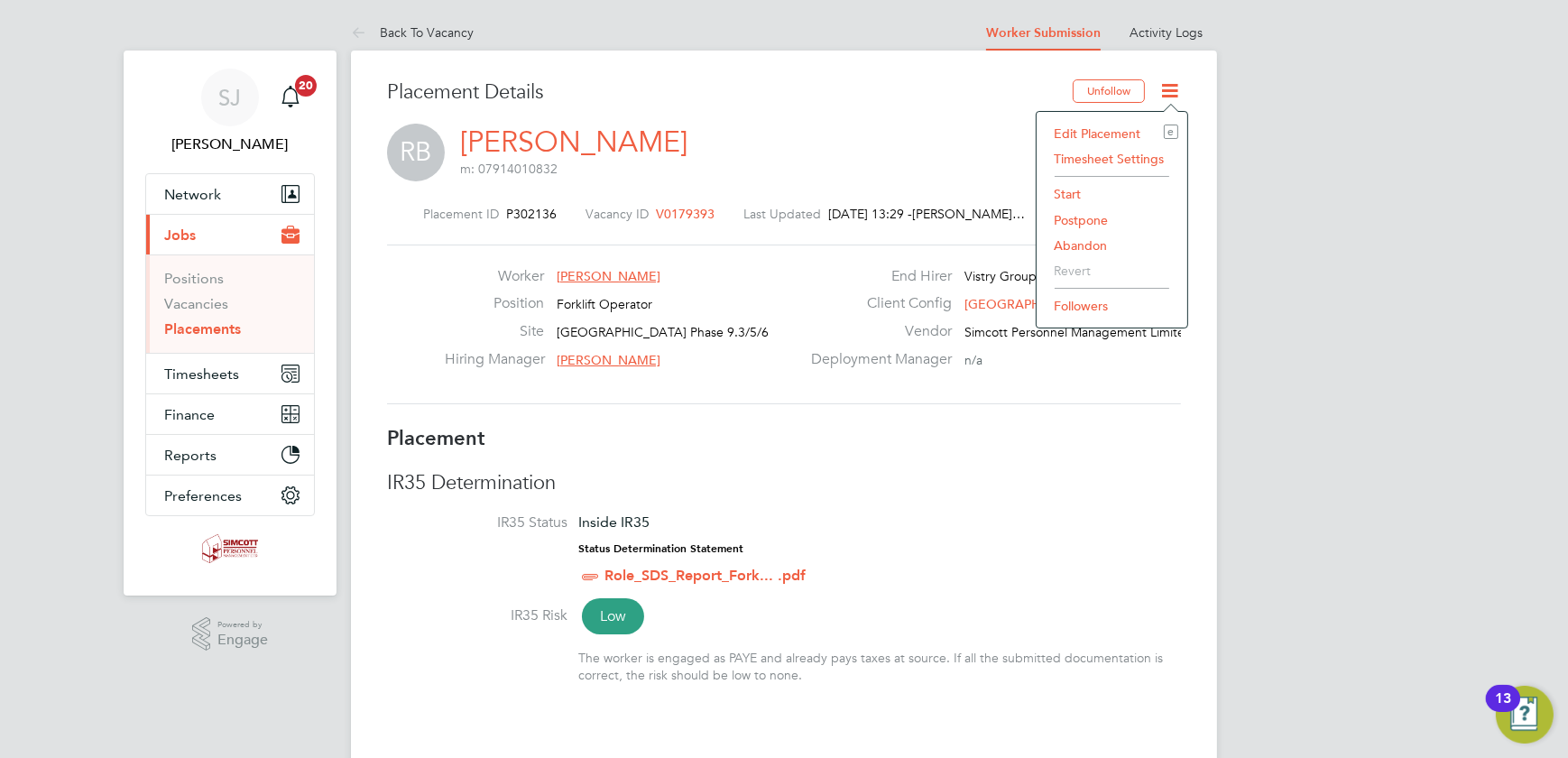
click at [1082, 187] on li "Start" at bounding box center [1112, 194] width 133 height 25
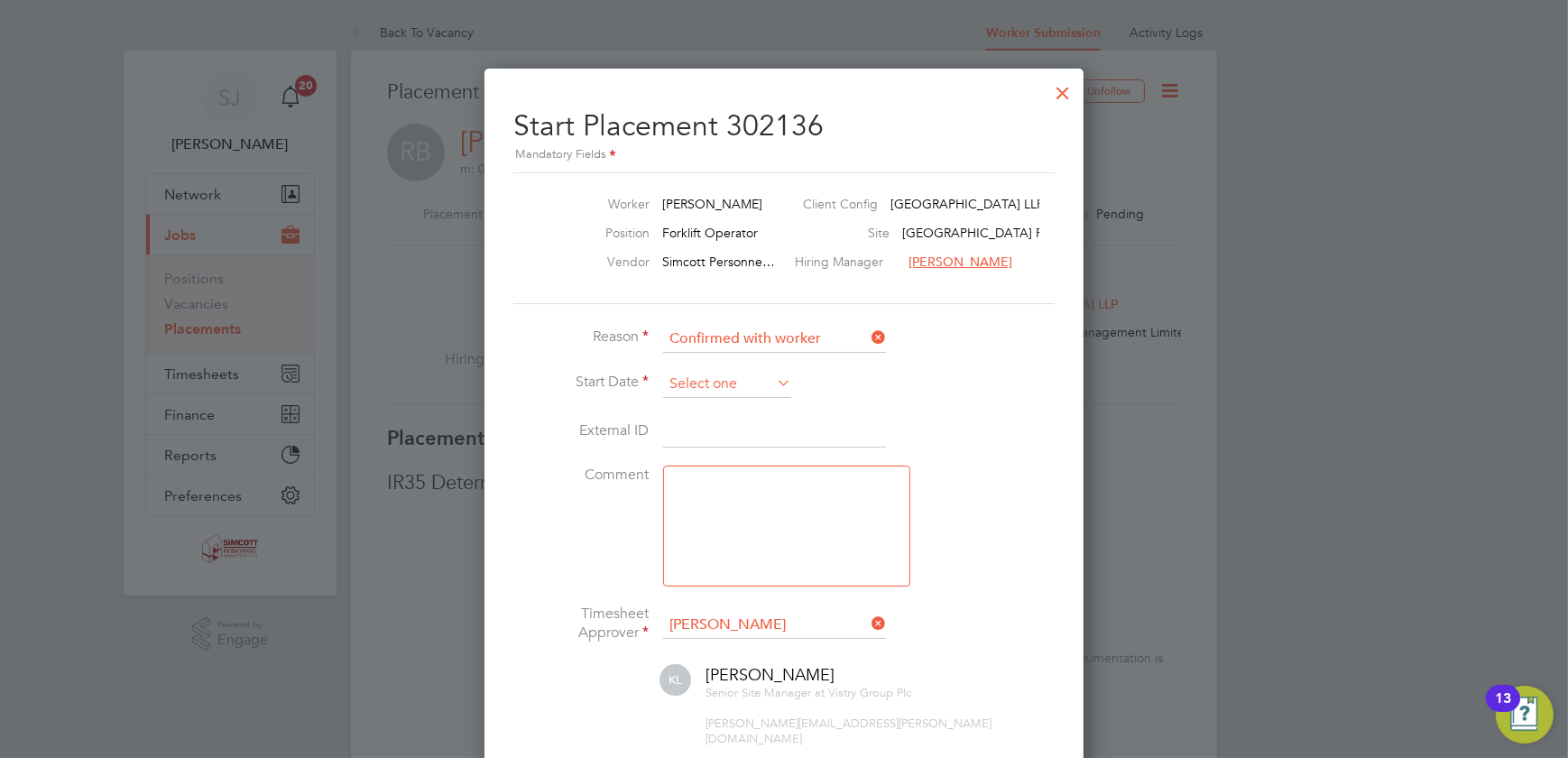
click at [672, 375] on input at bounding box center [727, 385] width 128 height 27
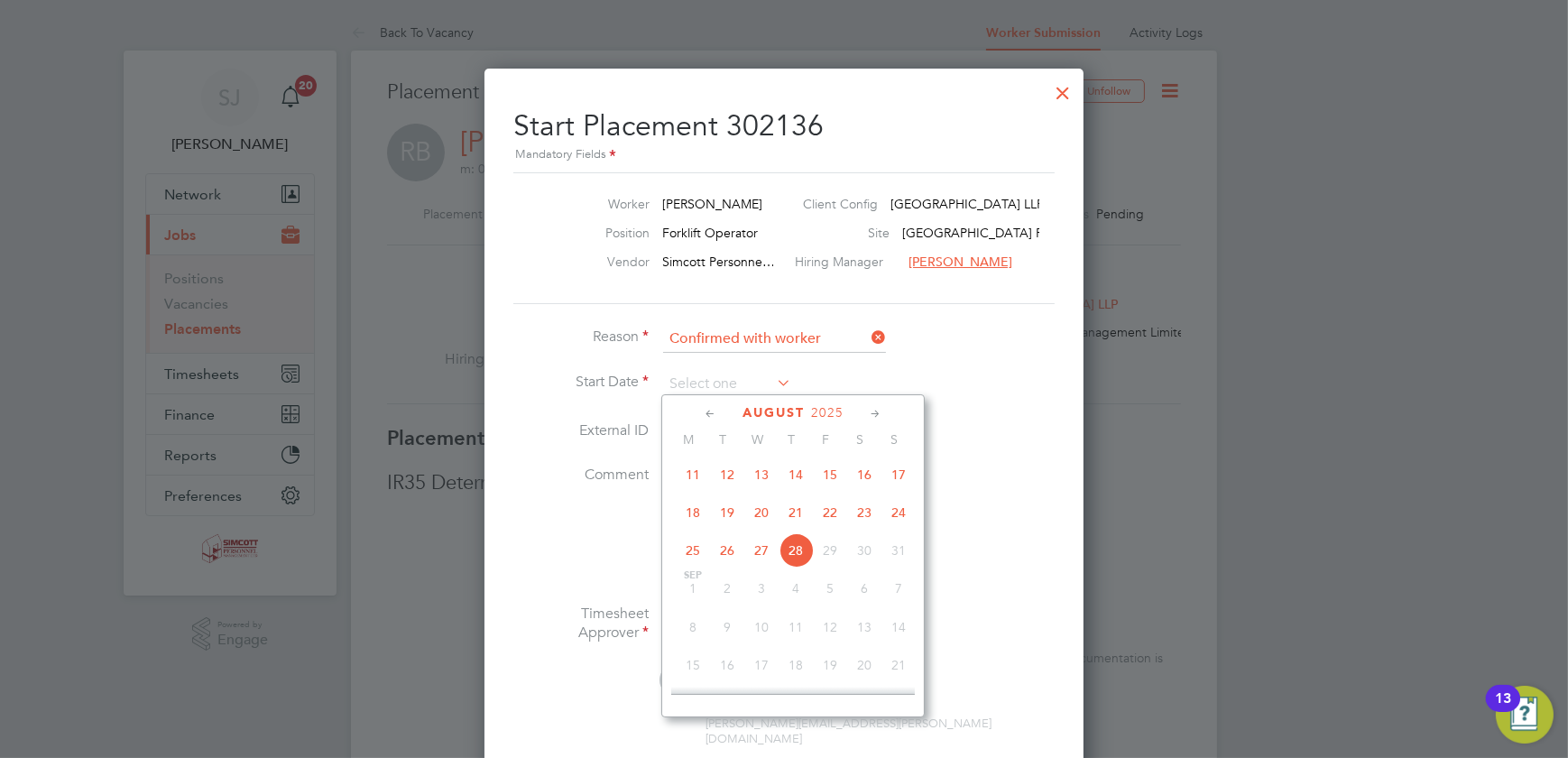
click at [733, 517] on span "19" at bounding box center [727, 512] width 35 height 35
type input "19 Aug 2025"
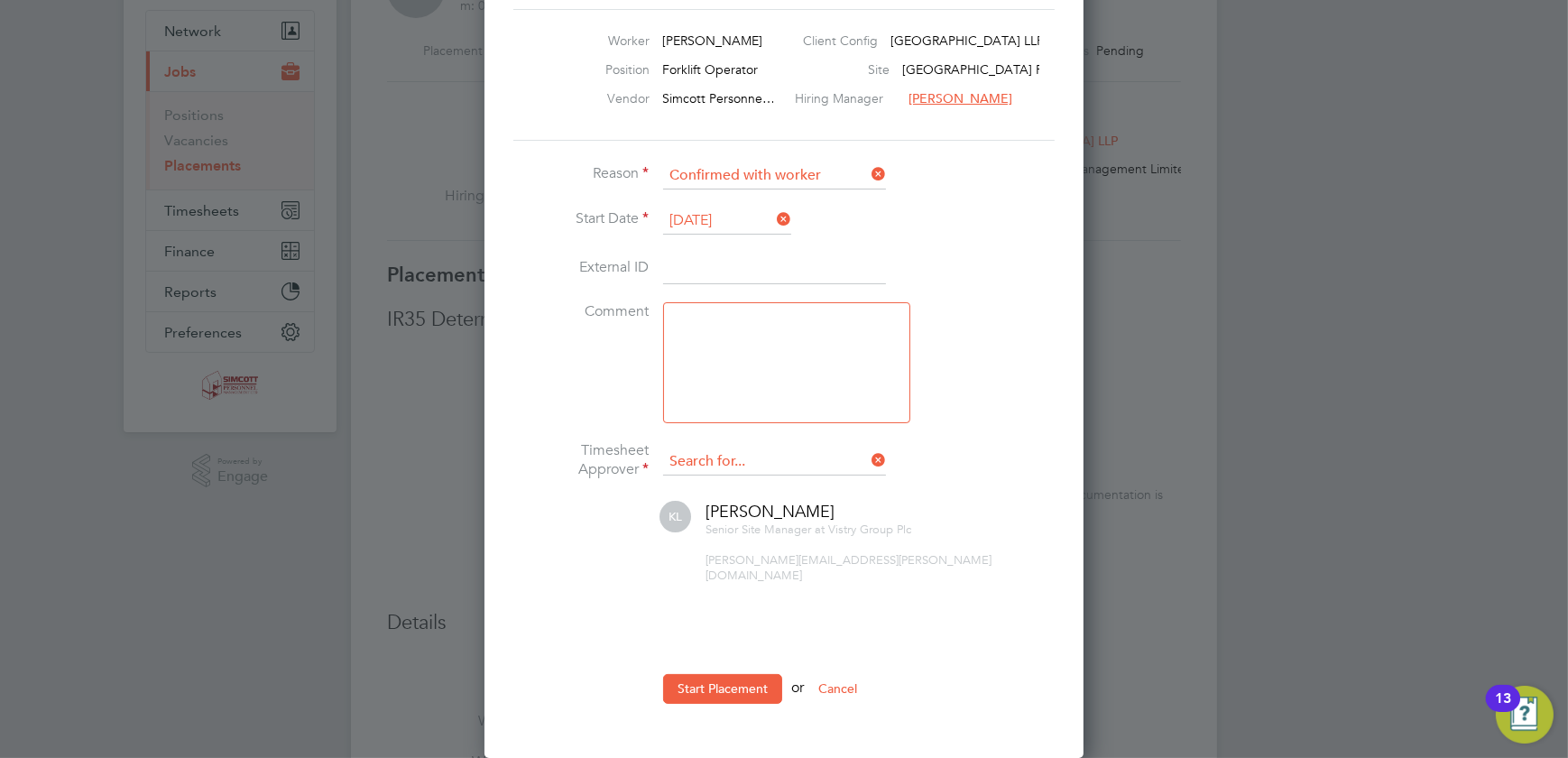
click at [750, 456] on input at bounding box center [774, 462] width 223 height 27
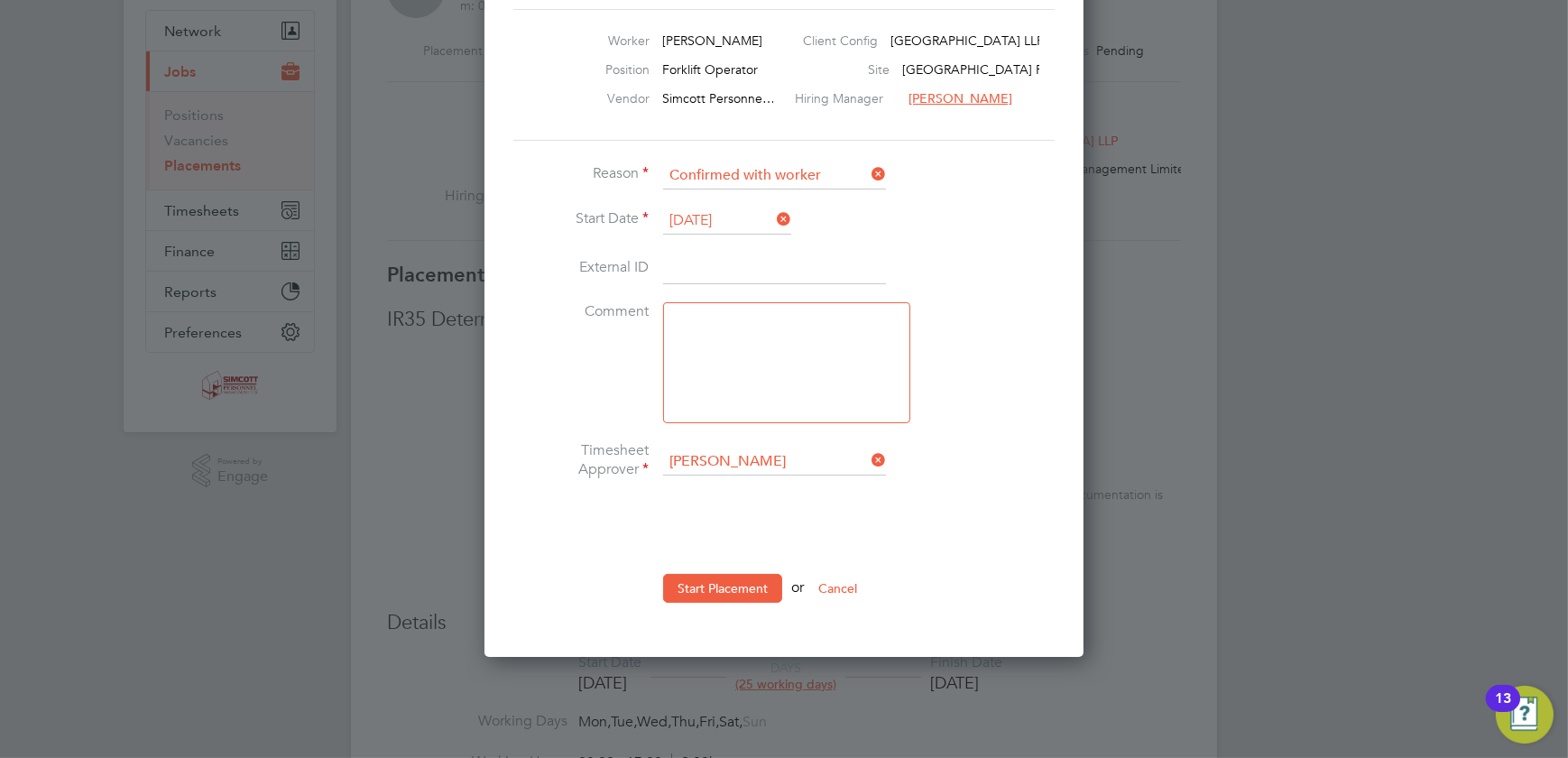
click at [756, 475] on li "Lewis Tucker" at bounding box center [775, 485] width 224 height 25
type input "Lewis Tucker"
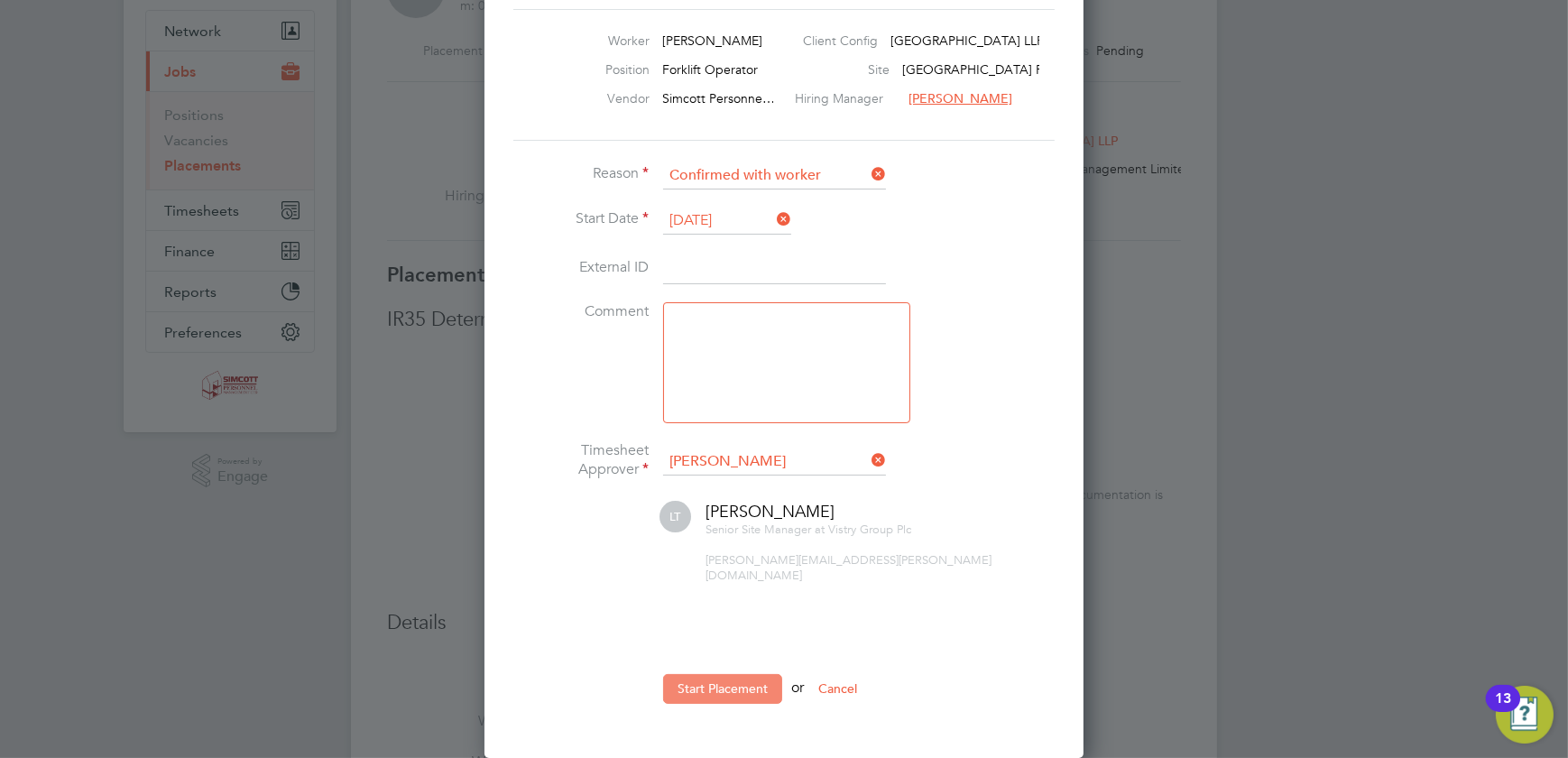
click at [722, 674] on button "Start Placement" at bounding box center [723, 689] width 119 height 29
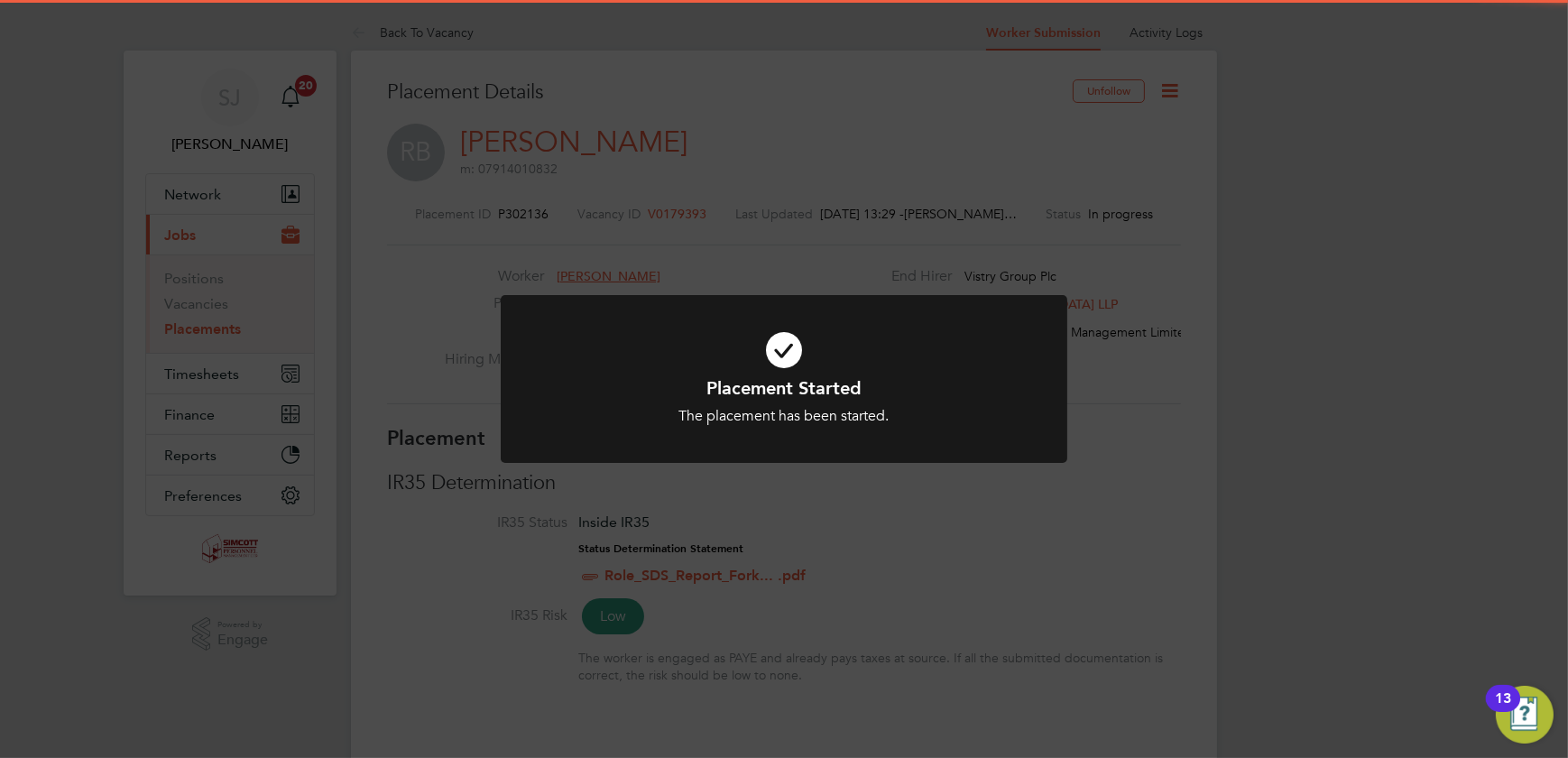
click at [1158, 278] on div "Placement Started The placement has been started. Cancel Okay" at bounding box center [784, 379] width 1568 height 758
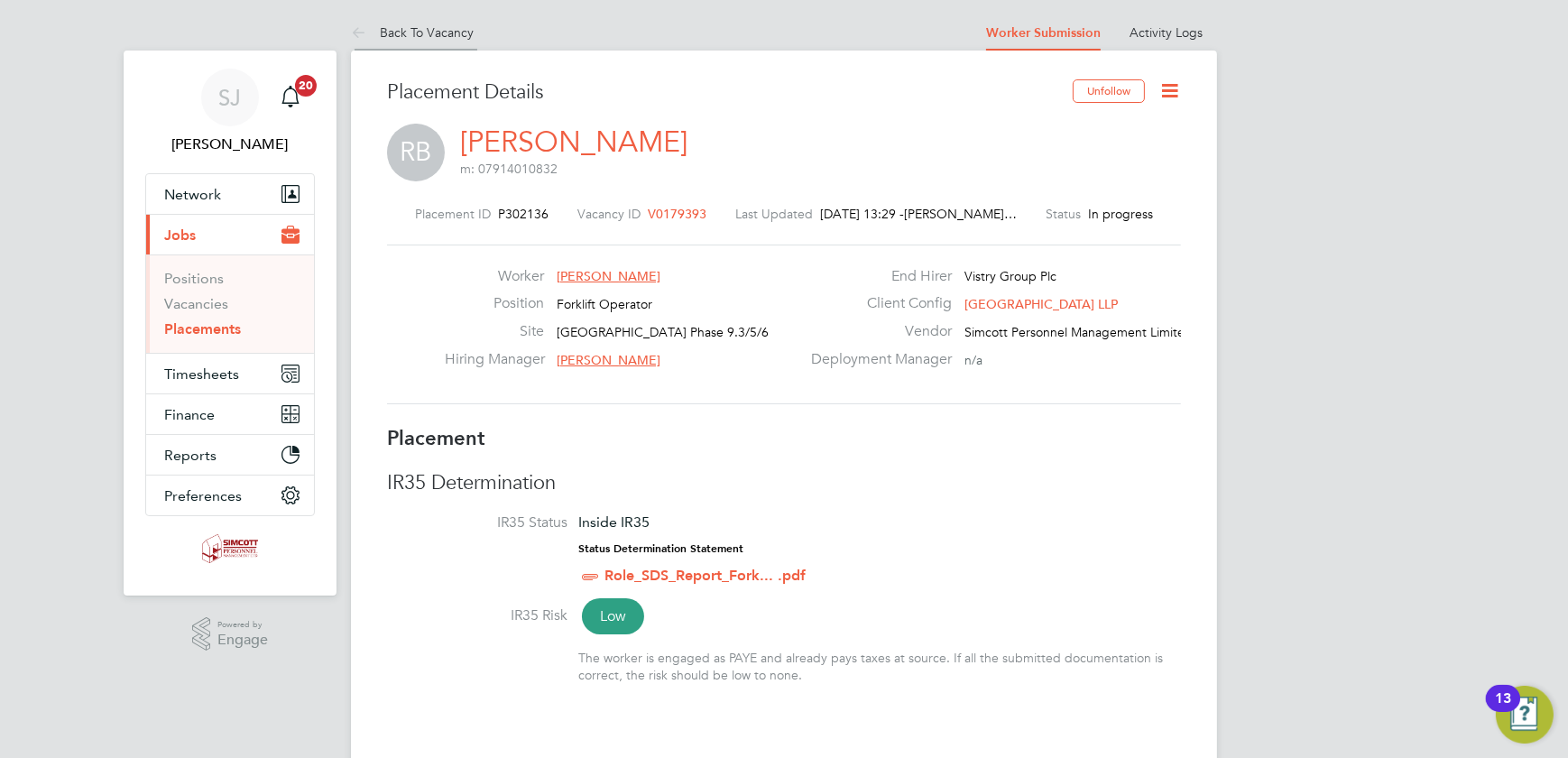
click at [413, 32] on link "Back To Vacancy" at bounding box center [412, 33] width 123 height 16
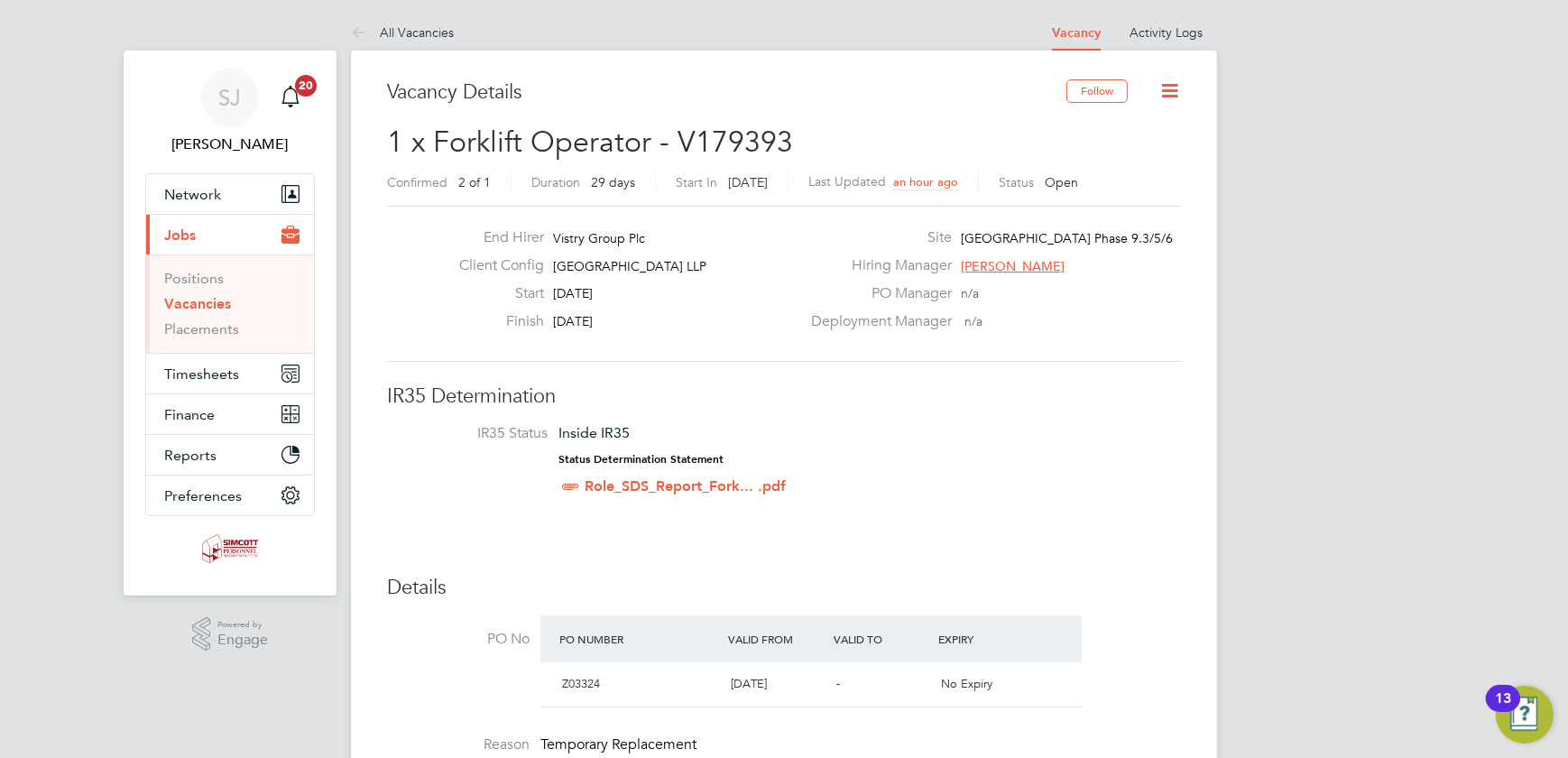
click at [1173, 83] on icon at bounding box center [1169, 90] width 23 height 23
click at [1168, 87] on icon at bounding box center [1169, 90] width 23 height 23
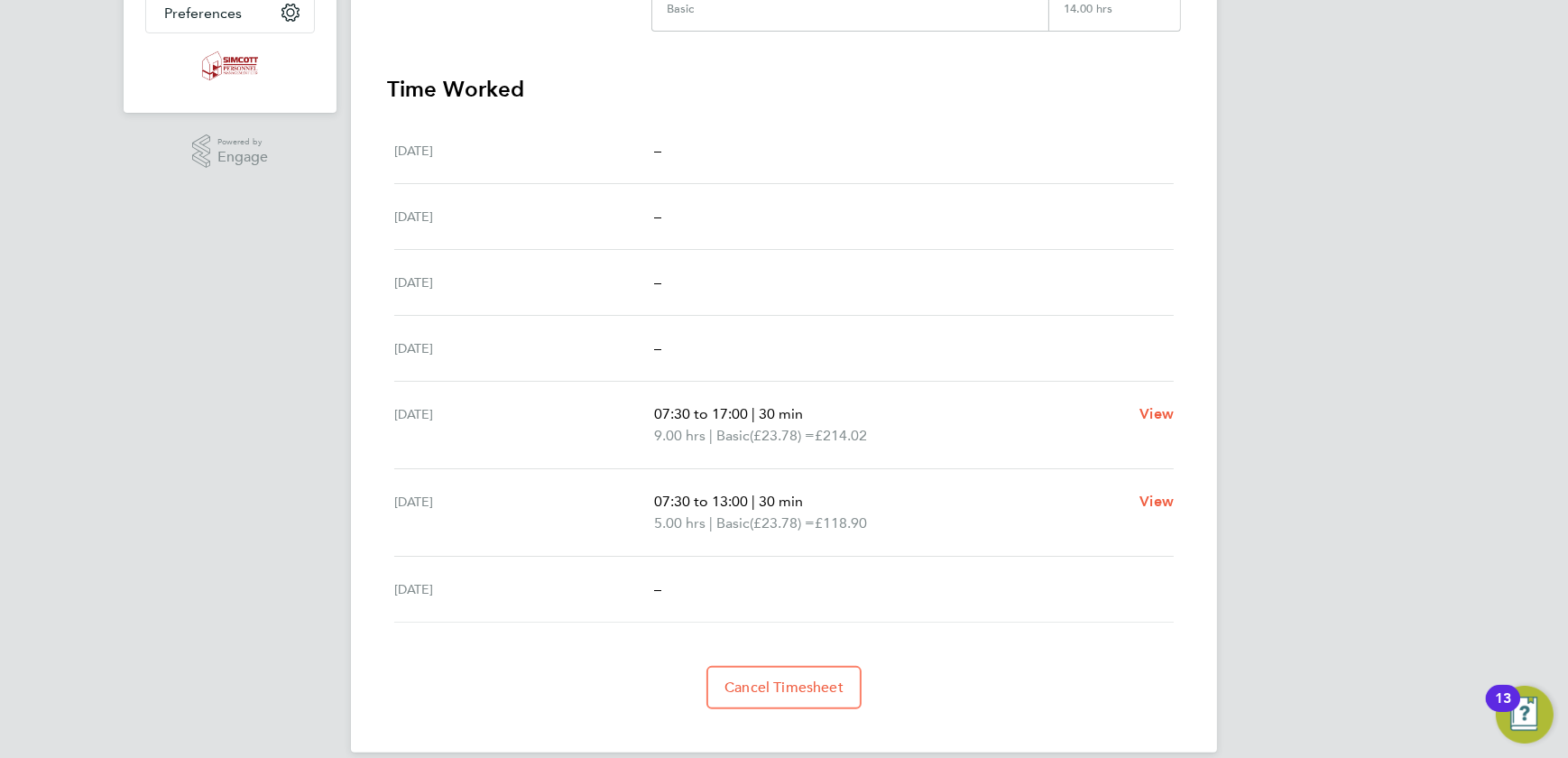
scroll to position [480, 0]
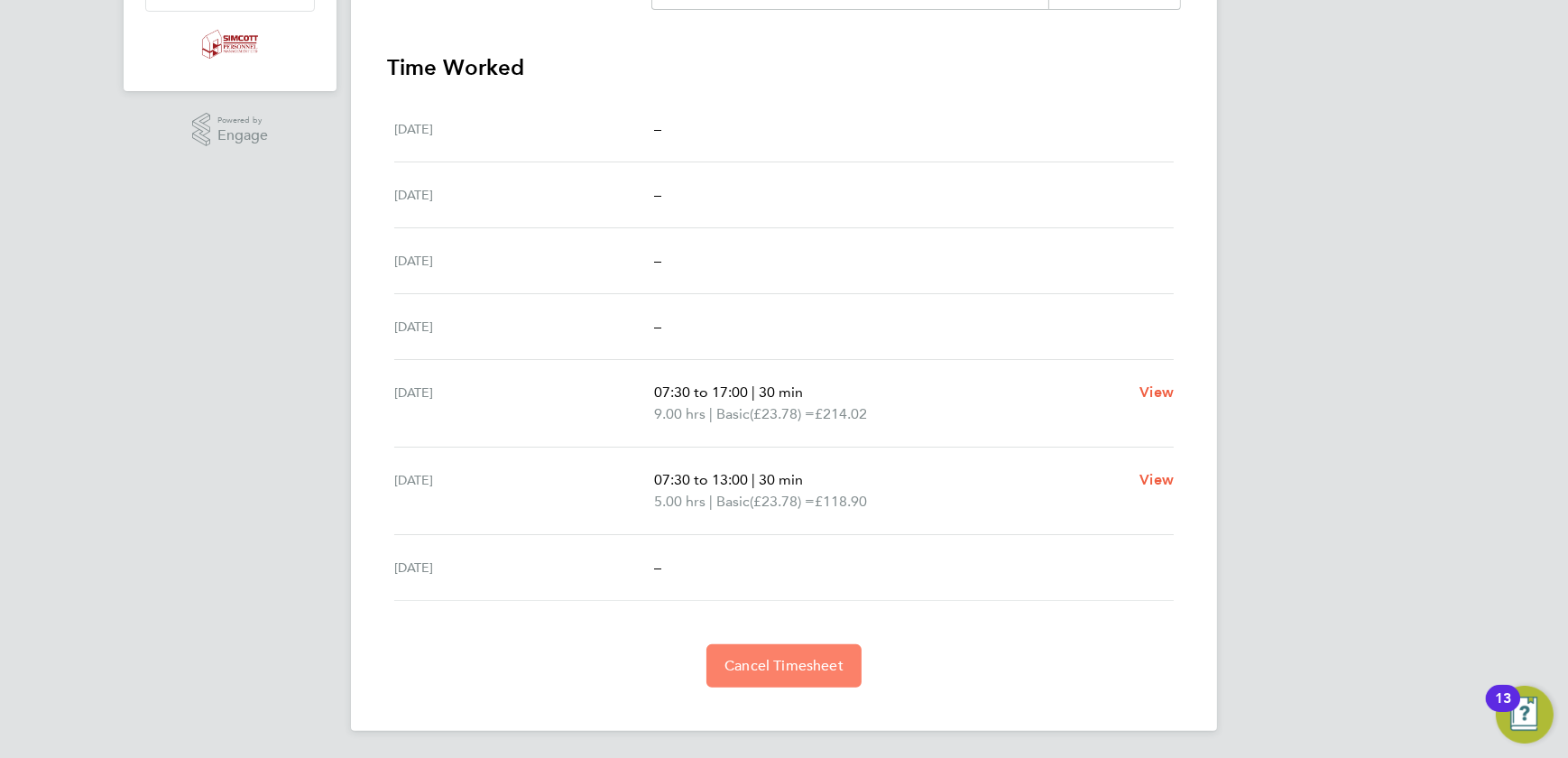
click at [781, 661] on span "Cancel Timesheet" at bounding box center [784, 666] width 119 height 18
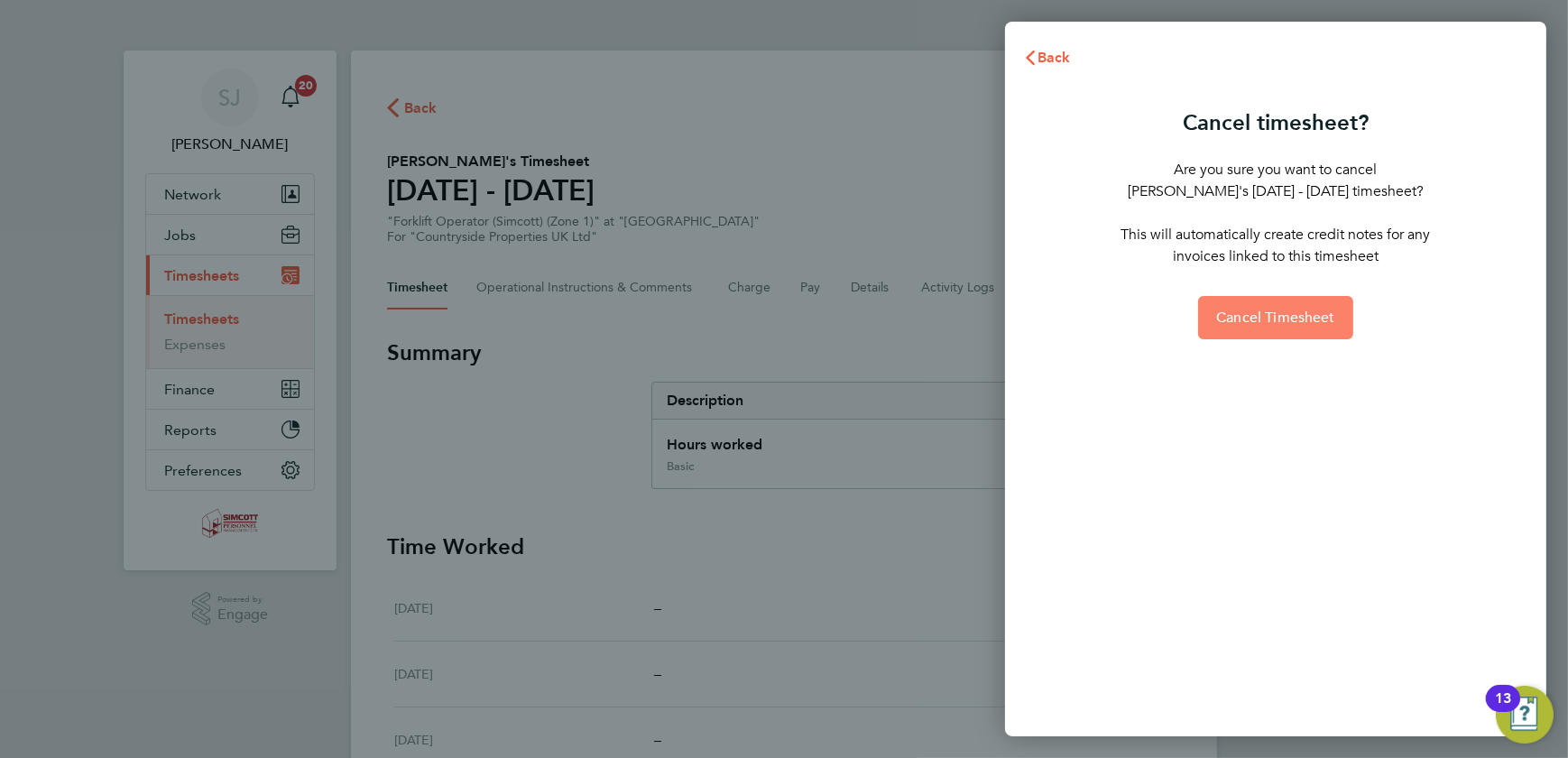
click at [1245, 323] on span "Cancel Timesheet" at bounding box center [1276, 318] width 119 height 18
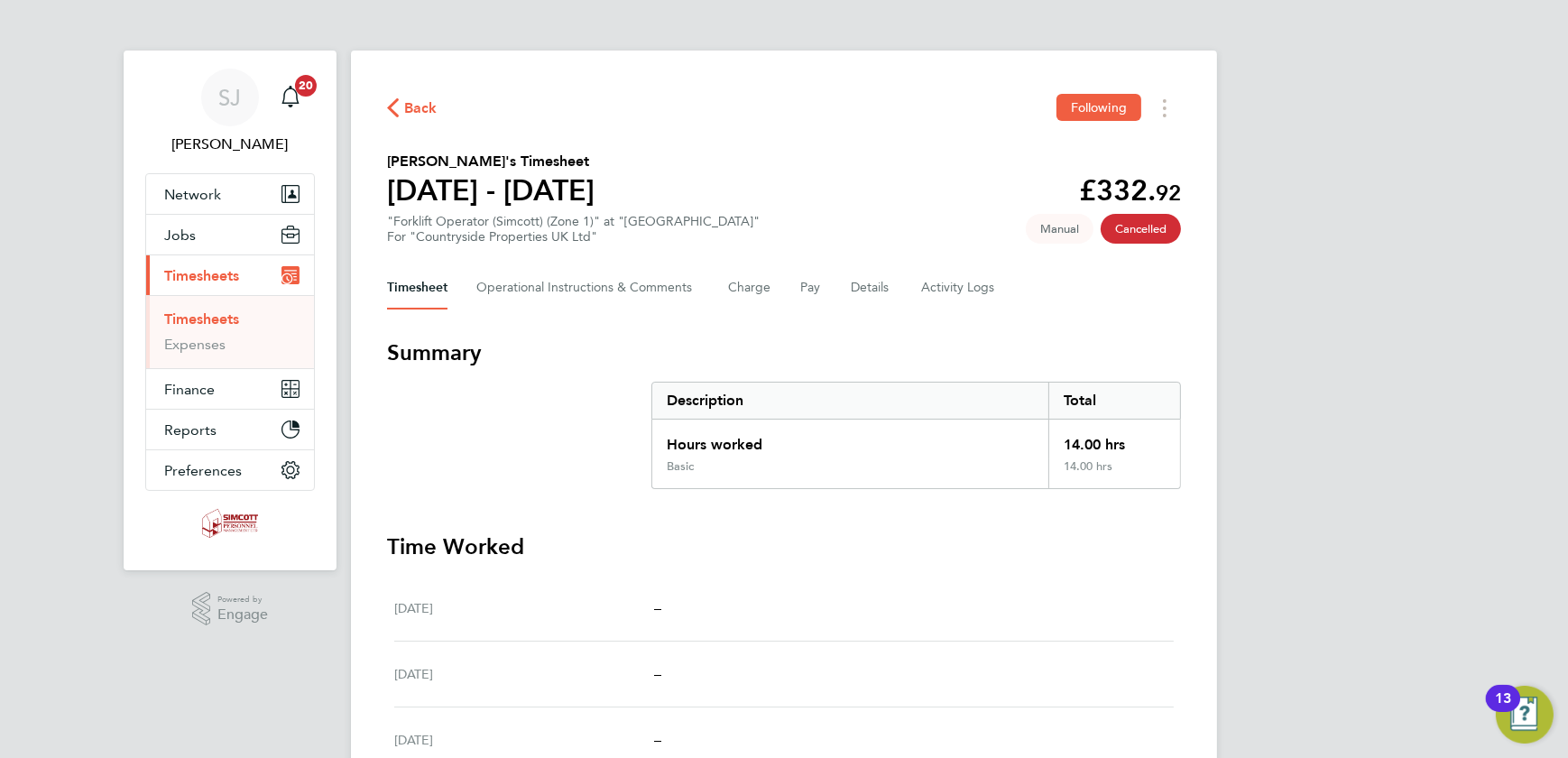
drag, startPoint x: 200, startPoint y: 308, endPoint x: 200, endPoint y: 320, distance: 12.0
click at [200, 310] on link "Timesheets" at bounding box center [201, 318] width 75 height 17
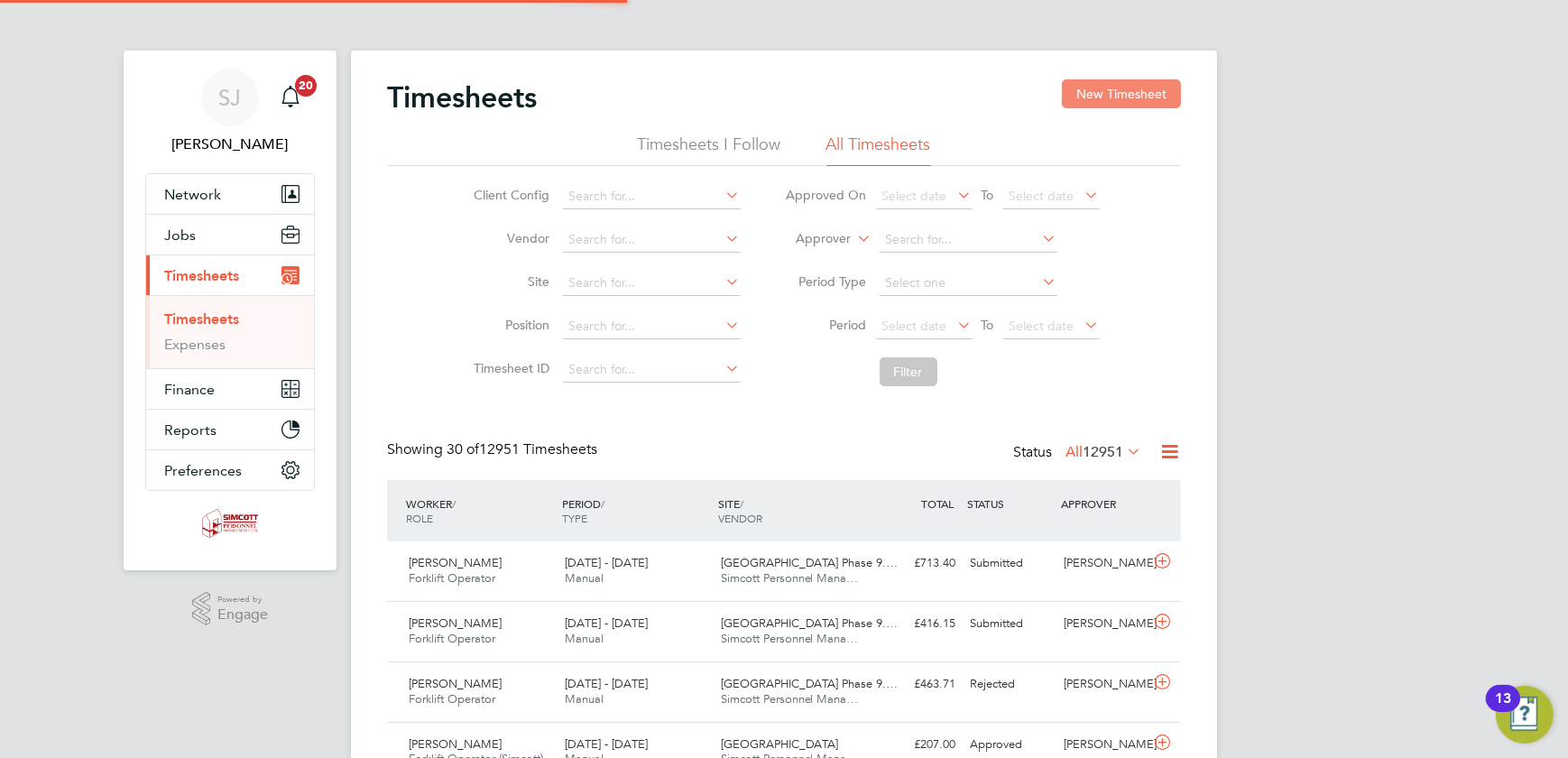
click at [1094, 96] on button "New Timesheet" at bounding box center [1121, 94] width 119 height 29
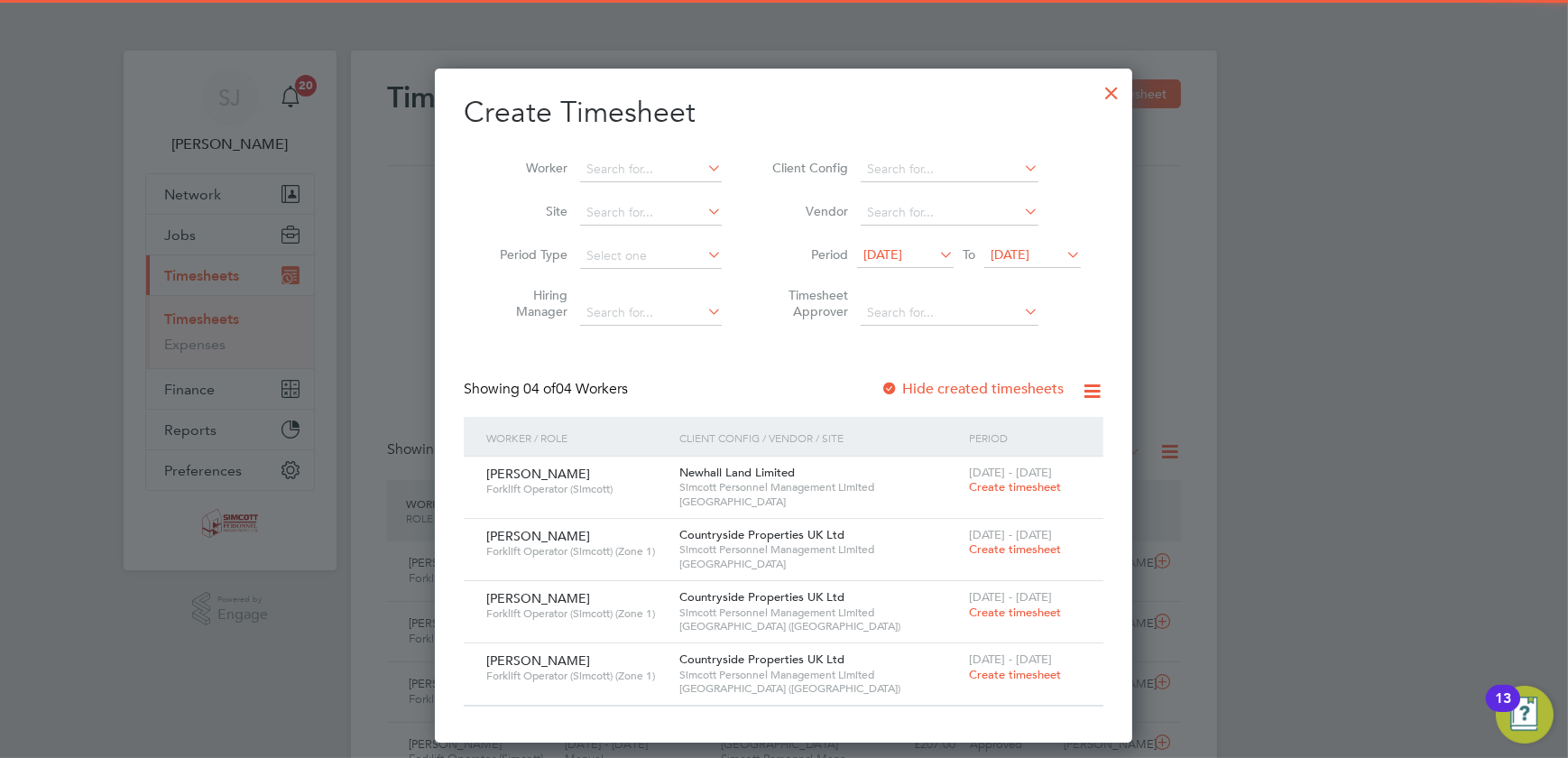
click at [1027, 251] on span "[DATE]" at bounding box center [1010, 255] width 39 height 16
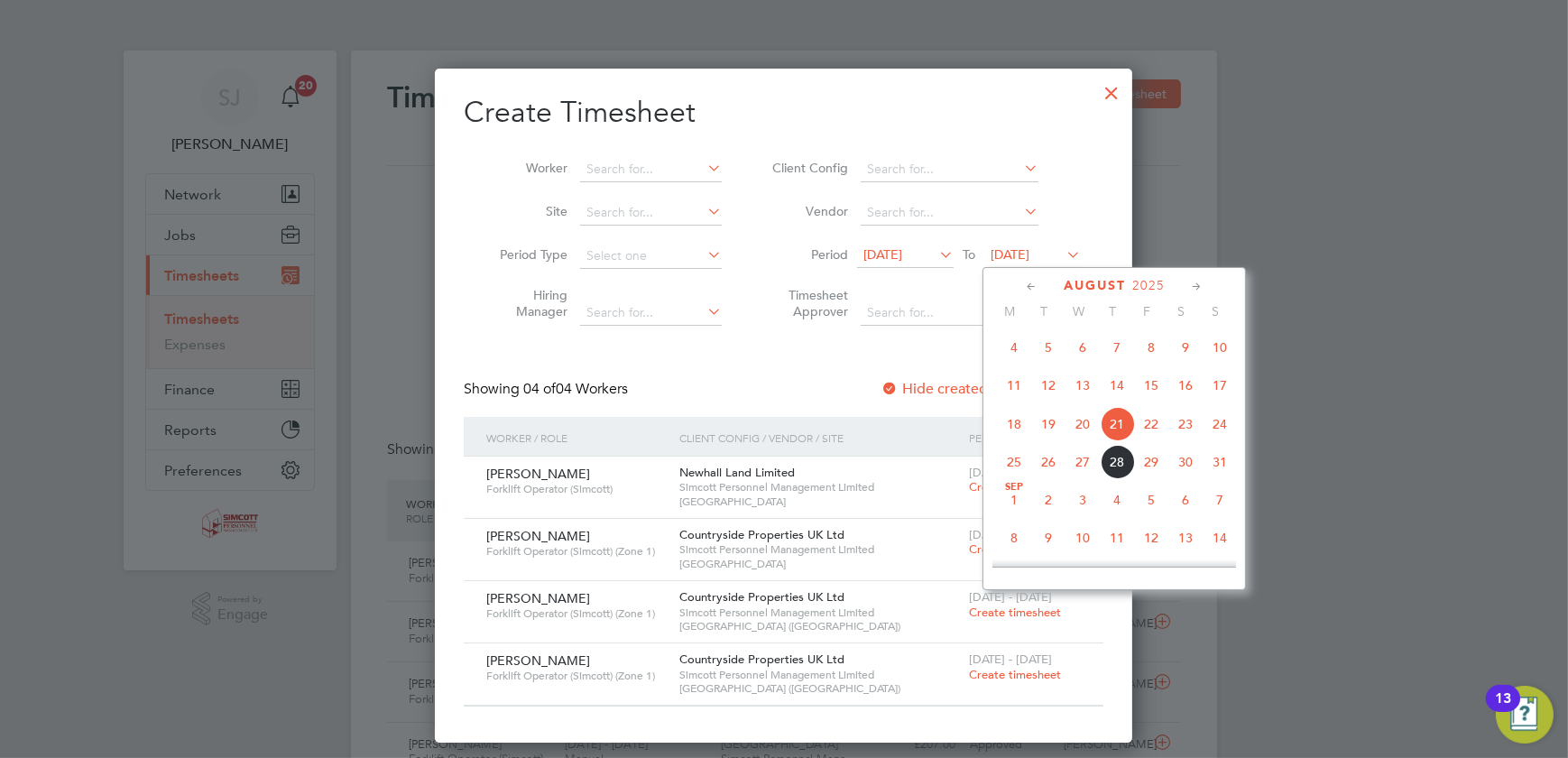
click at [1226, 339] on span "10" at bounding box center [1220, 348] width 35 height 35
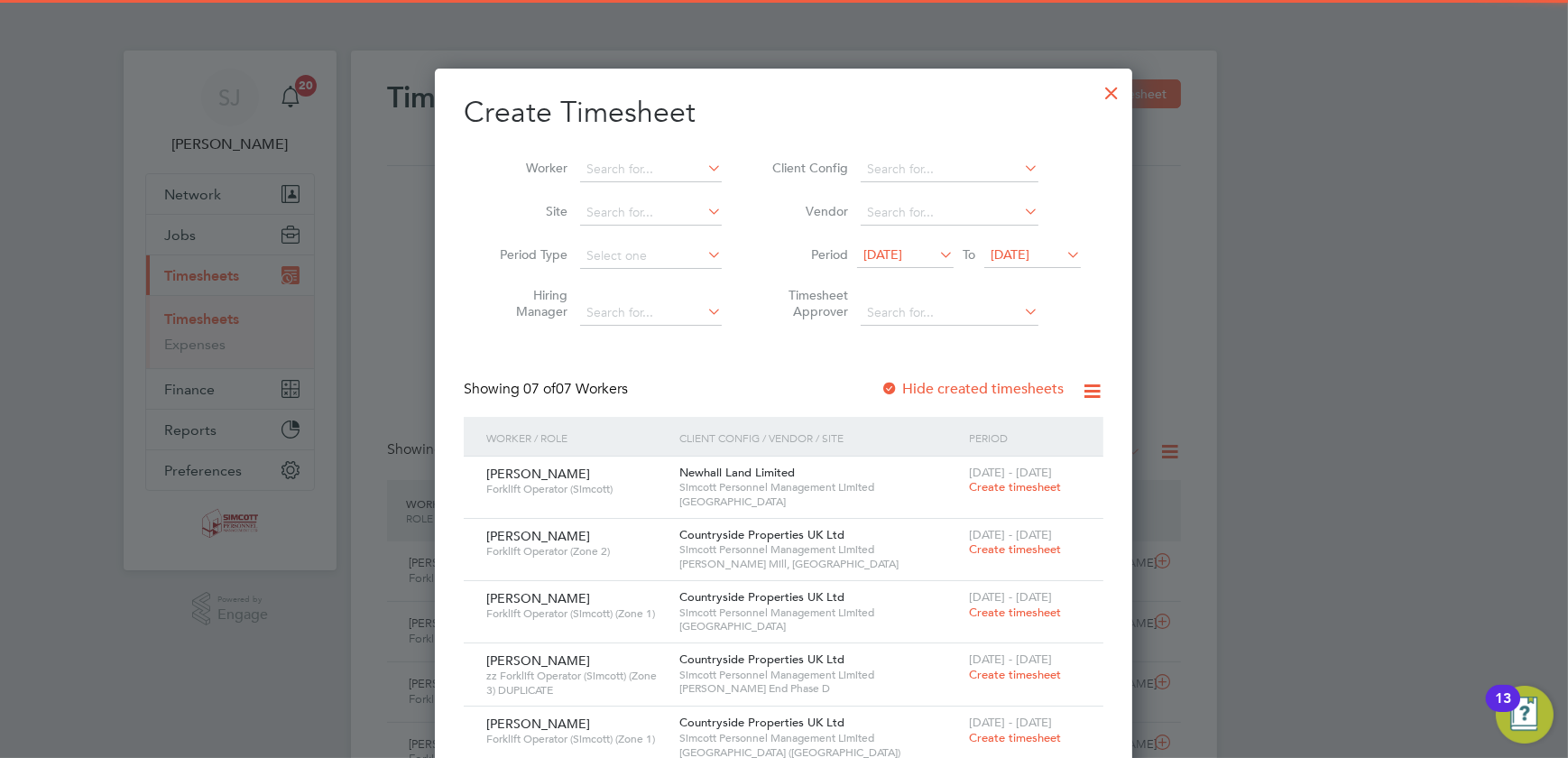
click at [903, 252] on span "[DATE]" at bounding box center [883, 255] width 39 height 16
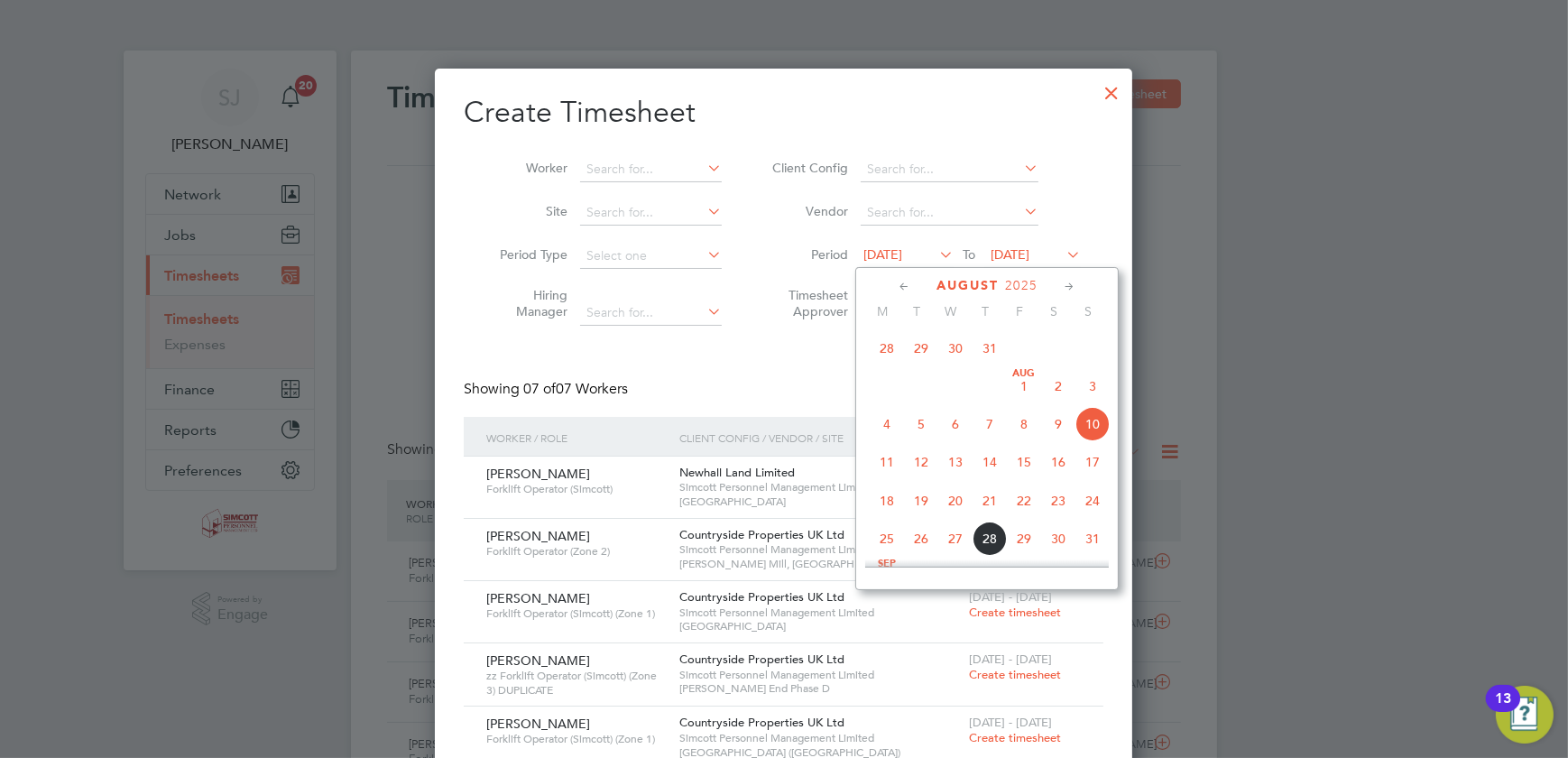
click at [889, 423] on span "4" at bounding box center [887, 424] width 35 height 35
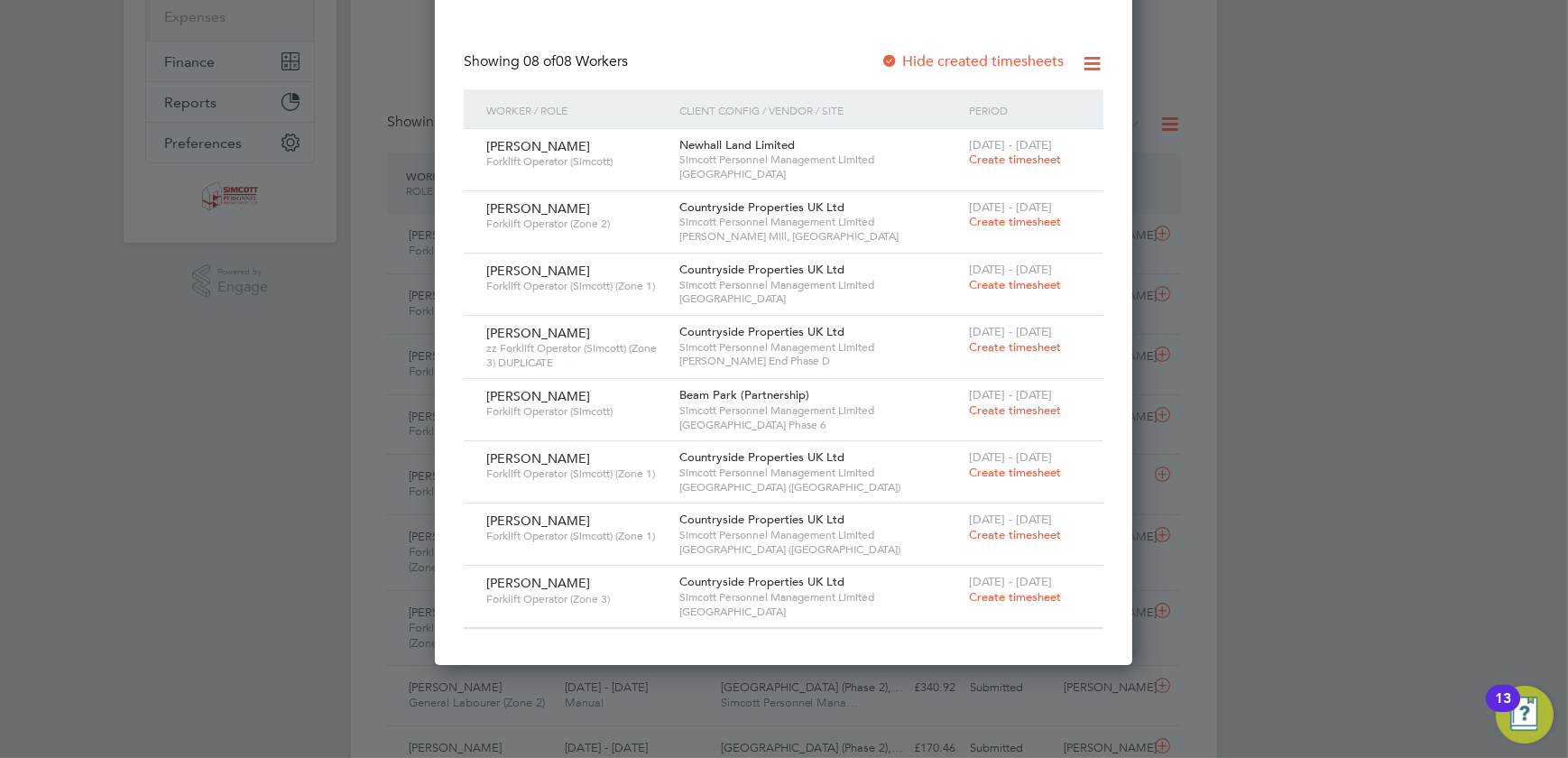
click at [1007, 282] on span "Create timesheet" at bounding box center [1015, 284] width 92 height 15
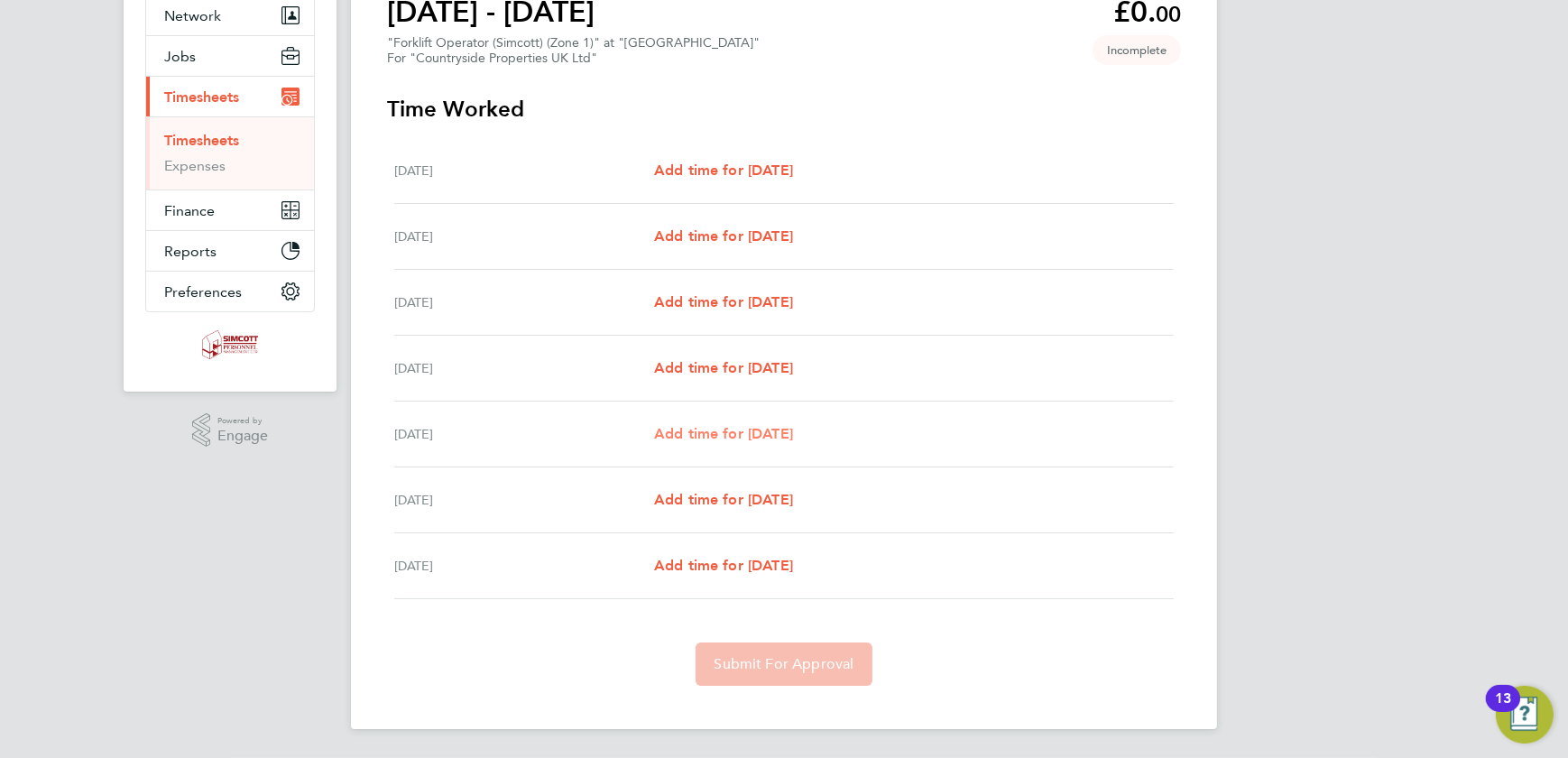
click at [764, 442] on link "Add time for [DATE]" at bounding box center [723, 434] width 139 height 22
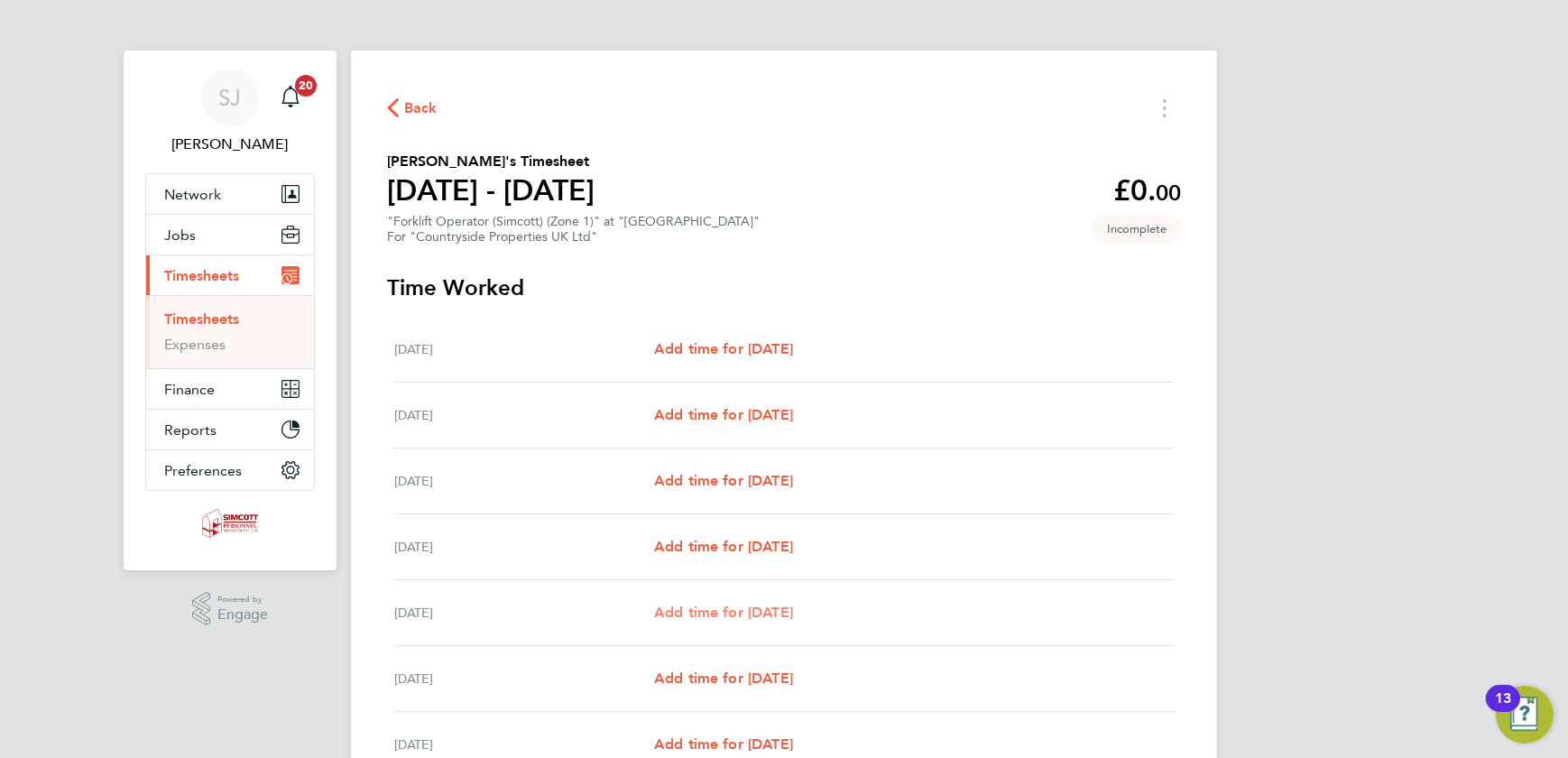
select select "30"
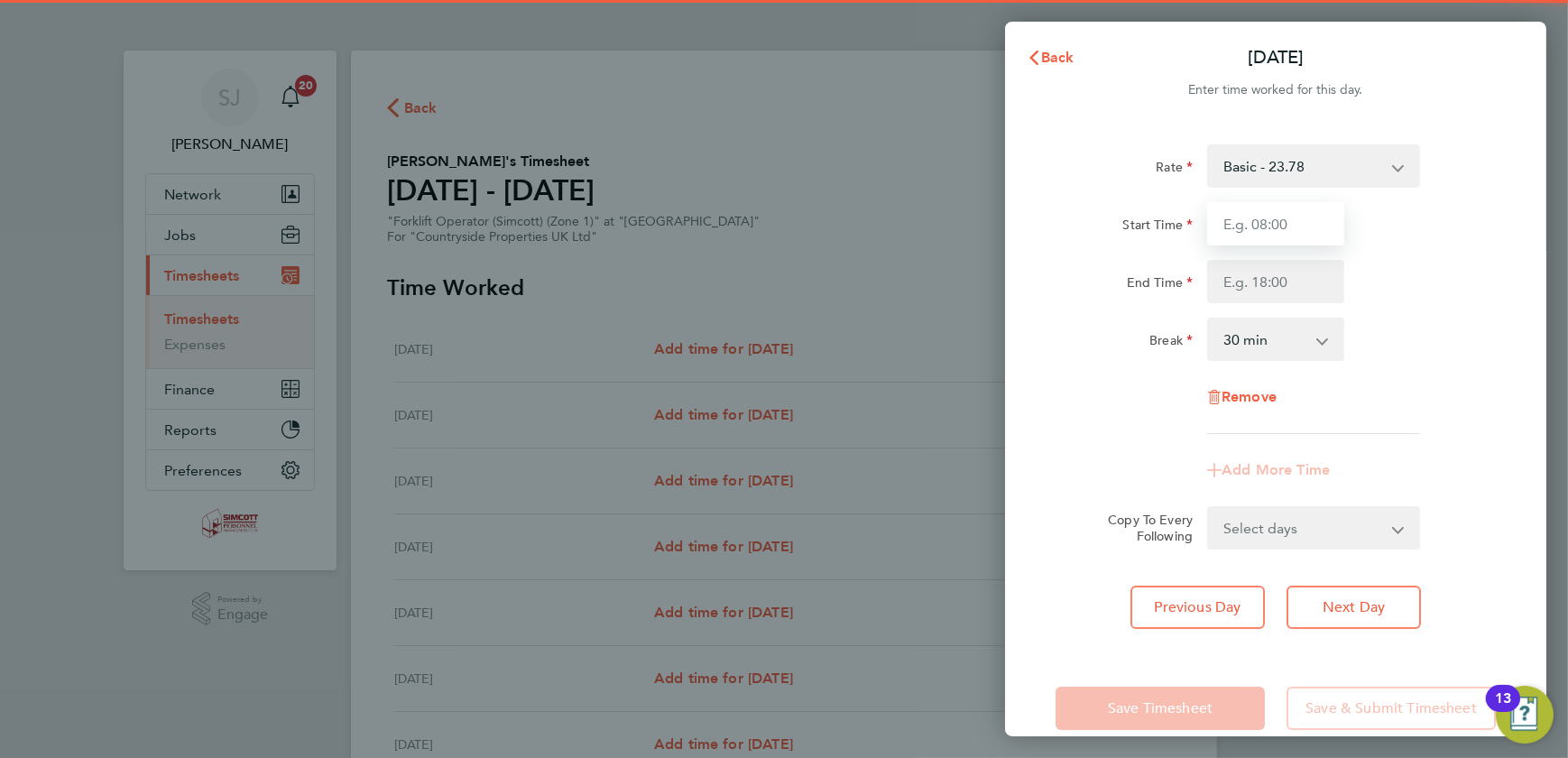
click at [1286, 217] on input "Start Time" at bounding box center [1276, 224] width 137 height 44
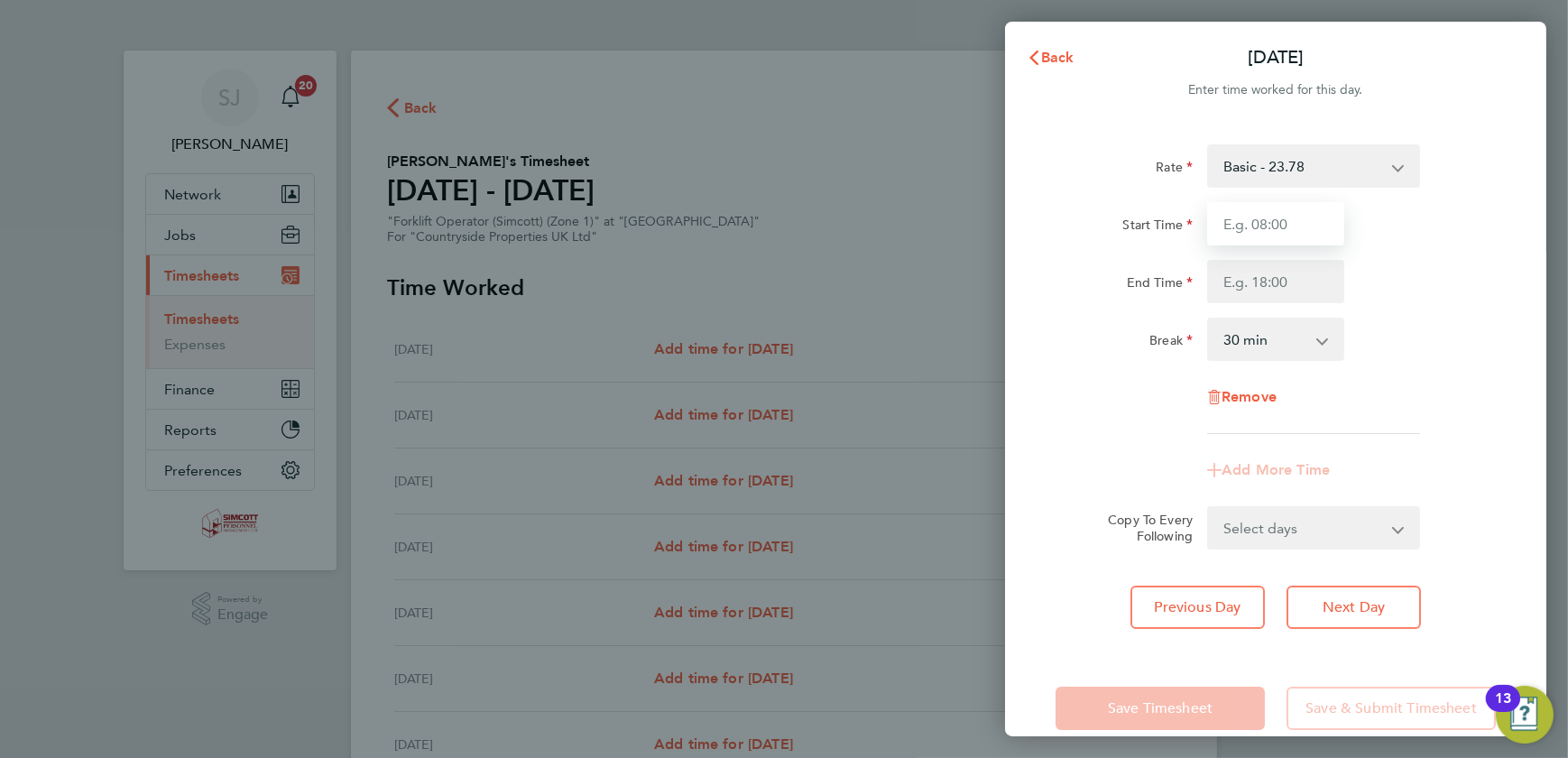
type input "07:30"
type input "18:00"
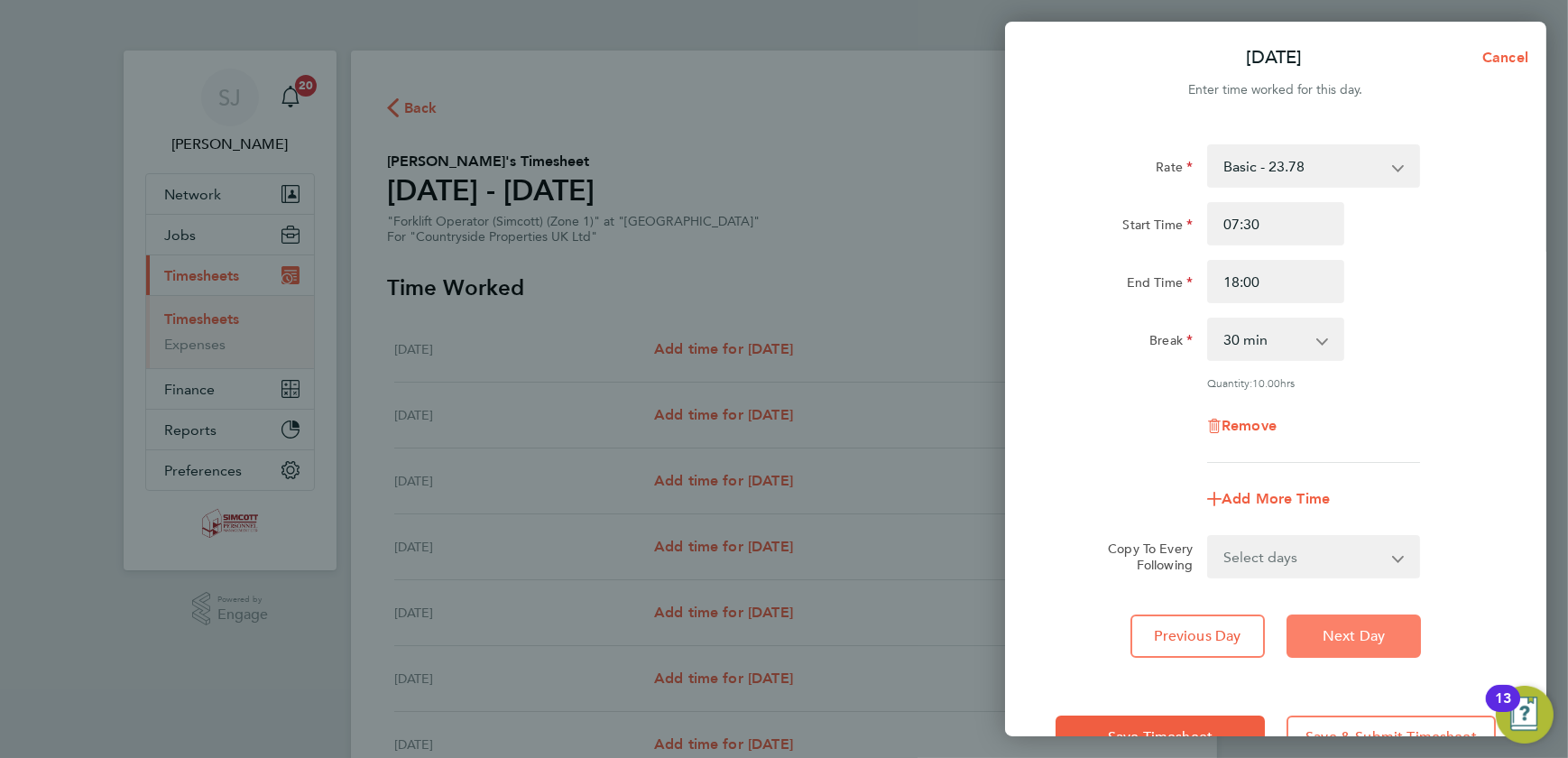
click at [1341, 634] on span "Next Day" at bounding box center [1354, 636] width 62 height 18
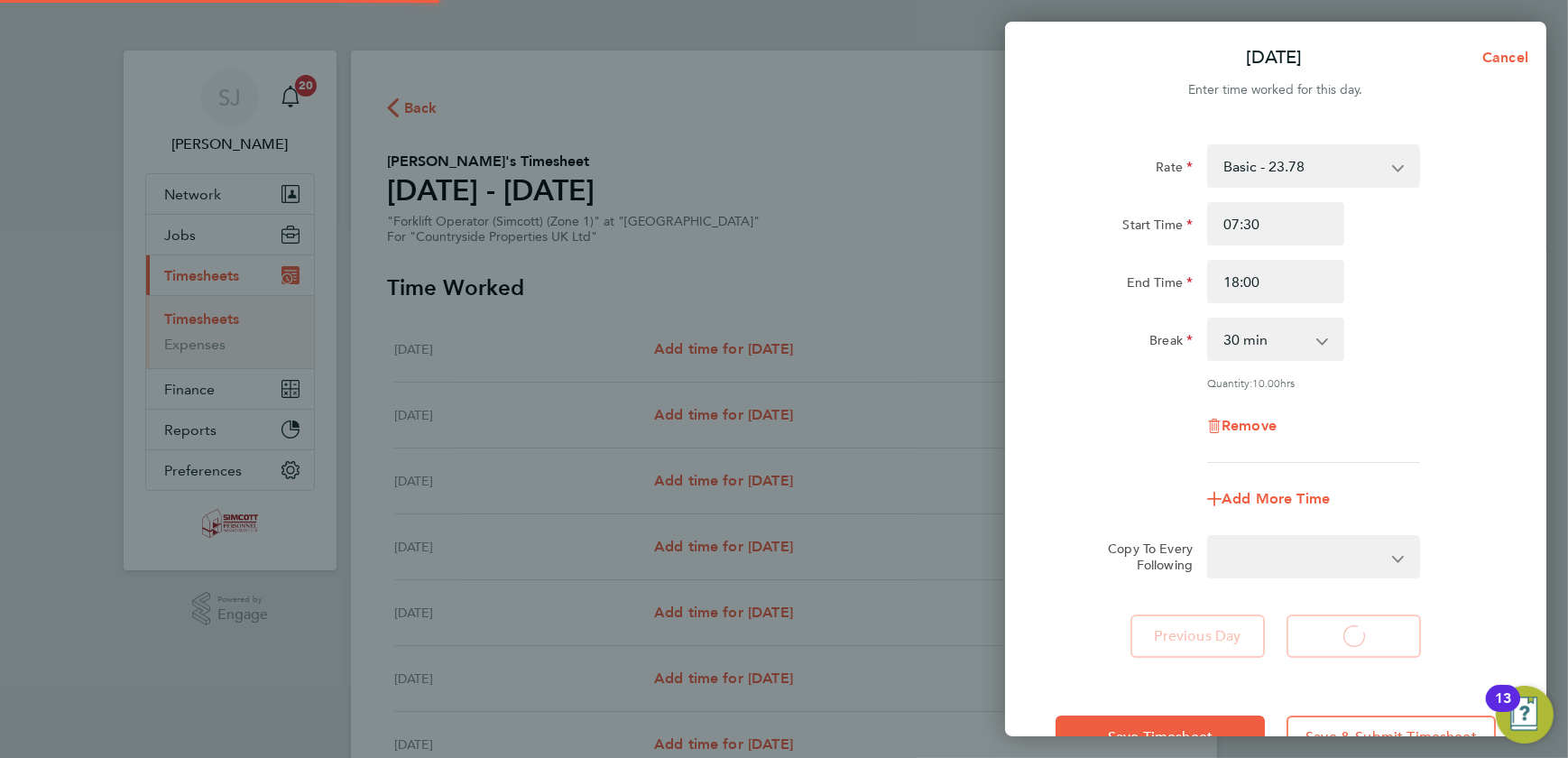
select select "30"
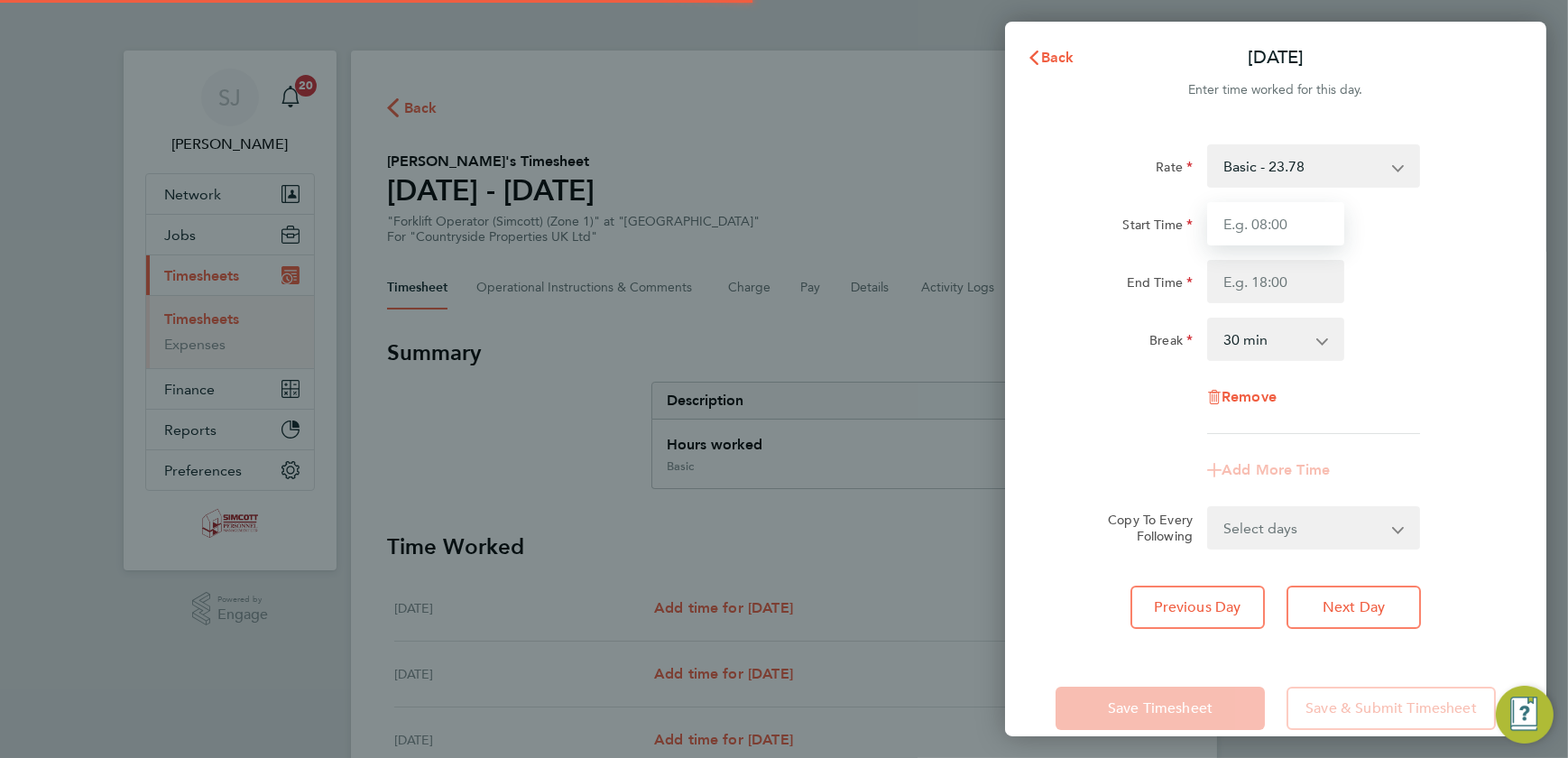
click at [1267, 227] on input "Start Time" at bounding box center [1276, 224] width 137 height 44
type input "07:30"
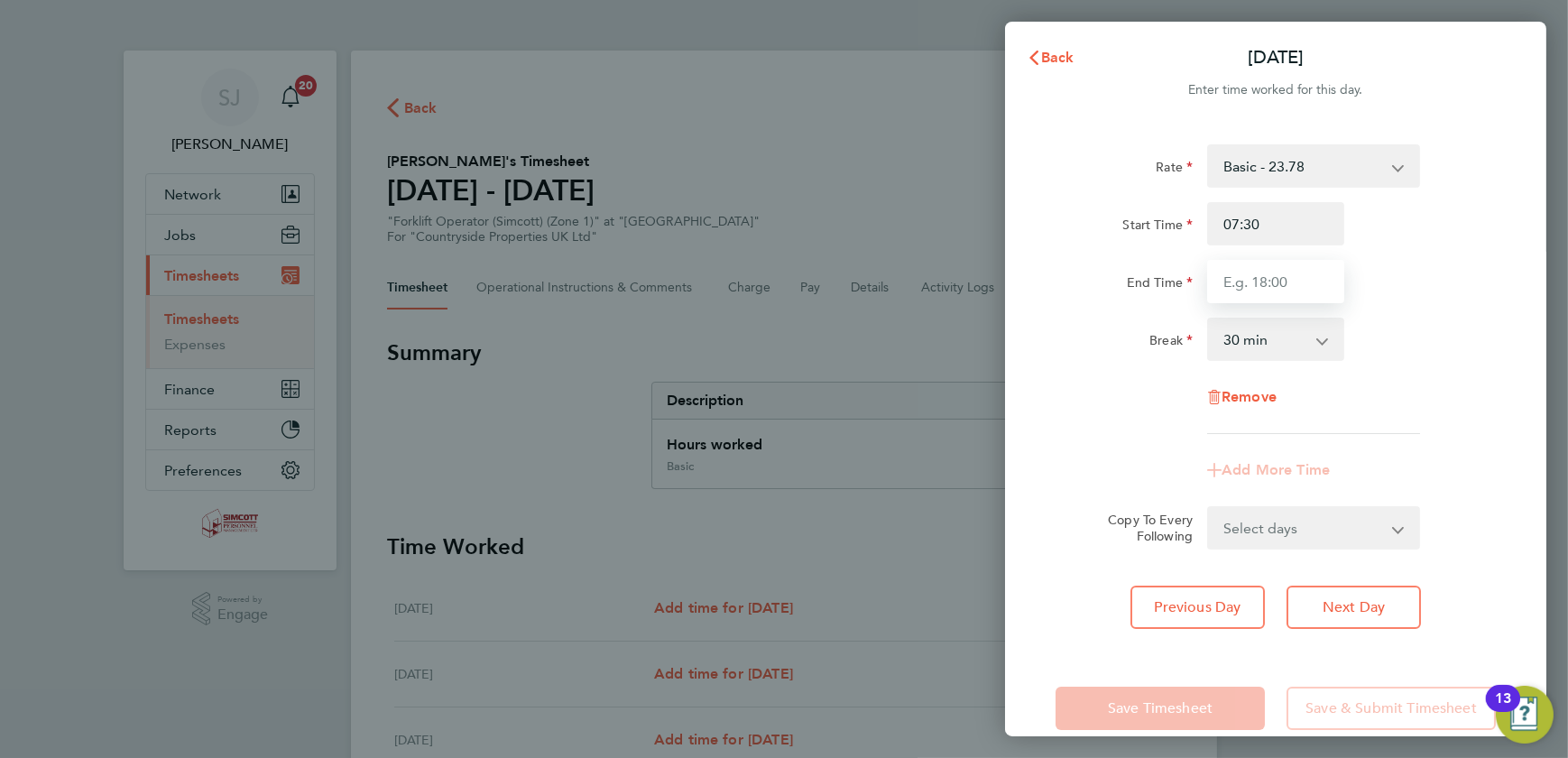
type input "18:00"
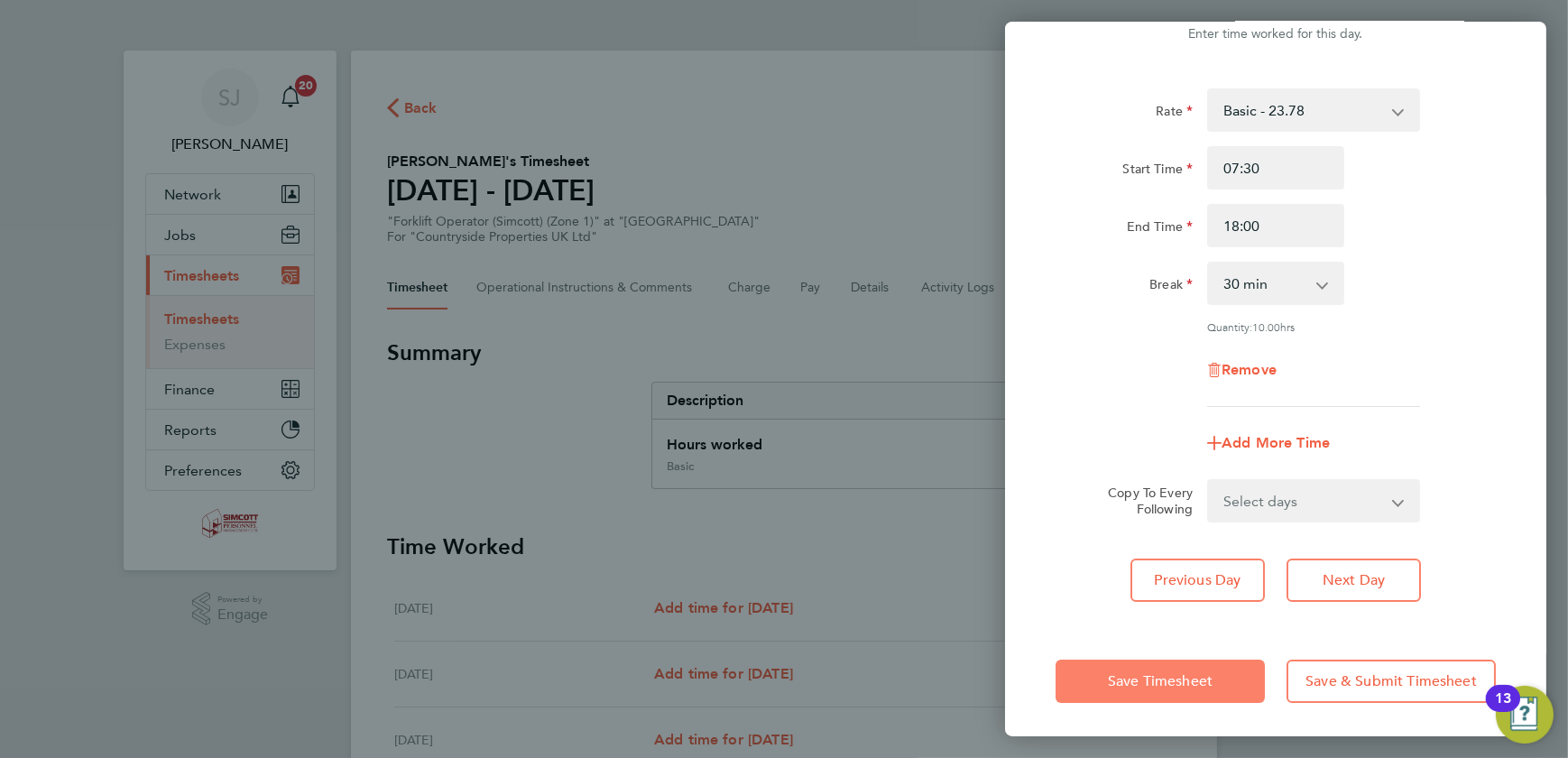
click at [1235, 677] on button "Save Timesheet" at bounding box center [1160, 682] width 209 height 44
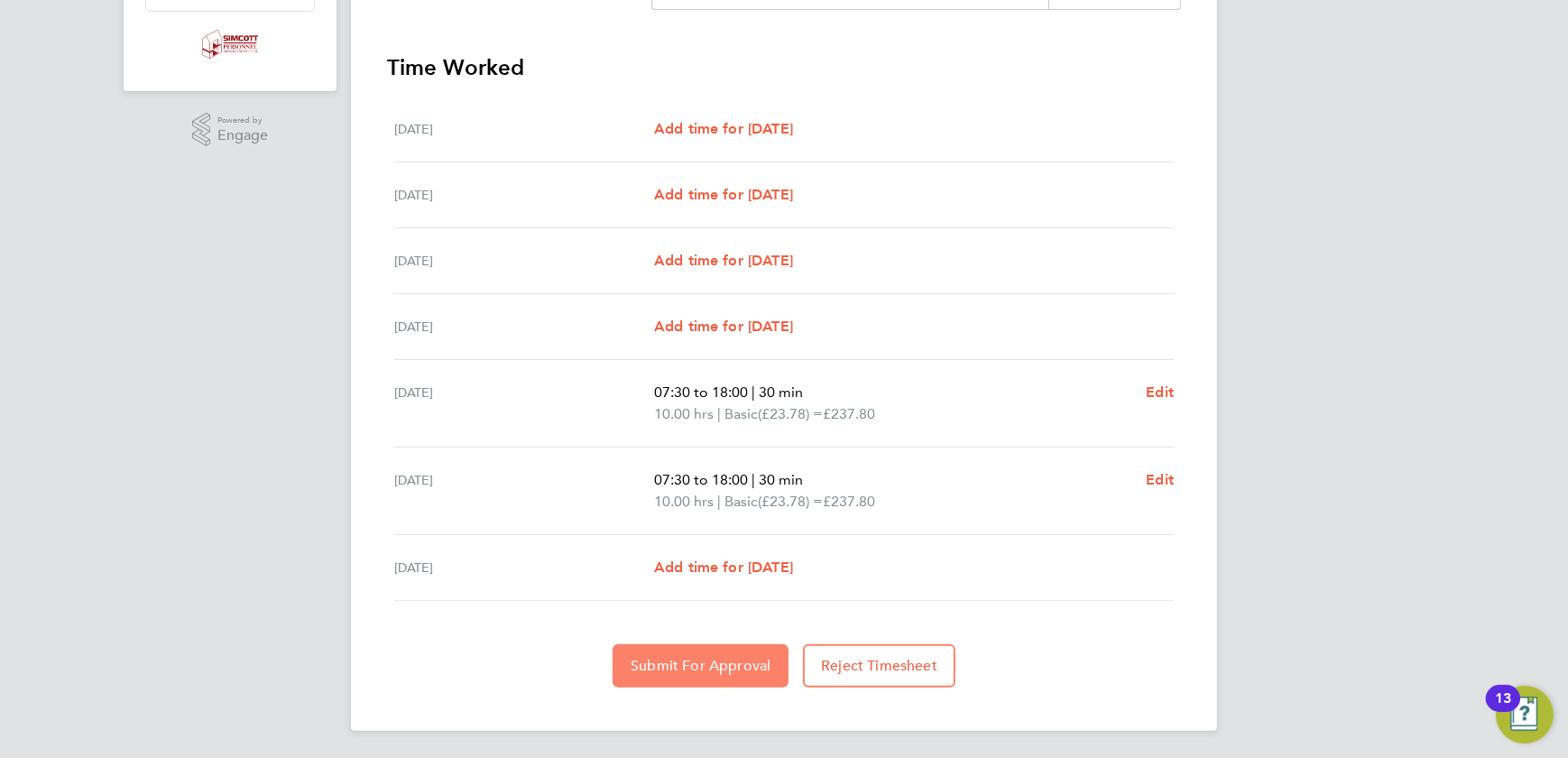
click at [682, 651] on button "Submit For Approval" at bounding box center [700, 666] width 176 height 44
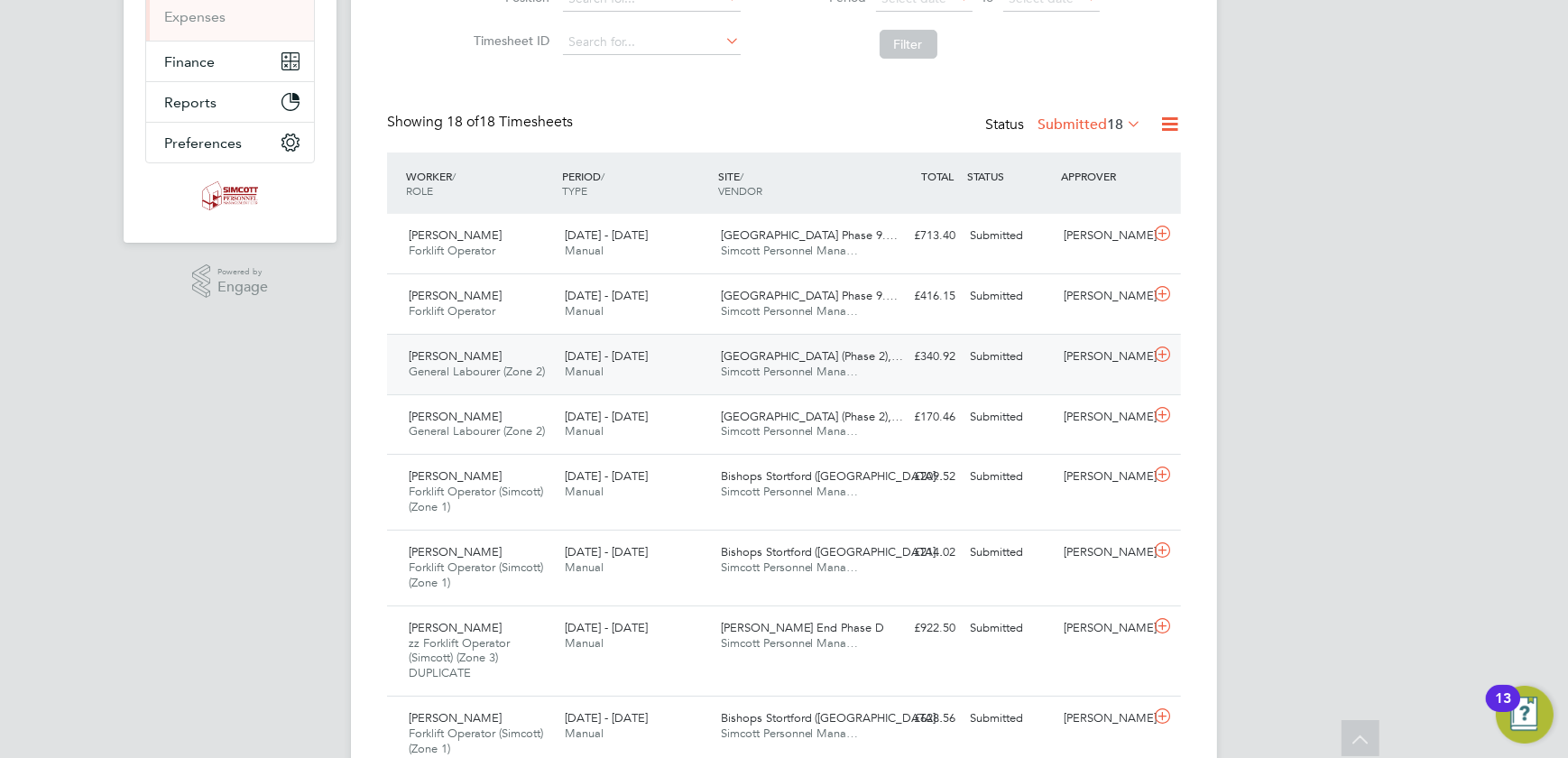
click at [877, 371] on div "[PERSON_NAME] General Labourer (Zone 2) [DATE] - [DATE] [DATE] - [DATE] Manual …" at bounding box center [784, 364] width 794 height 60
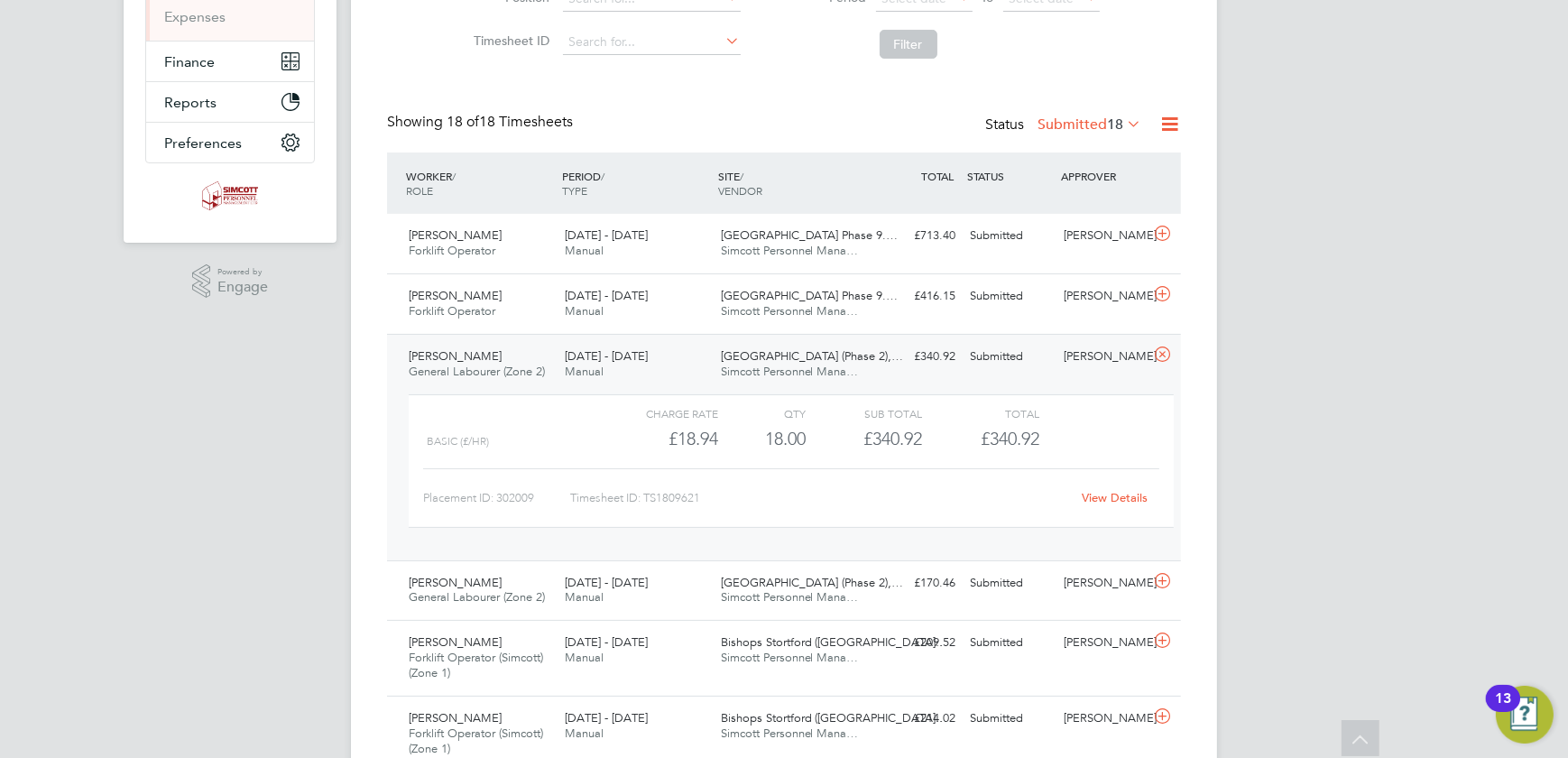
click at [856, 358] on div "[GEOGRAPHIC_DATA] (Phase 2),… Simcott Personnel Mana…" at bounding box center [792, 365] width 157 height 45
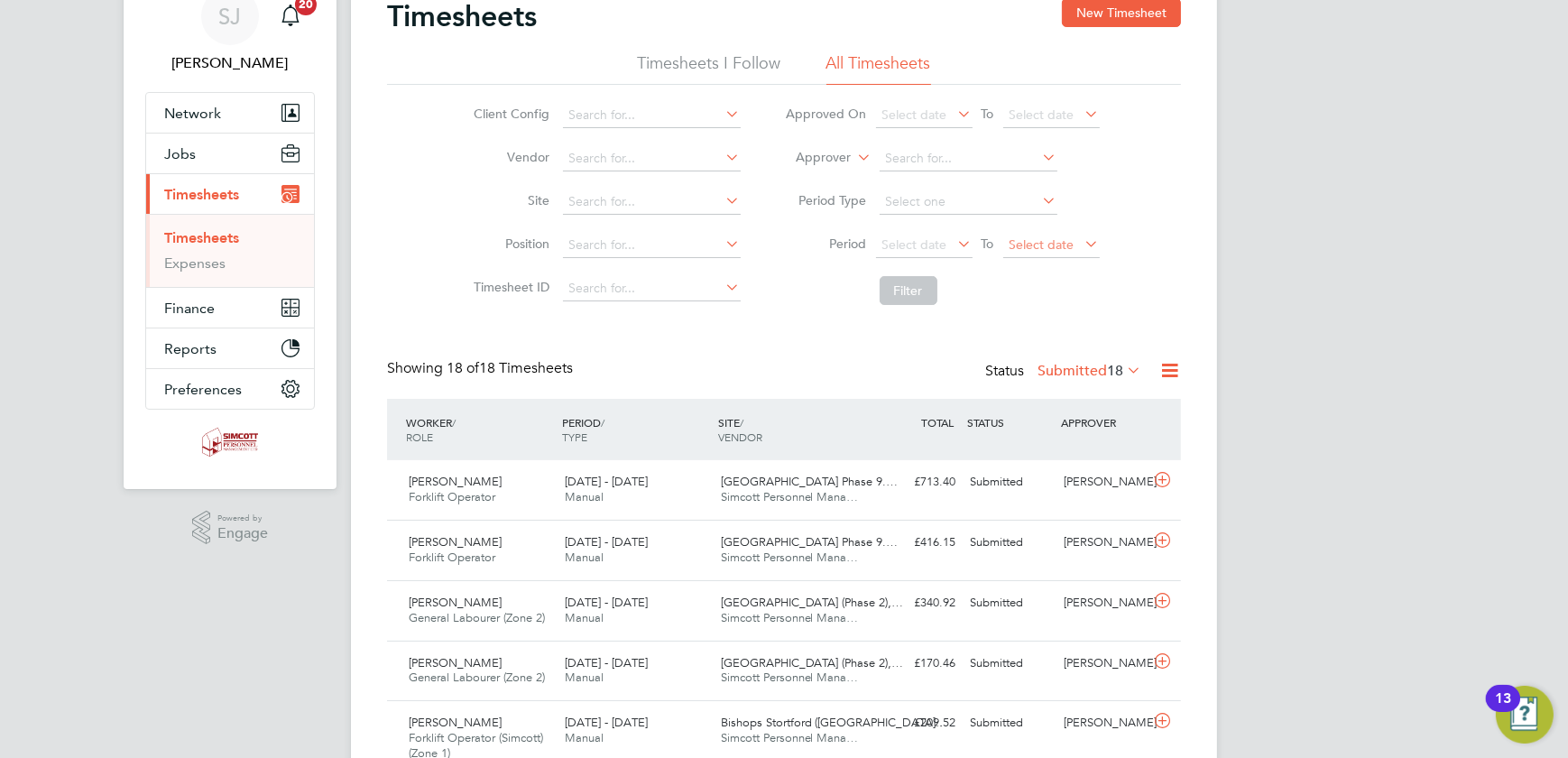
click at [1046, 241] on span "Select date" at bounding box center [1042, 245] width 65 height 16
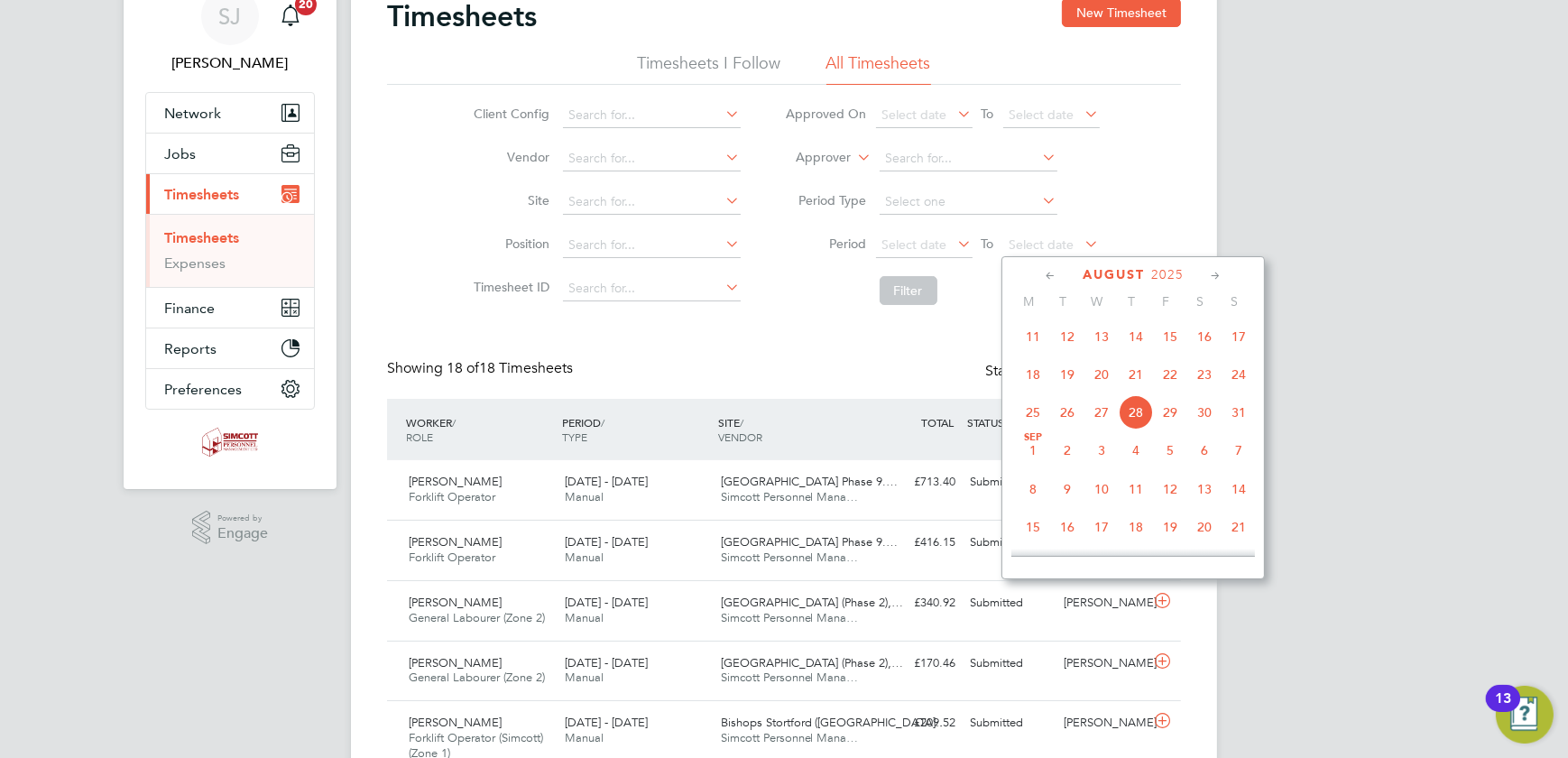
click at [1236, 377] on span "24" at bounding box center [1239, 375] width 35 height 35
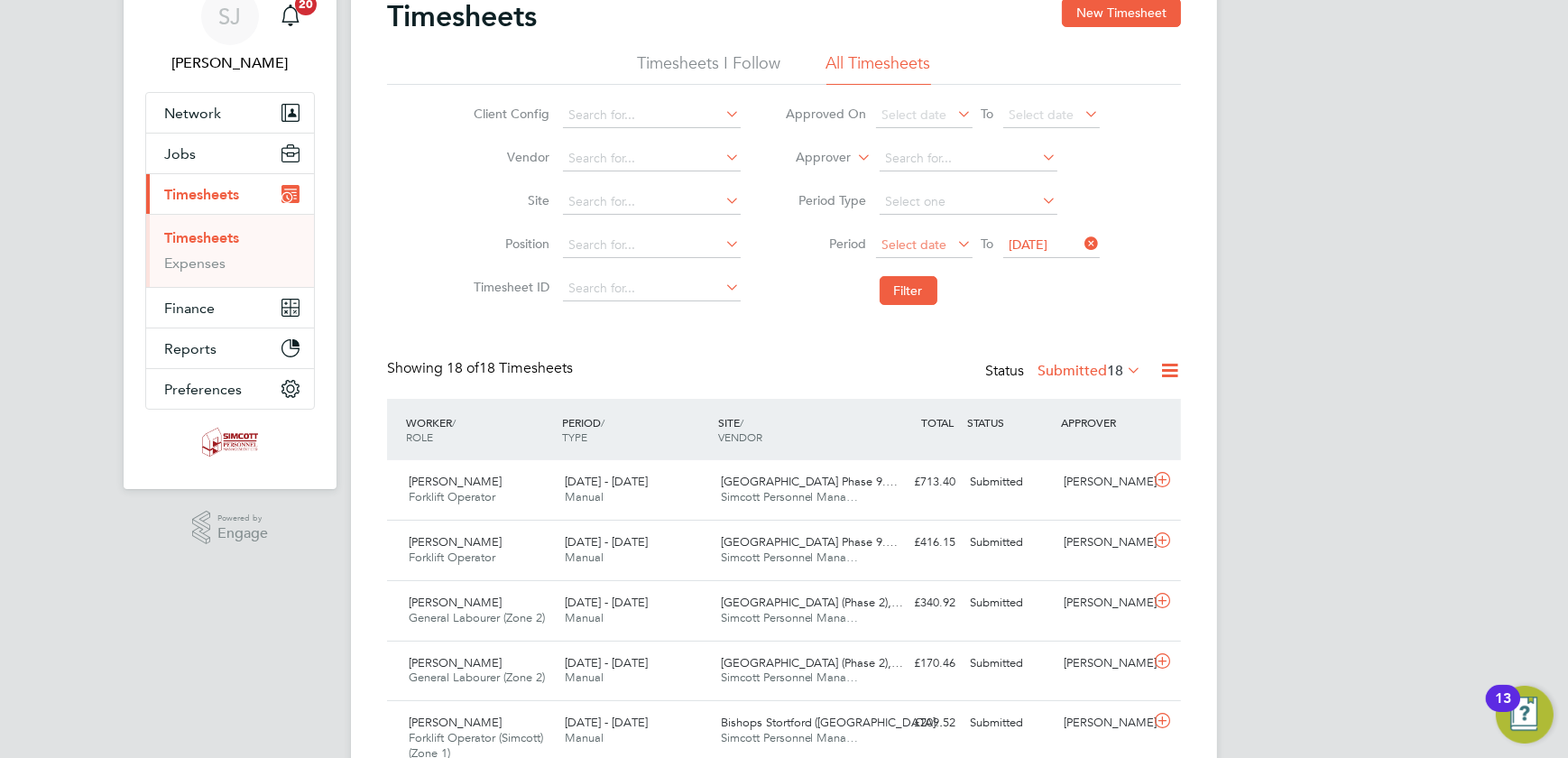
click at [941, 240] on span "Select date" at bounding box center [915, 245] width 65 height 16
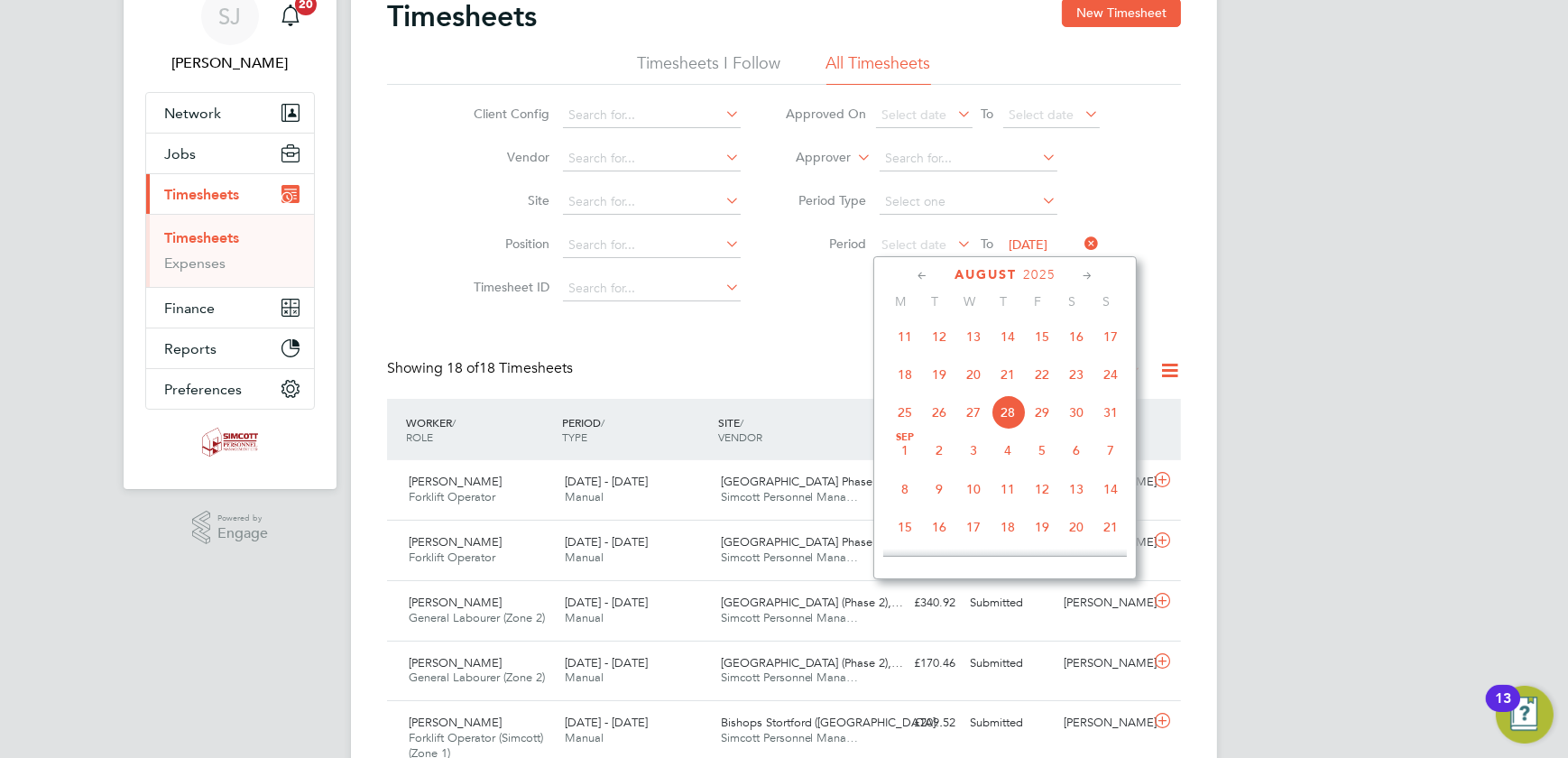
click at [902, 375] on span "18" at bounding box center [905, 375] width 35 height 35
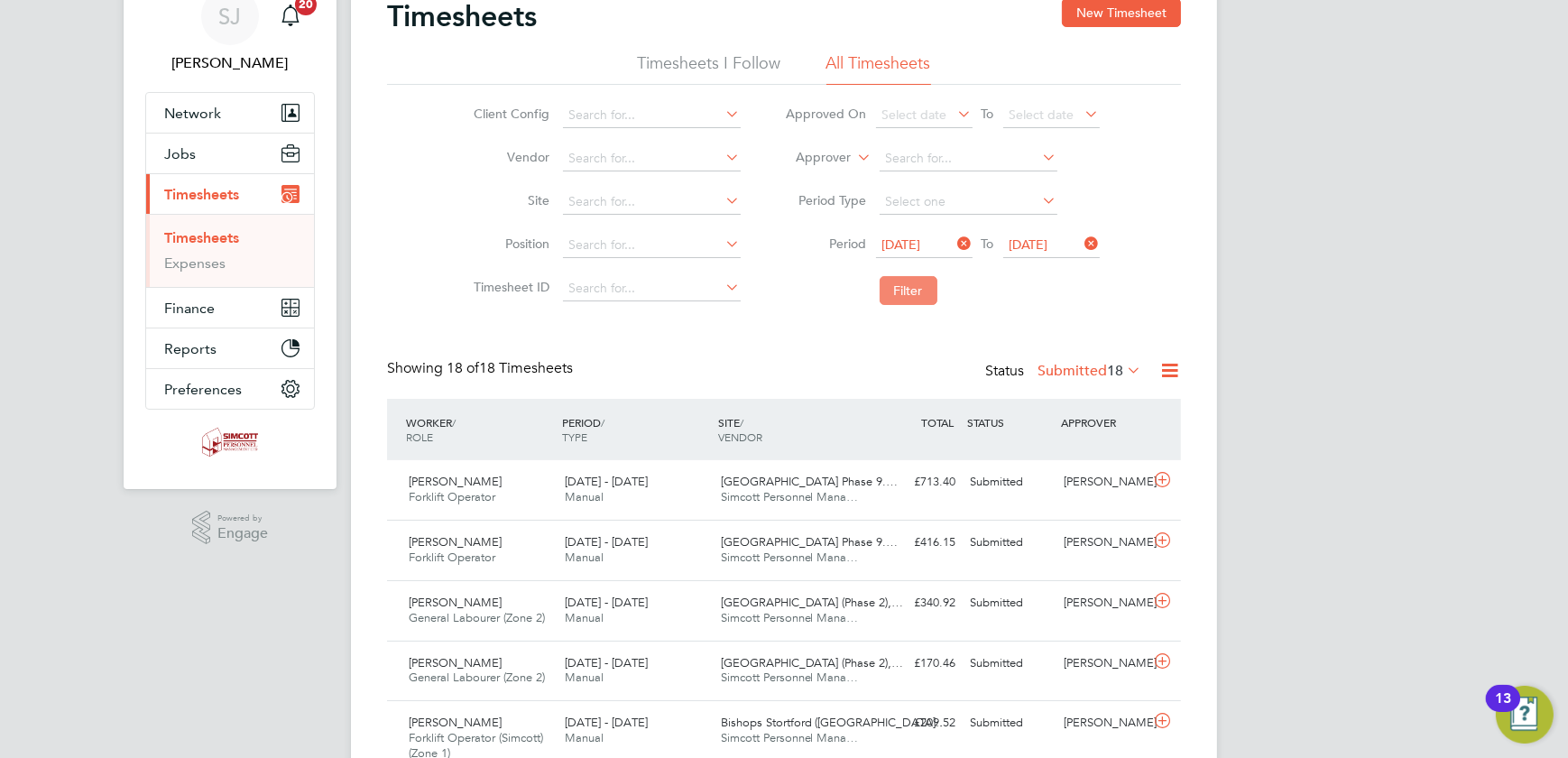
click at [903, 295] on button "Filter" at bounding box center [908, 290] width 57 height 29
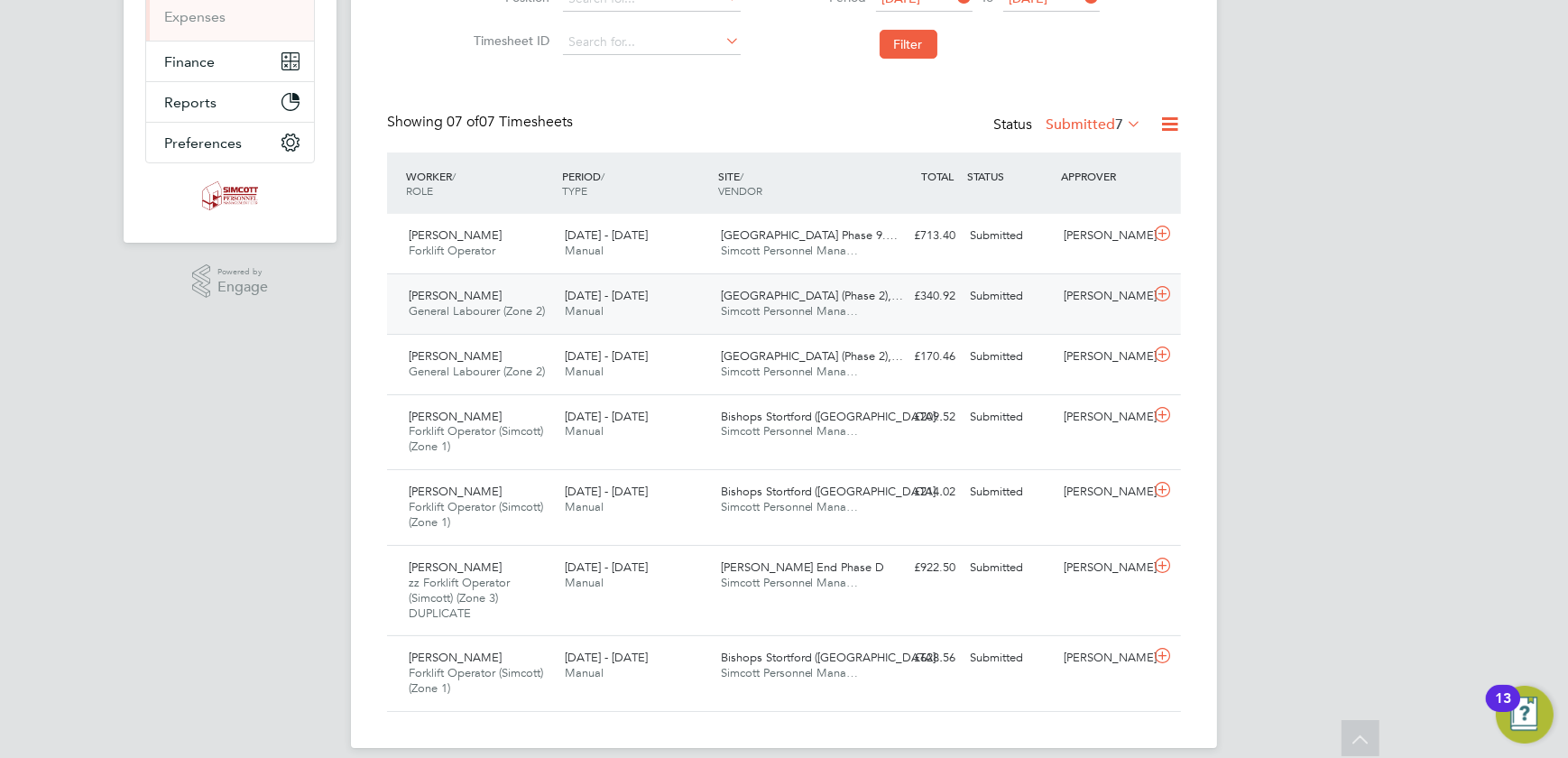
click at [956, 314] on div "[PERSON_NAME] General Labourer (Zone 2) [DATE] - [DATE] [DATE] - [DATE] Manual …" at bounding box center [784, 303] width 794 height 60
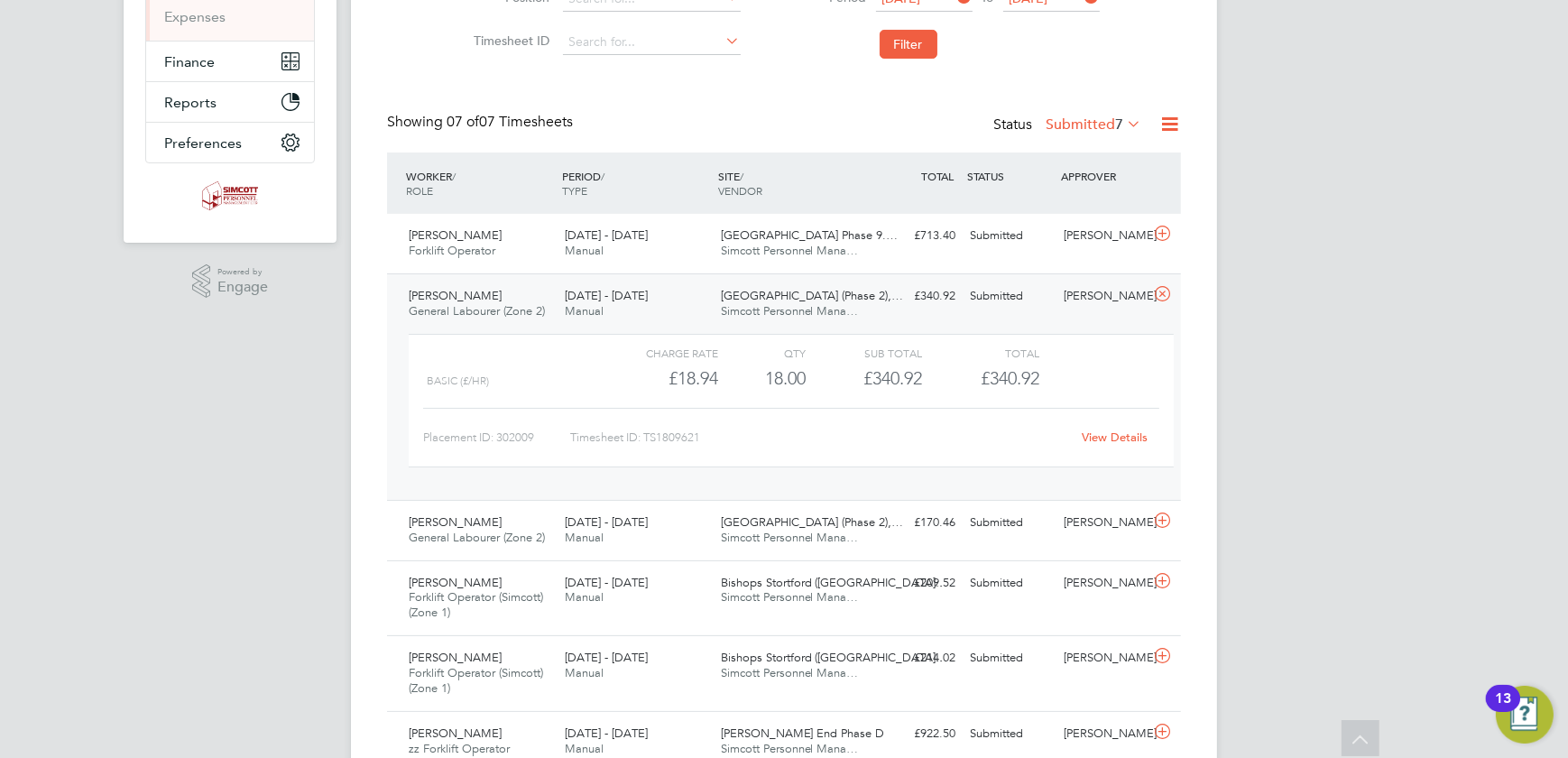
click at [1113, 430] on link "View Details" at bounding box center [1116, 437] width 66 height 15
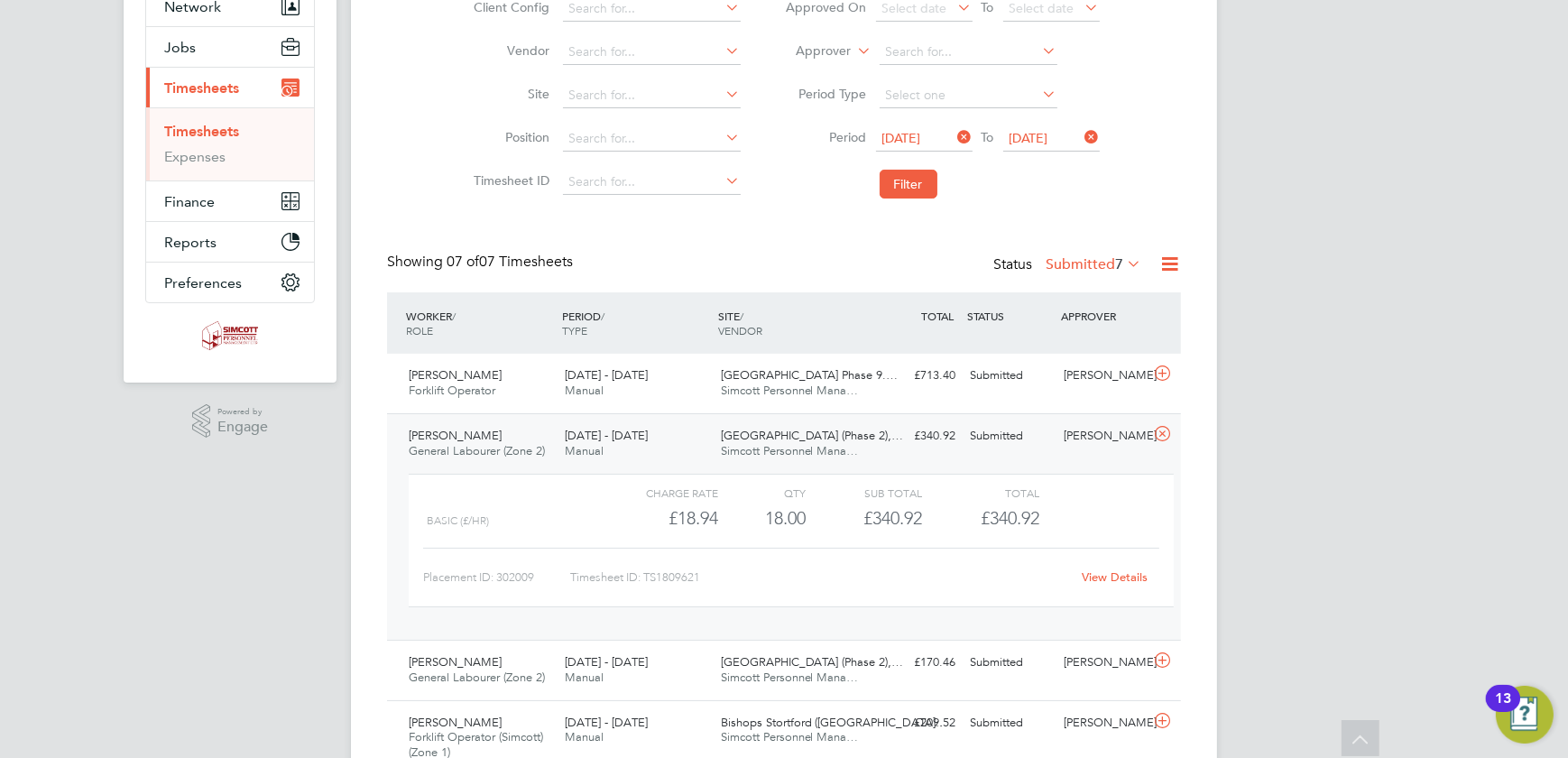
scroll to position [182, 0]
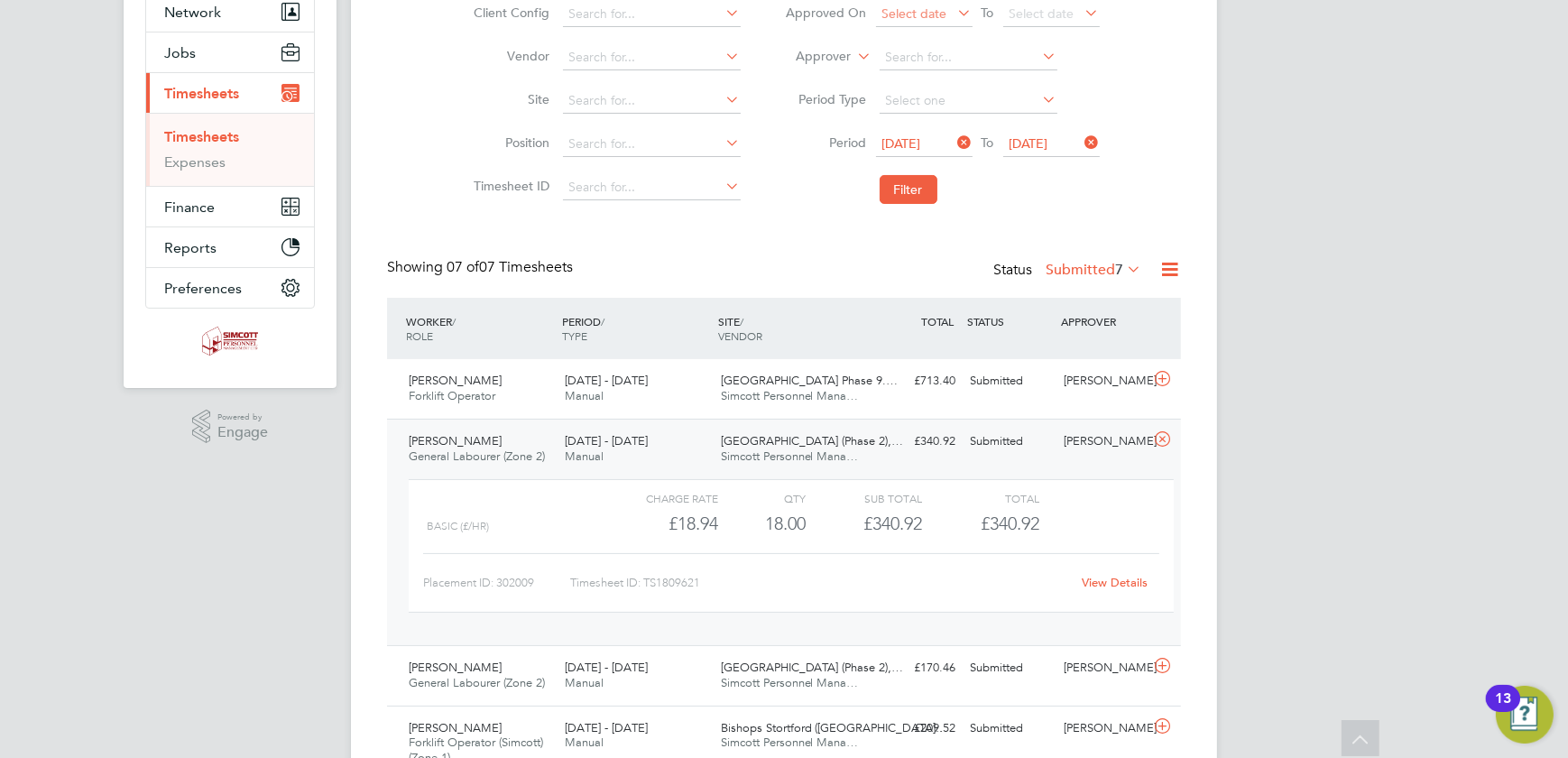
click at [902, 187] on button "Filter" at bounding box center [908, 189] width 57 height 29
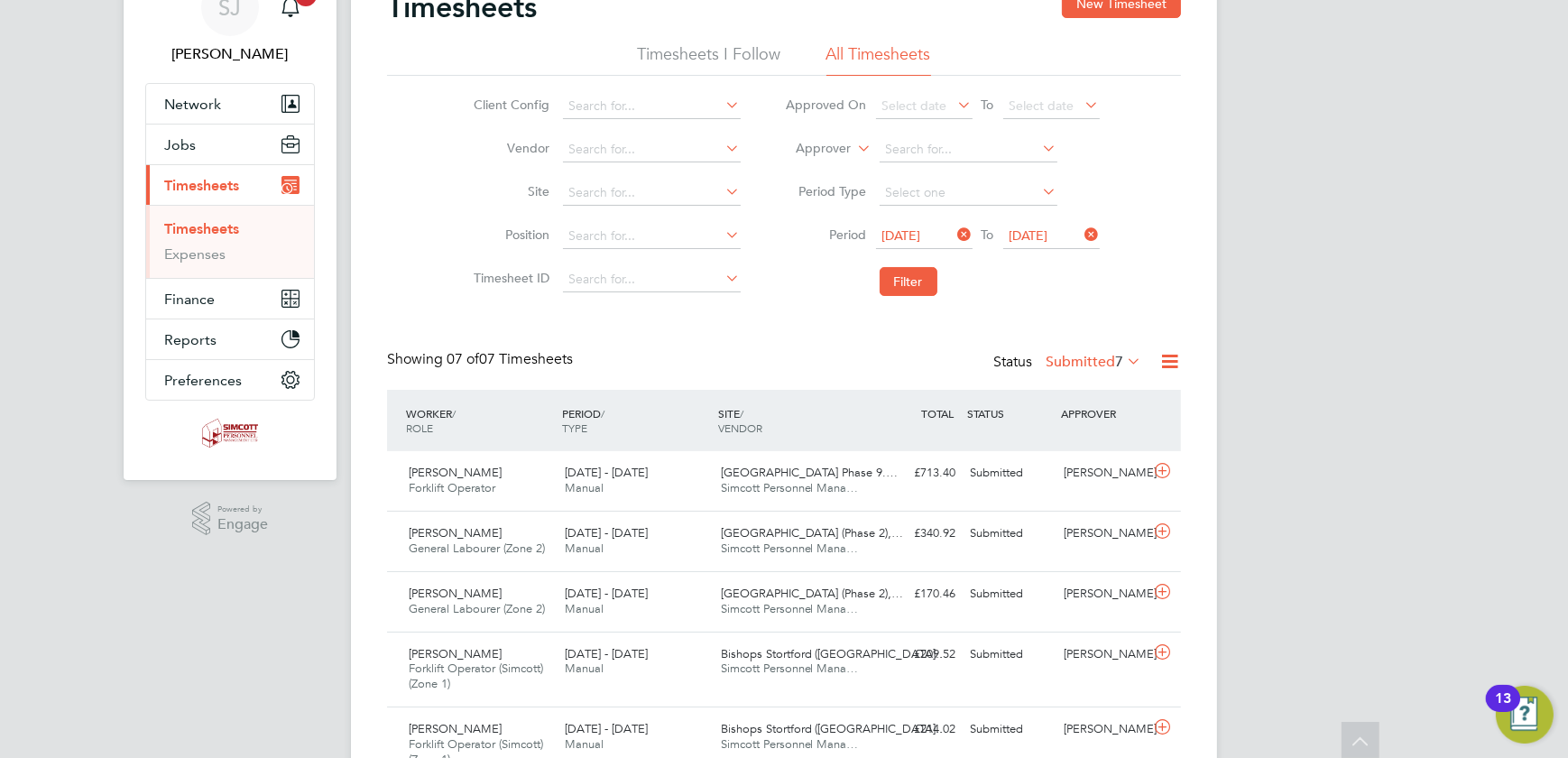
scroll to position [0, 0]
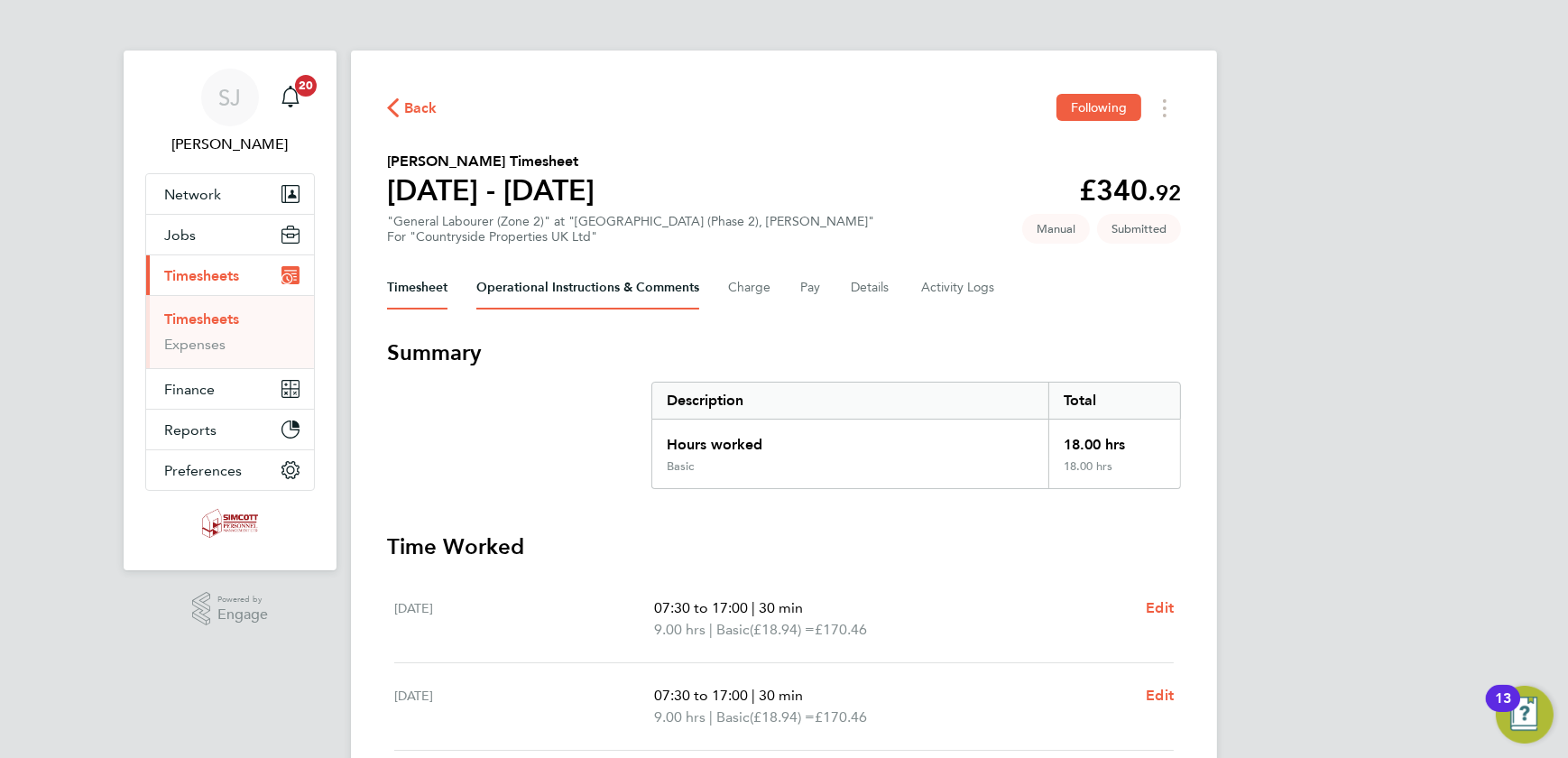
click at [548, 283] on Comments-tab "Operational Instructions & Comments" at bounding box center [588, 288] width 223 height 44
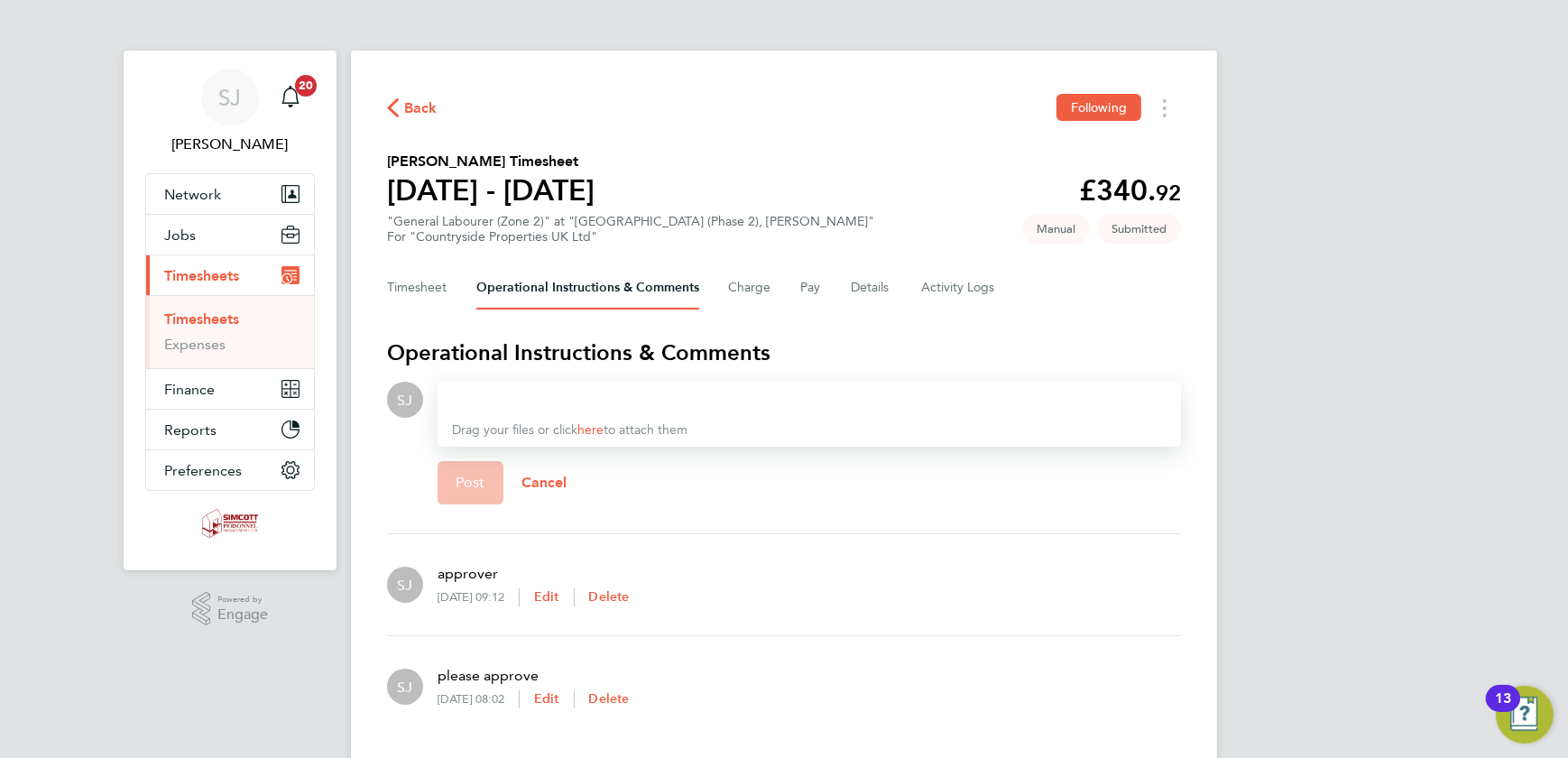
click at [405, 107] on span "Back" at bounding box center [420, 108] width 34 height 22
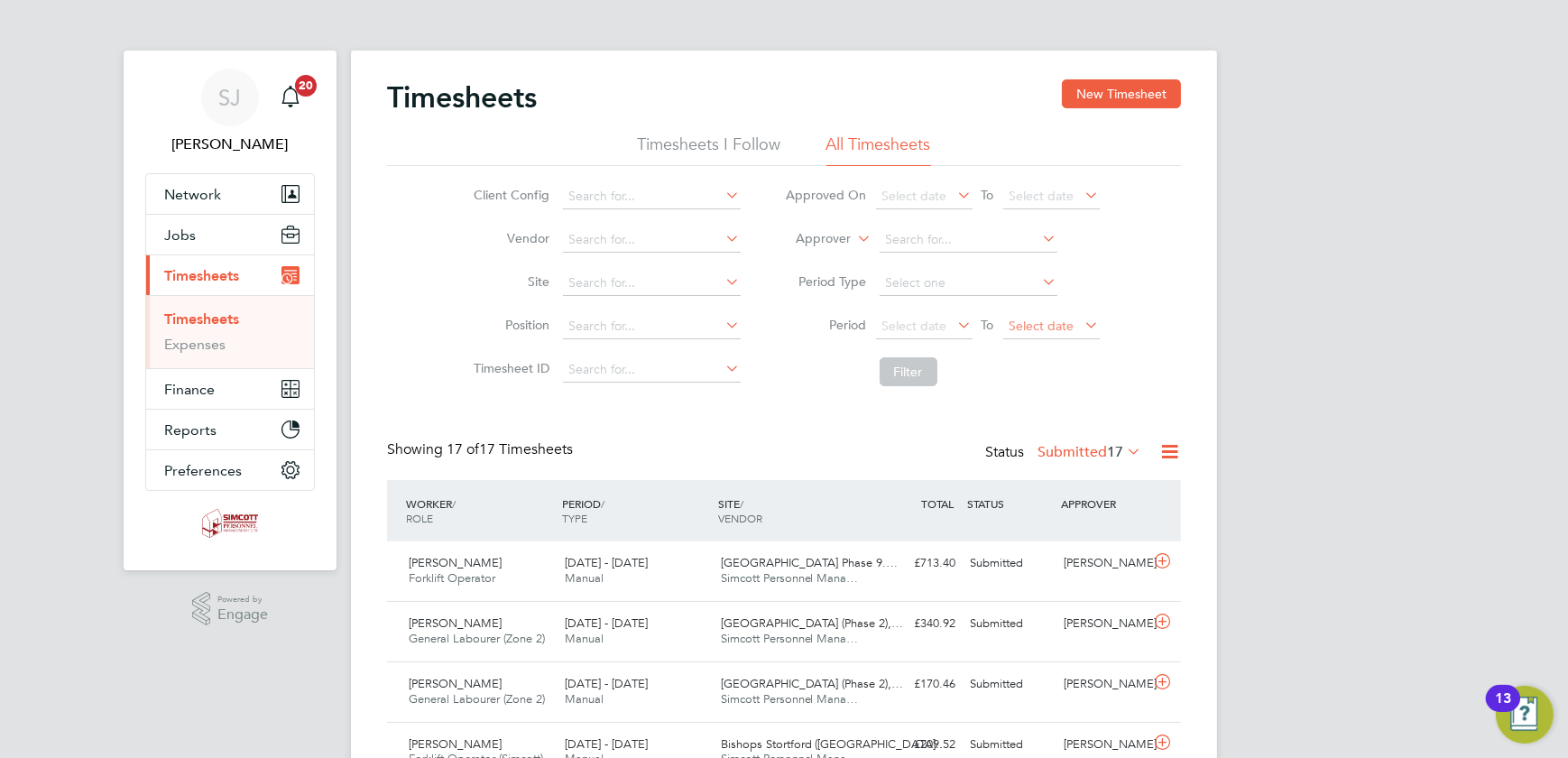
click at [1065, 332] on span "Select date" at bounding box center [1052, 327] width 96 height 25
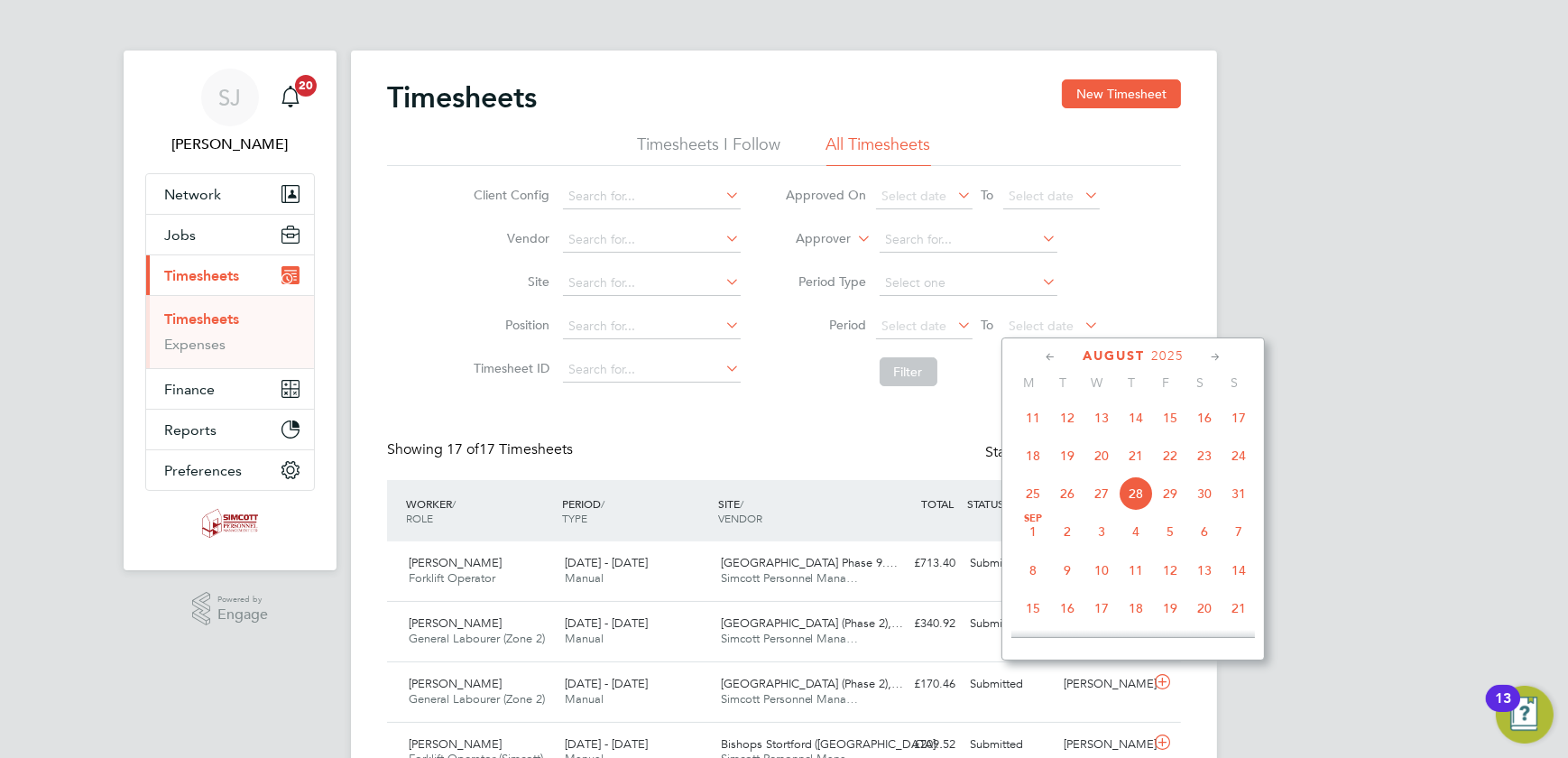
click at [1239, 457] on span "24" at bounding box center [1239, 456] width 35 height 35
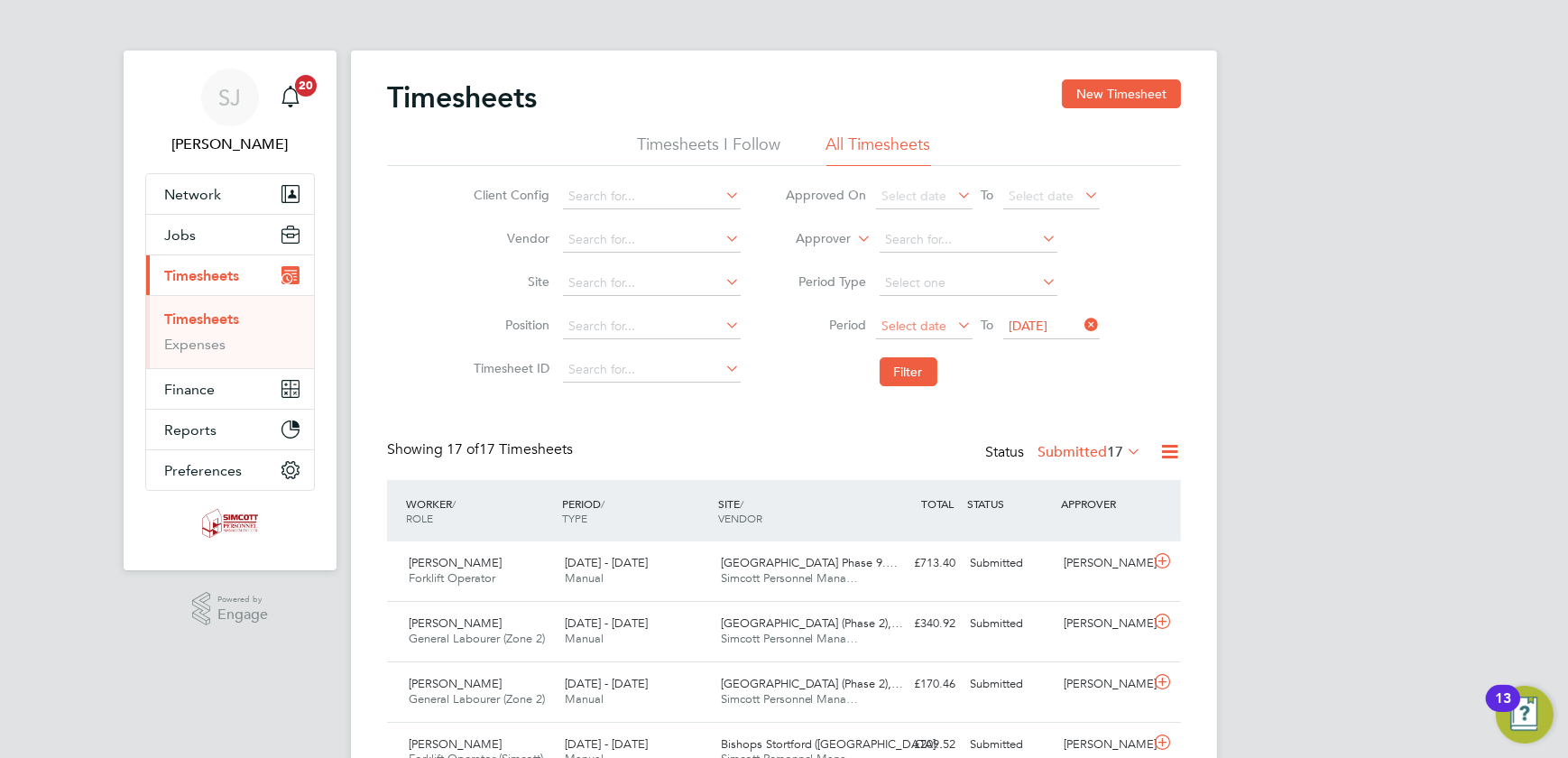
click at [922, 328] on span "Select date" at bounding box center [915, 326] width 65 height 16
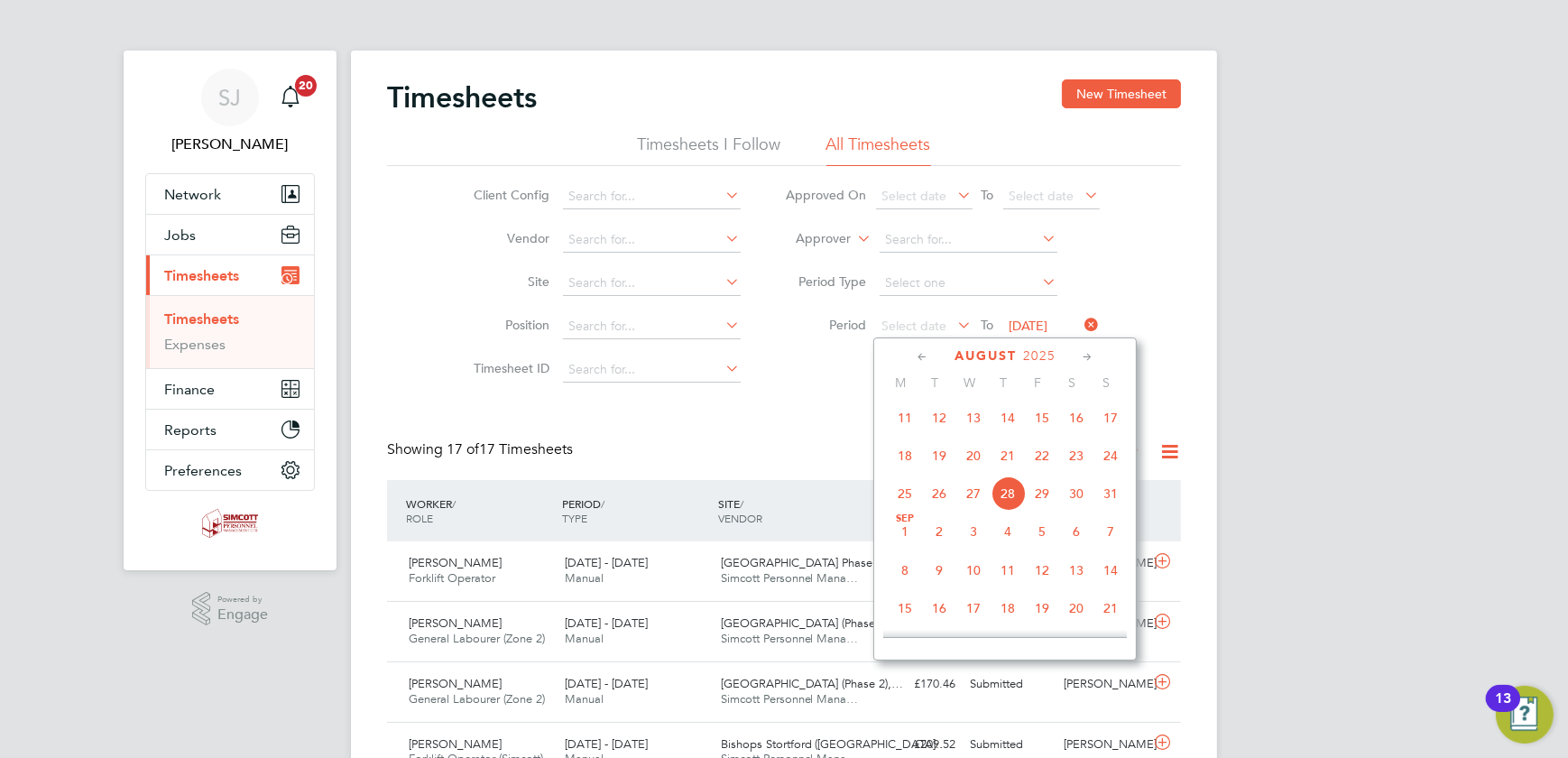
click at [900, 458] on span "18" at bounding box center [905, 456] width 35 height 35
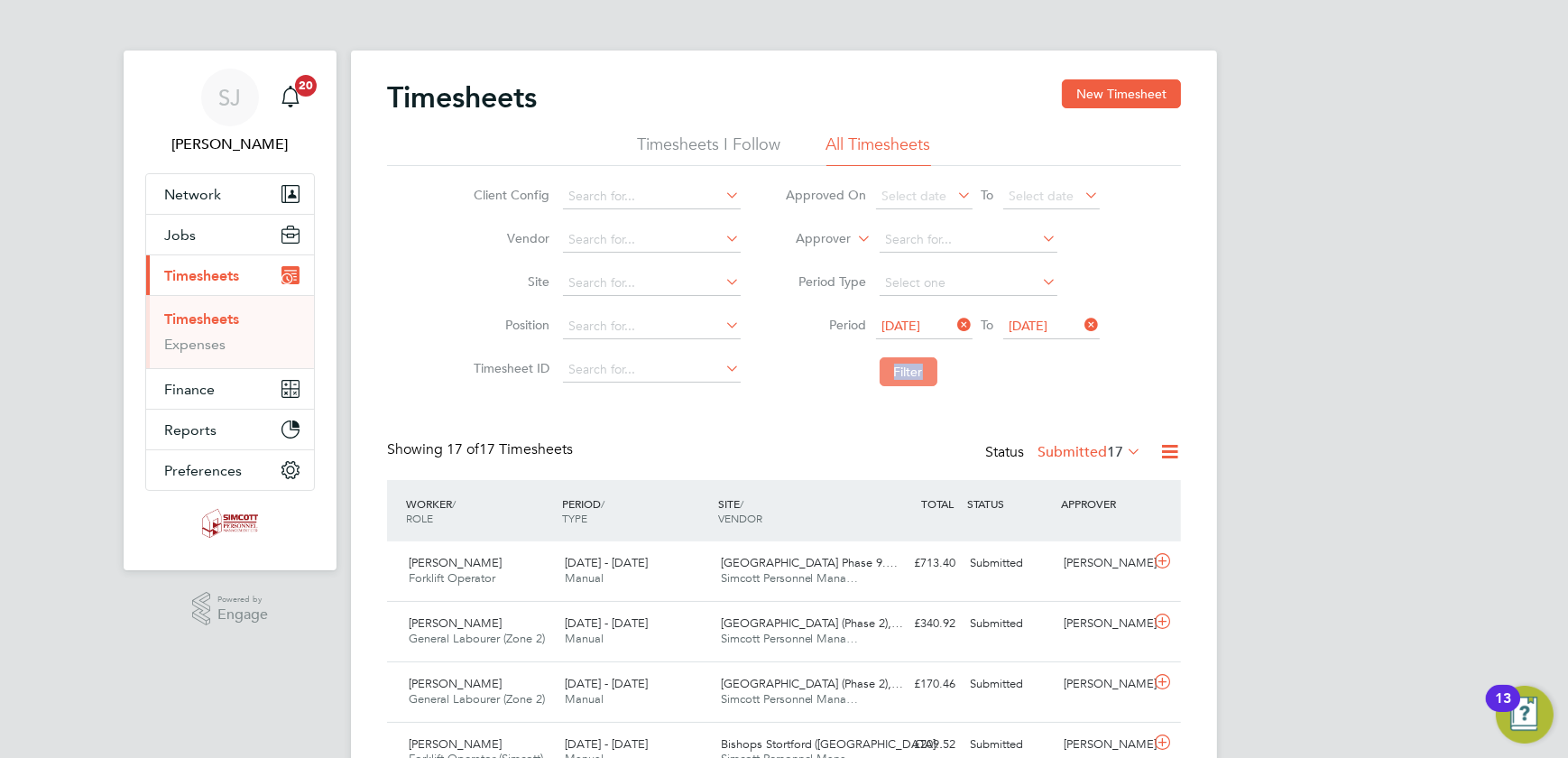
click at [892, 385] on li "Filter" at bounding box center [943, 372] width 359 height 47
click at [1051, 311] on li "Period Select date To Select date" at bounding box center [943, 327] width 359 height 44
click at [1042, 326] on span "Select date" at bounding box center [1042, 326] width 65 height 16
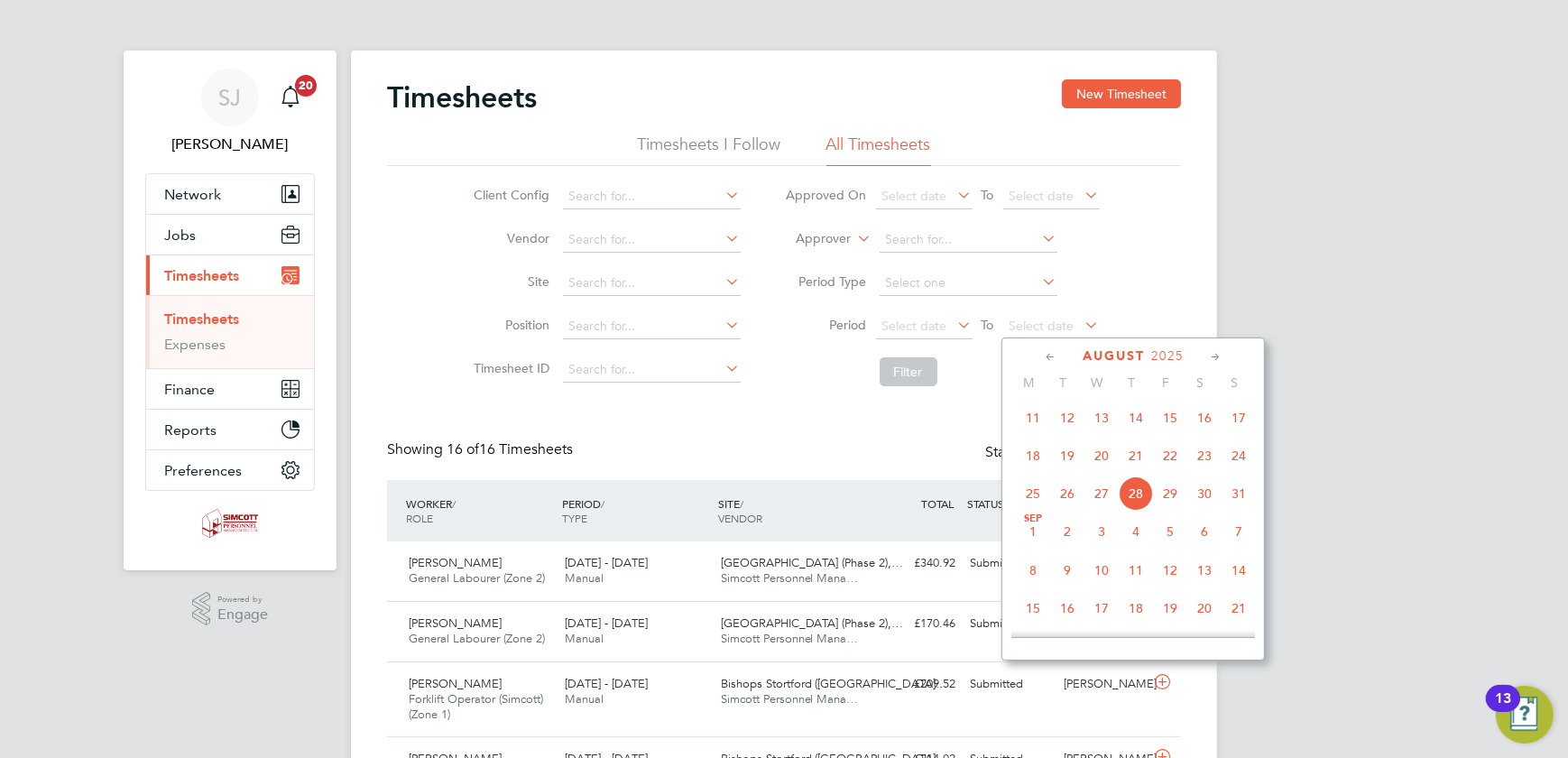
click at [1239, 461] on span "24" at bounding box center [1239, 456] width 35 height 35
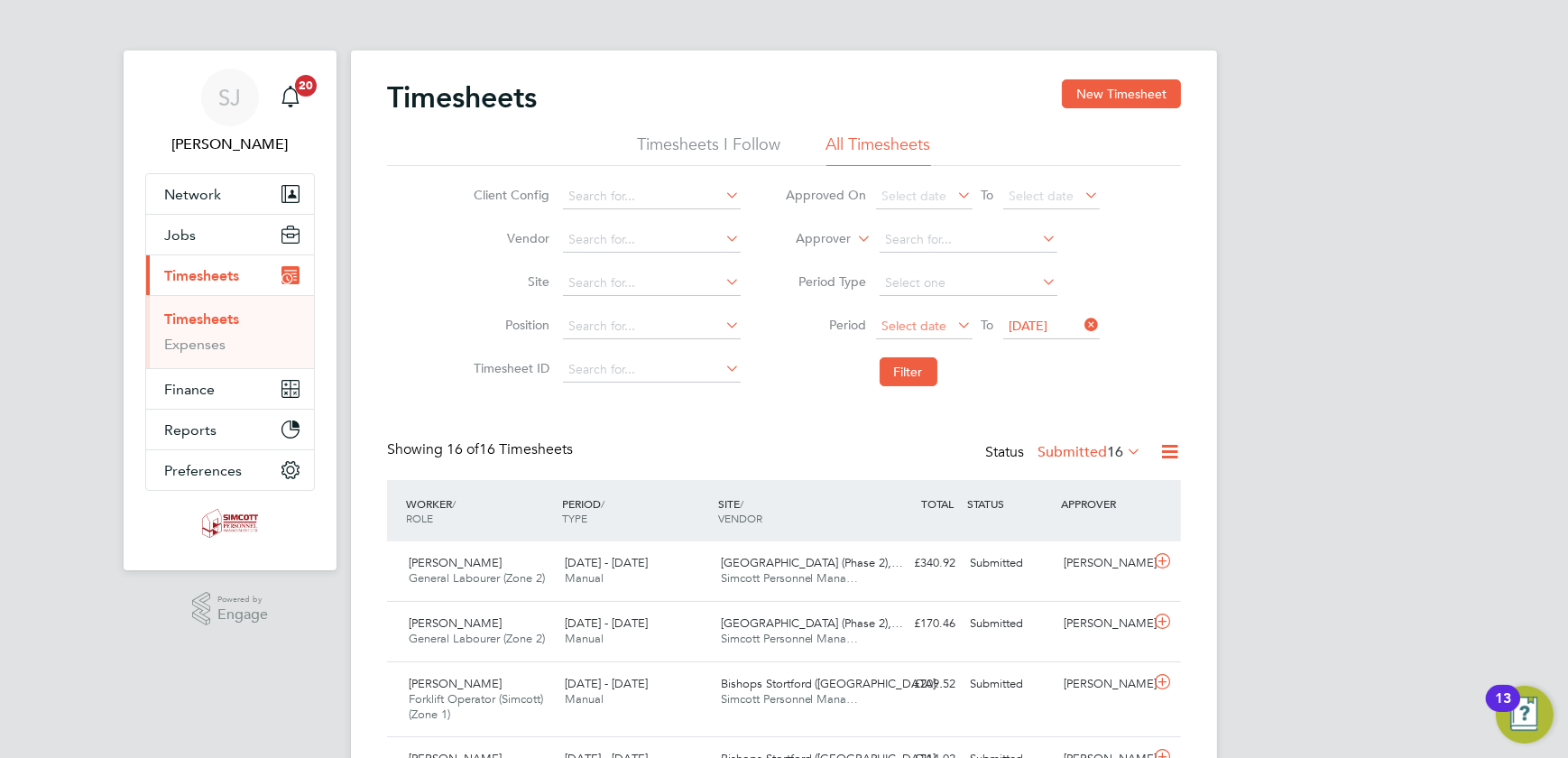
click at [911, 318] on span "Select date" at bounding box center [915, 326] width 65 height 16
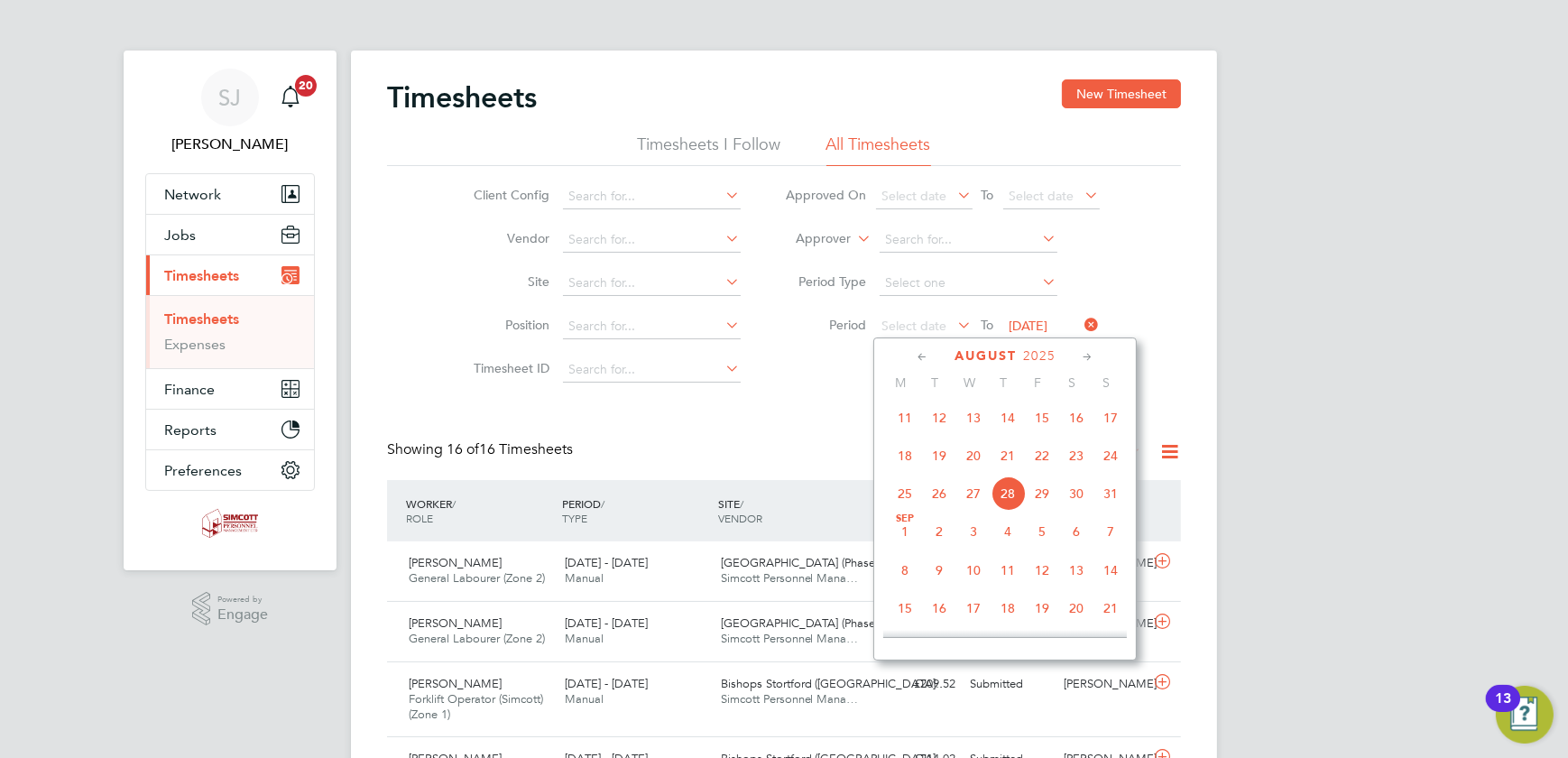
click at [905, 463] on span "18" at bounding box center [905, 456] width 35 height 35
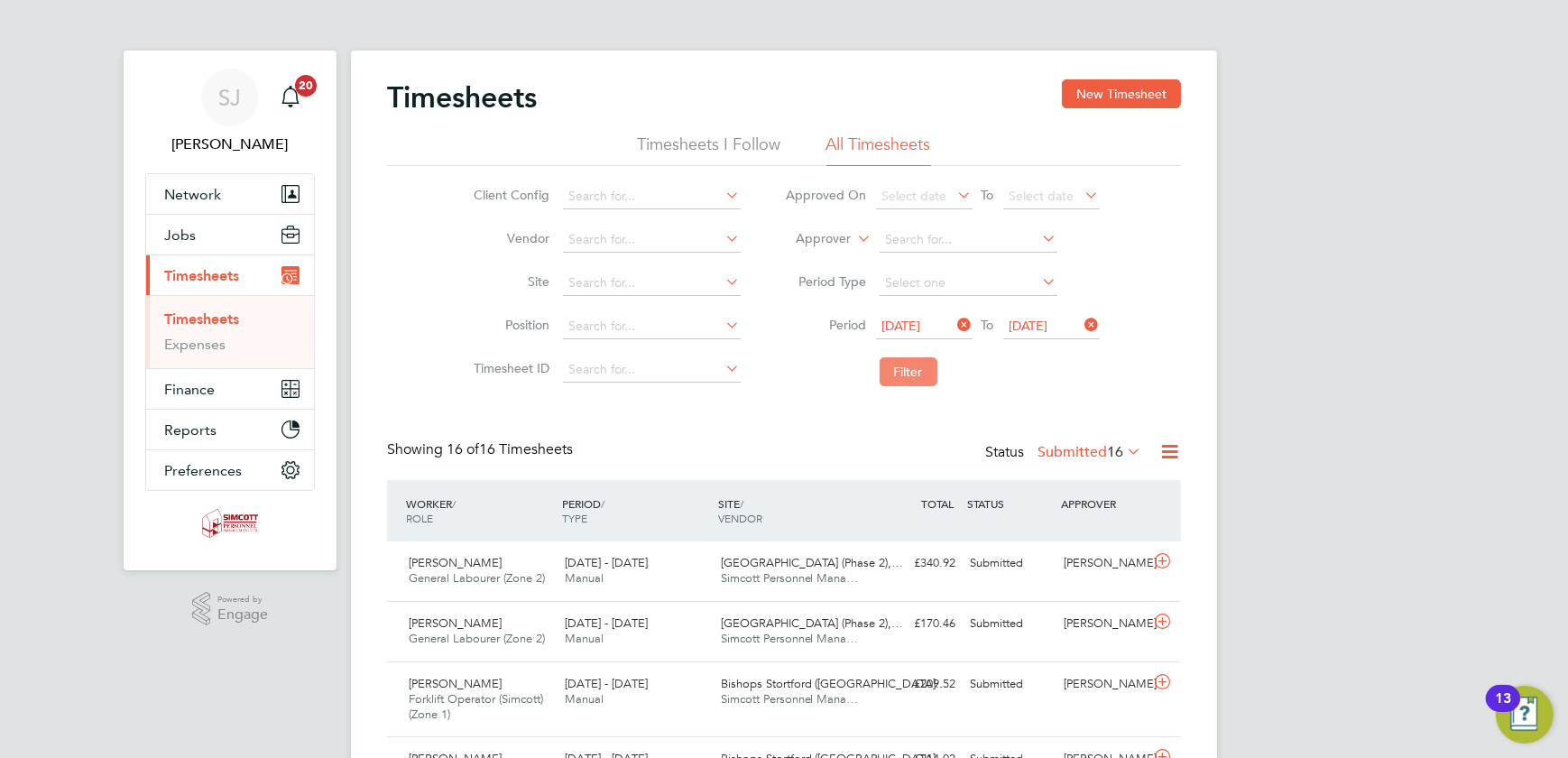
click at [899, 380] on button "Filter" at bounding box center [908, 372] width 57 height 29
click at [1047, 327] on span "[DATE]" at bounding box center [1029, 326] width 39 height 16
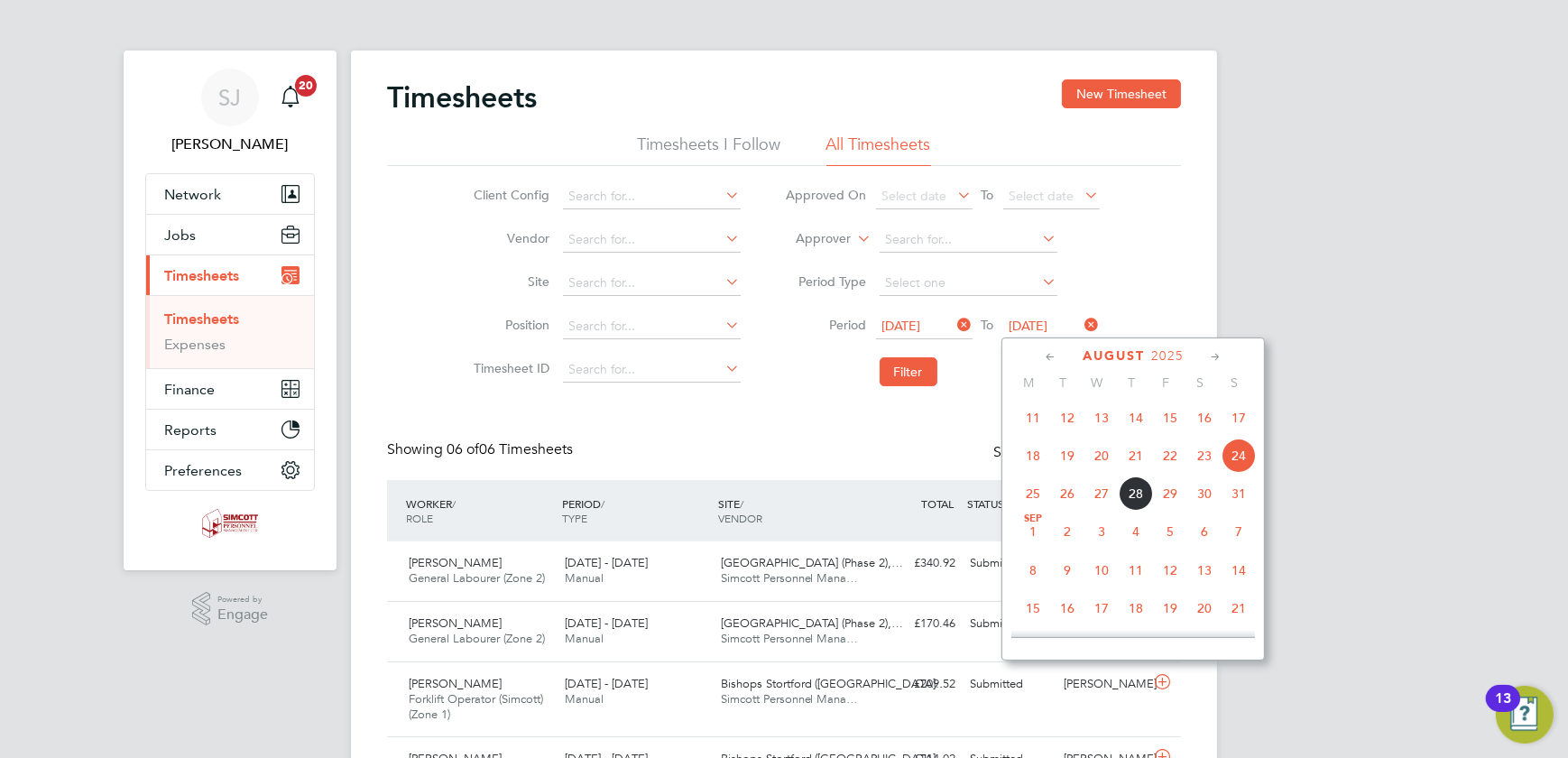
scroll to position [652, 0]
click at [1405, 217] on div "[PERSON_NAME] Notifications 20 Applications: Network Team Members Businesses Si…" at bounding box center [784, 521] width 1568 height 1044
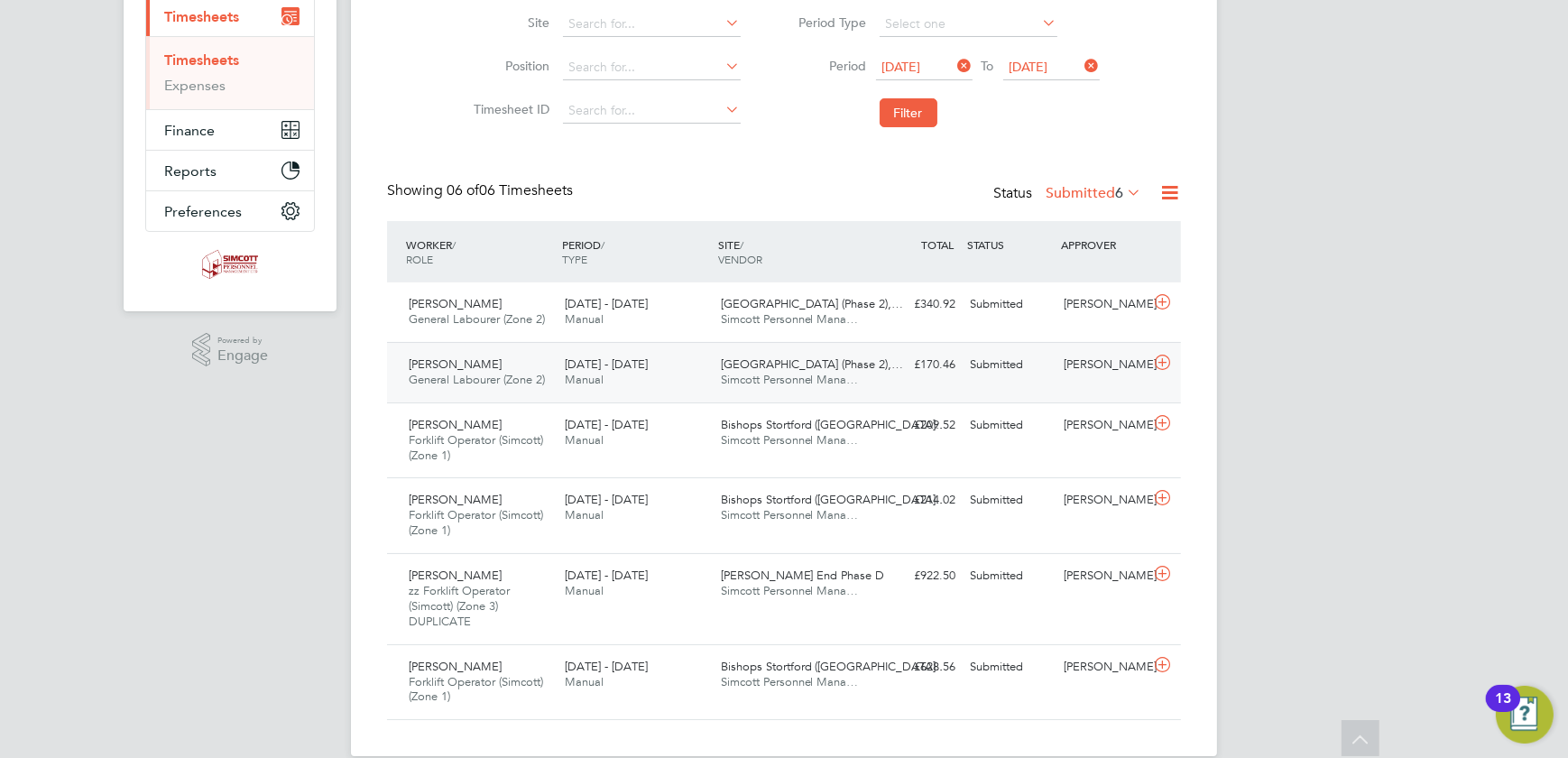
scroll to position [285, 0]
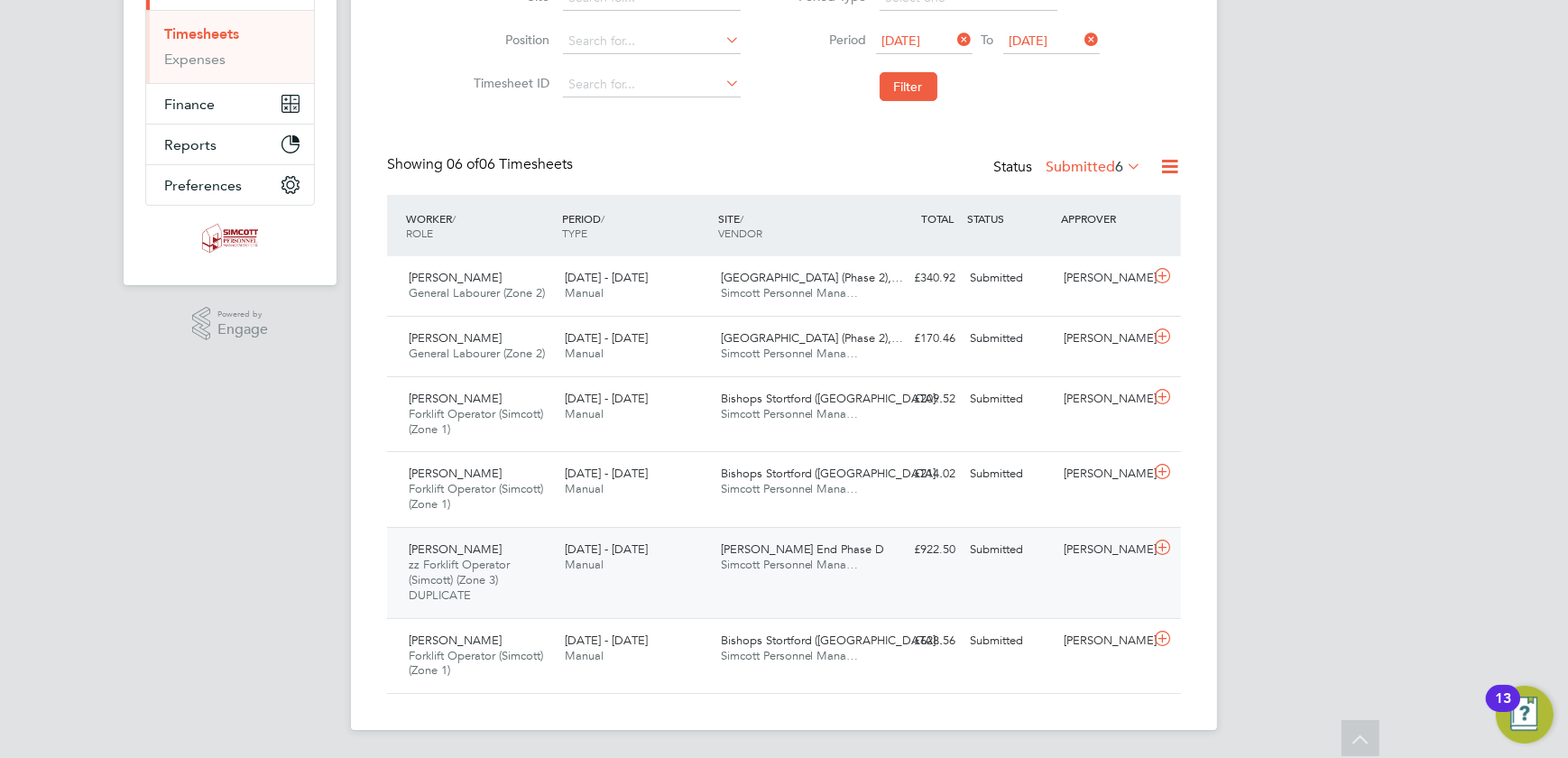
click at [862, 564] on div "[PERSON_NAME] End Phase D Simcott Personnel Mana…" at bounding box center [792, 558] width 157 height 45
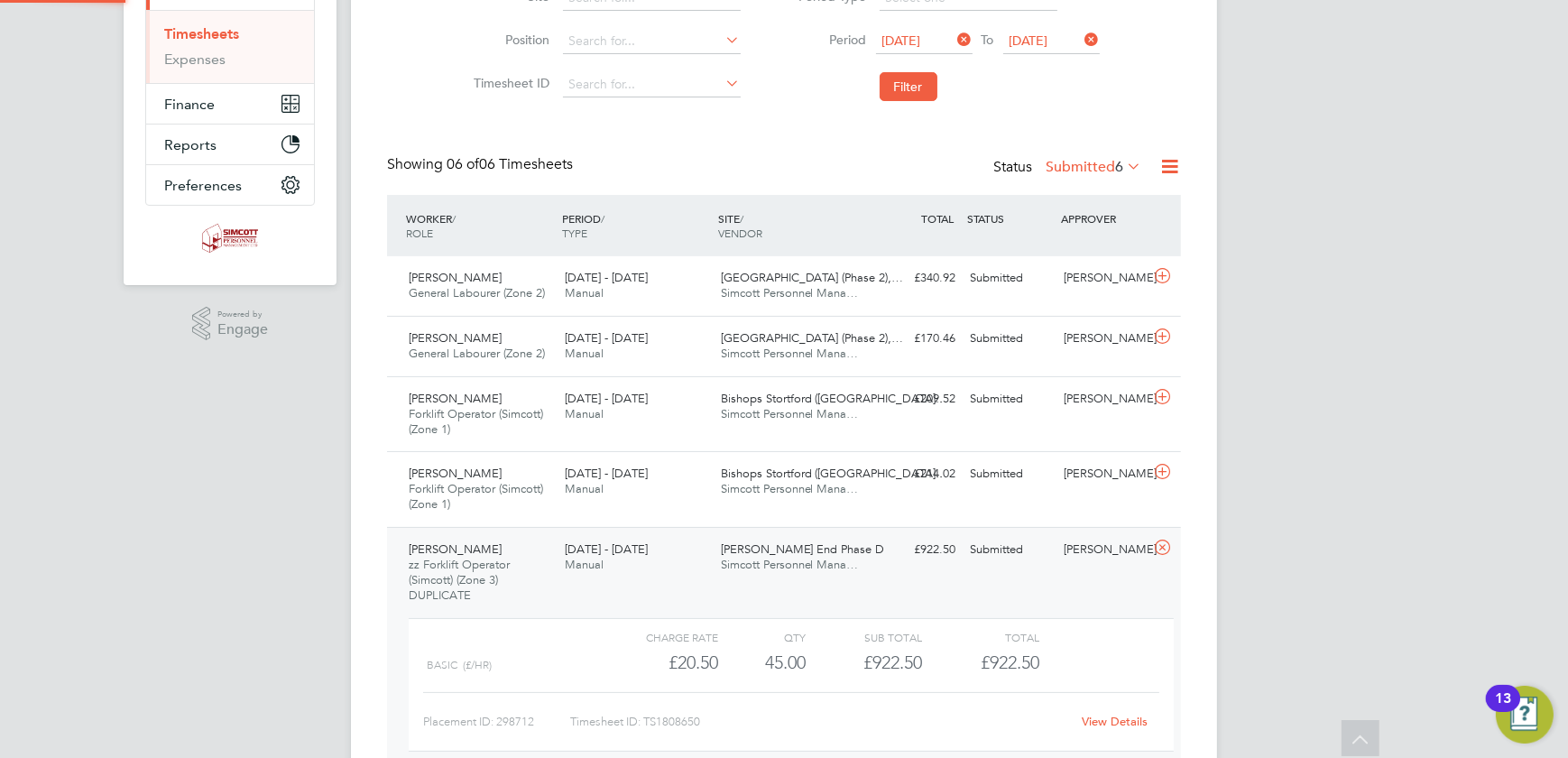
scroll to position [31, 176]
click at [903, 569] on div "[PERSON_NAME] zz Forklift Operator (Simcott) (Zone 3) DUPLICATE [DATE] - [DATE]…" at bounding box center [784, 655] width 794 height 258
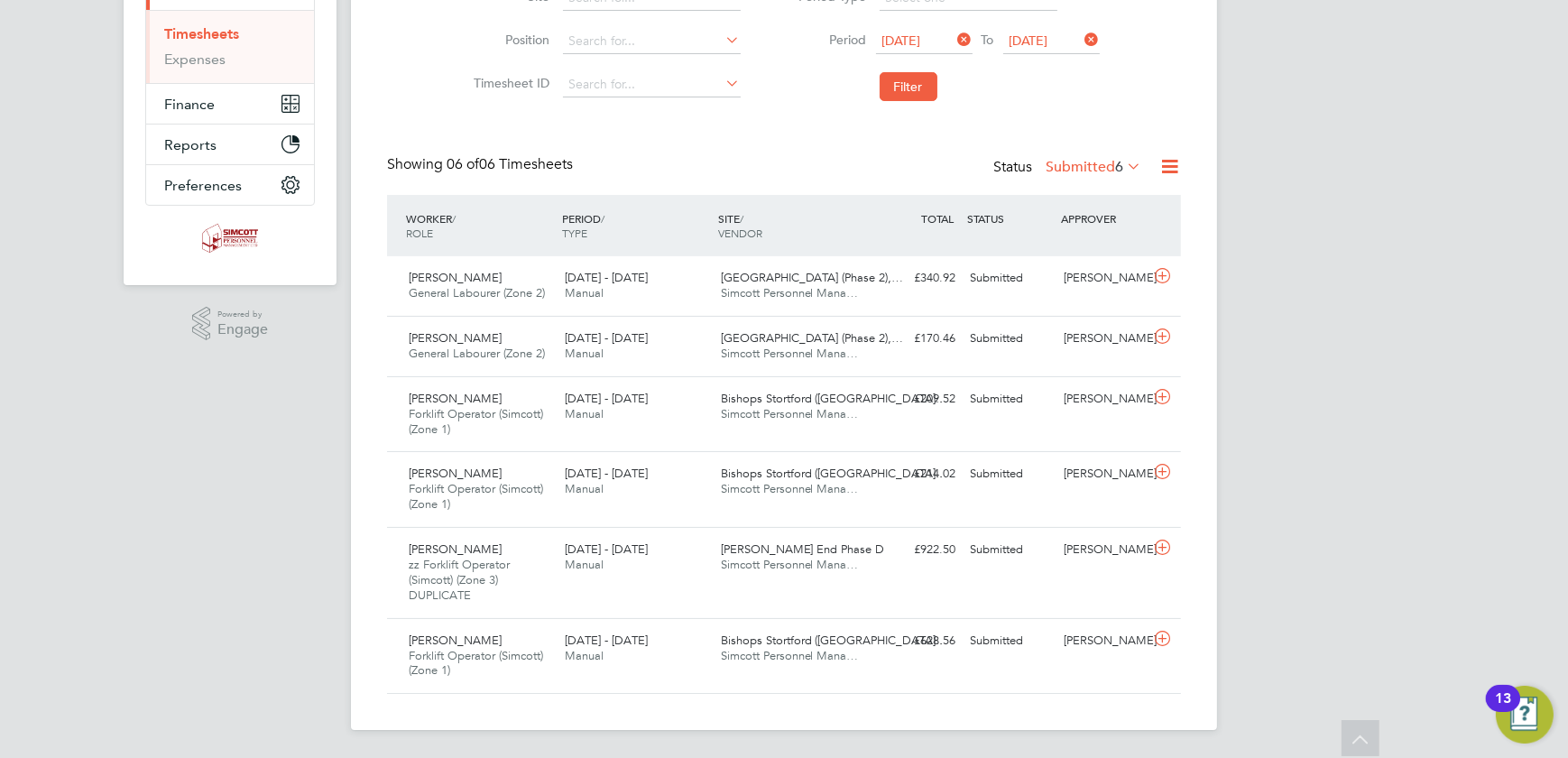
scroll to position [255, 0]
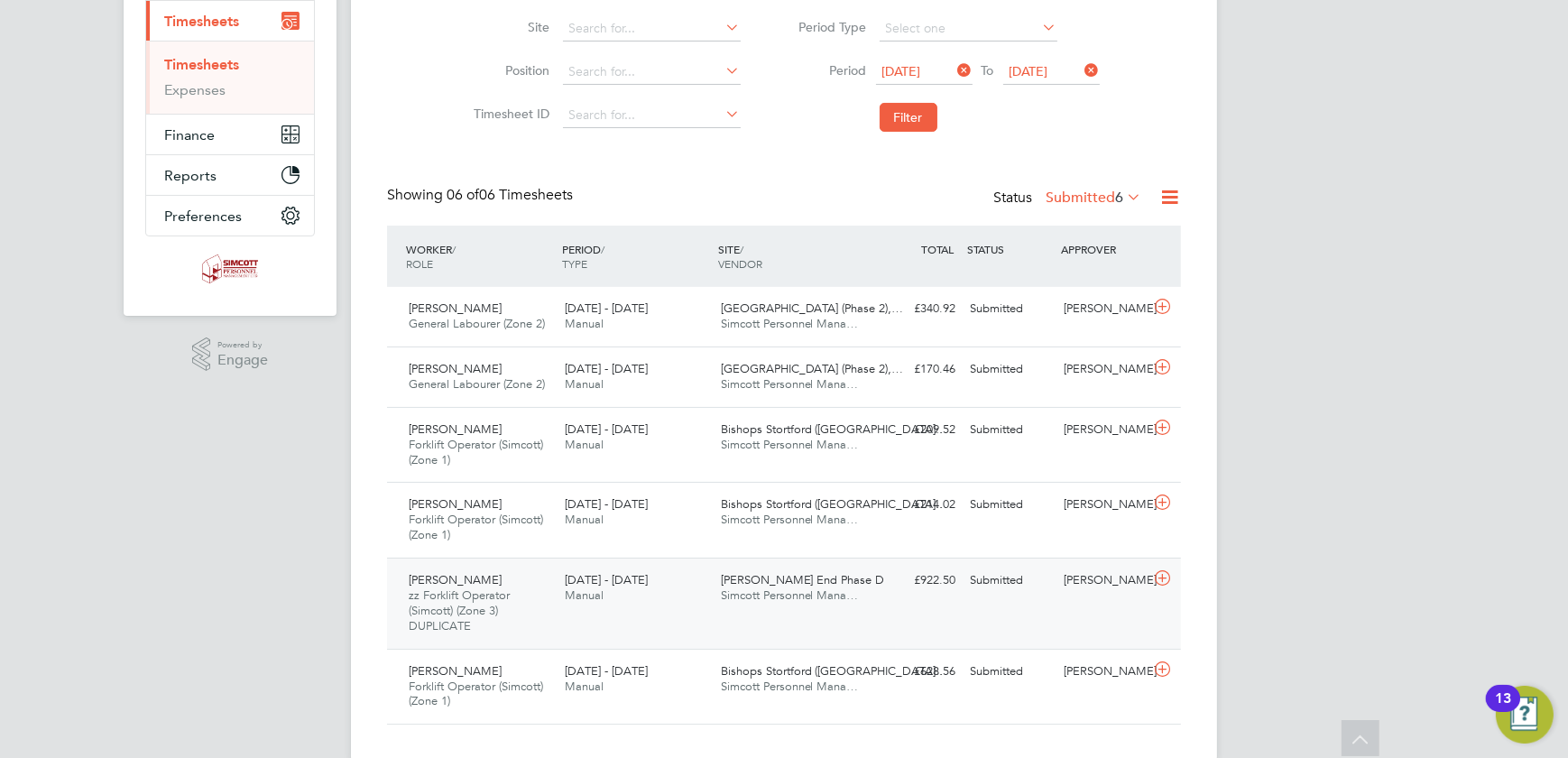
click at [916, 611] on div "[PERSON_NAME] zz Forklift Operator (Simcott) (Zone 3) DUPLICATE [DATE] - [DATE]…" at bounding box center [784, 603] width 794 height 91
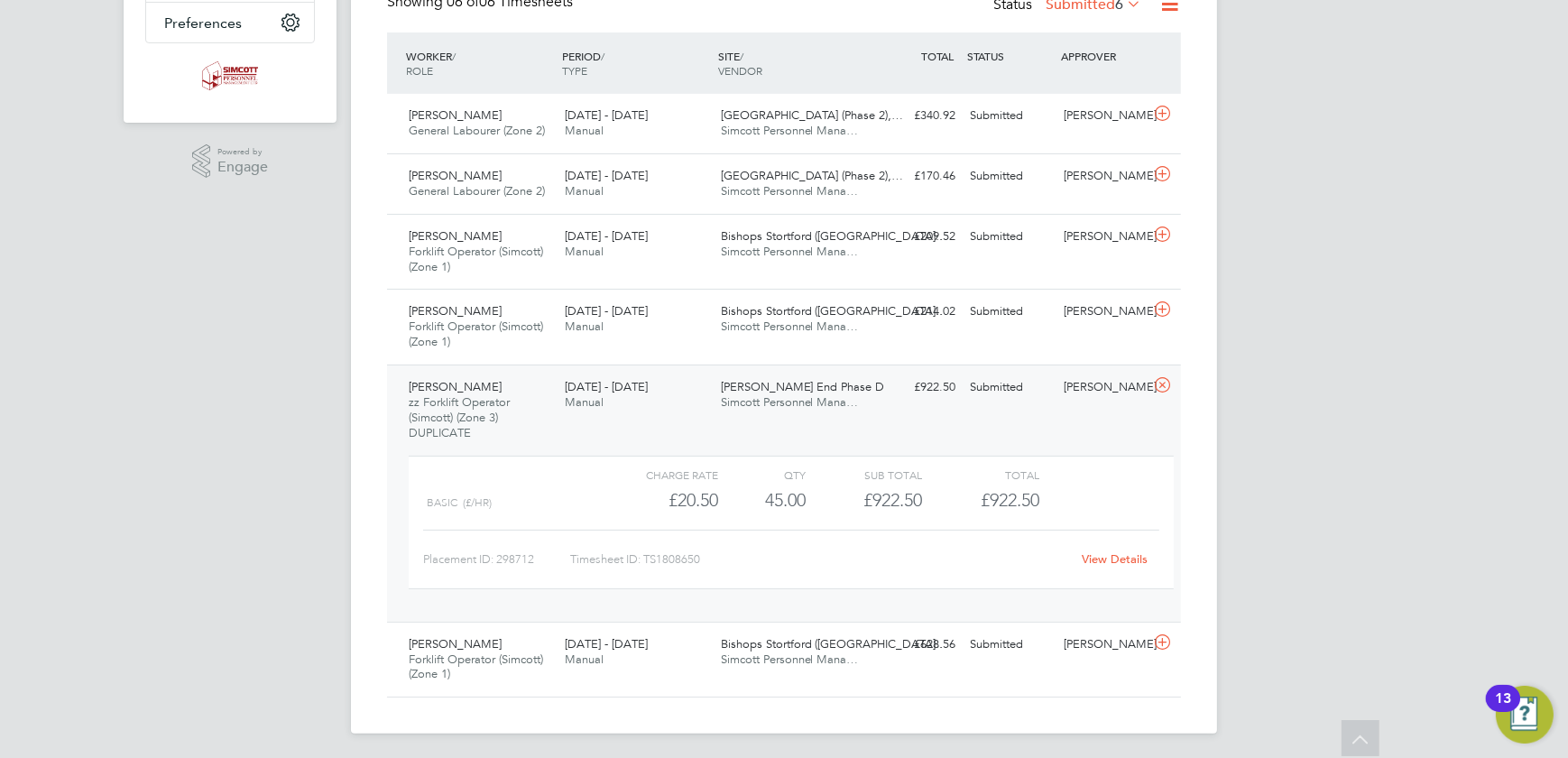
scroll to position [451, 0]
click at [1114, 556] on link "View Details" at bounding box center [1116, 555] width 66 height 15
click at [1078, 392] on div "[PERSON_NAME]" at bounding box center [1103, 384] width 94 height 30
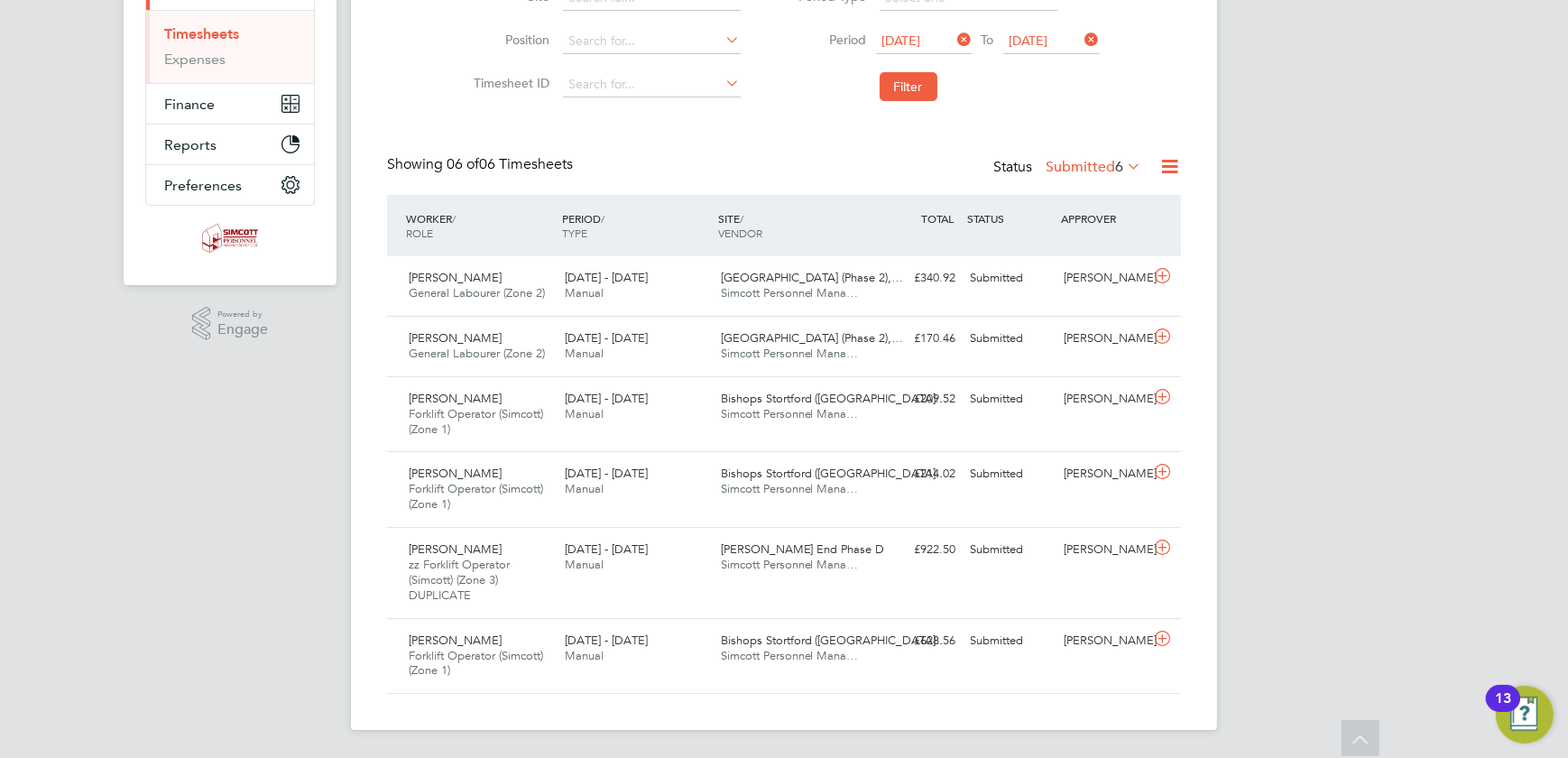
scroll to position [255, 0]
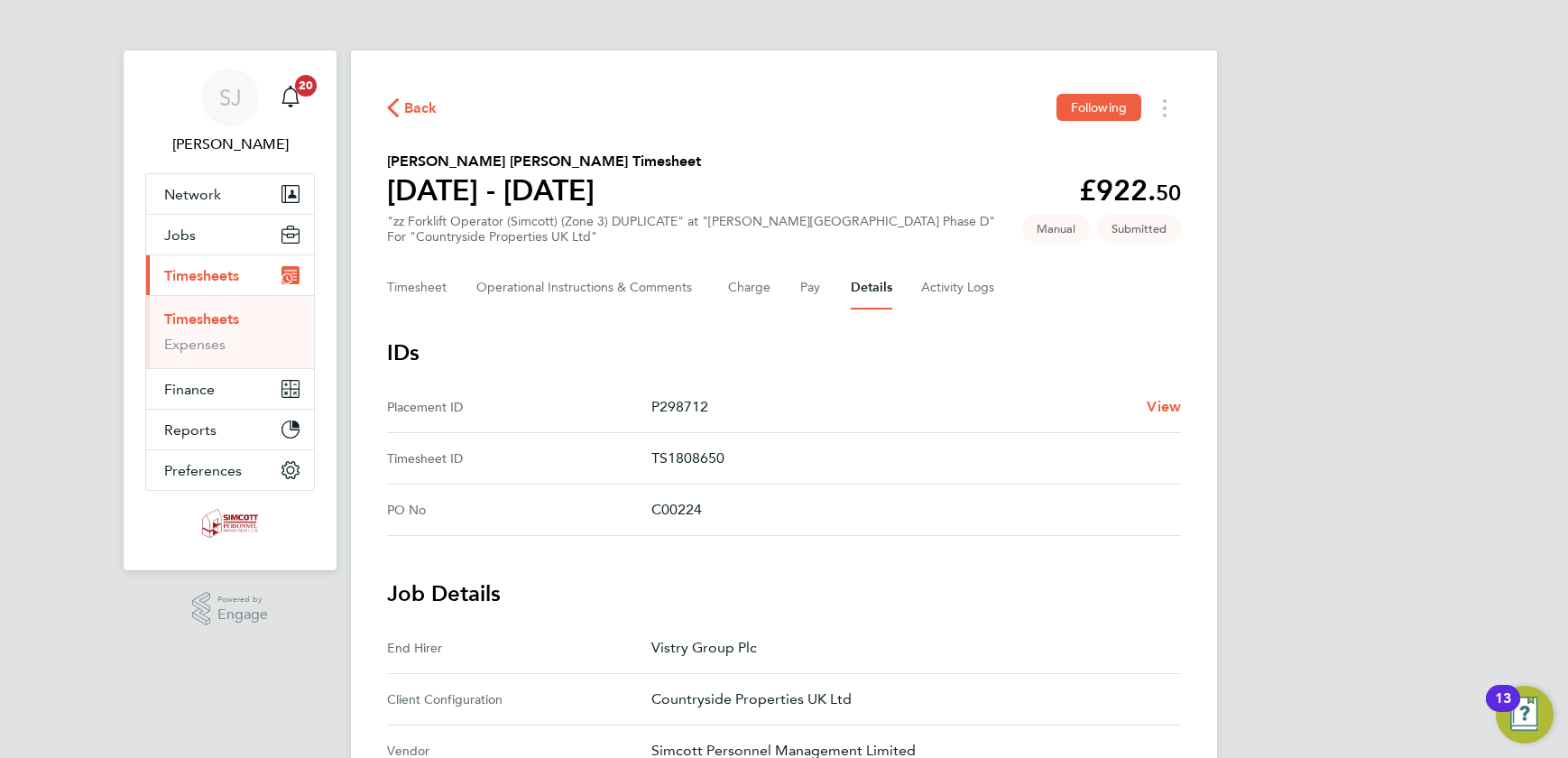
scroll to position [741, 0]
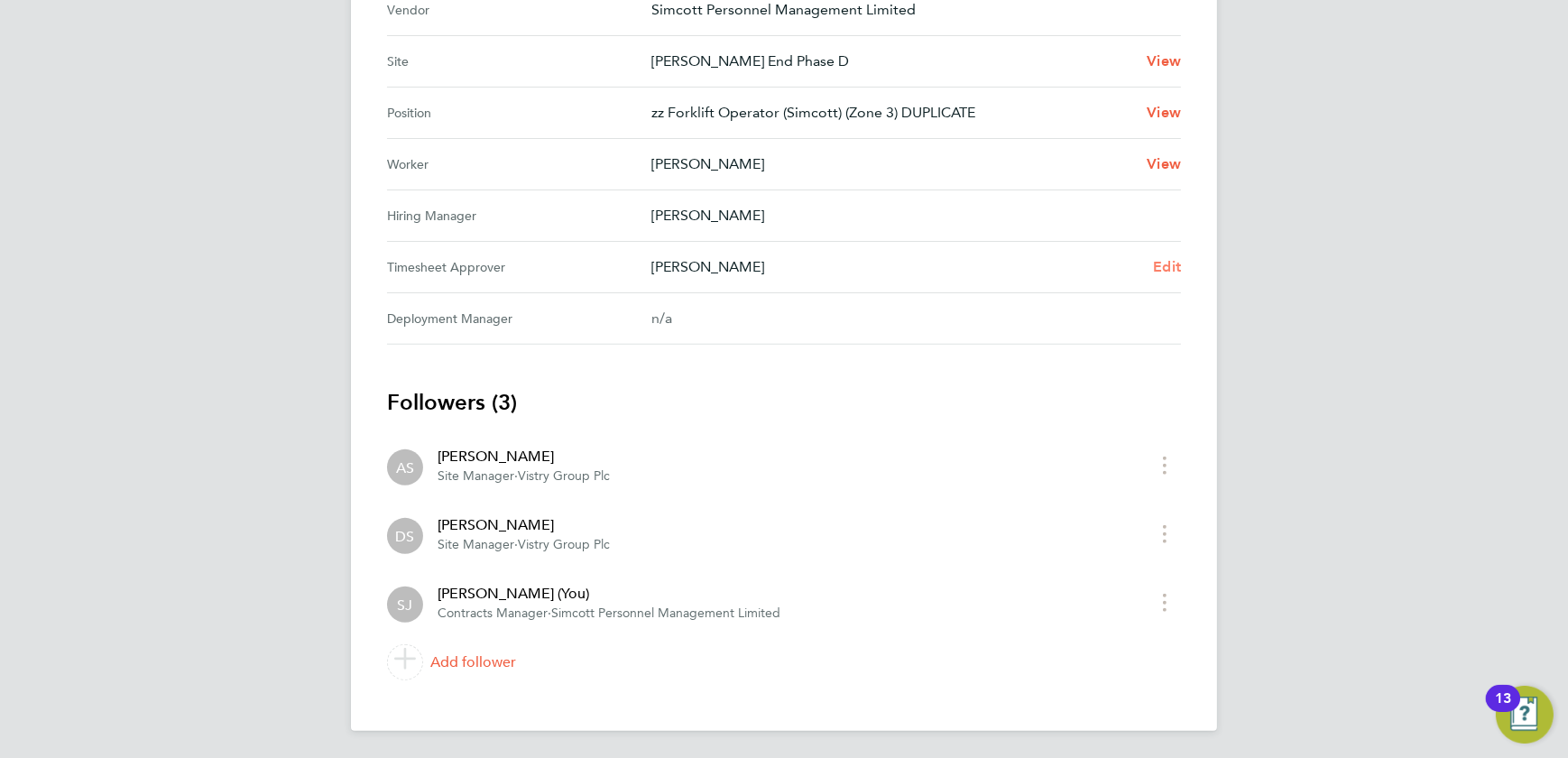
click at [1167, 273] on link "Edit" at bounding box center [1167, 268] width 28 height 22
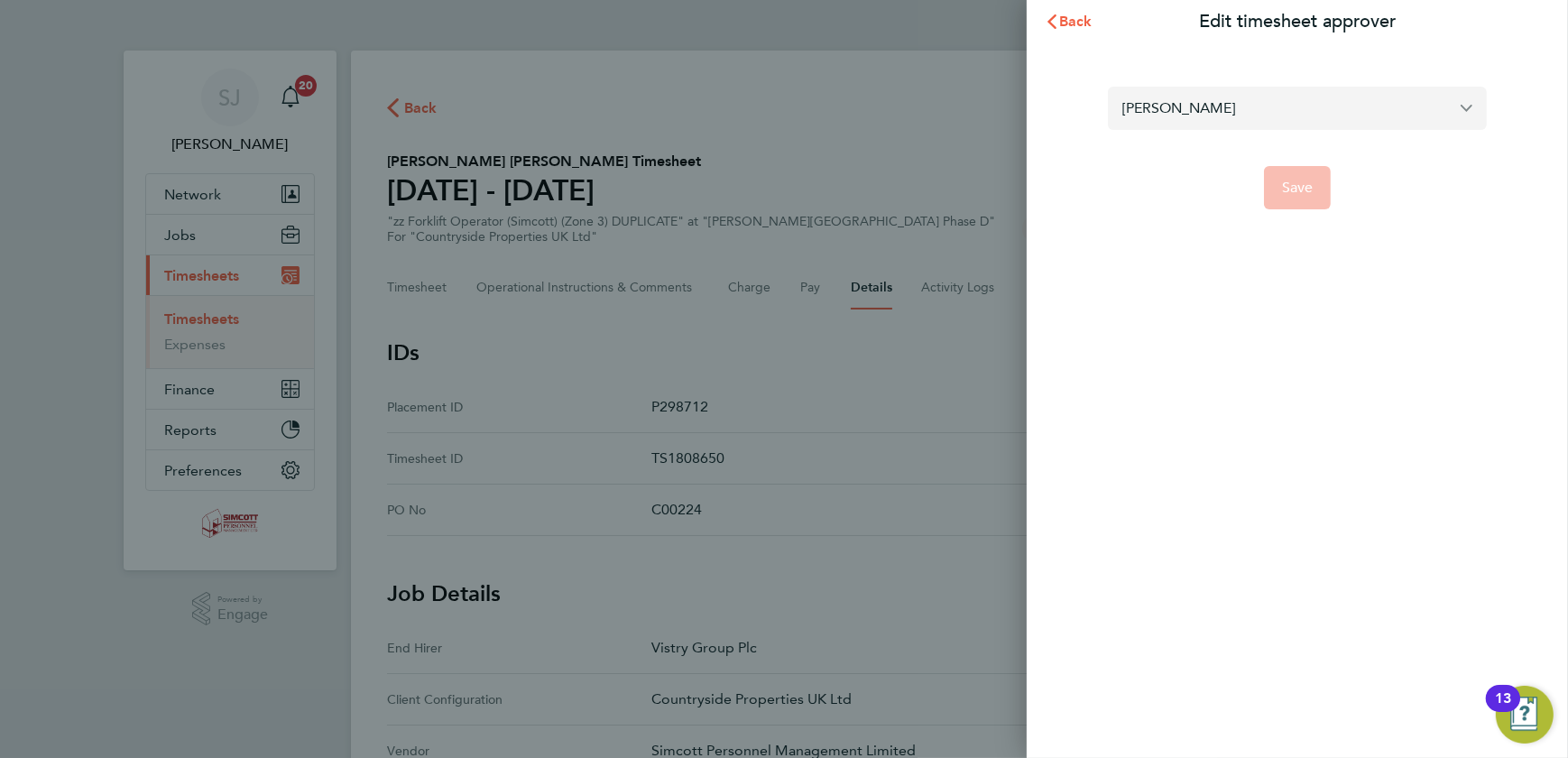
click at [1261, 113] on input "[PERSON_NAME]" at bounding box center [1298, 107] width 379 height 43
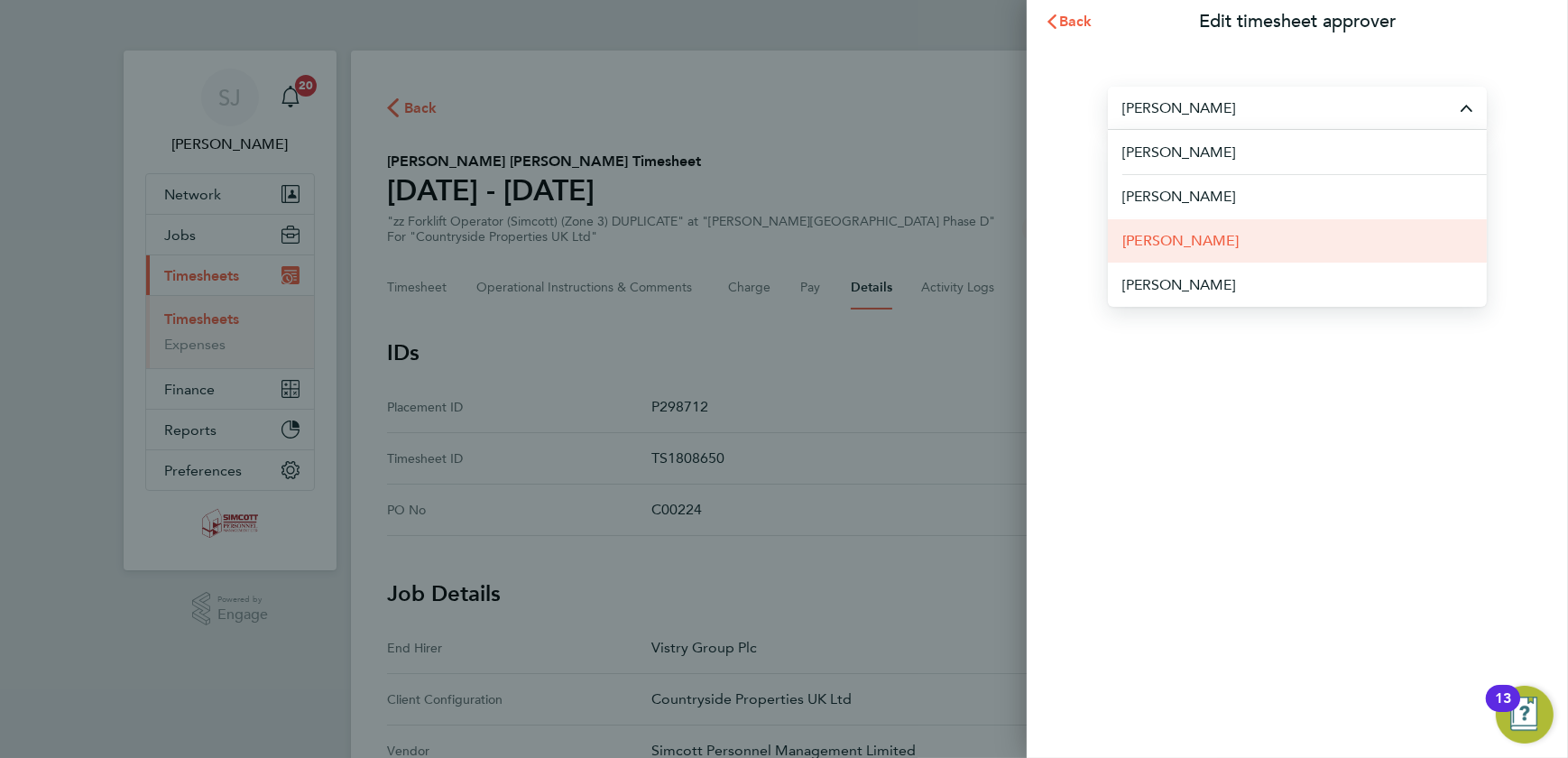
click at [1249, 238] on li "[PERSON_NAME]" at bounding box center [1298, 240] width 379 height 45
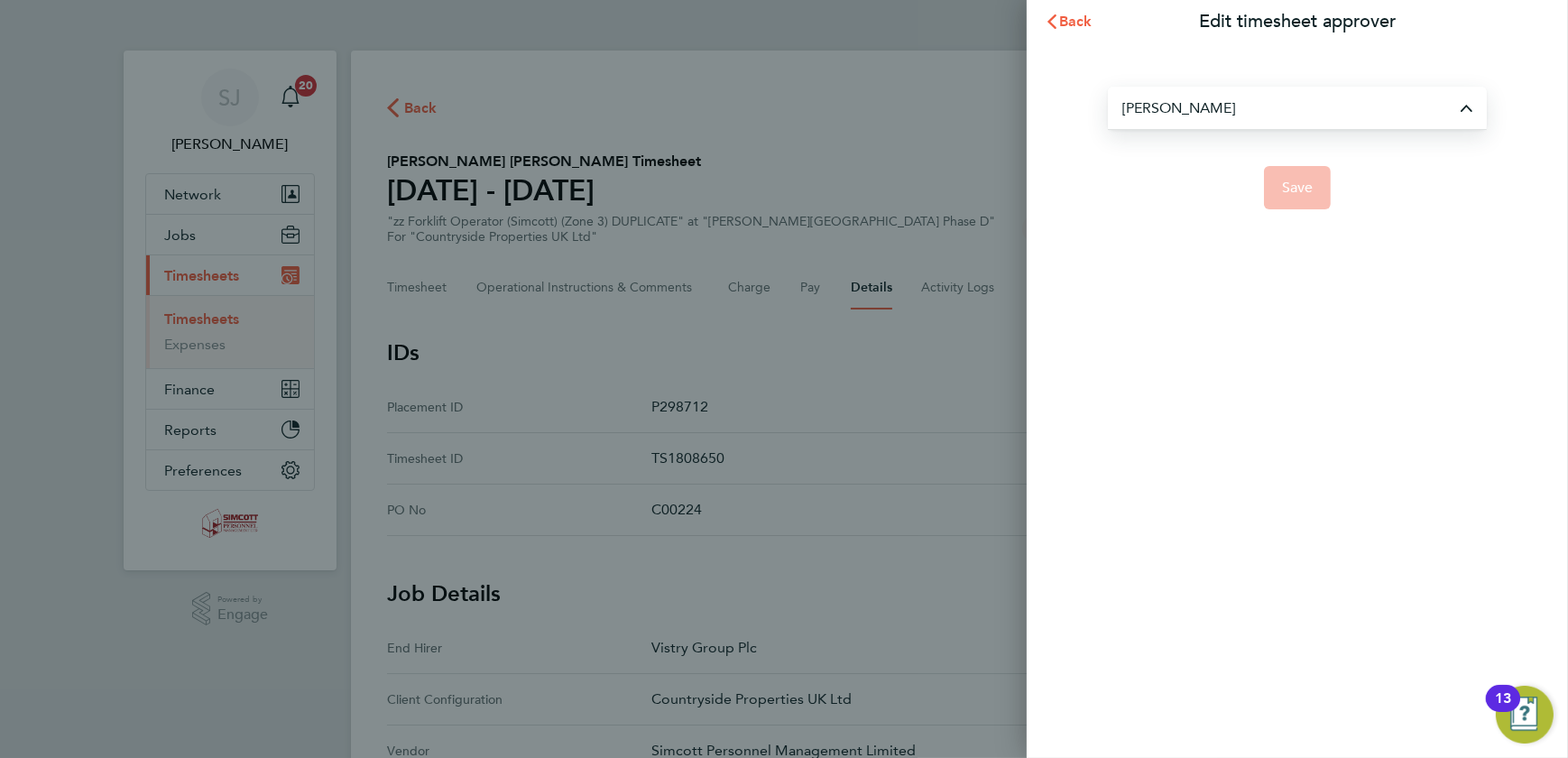
type input "[PERSON_NAME]"
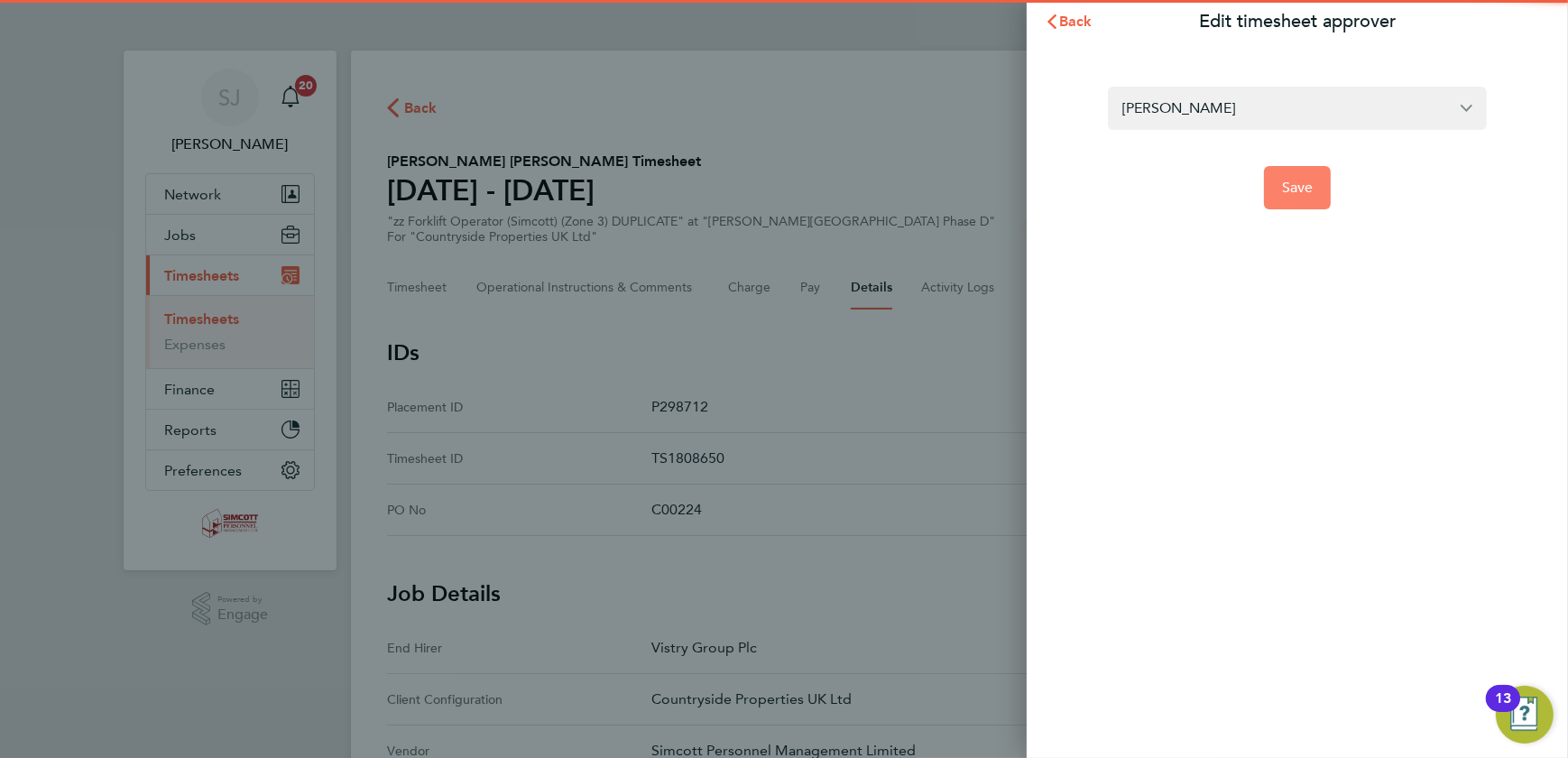
click at [1290, 195] on span "Save" at bounding box center [1298, 187] width 32 height 18
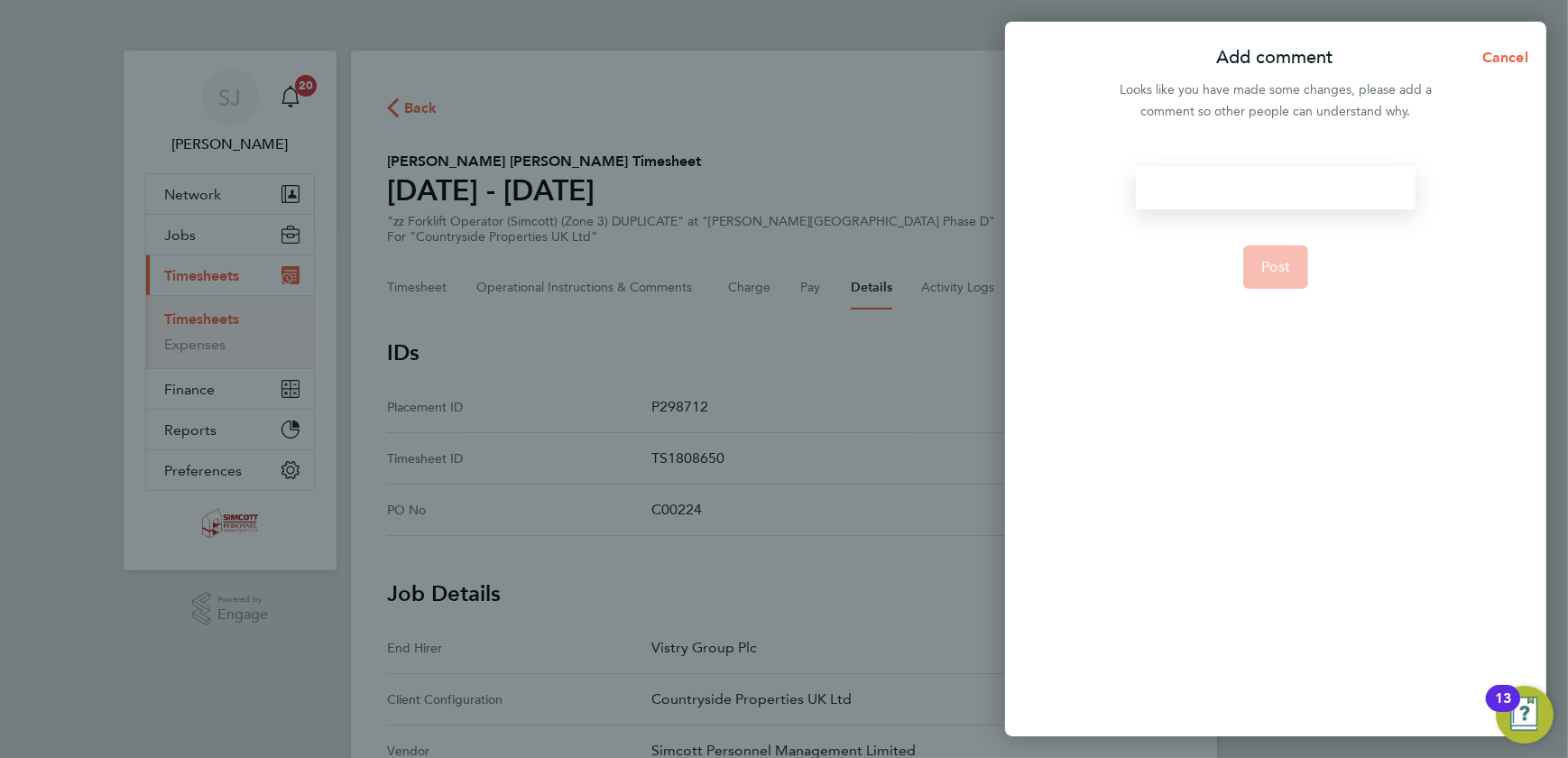
click at [1265, 186] on div at bounding box center [1275, 187] width 278 height 44
drag, startPoint x: 1265, startPoint y: 185, endPoint x: 1274, endPoint y: 181, distance: 9.8
click at [1274, 181] on div at bounding box center [1275, 187] width 278 height 44
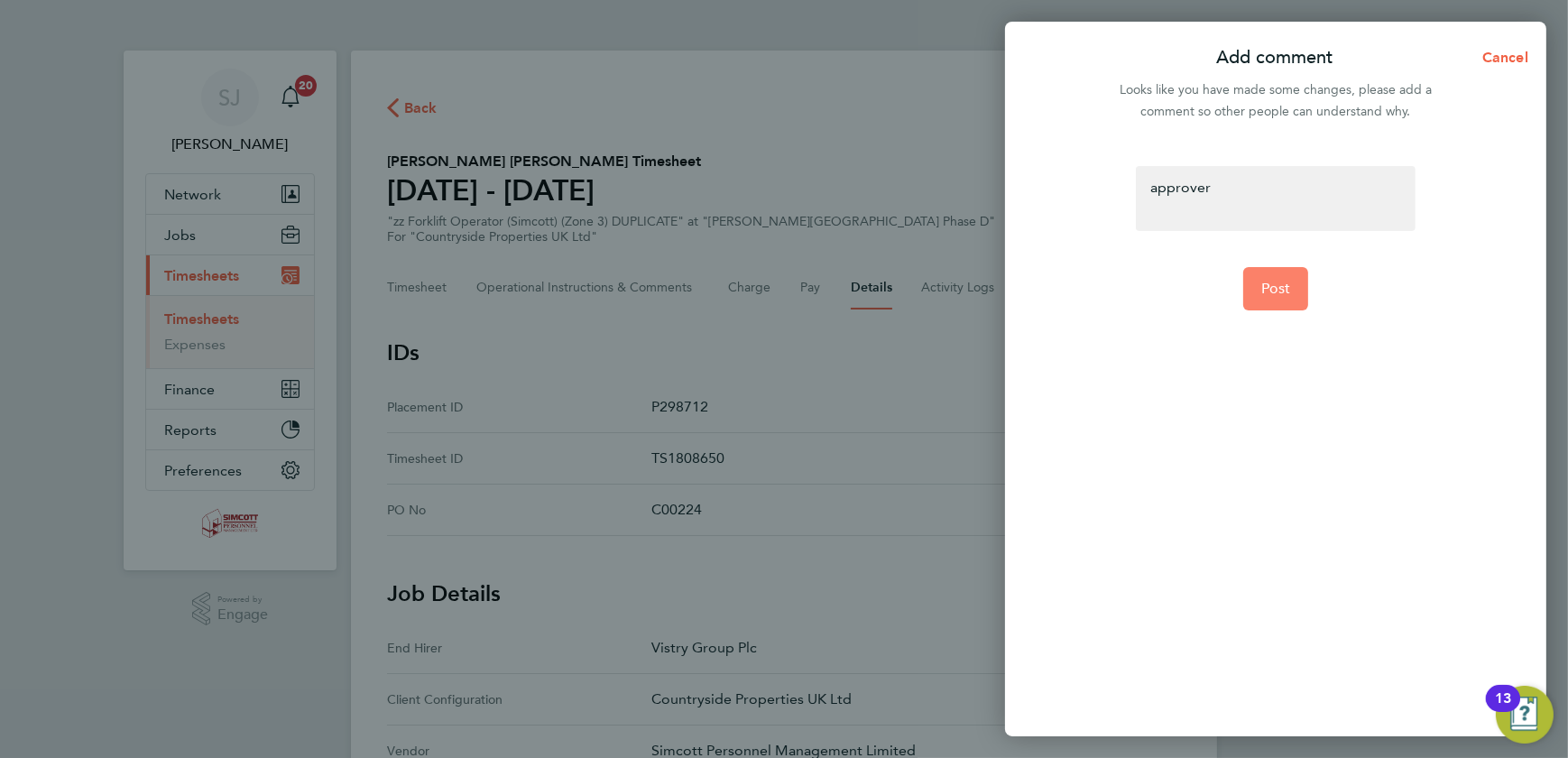
click at [1281, 282] on span "Post" at bounding box center [1276, 288] width 30 height 18
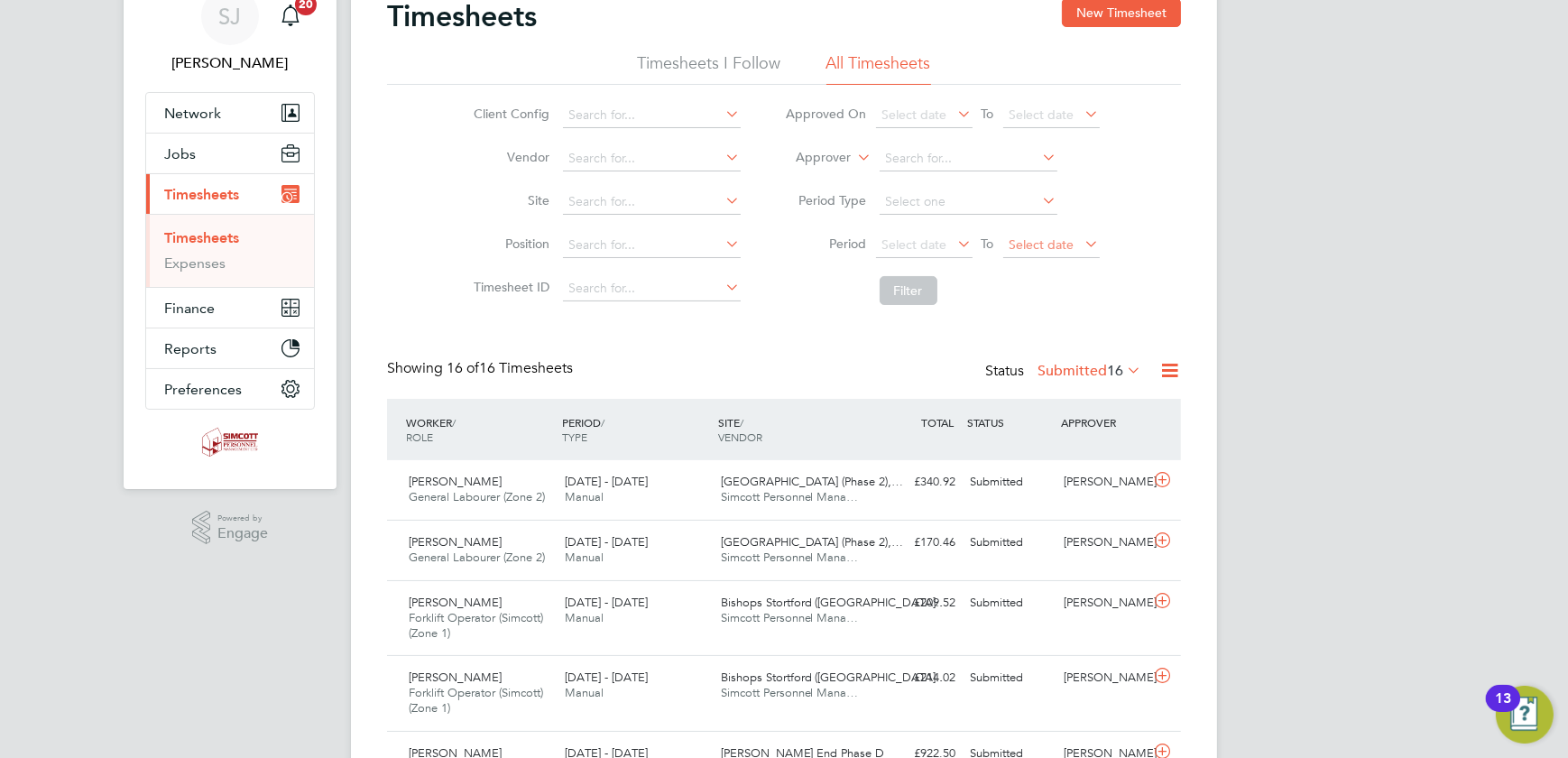
click at [1026, 238] on span "Select date" at bounding box center [1042, 245] width 65 height 16
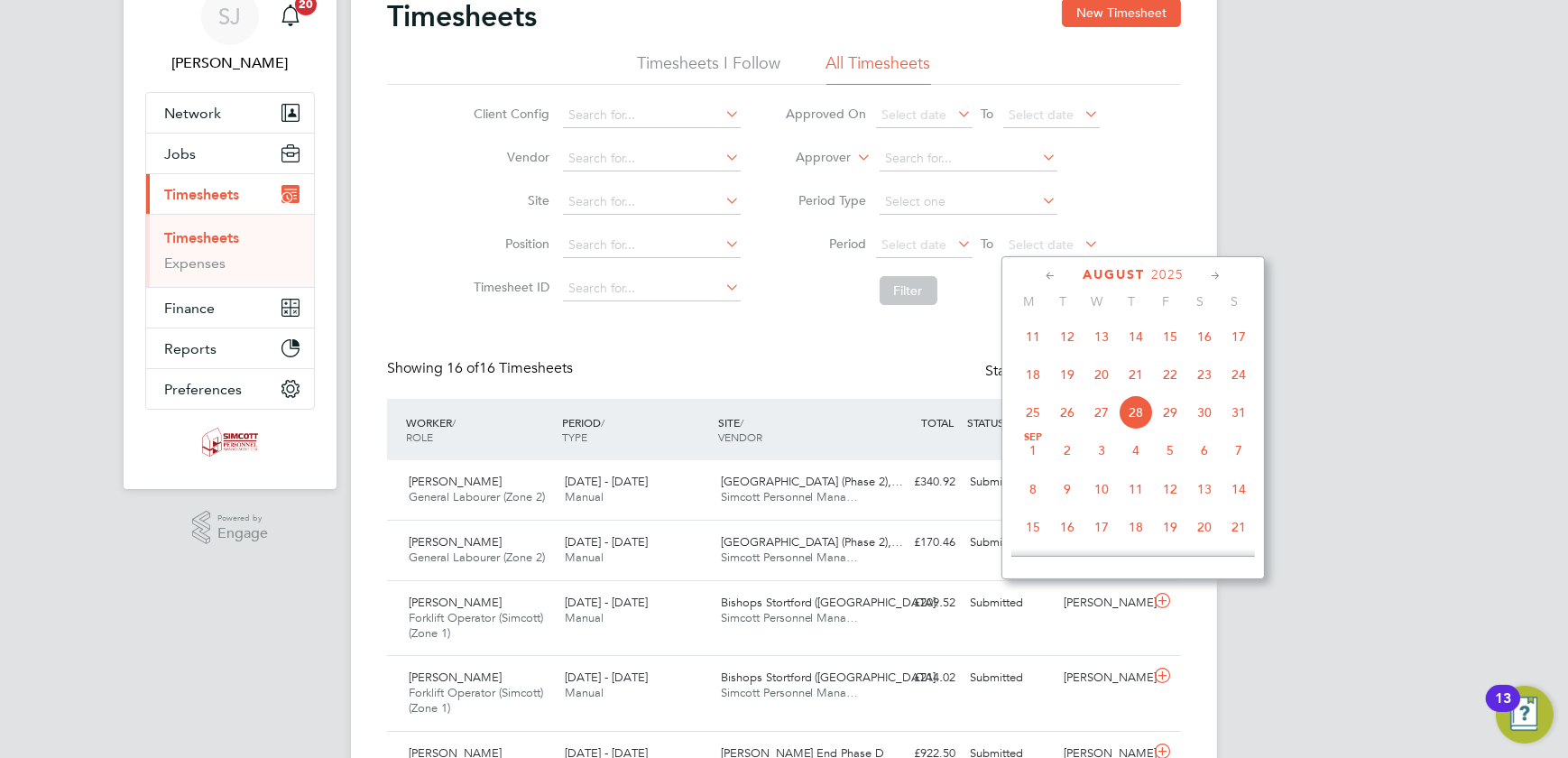
click at [1236, 377] on span "24" at bounding box center [1239, 375] width 35 height 35
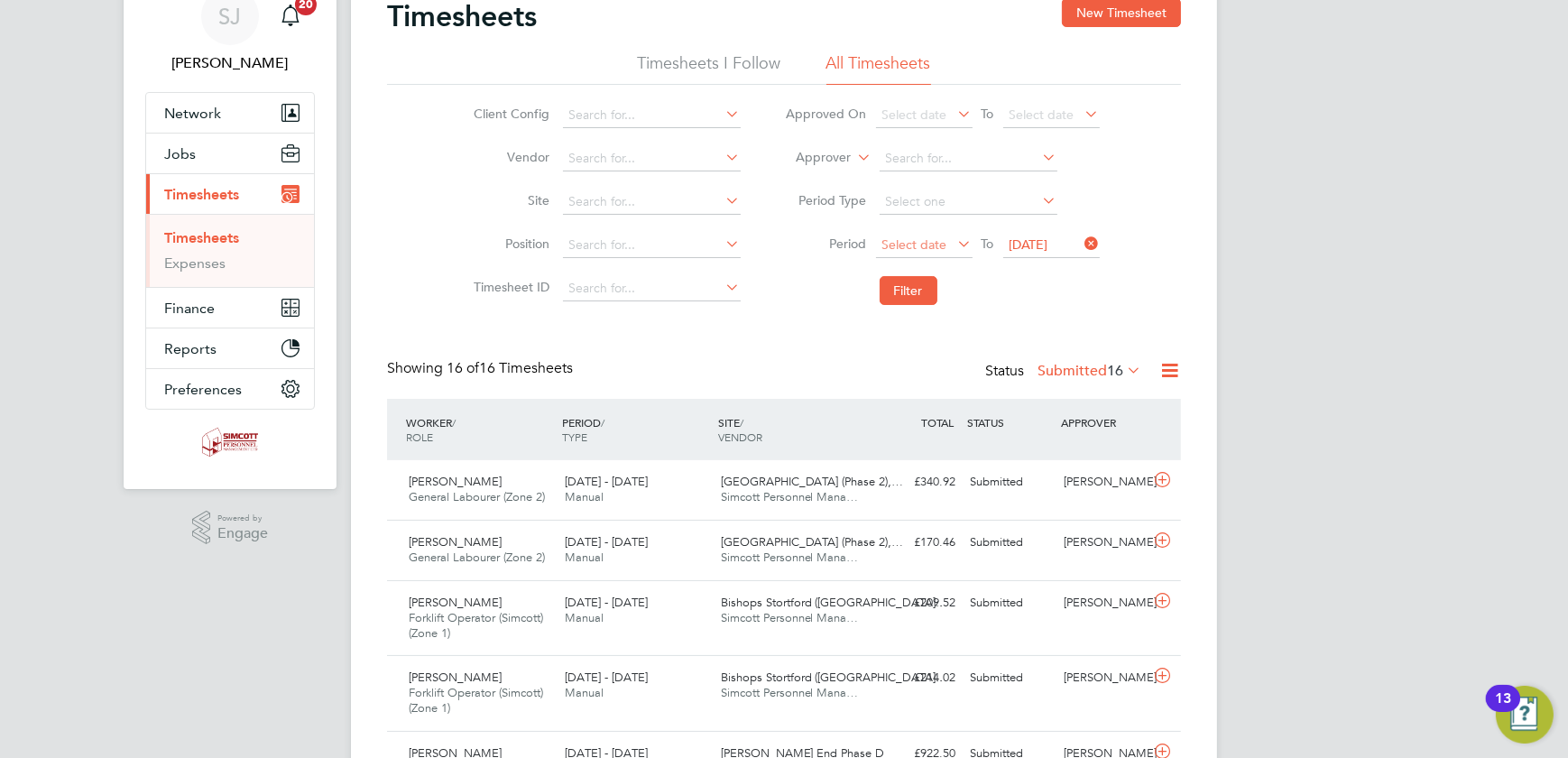
click at [920, 244] on span "Select date" at bounding box center [915, 245] width 65 height 16
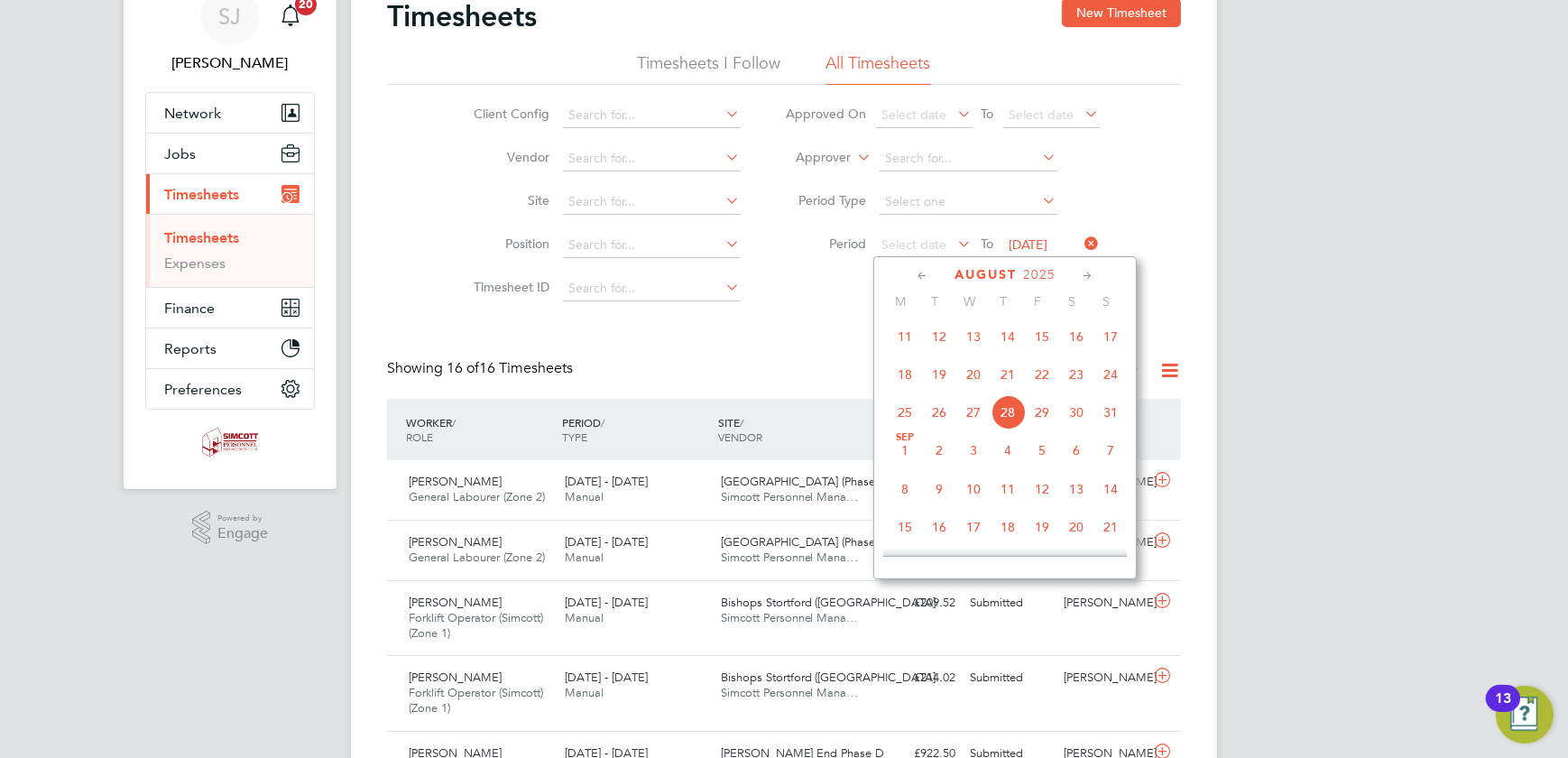
click at [907, 376] on span "18" at bounding box center [905, 375] width 35 height 35
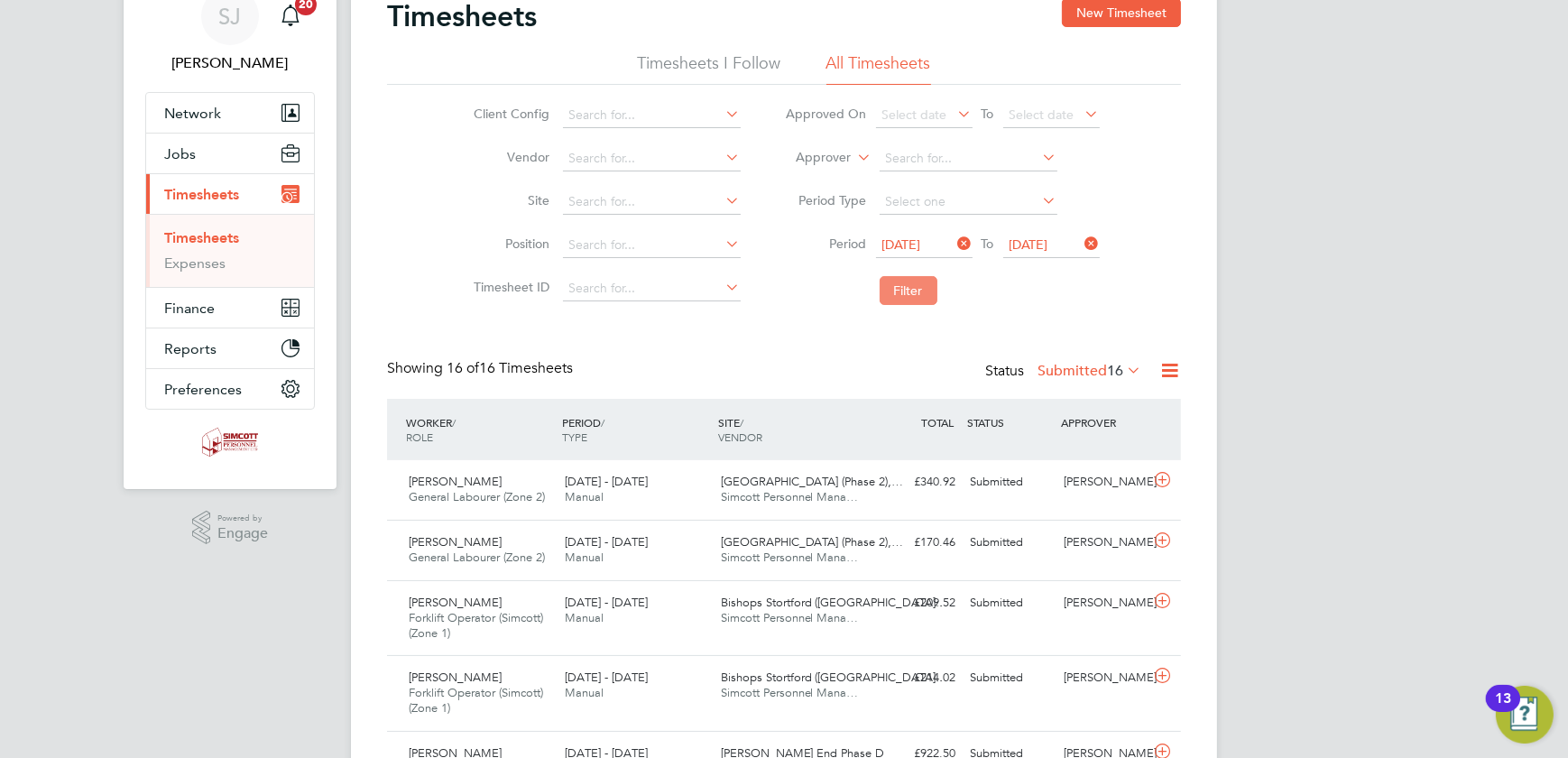
click at [919, 298] on button "Filter" at bounding box center [908, 290] width 57 height 29
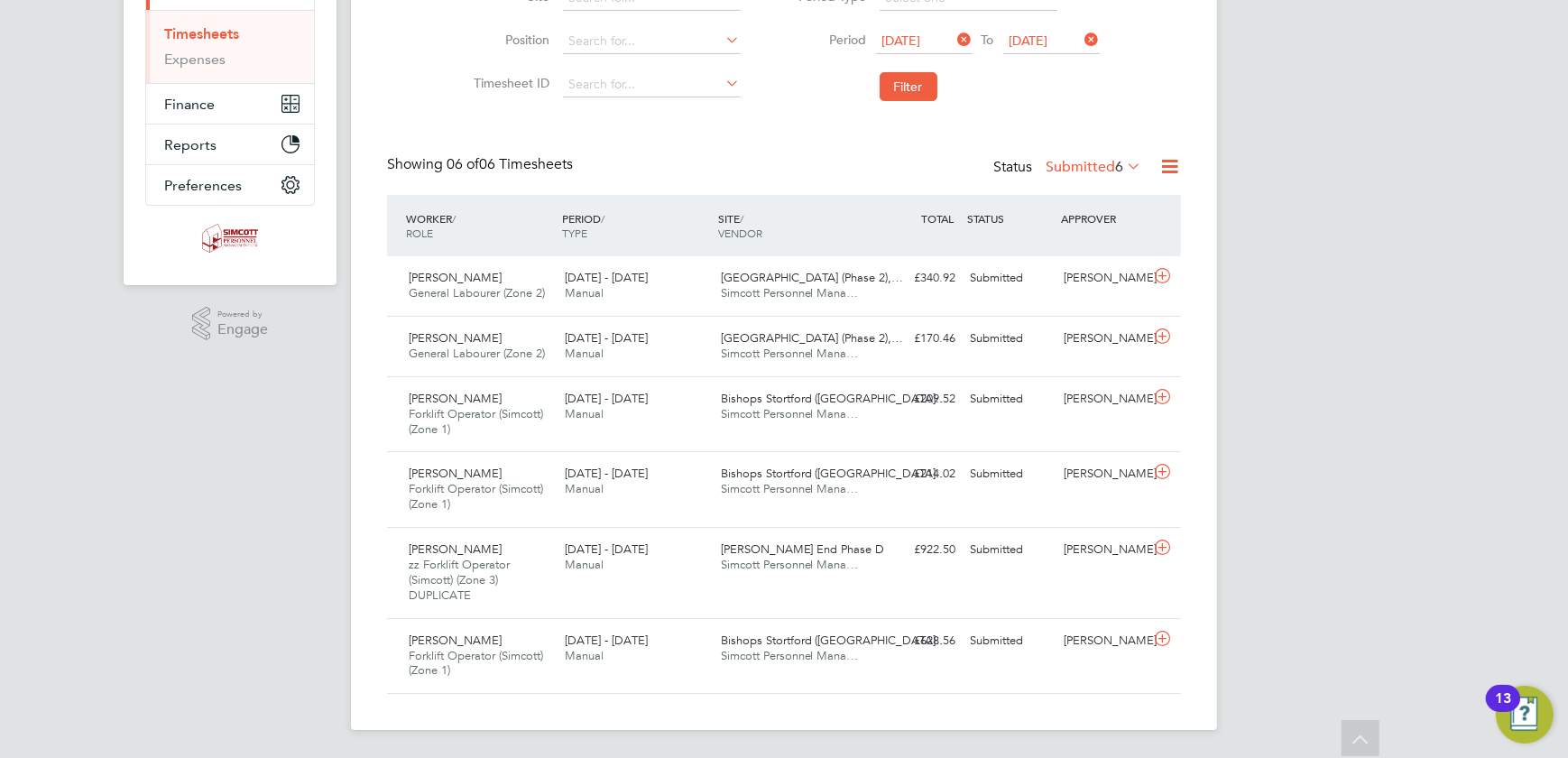
scroll to position [255, 0]
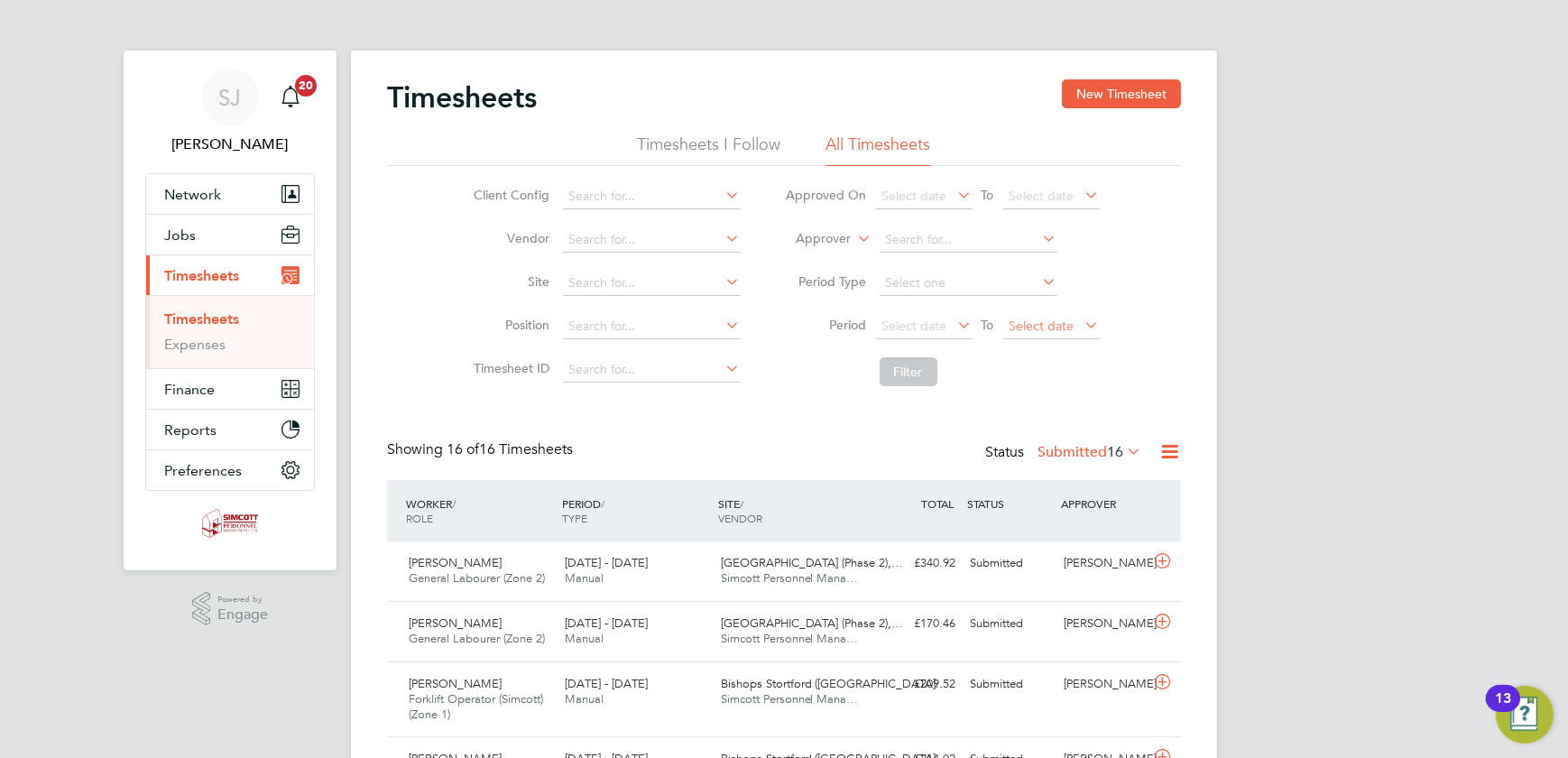
click at [1031, 334] on span "Select date" at bounding box center [1052, 327] width 96 height 25
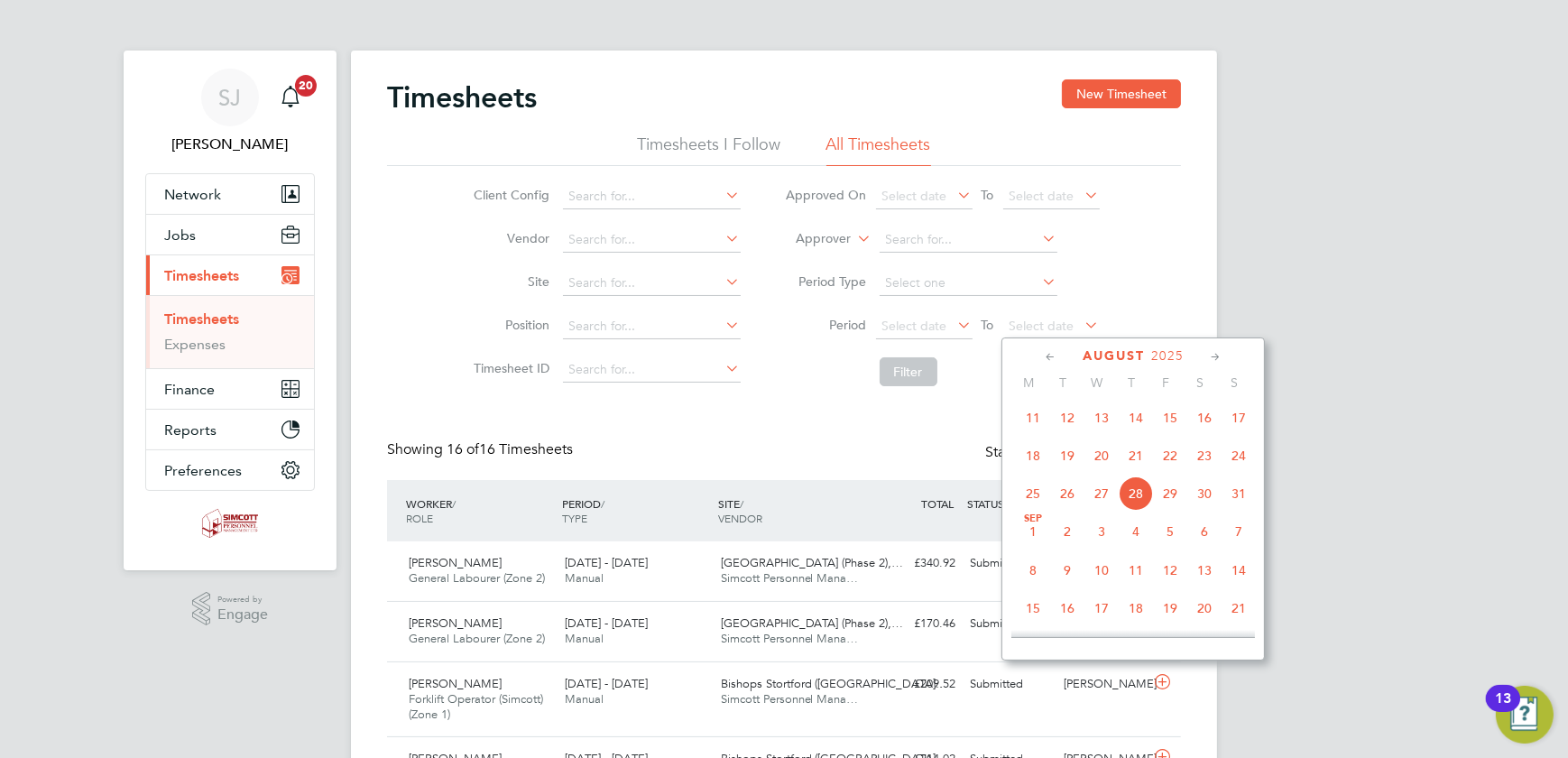
click at [1238, 464] on span "24" at bounding box center [1239, 456] width 35 height 35
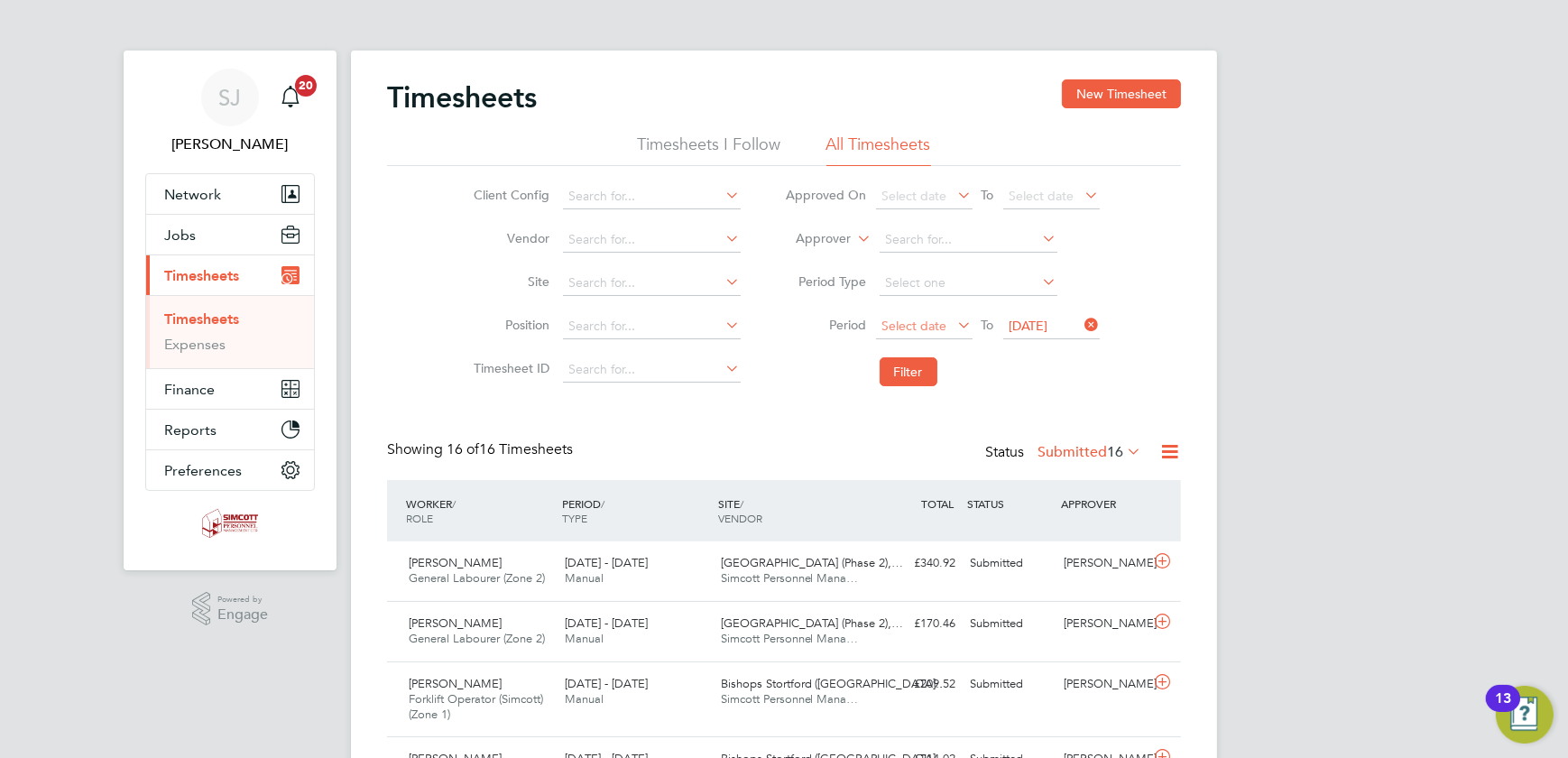
click at [935, 324] on span "Select date" at bounding box center [915, 326] width 65 height 16
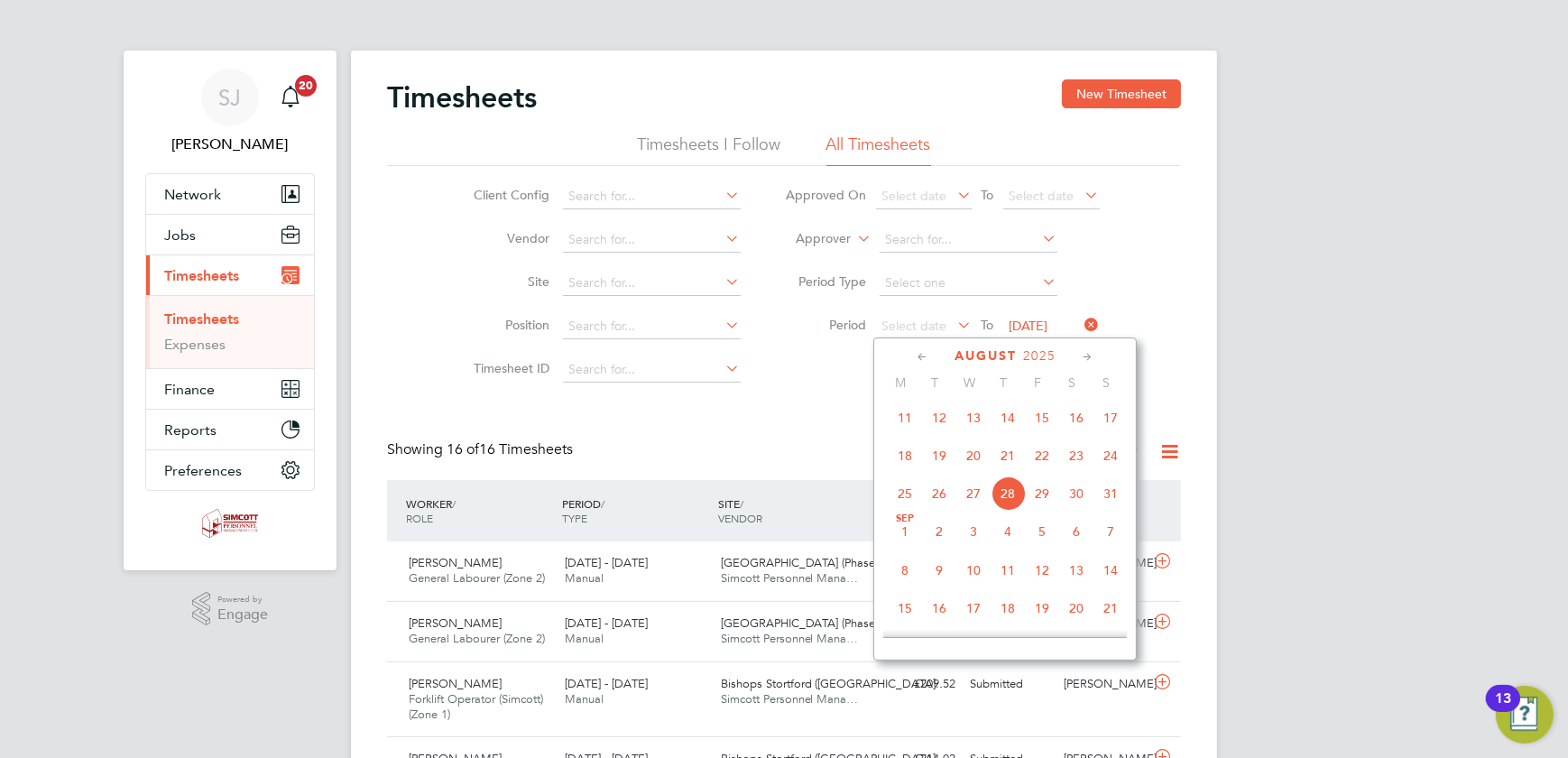
click at [910, 460] on span "18" at bounding box center [905, 456] width 35 height 35
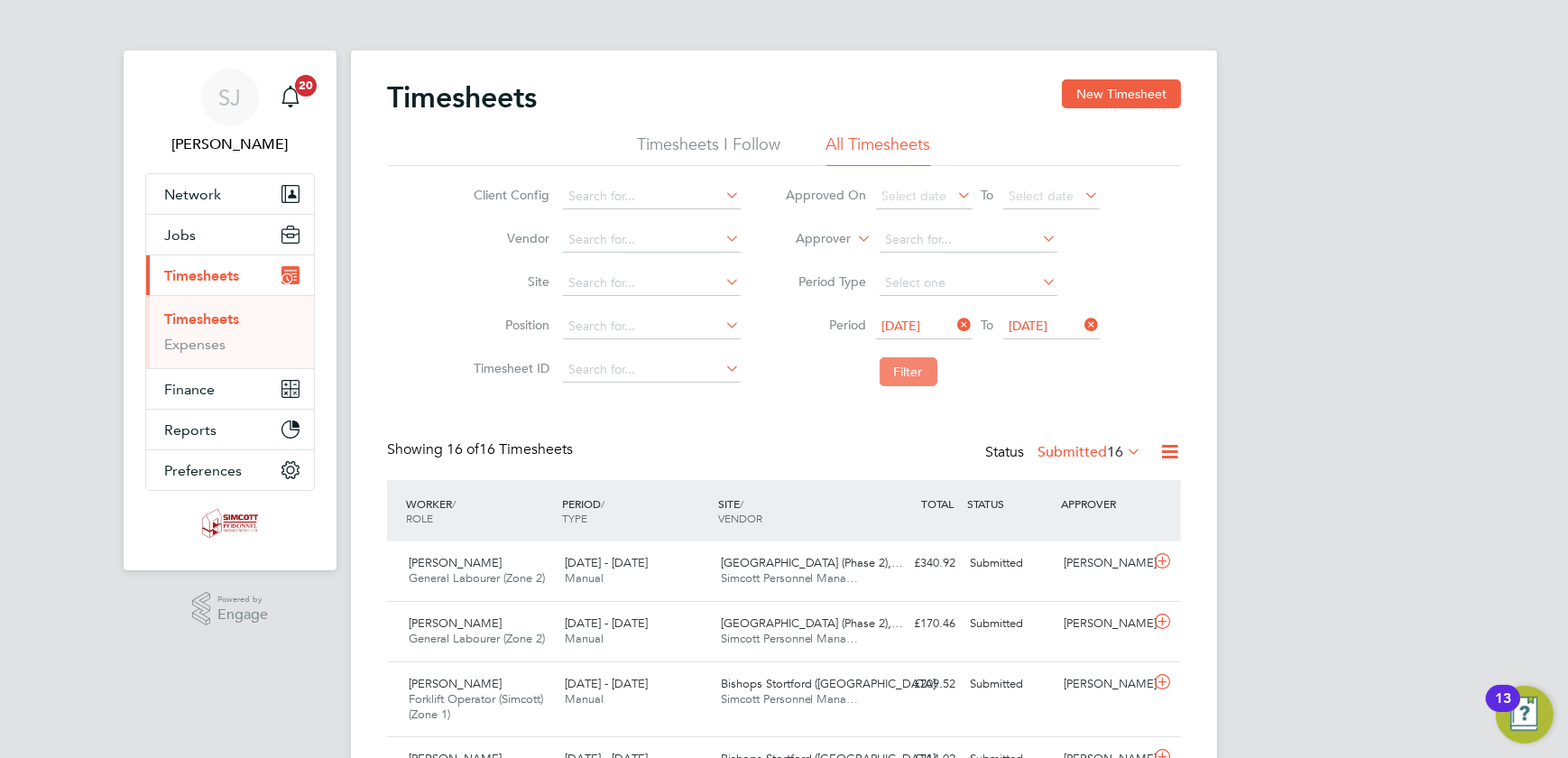
click at [905, 369] on button "Filter" at bounding box center [908, 372] width 57 height 29
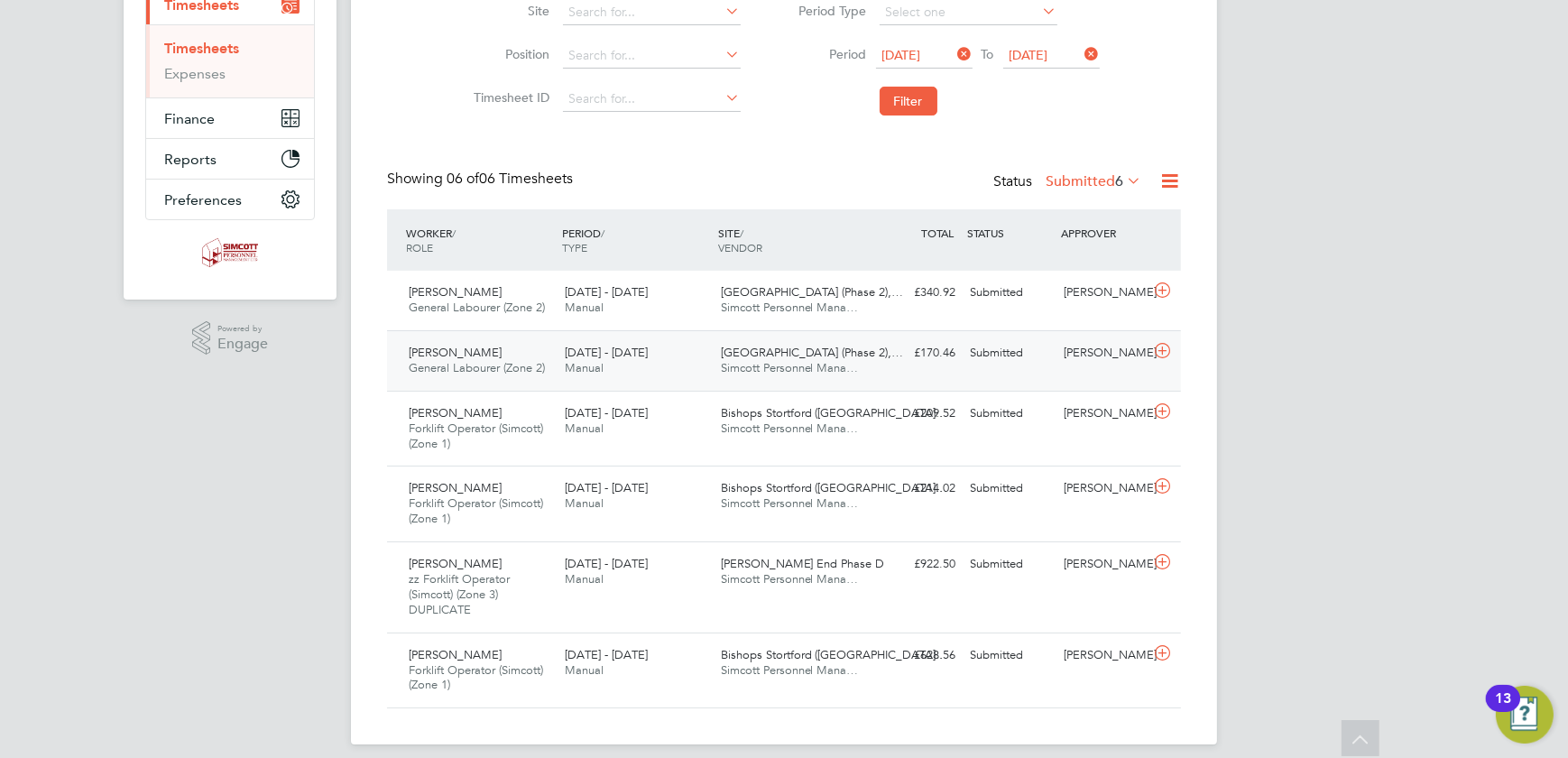
scroll to position [285, 0]
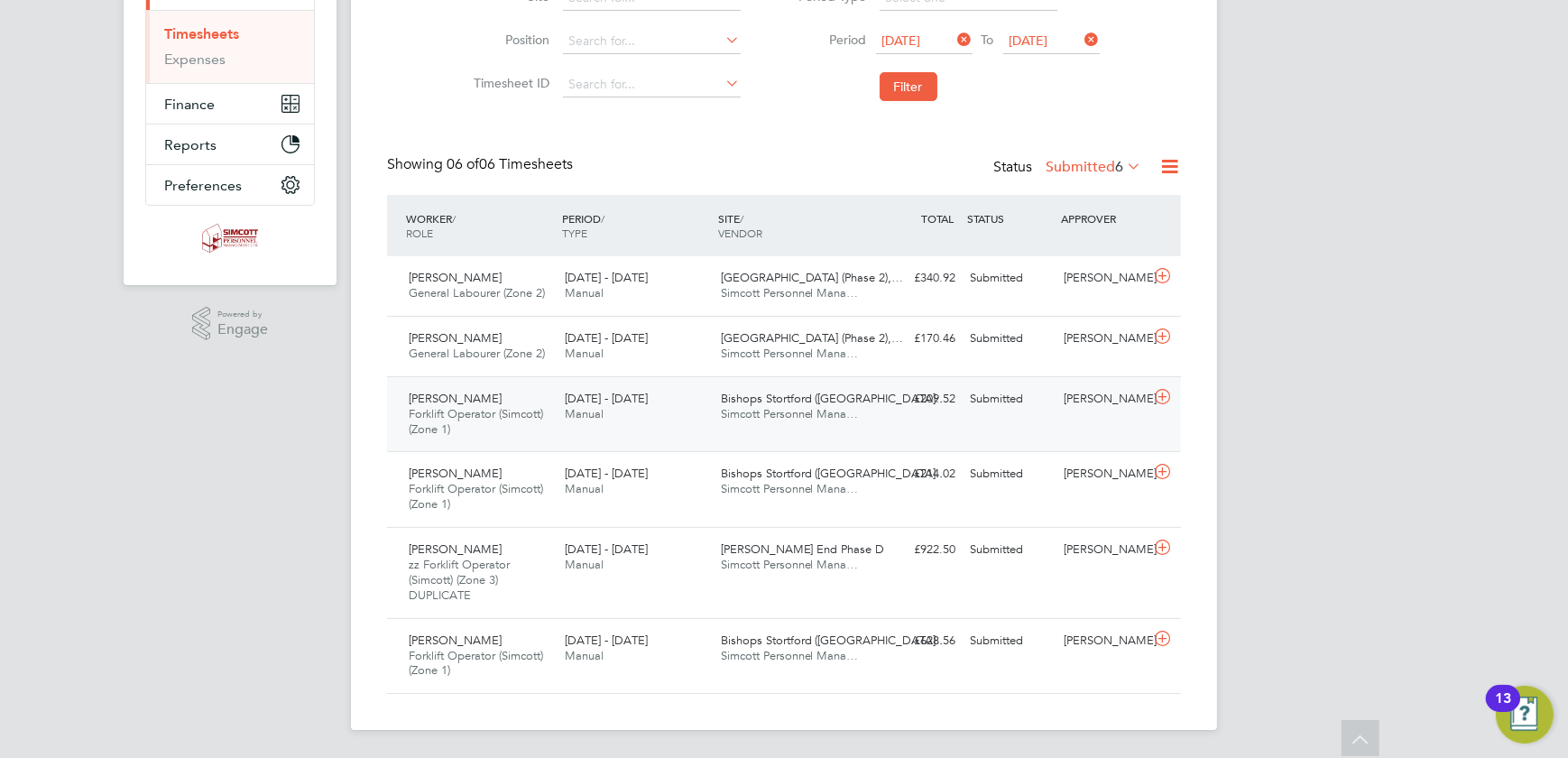
click at [1028, 417] on div "Richard Boriel Forklift Operator (Simcott) (Zone 1) 18 - 24 Aug 2025 18 - 24 Au…" at bounding box center [784, 414] width 794 height 76
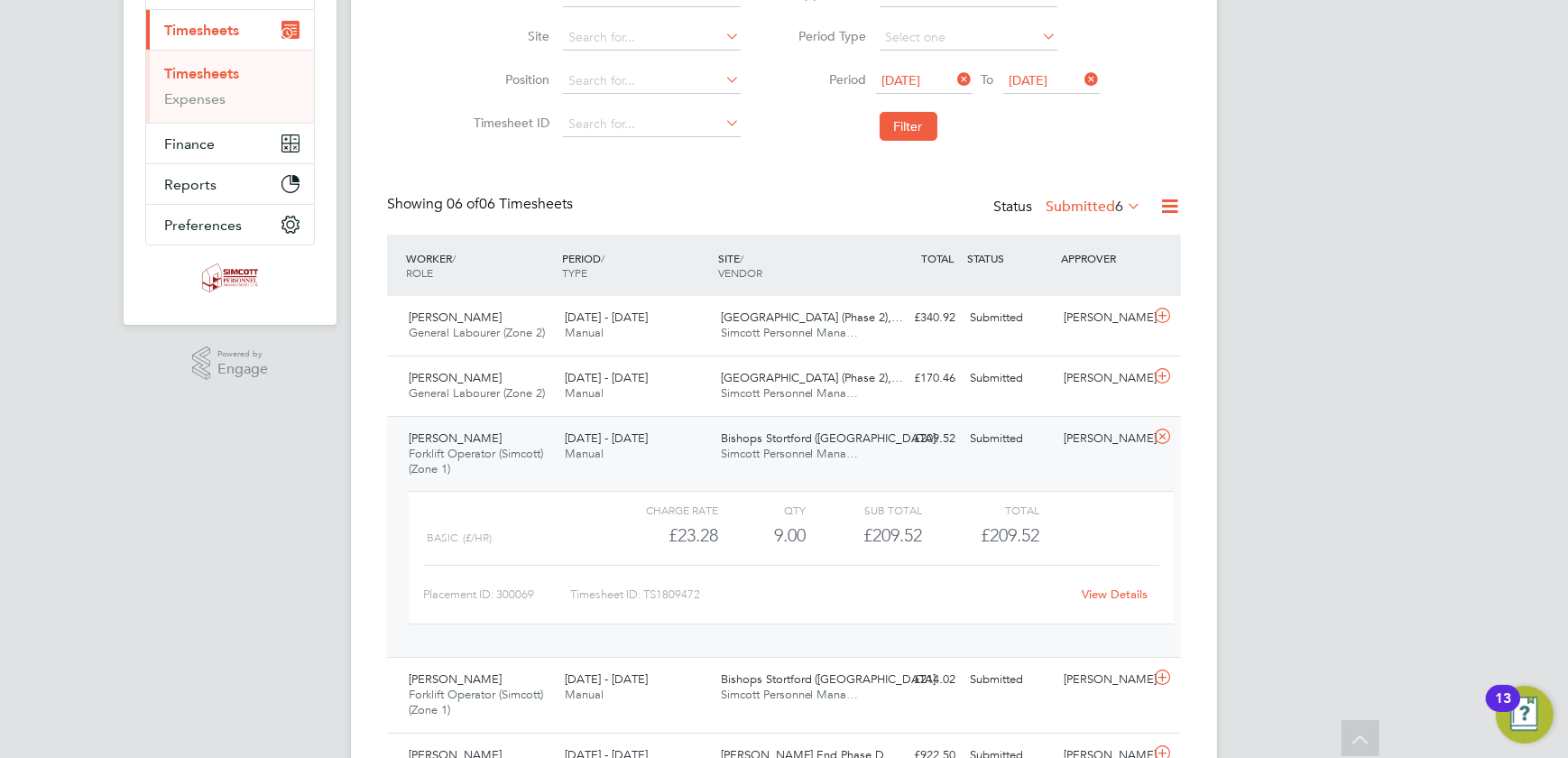
scroll to position [409, 0]
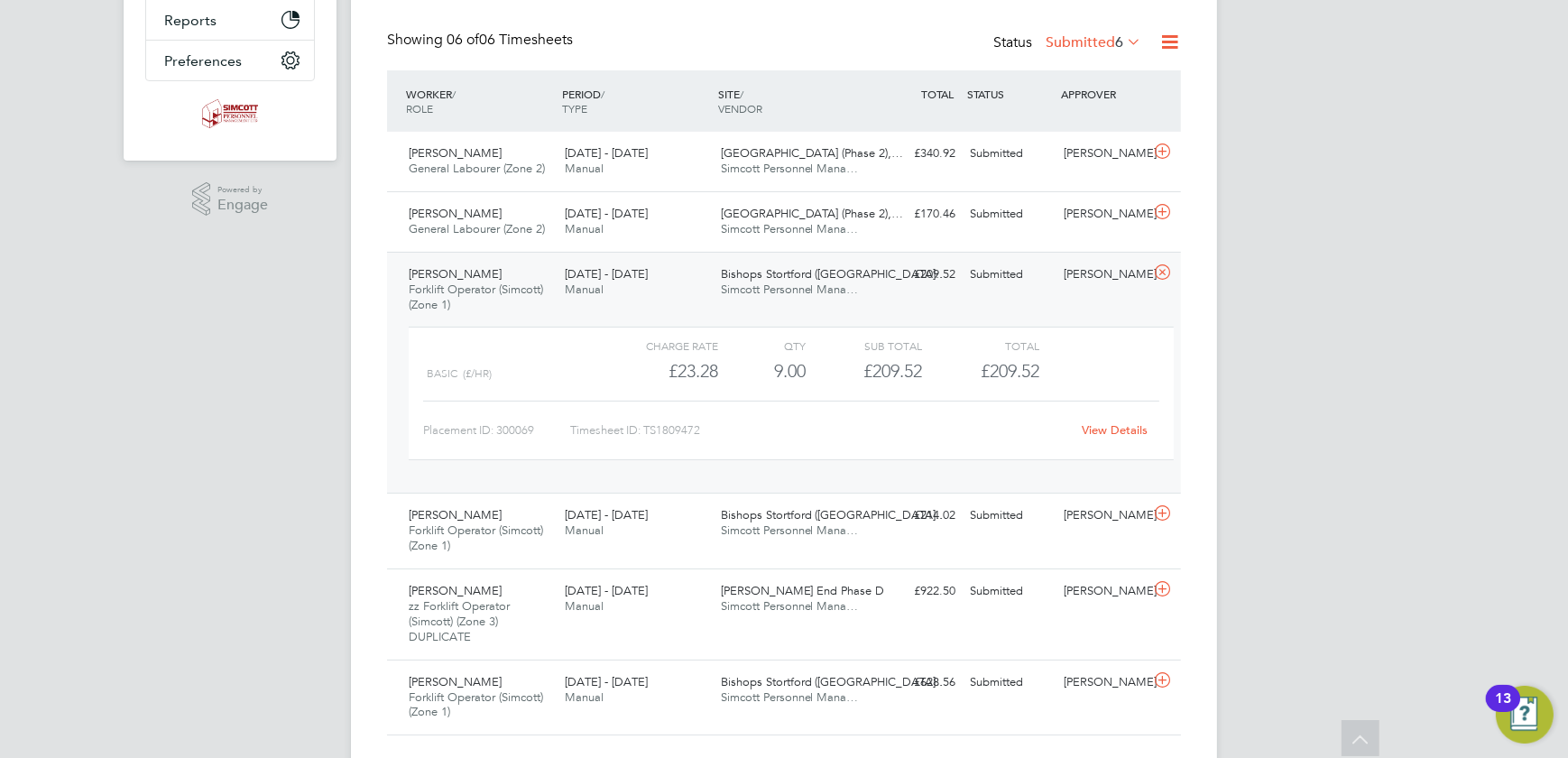
click at [1138, 376] on div "Basic (£/HR) £23.28 9 9.00 9 £209.52 £209.52" at bounding box center [791, 371] width 765 height 30
click at [668, 541] on div "18 - 24 Aug 2025 Manual" at bounding box center [636, 523] width 157 height 45
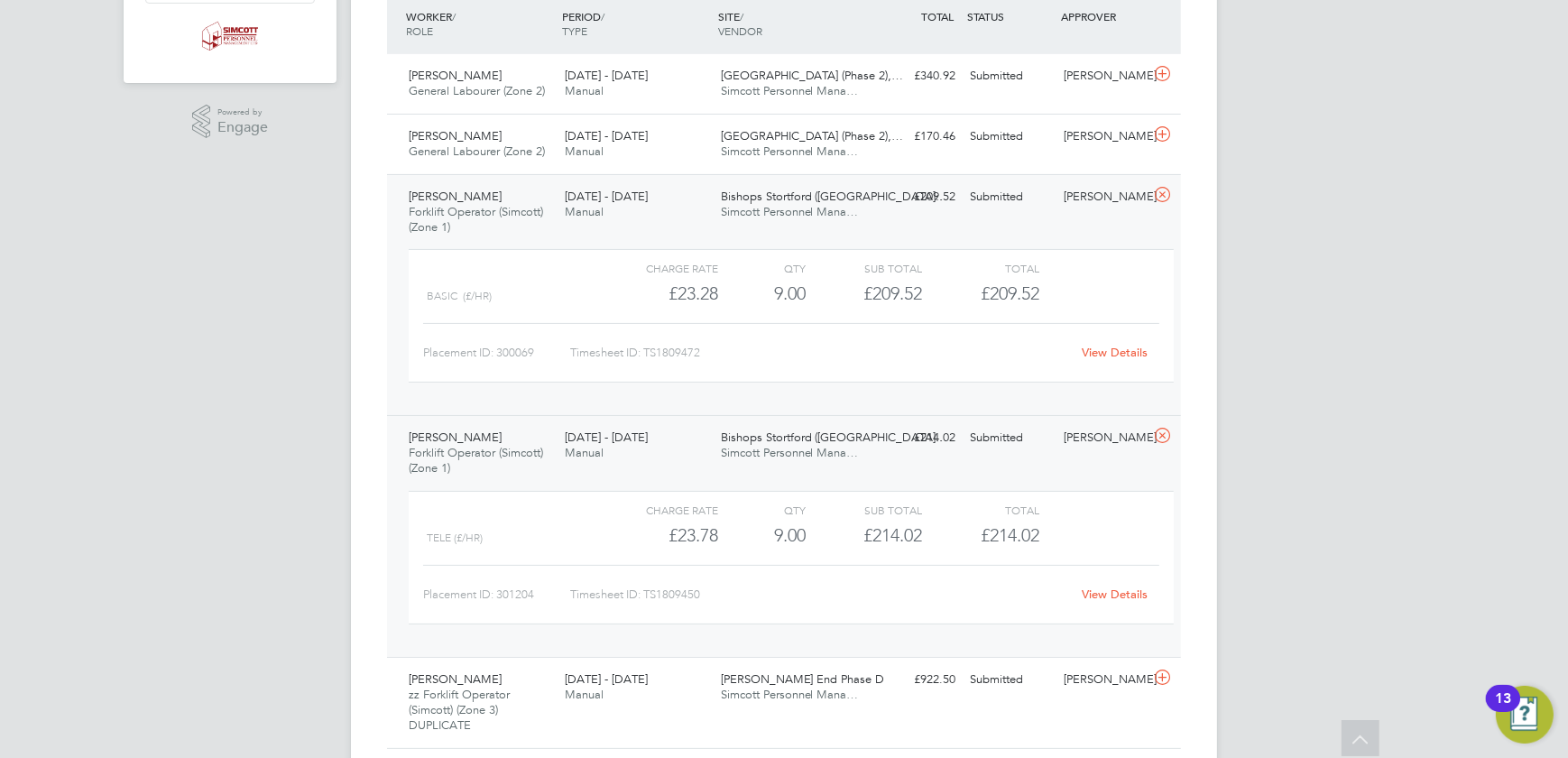
scroll to position [616, 0]
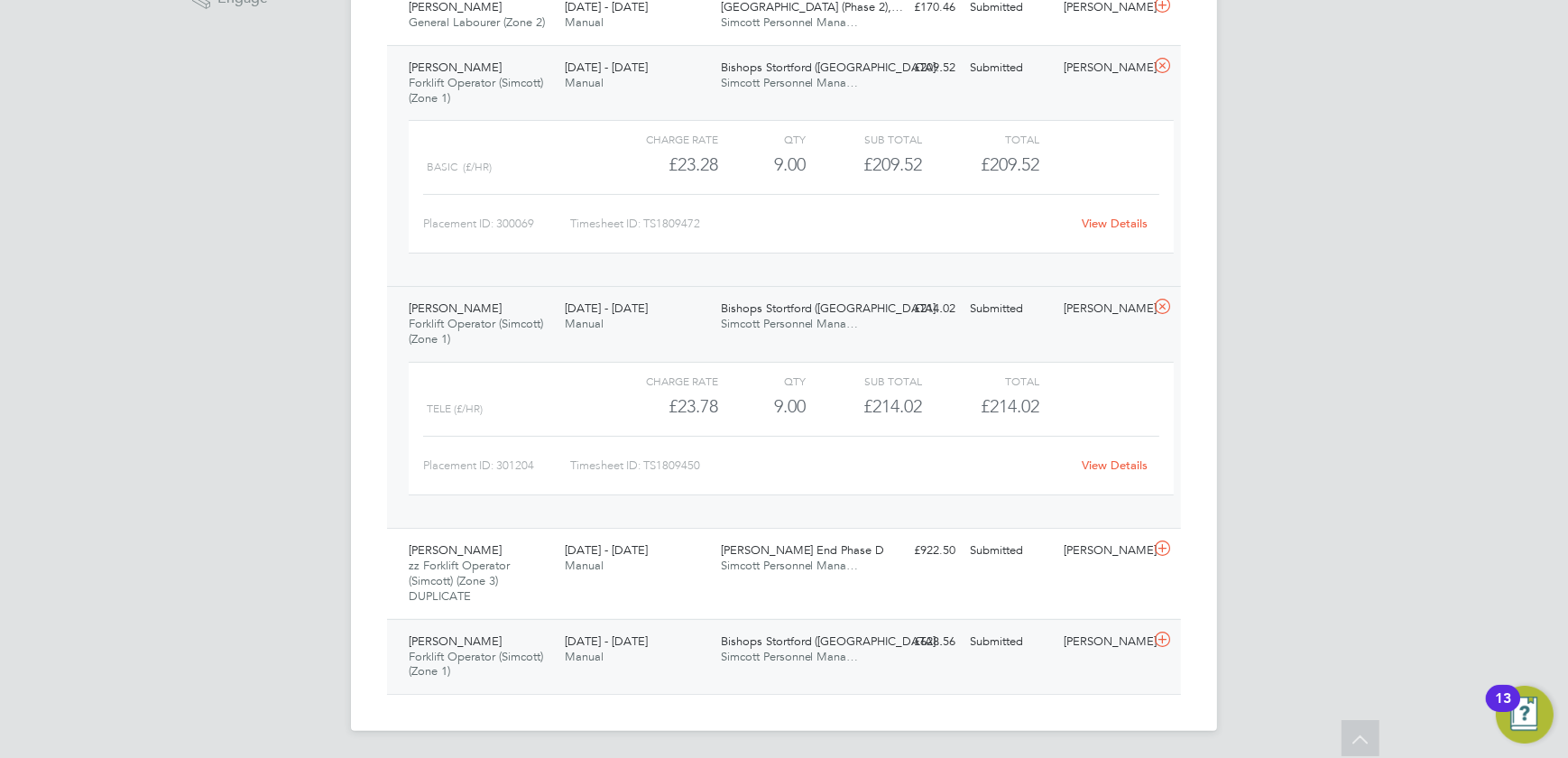
click at [875, 643] on div "£628.56 Submitted" at bounding box center [916, 642] width 94 height 30
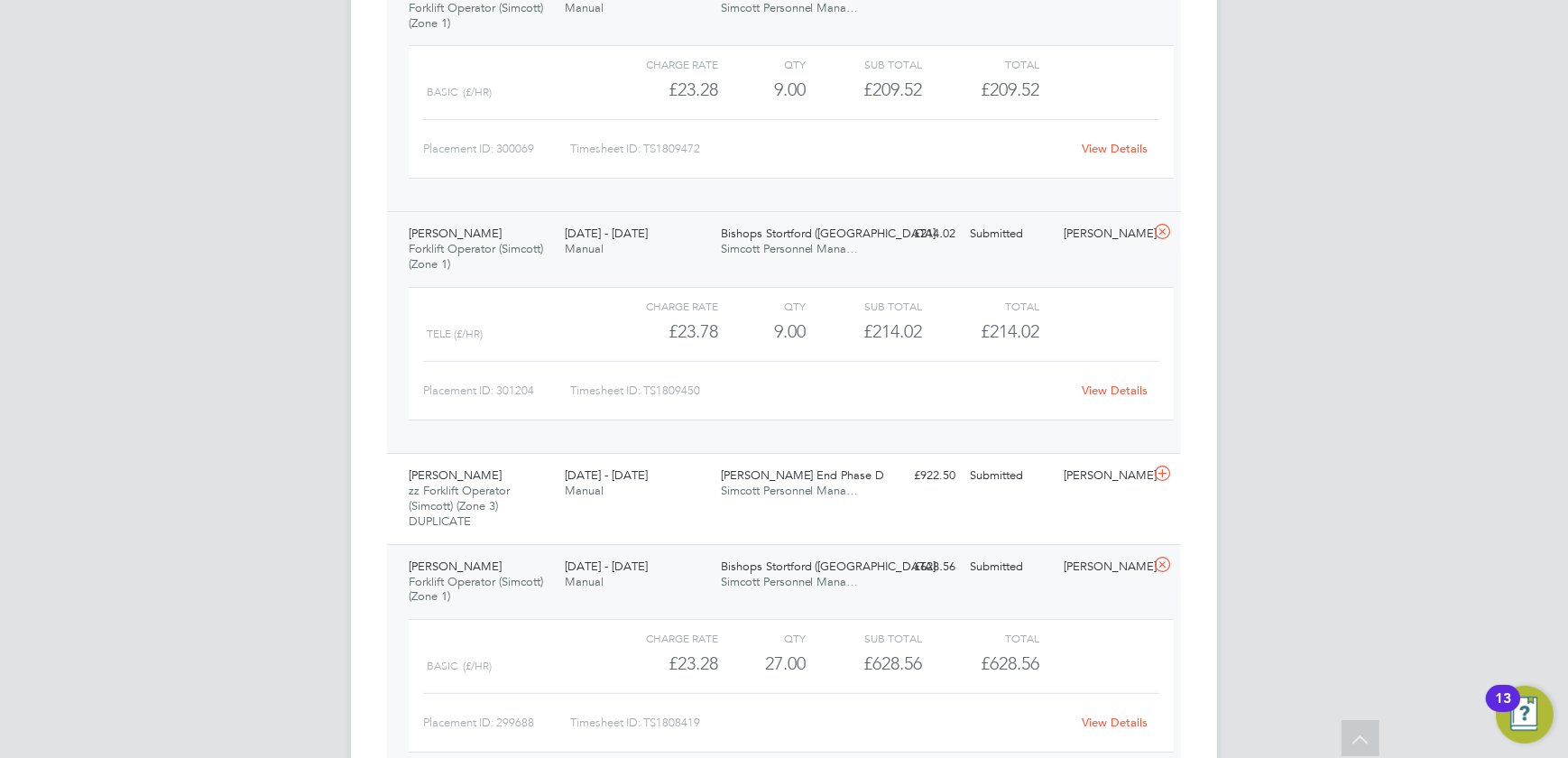
scroll to position [536, 0]
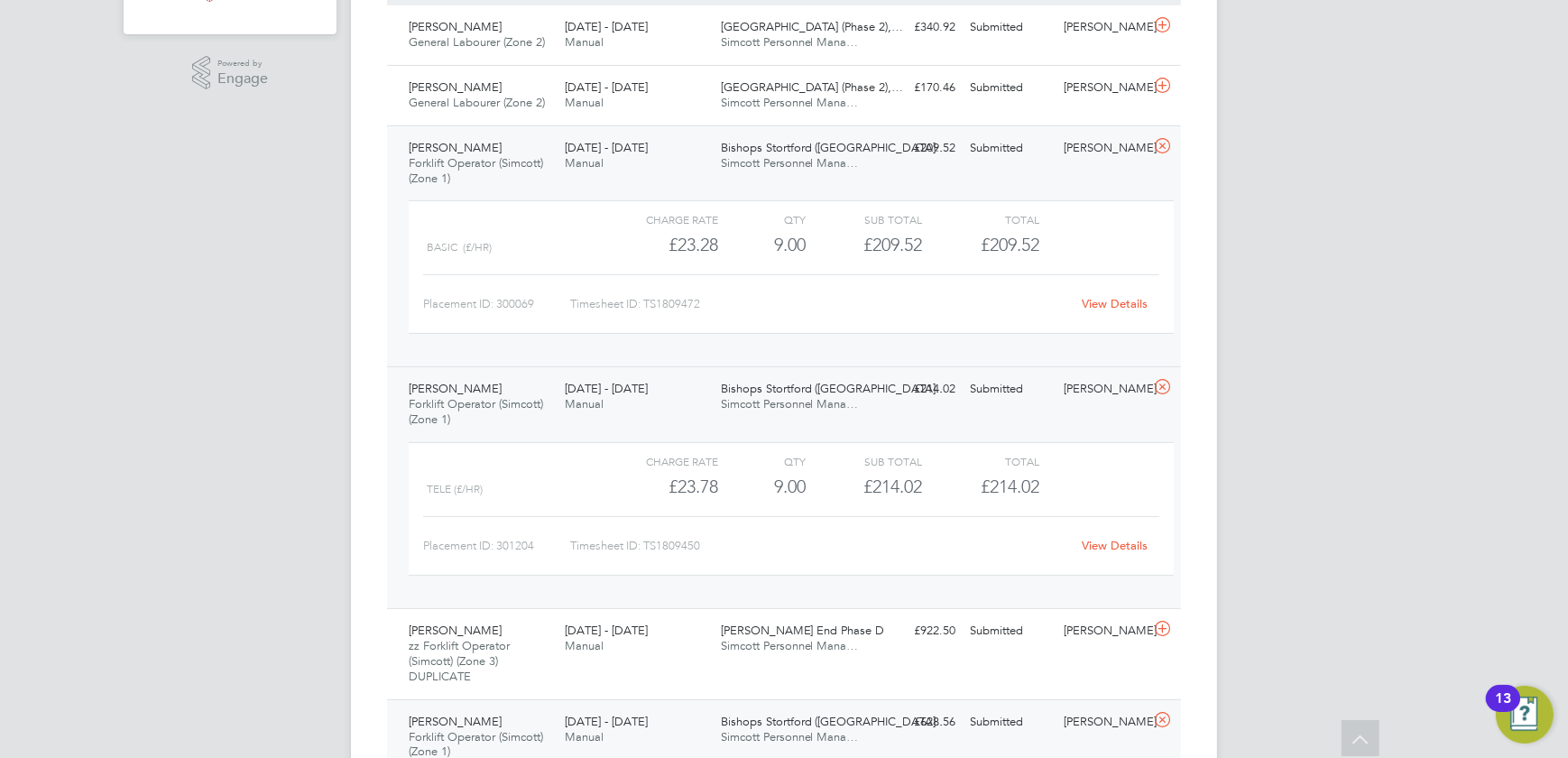
click at [1119, 299] on link "View Details" at bounding box center [1116, 303] width 66 height 15
click at [1120, 540] on link "View Details" at bounding box center [1116, 545] width 66 height 15
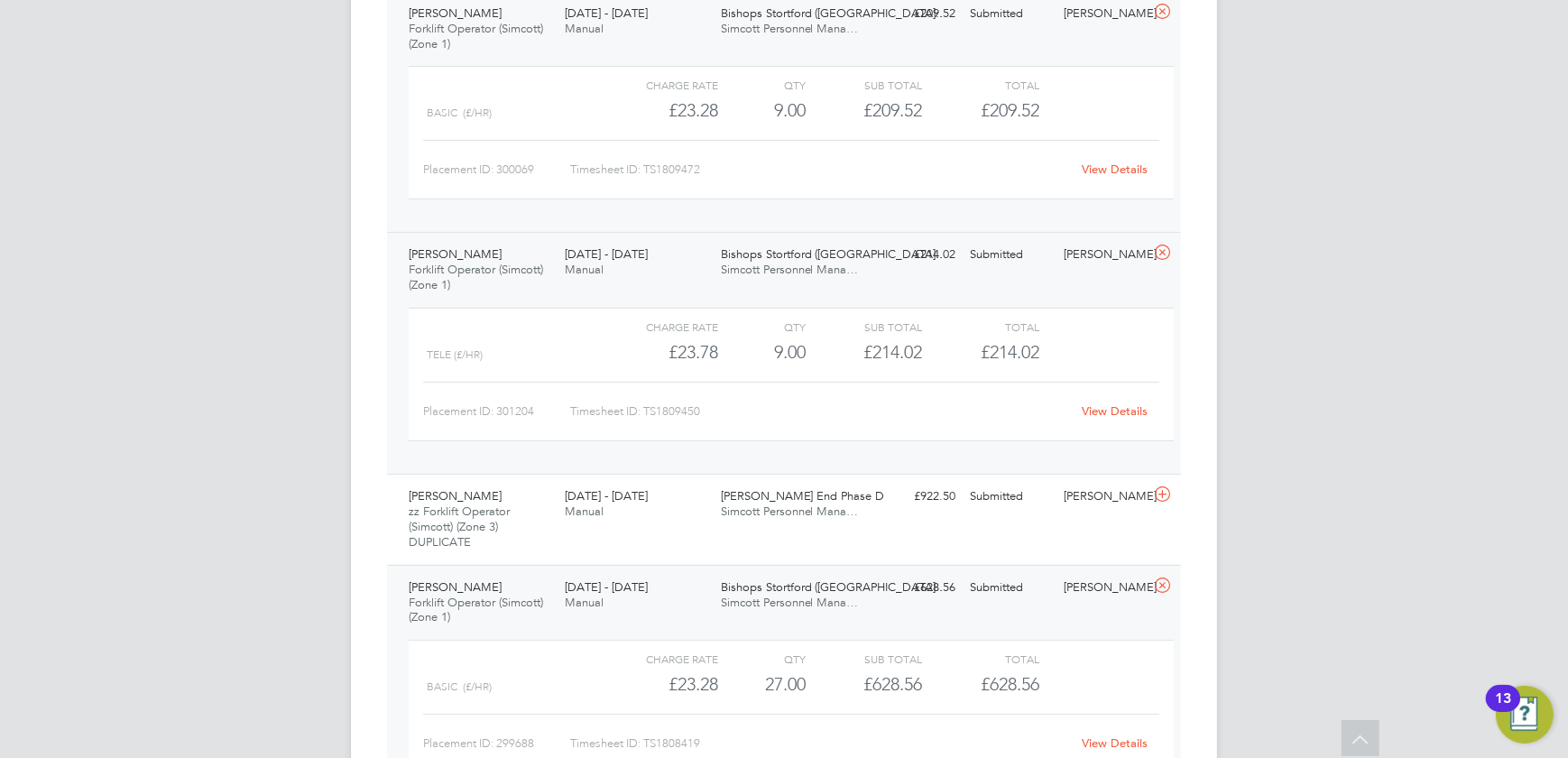
scroll to position [783, 0]
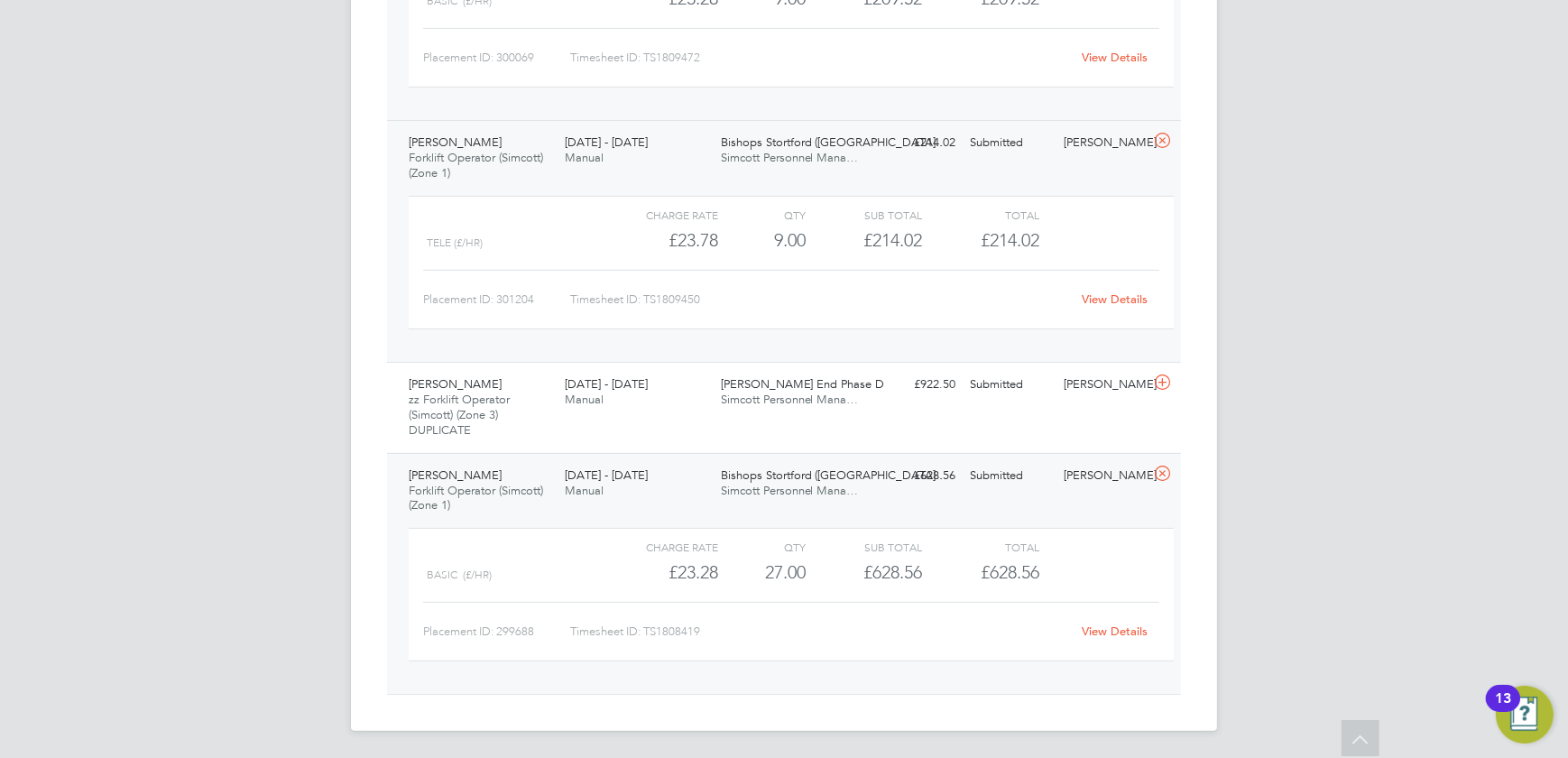
drag, startPoint x: 1024, startPoint y: 514, endPoint x: 1074, endPoint y: 514, distance: 50.0
click at [1025, 514] on div "Cameron Gray Forklift Operator (Simcott) (Zone 1) 18 - 24 Aug 2025 18 - 24 Aug …" at bounding box center [784, 574] width 794 height 242
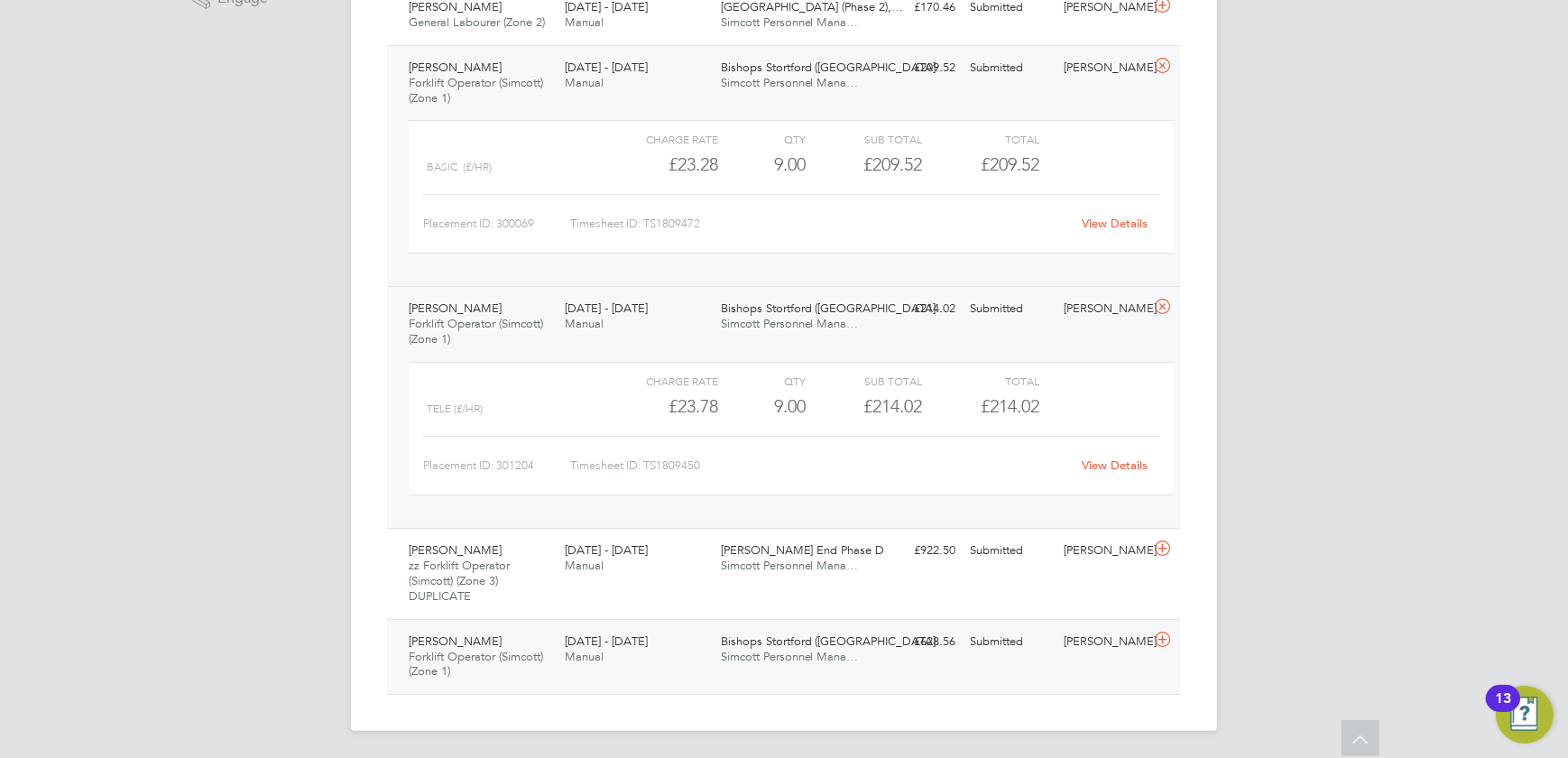
click at [1017, 642] on div "Submitted" at bounding box center [1009, 642] width 94 height 30
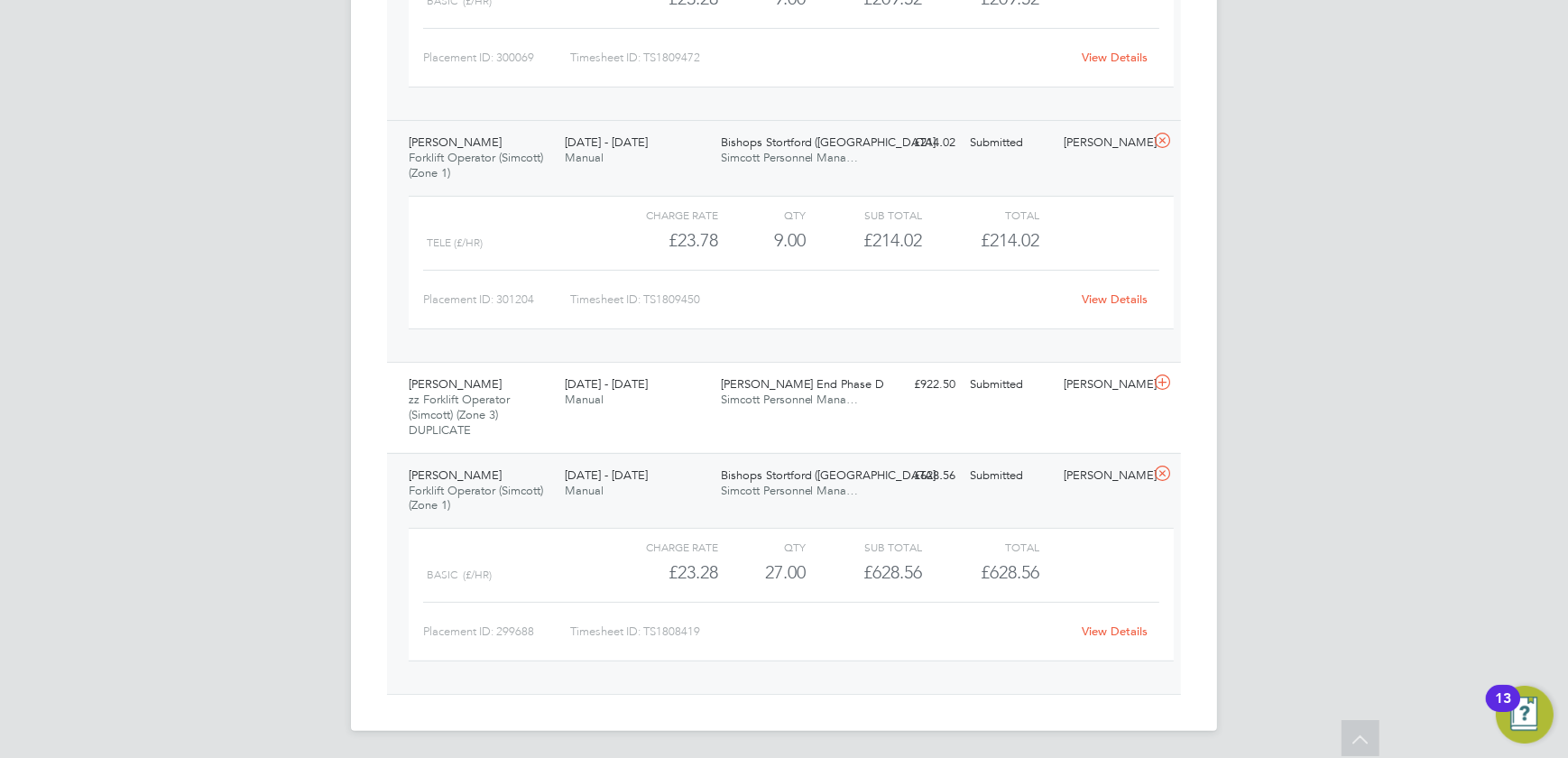
click at [1098, 647] on div "Charge rate QTY Sub Total Total Basic (£/HR) £23.28 27 27.00 27 £628.56 £628.56…" at bounding box center [791, 594] width 765 height 134
click at [1101, 632] on link "View Details" at bounding box center [1116, 631] width 66 height 15
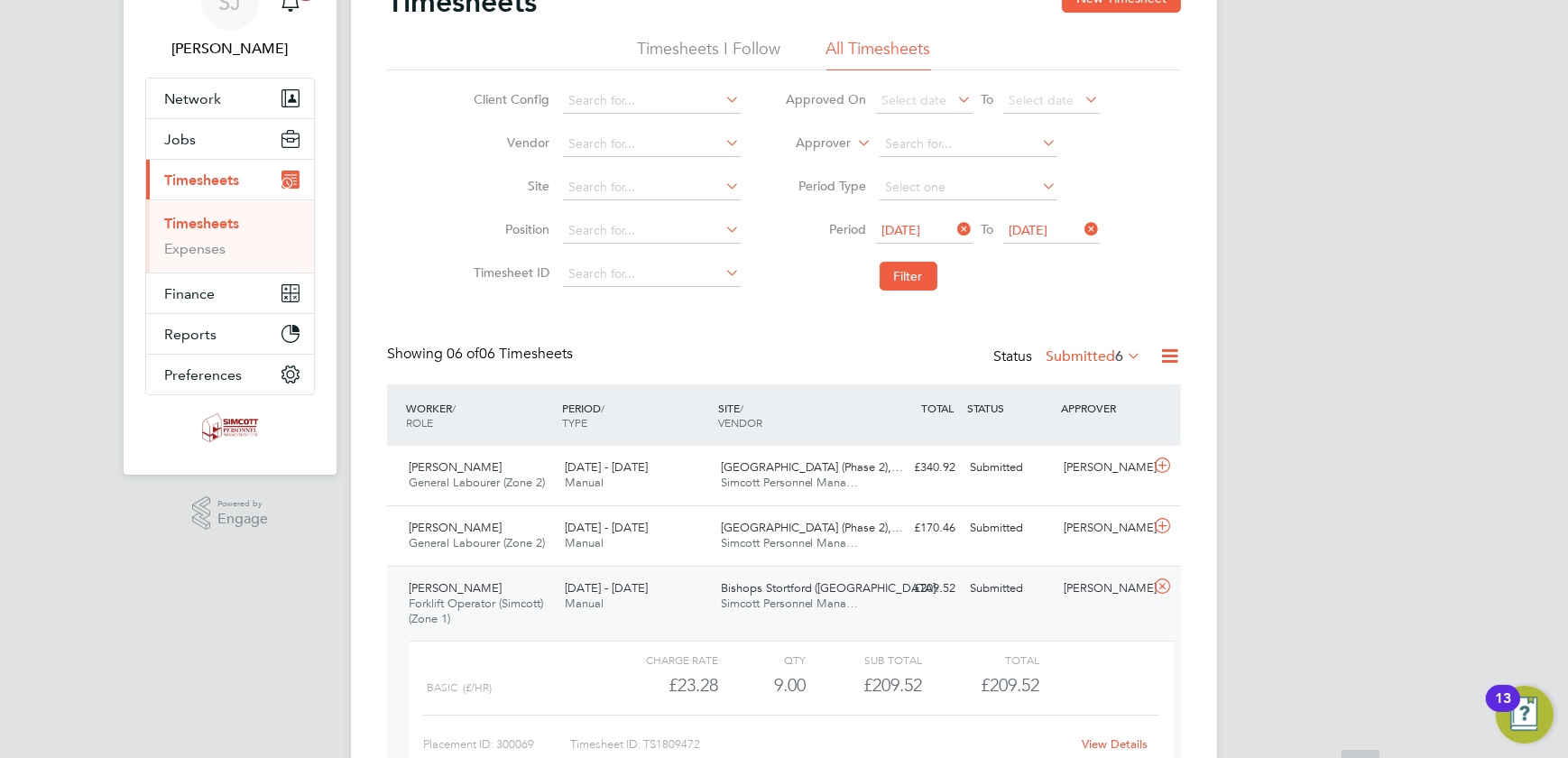
scroll to position [163, 0]
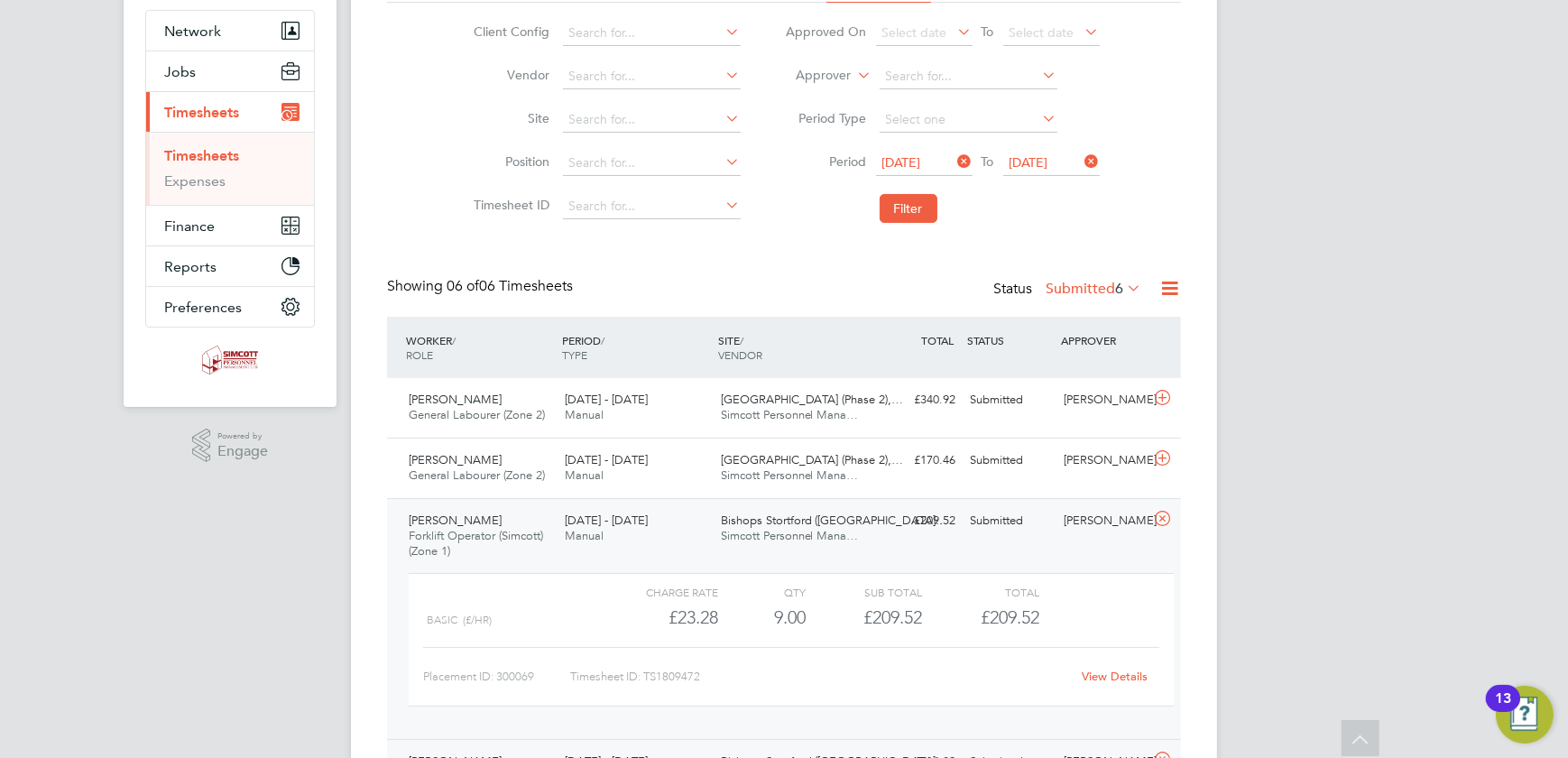
click at [916, 216] on button "Filter" at bounding box center [908, 208] width 57 height 29
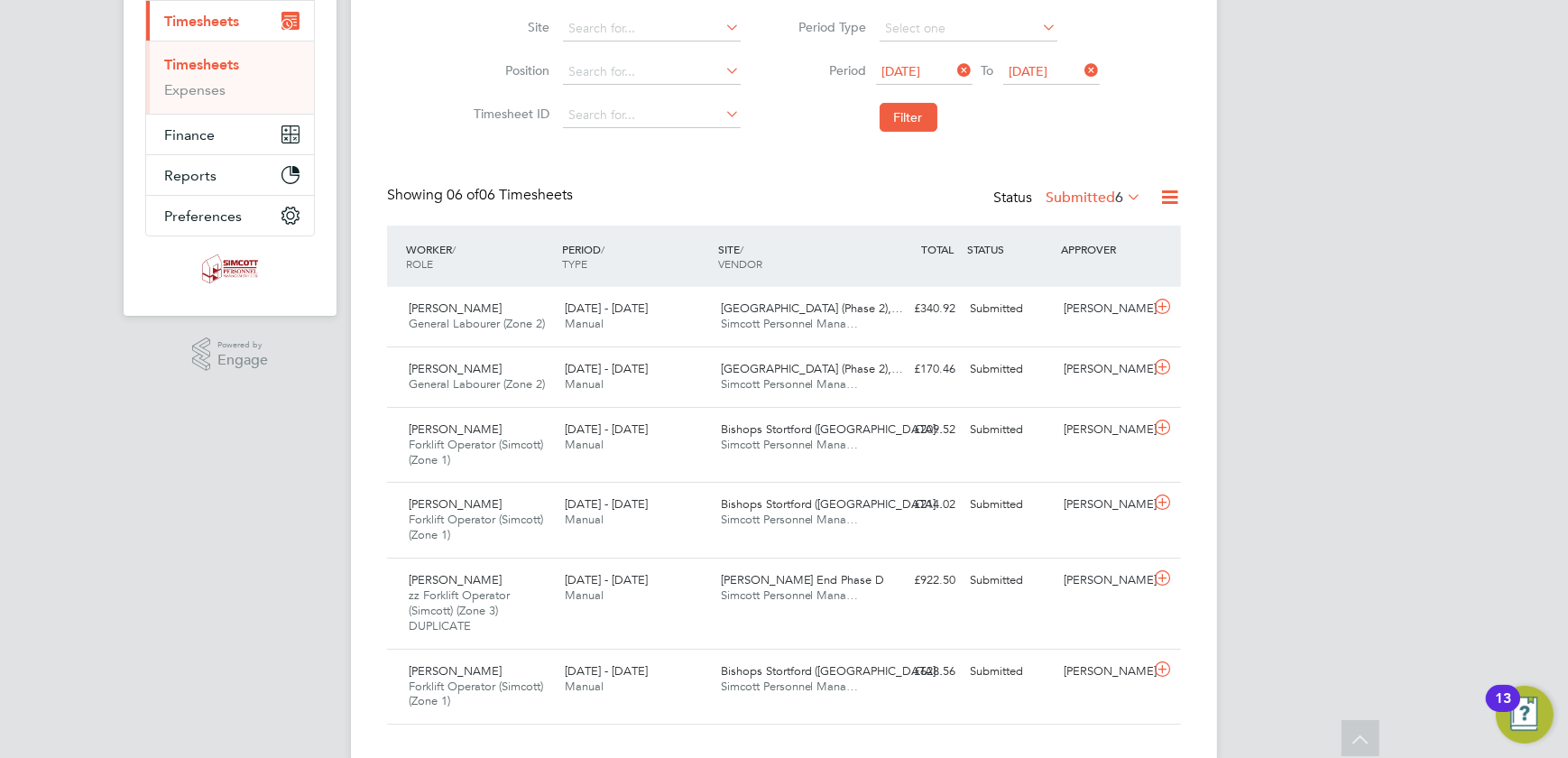
scroll to position [9, 0]
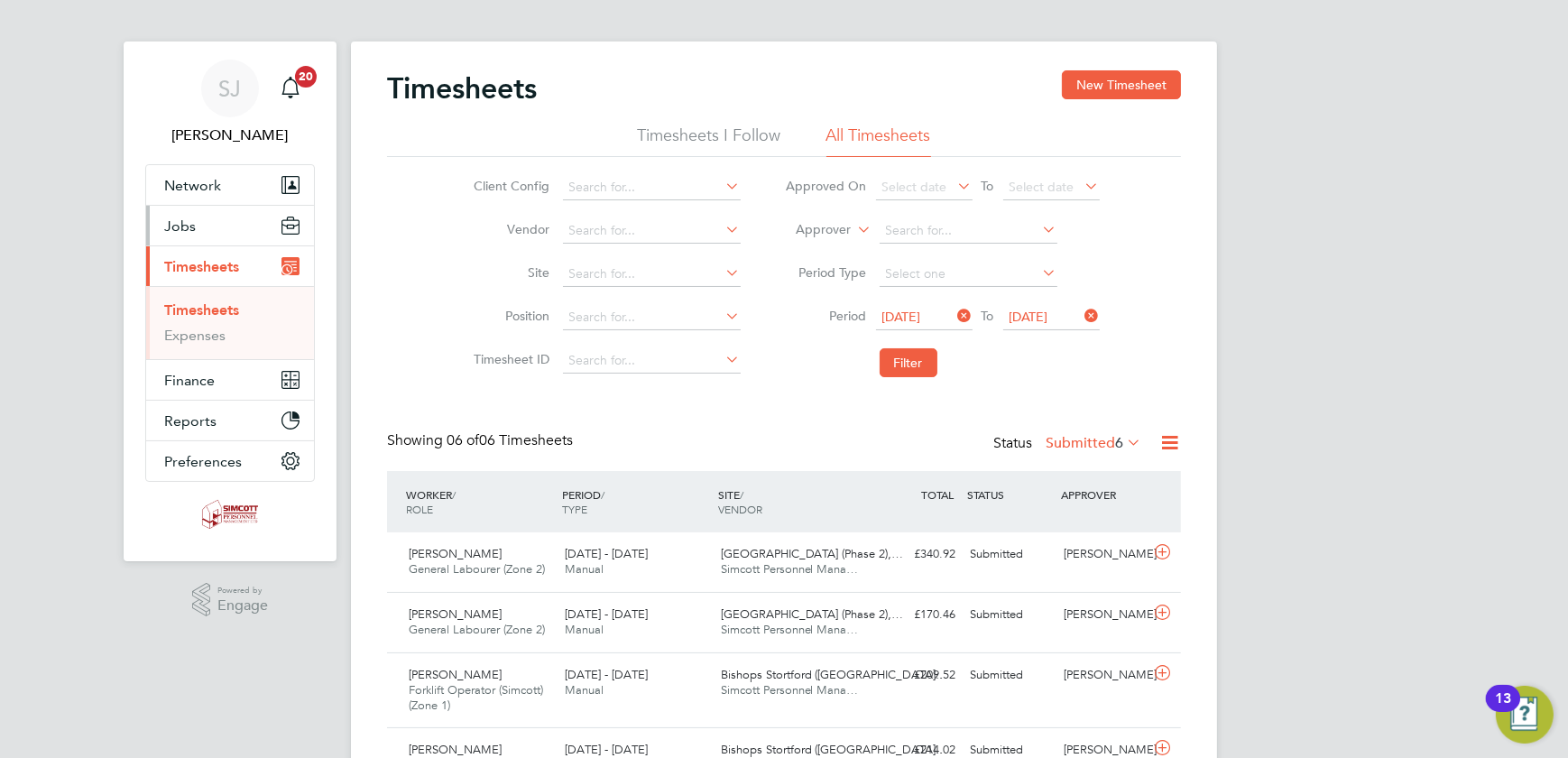
click at [175, 237] on button "Jobs" at bounding box center [230, 226] width 167 height 40
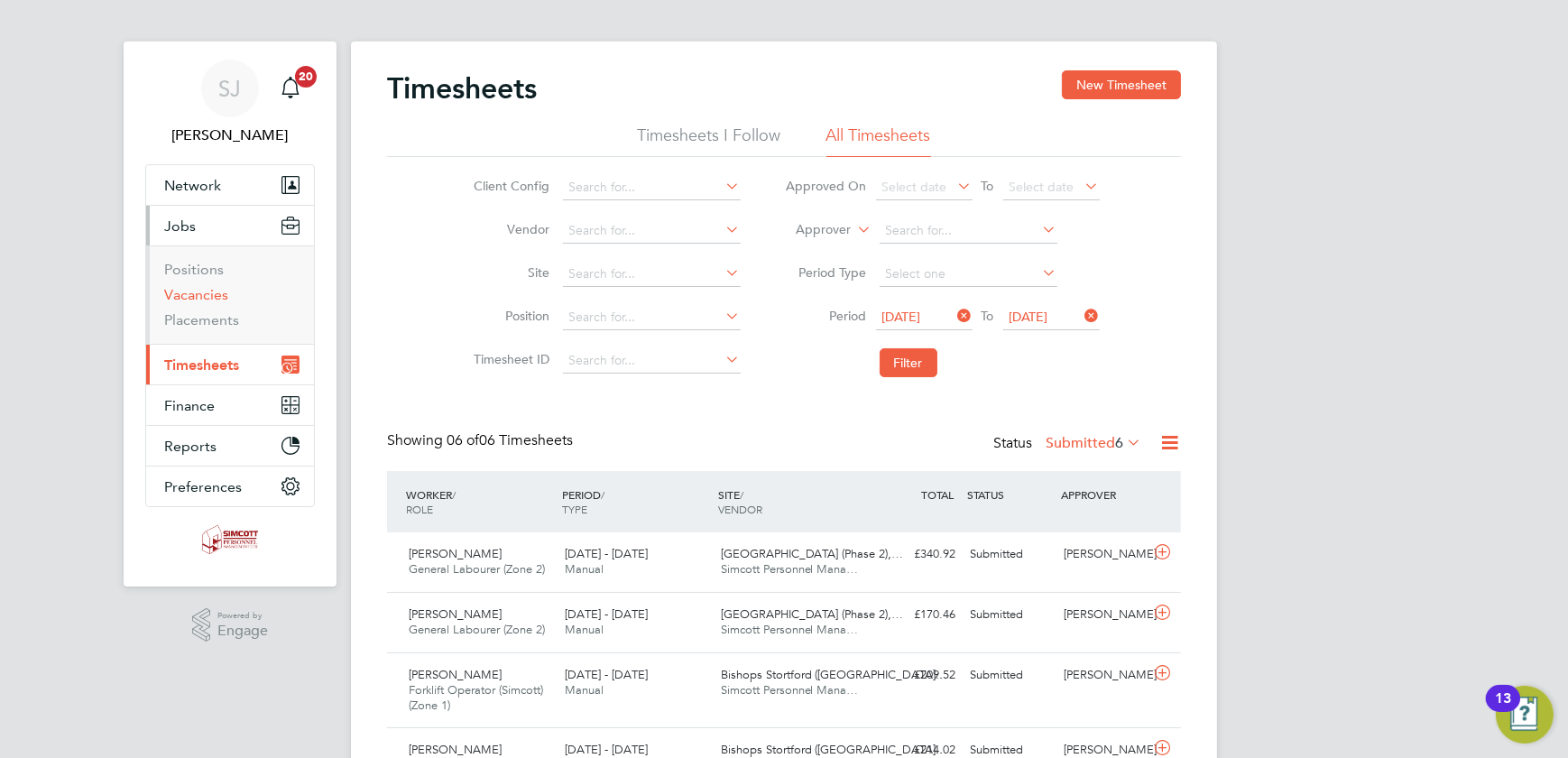
drag, startPoint x: 194, startPoint y: 298, endPoint x: 216, endPoint y: 298, distance: 22.0
click at [196, 298] on link "Vacancies" at bounding box center [196, 294] width 64 height 17
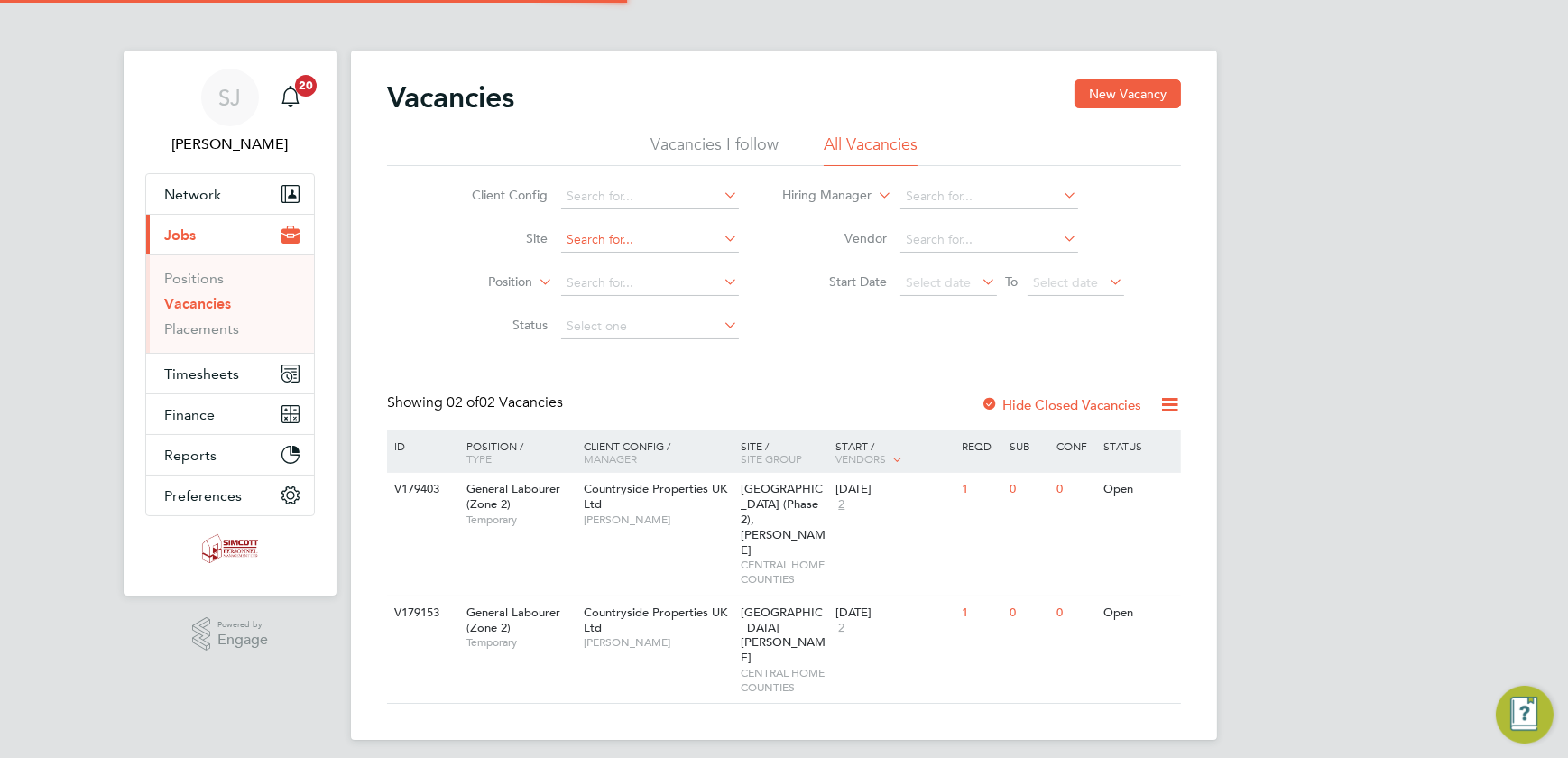
click at [607, 245] on input at bounding box center [650, 240] width 177 height 25
click at [714, 263] on li "Bishops Stortford (Stortford Fields)" at bounding box center [773, 264] width 424 height 25
type input "Bishops Stortford (Stortford Fields)"
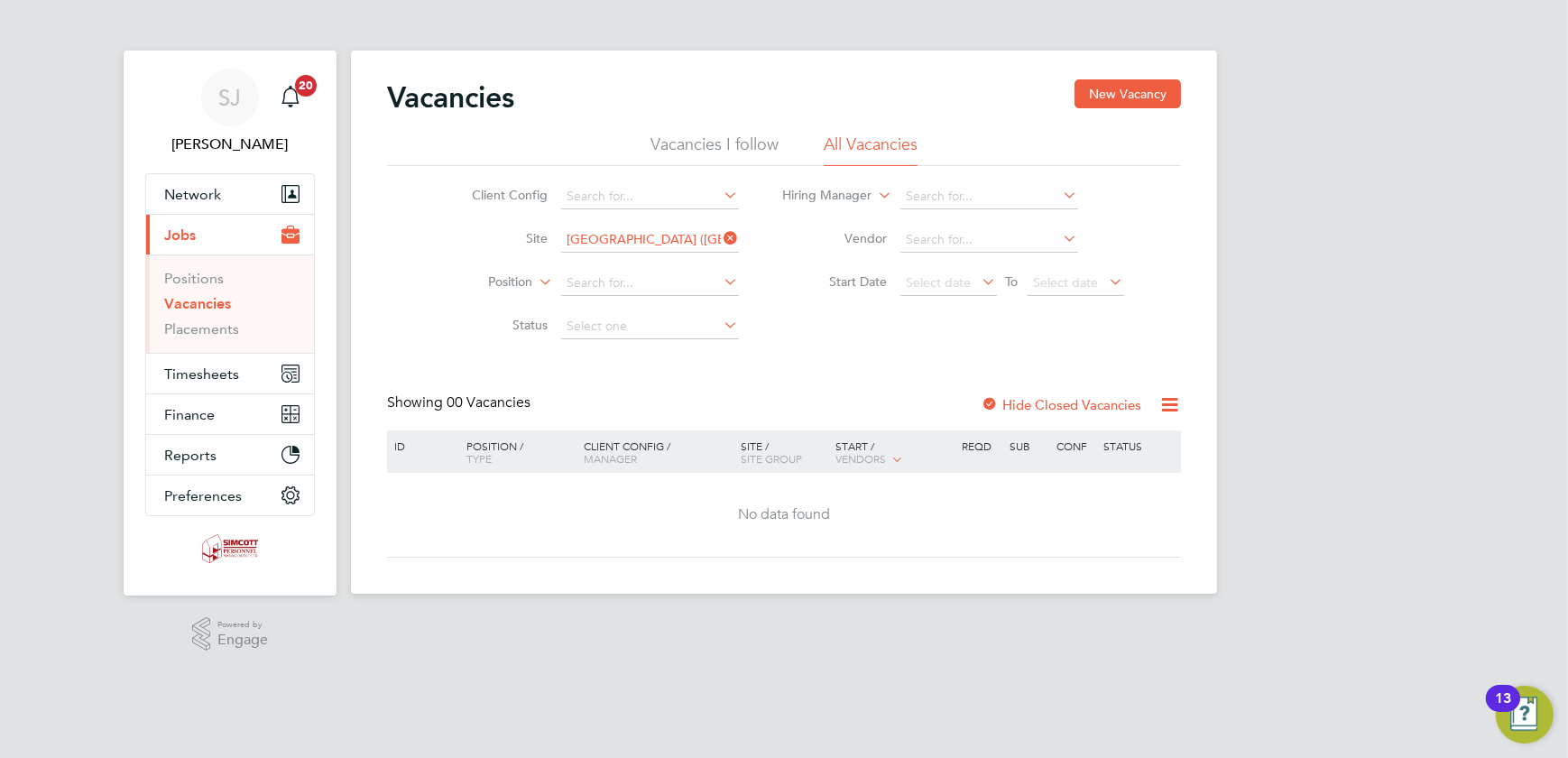
click at [1070, 405] on label "Hide Closed Vacancies" at bounding box center [1061, 404] width 161 height 17
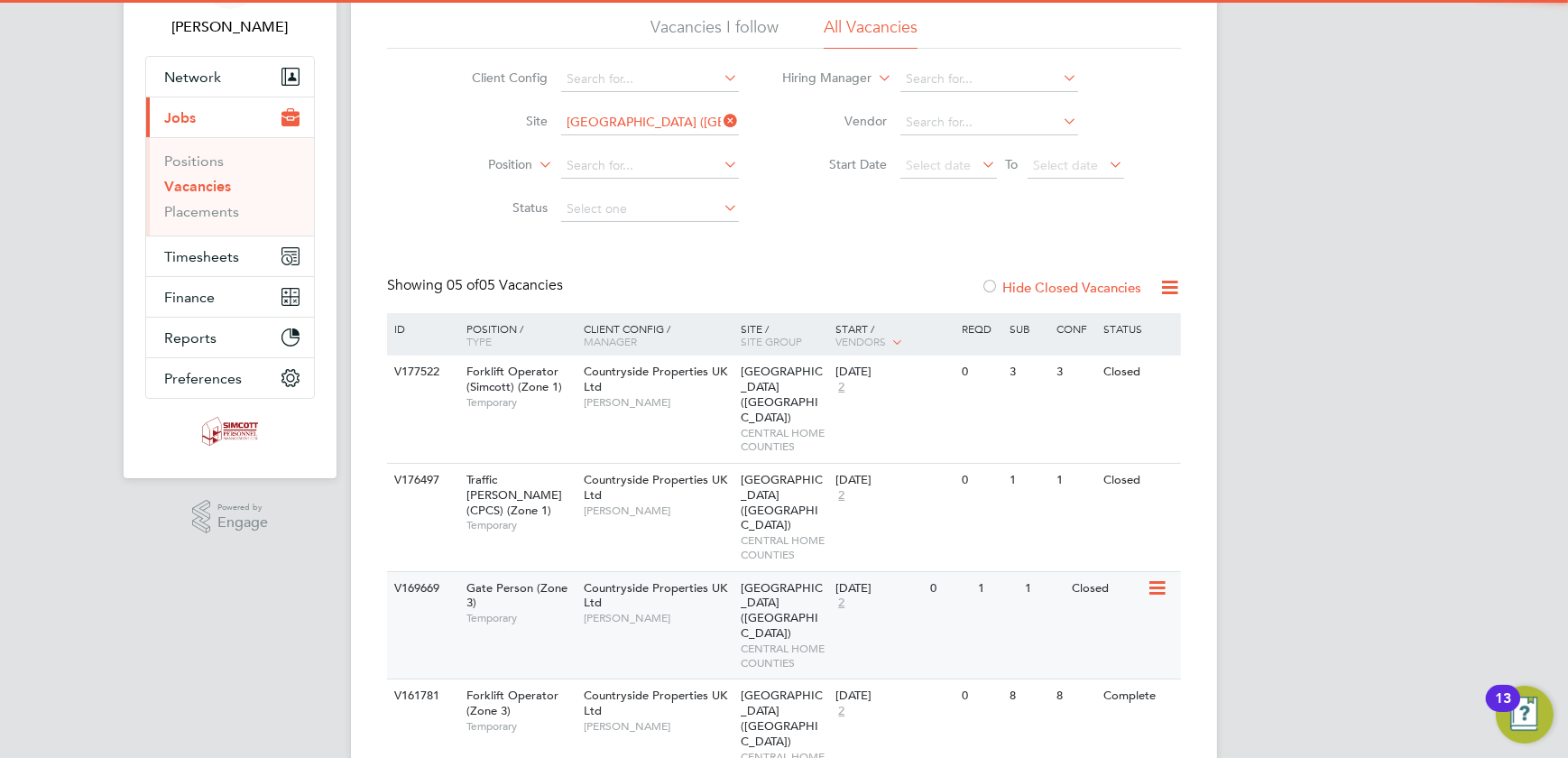
scroll to position [319, 0]
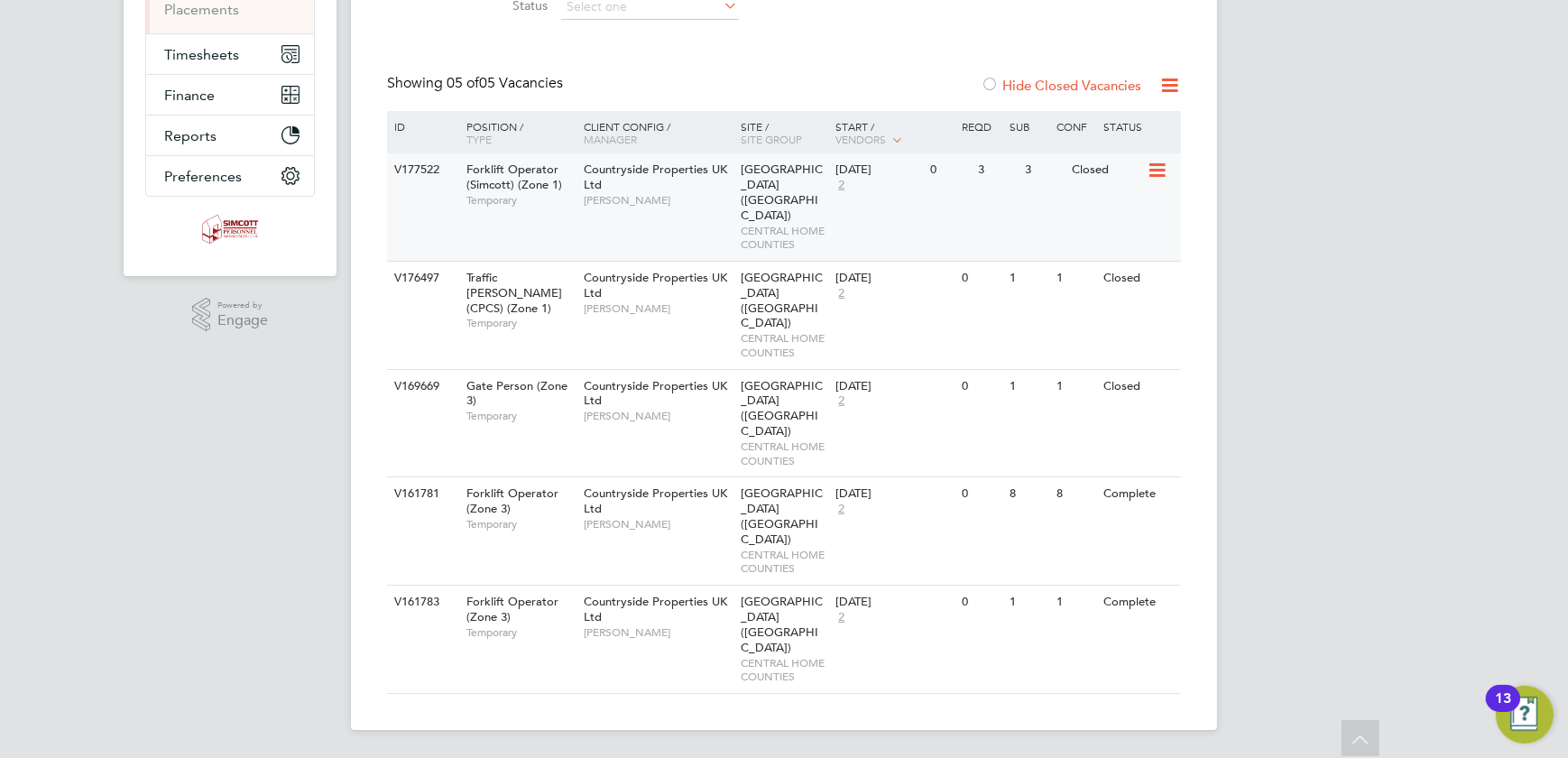
click at [798, 217] on div "Bishops Stortford (Stortford Fields) CENTRAL HOME COUNTIES" at bounding box center [784, 207] width 95 height 107
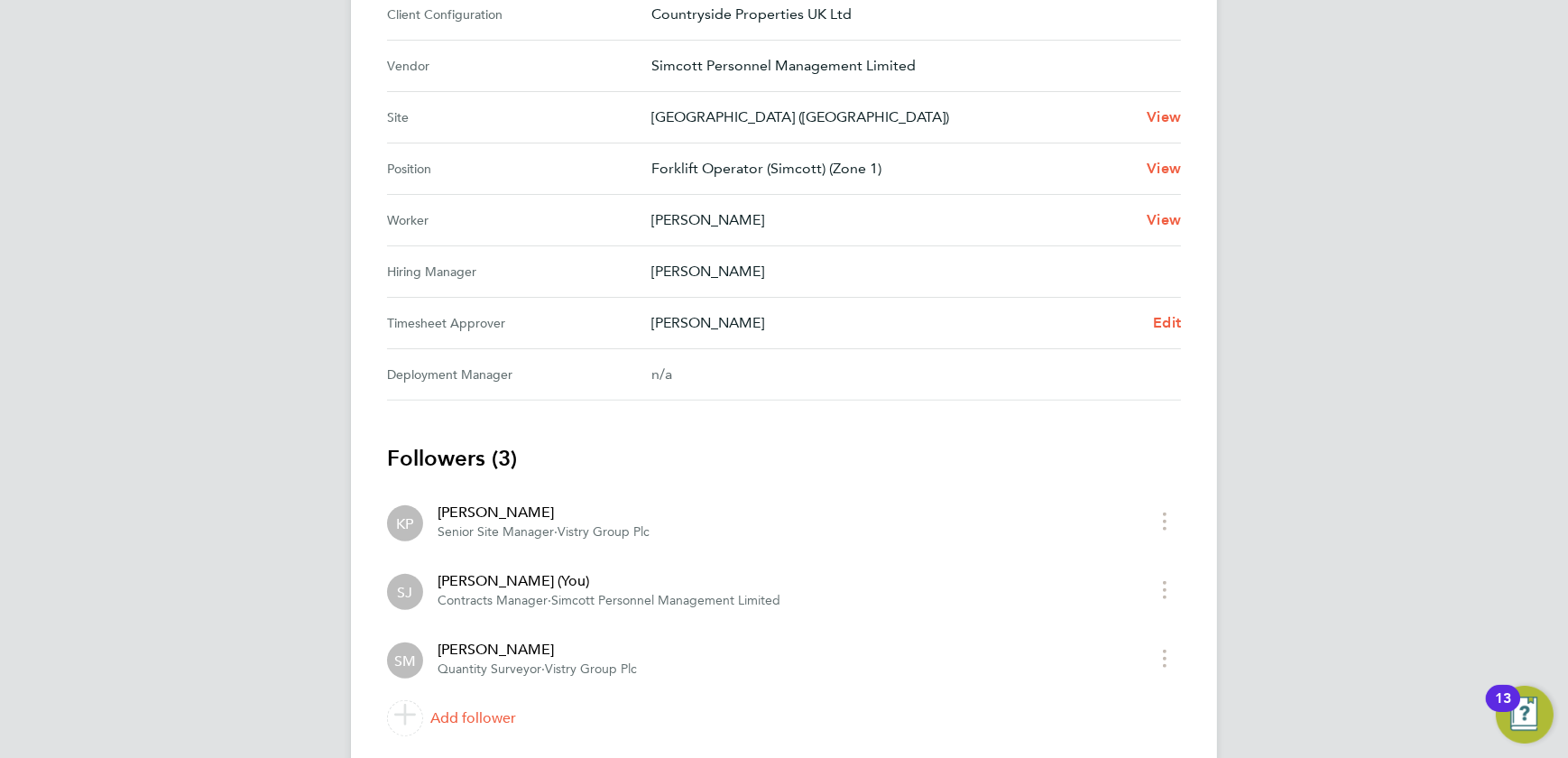
scroll to position [656, 0]
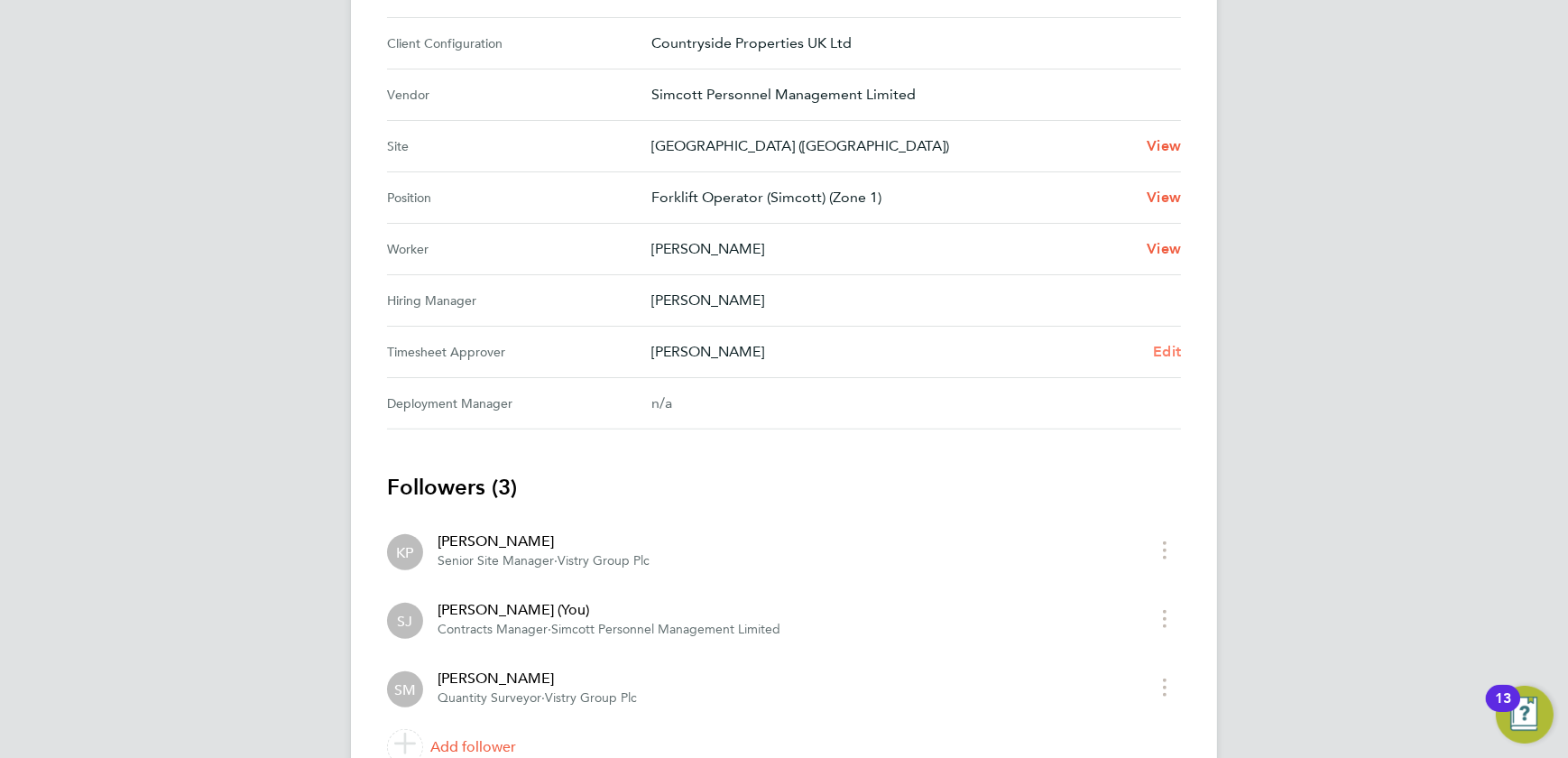
click at [1176, 343] on span "Edit" at bounding box center [1167, 351] width 28 height 17
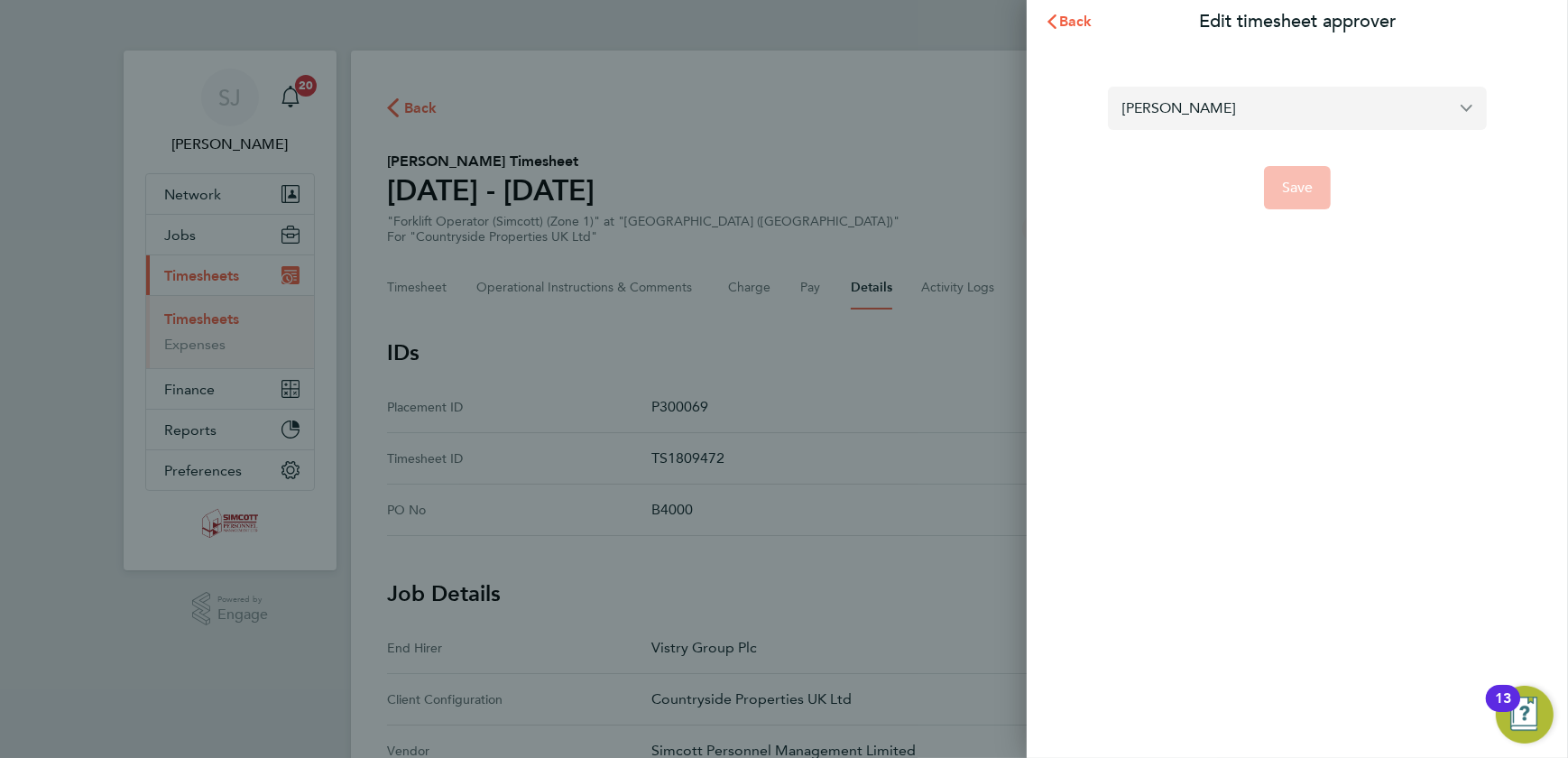
click at [1174, 108] on input "[PERSON_NAME]" at bounding box center [1298, 107] width 379 height 43
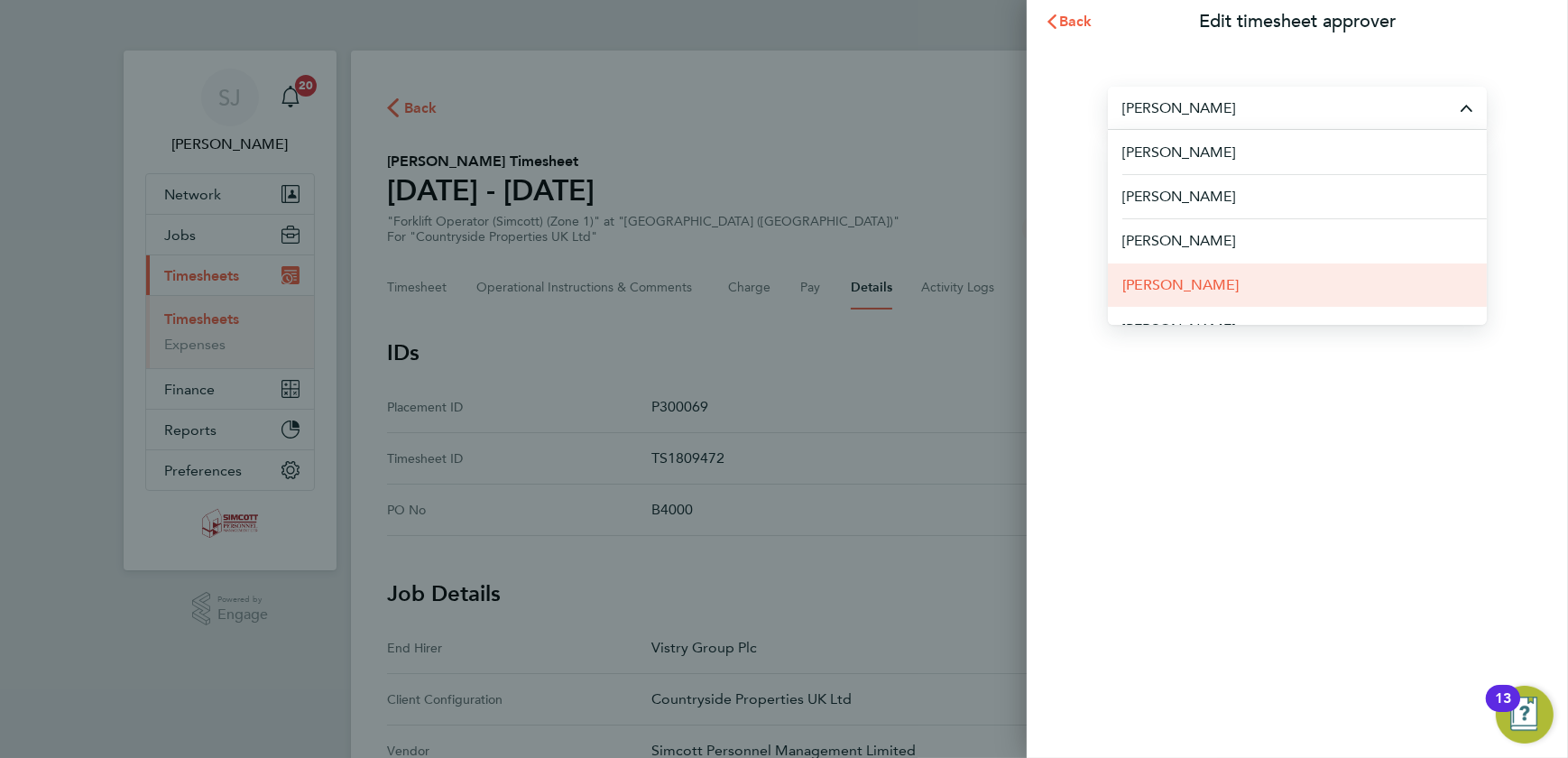
click at [1212, 284] on li "[PERSON_NAME]" at bounding box center [1298, 285] width 379 height 45
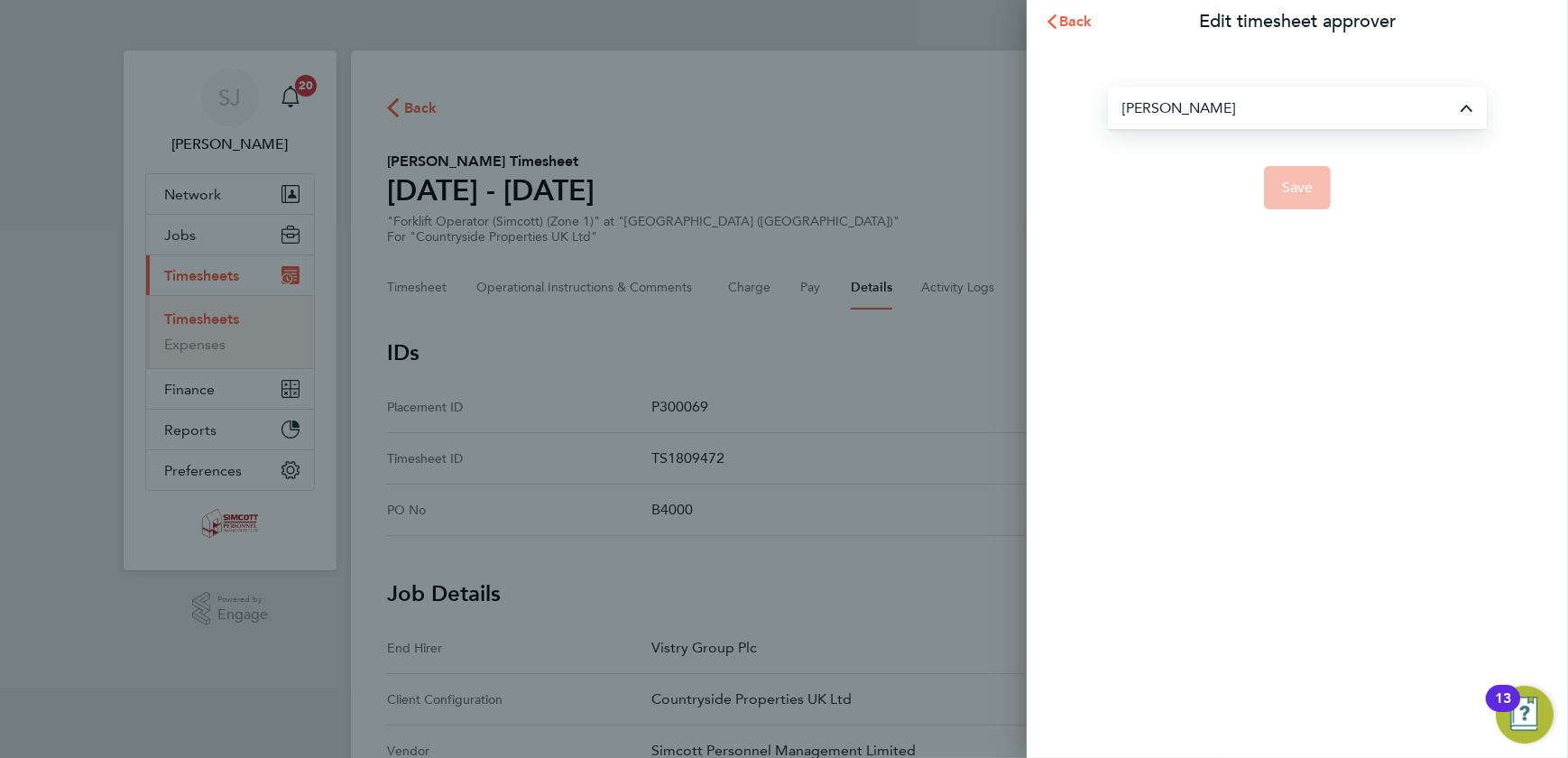
type input "[PERSON_NAME]"
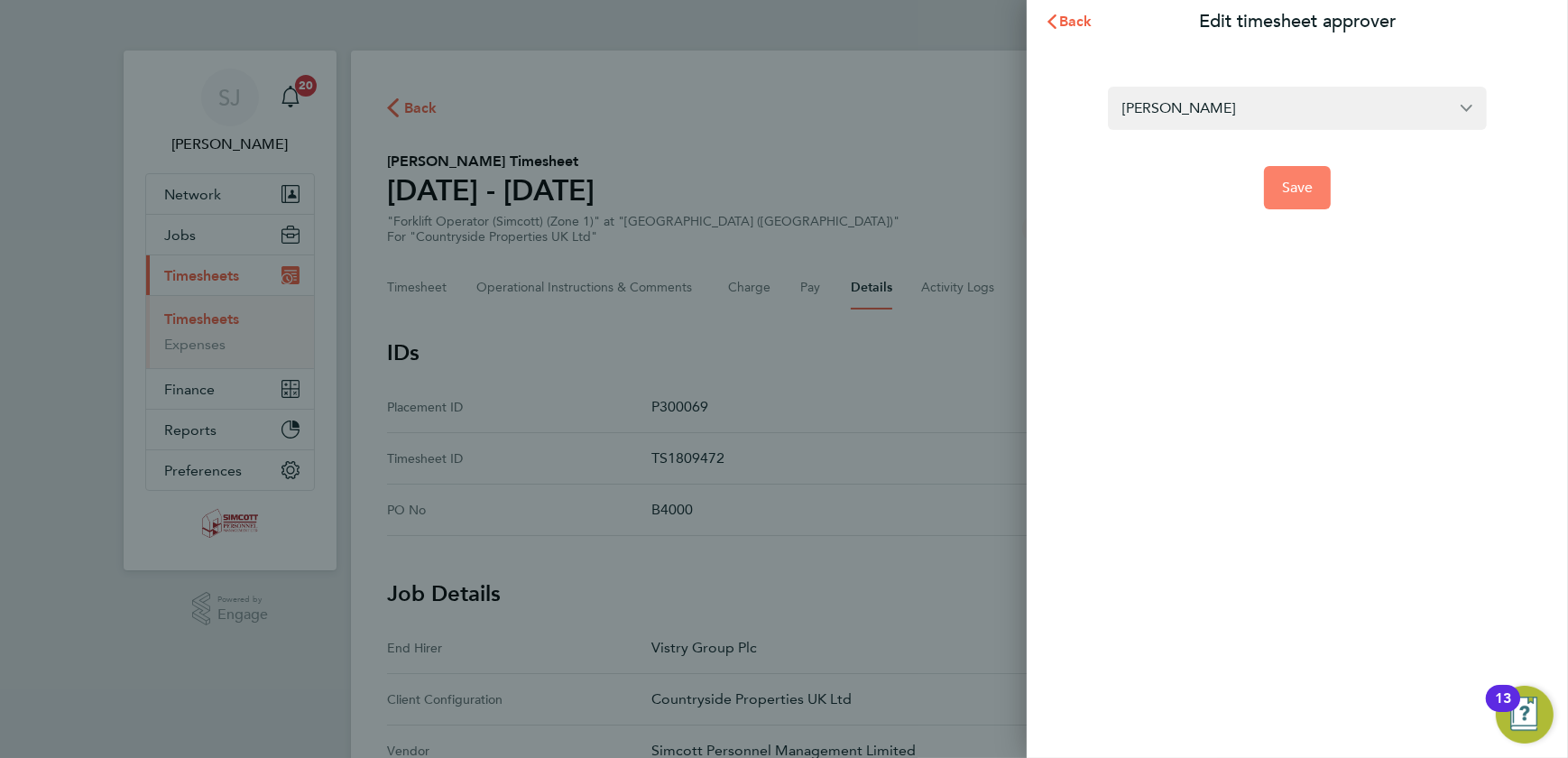
click at [1313, 195] on button "Save" at bounding box center [1298, 187] width 67 height 44
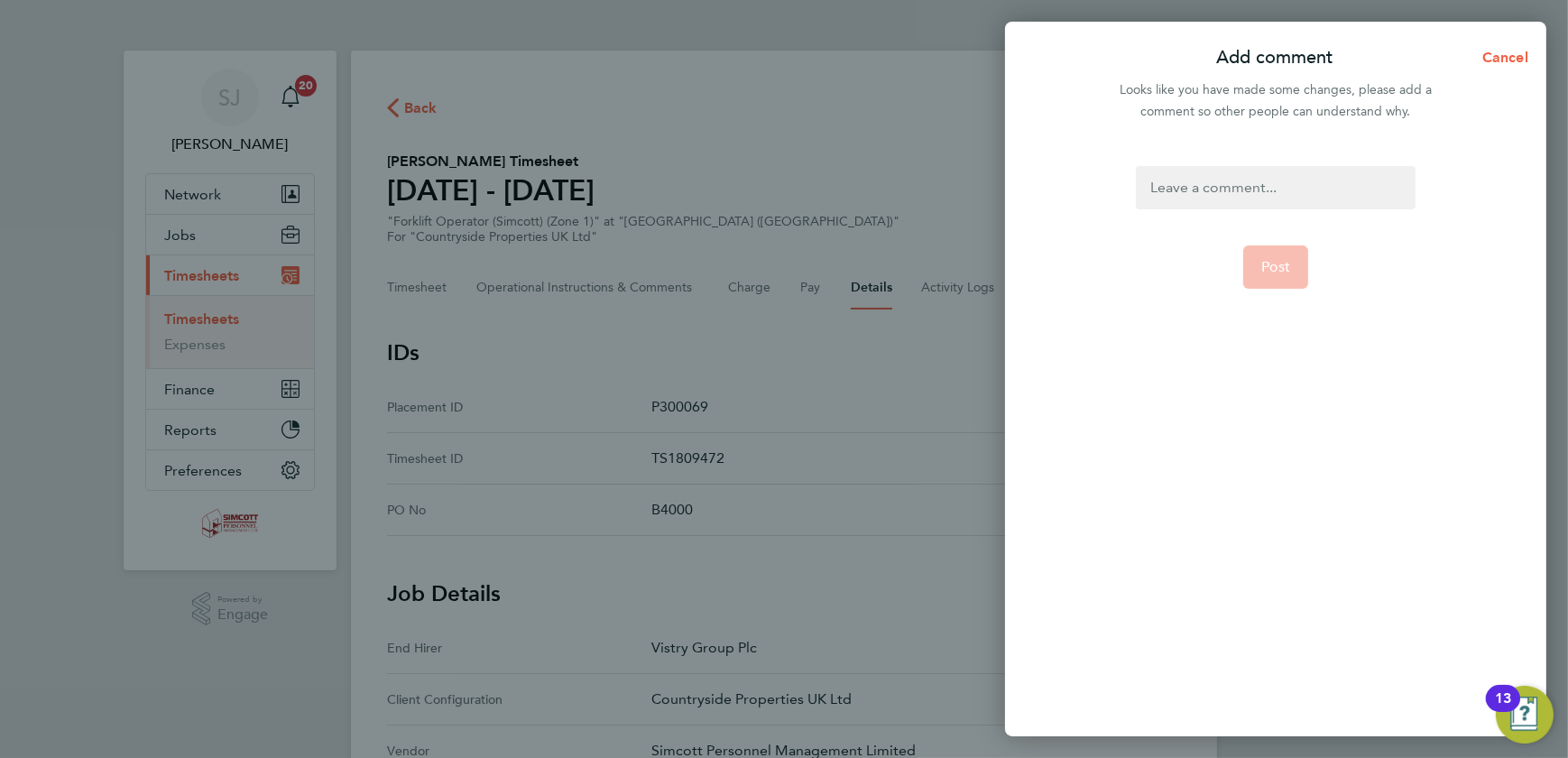
click at [1275, 180] on div at bounding box center [1275, 187] width 278 height 44
click at [1278, 178] on div at bounding box center [1275, 187] width 278 height 44
click at [1292, 261] on button "Post" at bounding box center [1276, 268] width 66 height 44
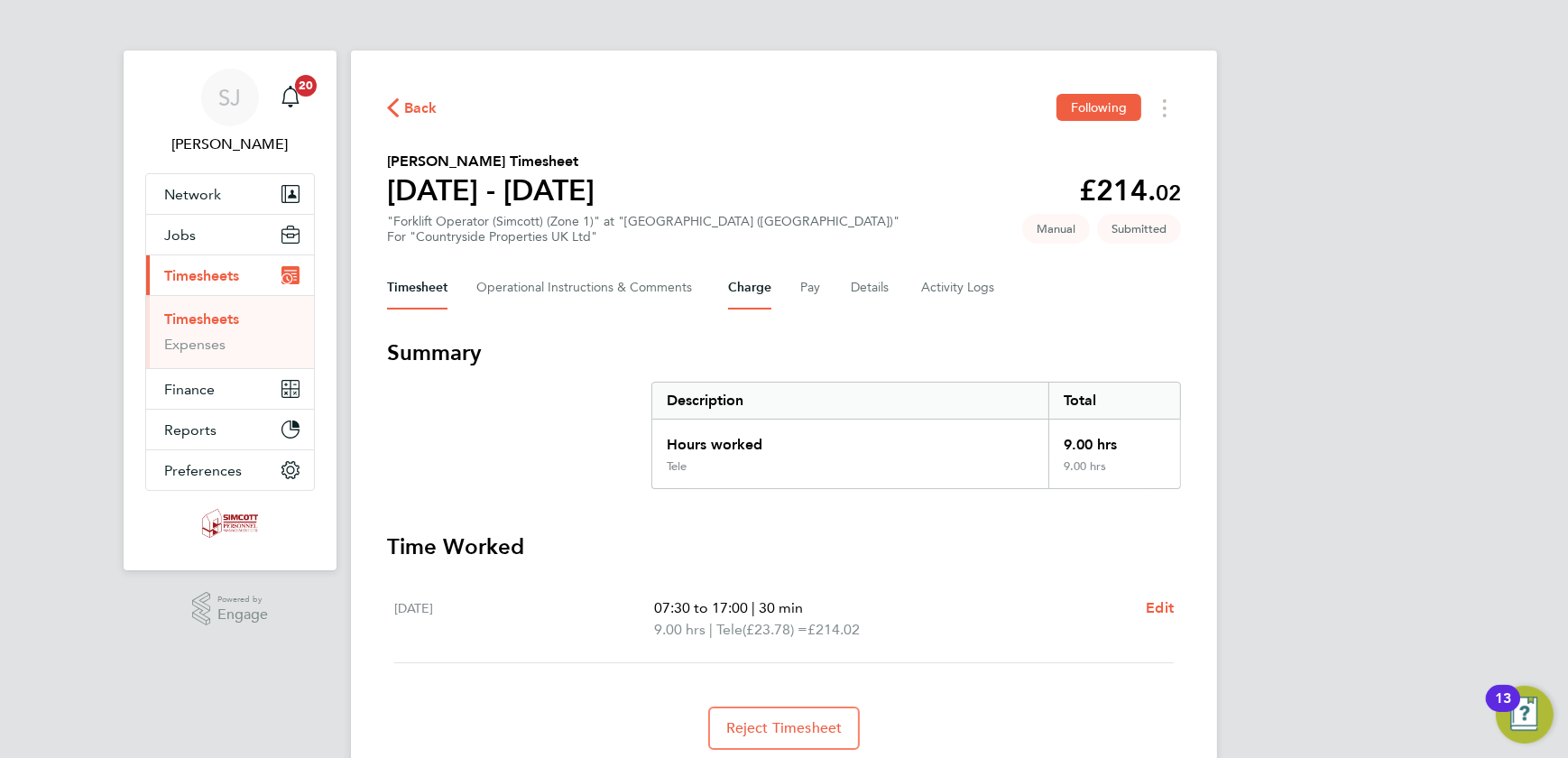
click at [759, 275] on button "Charge" at bounding box center [750, 288] width 44 height 44
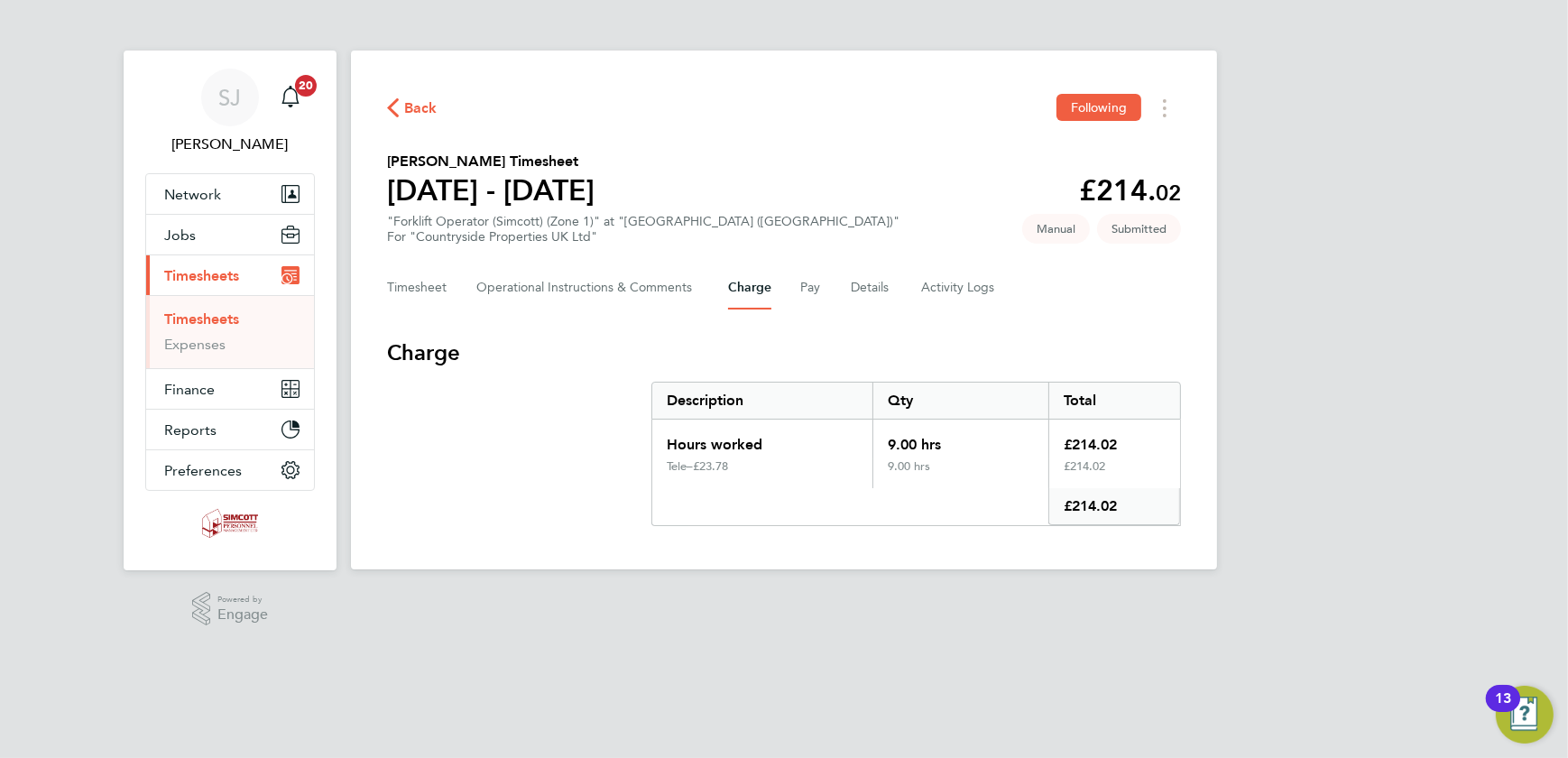
click at [723, 467] on div "£23.78" at bounding box center [775, 467] width 165 height 15
click at [593, 282] on Comments-tab "Operational Instructions & Comments" at bounding box center [588, 288] width 223 height 44
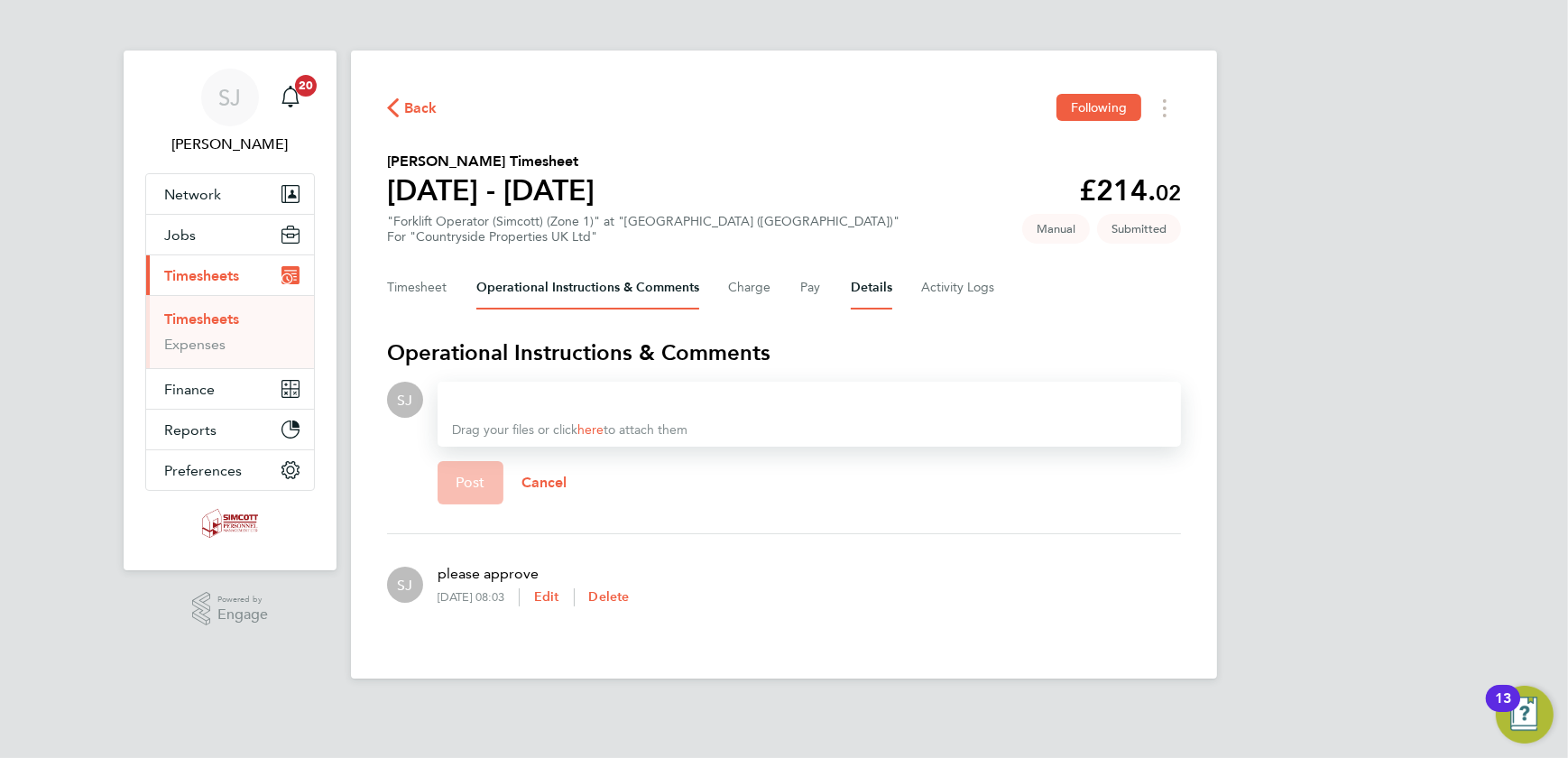
click at [870, 288] on button "Details" at bounding box center [872, 288] width 42 height 44
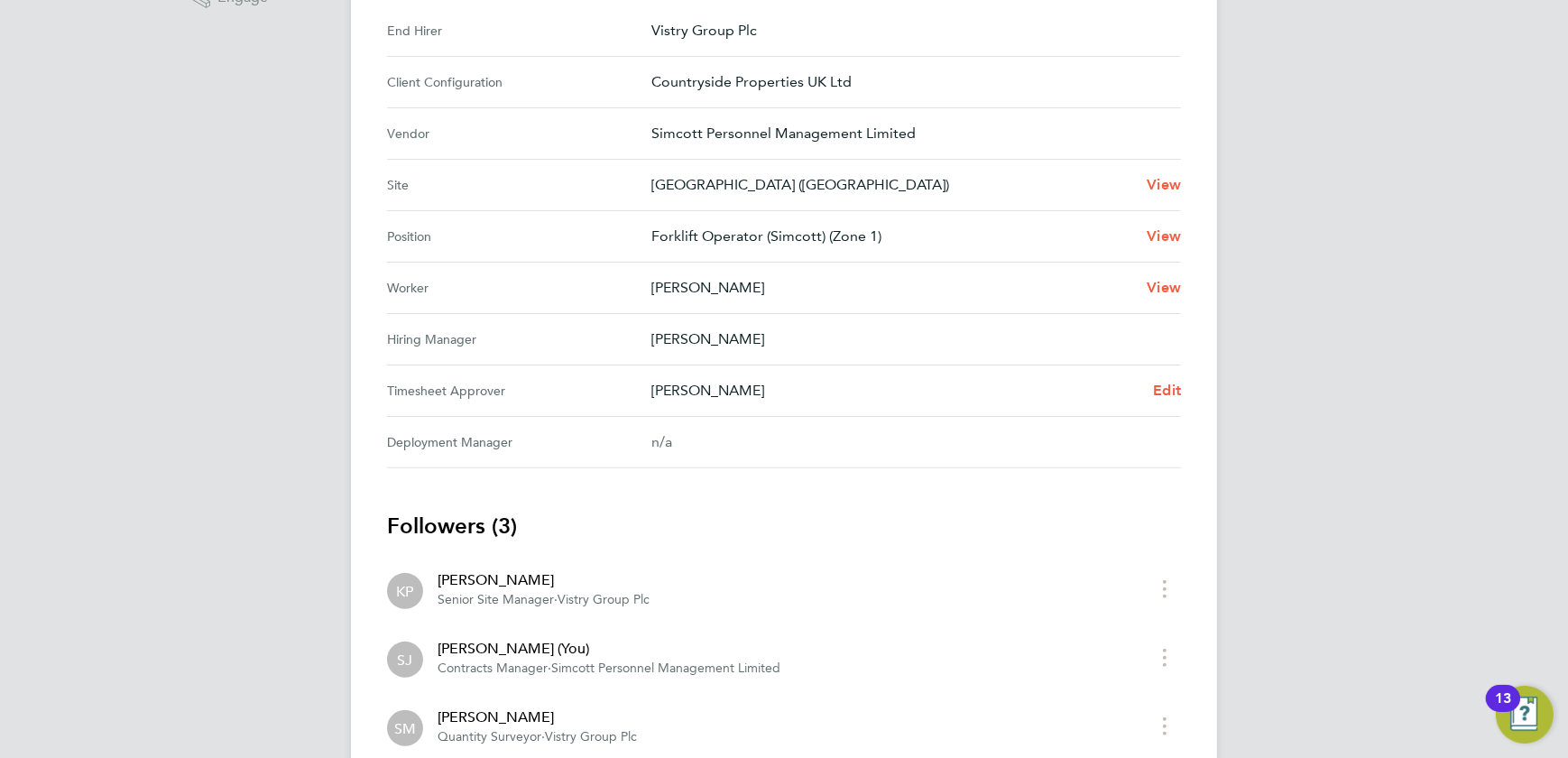
scroll to position [741, 0]
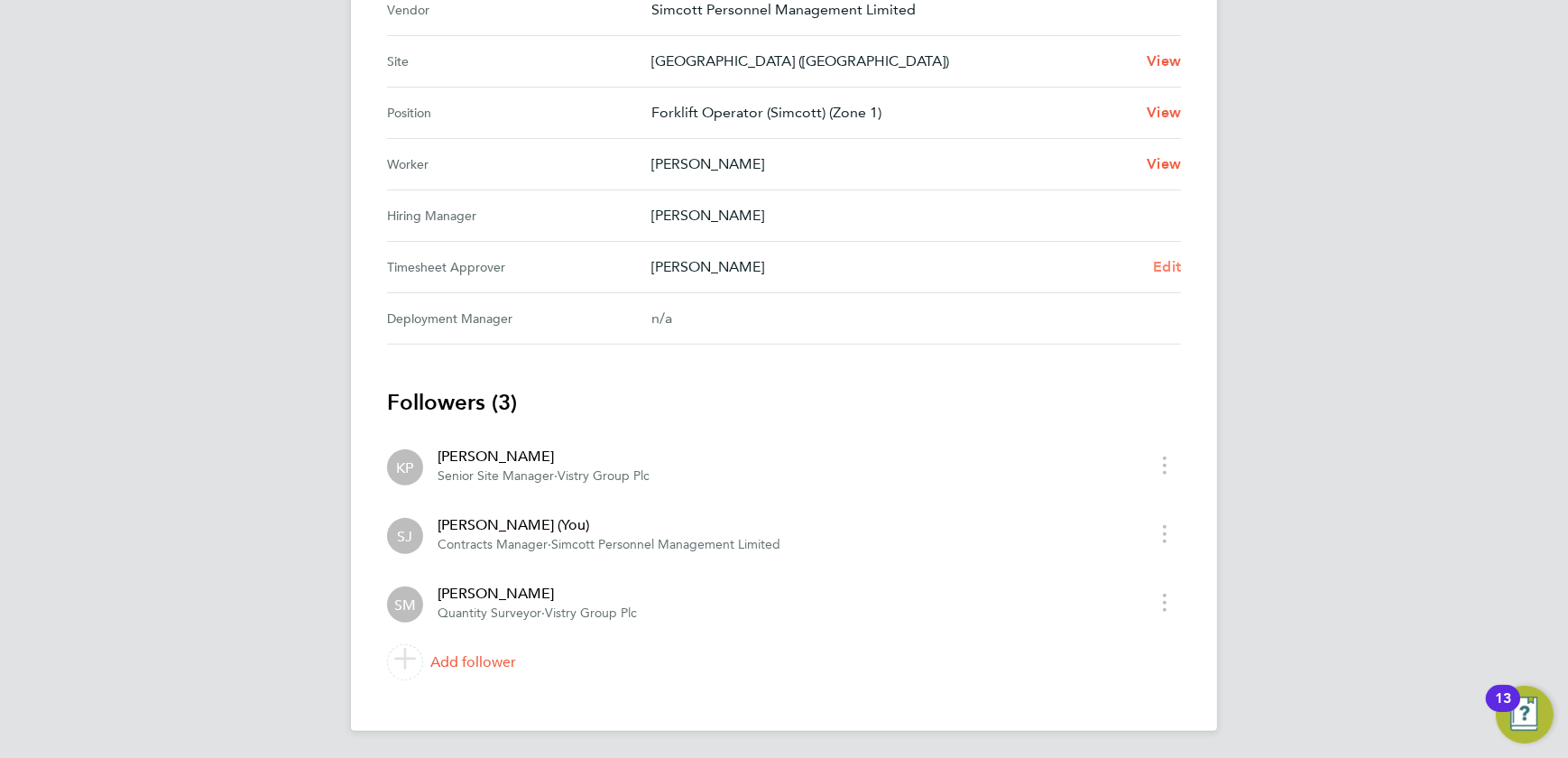
click at [1168, 270] on span "Edit" at bounding box center [1167, 267] width 28 height 17
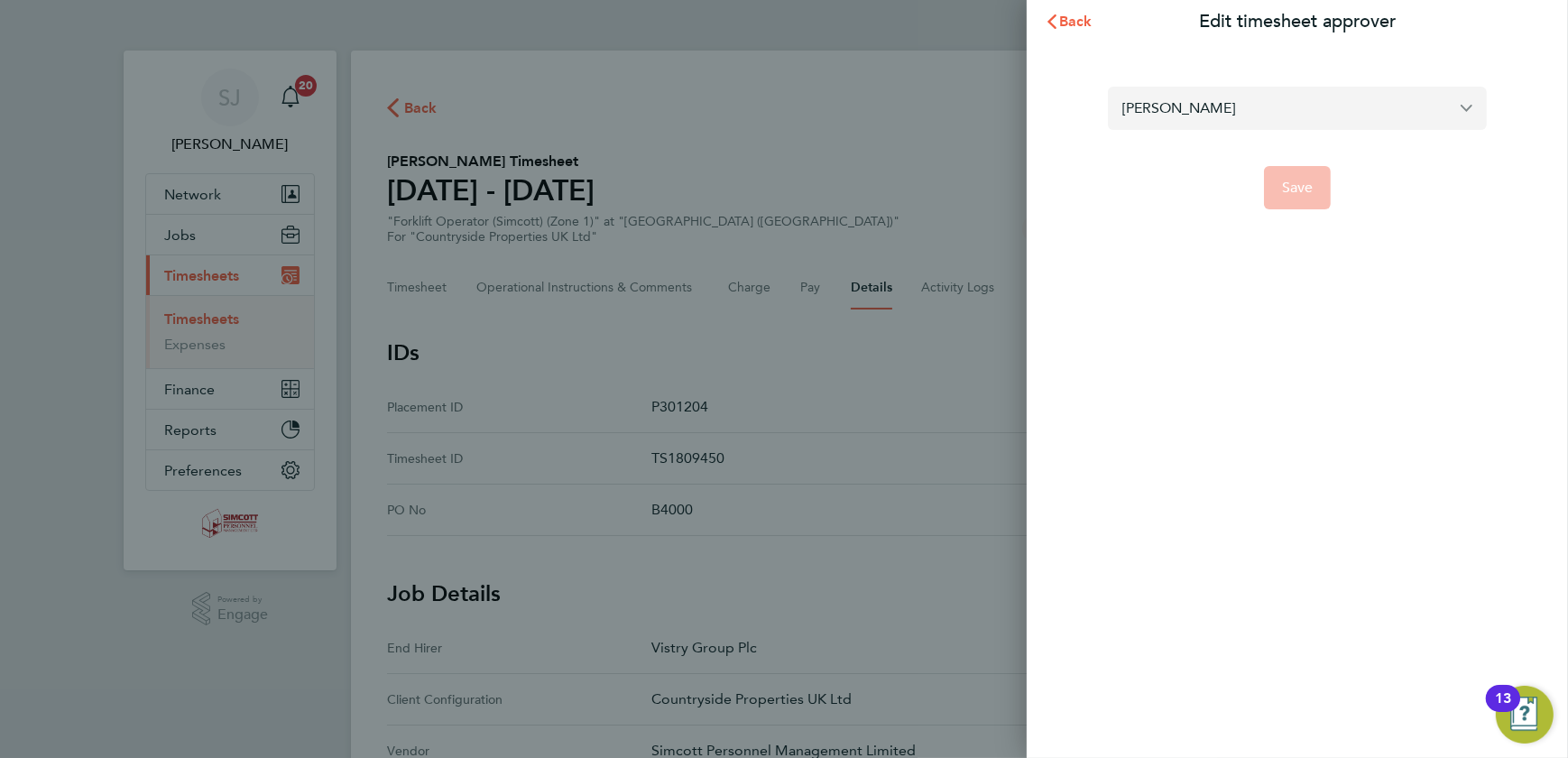
click at [1222, 111] on input "[PERSON_NAME]" at bounding box center [1298, 107] width 379 height 43
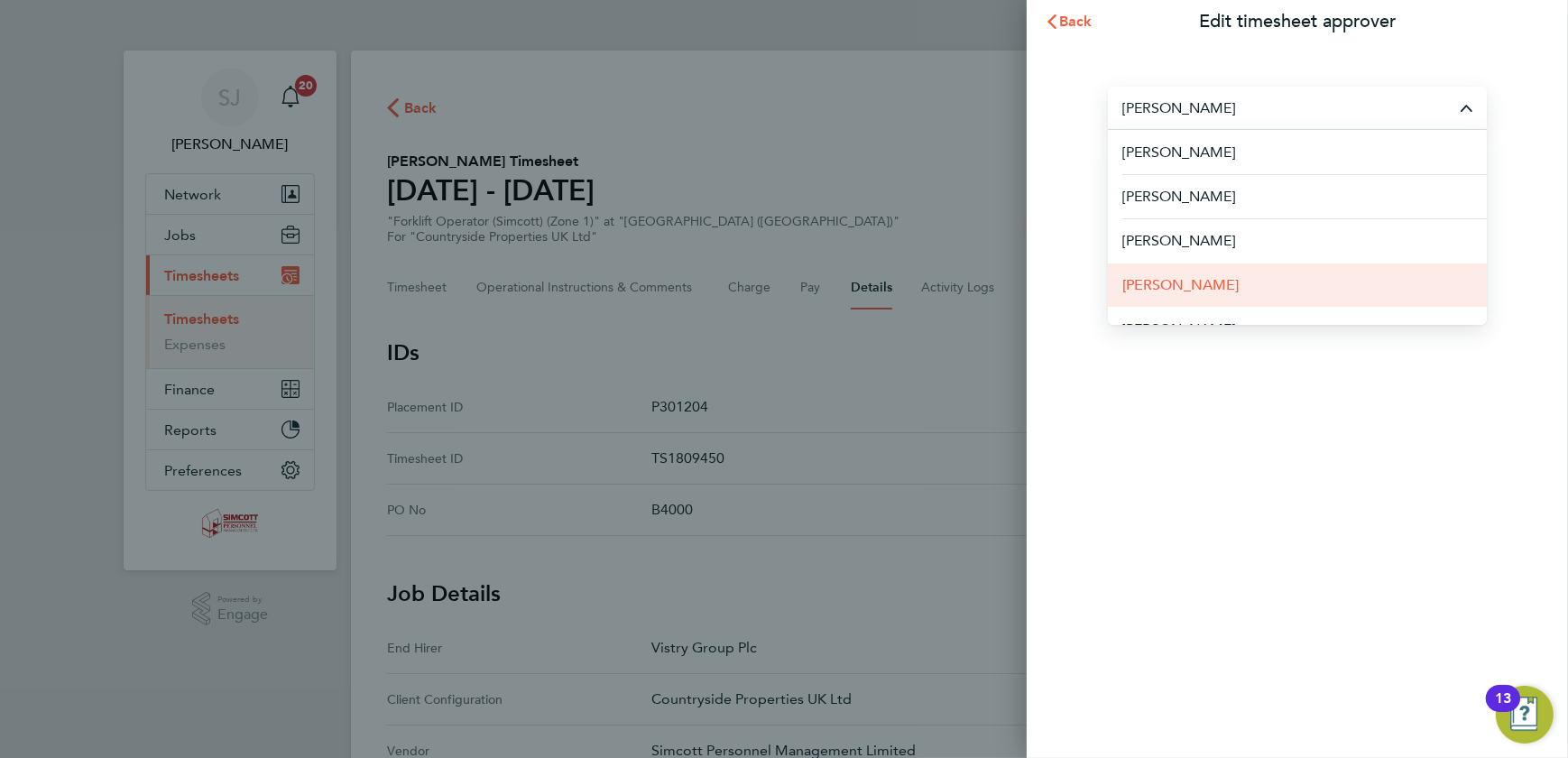
click at [1212, 278] on li "[PERSON_NAME]" at bounding box center [1298, 285] width 379 height 45
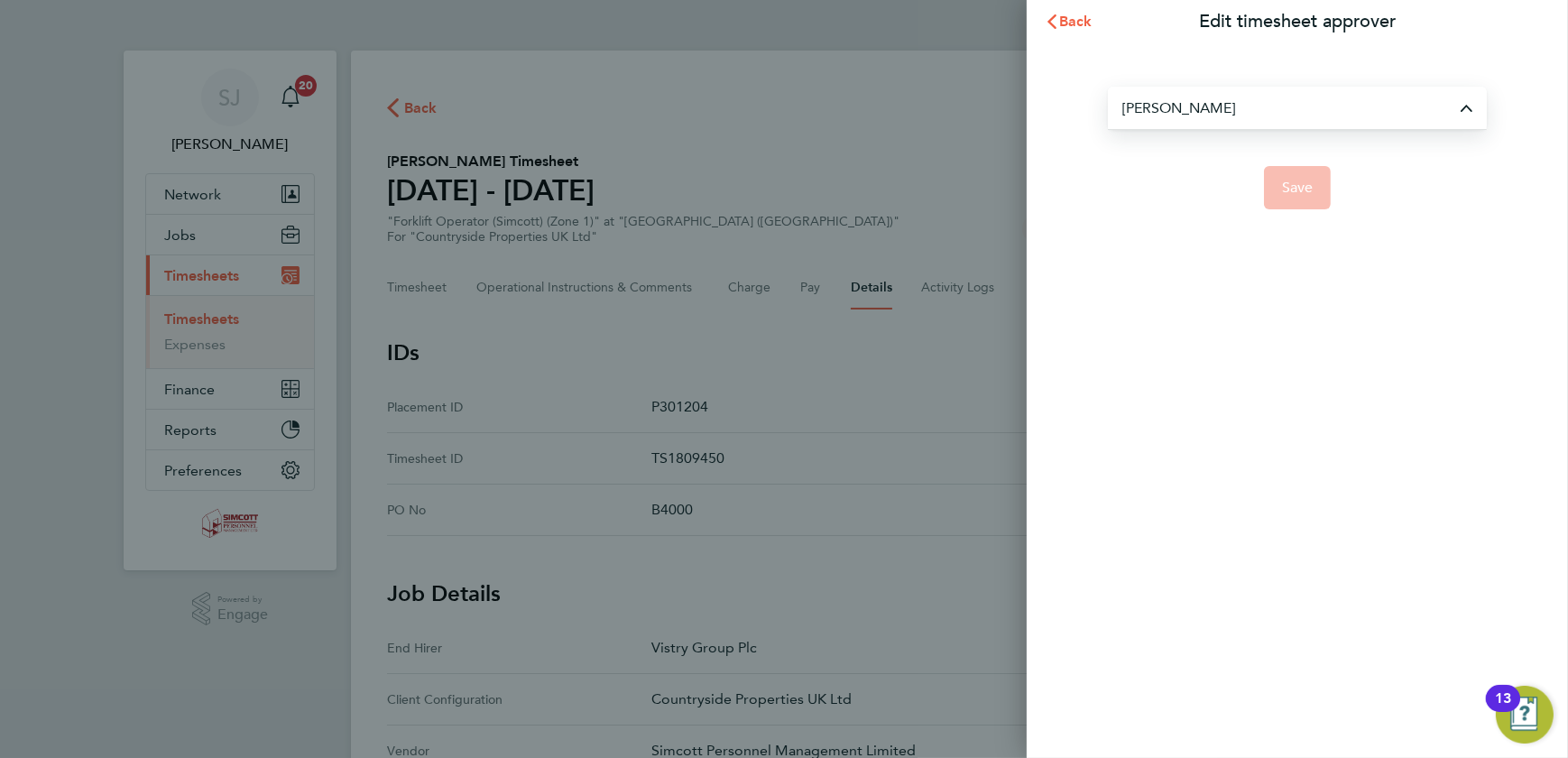
type input "[PERSON_NAME]"
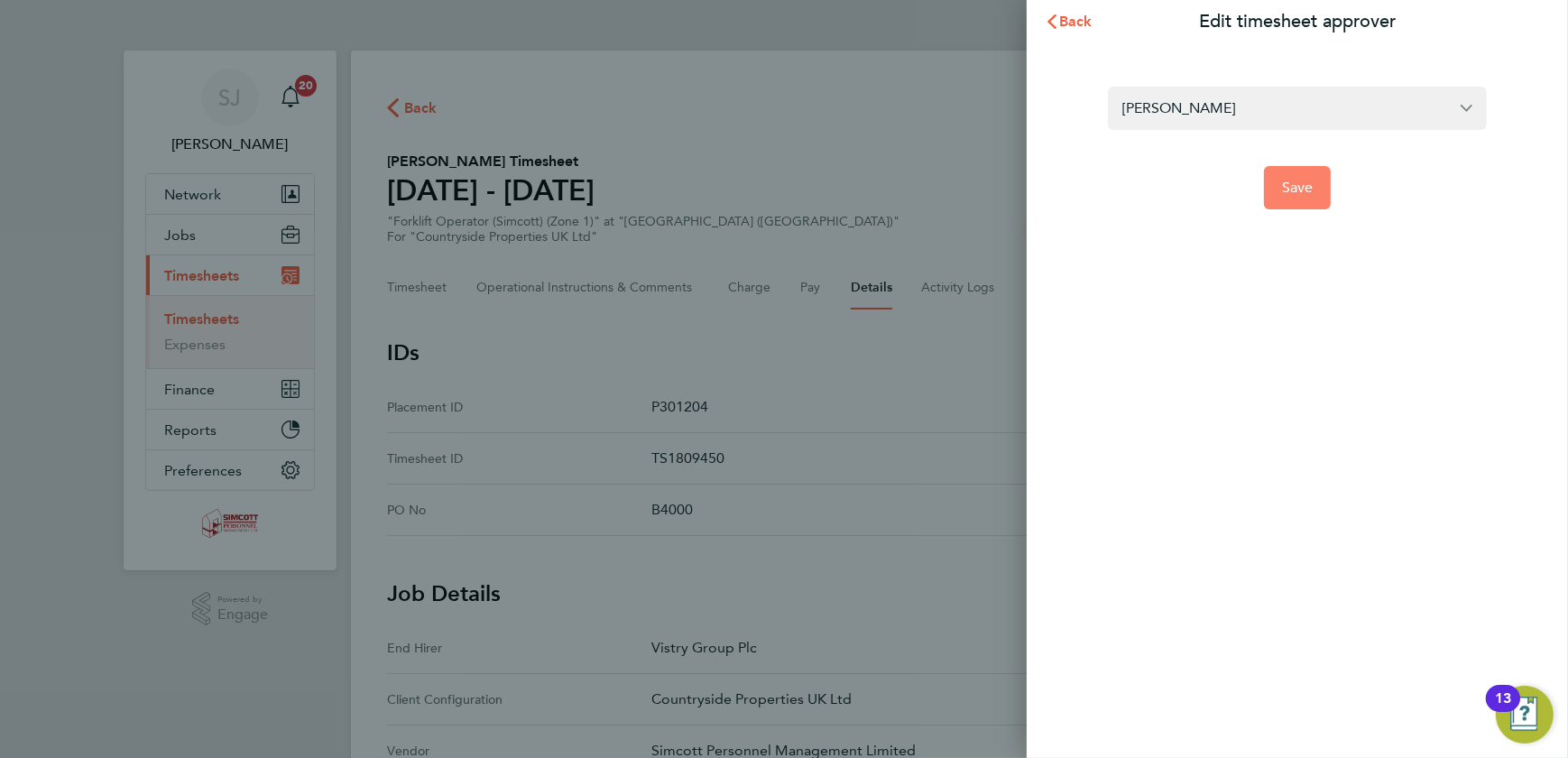
click at [1295, 189] on span "Save" at bounding box center [1298, 187] width 32 height 18
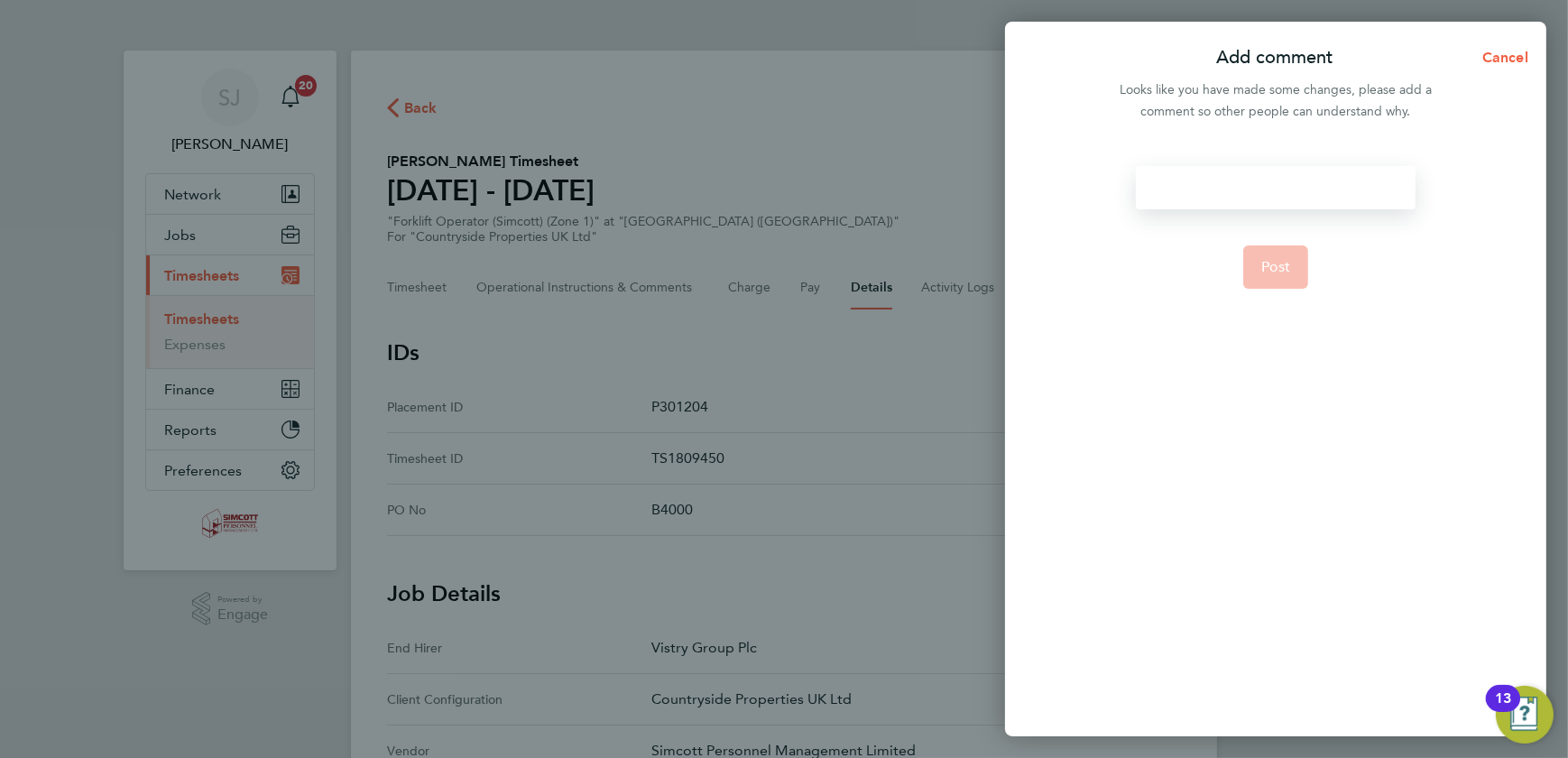
drag, startPoint x: 1228, startPoint y: 193, endPoint x: 1230, endPoint y: 182, distance: 11.2
click at [1229, 192] on div at bounding box center [1275, 187] width 278 height 44
click at [1230, 182] on div at bounding box center [1275, 187] width 278 height 44
click at [1270, 251] on button "Post" at bounding box center [1276, 268] width 66 height 44
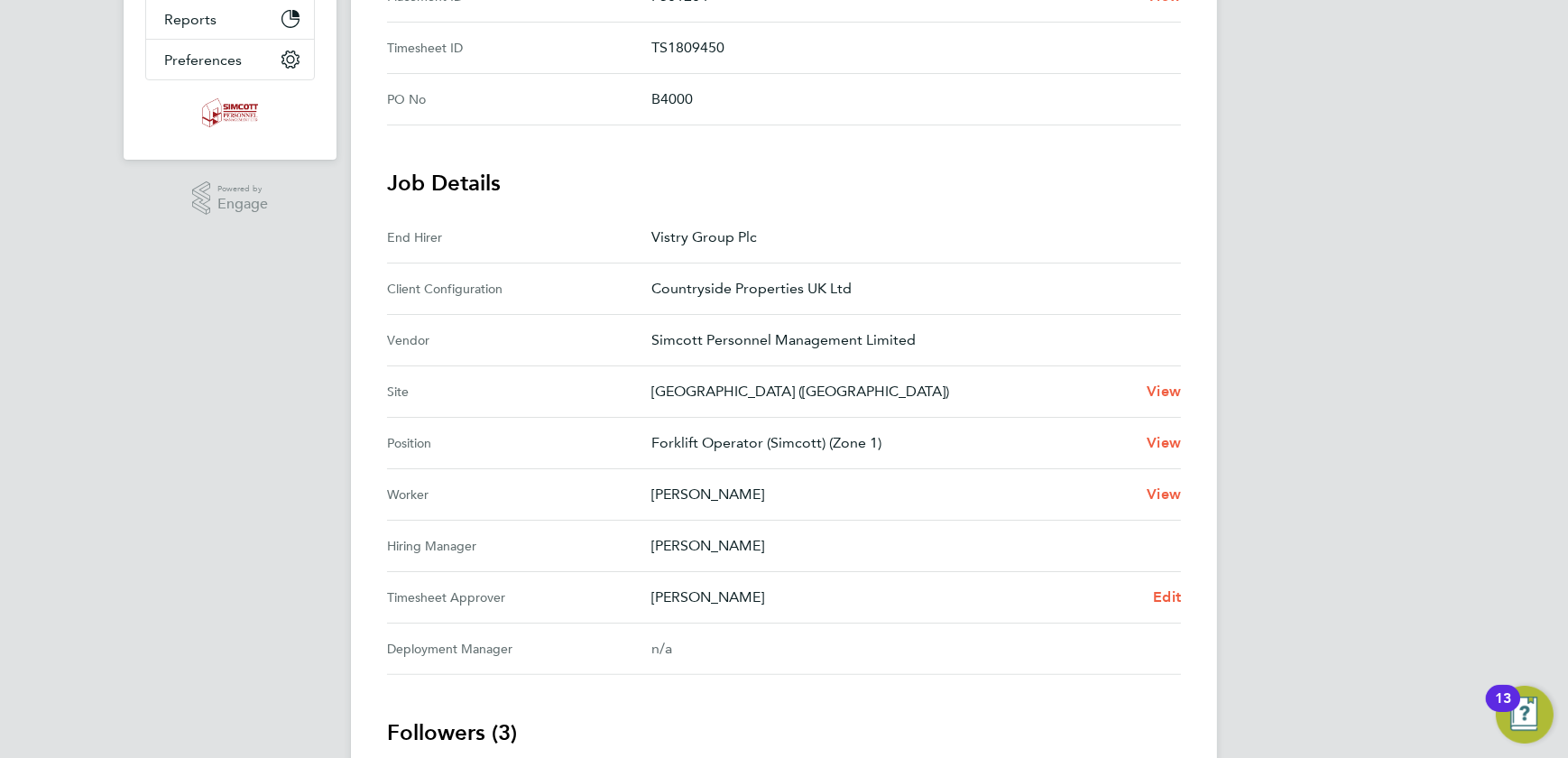
scroll to position [81, 0]
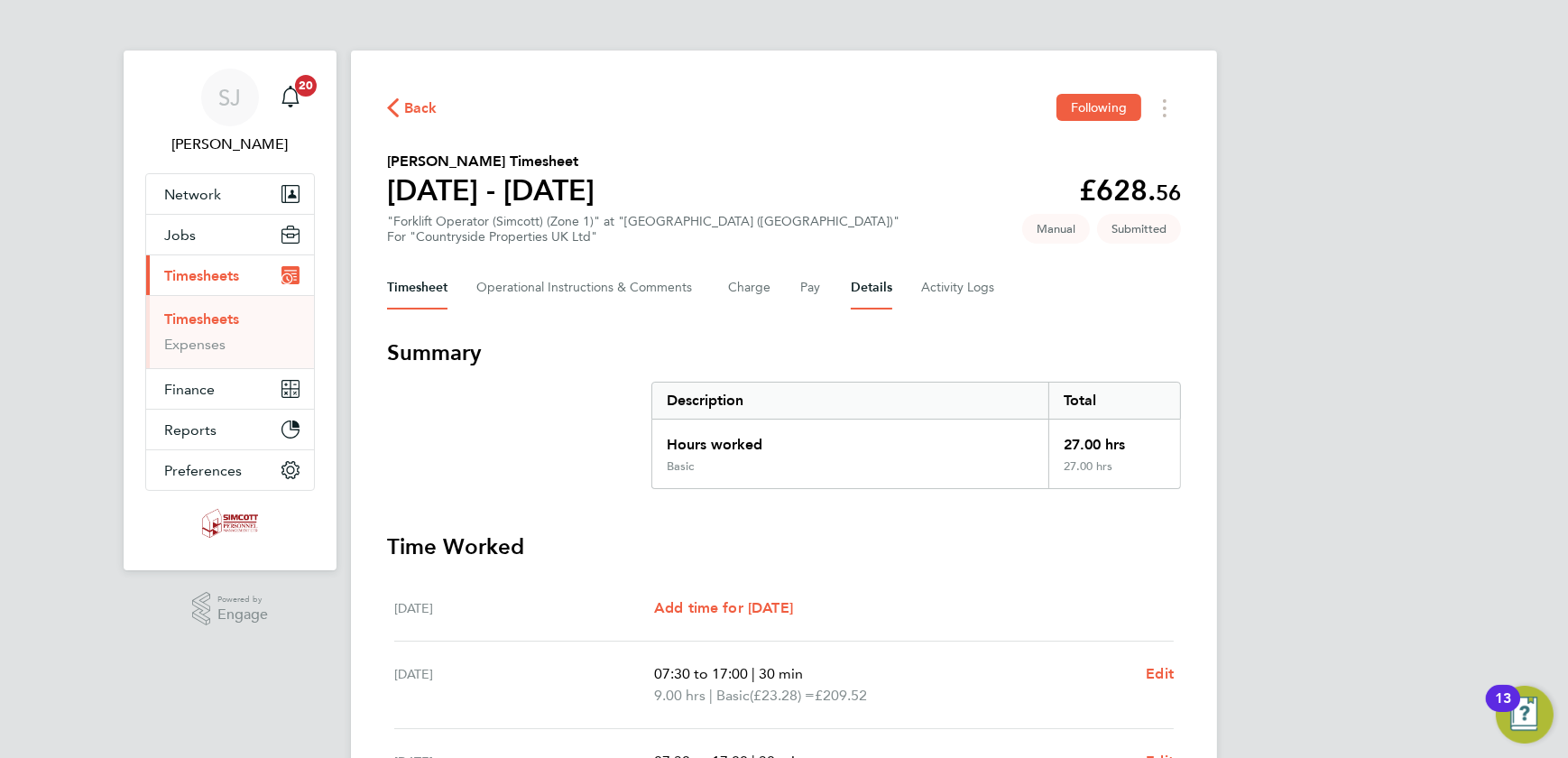
click at [884, 278] on button "Details" at bounding box center [872, 288] width 42 height 44
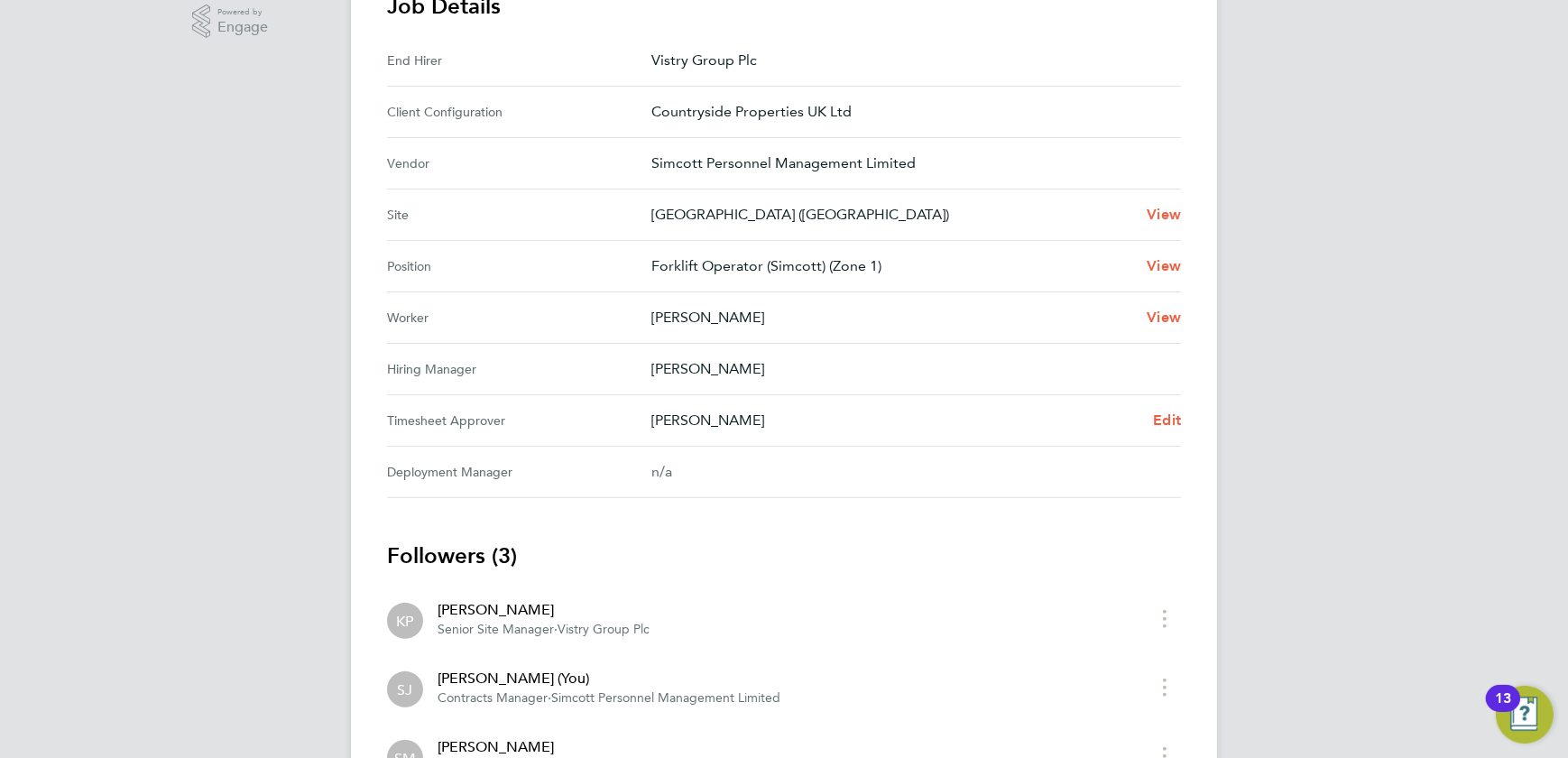
scroll to position [741, 0]
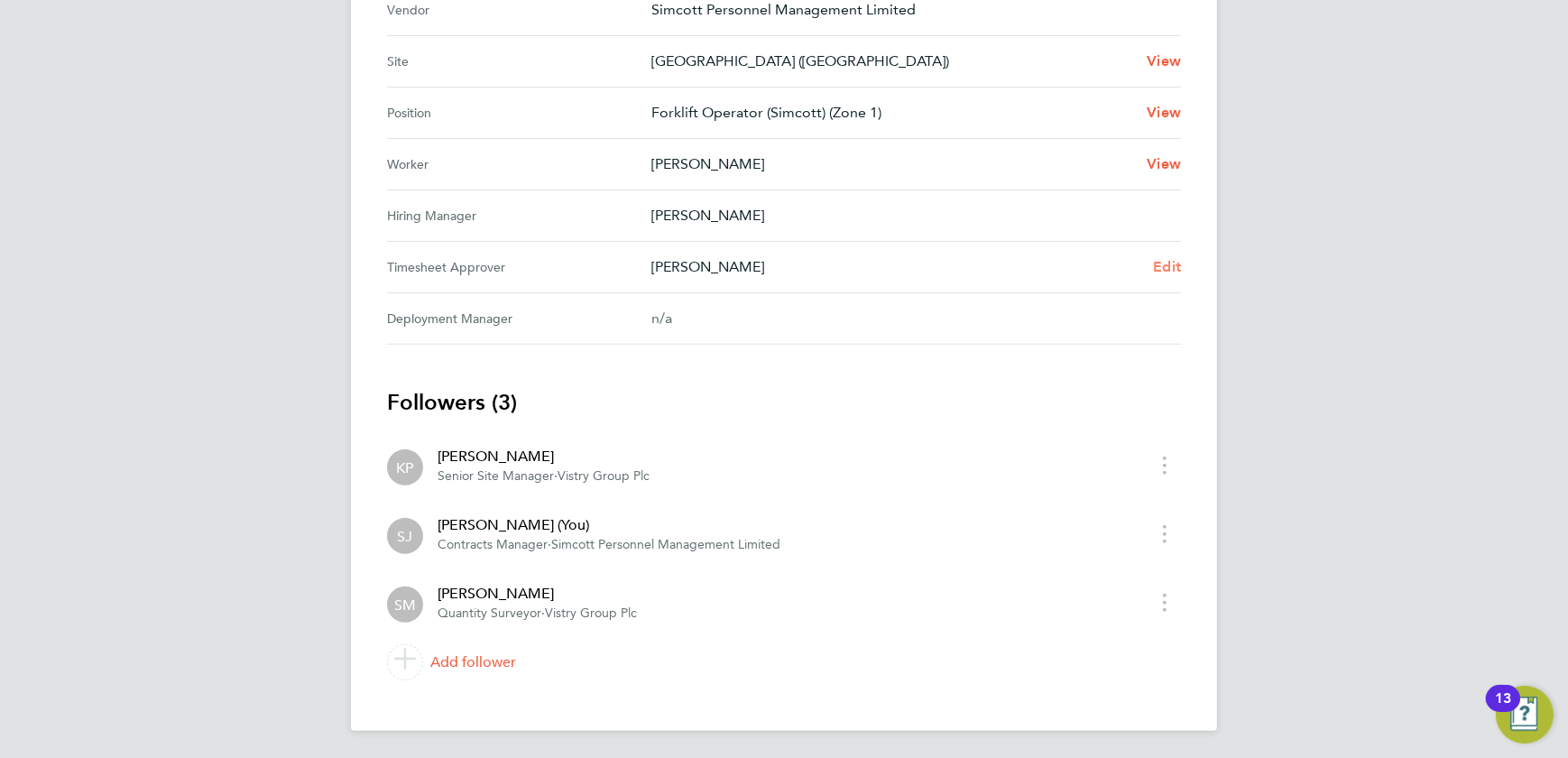
click at [1164, 261] on span "Edit" at bounding box center [1167, 267] width 28 height 17
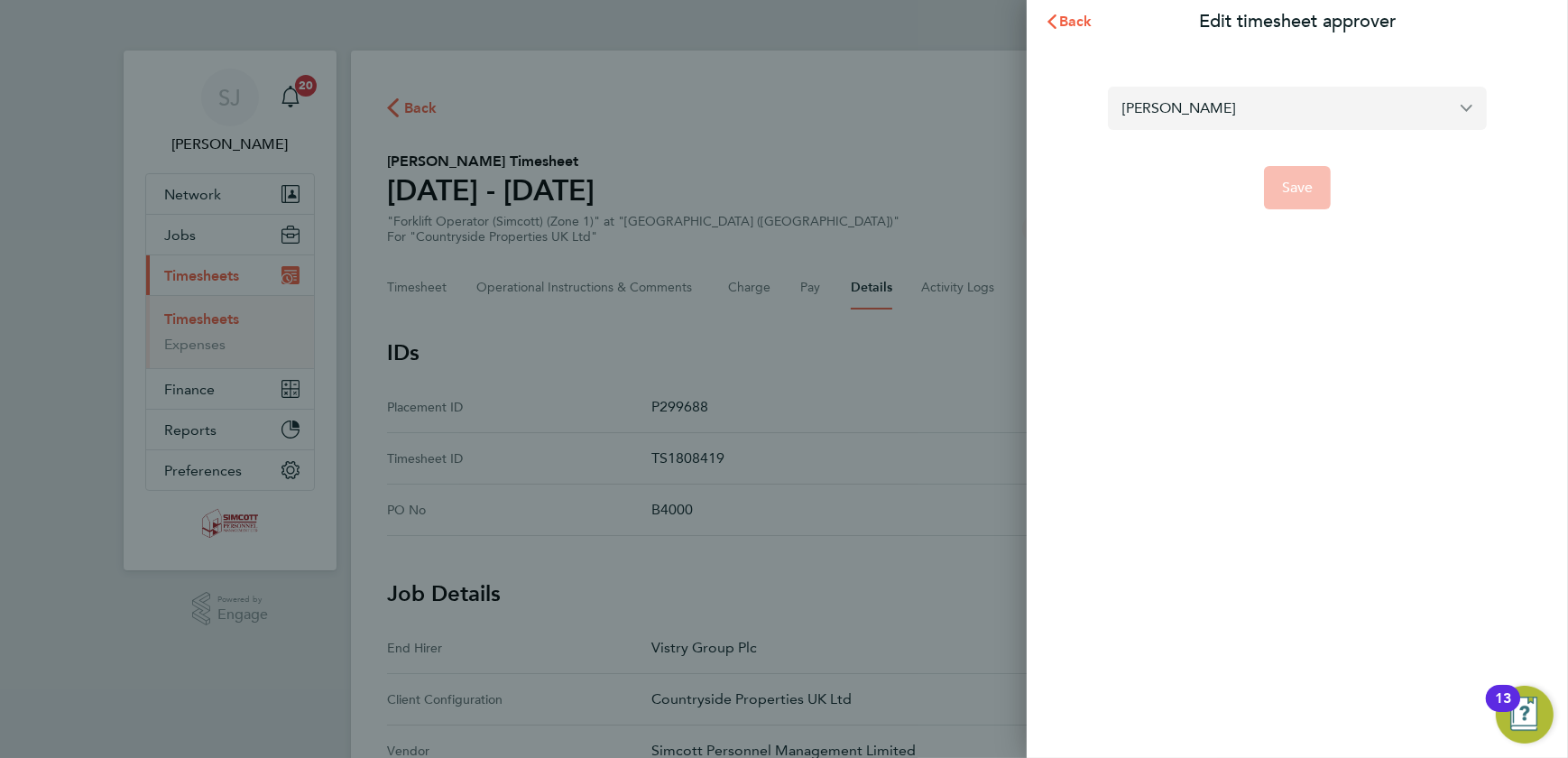
click at [1164, 107] on input "Shaun McGrenra" at bounding box center [1298, 107] width 379 height 43
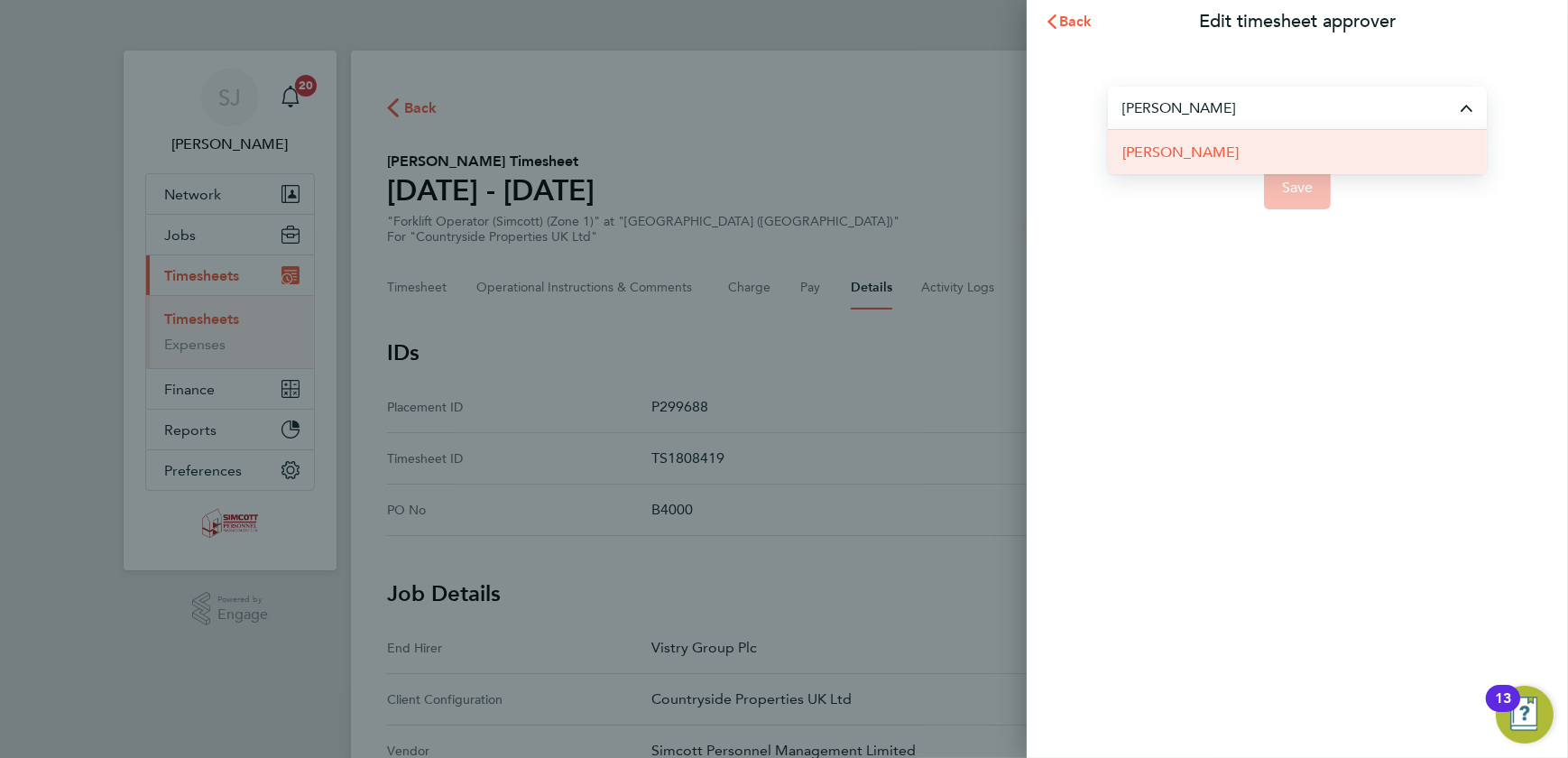
click at [1173, 153] on span "[PERSON_NAME]" at bounding box center [1181, 153] width 116 height 22
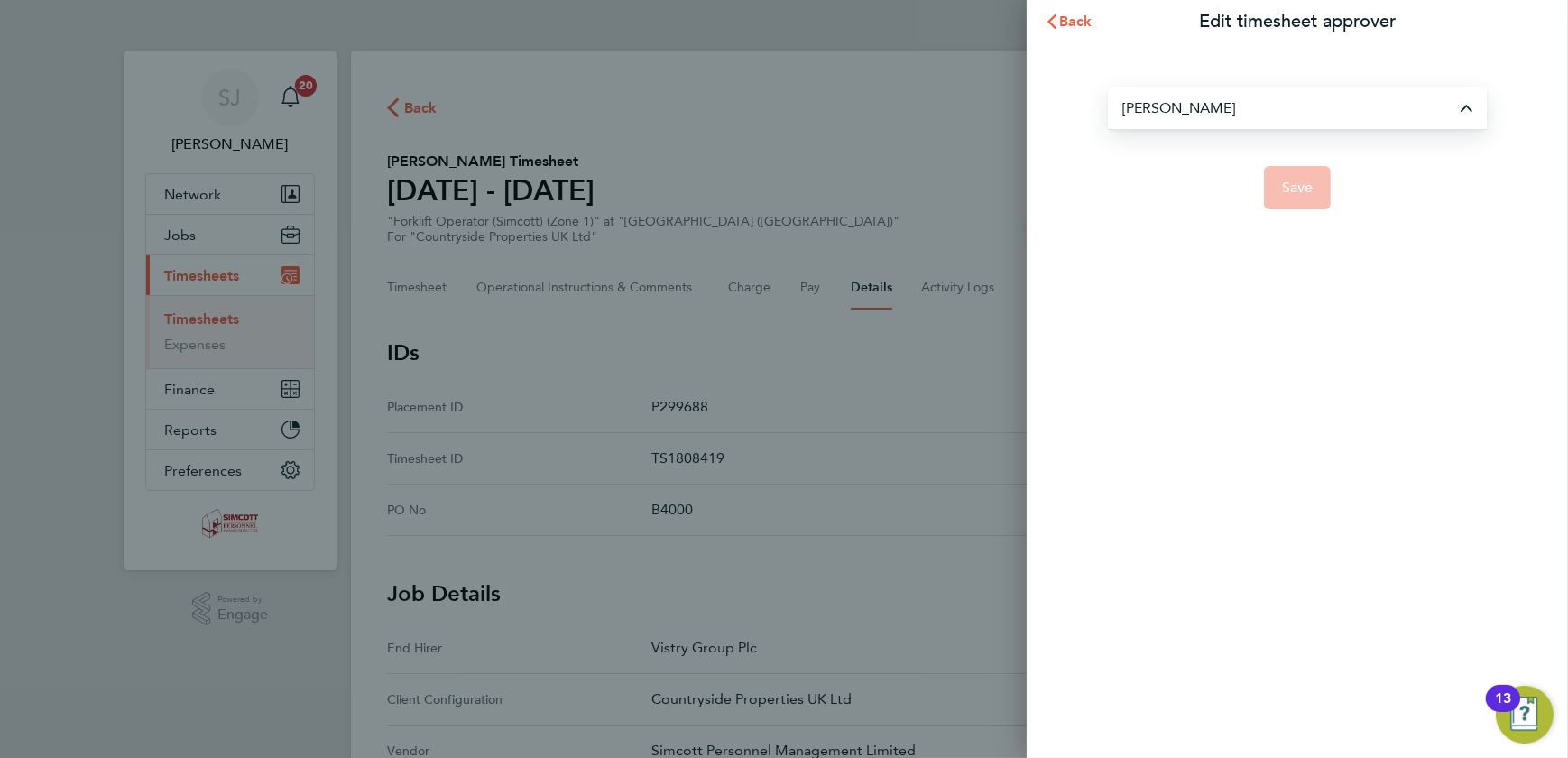
type input "[PERSON_NAME]"
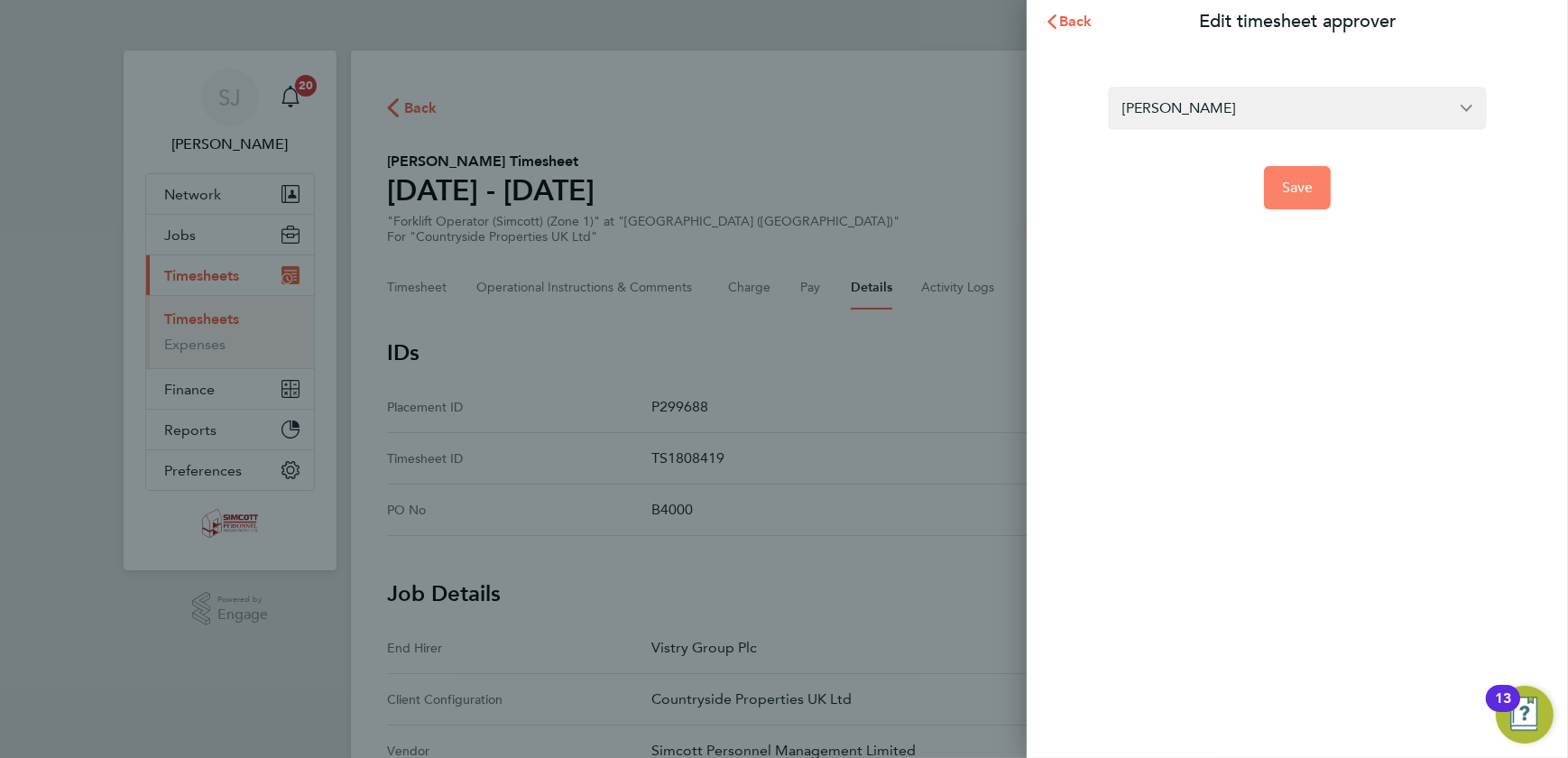
click at [1302, 197] on button "Save" at bounding box center [1298, 187] width 67 height 44
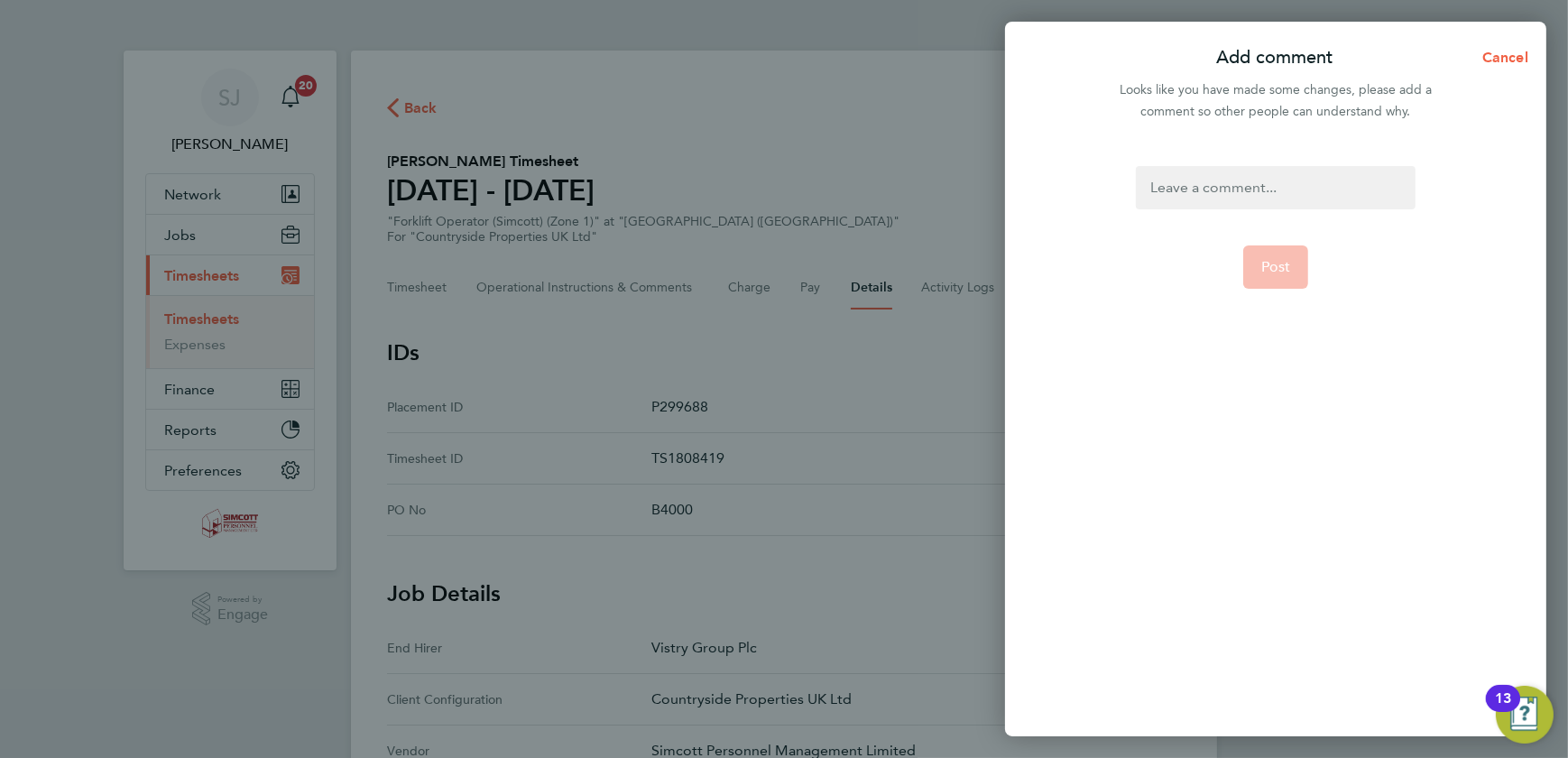
click at [1183, 190] on div at bounding box center [1275, 187] width 278 height 44
click at [1278, 268] on span "Post" at bounding box center [1276, 268] width 30 height 18
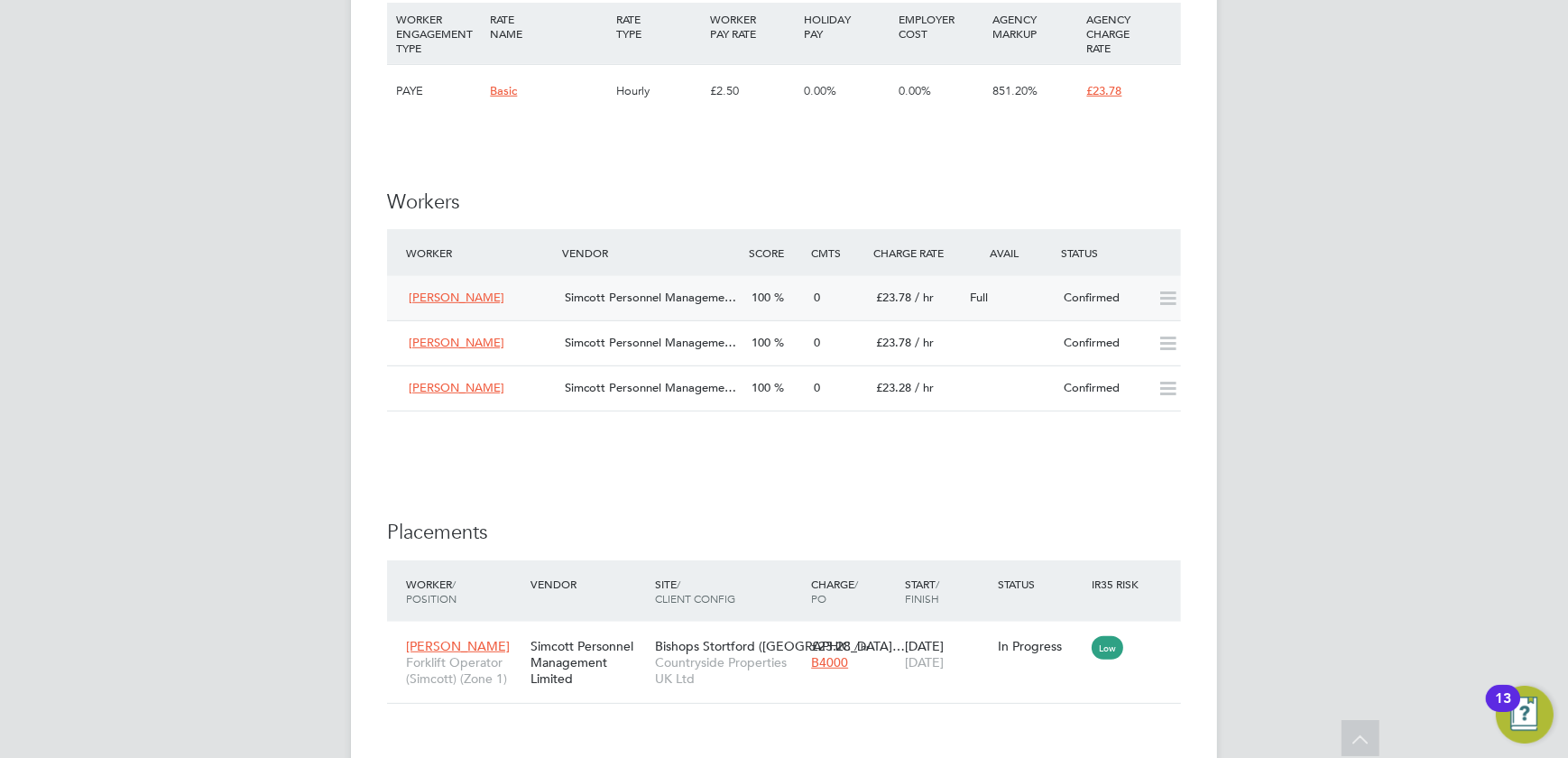
scroll to position [1380, 0]
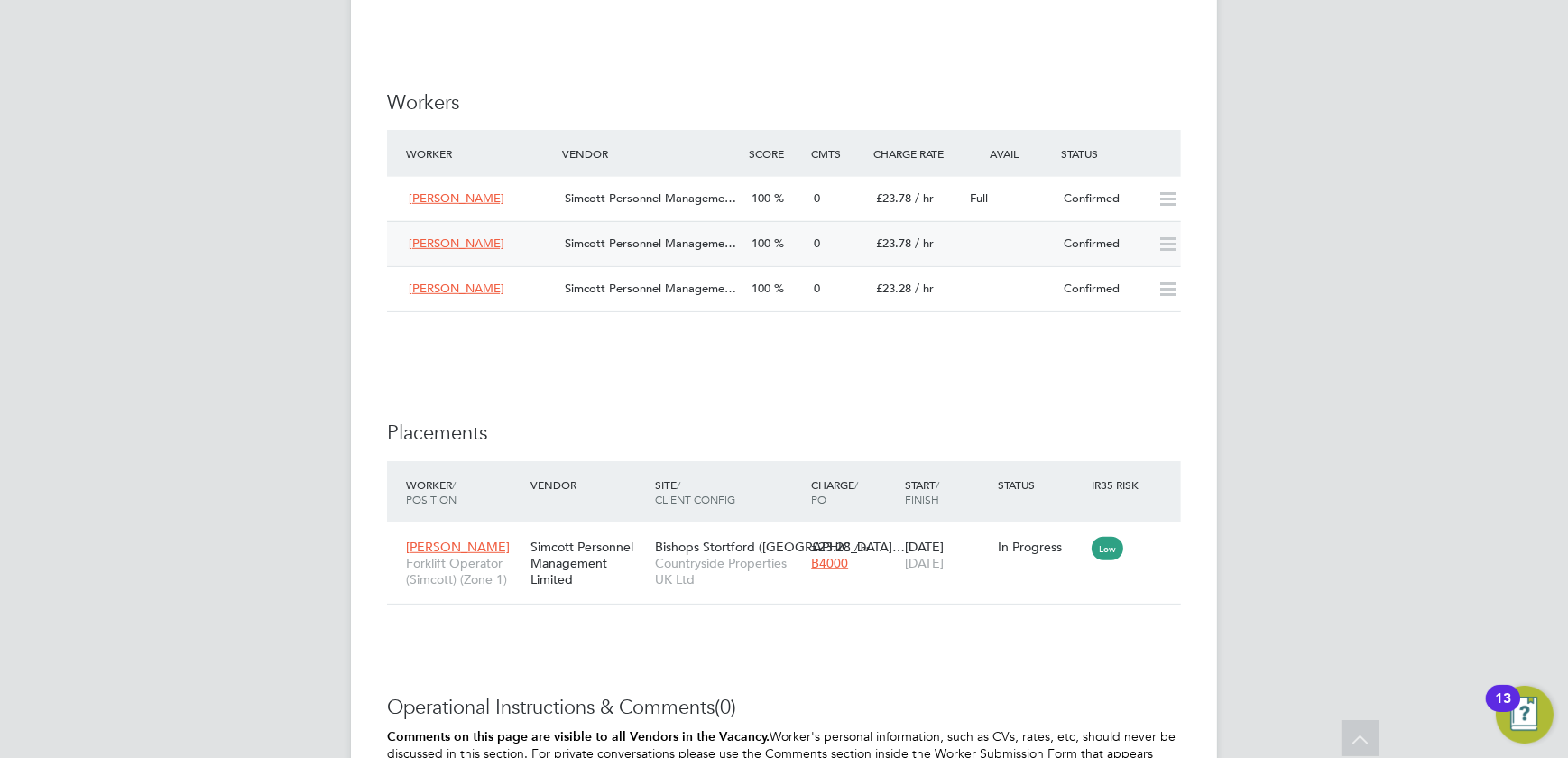
click at [818, 256] on div "0" at bounding box center [838, 244] width 62 height 30
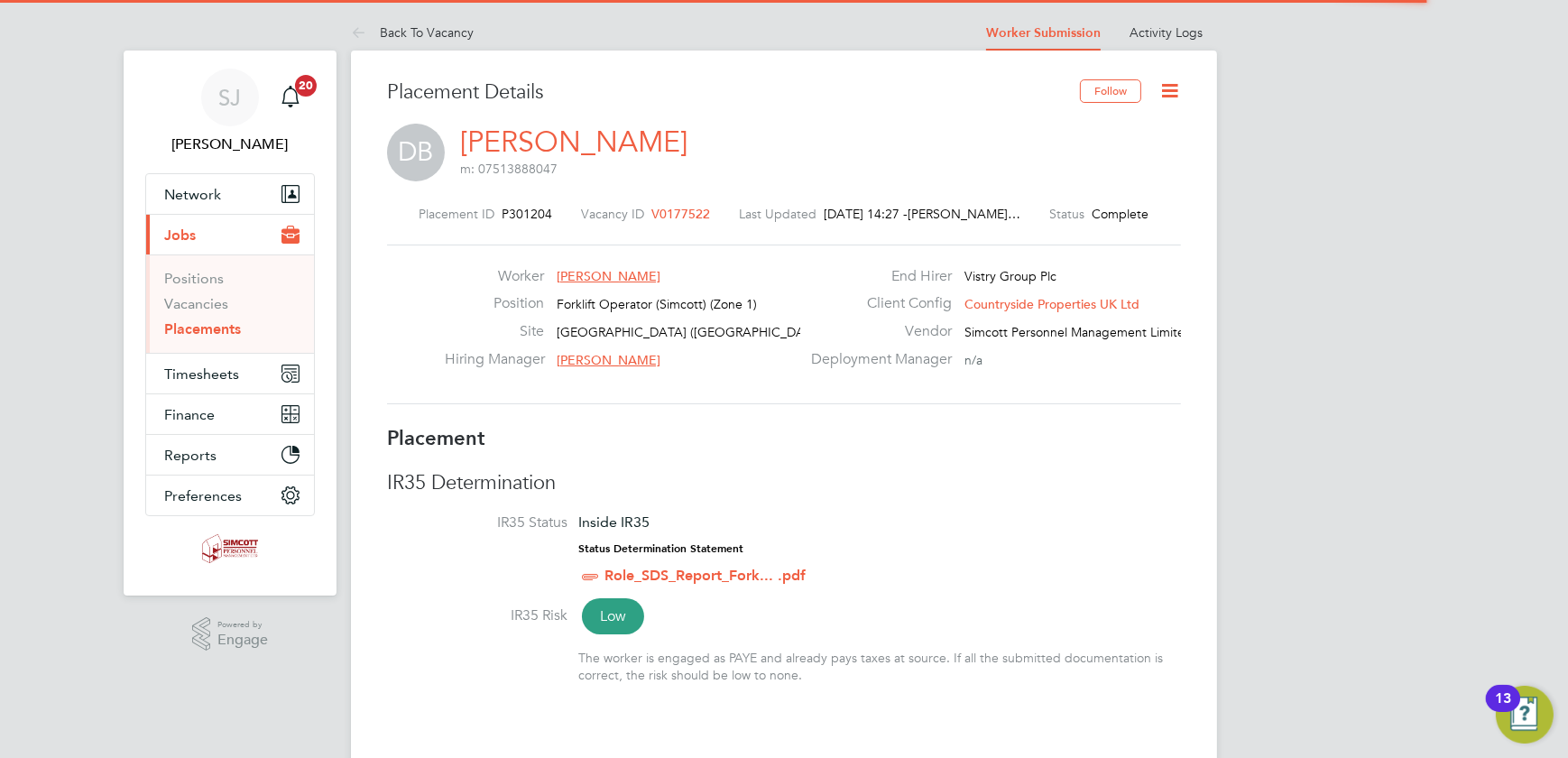
click at [1172, 81] on icon at bounding box center [1169, 90] width 23 height 23
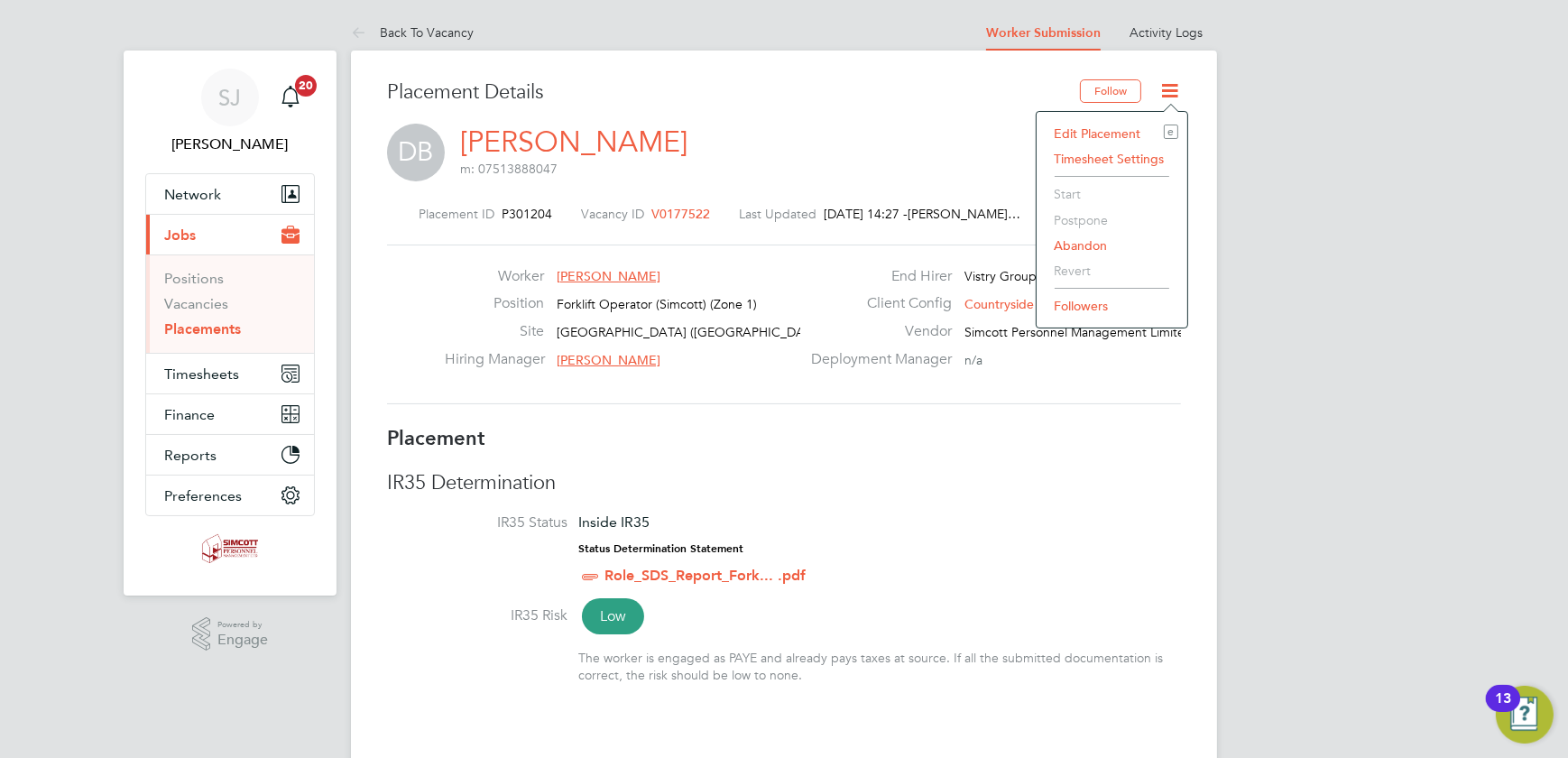
click at [1092, 137] on li "Edit Placement e" at bounding box center [1112, 134] width 133 height 25
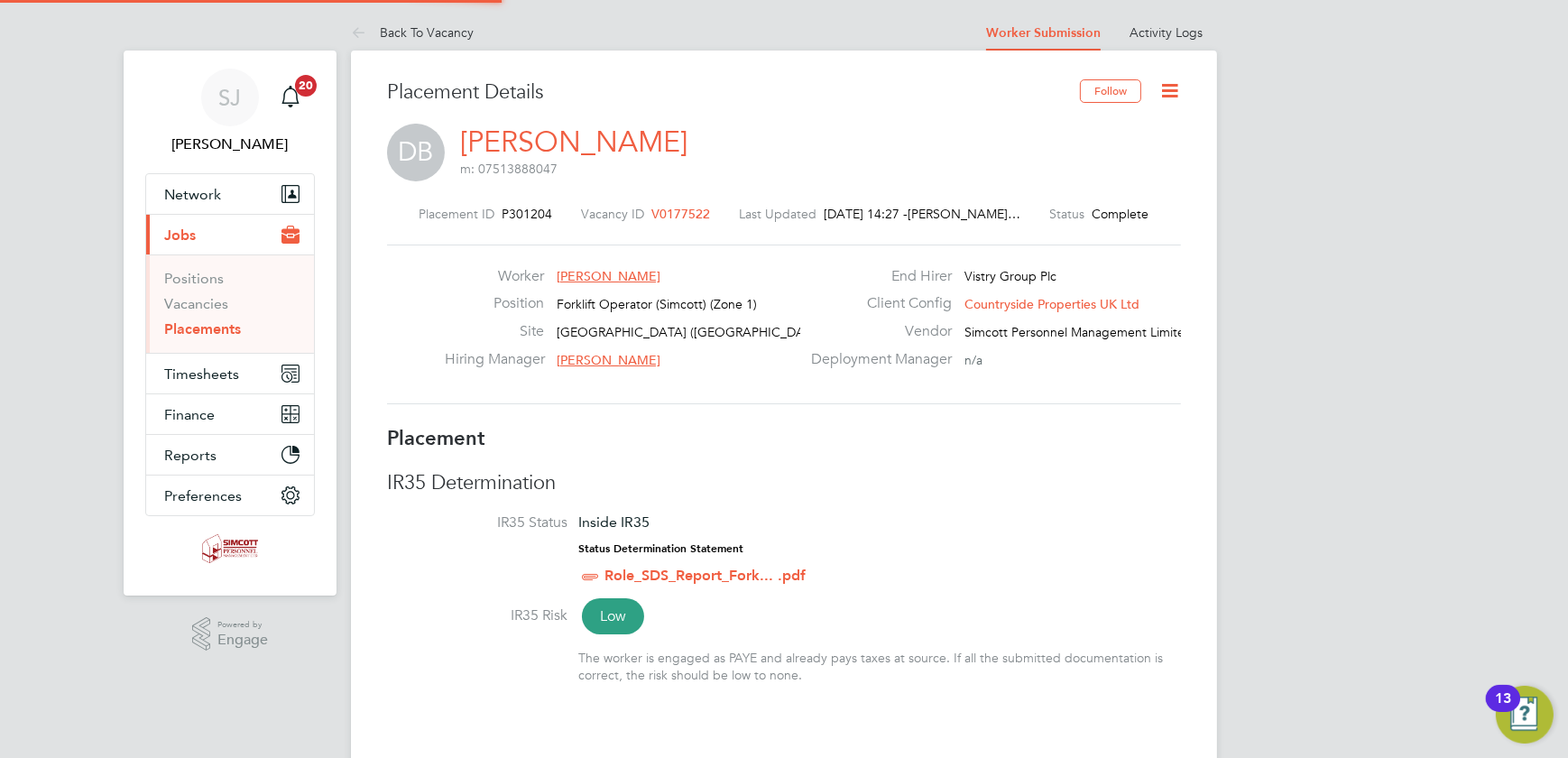
type input "[PERSON_NAME]"
type input "[DATE]"
type input "07:30"
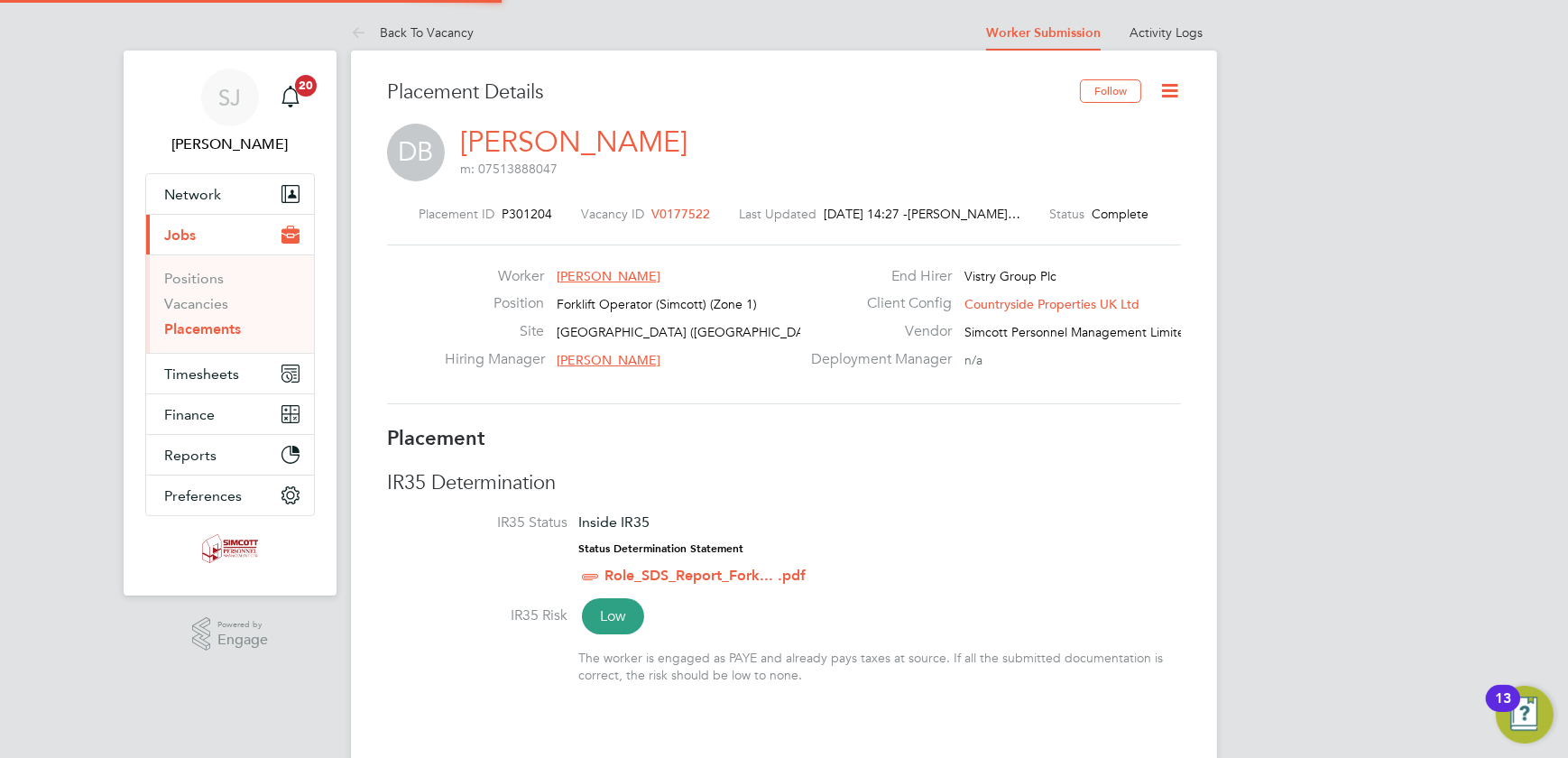
type input "16:30"
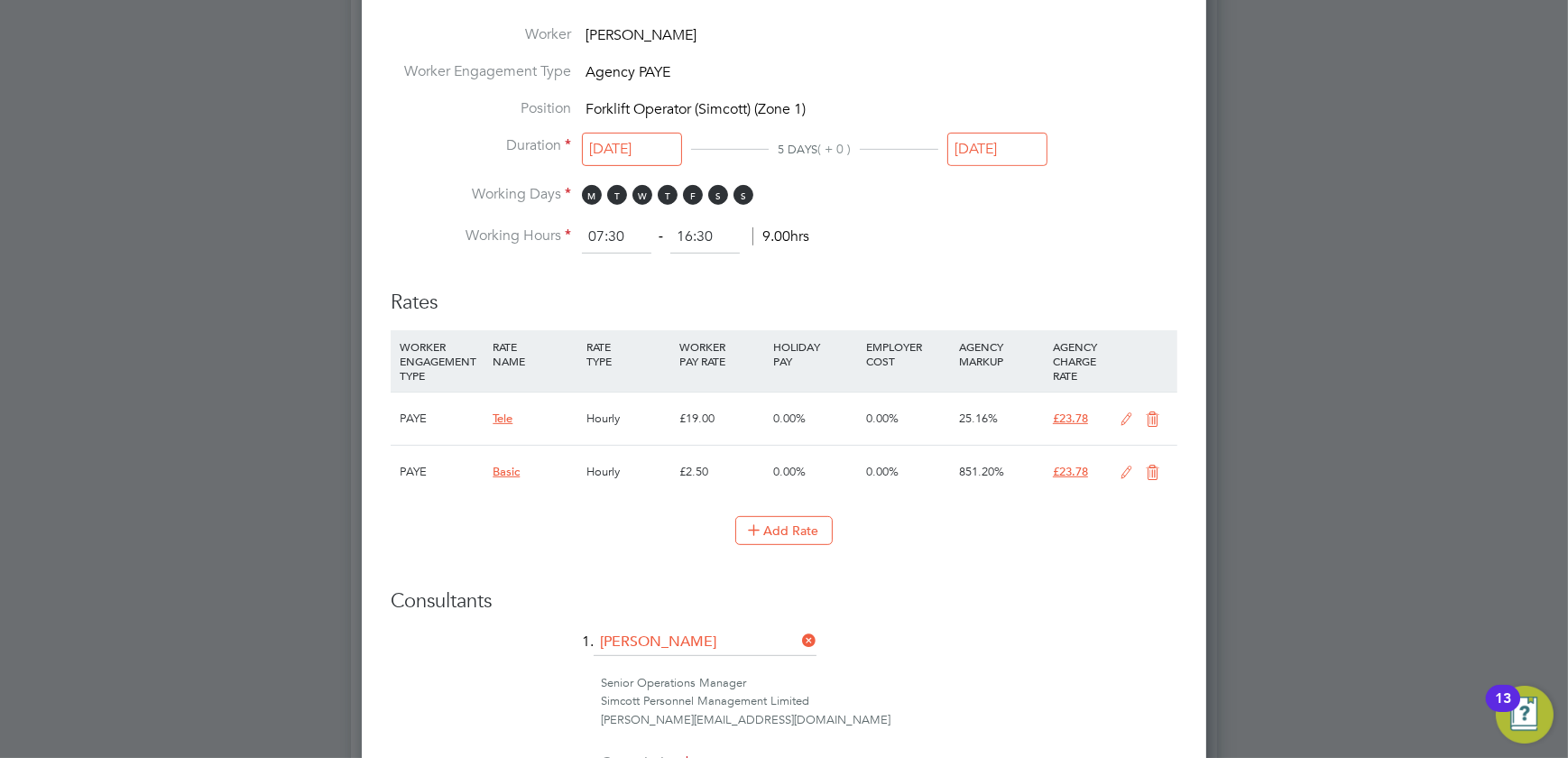
click at [1150, 466] on icon at bounding box center [1152, 473] width 23 height 15
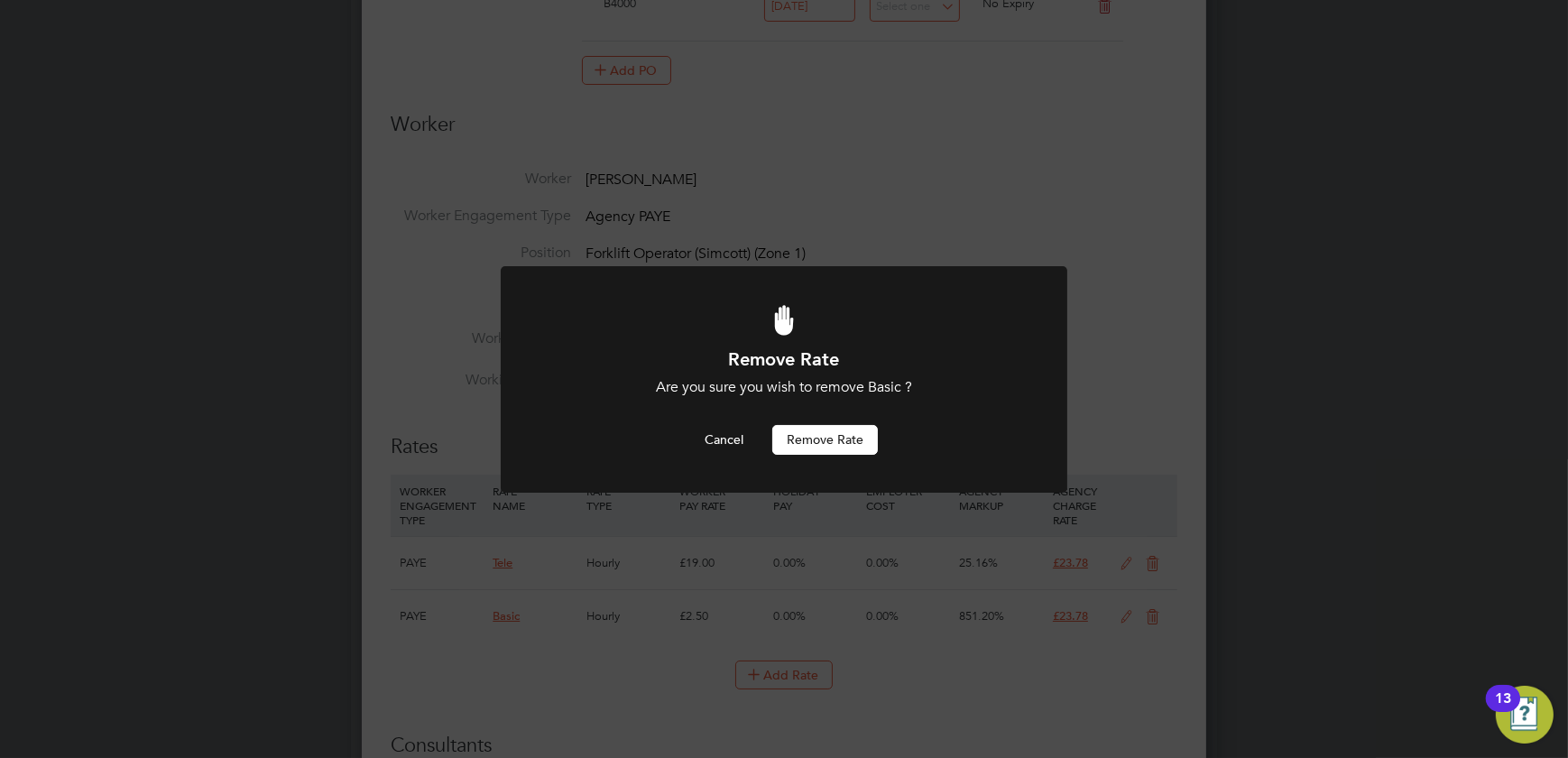
click at [803, 439] on button "Remove rate" at bounding box center [825, 440] width 106 height 29
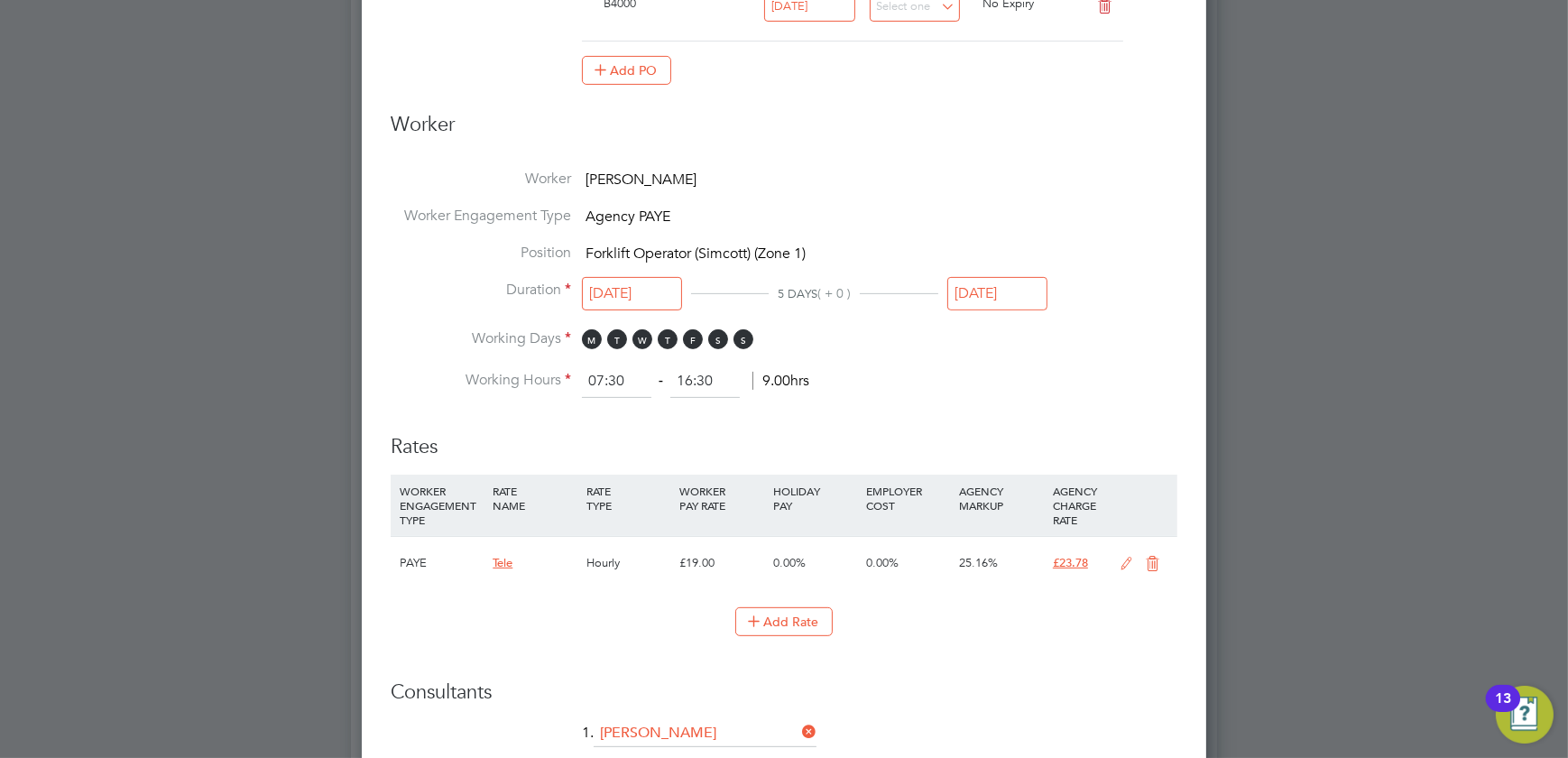
click at [1125, 559] on icon at bounding box center [1127, 564] width 23 height 15
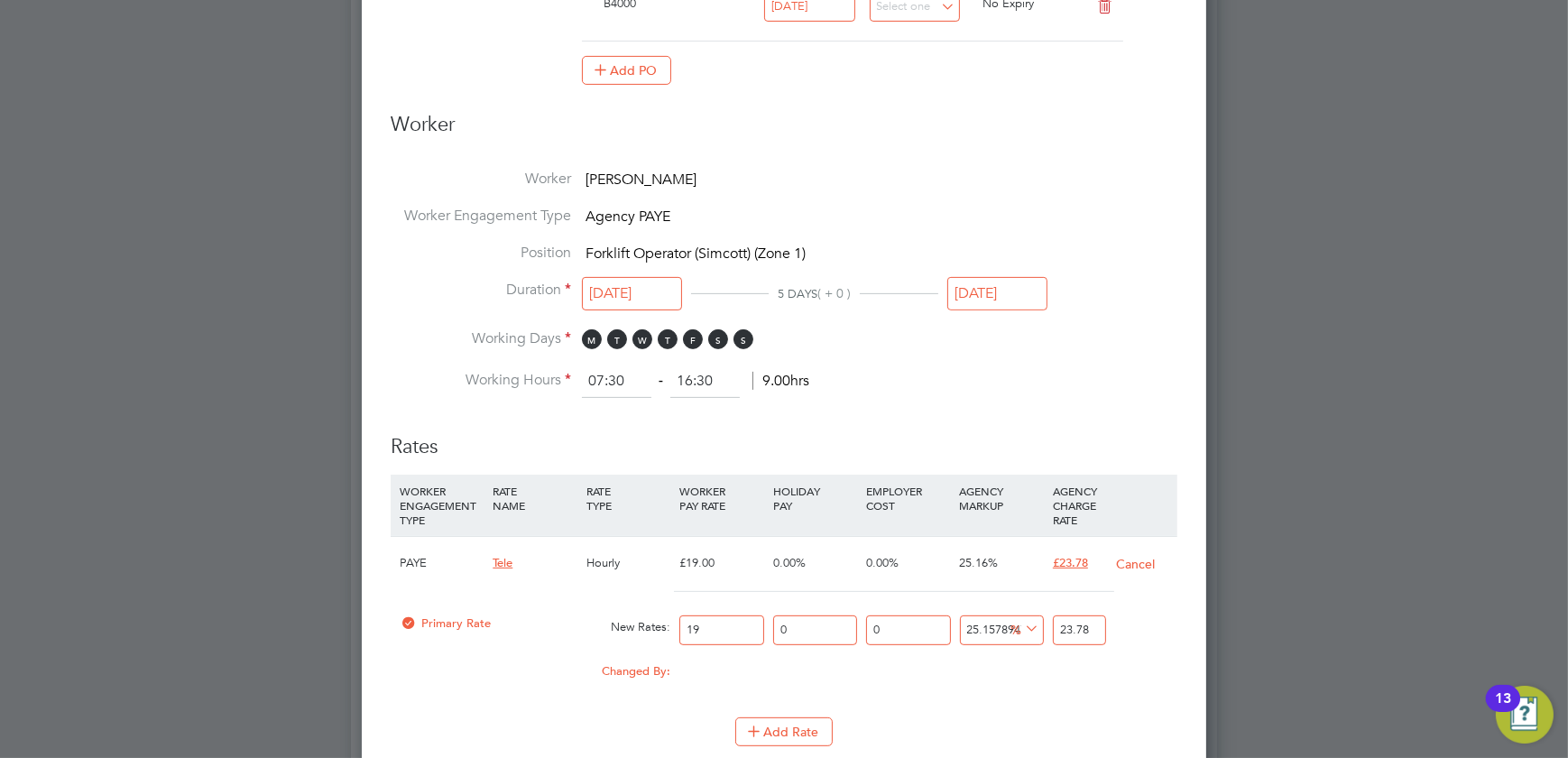
click at [1097, 624] on input "23.78" at bounding box center [1079, 630] width 54 height 30
type input "24.736842105263158"
type input "23.7"
type input "21.05263157894737"
type input "23"
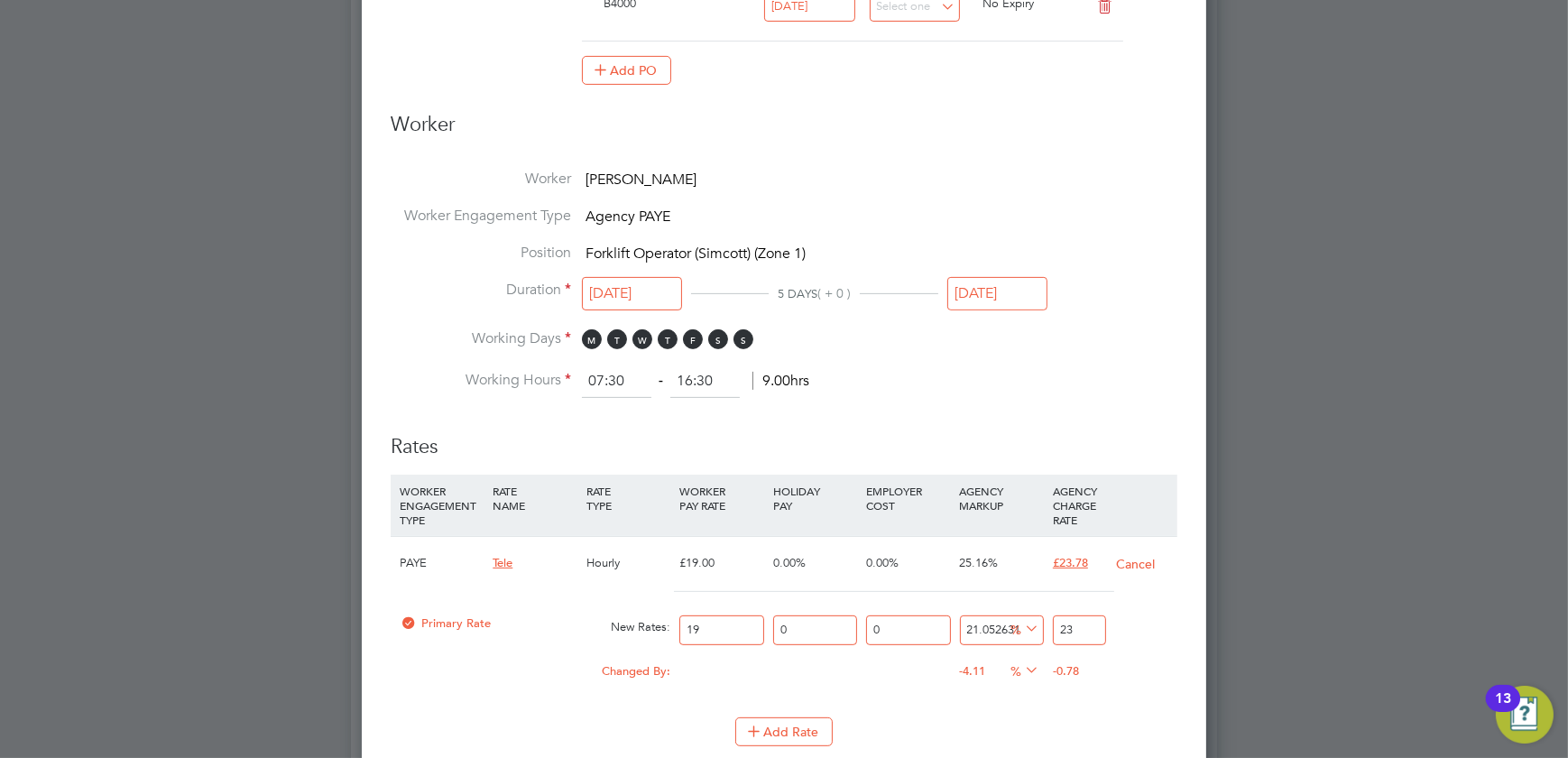
type input "22.105263157894736"
type input "23.2"
type input "22.526315789473685"
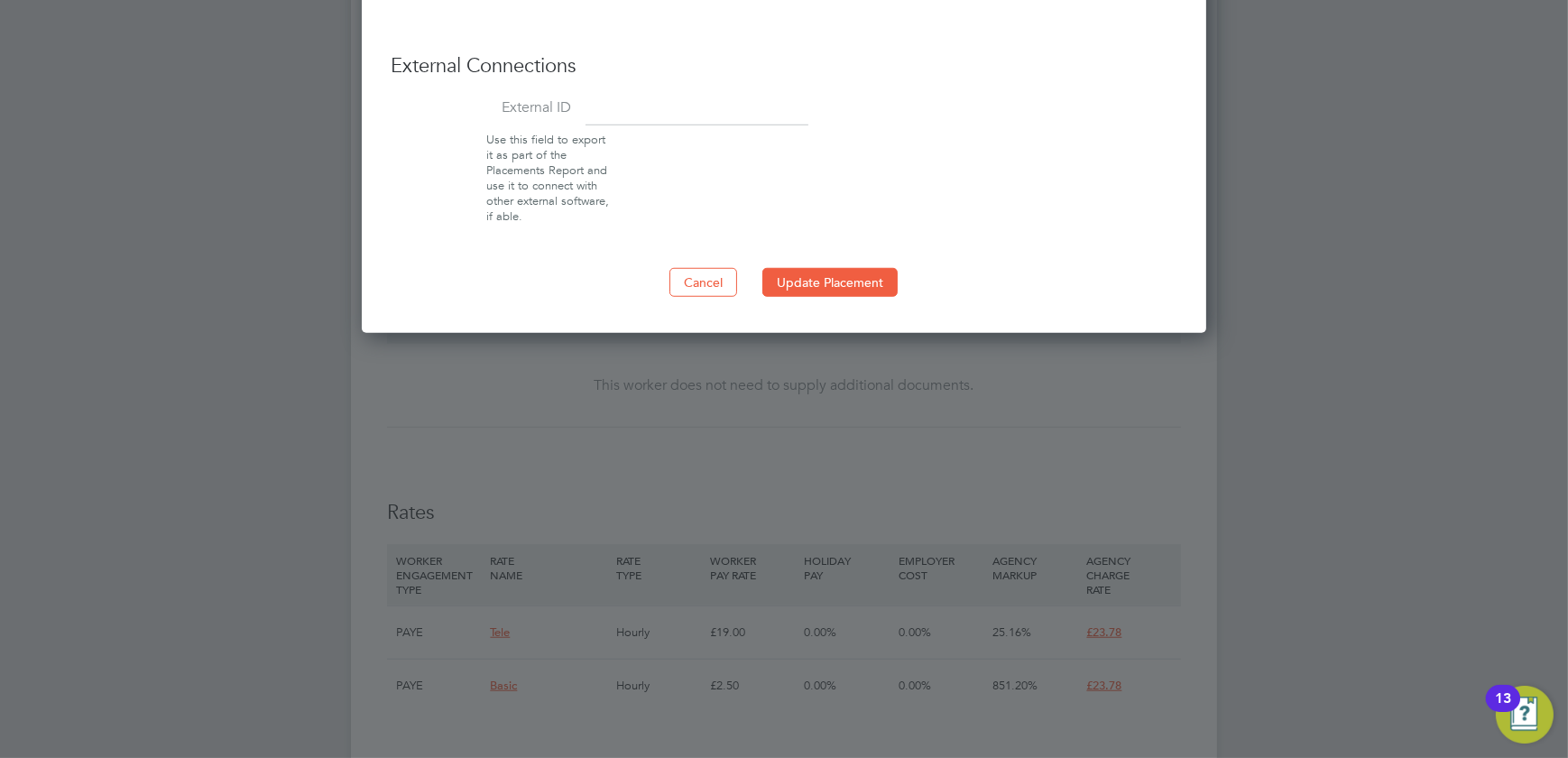
type input "23.28"
click at [821, 272] on button "Update Placement" at bounding box center [830, 283] width 136 height 29
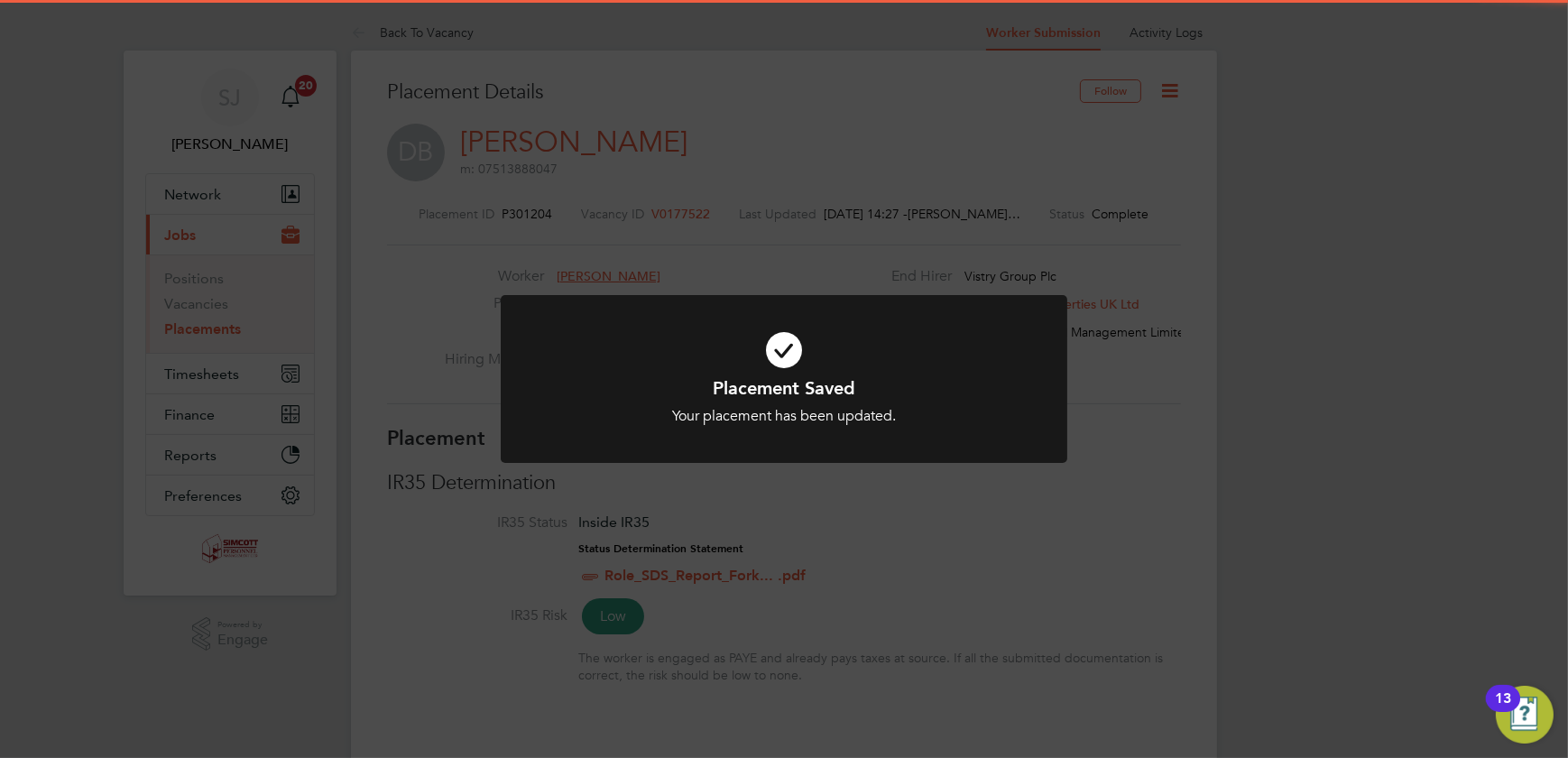
click at [1183, 213] on div "Placement Saved Your placement has been updated. Cancel Okay" at bounding box center [784, 379] width 1568 height 758
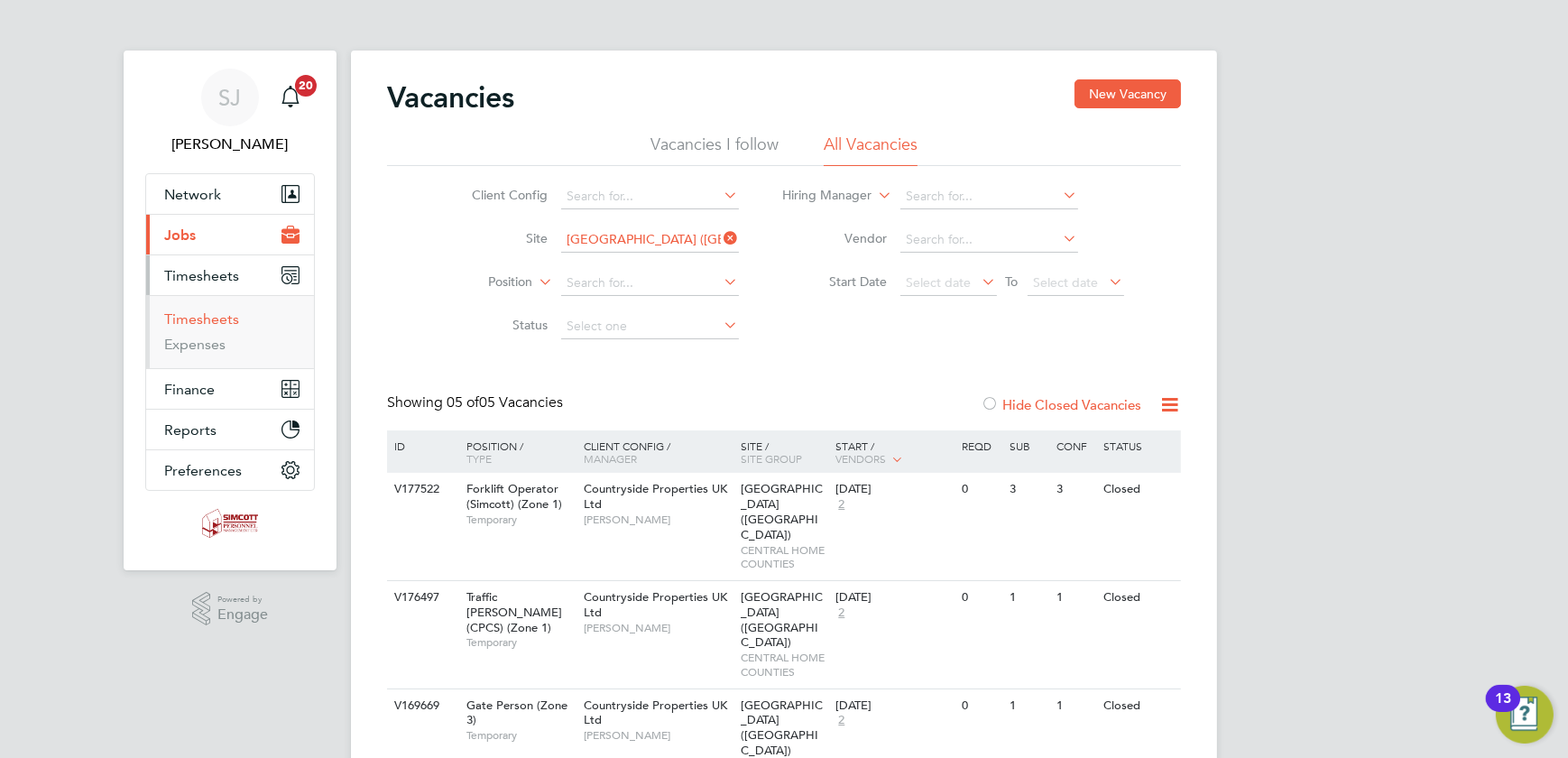
click at [189, 317] on link "Timesheets" at bounding box center [201, 318] width 75 height 17
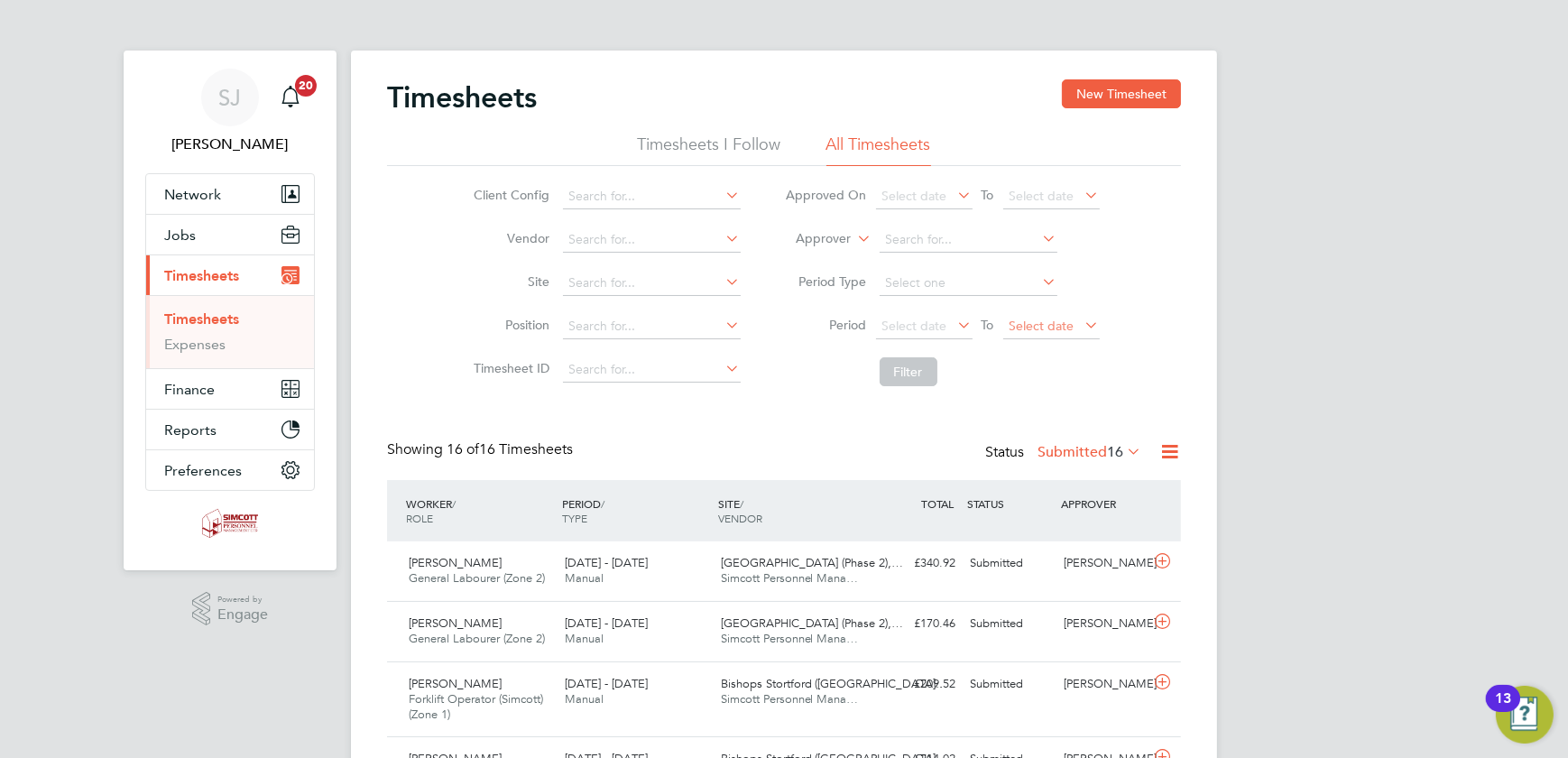
click at [1041, 326] on span "Select date" at bounding box center [1042, 326] width 65 height 16
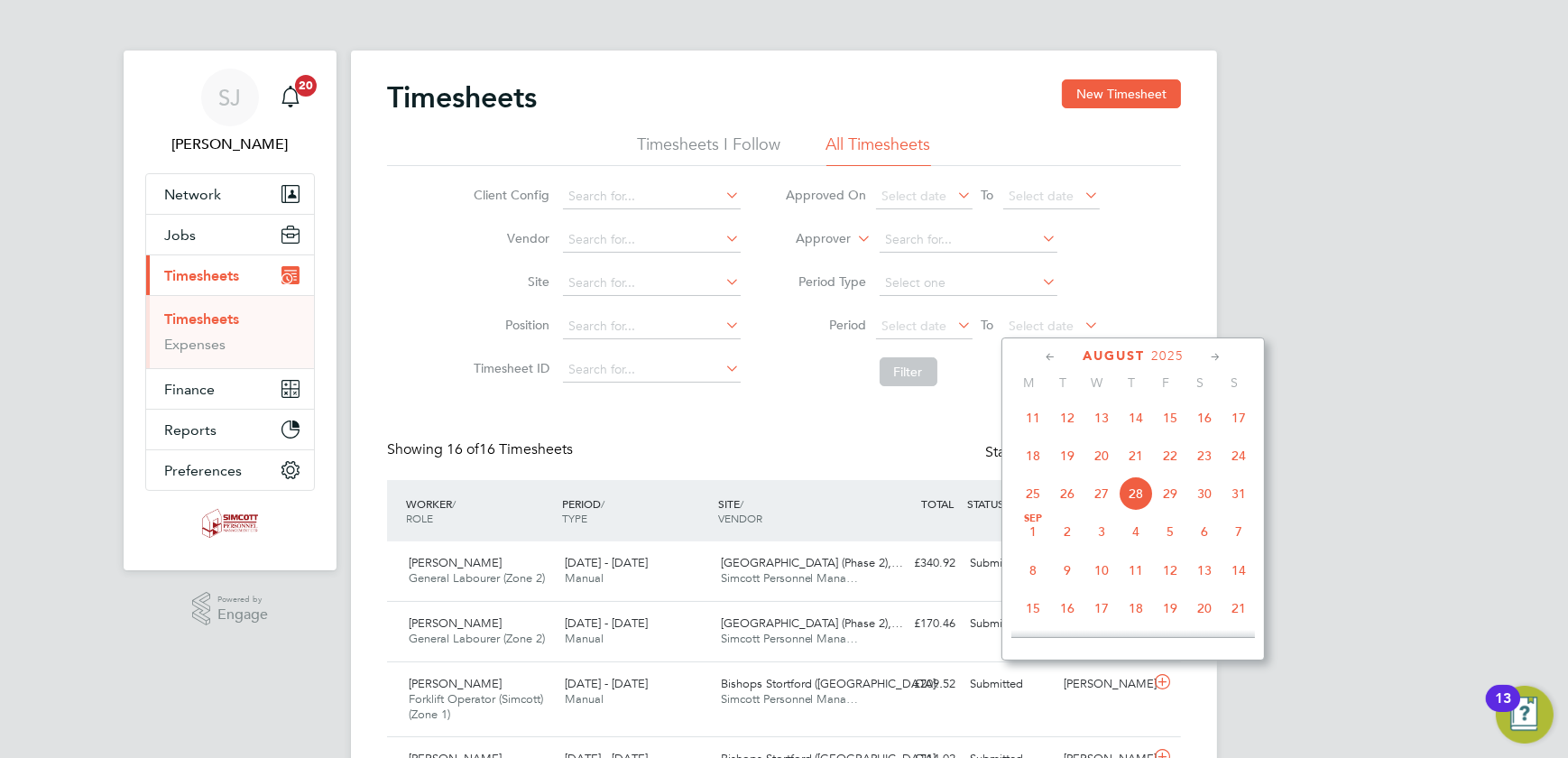
click at [1240, 459] on span "24" at bounding box center [1239, 456] width 35 height 35
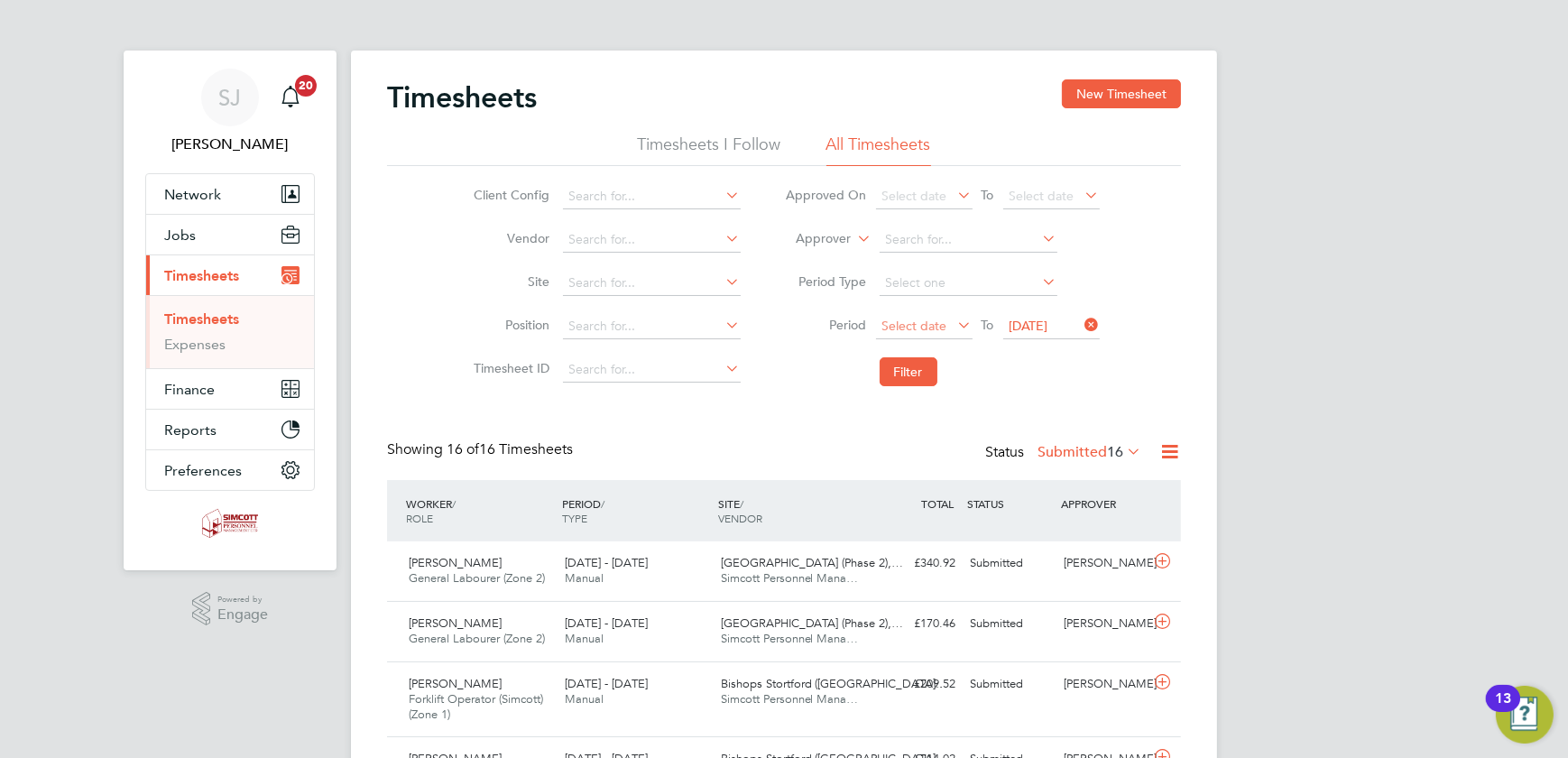
click at [941, 325] on span "Select date" at bounding box center [915, 326] width 65 height 16
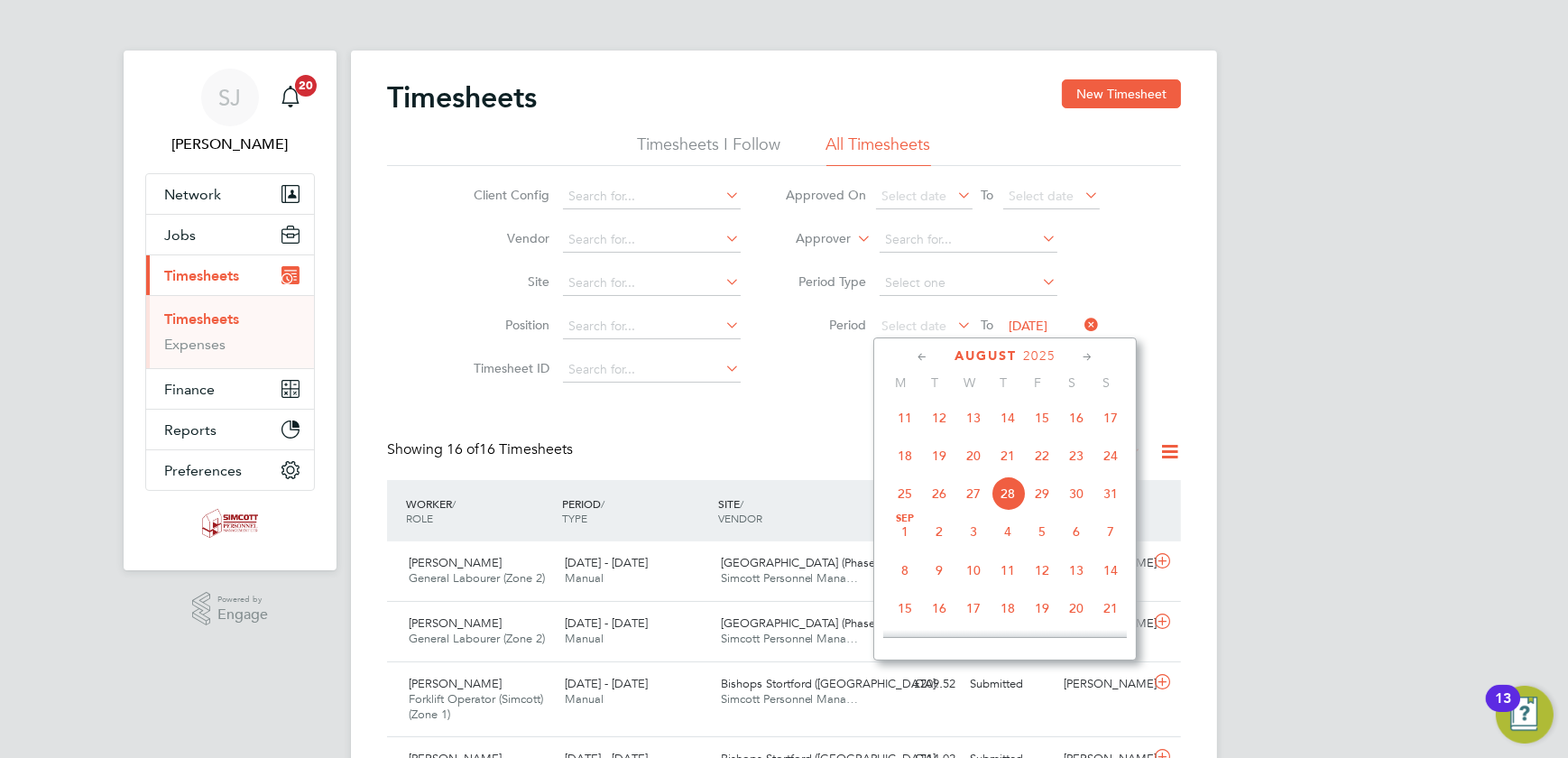
click at [911, 461] on span "18" at bounding box center [905, 456] width 35 height 35
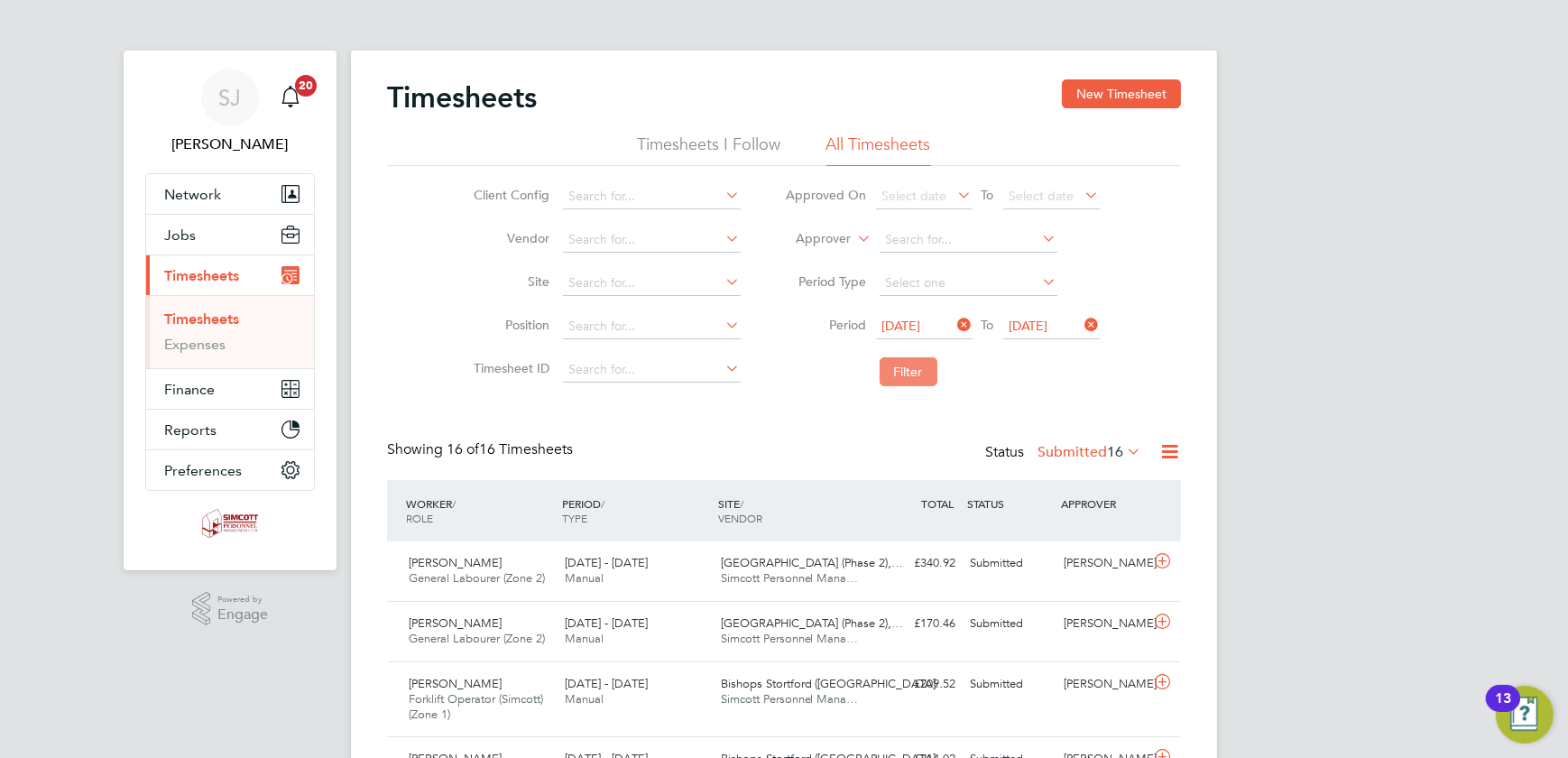
click at [909, 377] on button "Filter" at bounding box center [908, 372] width 57 height 29
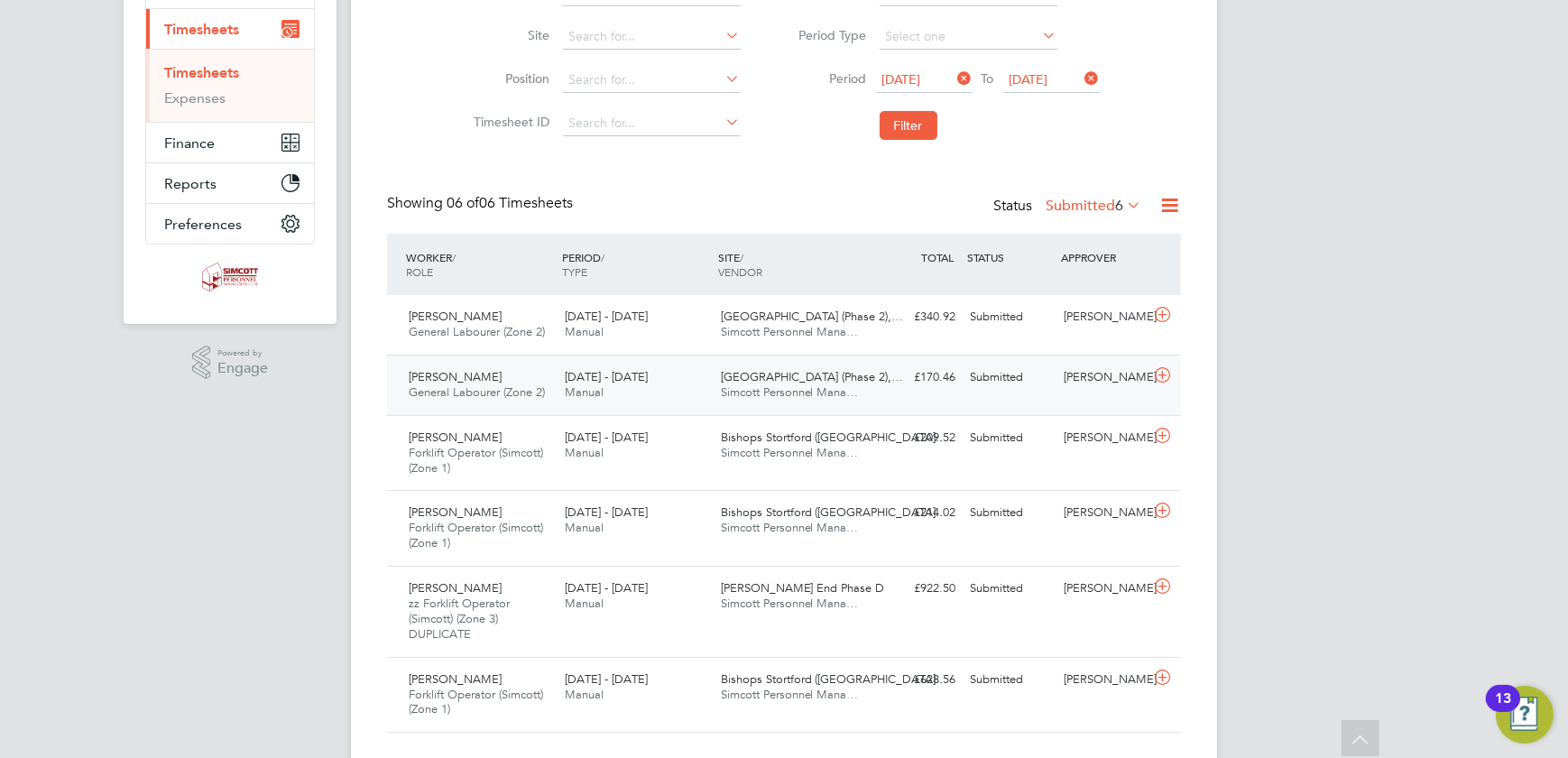
scroll to position [285, 0]
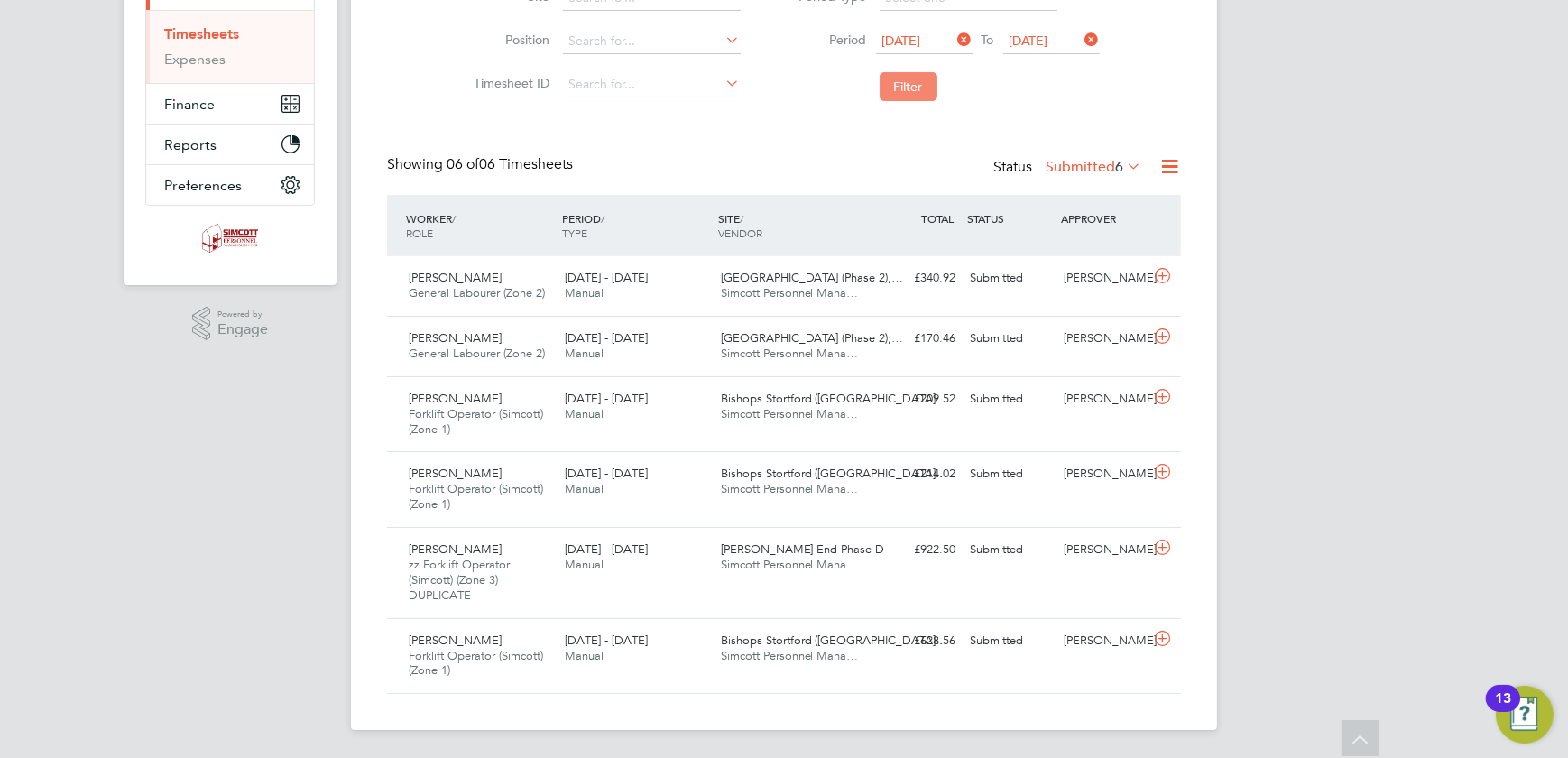
click at [913, 84] on button "Filter" at bounding box center [908, 86] width 57 height 29
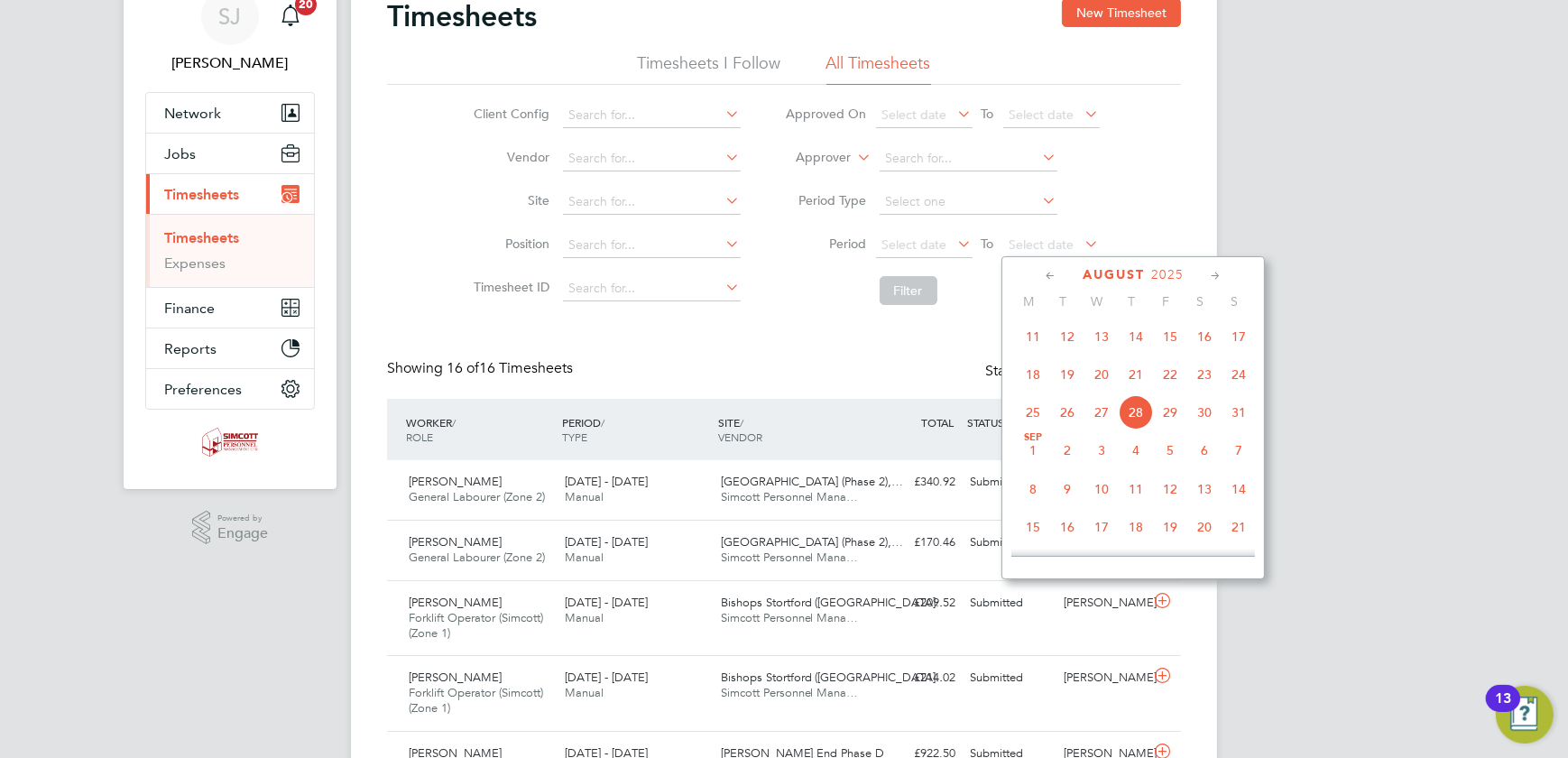
click at [1238, 377] on span "24" at bounding box center [1239, 375] width 35 height 35
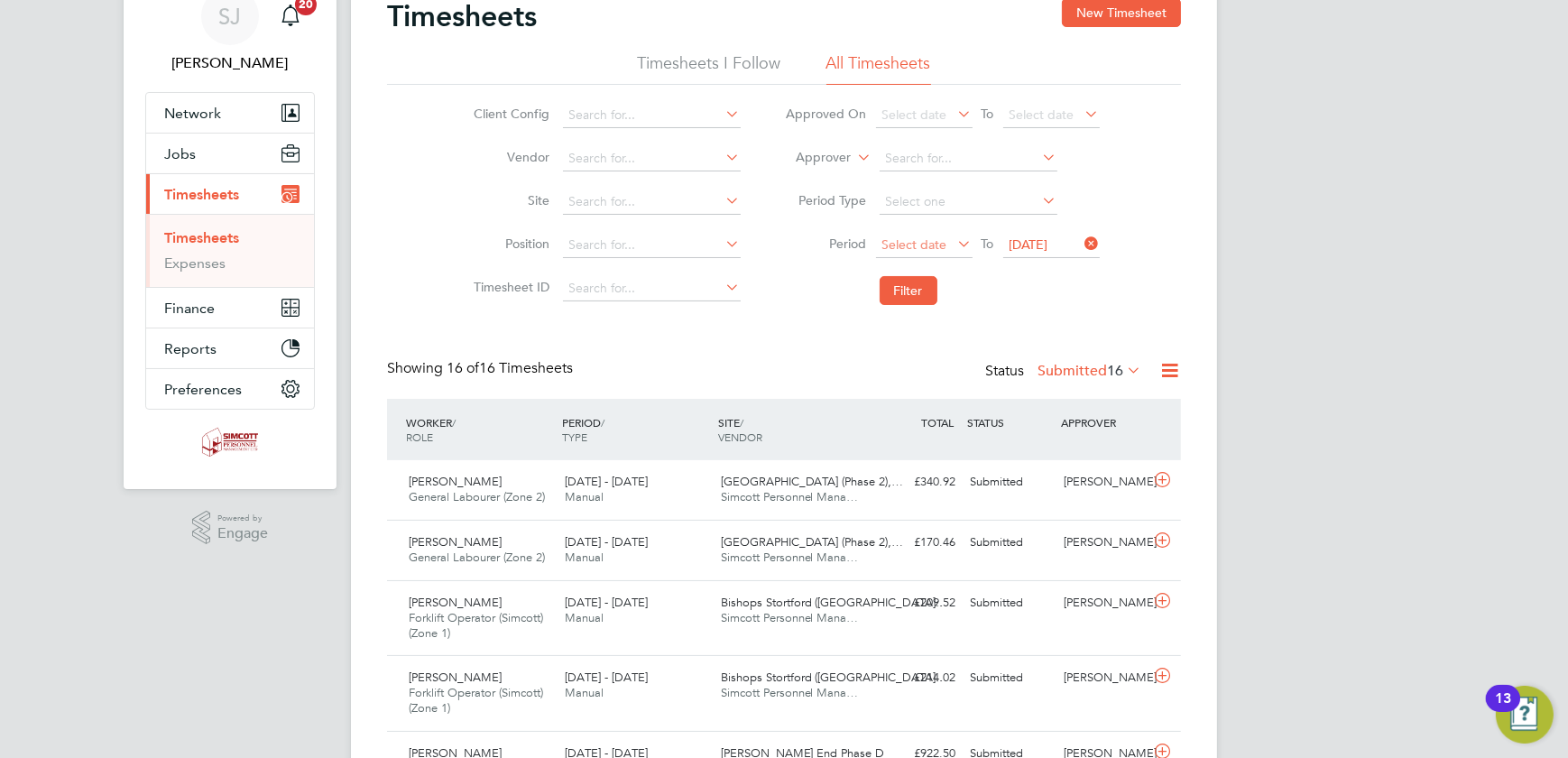
click at [932, 240] on span "Select date" at bounding box center [915, 245] width 65 height 16
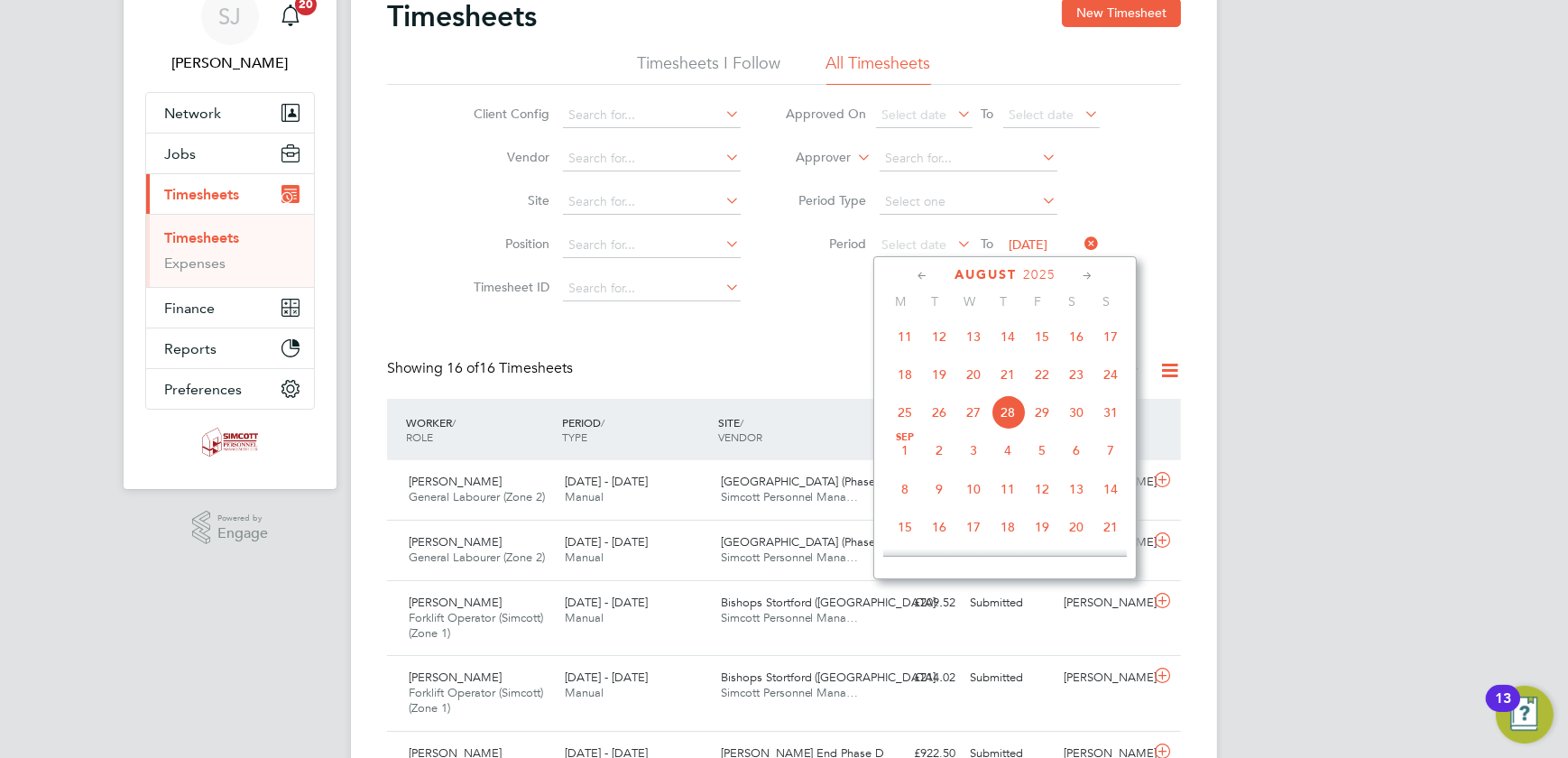
click at [910, 379] on span "18" at bounding box center [905, 375] width 35 height 35
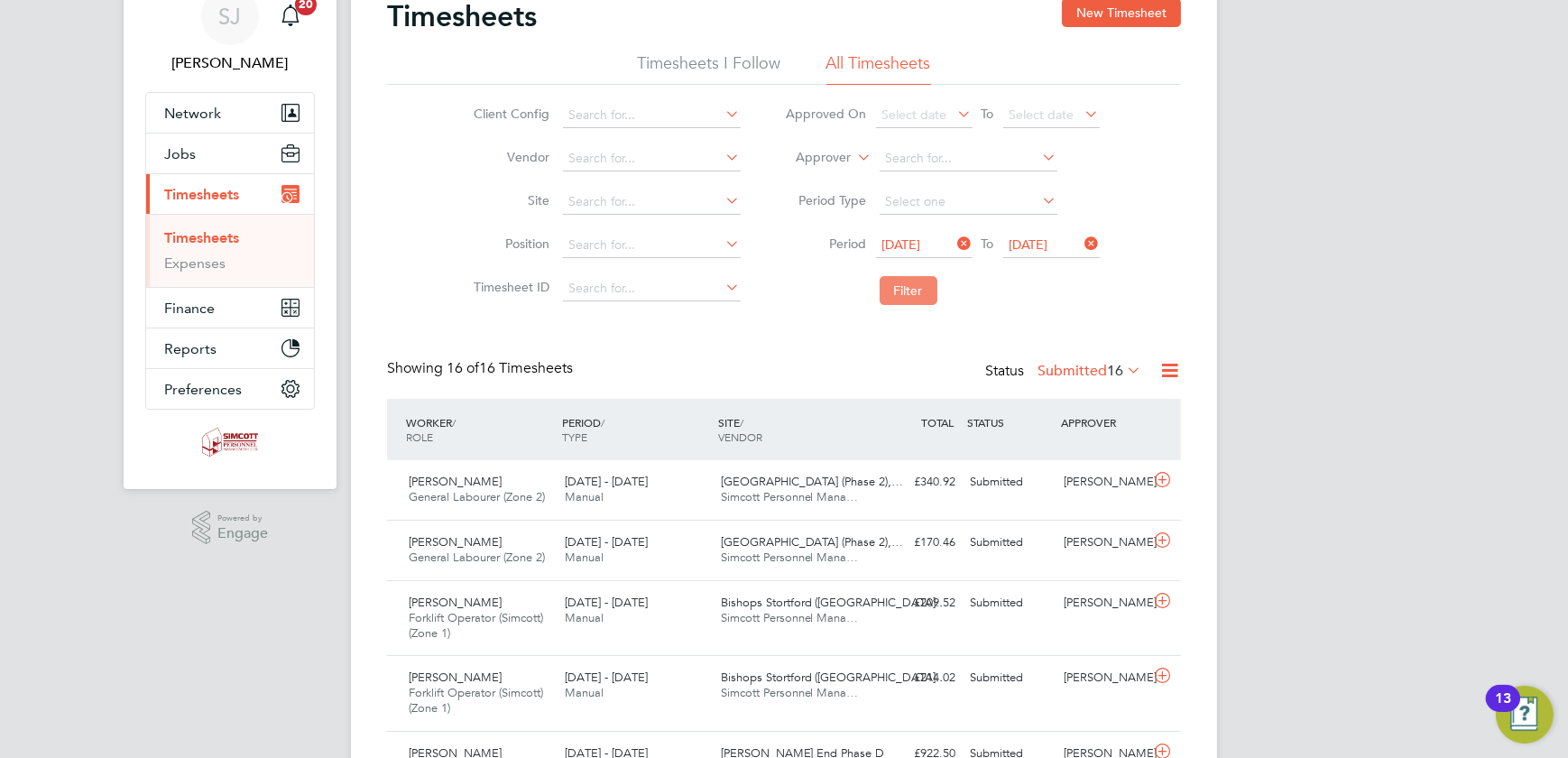
click at [903, 278] on button "Filter" at bounding box center [908, 290] width 57 height 29
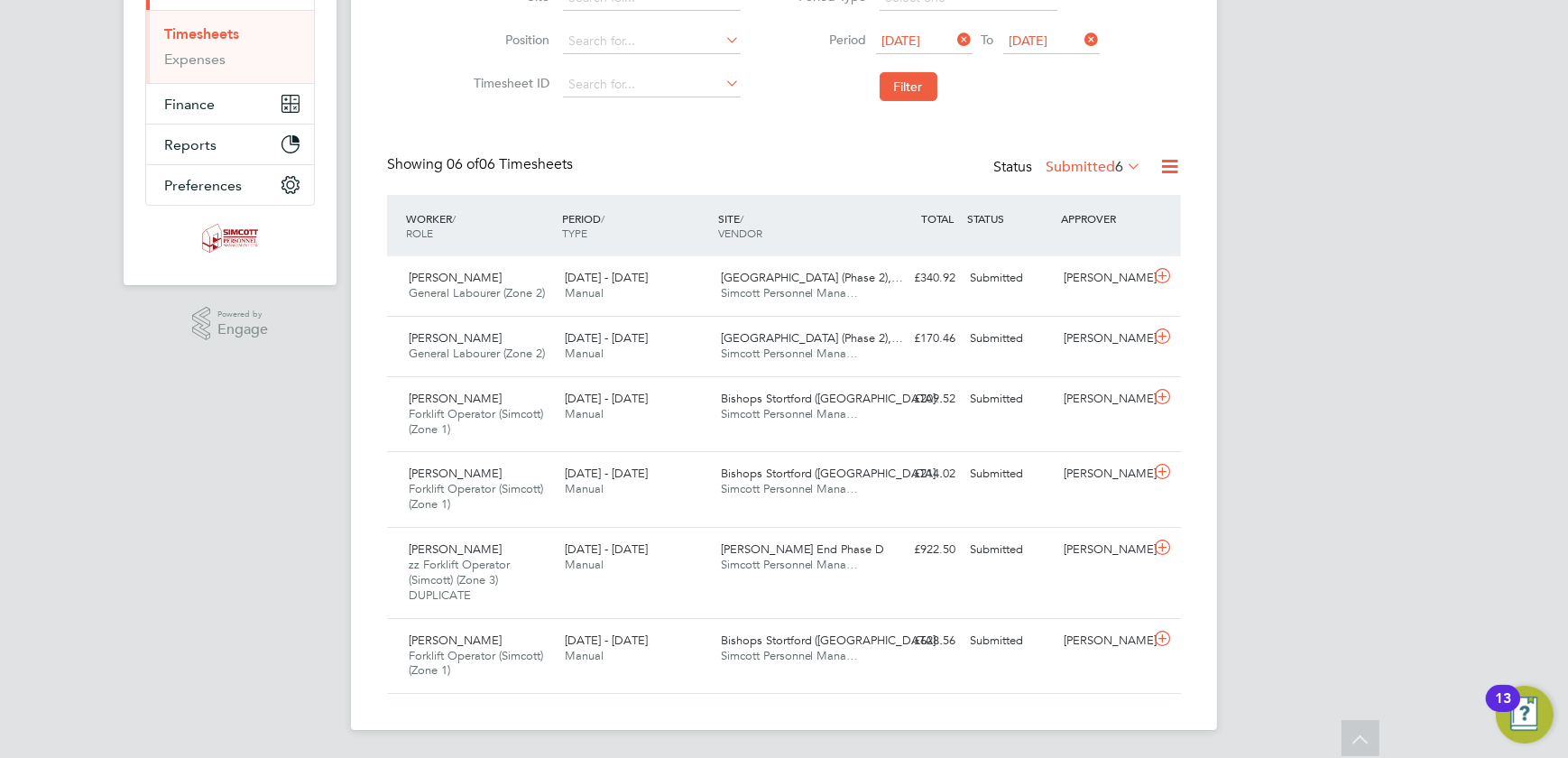
scroll to position [255, 0]
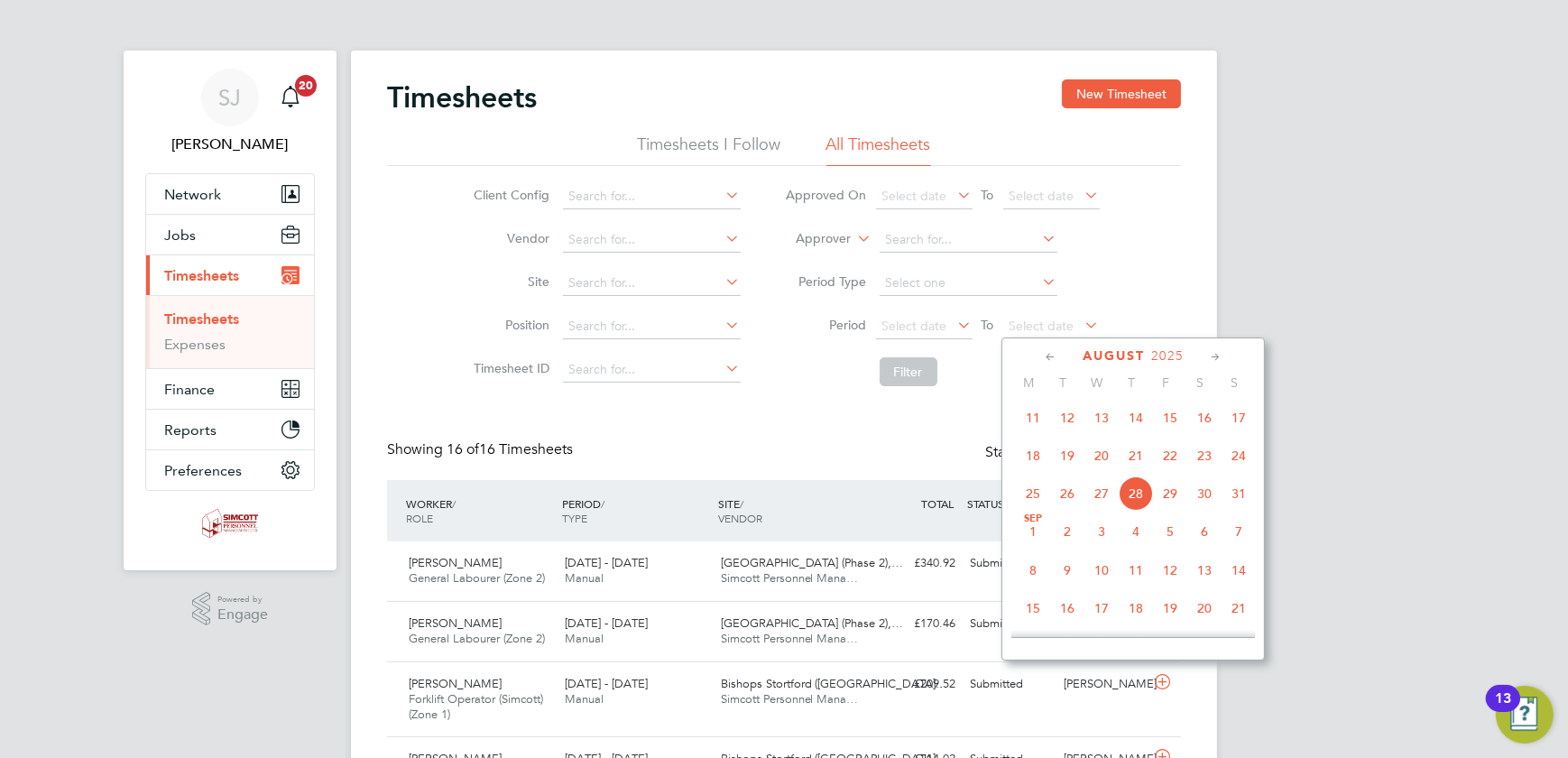
click at [1251, 464] on span "24" at bounding box center [1239, 456] width 35 height 35
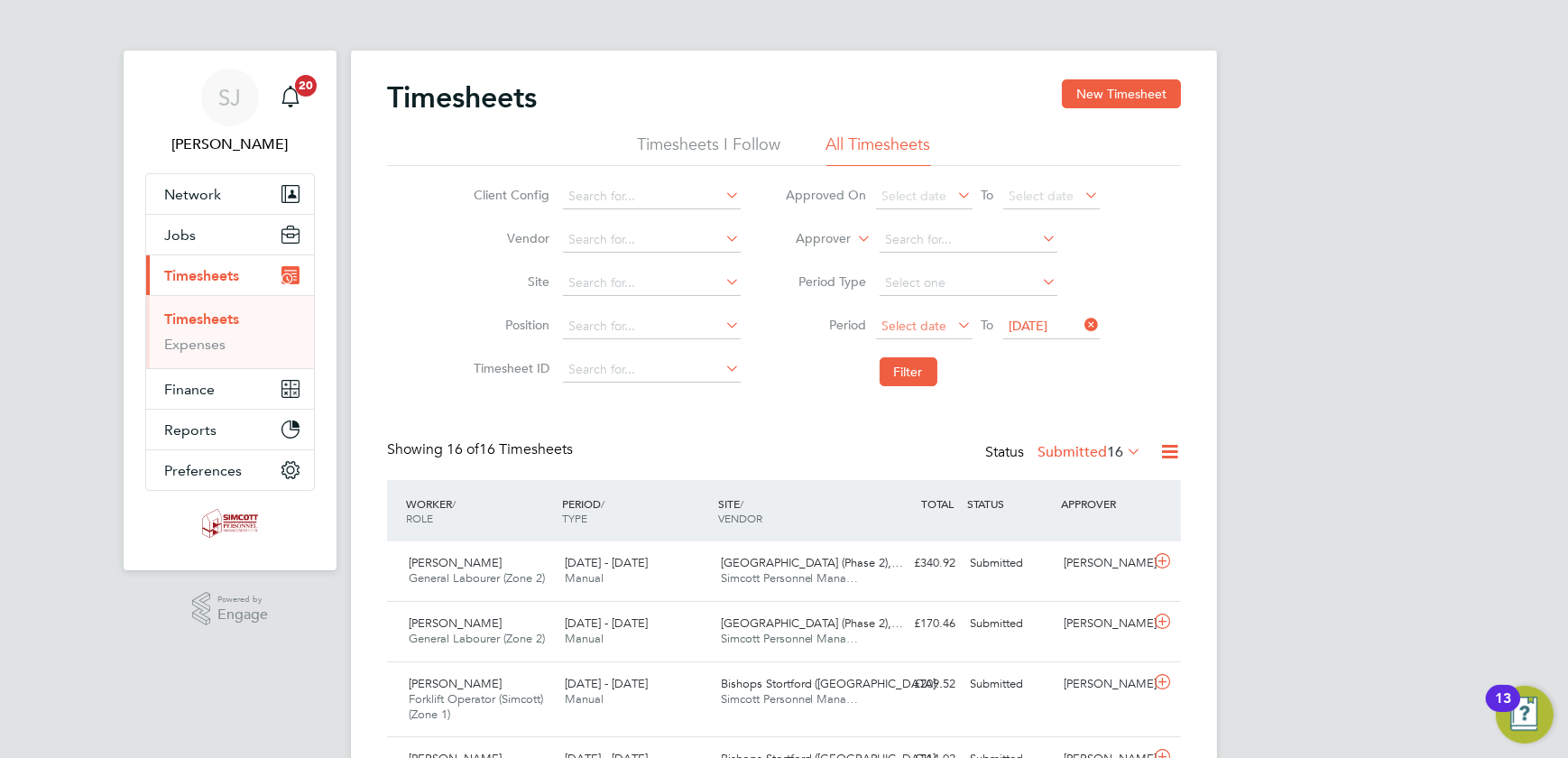
click at [913, 319] on span "Select date" at bounding box center [915, 326] width 65 height 16
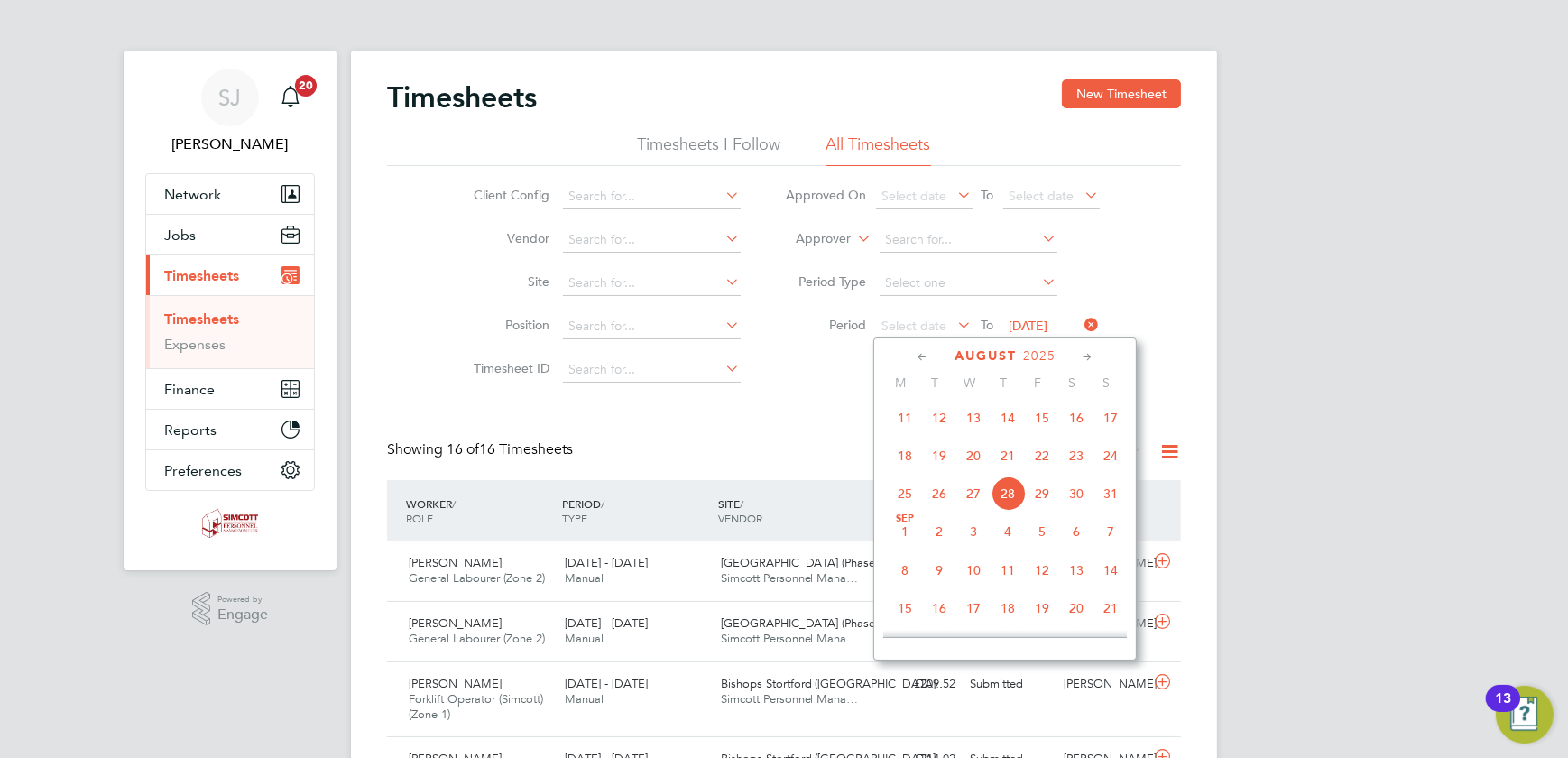
click at [916, 457] on span "18" at bounding box center [905, 456] width 35 height 35
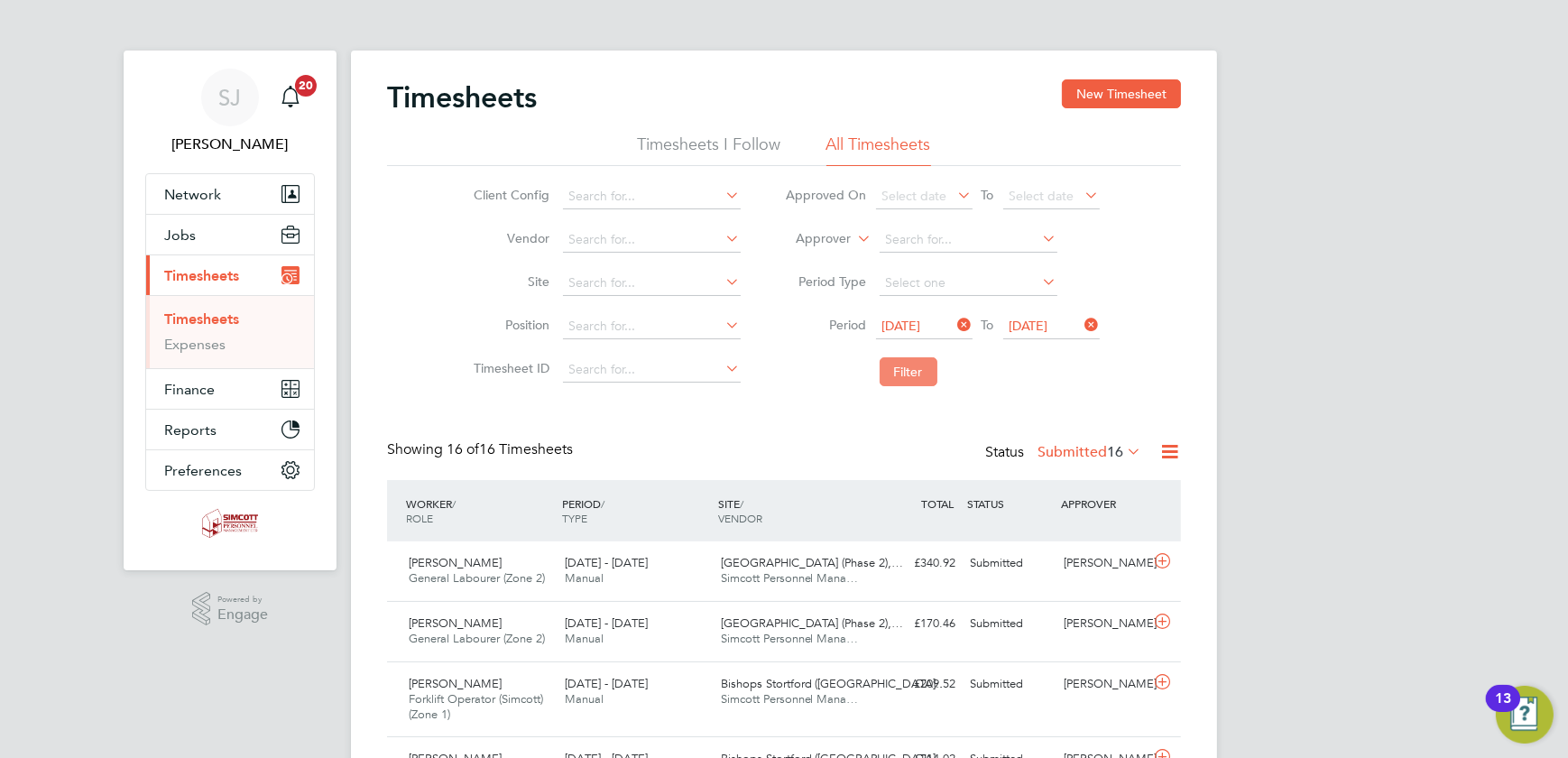
click at [897, 382] on button "Filter" at bounding box center [908, 372] width 57 height 29
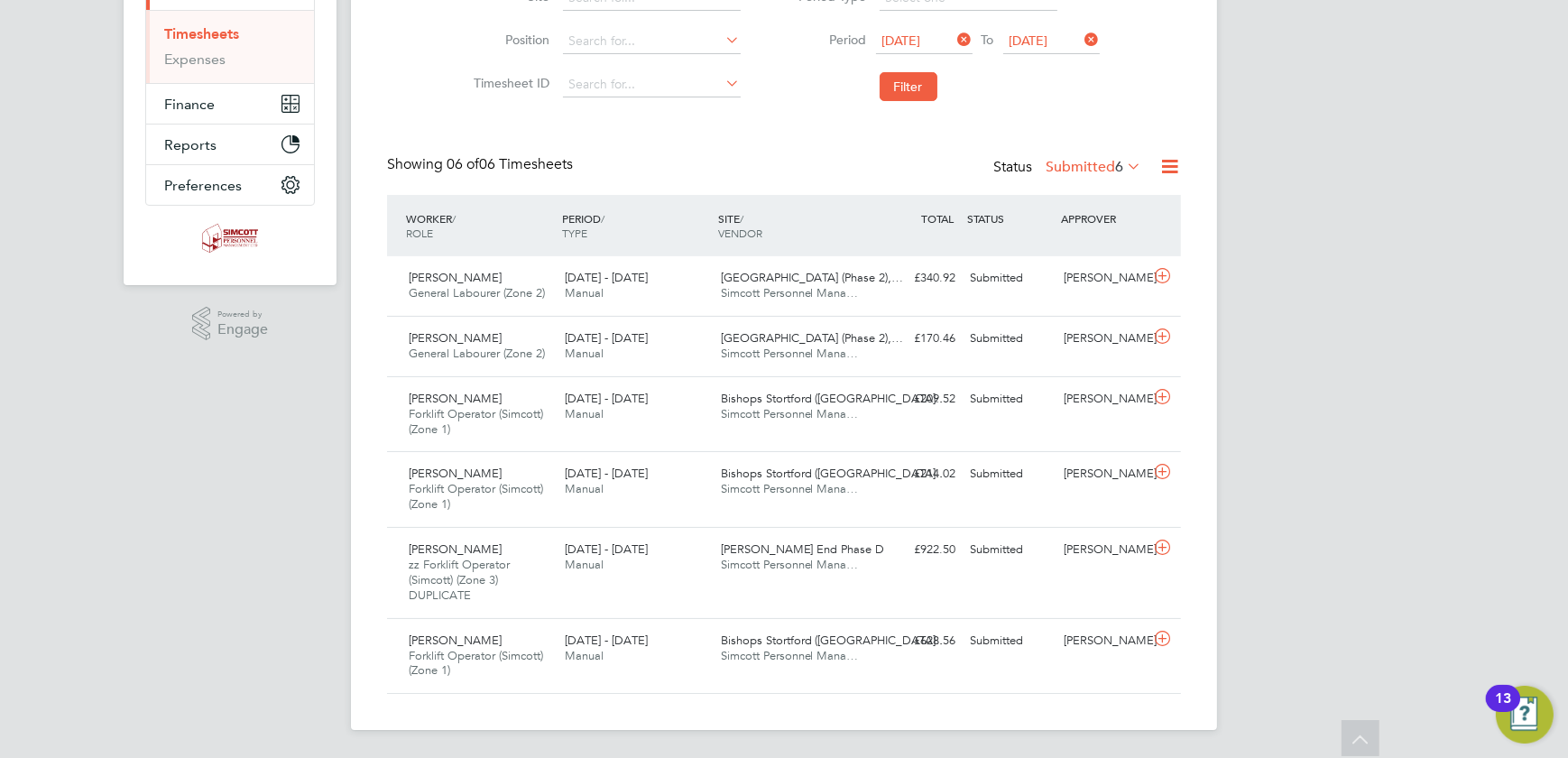
scroll to position [255, 0]
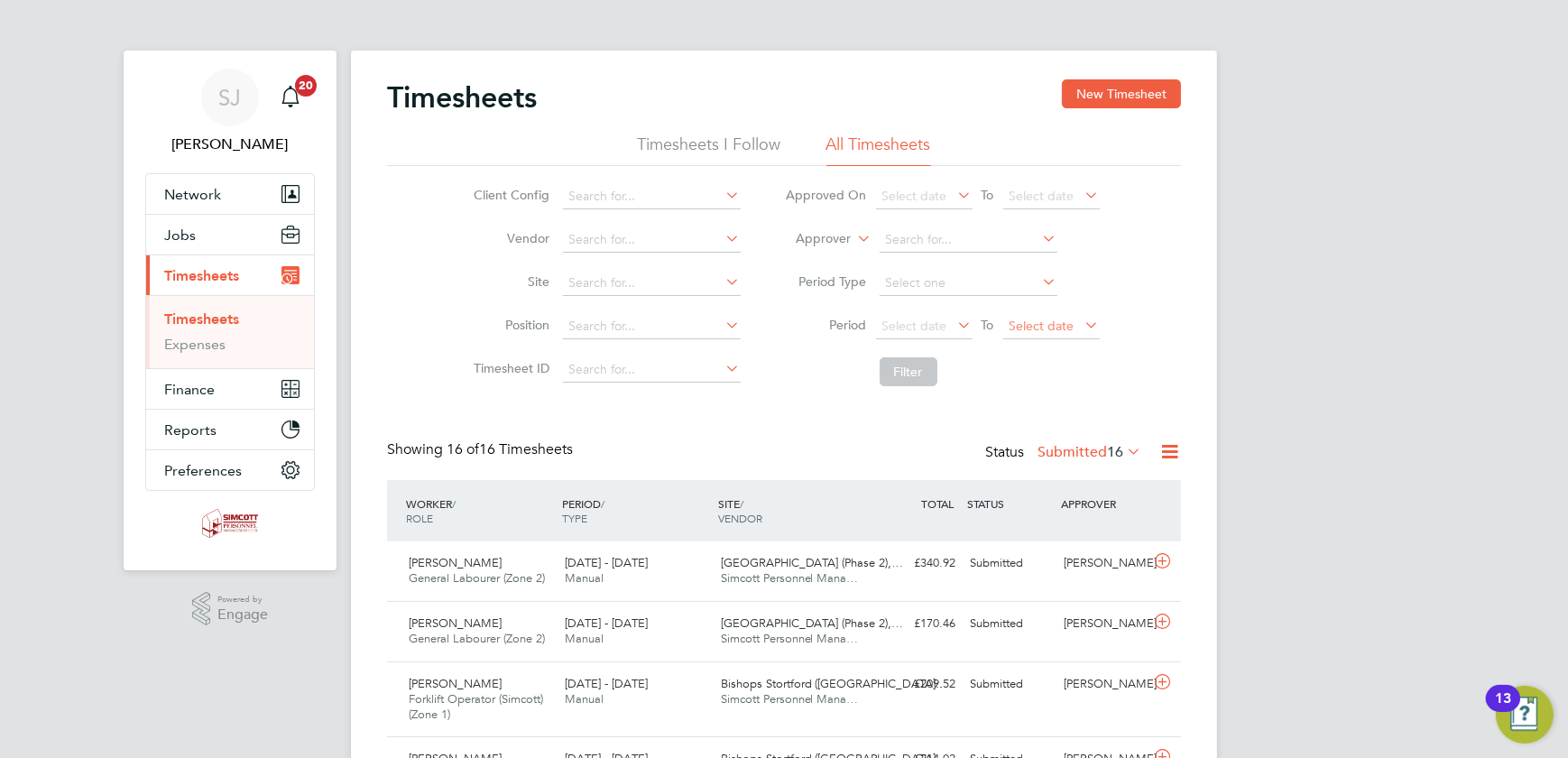
click at [1039, 322] on span "Select date" at bounding box center [1042, 326] width 65 height 16
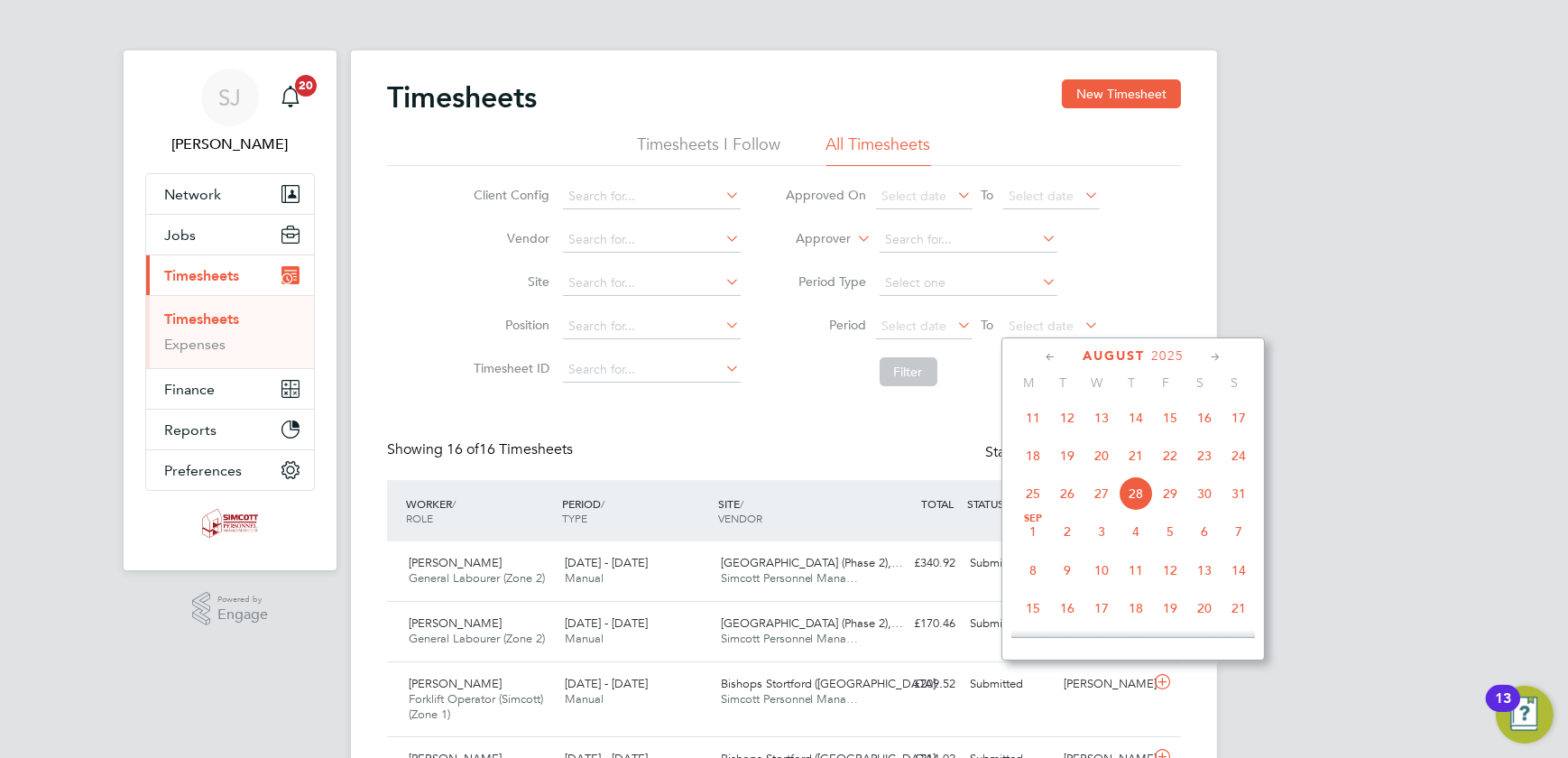
click at [1237, 450] on span "24" at bounding box center [1239, 456] width 35 height 35
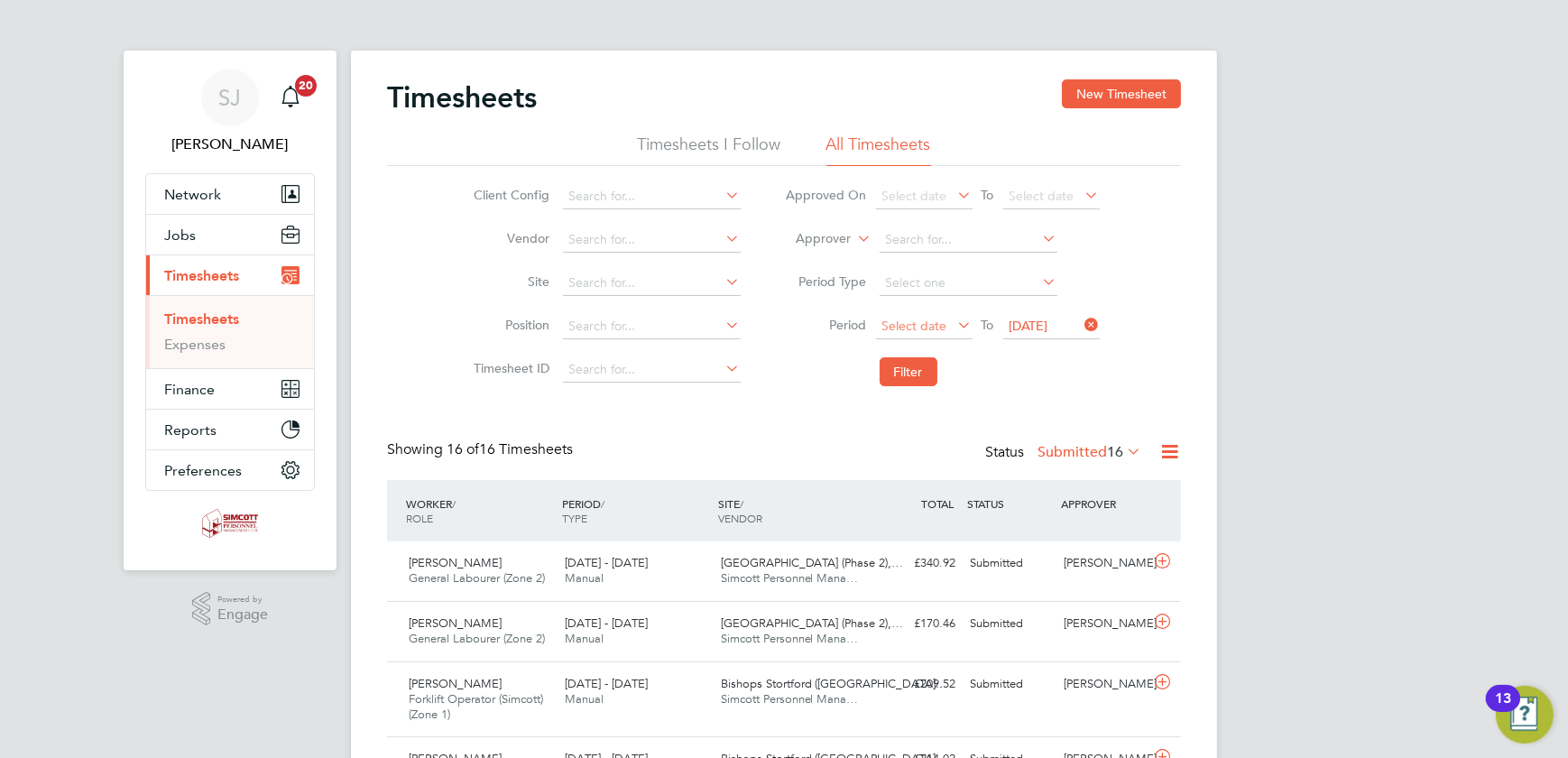
click at [923, 326] on span "Select date" at bounding box center [915, 326] width 65 height 16
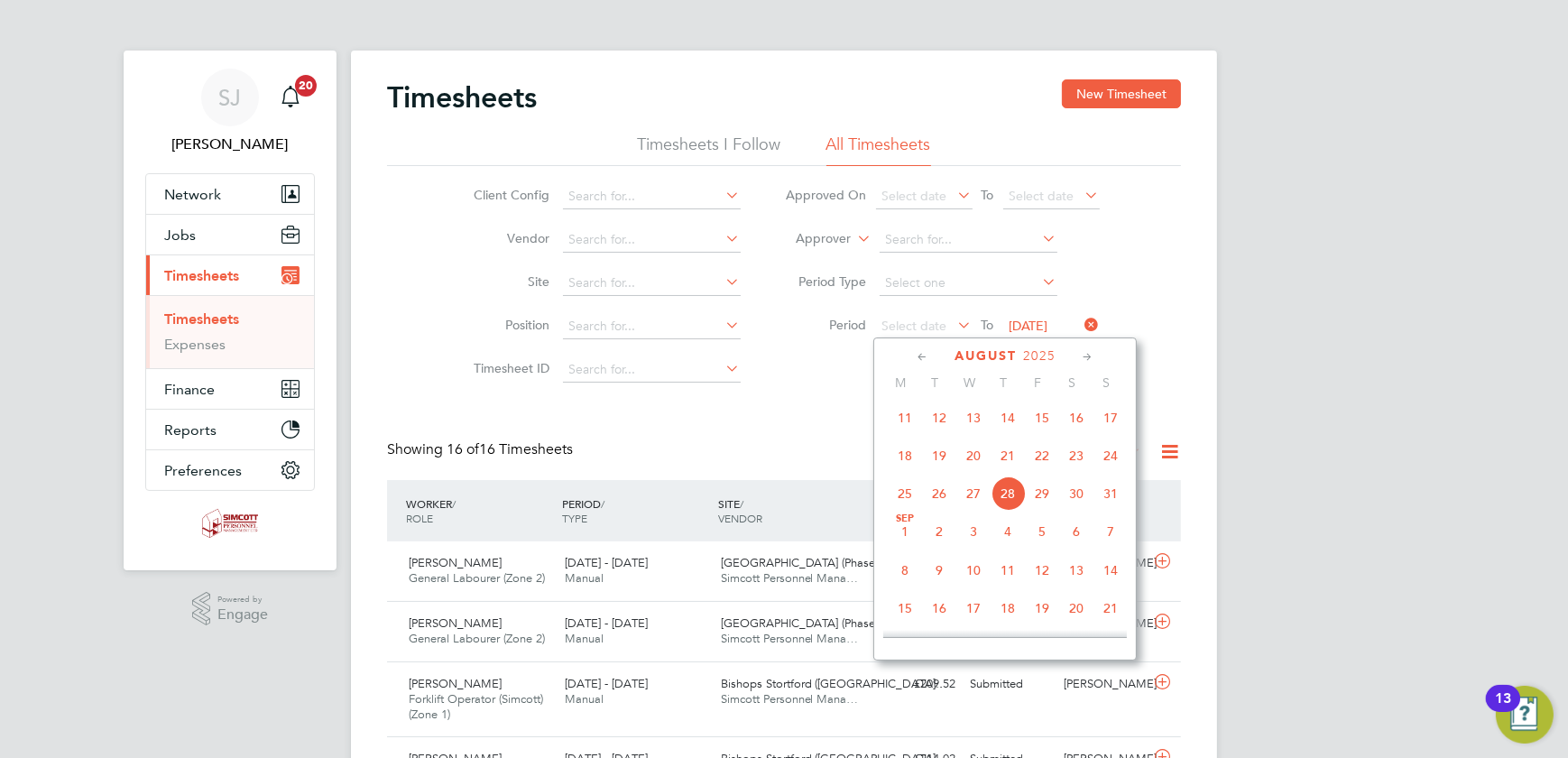
click at [905, 462] on span "18" at bounding box center [905, 456] width 35 height 35
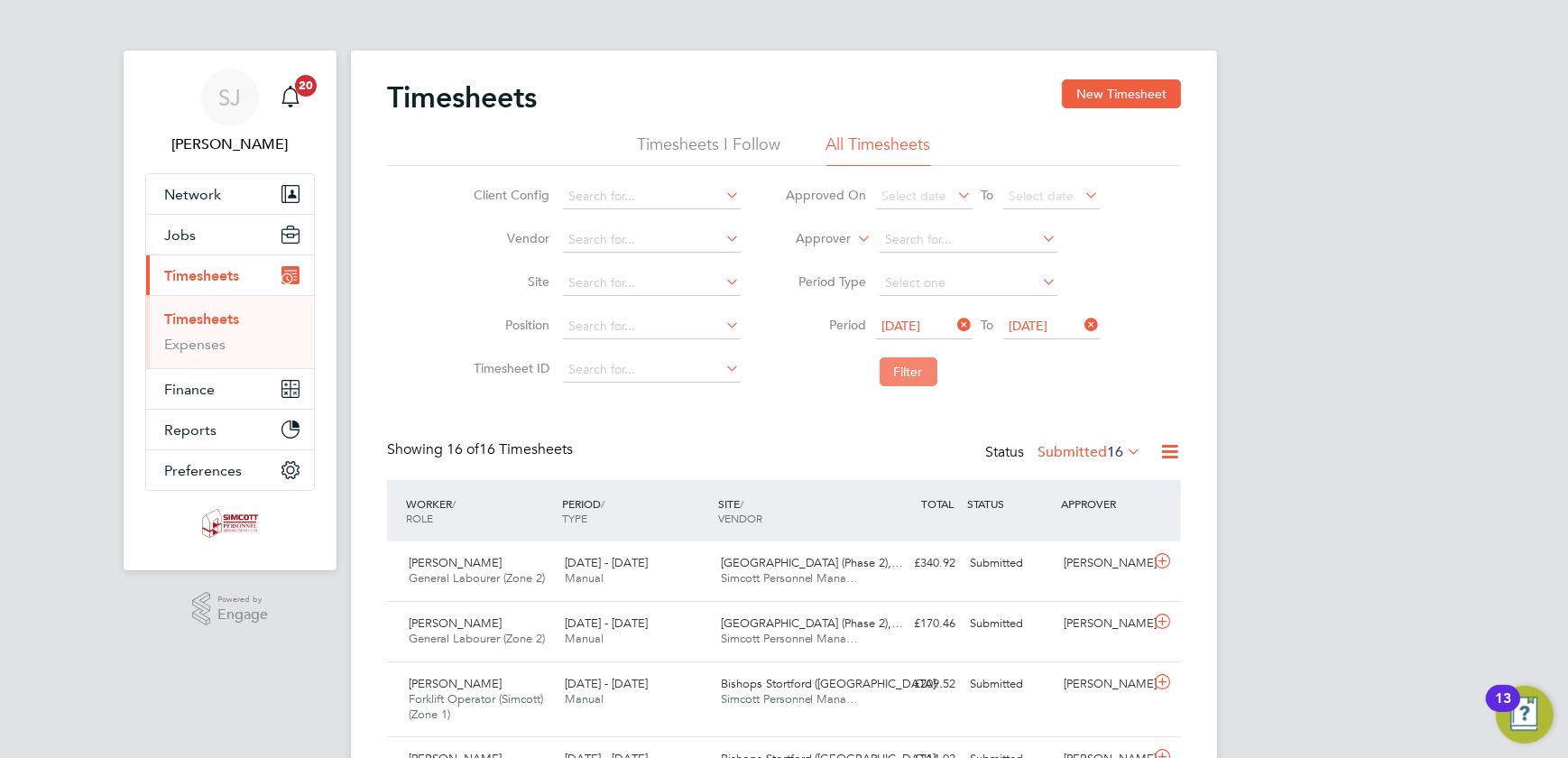
click at [897, 367] on button "Filter" at bounding box center [908, 372] width 57 height 29
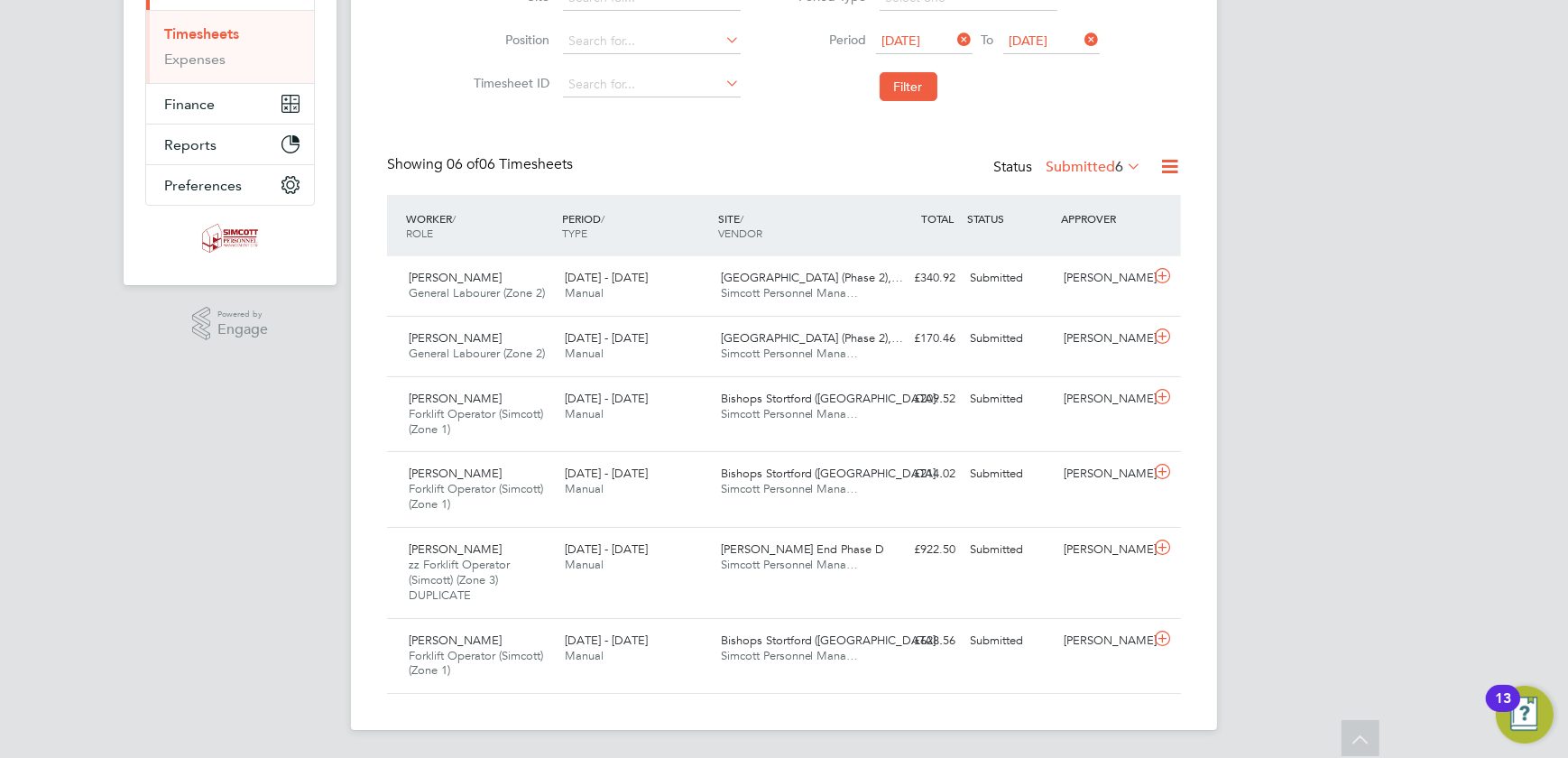
scroll to position [255, 0]
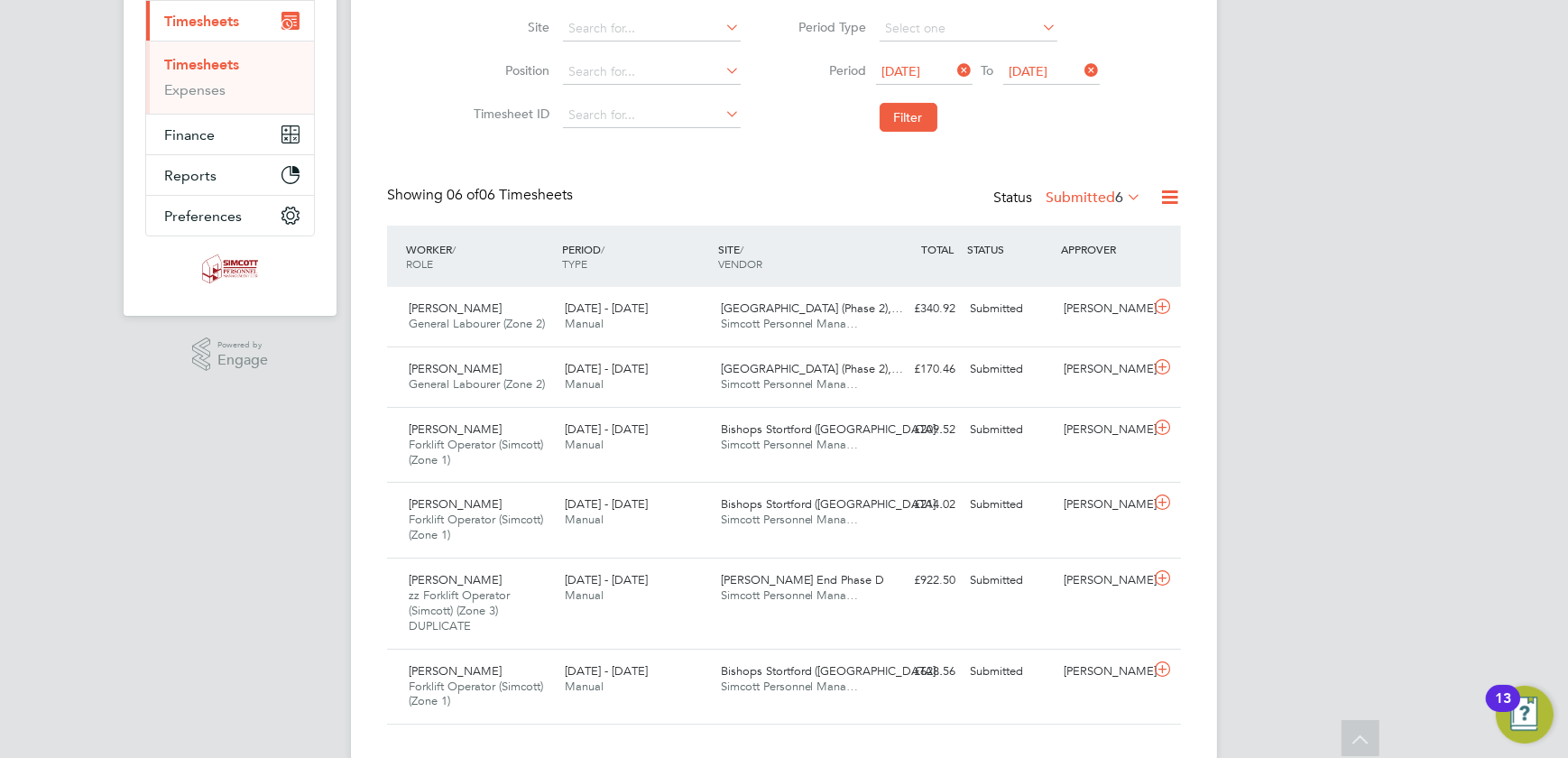
drag, startPoint x: 906, startPoint y: 125, endPoint x: 888, endPoint y: 125, distance: 18.0
click at [904, 125] on button "Filter" at bounding box center [908, 117] width 57 height 29
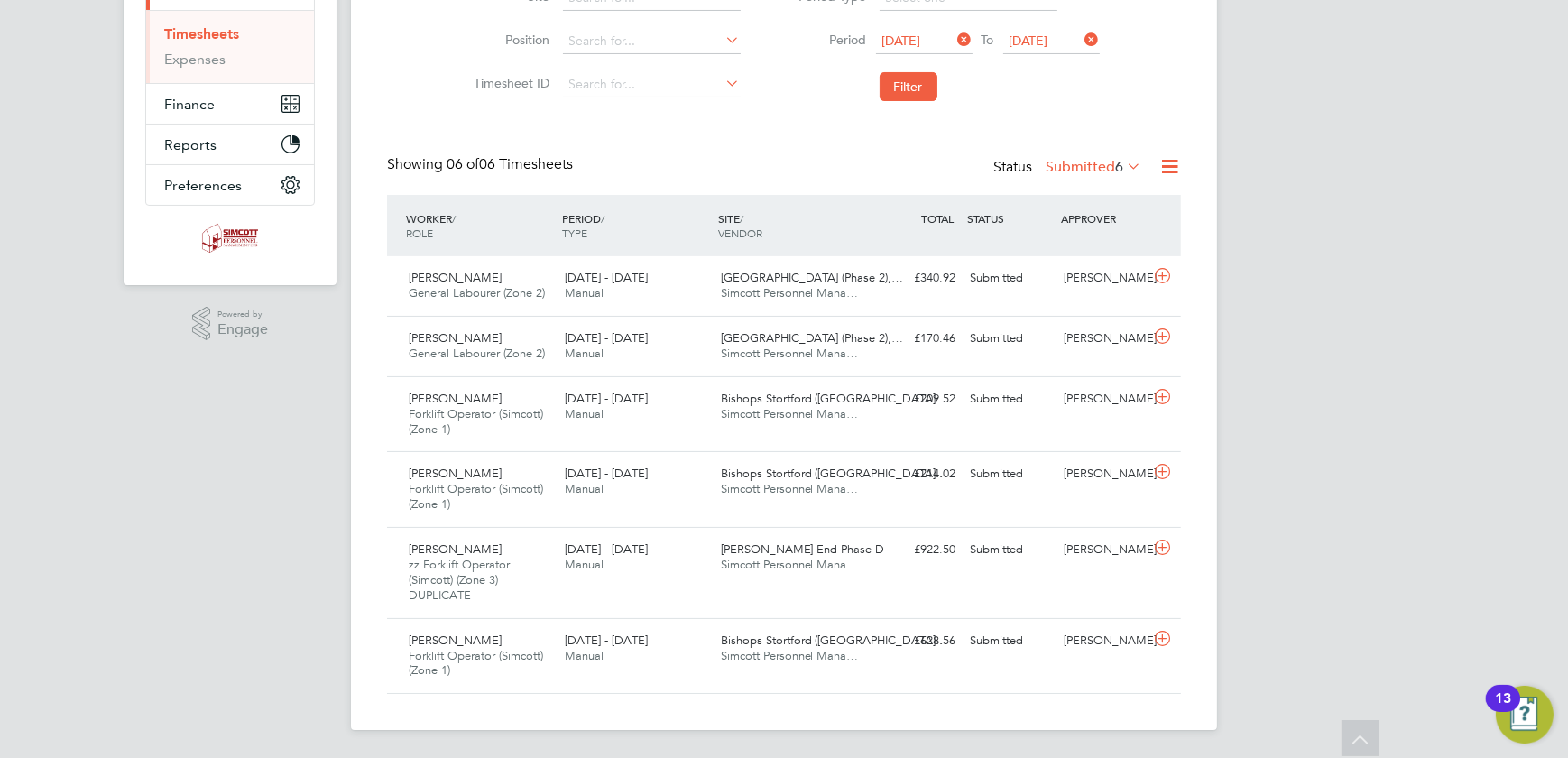
scroll to position [39, 0]
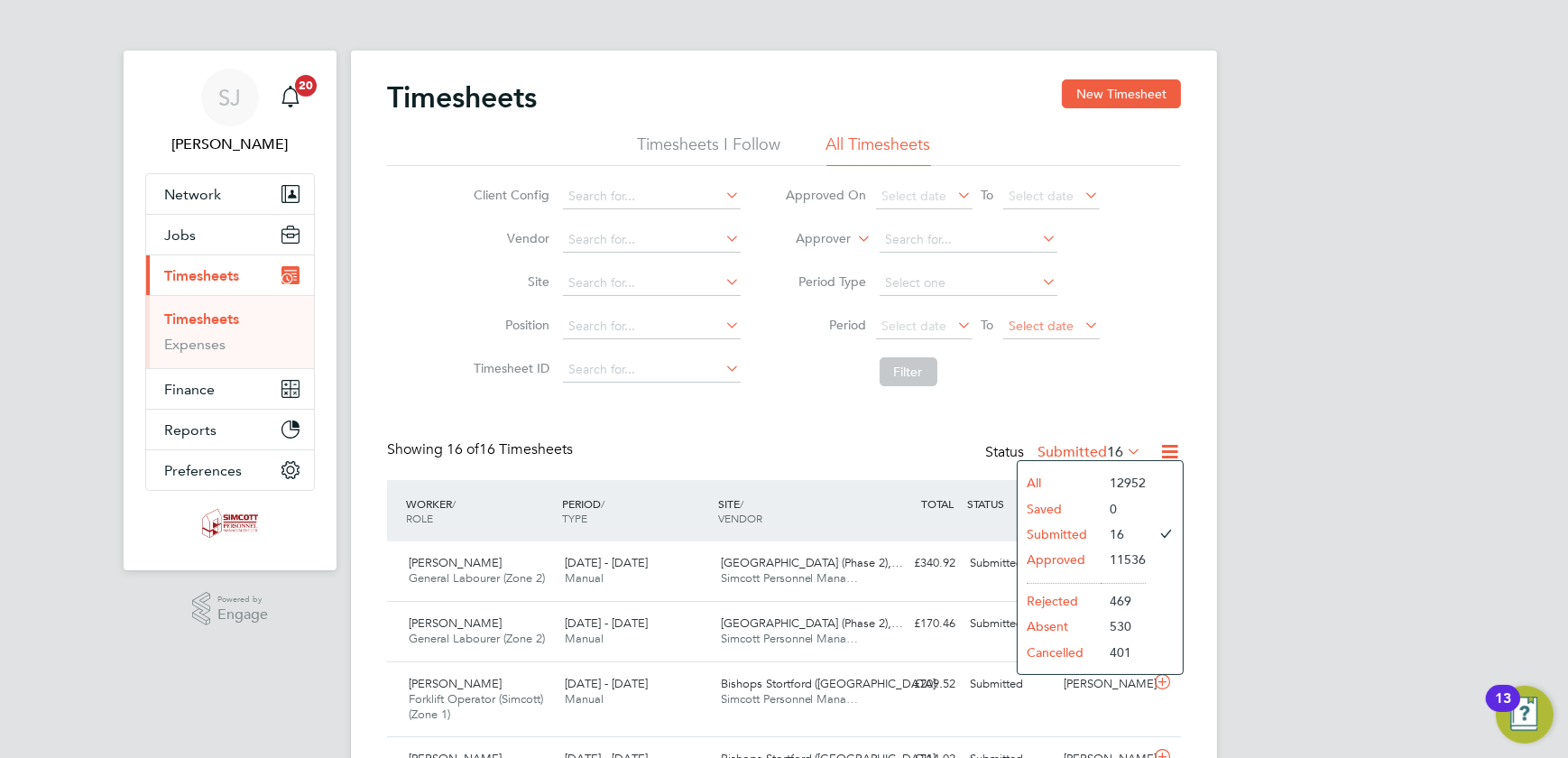
click at [1037, 327] on span "Select date" at bounding box center [1042, 326] width 65 height 16
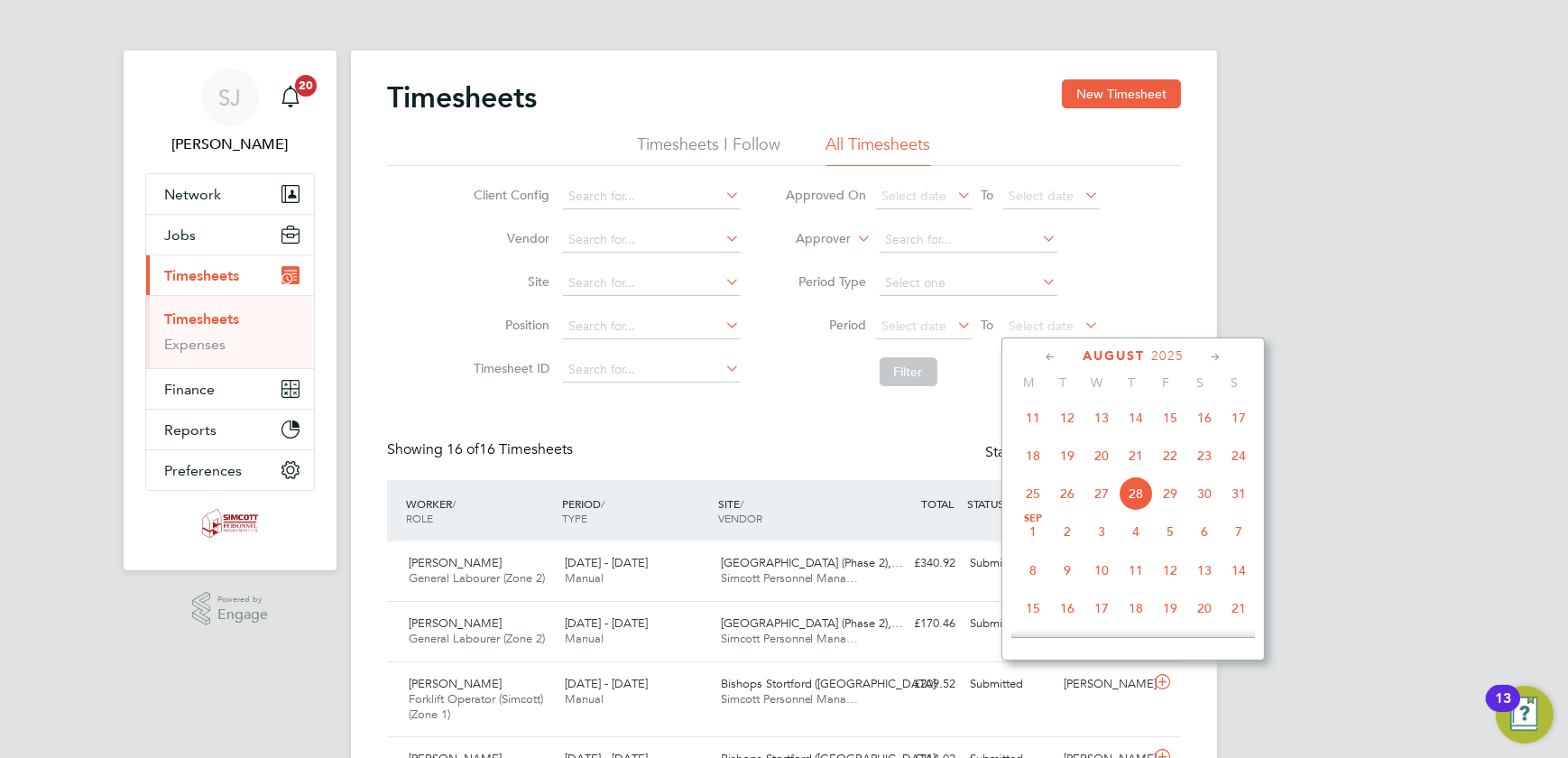
click at [1236, 463] on span "24" at bounding box center [1239, 456] width 35 height 35
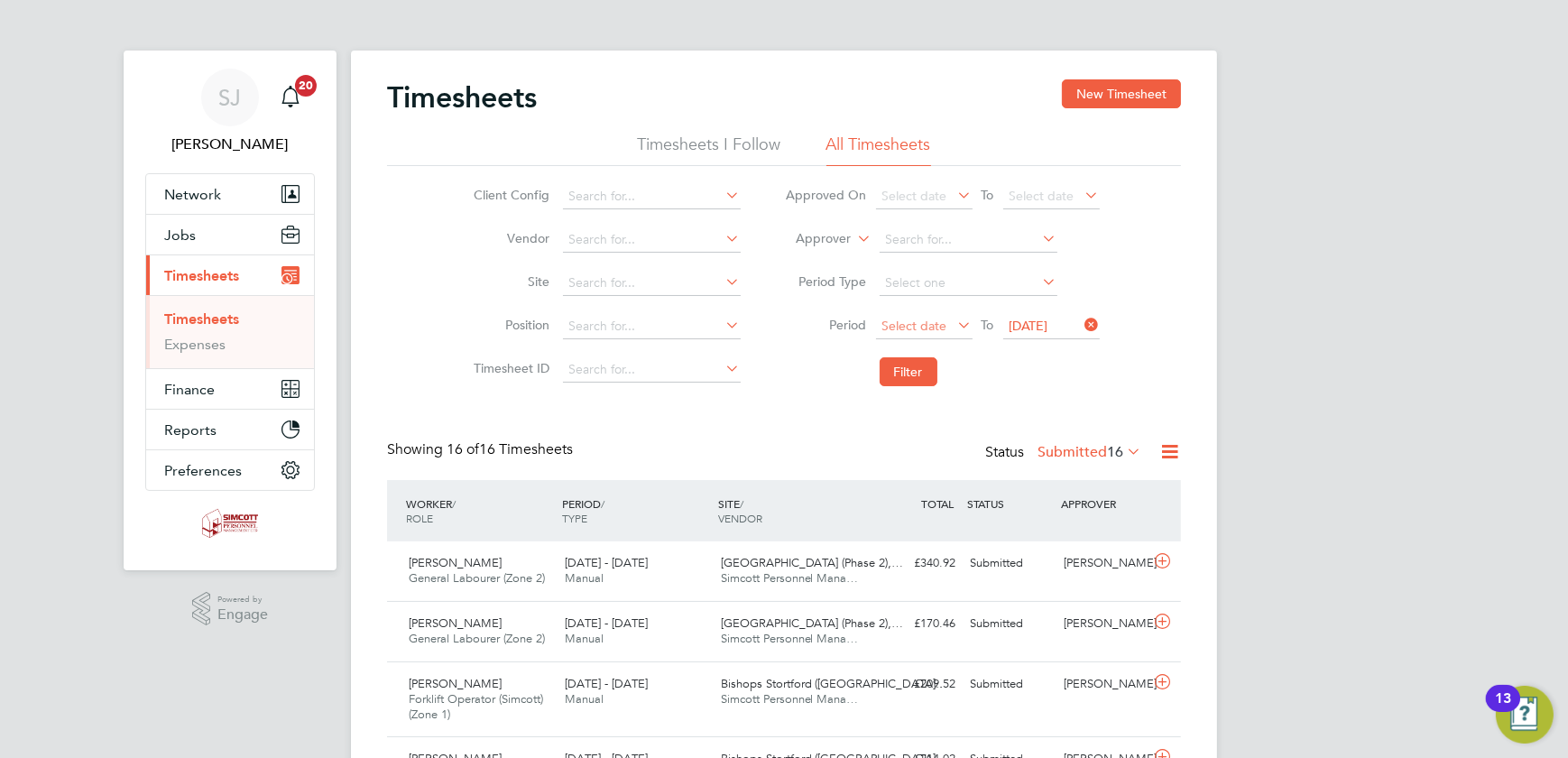
click at [922, 324] on span "Select date" at bounding box center [915, 326] width 65 height 16
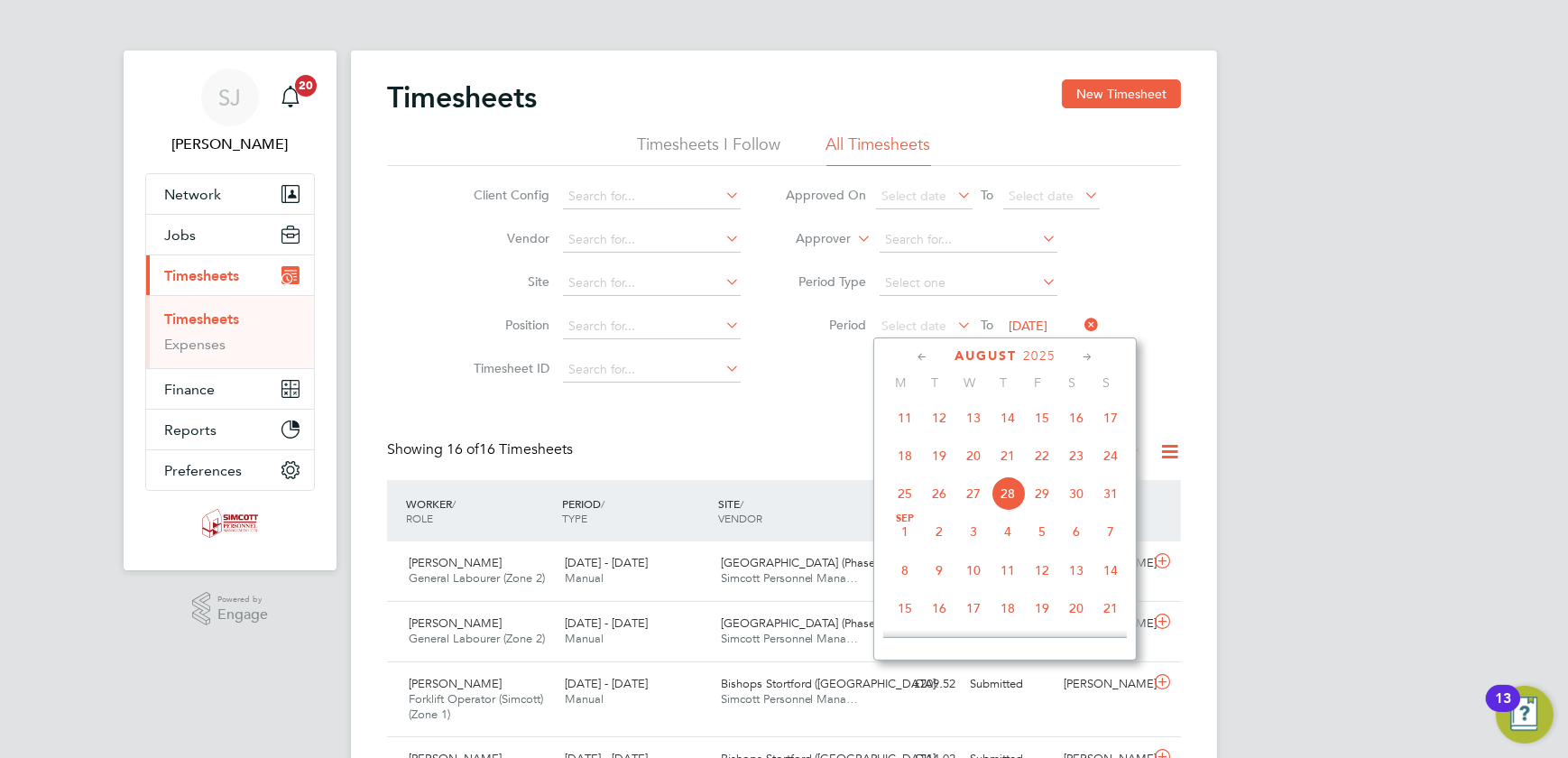
click at [911, 463] on span "18" at bounding box center [905, 456] width 35 height 35
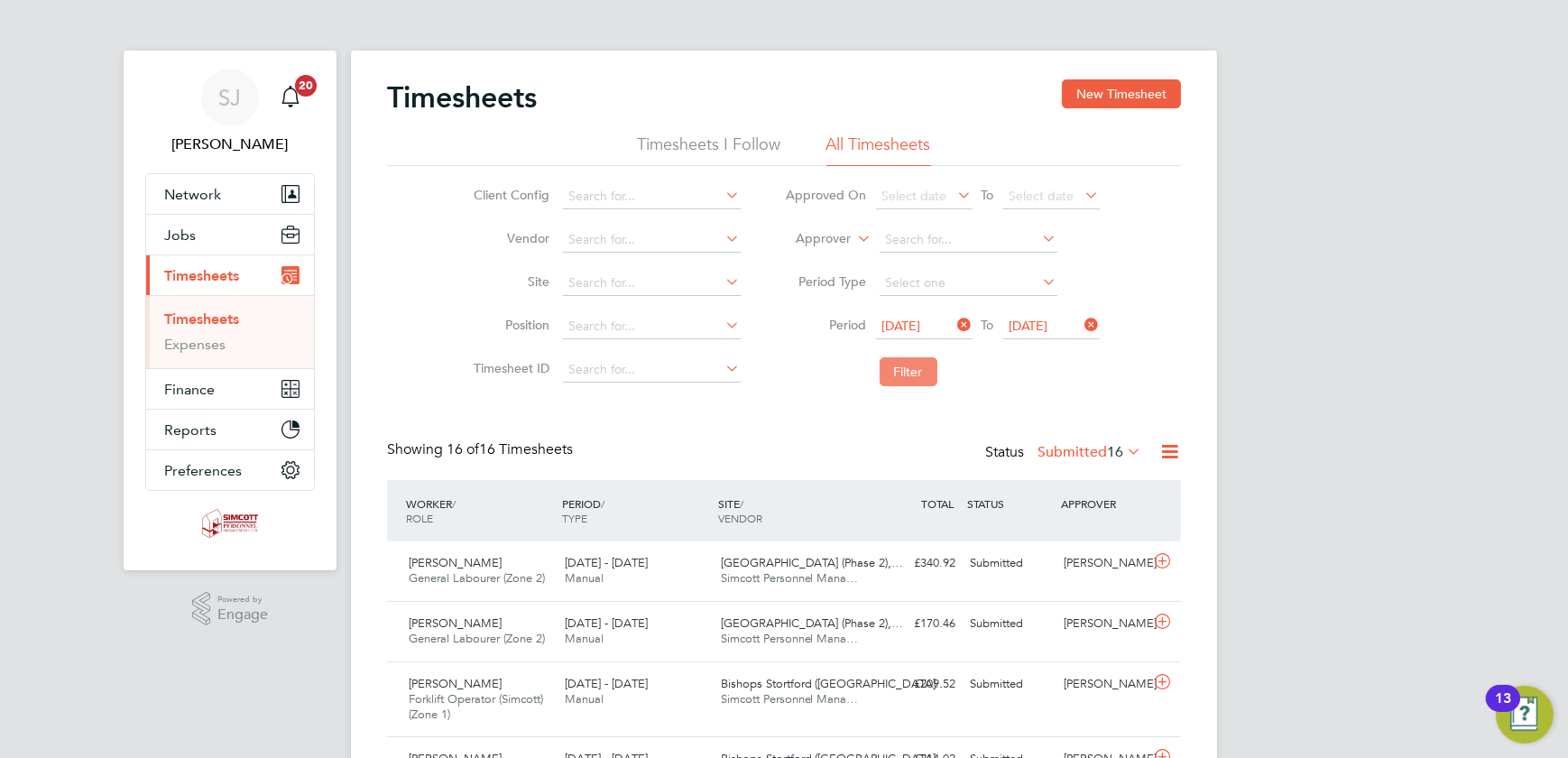
click at [911, 365] on button "Filter" at bounding box center [908, 372] width 57 height 29
